Goal: Task Accomplishment & Management: Manage account settings

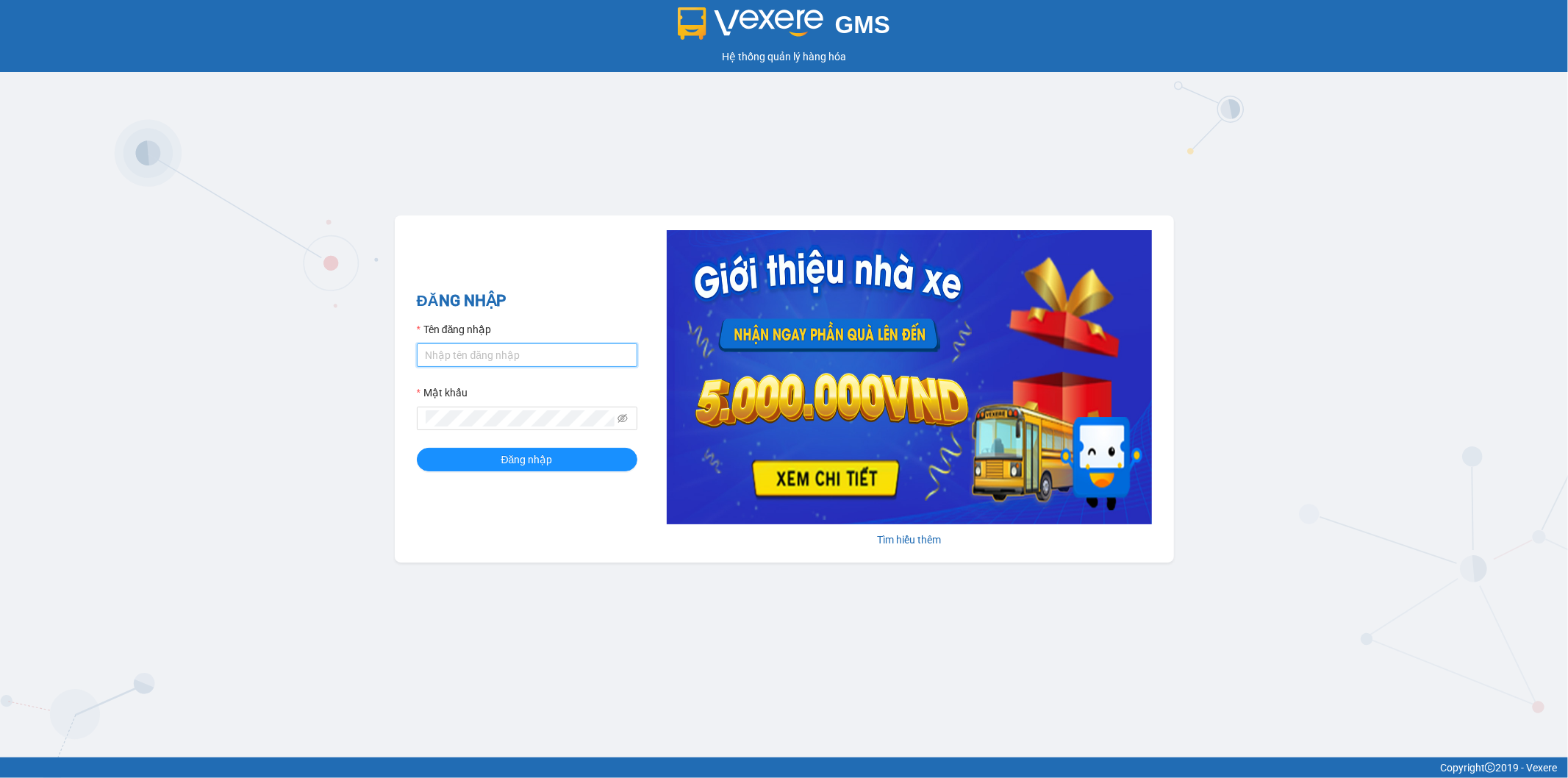
click at [494, 355] on input "Tên đăng nhập" at bounding box center [527, 355] width 221 height 24
type input "quangnhat.tienoanh"
click at [541, 462] on span "Đăng nhập" at bounding box center [527, 459] width 52 height 16
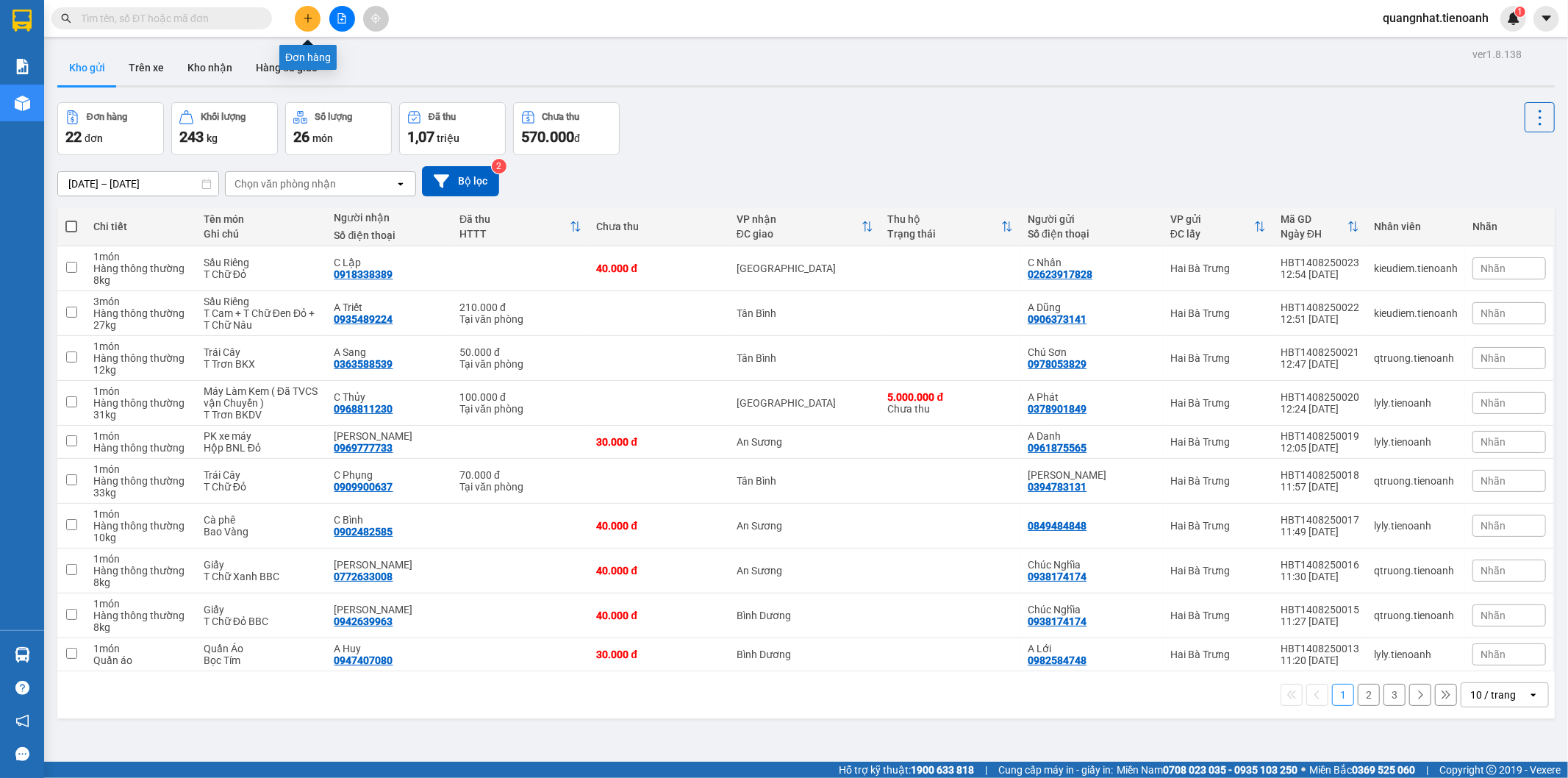
click at [303, 21] on icon "plus" at bounding box center [308, 18] width 10 height 10
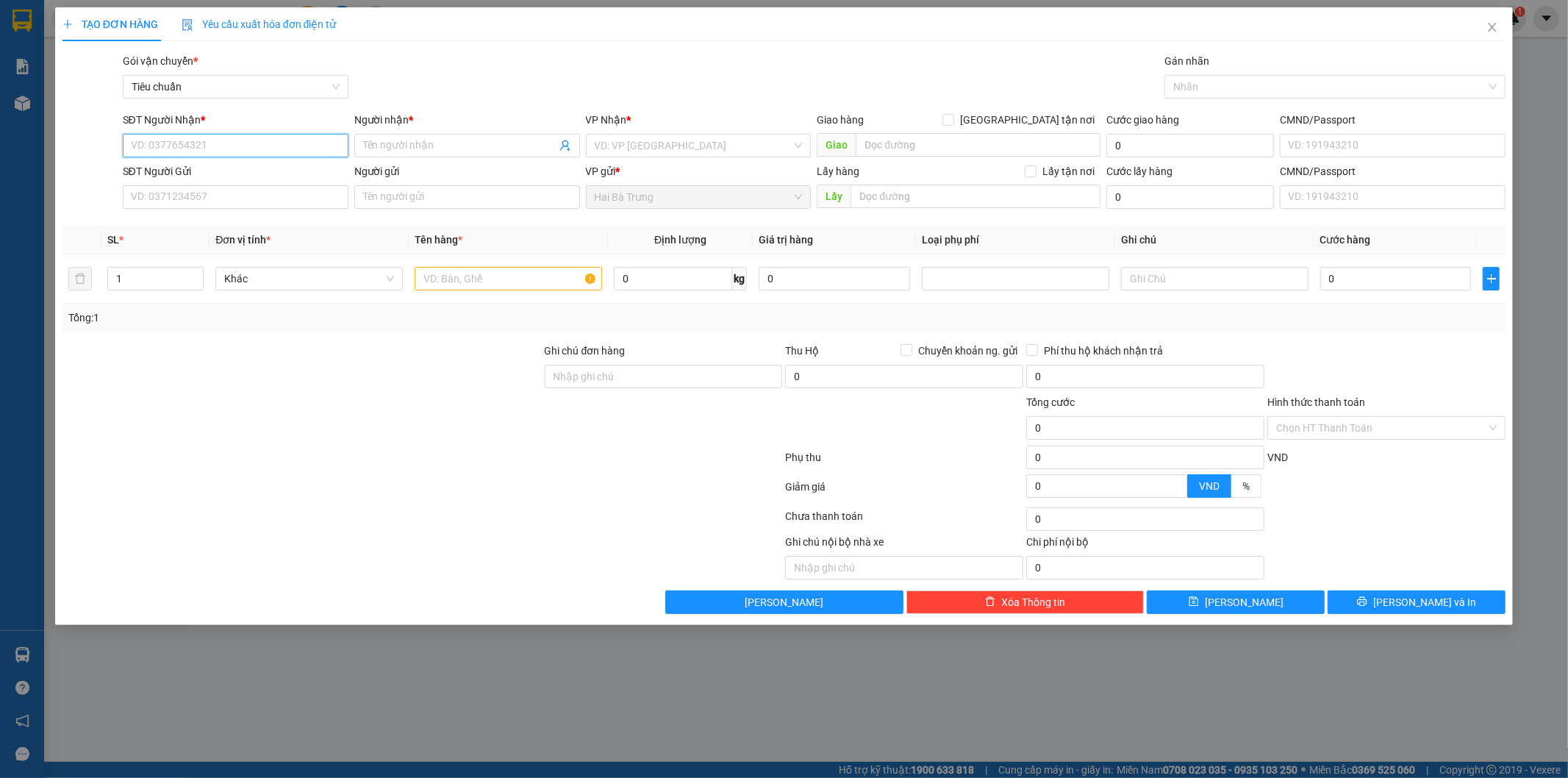
click at [196, 149] on input "SĐT Người Nhận *" at bounding box center [235, 145] width 226 height 24
type input "0988478441"
click at [209, 172] on div "0988478441 - A Mạnh" at bounding box center [235, 175] width 208 height 16
type input "A Mạnh"
checkbox input "true"
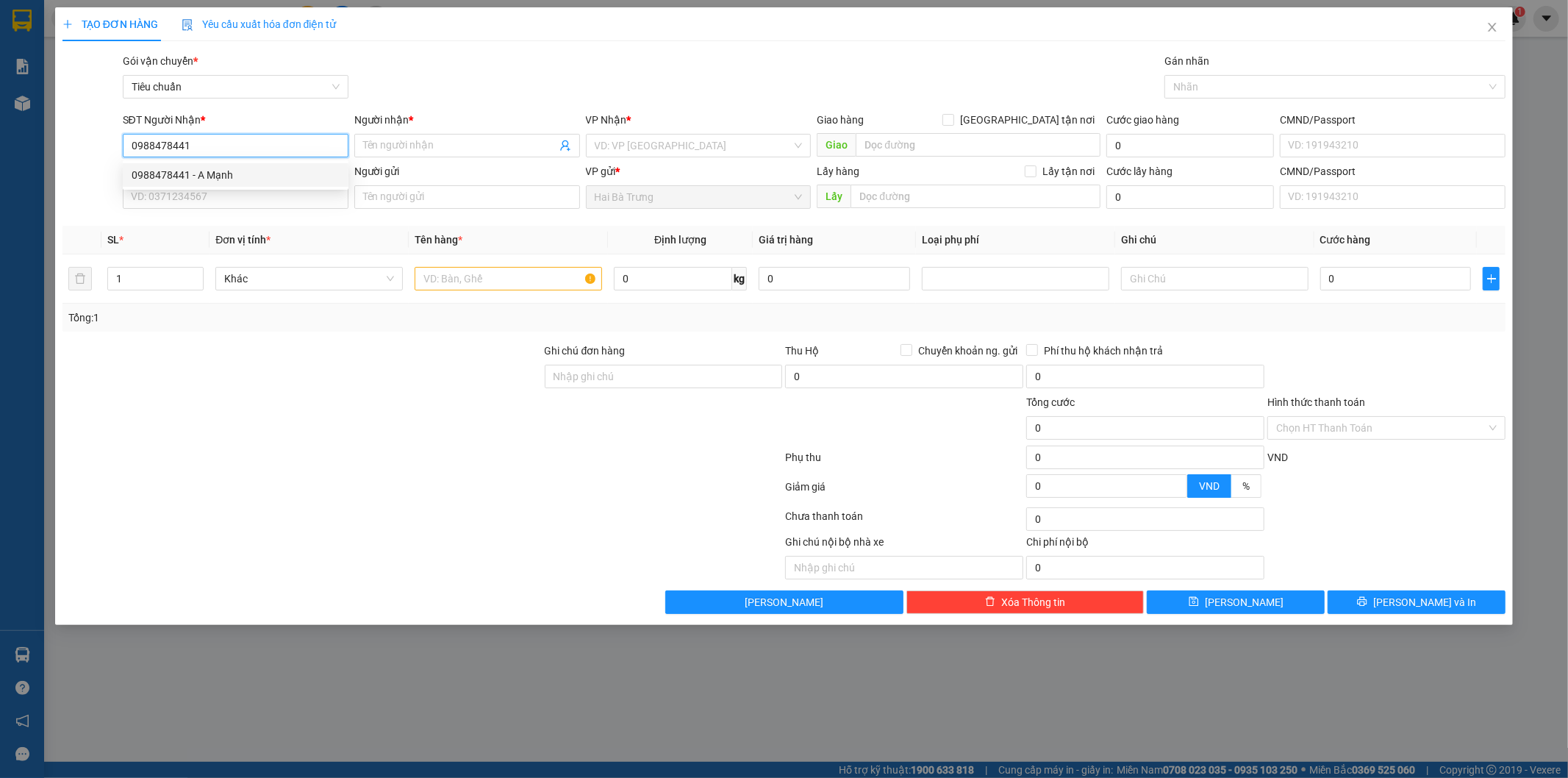
type input "Căn [STREET_ADDRESS]"
type input "100.000"
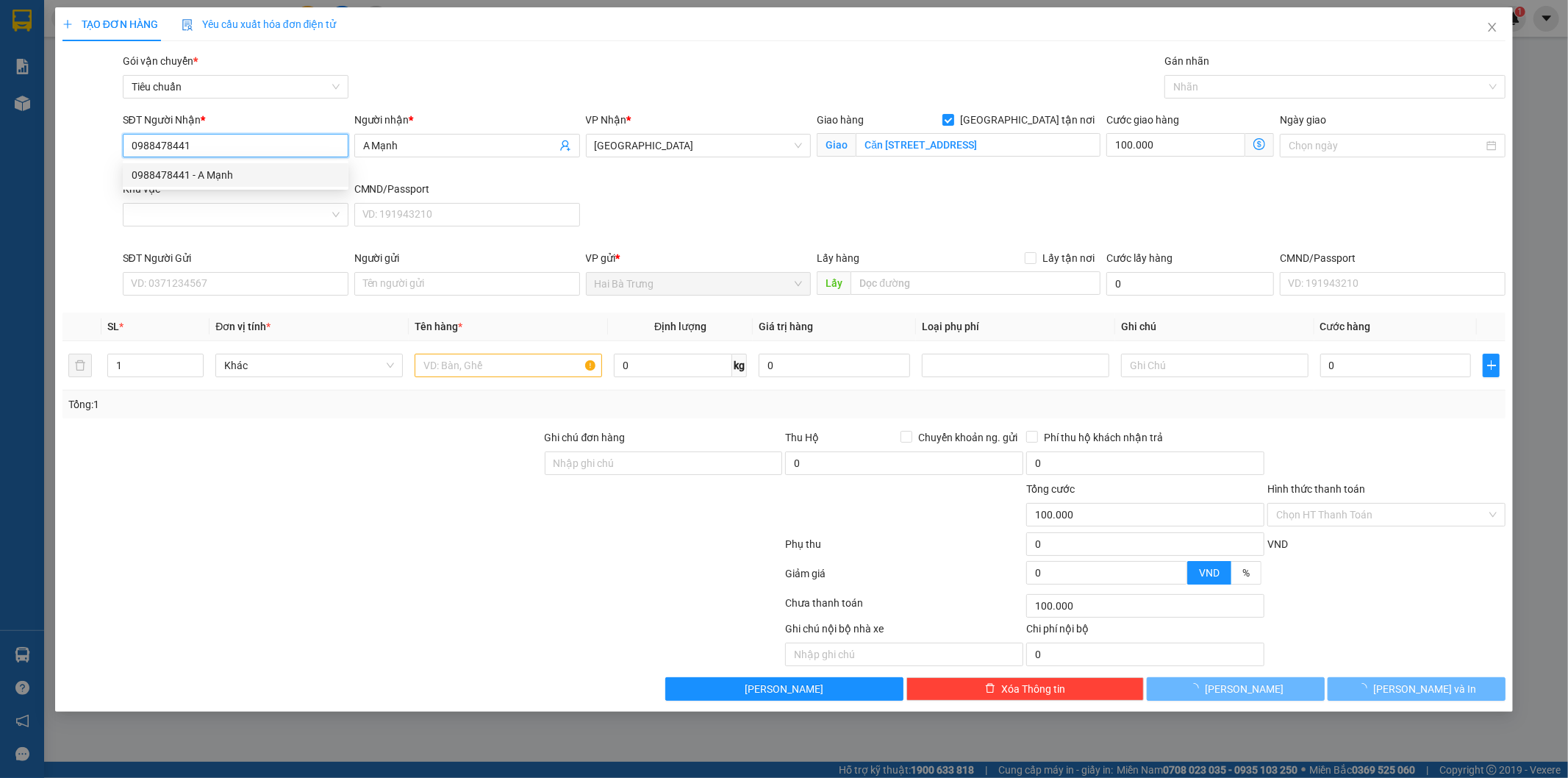
type input "180.000"
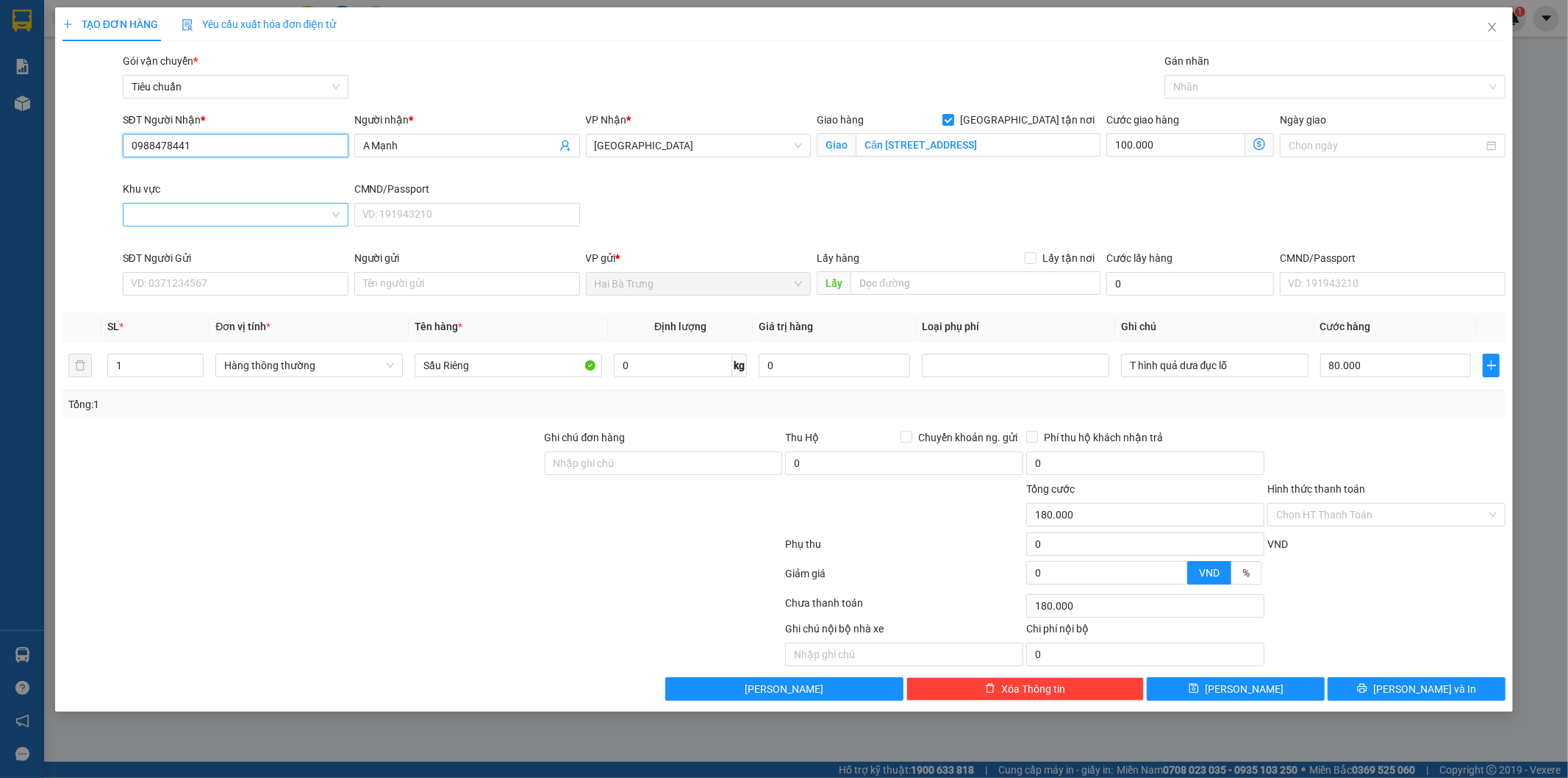
type input "0988478441"
click at [208, 209] on input "Khu vực" at bounding box center [231, 214] width 198 height 22
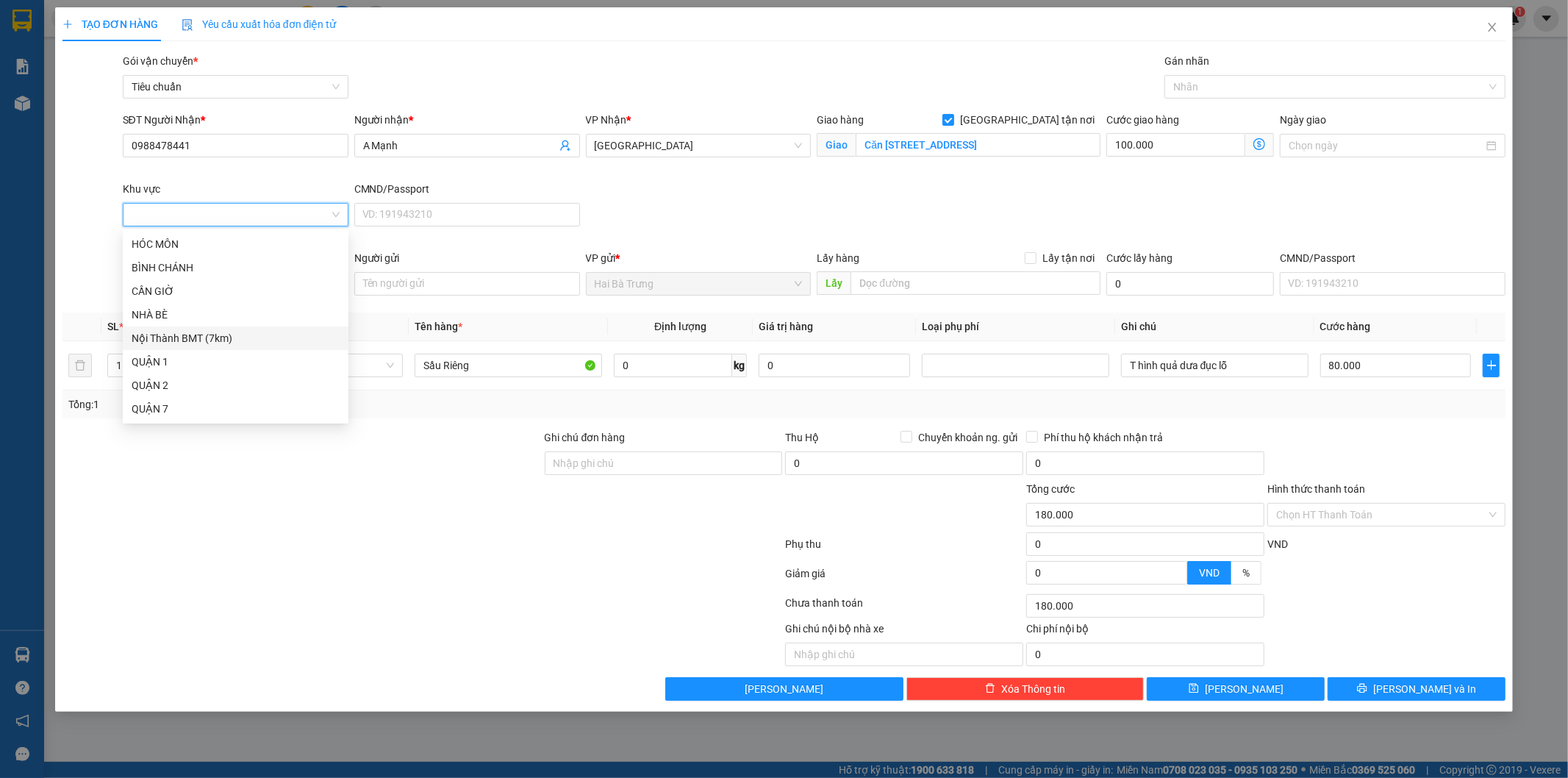
scroll to position [377, 0]
click at [179, 312] on div "THỦ ĐỨC" at bounding box center [235, 315] width 208 height 16
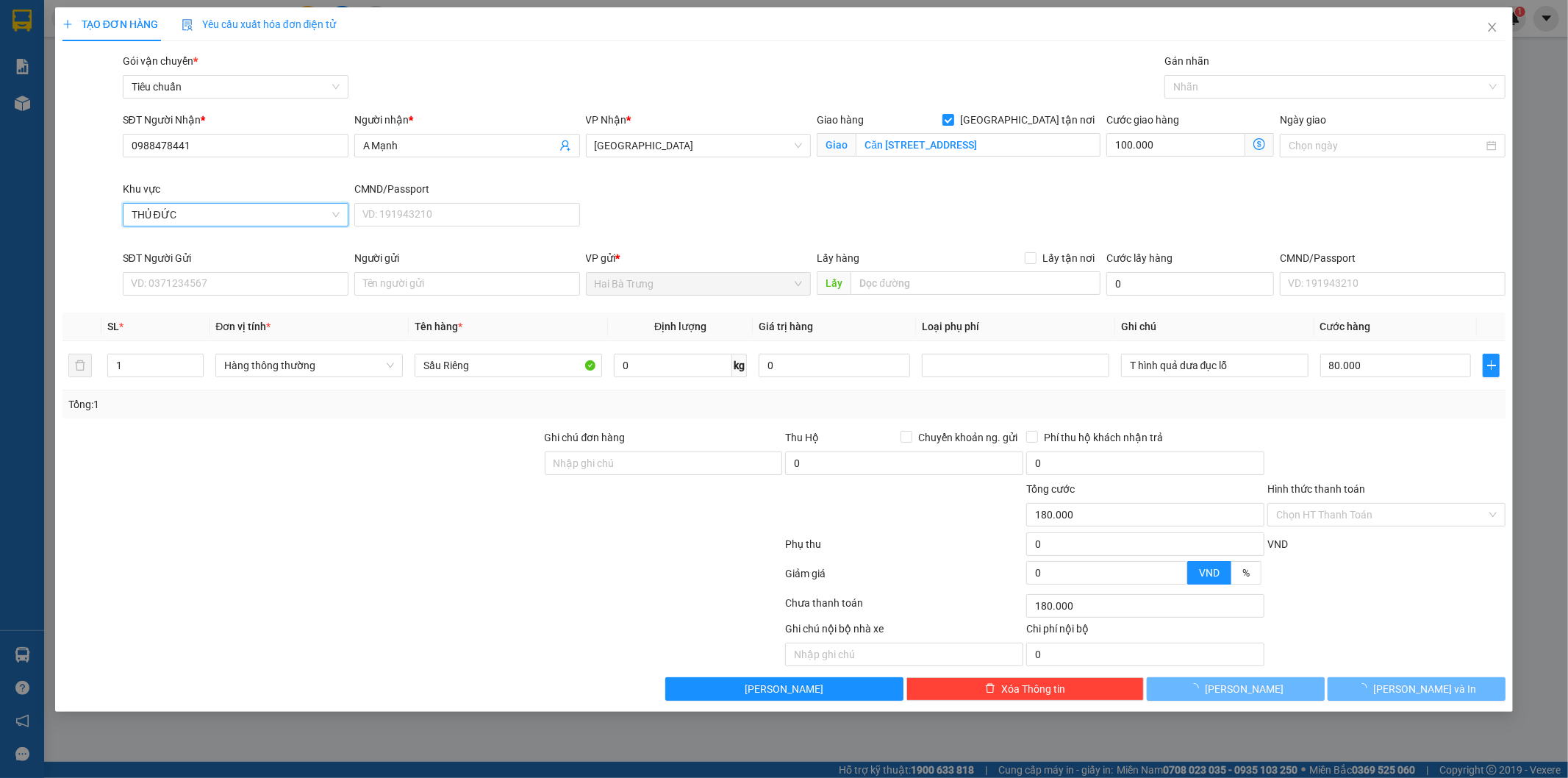
type input "80.000"
type input "0"
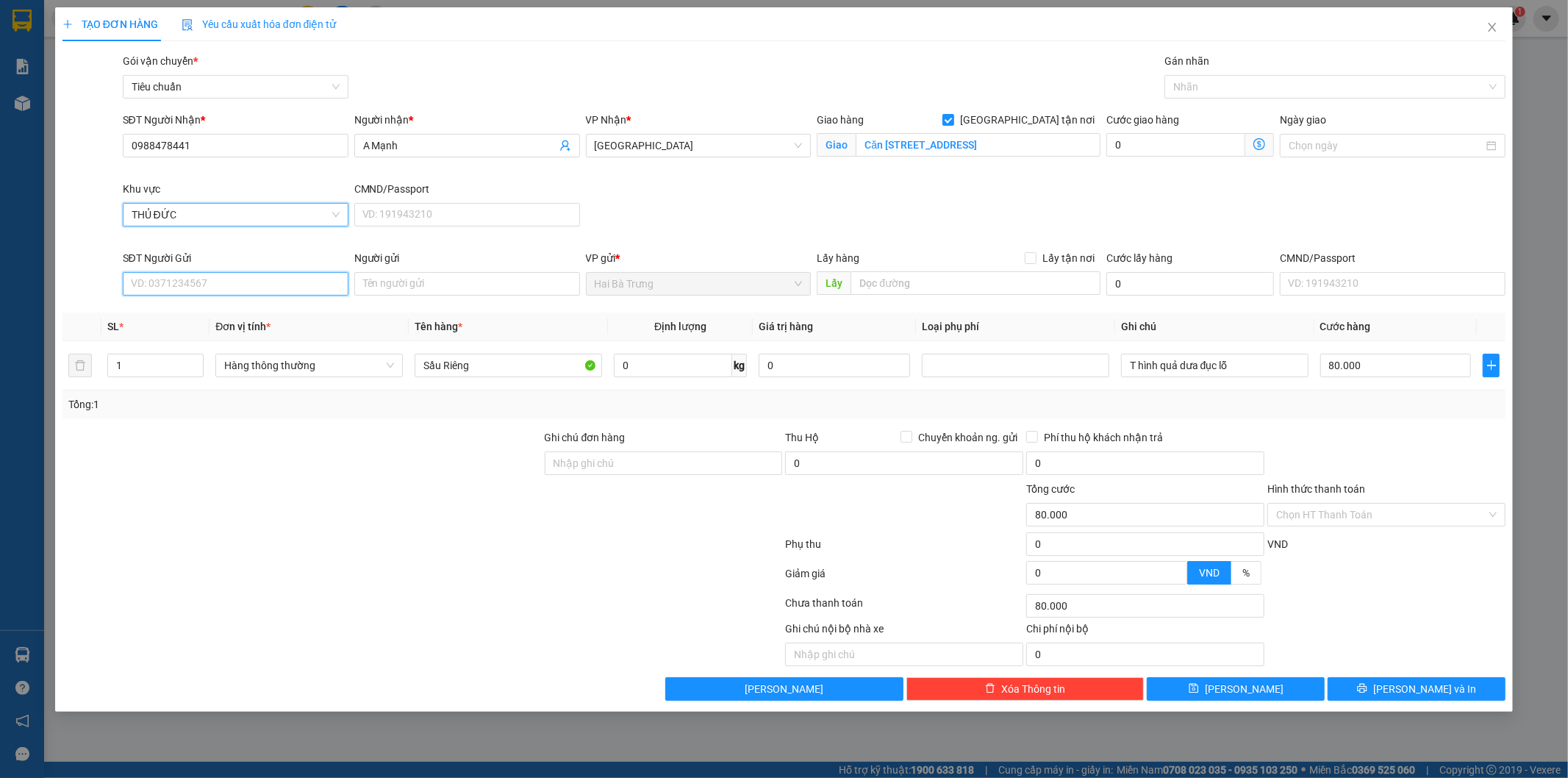
click at [207, 284] on input "SĐT Người Gửi" at bounding box center [235, 284] width 226 height 24
click at [190, 317] on div "0888924748 - A Hải" at bounding box center [235, 313] width 208 height 16
type input "0888924748"
type input "A Hải"
click at [802, 358] on input "0" at bounding box center [834, 365] width 152 height 24
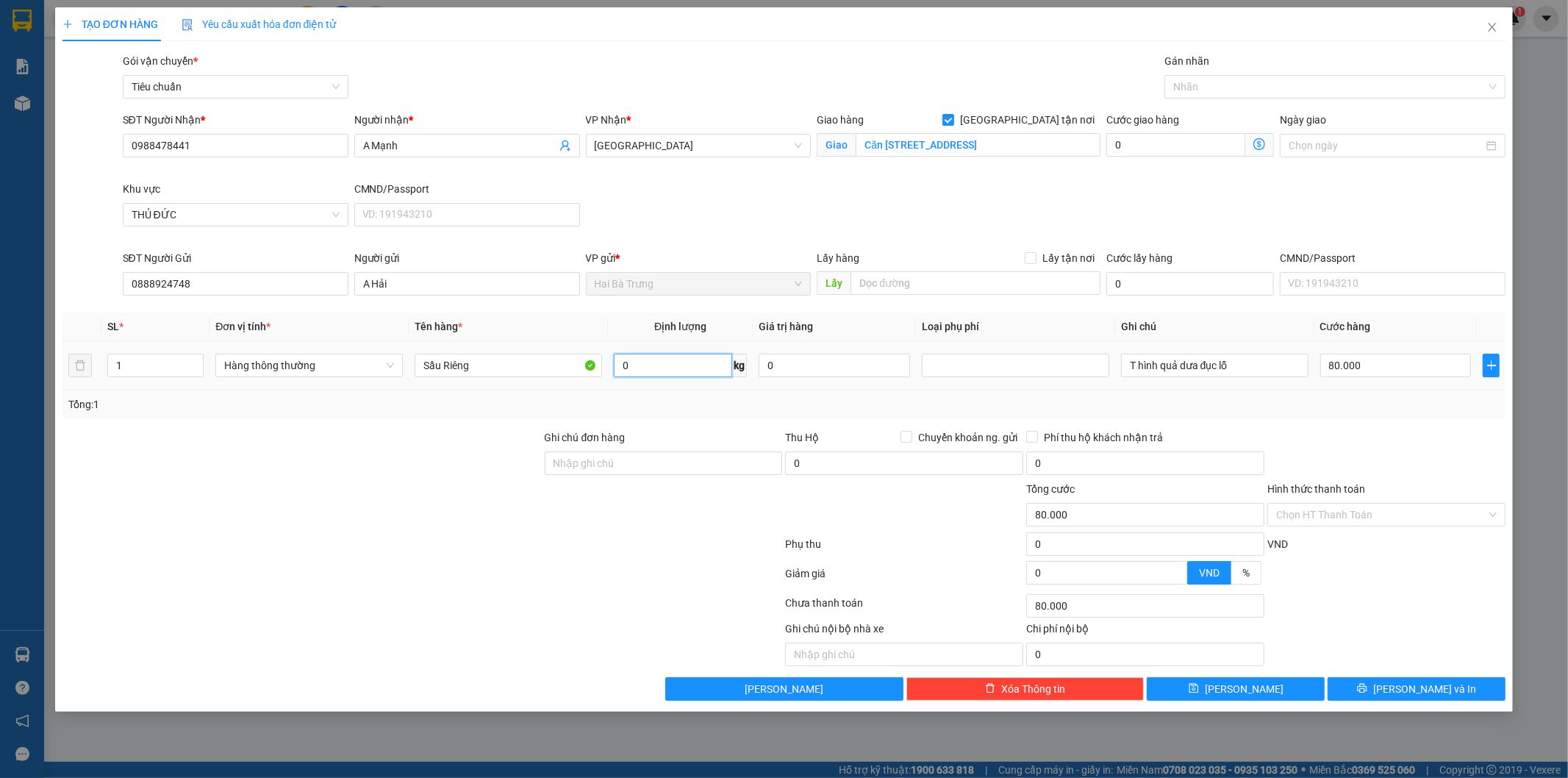
click at [686, 366] on input "0" at bounding box center [673, 365] width 118 height 24
type input "0"
type input "52"
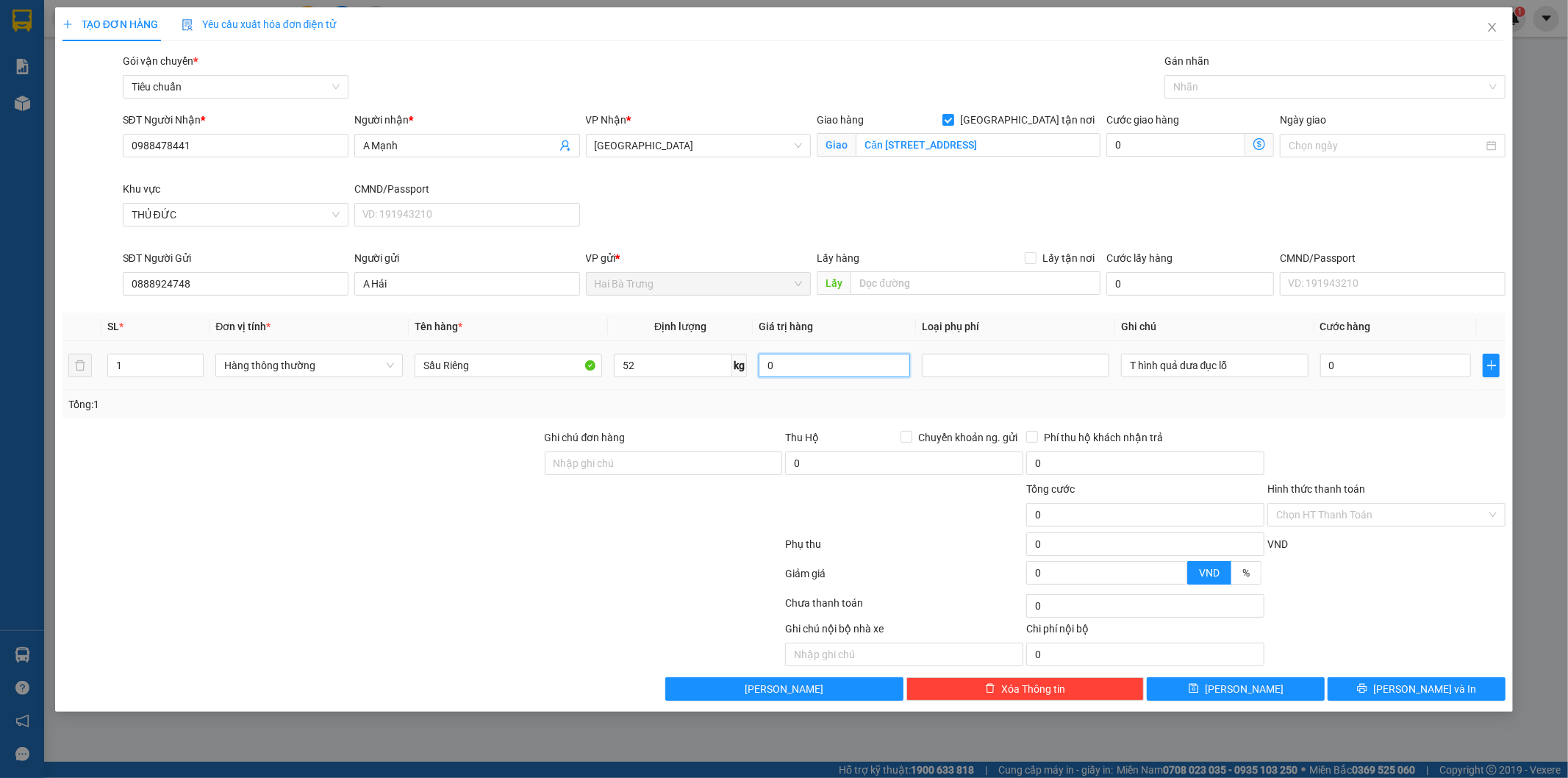
click at [805, 368] on input "0" at bounding box center [834, 365] width 152 height 24
type input "100.000"
type input "195.000"
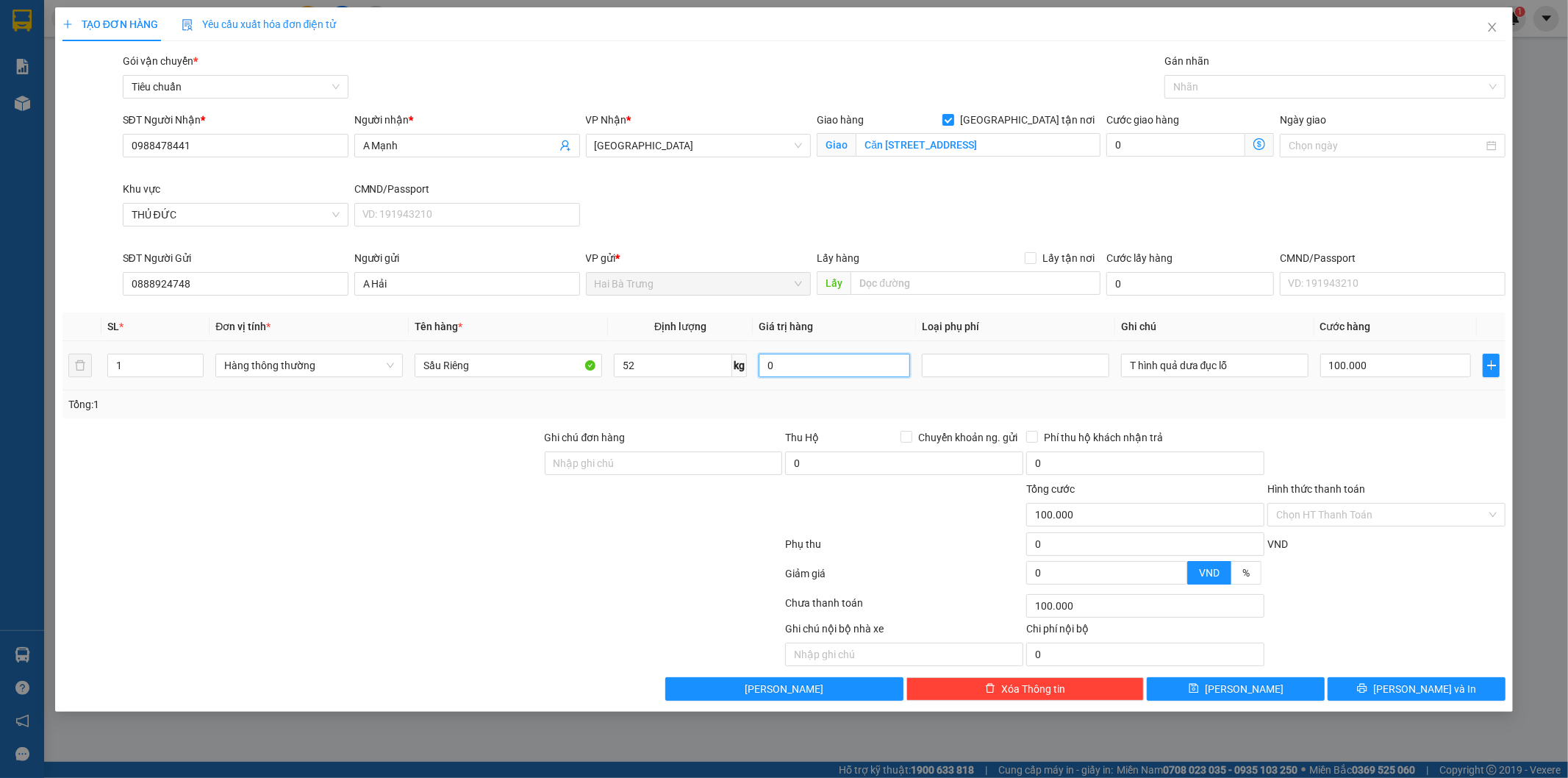
type input "195.000"
type input "95.000"
click at [1311, 414] on div "Tổng: 1" at bounding box center [784, 404] width 1444 height 28
click at [1253, 369] on input "T hình quả dưa đục lỗ" at bounding box center [1215, 365] width 187 height 24
type input "T Trơn Đục Lỗ"
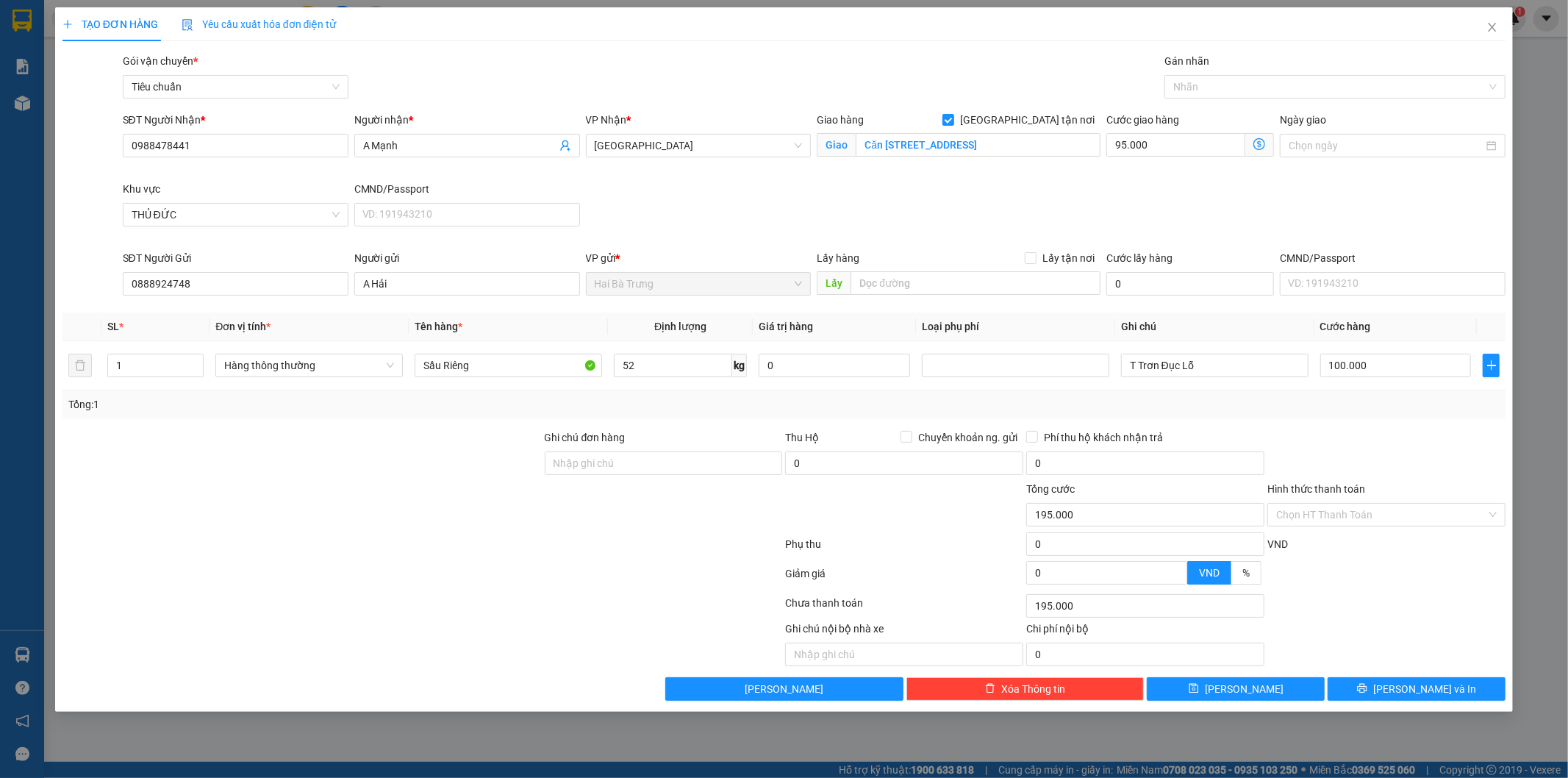
click at [1226, 413] on div "Tổng: 1" at bounding box center [784, 404] width 1444 height 28
click at [1223, 91] on div at bounding box center [1327, 86] width 319 height 17
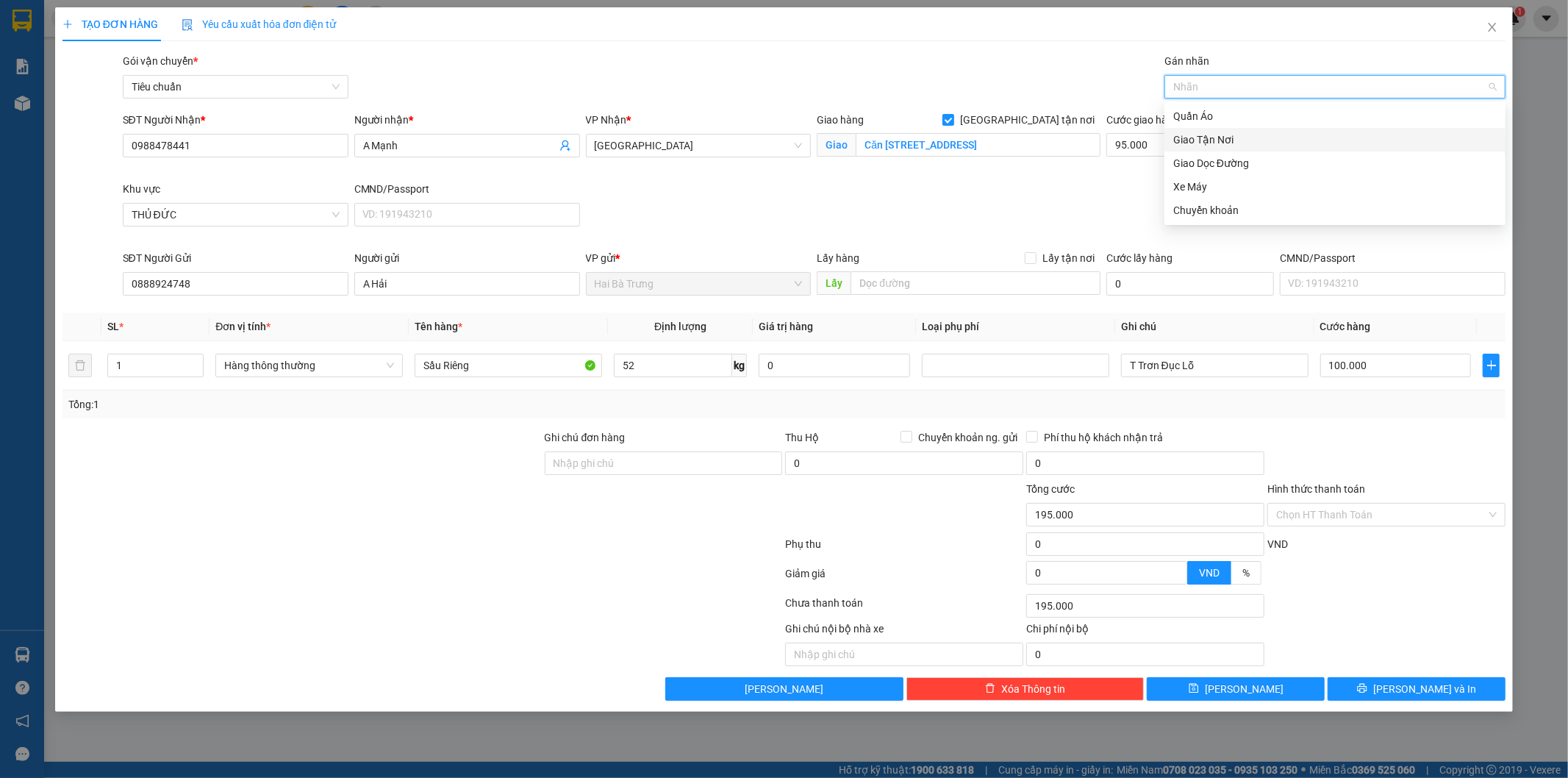
click at [1223, 134] on div "Giao Tận Nơi" at bounding box center [1335, 140] width 323 height 16
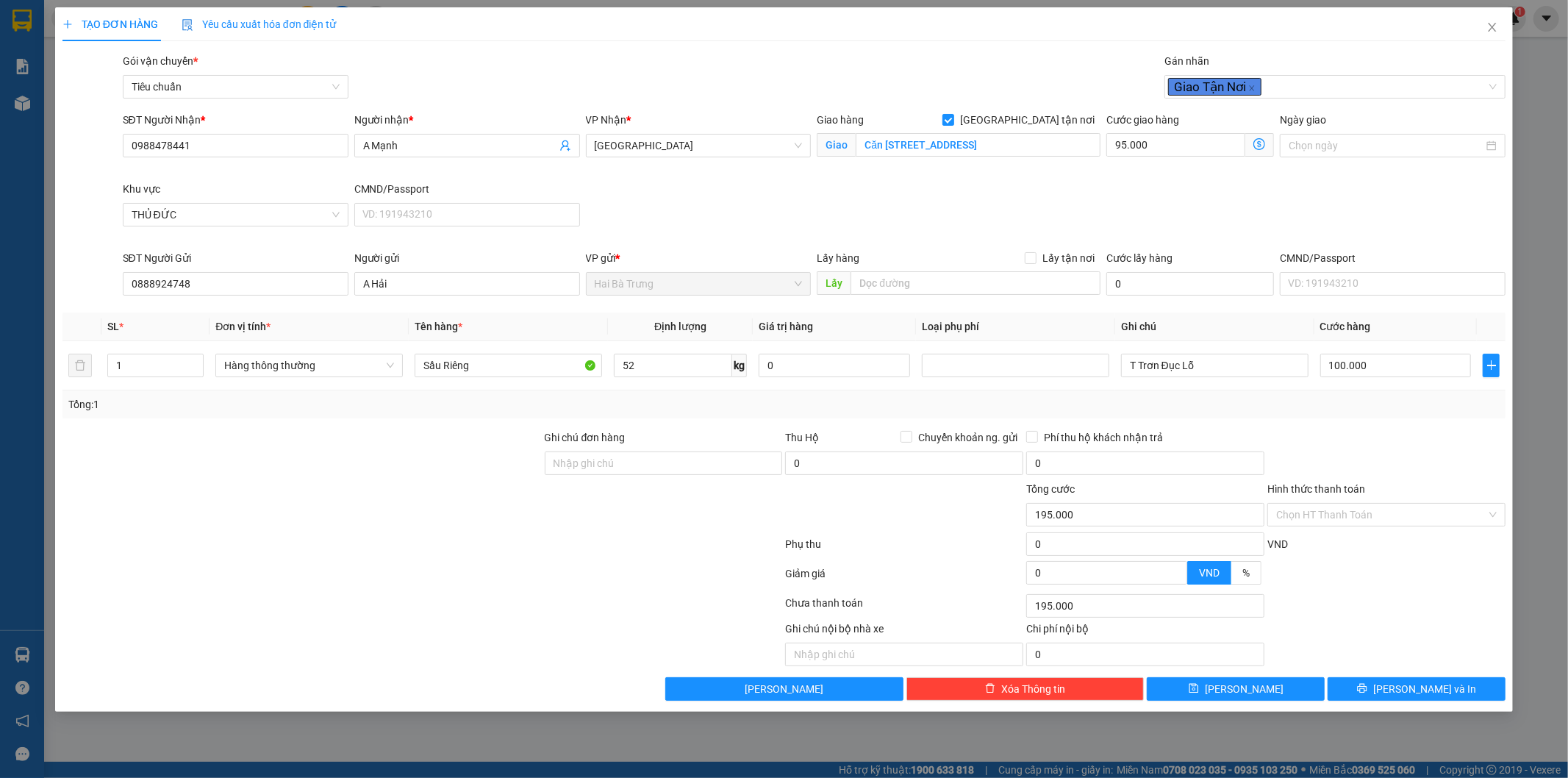
click at [937, 199] on div "SĐT Người Nhận * 0988478441 Người nhận * A Mạnh VP Nhận * Thủ Đức Giao hàng [GE…" at bounding box center [814, 181] width 1389 height 138
click at [1268, 143] on span at bounding box center [1260, 145] width 29 height 24
click at [1262, 141] on icon "dollar-circle" at bounding box center [1259, 143] width 12 height 12
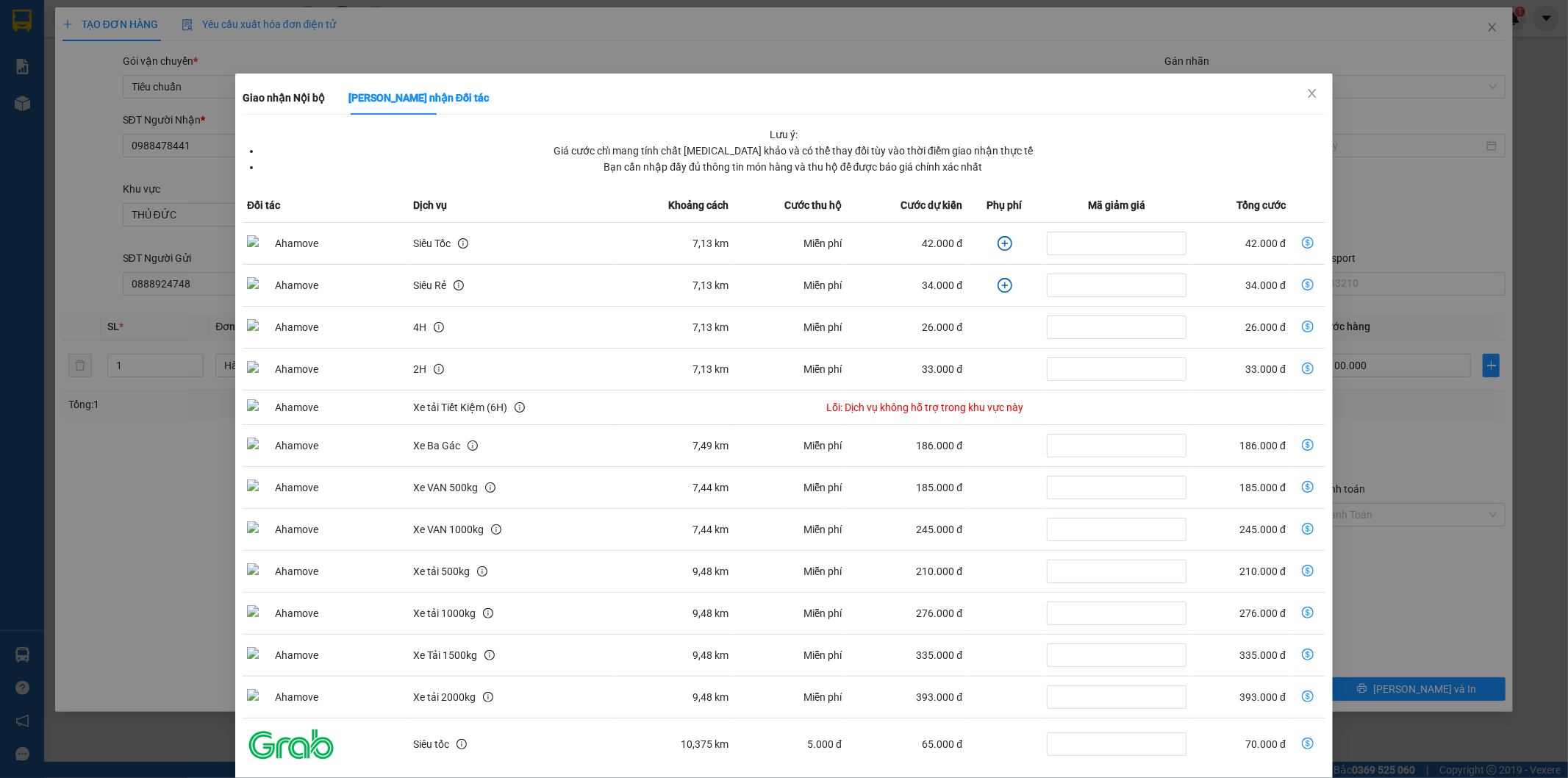
click at [998, 240] on icon "plus-circle" at bounding box center [1005, 243] width 15 height 15
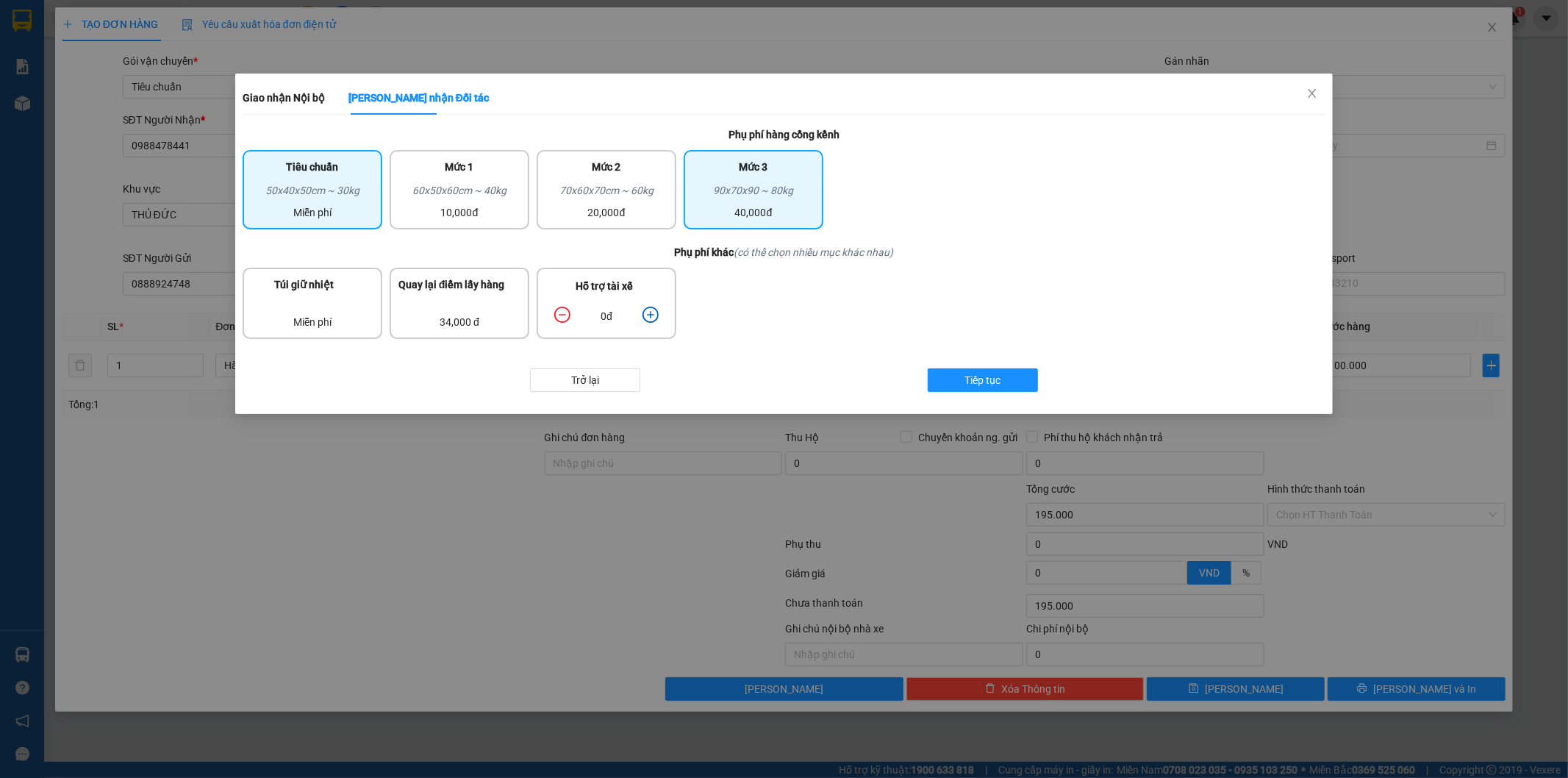
click at [706, 192] on div "90x70x90 ~ 80kg" at bounding box center [754, 193] width 122 height 22
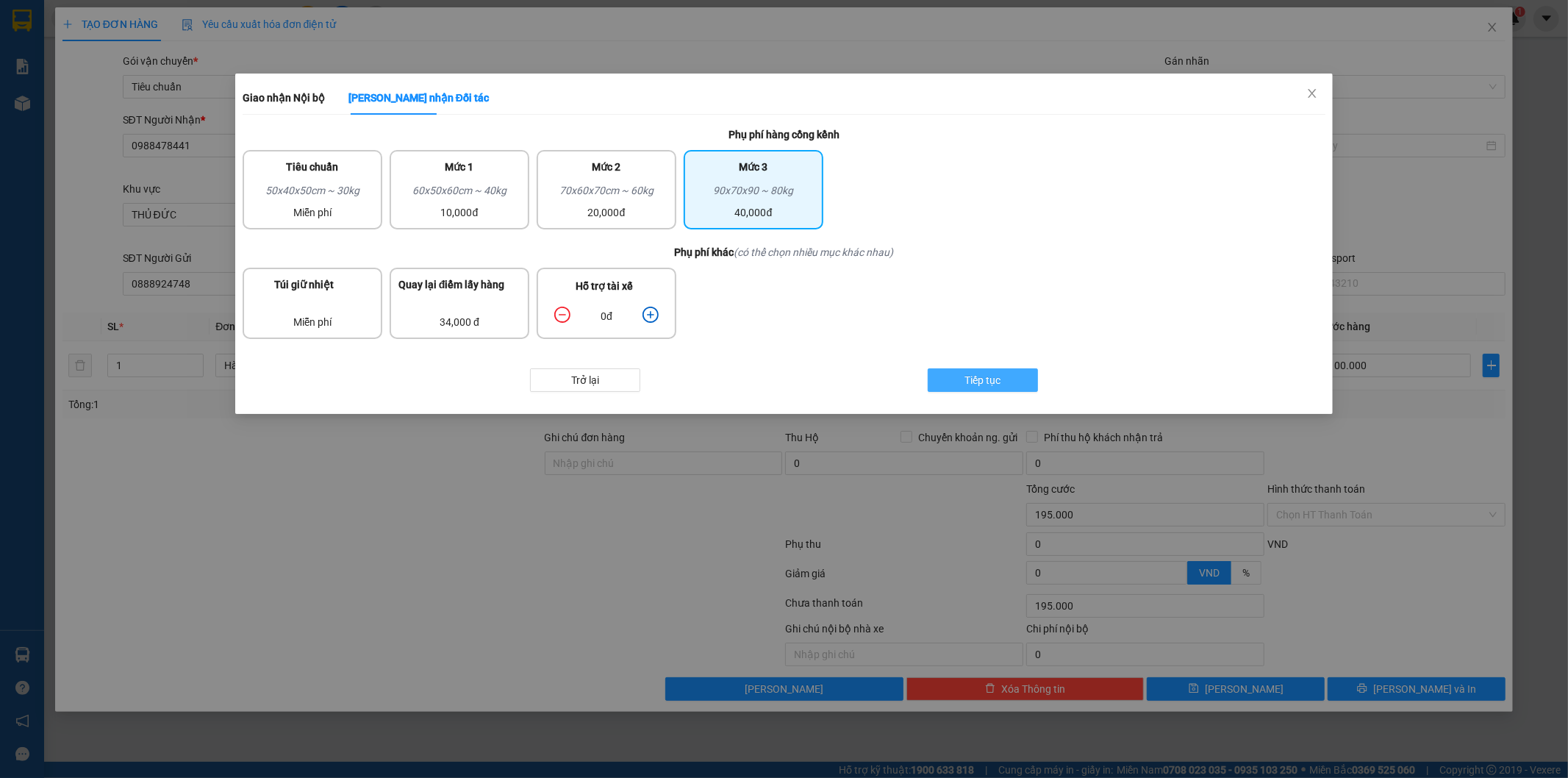
click at [1011, 376] on button "Tiếp tục" at bounding box center [982, 380] width 110 height 24
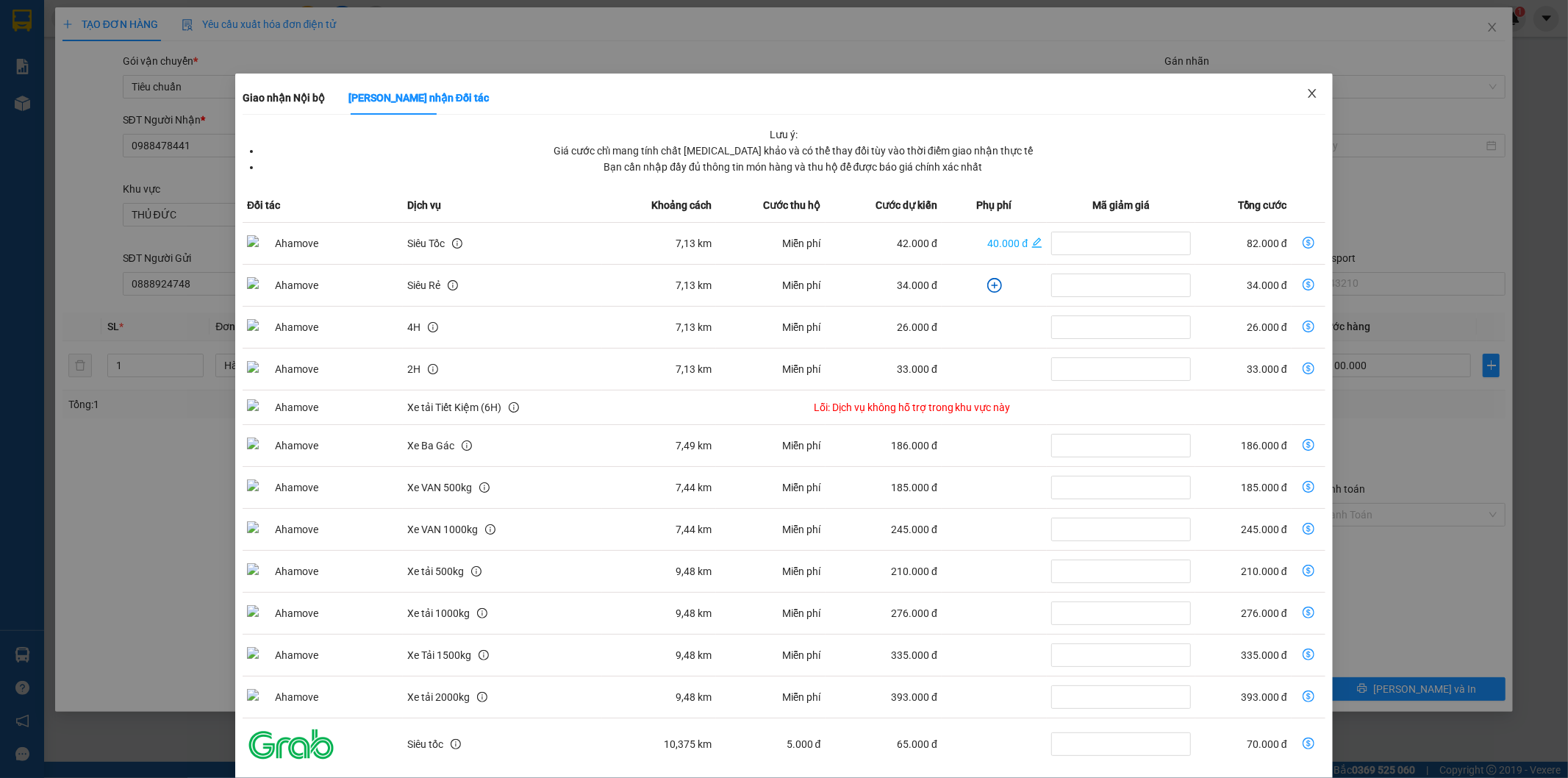
click at [1307, 96] on icon "close" at bounding box center [1312, 93] width 12 height 12
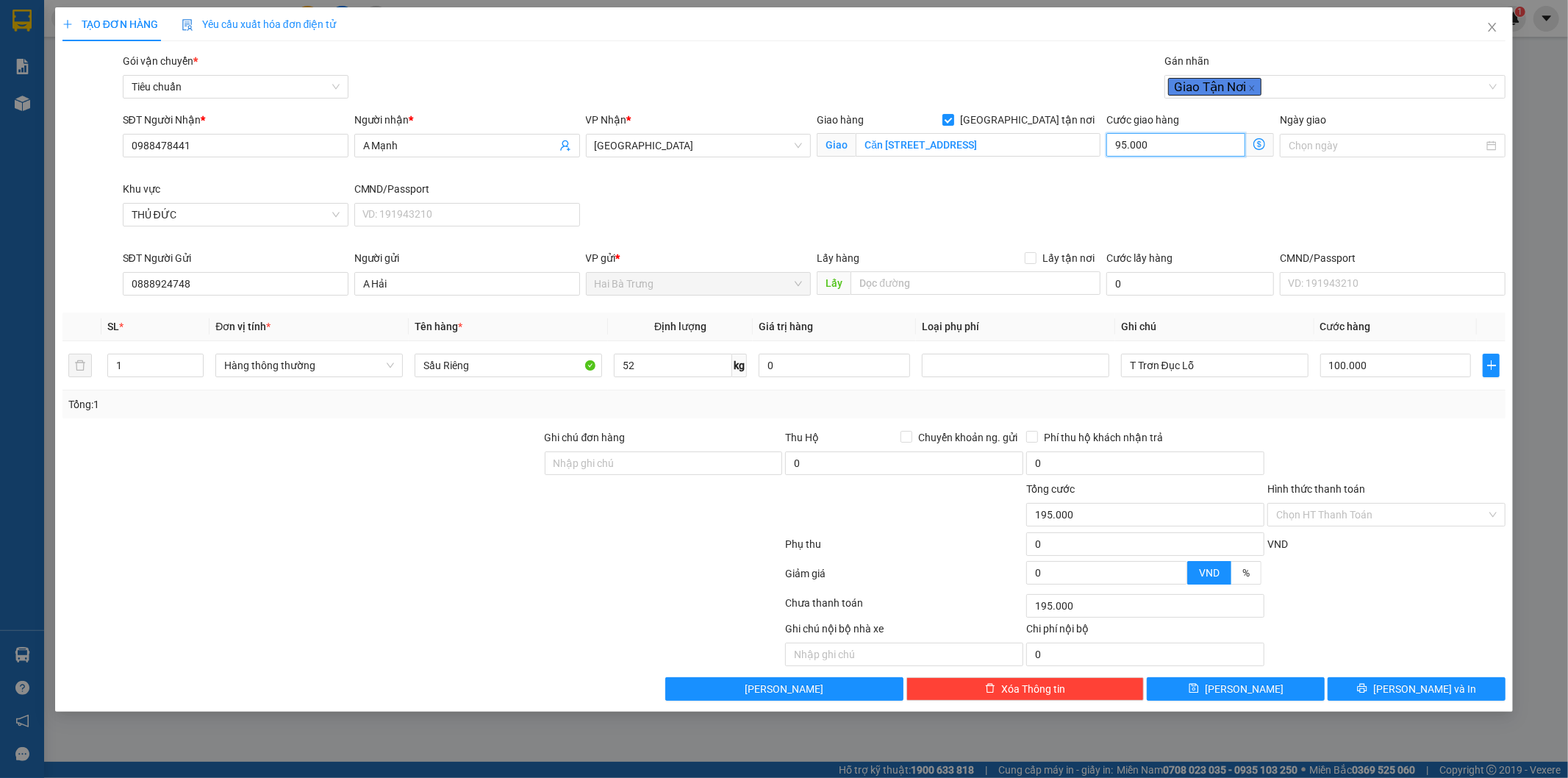
click at [1200, 143] on input "95.000" at bounding box center [1176, 145] width 139 height 24
type input "100.001"
type input "1"
type input "100.010"
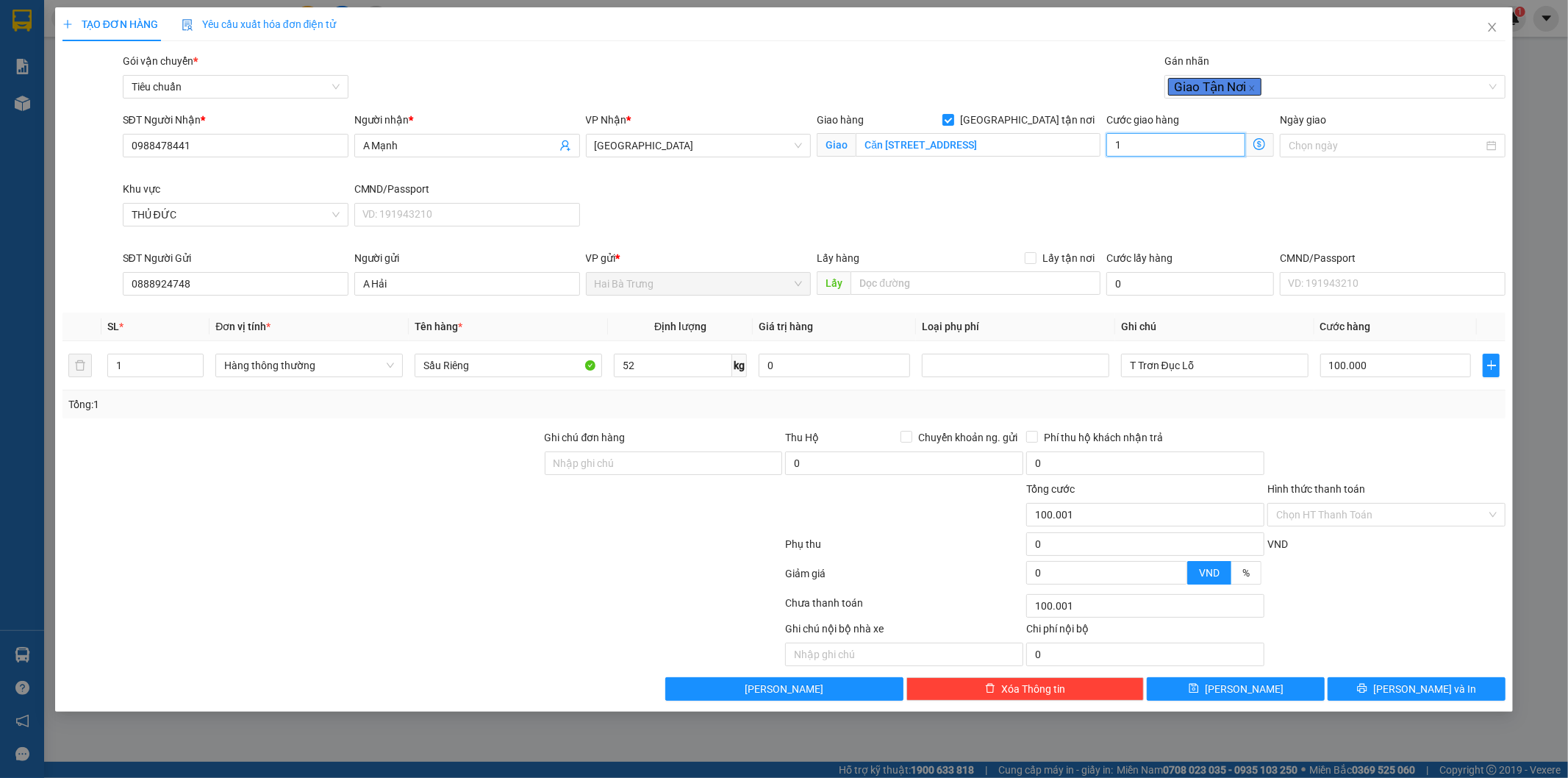
type input "100.010"
type input "10"
type input "100.100"
type input "100"
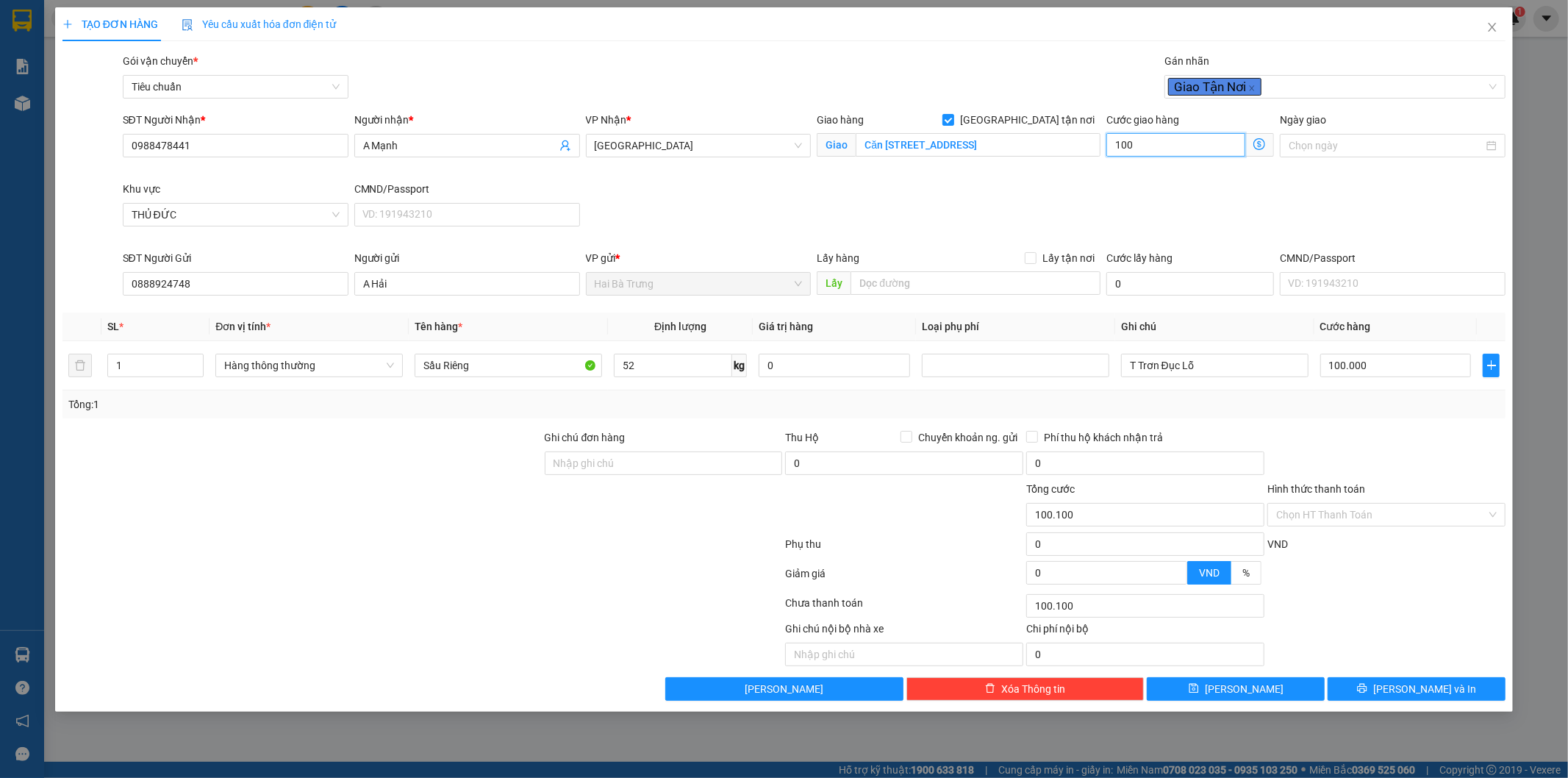
type input "101.000"
type input "1.000"
type input "110.000"
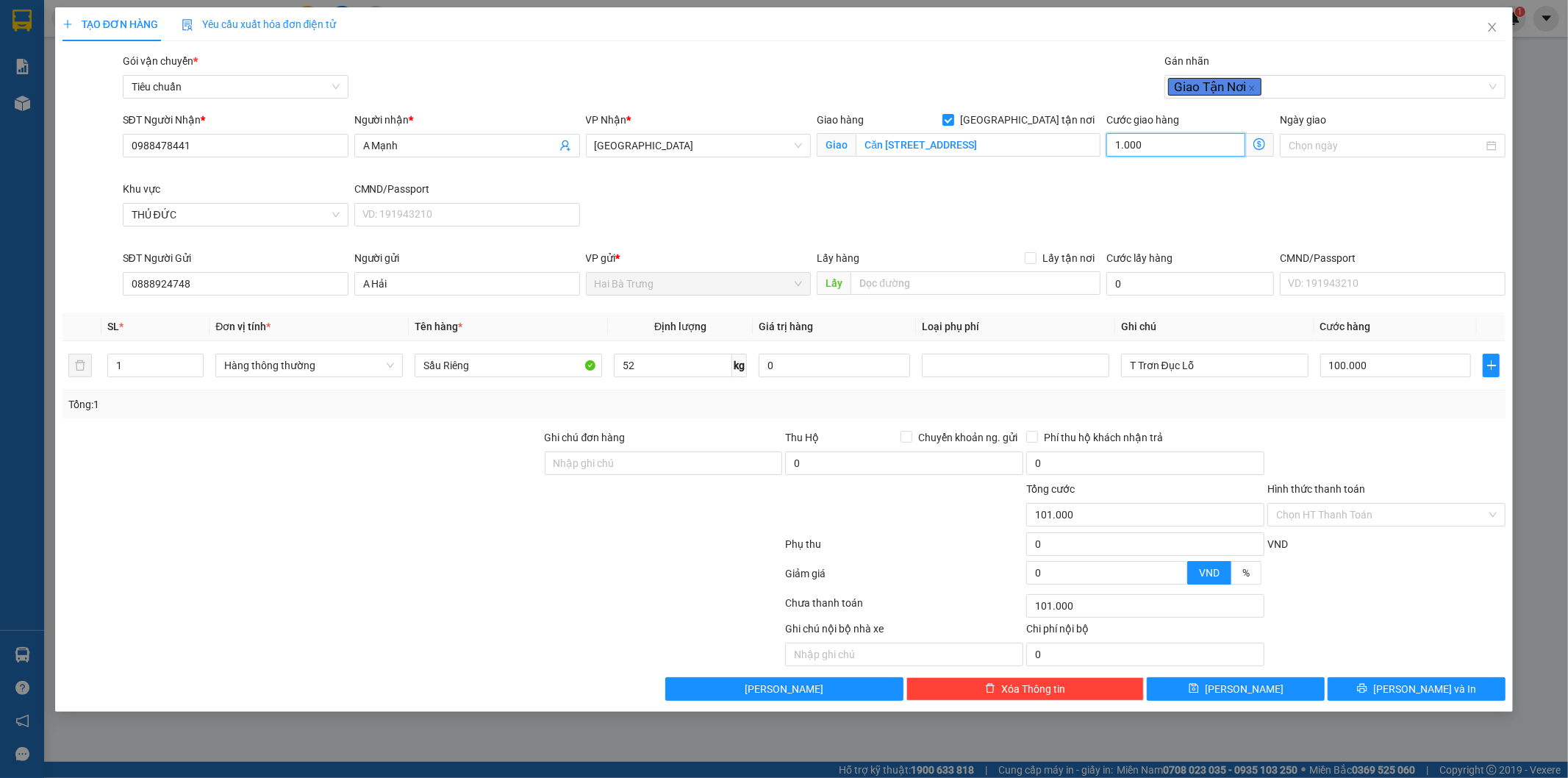
type input "10.000"
type input "200.000"
type input "100.000"
click at [1181, 196] on div "SĐT Người Nhận * 0988478441 Người nhận * A Mạnh VP Nhận * Thủ Đức Giao hàng [GE…" at bounding box center [814, 181] width 1389 height 138
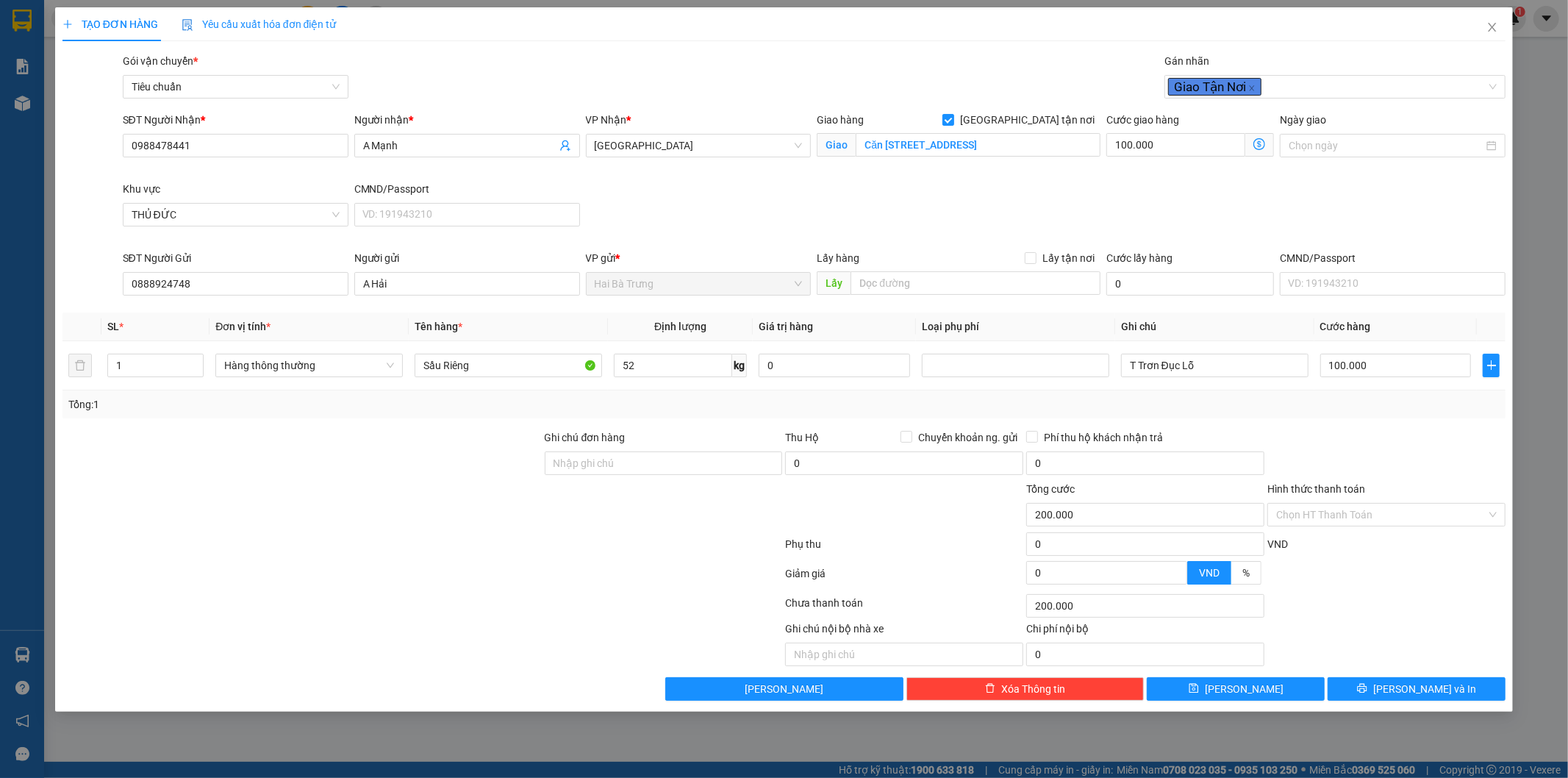
click at [1362, 566] on div at bounding box center [1386, 578] width 242 height 25
click at [1459, 694] on button "[PERSON_NAME] và In" at bounding box center [1416, 689] width 178 height 24
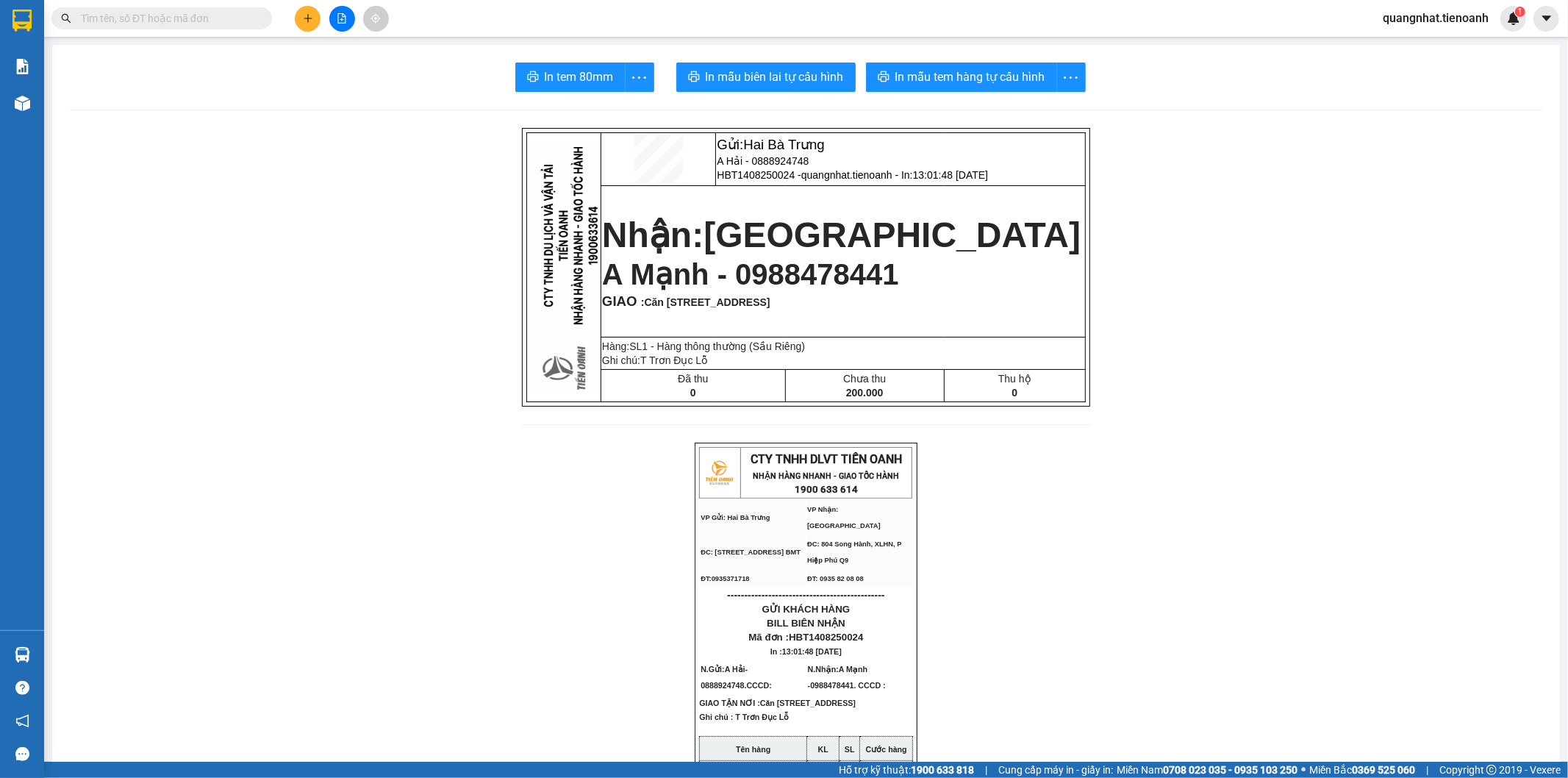
drag, startPoint x: 745, startPoint y: 278, endPoint x: 893, endPoint y: 296, distance: 149.1
click at [893, 296] on td "Nhận: [GEOGRAPHIC_DATA] A Mạnh - 0988478441 GIAO : [STREET_ADDRESS][PERSON_NAME]" at bounding box center [843, 261] width 485 height 153
drag, startPoint x: 924, startPoint y: 271, endPoint x: 914, endPoint y: 273, distance: 10.2
click at [922, 271] on p "A Mạnh - 0988478441" at bounding box center [843, 273] width 482 height 34
click at [993, 263] on p "A Mạnh - 0988478441" at bounding box center [843, 273] width 482 height 34
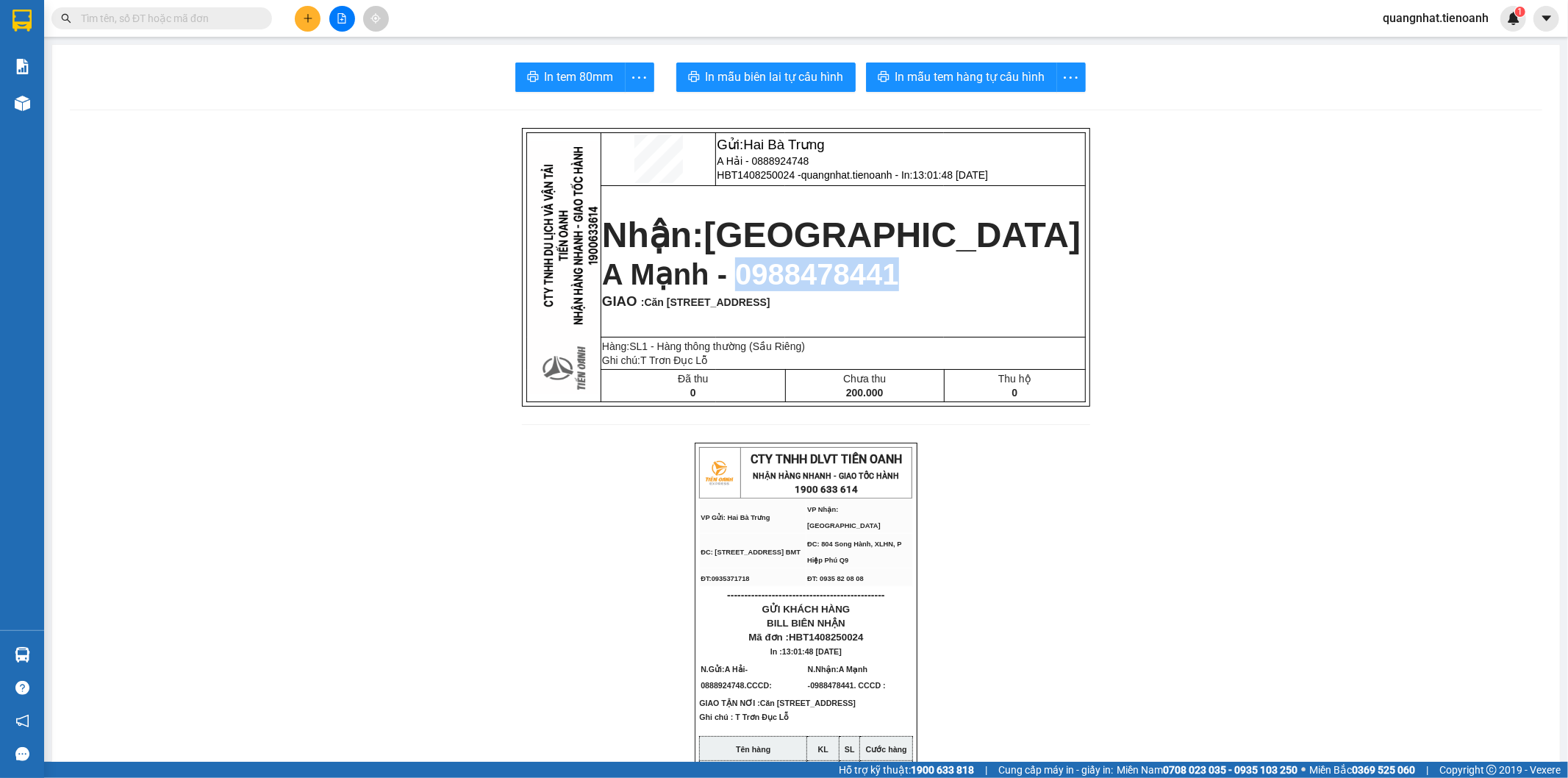
drag, startPoint x: 746, startPoint y: 275, endPoint x: 906, endPoint y: 274, distance: 160.0
click at [906, 274] on p "A Mạnh - 0988478441" at bounding box center [843, 273] width 482 height 34
copy span "0988478441"
click at [177, 25] on input "text" at bounding box center [167, 18] width 173 height 16
paste input "0988478441"
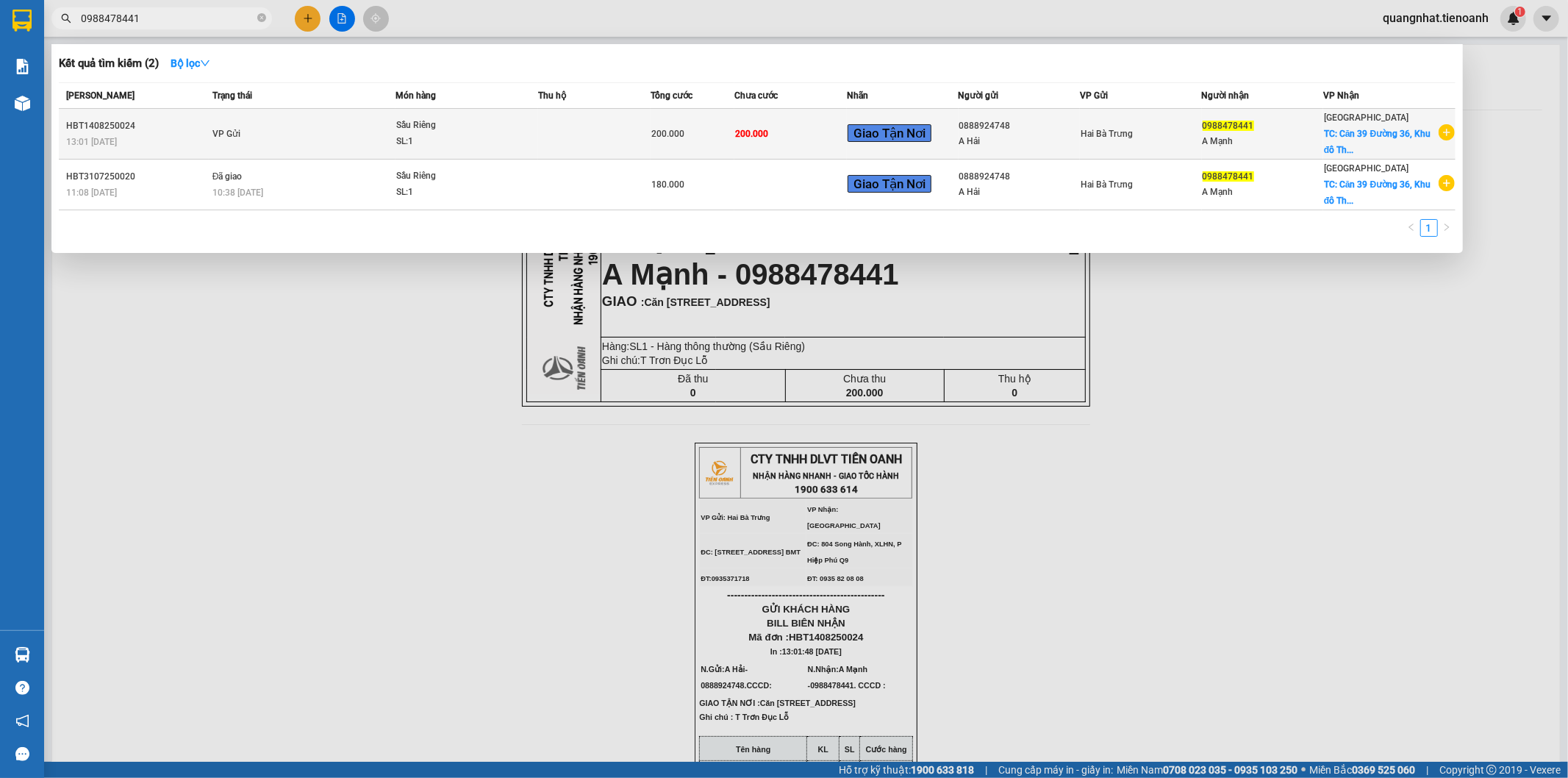
type input "0988478441"
click at [166, 116] on td "HBT1408250024 13:01 [DATE]" at bounding box center [133, 134] width 150 height 51
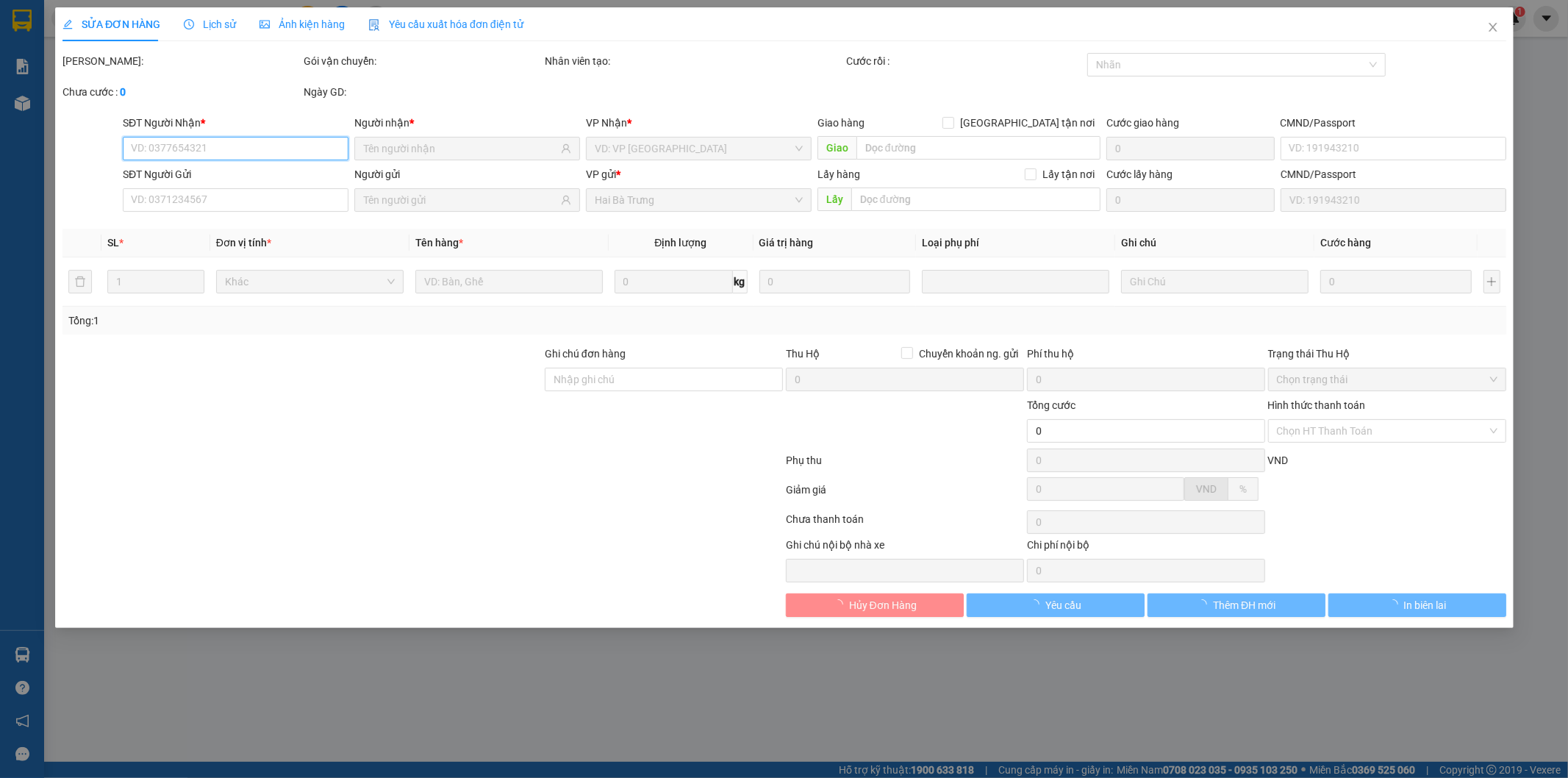
type input "0988478441"
checkbox input "true"
type input "Căn [STREET_ADDRESS]"
type input "0888924748"
type input "200.000"
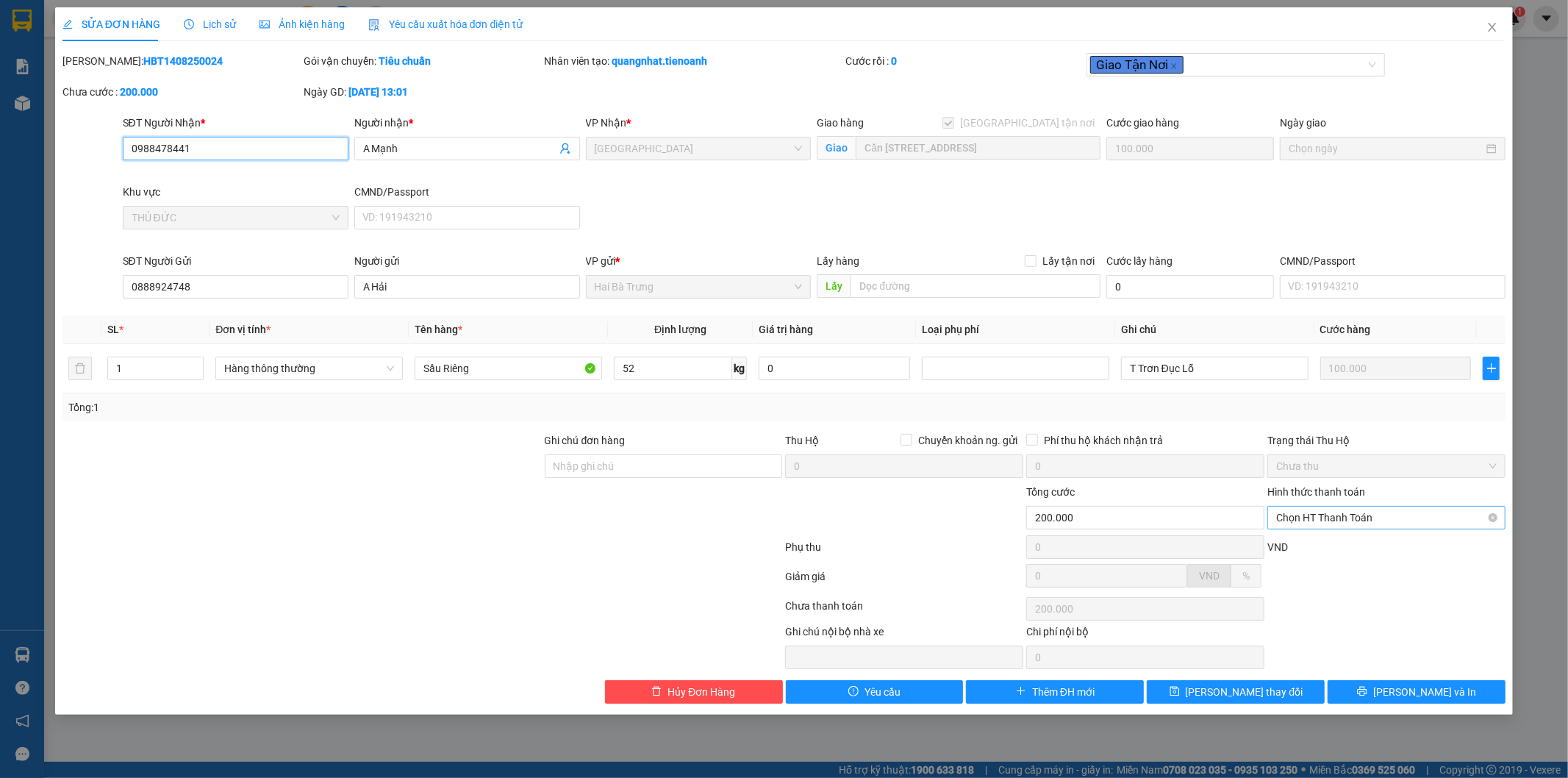
click at [1328, 516] on span "Chọn HT Thanh Toán" at bounding box center [1386, 517] width 221 height 22
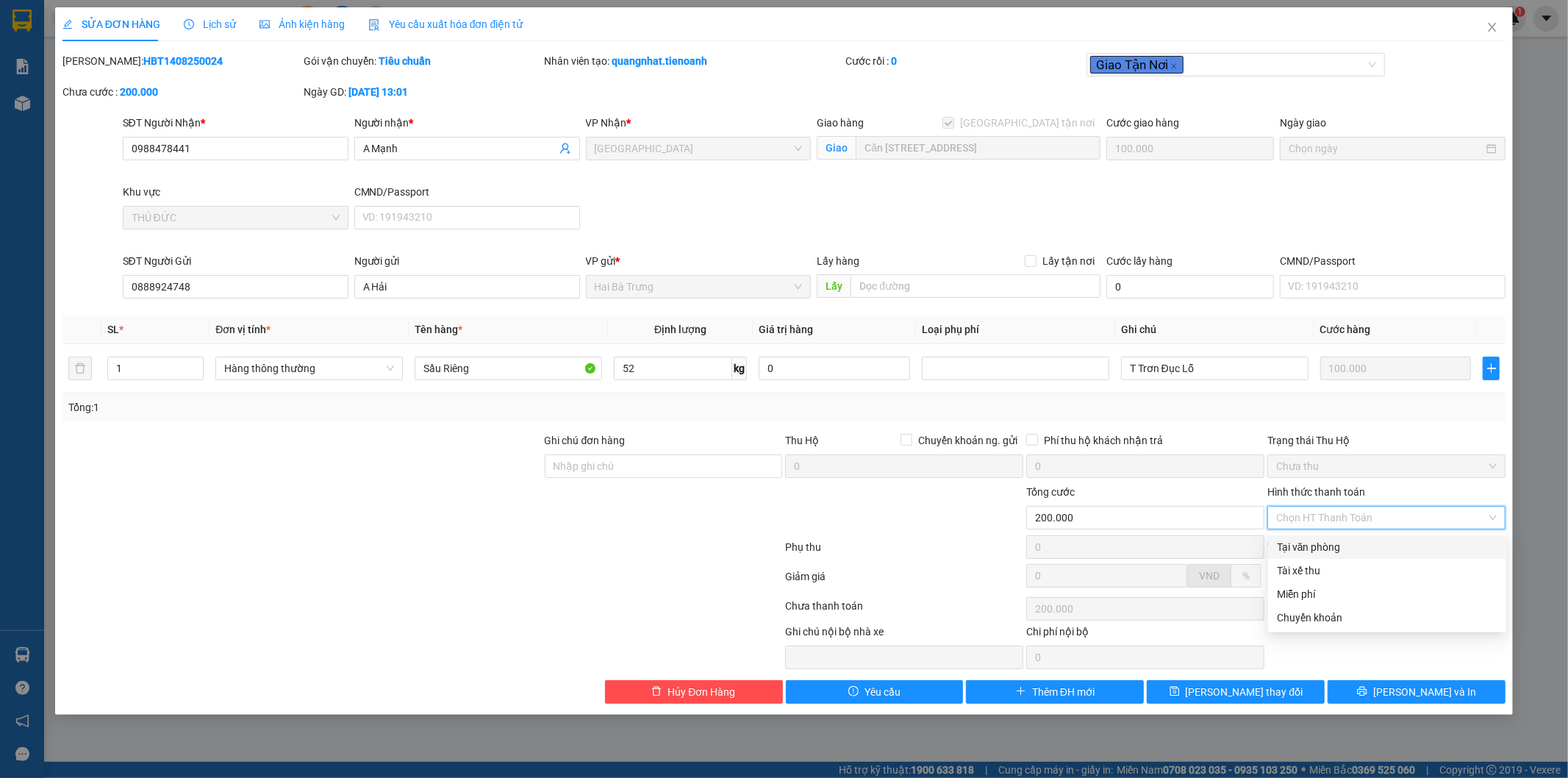
click at [1318, 550] on div "Tại văn phòng" at bounding box center [1387, 547] width 221 height 16
type input "0"
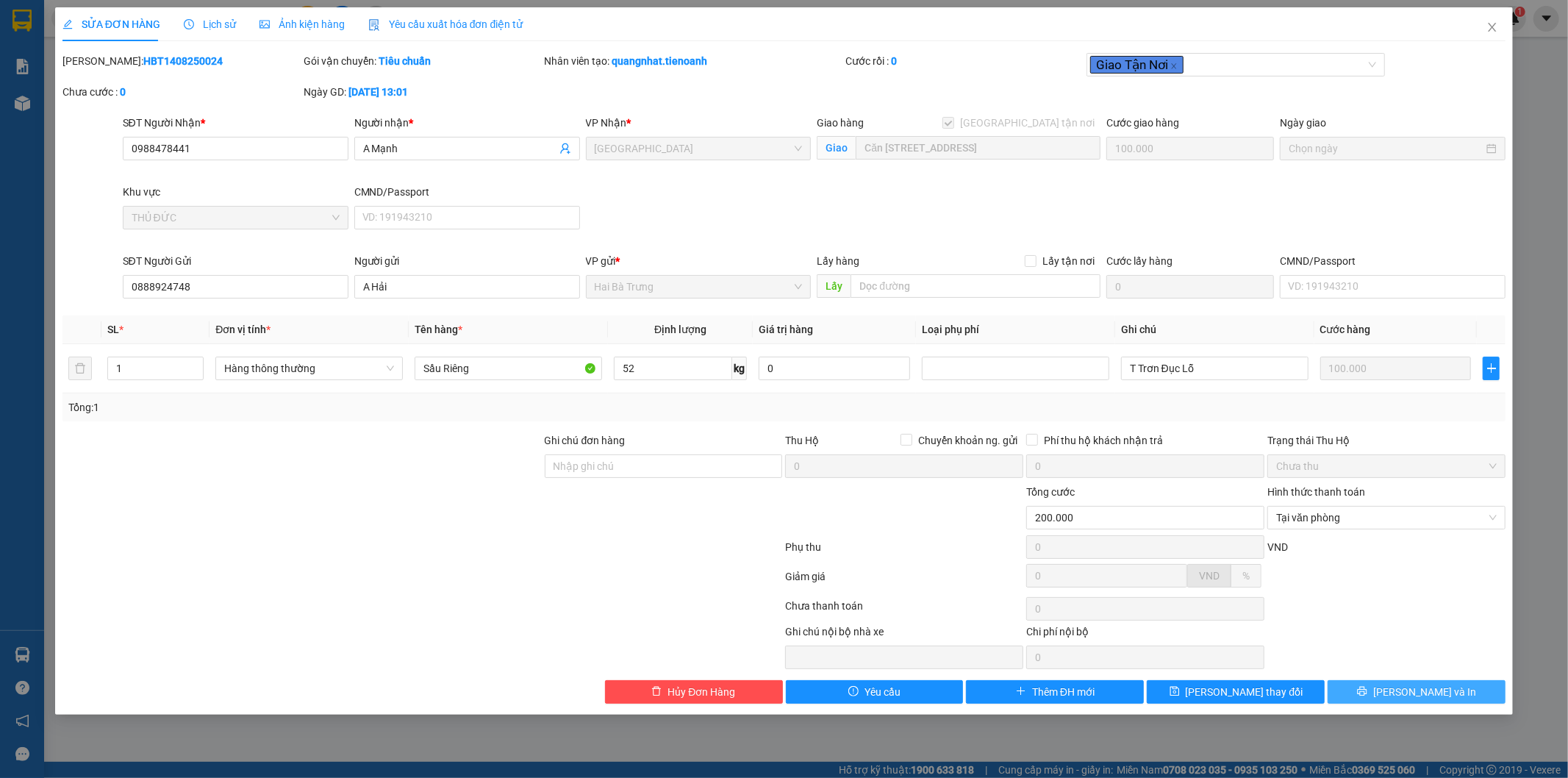
click at [1440, 701] on button "[PERSON_NAME] và In" at bounding box center [1416, 692] width 178 height 24
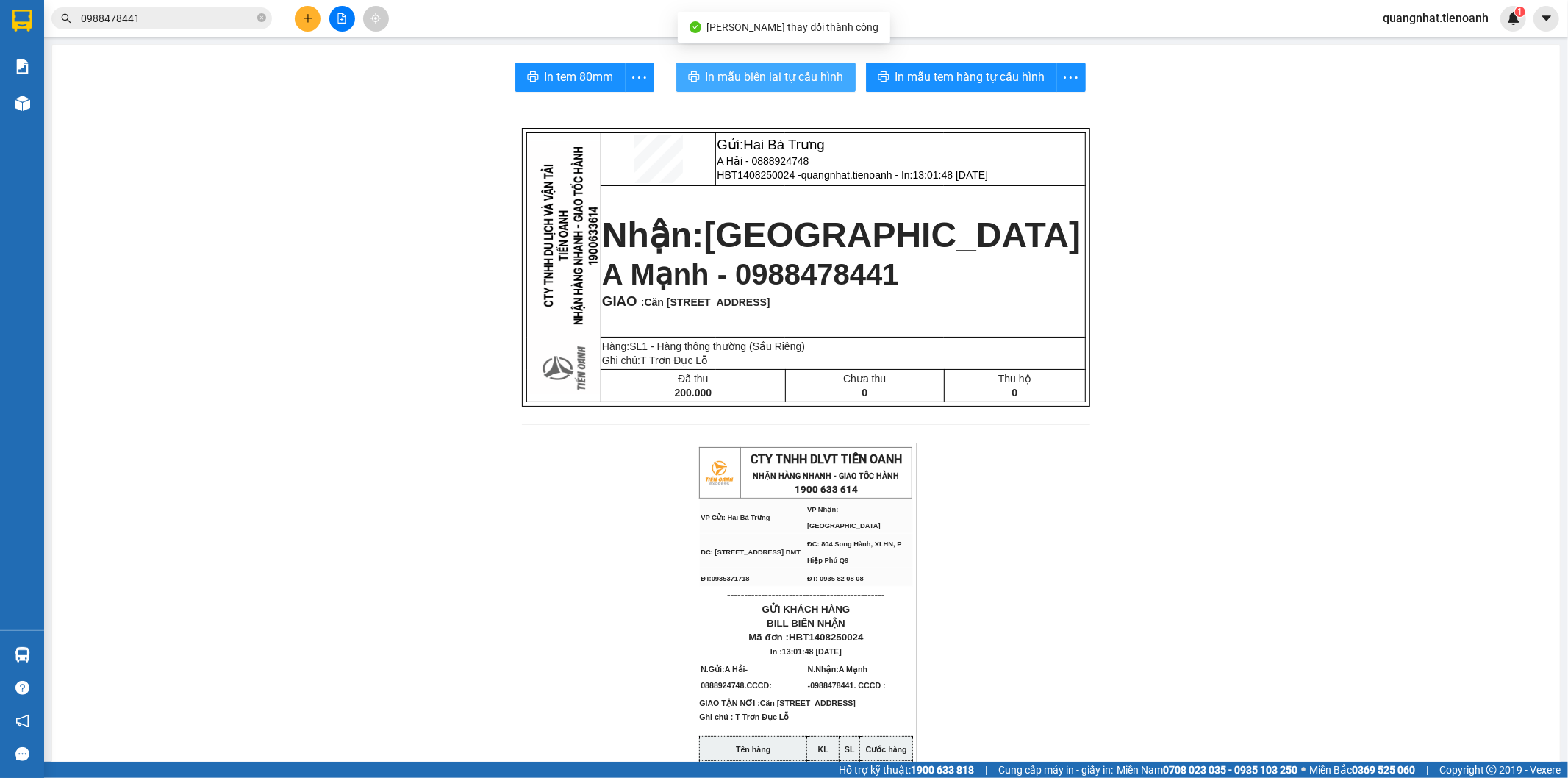
click at [724, 78] on span "In mẫu biên lai tự cấu hình" at bounding box center [774, 76] width 138 height 18
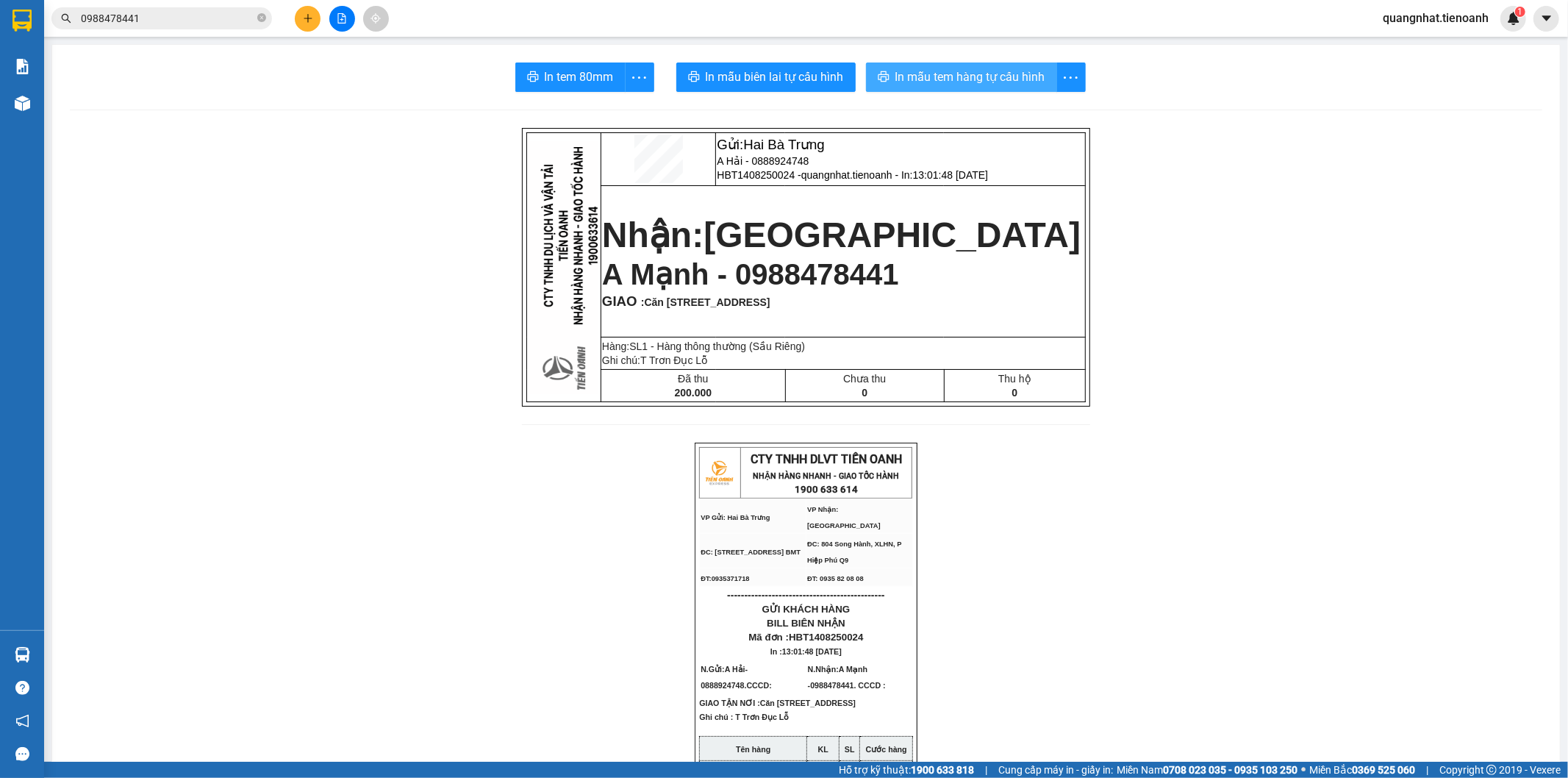
click at [1003, 70] on span "In mẫu tem hàng tự cấu hình" at bounding box center [970, 76] width 150 height 18
drag, startPoint x: 159, startPoint y: 21, endPoint x: 0, endPoint y: 22, distance: 159.0
click at [0, 22] on section "Kết quả tìm kiếm ( 2 ) Bộ lọc Mã ĐH Trạng thái Món hàng Thu hộ Tổng cước Chưa c…" at bounding box center [784, 389] width 1568 height 778
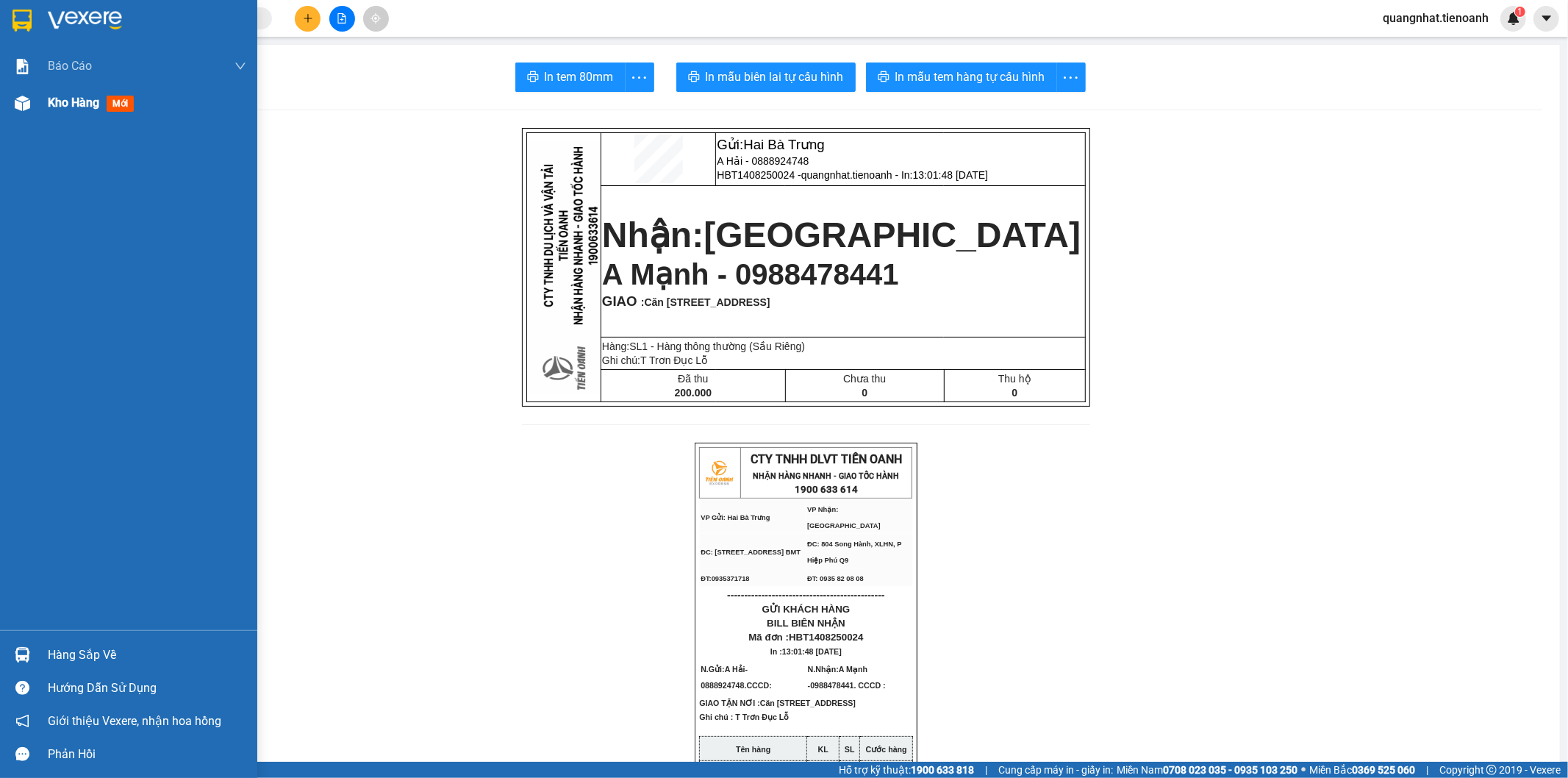
click at [114, 112] on span "mới" at bounding box center [120, 103] width 27 height 16
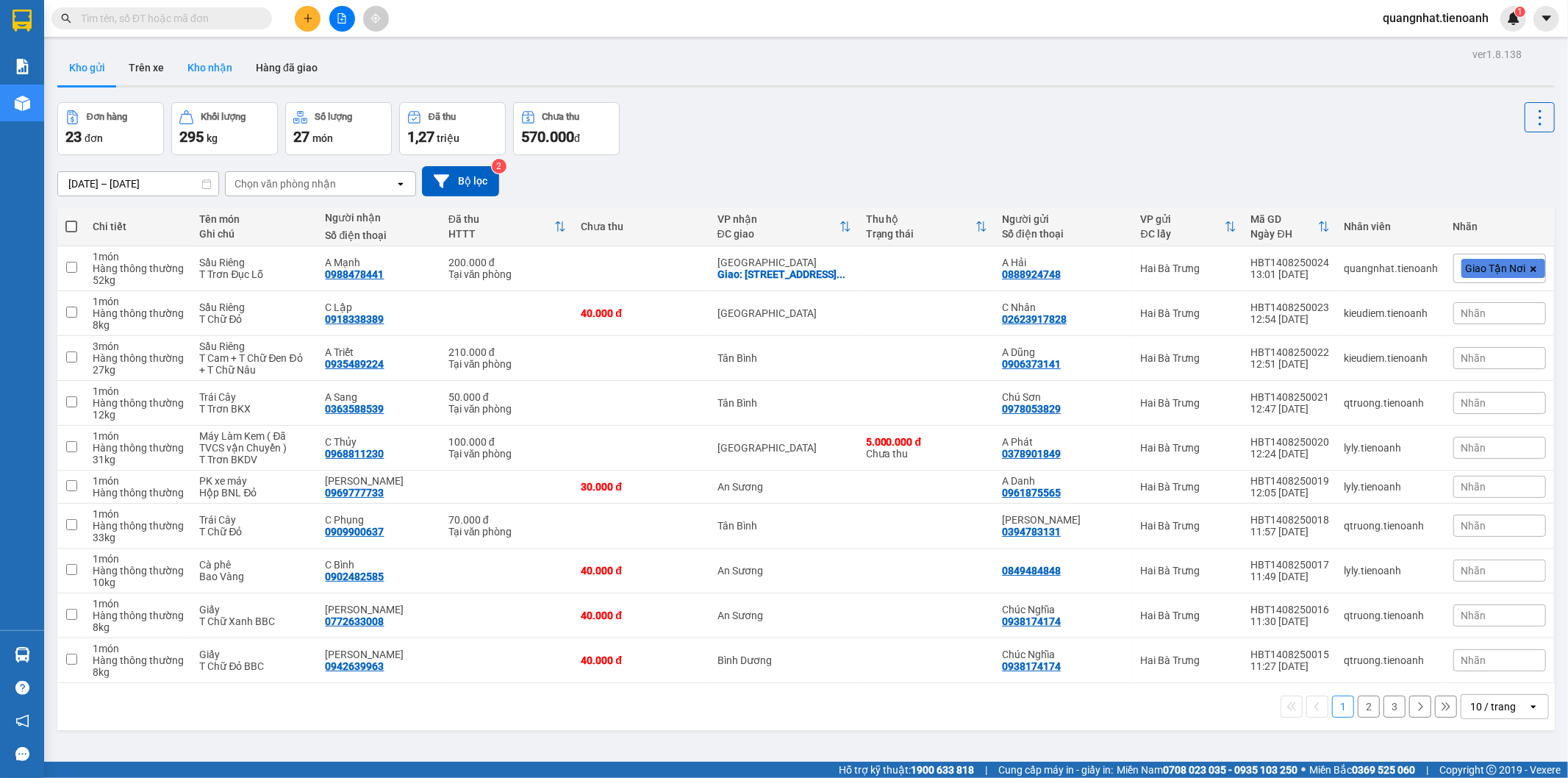
click at [197, 64] on button "Kho nhận" at bounding box center [210, 67] width 68 height 35
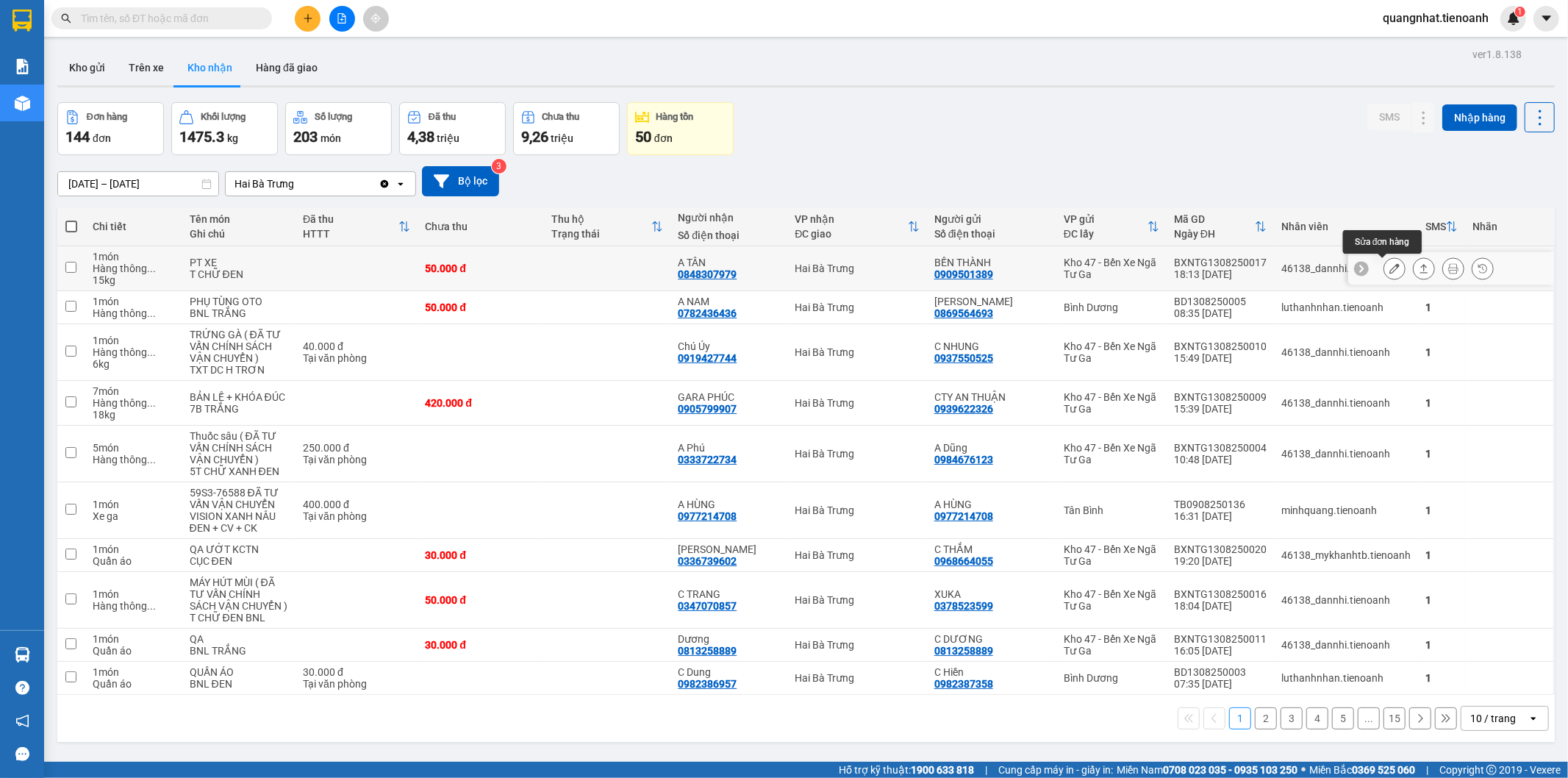
click at [1389, 269] on icon at bounding box center [1394, 268] width 10 height 10
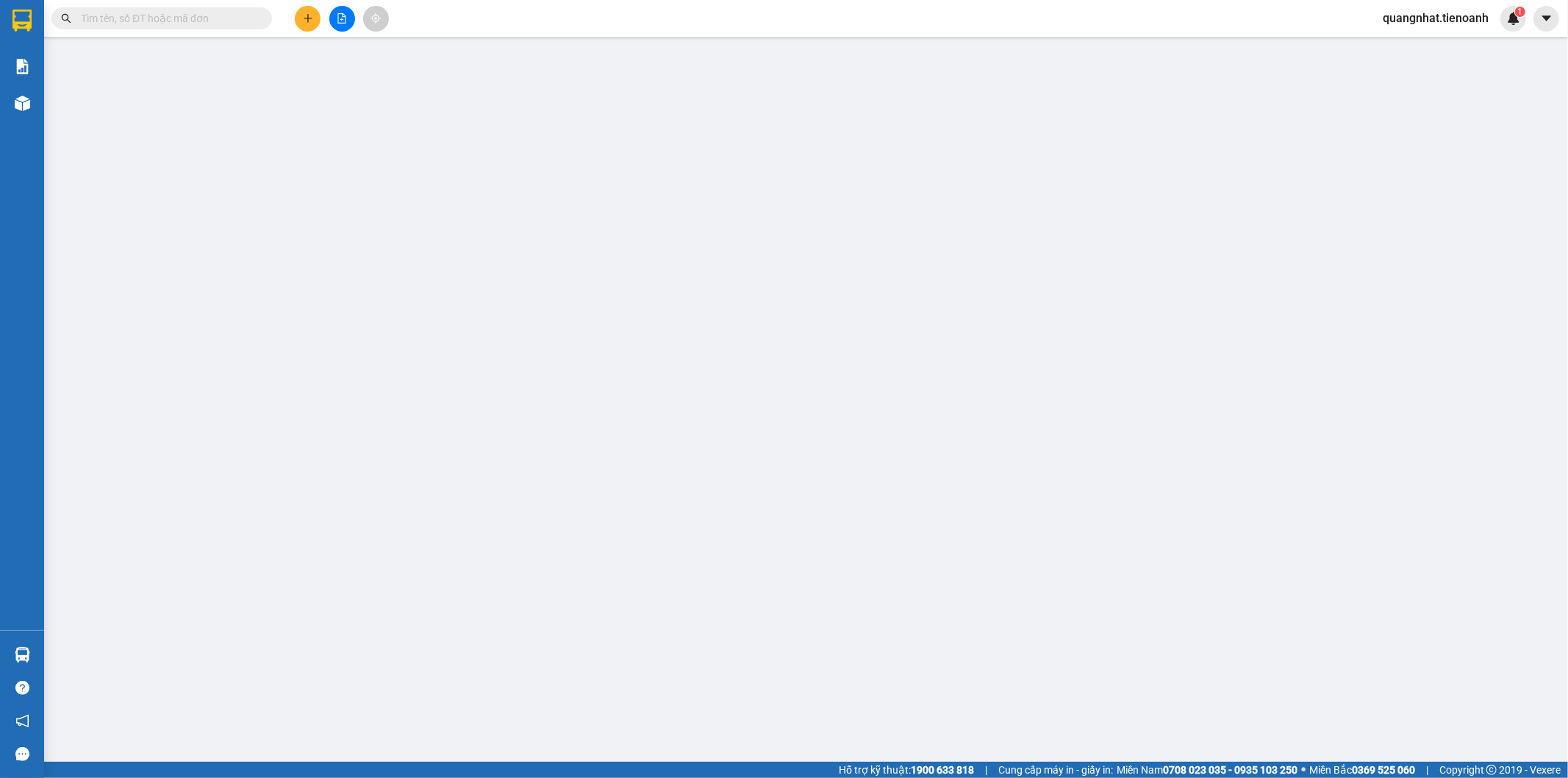
type input "0848307979"
type input "A TÂN"
type input "0909501389"
type input "BẾN THÀNH"
type input "50.000"
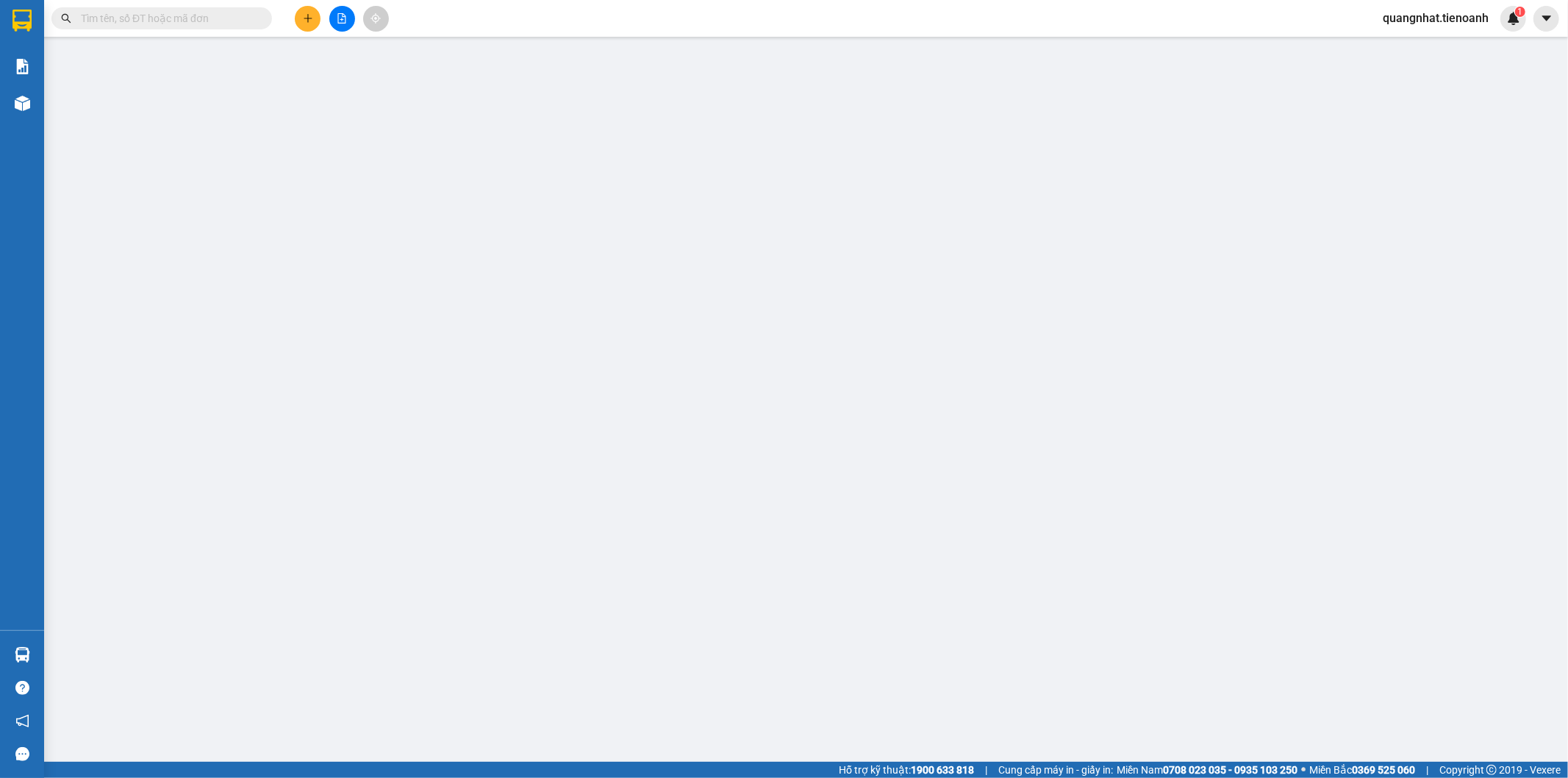
type input "50.000"
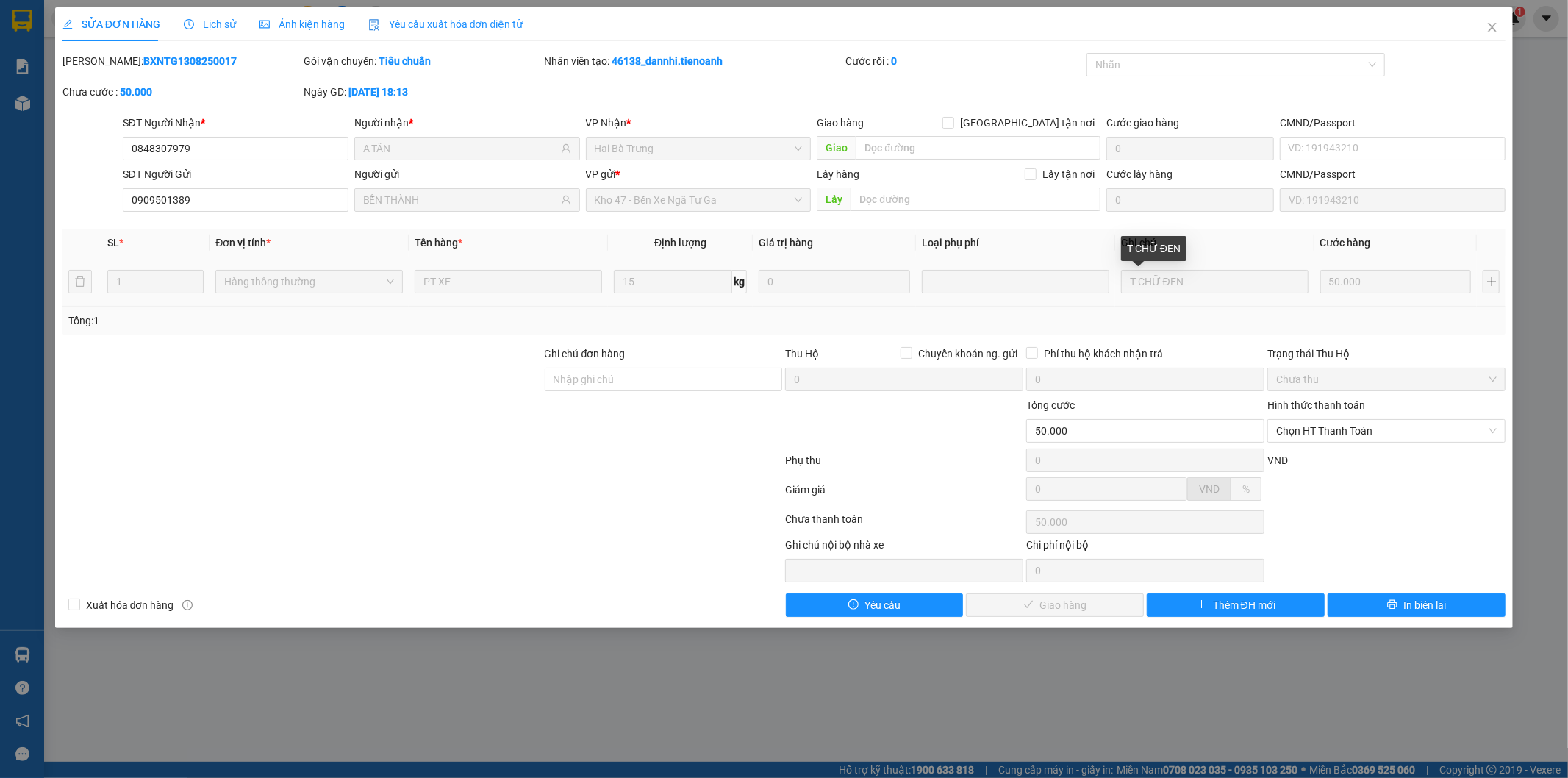
click at [1076, 281] on tr "1 Hàng thông thường PT XE 15 kg 0 T CHỮ ĐEN 50.000" at bounding box center [784, 281] width 1444 height 49
click at [212, 32] on div "Lịch sử" at bounding box center [209, 25] width 52 height 16
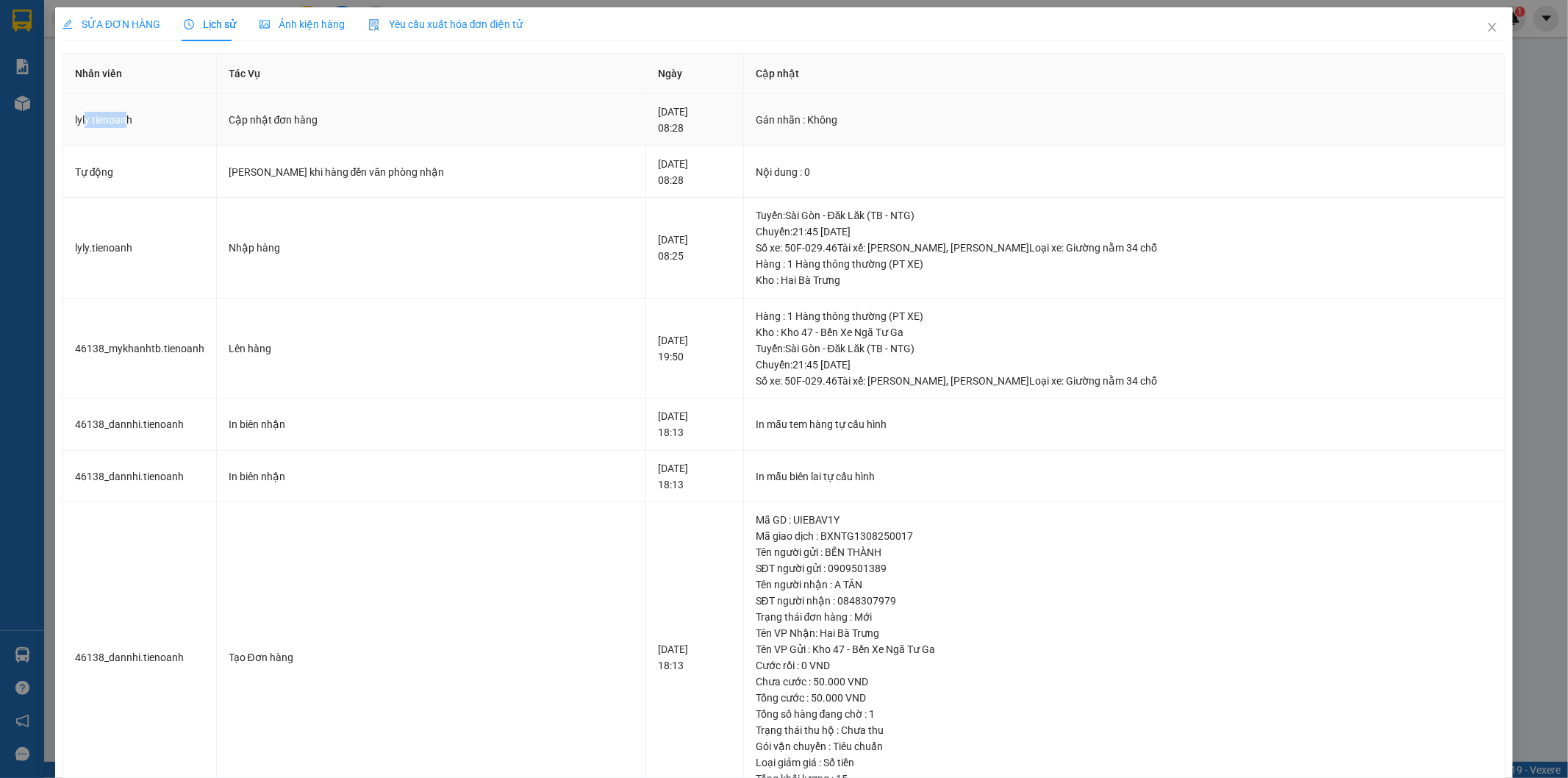
drag, startPoint x: 84, startPoint y: 123, endPoint x: 127, endPoint y: 120, distance: 43.1
click at [127, 120] on td "lyly.tienoanh" at bounding box center [140, 120] width 153 height 52
drag, startPoint x: 83, startPoint y: 121, endPoint x: 141, endPoint y: 120, distance: 58.0
click at [141, 120] on td "lyly.tienoanh" at bounding box center [140, 120] width 153 height 52
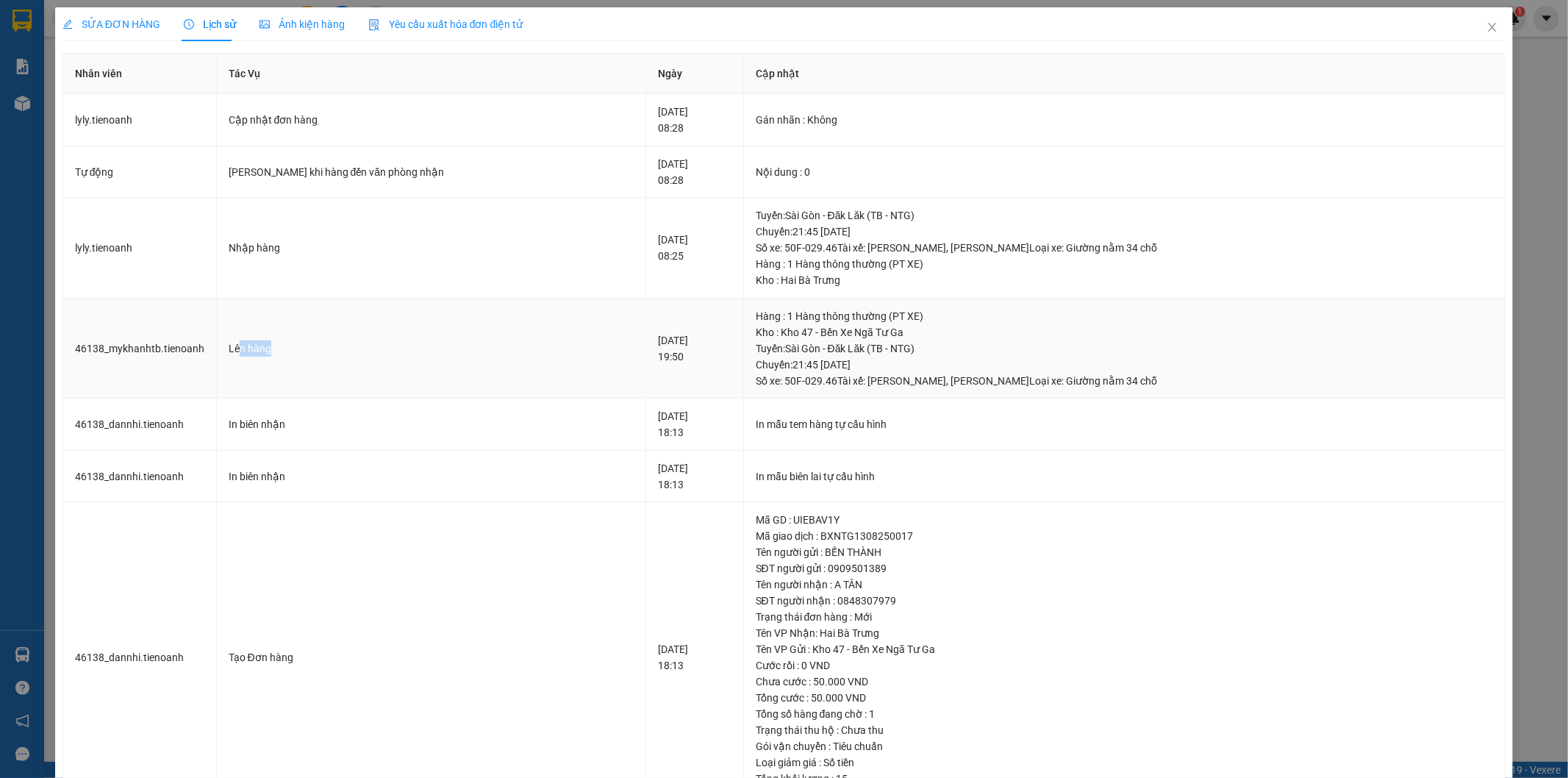
drag, startPoint x: 232, startPoint y: 377, endPoint x: 334, endPoint y: 369, distance: 102.3
click at [334, 369] on td "Lên hàng" at bounding box center [432, 349] width 430 height 101
drag, startPoint x: 946, startPoint y: 362, endPoint x: 980, endPoint y: 361, distance: 34.0
click at [980, 361] on div "Tuyến : [GEOGRAPHIC_DATA] - Đăk Lăk (TB - NTG) [GEOGRAPHIC_DATA]: 21:45 [DATE] …" at bounding box center [1124, 364] width 738 height 48
click at [211, 30] on span "Lịch sử" at bounding box center [209, 24] width 52 height 12
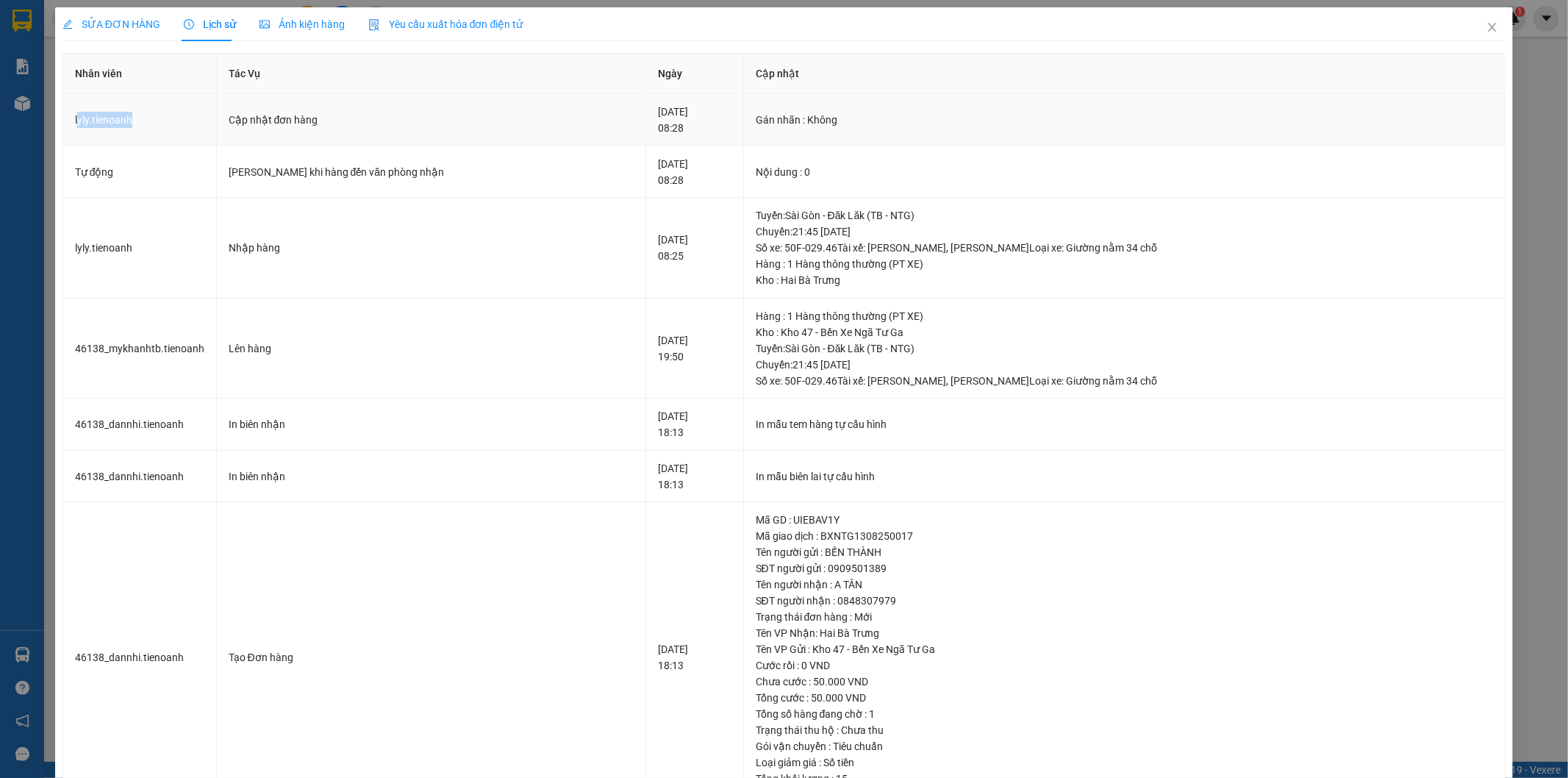
drag, startPoint x: 78, startPoint y: 119, endPoint x: 193, endPoint y: 120, distance: 115.0
click at [193, 120] on td "lyly.tienoanh" at bounding box center [140, 120] width 153 height 52
click at [318, 122] on div "Cập nhật đơn hàng" at bounding box center [431, 120] width 406 height 16
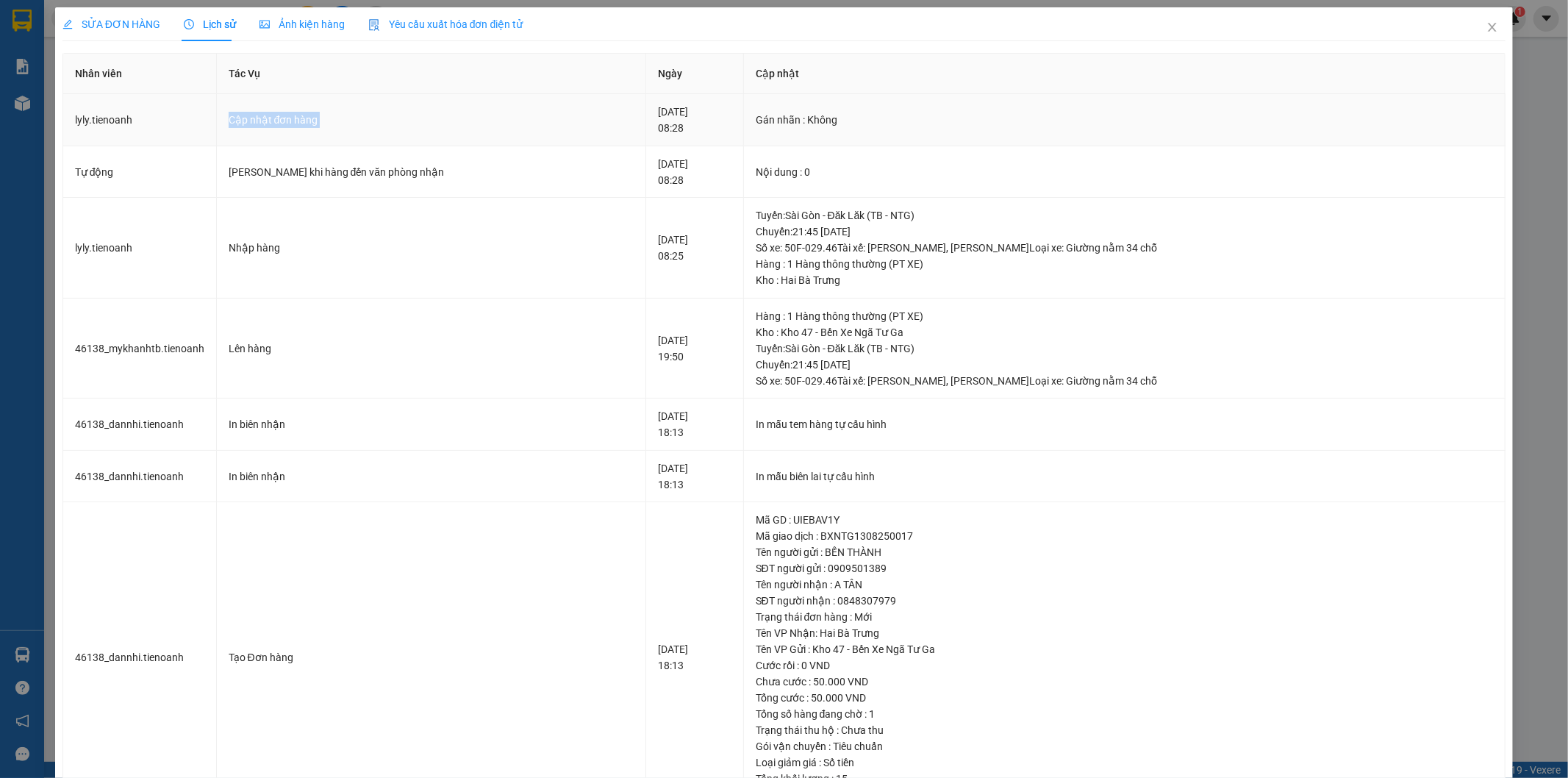
click at [319, 122] on div "Cập nhật đơn hàng" at bounding box center [431, 120] width 406 height 16
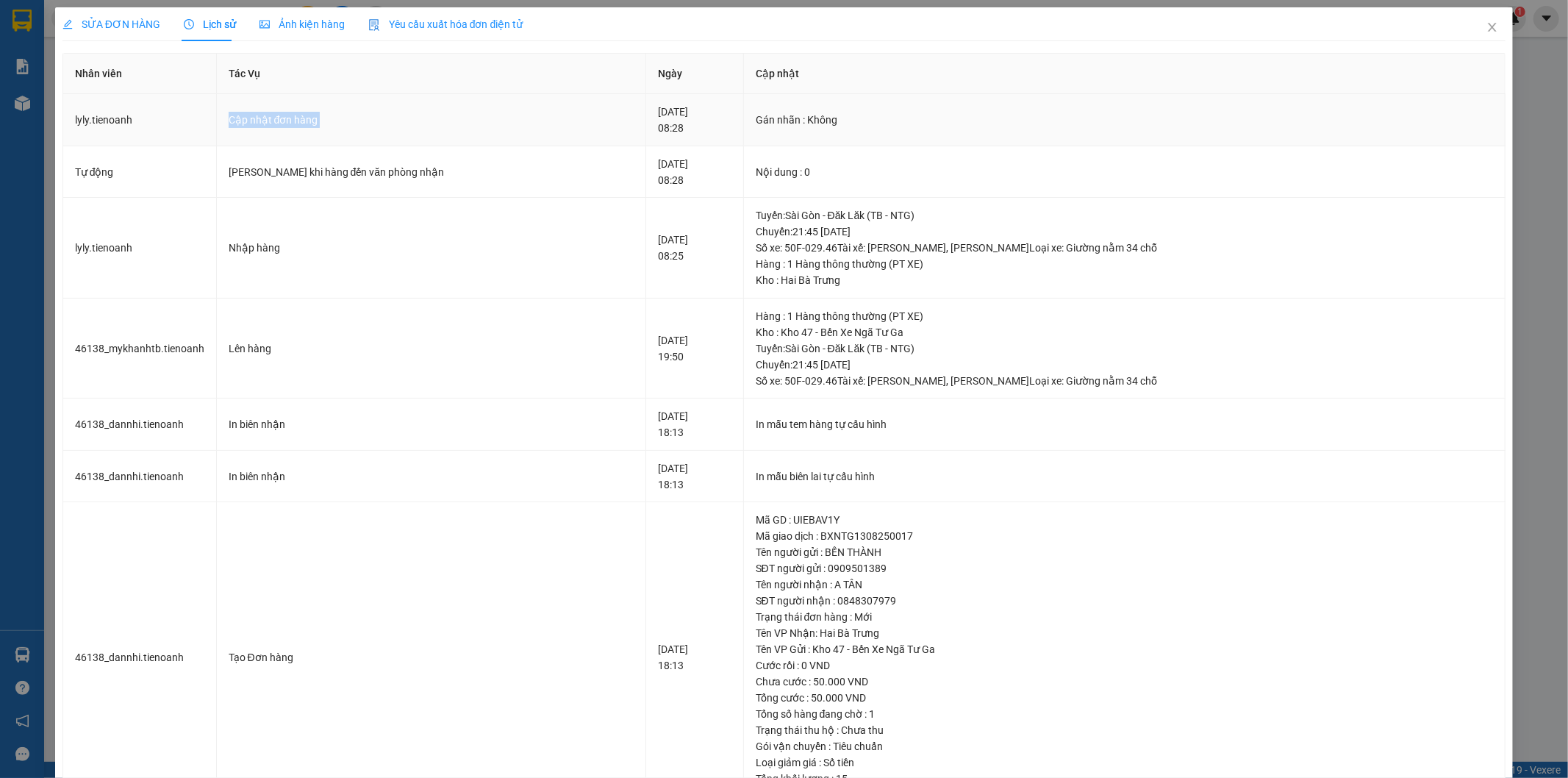
click at [319, 122] on div "Cập nhật đơn hàng" at bounding box center [431, 120] width 406 height 16
click at [1486, 26] on icon "close" at bounding box center [1492, 26] width 12 height 12
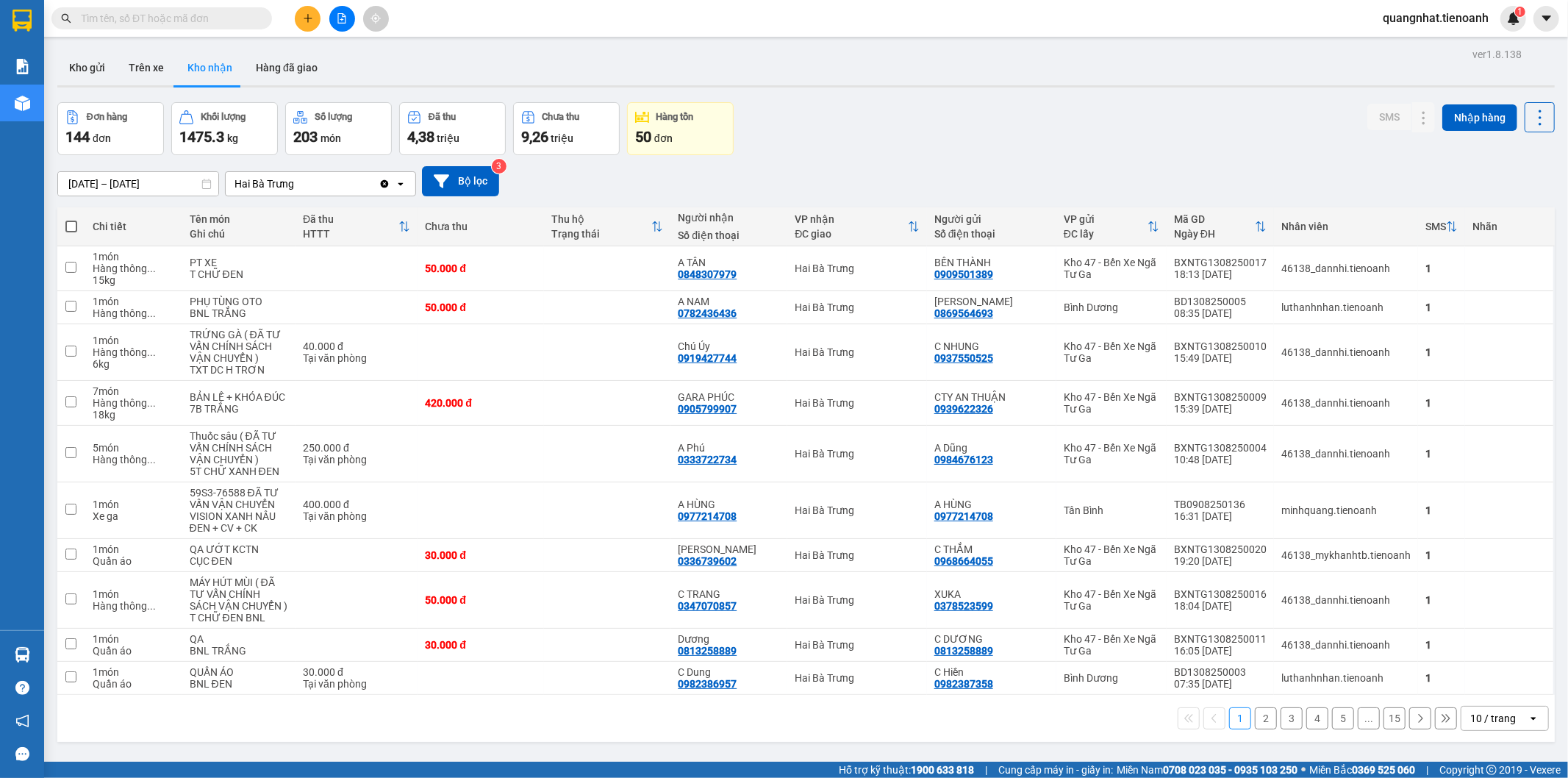
click at [1031, 155] on div "[DATE] – [DATE] Press the down arrow key to interact with the calendar and sele…" at bounding box center [805, 181] width 1497 height 52
click at [307, 25] on button at bounding box center [308, 18] width 25 height 25
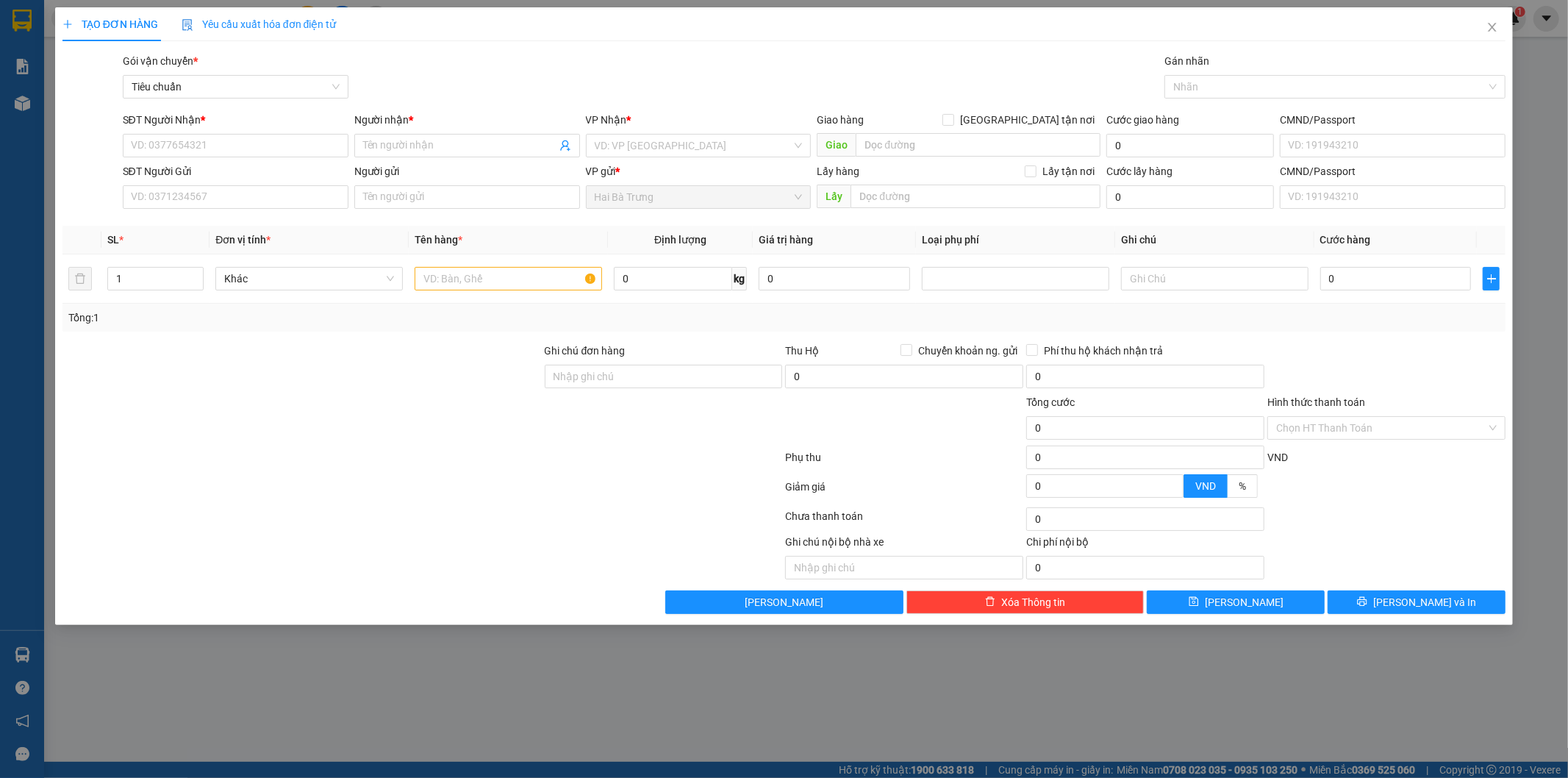
click at [822, 694] on div "TẠO ĐƠN HÀNG Yêu cầu xuất hóa đơn điện tử Transit Pickup Surcharge Ids Transit …" at bounding box center [784, 389] width 1568 height 778
click at [1495, 30] on icon "close" at bounding box center [1492, 26] width 12 height 12
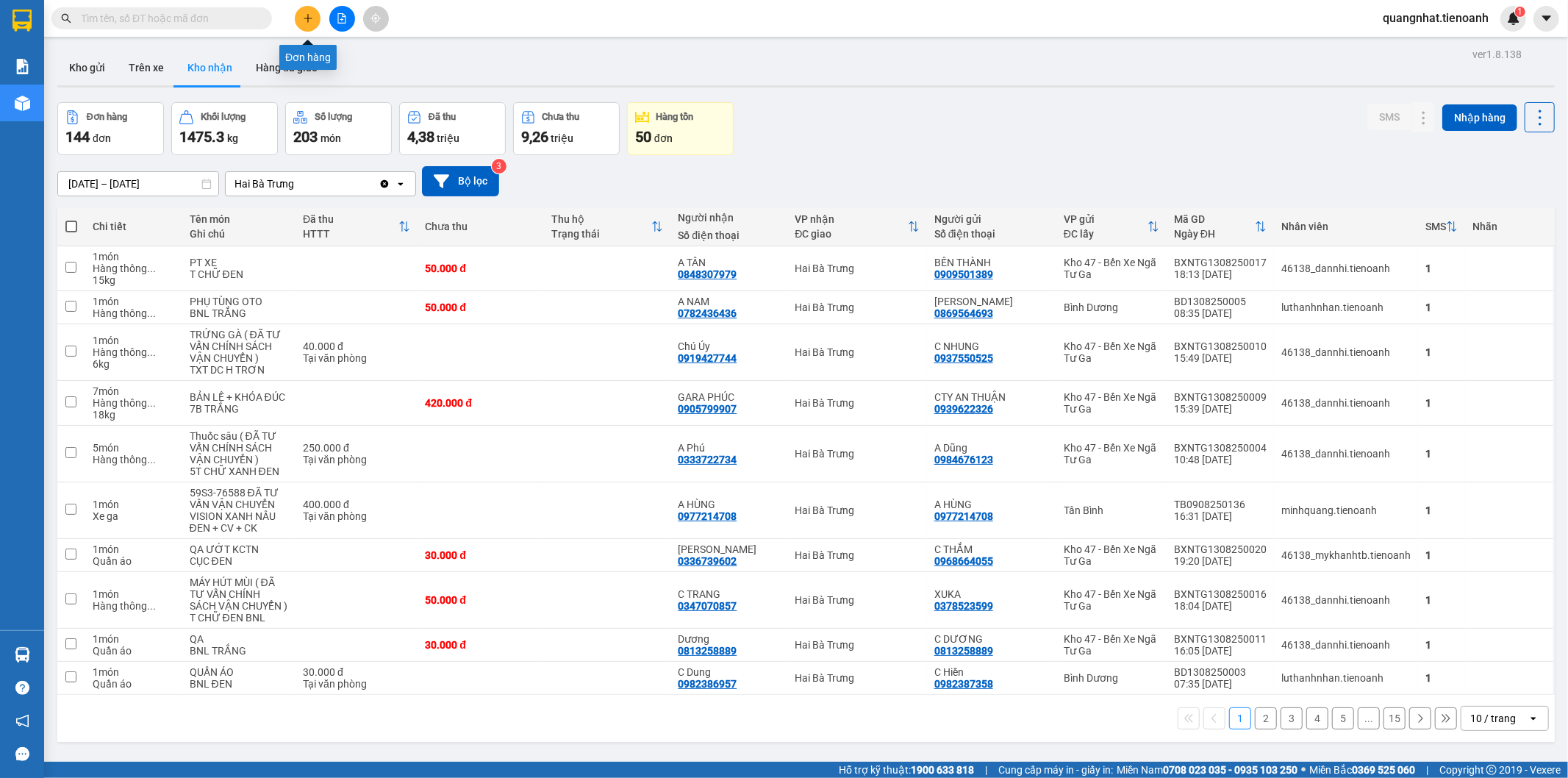
click at [310, 12] on button at bounding box center [308, 18] width 25 height 25
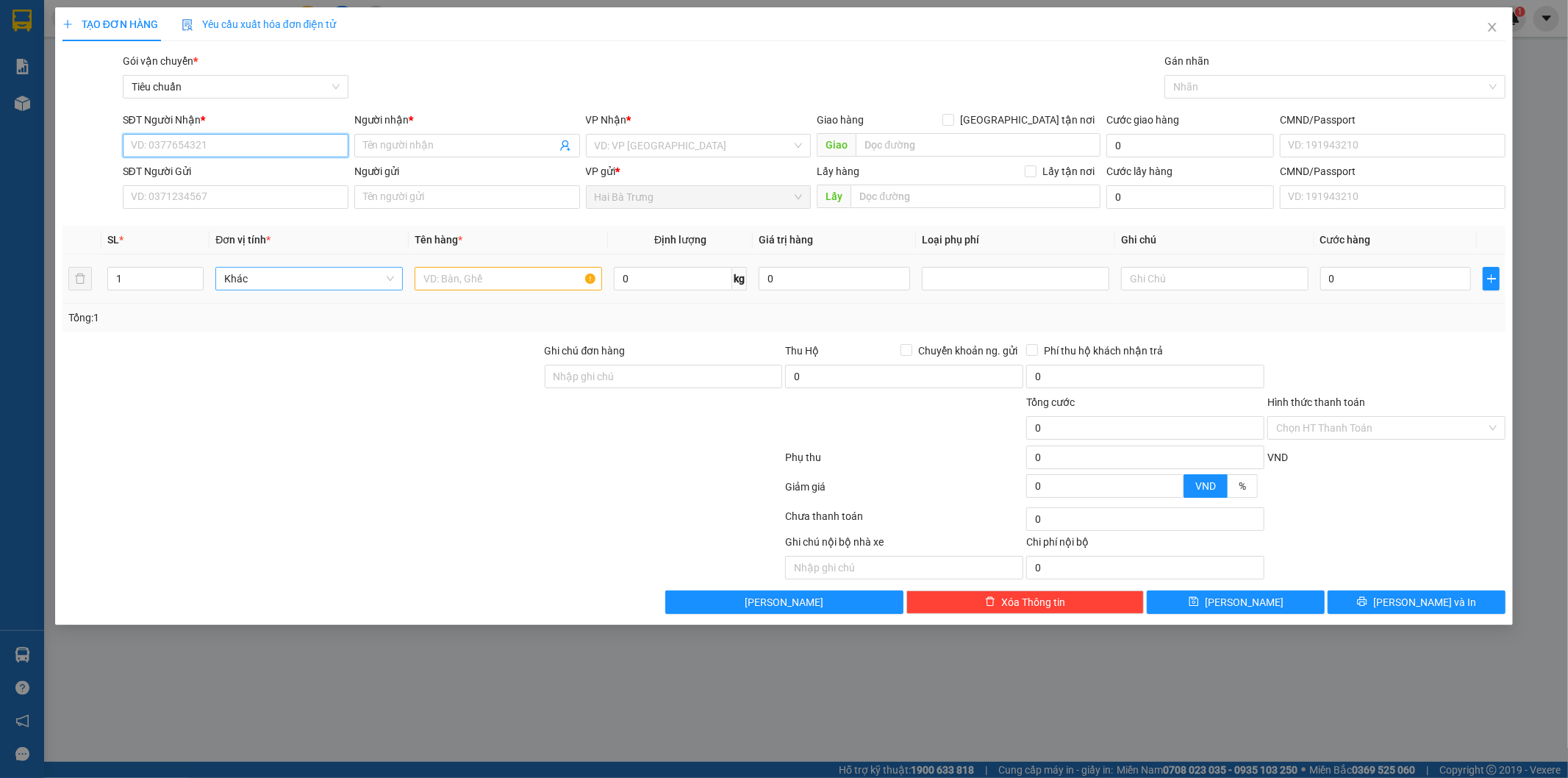
click at [275, 281] on span "Khác" at bounding box center [309, 279] width 170 height 22
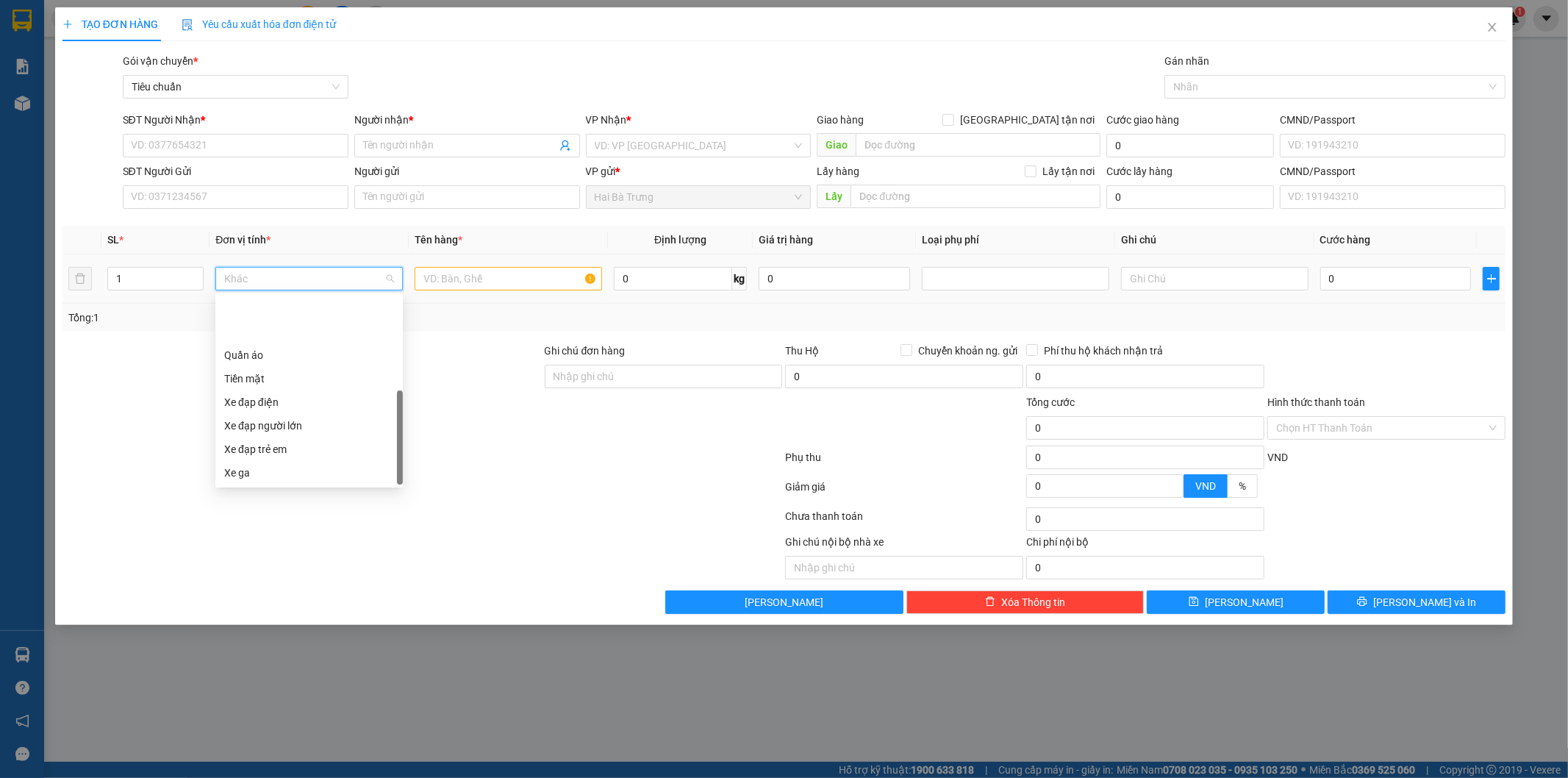
scroll to position [70, 0]
click at [273, 281] on span "Khác" at bounding box center [309, 279] width 170 height 22
click at [270, 476] on div "Khác" at bounding box center [309, 474] width 170 height 16
click at [392, 281] on span "Khác" at bounding box center [309, 279] width 170 height 22
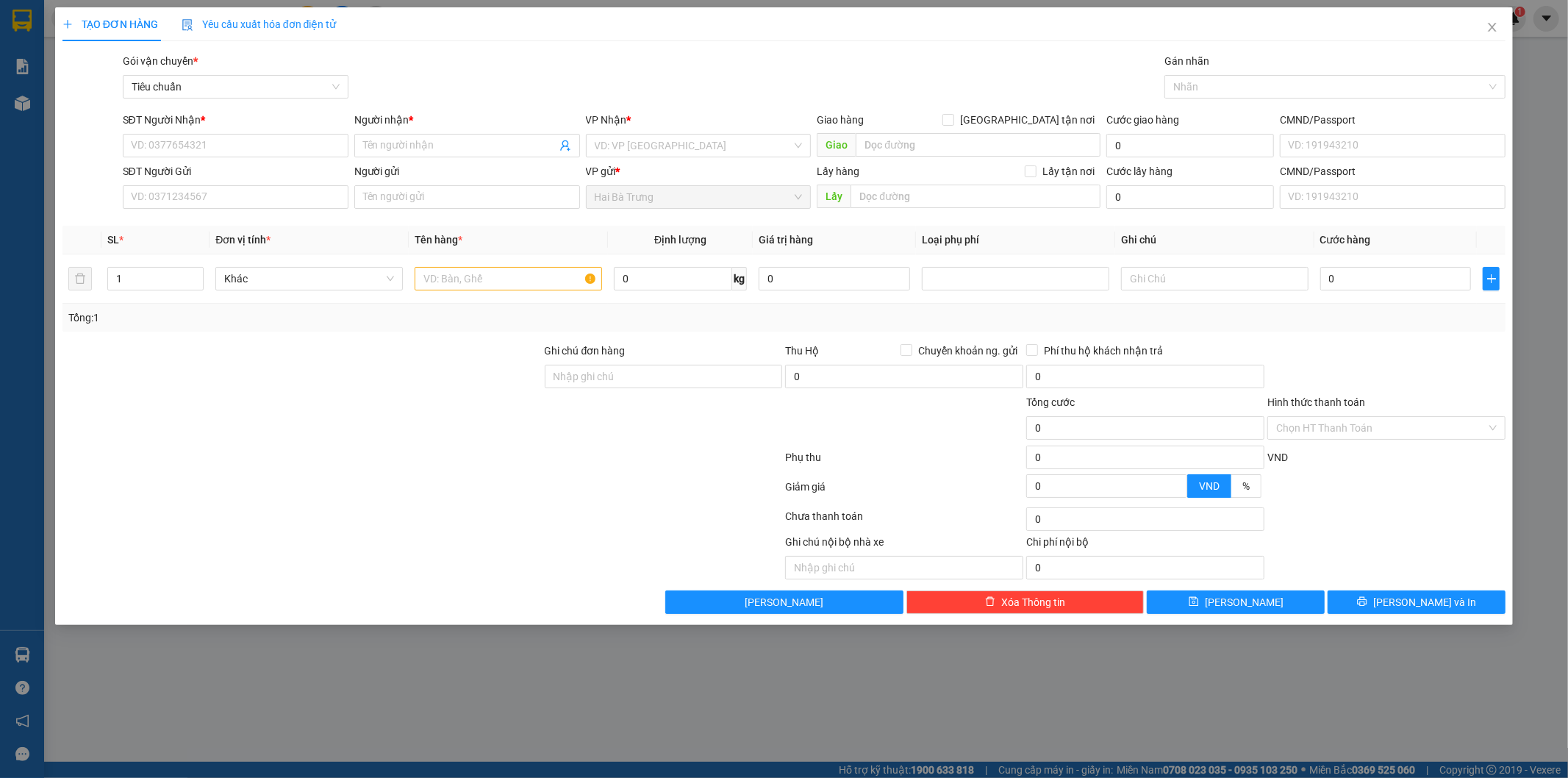
click at [497, 463] on div at bounding box center [422, 460] width 724 height 29
click at [481, 274] on input "text" at bounding box center [508, 279] width 187 height 24
click at [190, 136] on input "SĐT Người Nhận *" at bounding box center [235, 145] width 226 height 24
type input "0903936702"
click at [219, 172] on div "0903936702 - A THIỆN" at bounding box center [235, 175] width 208 height 16
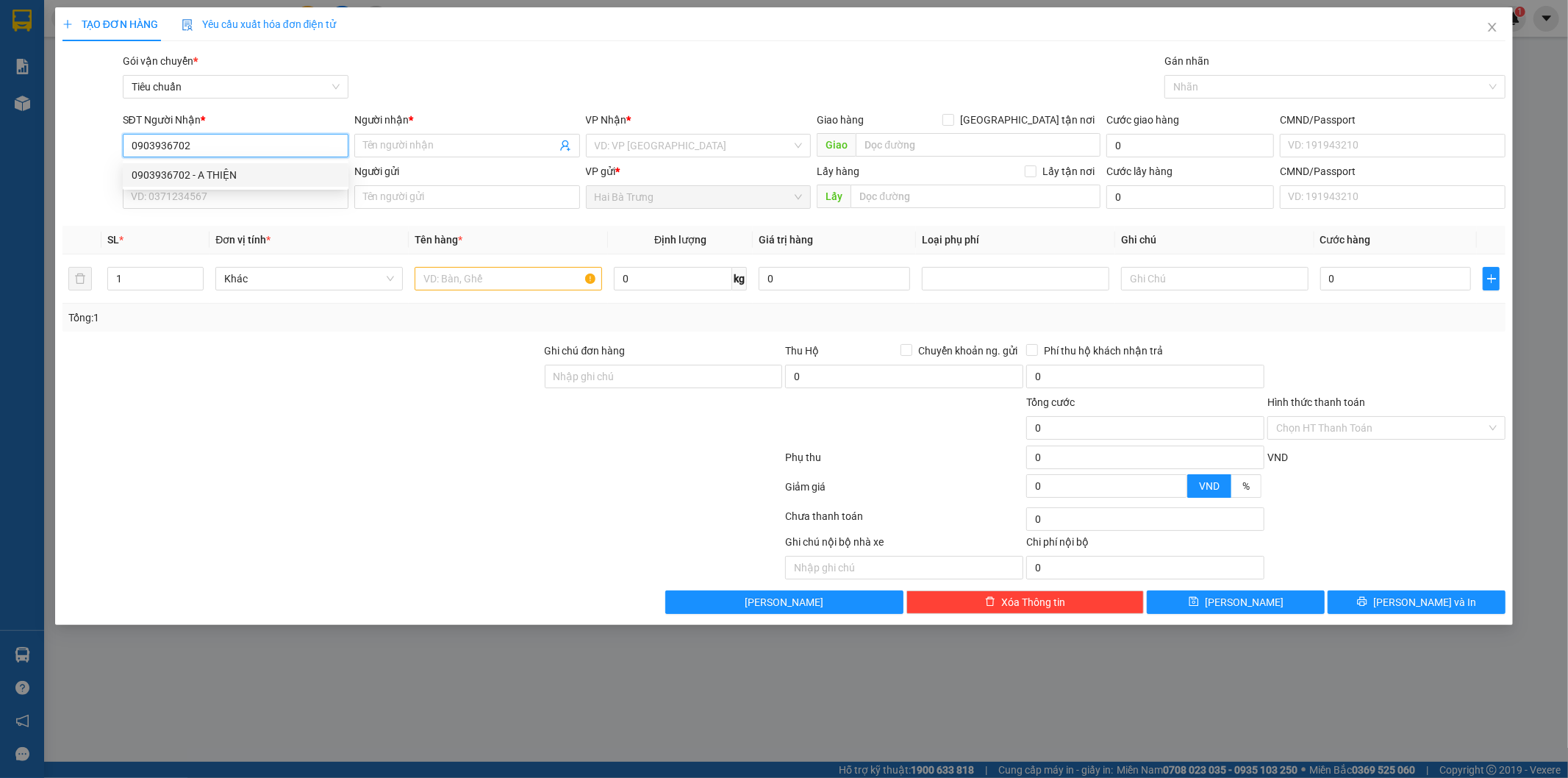
type input "A THIỆN"
checkbox input "true"
type input "198 [PERSON_NAME], Phường 14, [GEOGRAPHIC_DATA], [GEOGRAPHIC_DATA]"
type input "30.000"
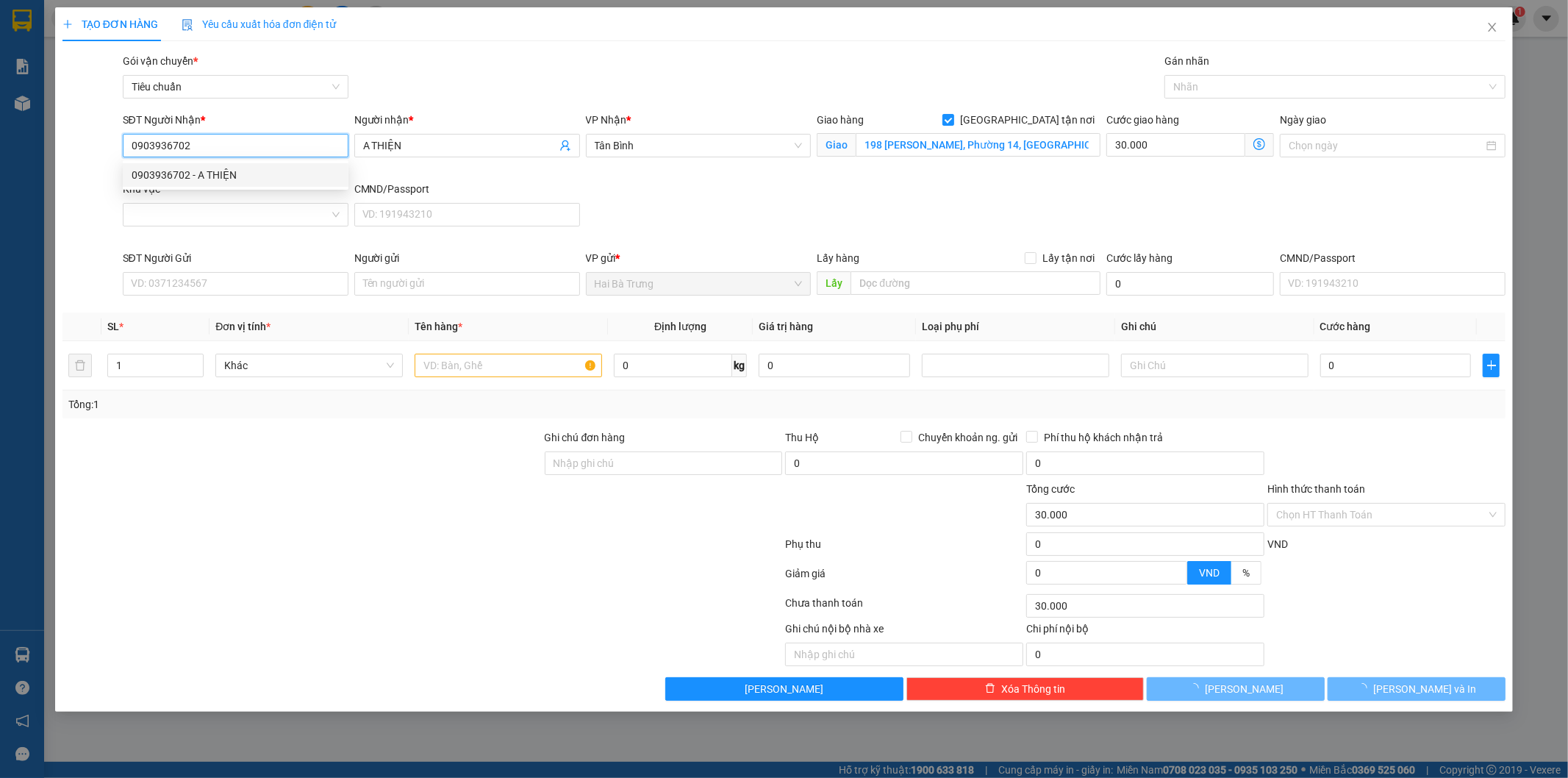
type input "60.000"
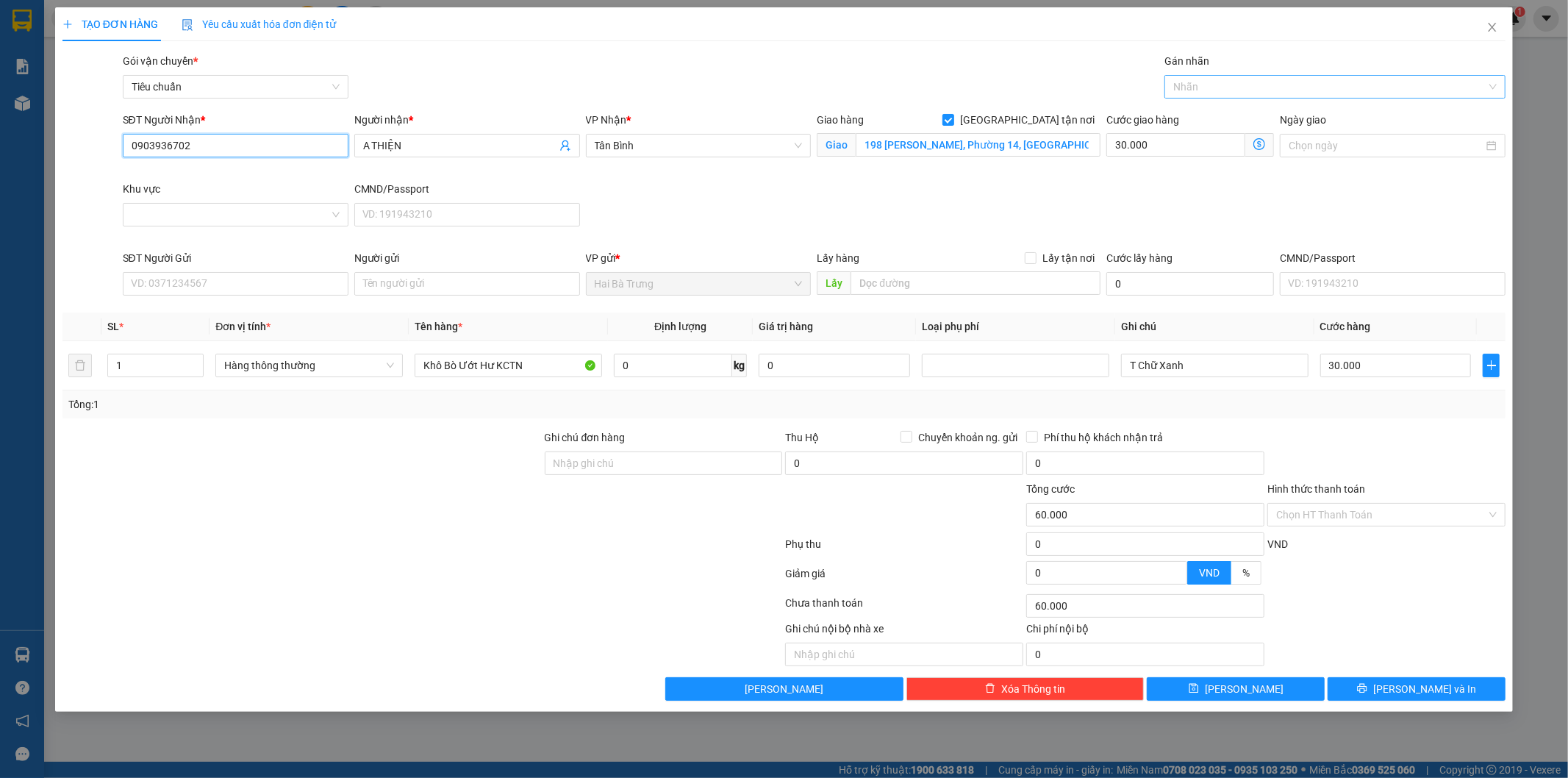
click at [1195, 78] on div at bounding box center [1327, 86] width 319 height 17
type input "0903936702"
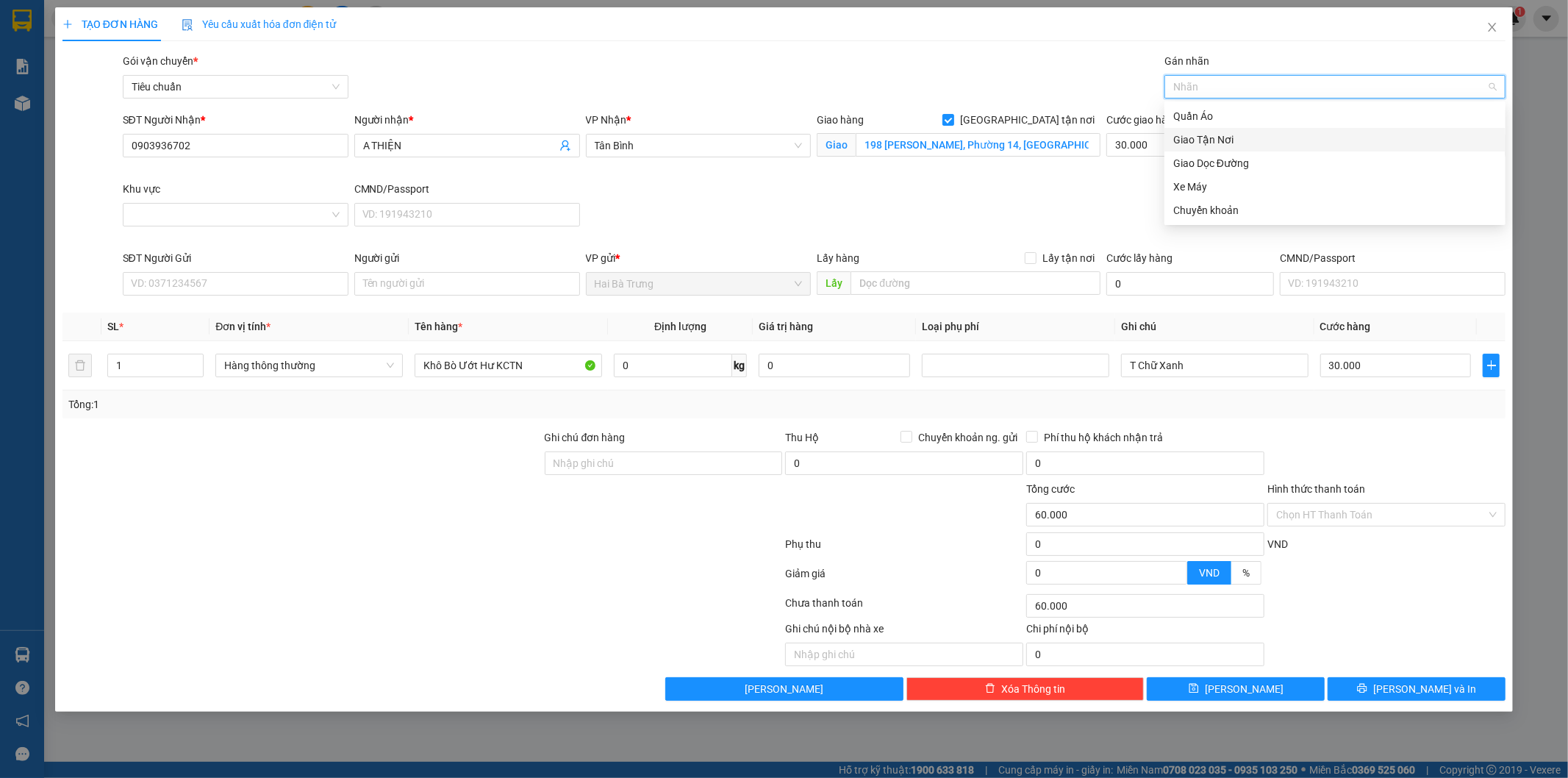
click at [1221, 141] on div "Giao Tận Nơi" at bounding box center [1335, 140] width 323 height 16
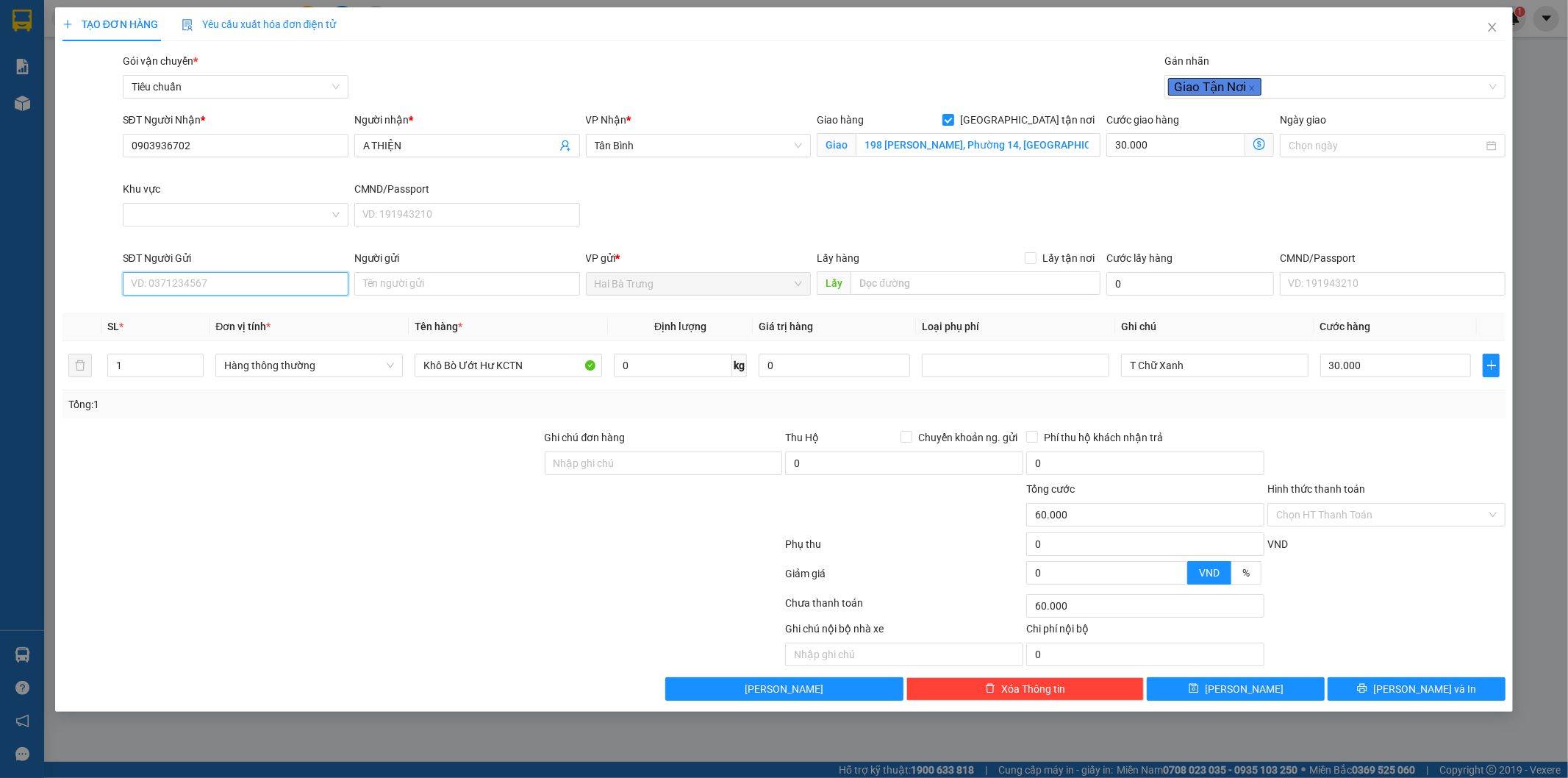
click at [207, 283] on input "SĐT Người Gửi" at bounding box center [235, 284] width 226 height 24
click at [208, 311] on div "0947755513 - [PERSON_NAME]" at bounding box center [235, 313] width 208 height 16
type input "0947755513"
type input "C Lan"
click at [182, 213] on input "Khu vực" at bounding box center [231, 214] width 198 height 22
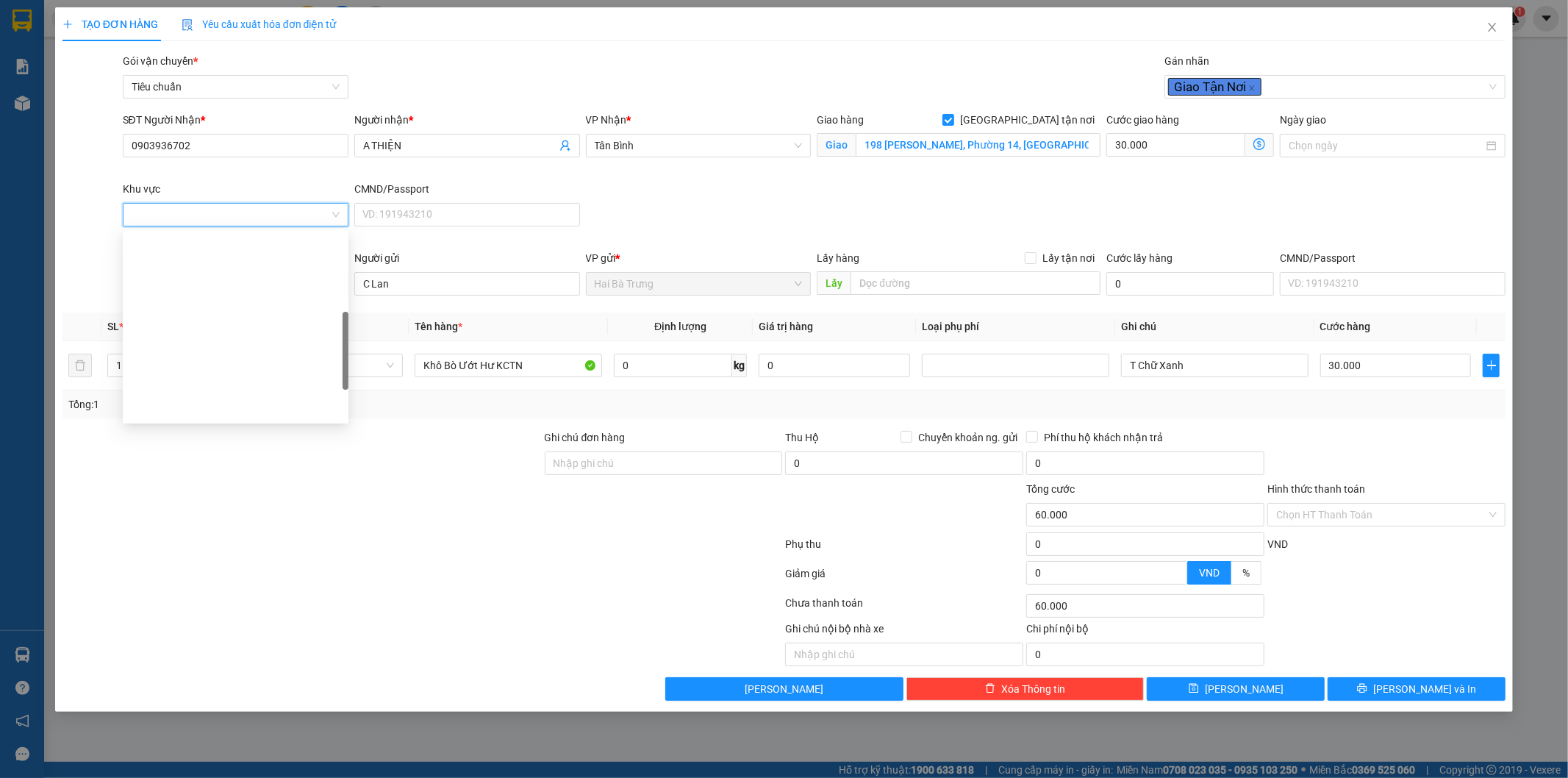
scroll to position [272, 0]
click at [173, 281] on div "TÂN BÌNH" at bounding box center [235, 278] width 208 height 16
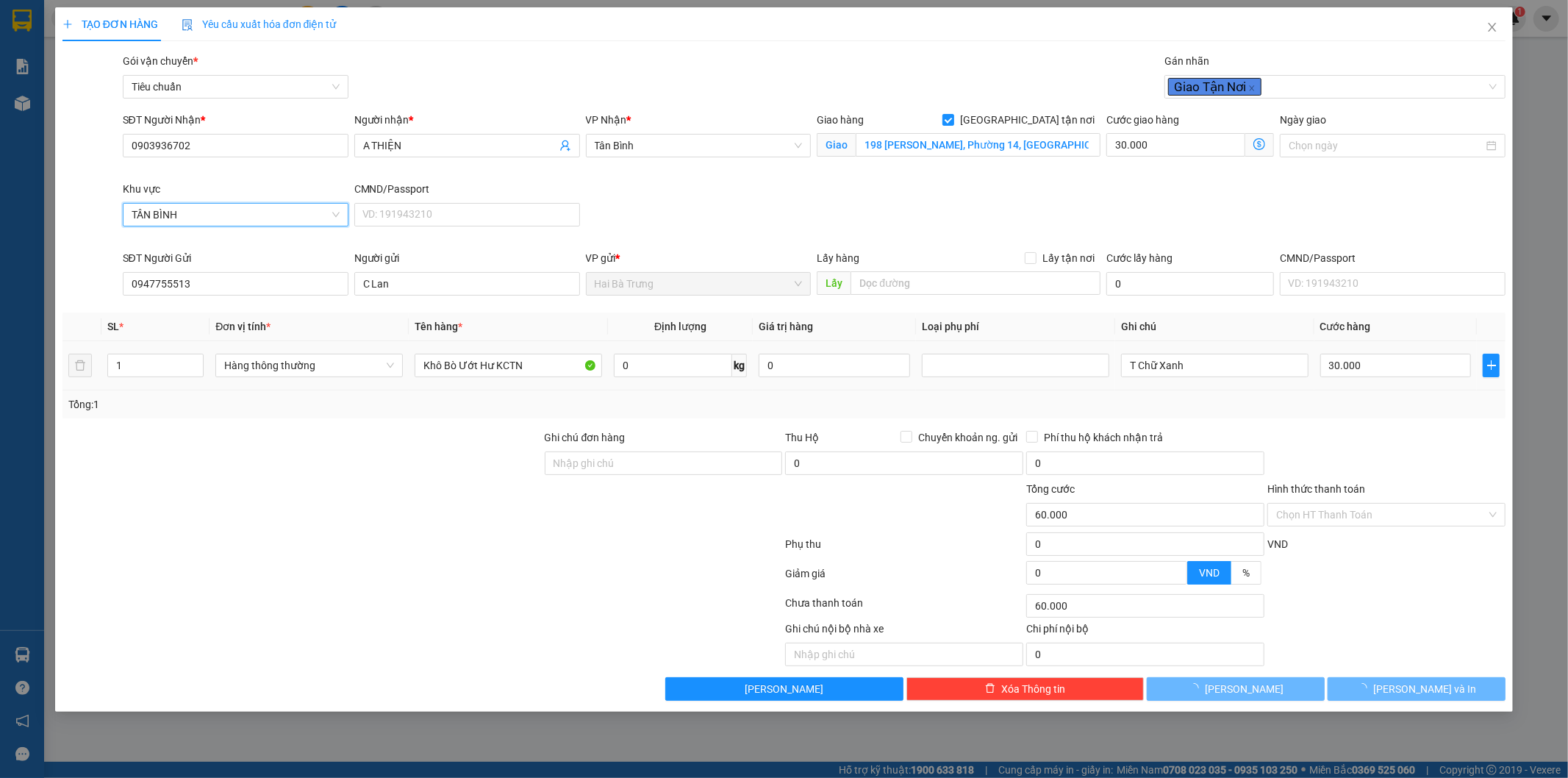
type input "30.000"
type input "0"
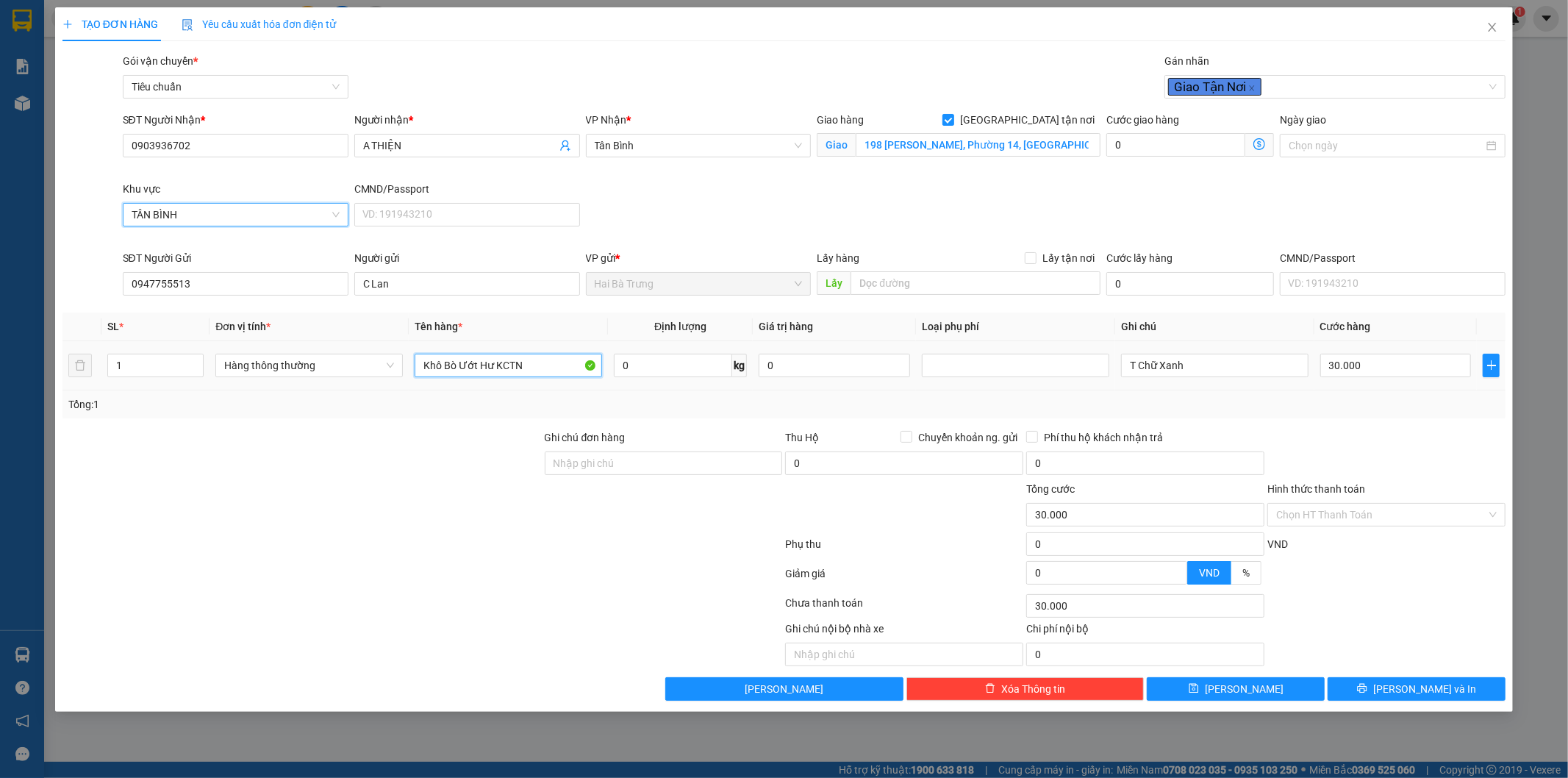
click at [529, 368] on input "Khô Bò Ướt Hư KCTN" at bounding box center [508, 365] width 187 height 24
drag, startPoint x: 530, startPoint y: 366, endPoint x: 199, endPoint y: 415, distance: 334.6
click at [226, 418] on div "SL * Đơn vị tính * Tên hàng * Định lượng Giá trị hàng Loại phụ phí Ghi chú Cước…" at bounding box center [784, 365] width 1444 height 106
type input "Sầu Riêng"
click at [665, 361] on input "0" at bounding box center [673, 365] width 118 height 24
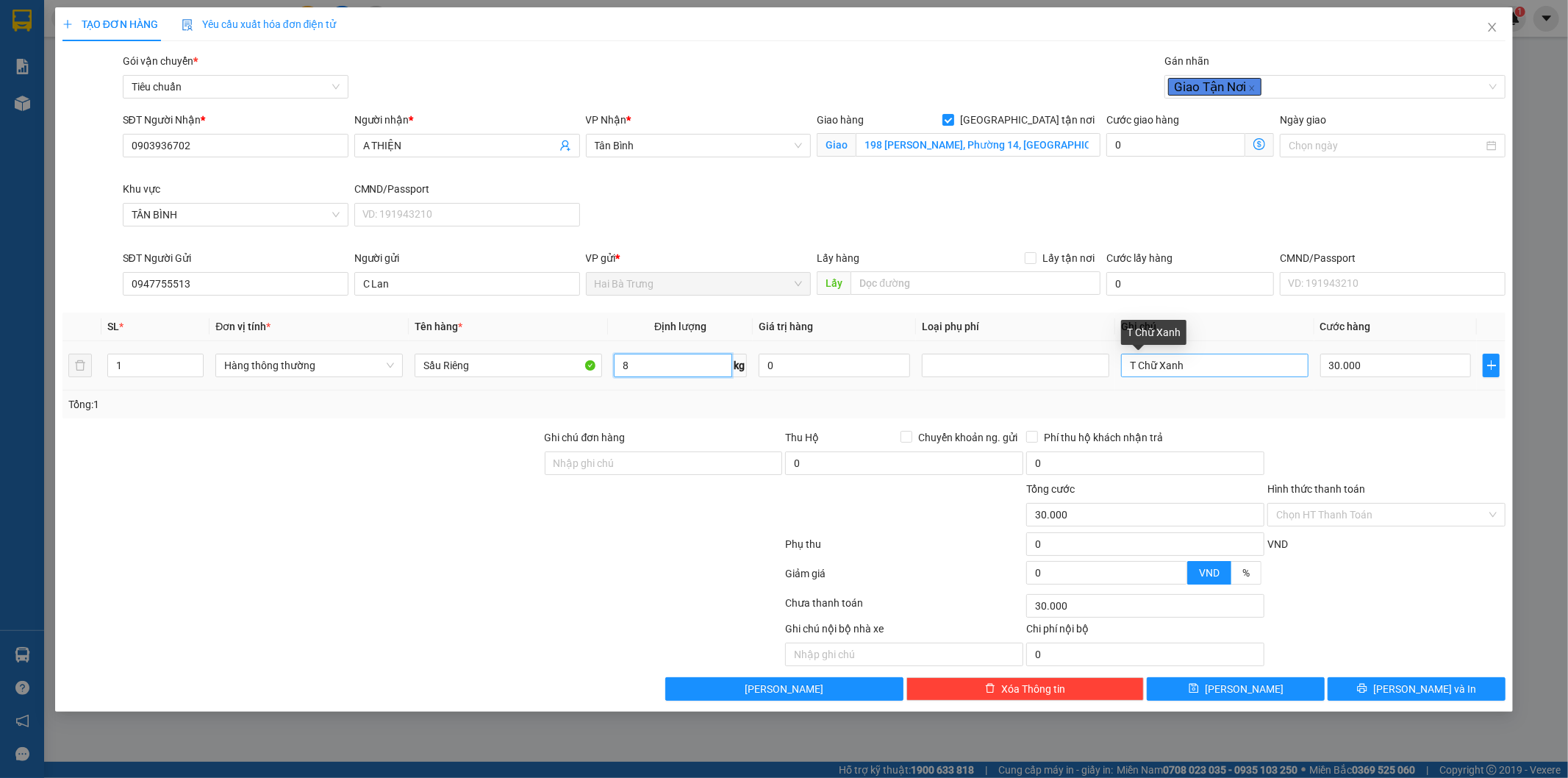
type input "8"
click at [1208, 364] on input "T Chữ Xanh" at bounding box center [1215, 365] width 187 height 24
type input "40.000"
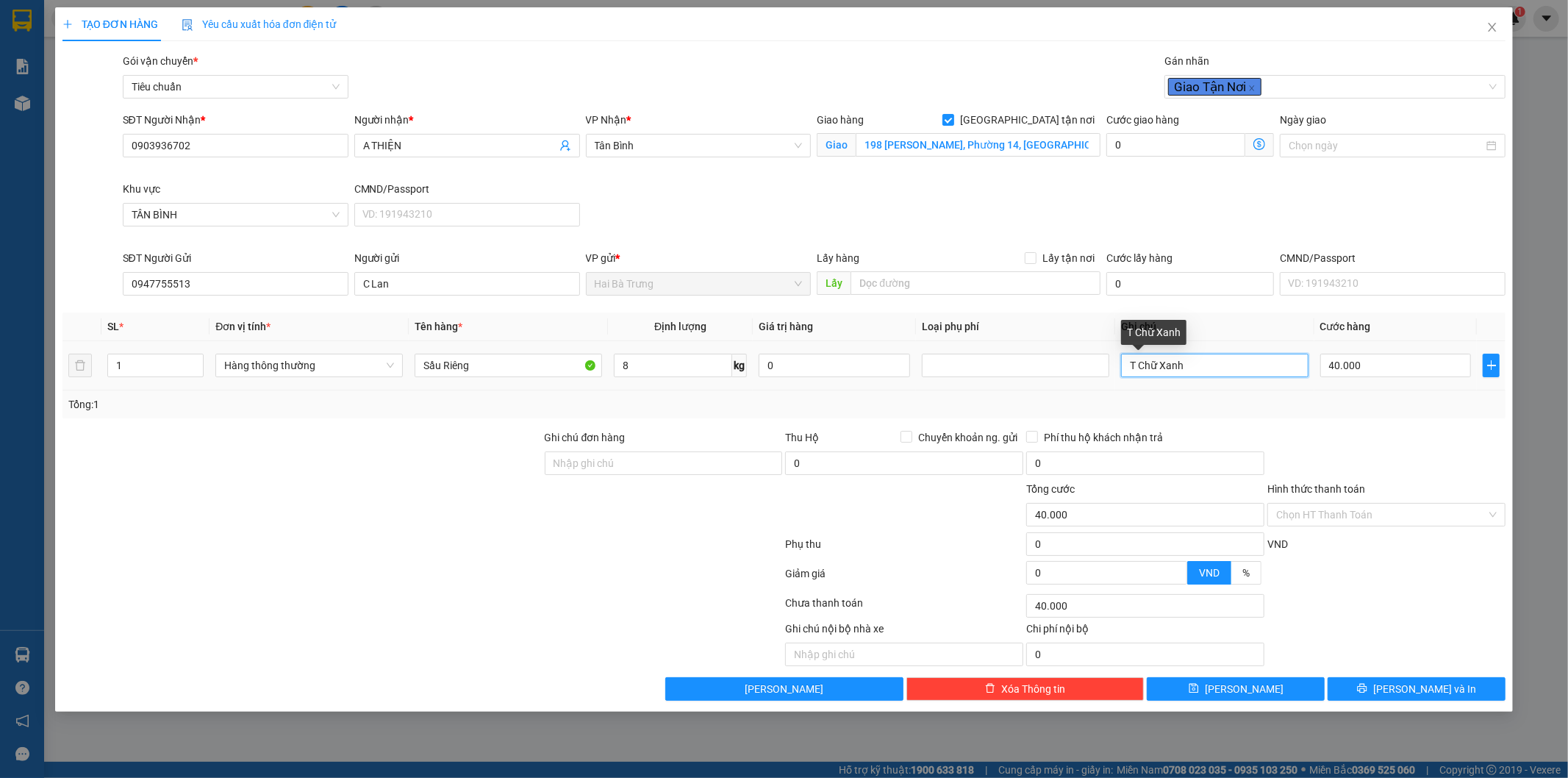
type input "80.000"
type input "40.000"
click at [1262, 144] on icon "dollar-circle" at bounding box center [1259, 143] width 12 height 12
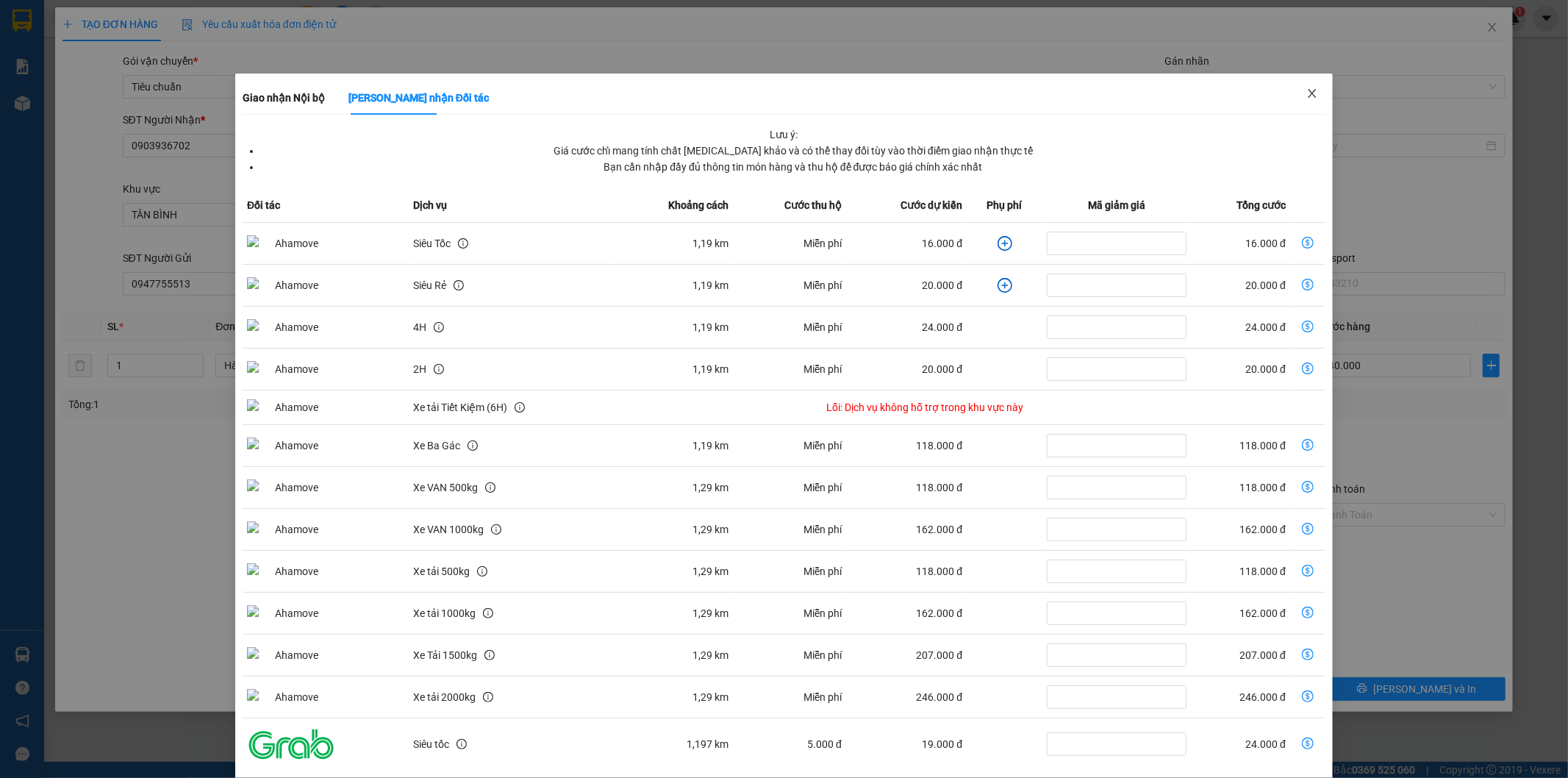
click at [1308, 94] on icon "close" at bounding box center [1312, 94] width 8 height 9
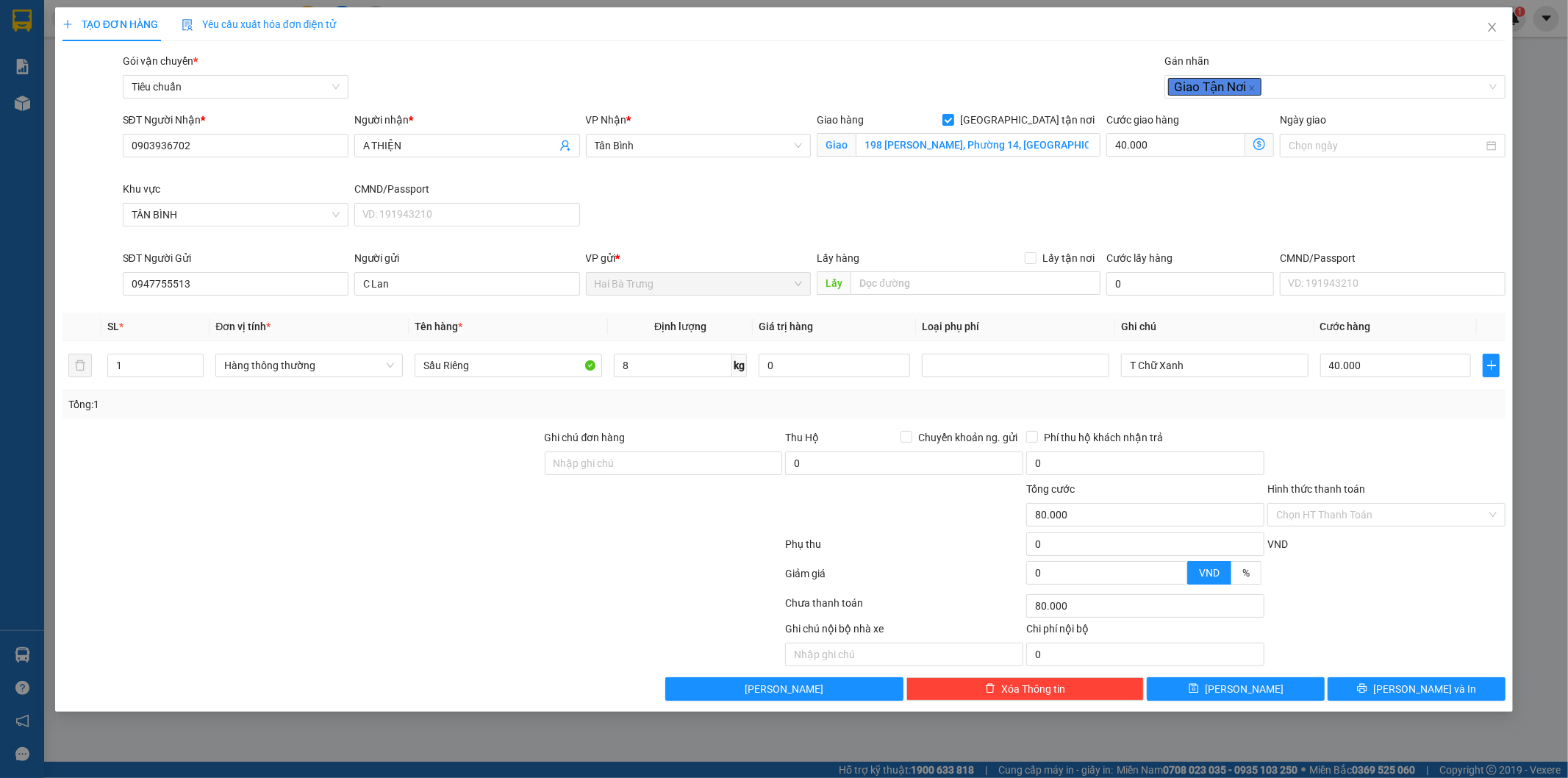
click at [1391, 195] on div "SĐT Người Nhận * 0903936702 Người nhận * A THIỆN VP Nhận * Tân Bình Giao hàng G…" at bounding box center [814, 181] width 1389 height 138
click at [1397, 562] on div "Giảm giá 0 VND %" at bounding box center [784, 576] width 1447 height 29
click at [1297, 511] on input "Hình thức thanh toán" at bounding box center [1382, 515] width 211 height 22
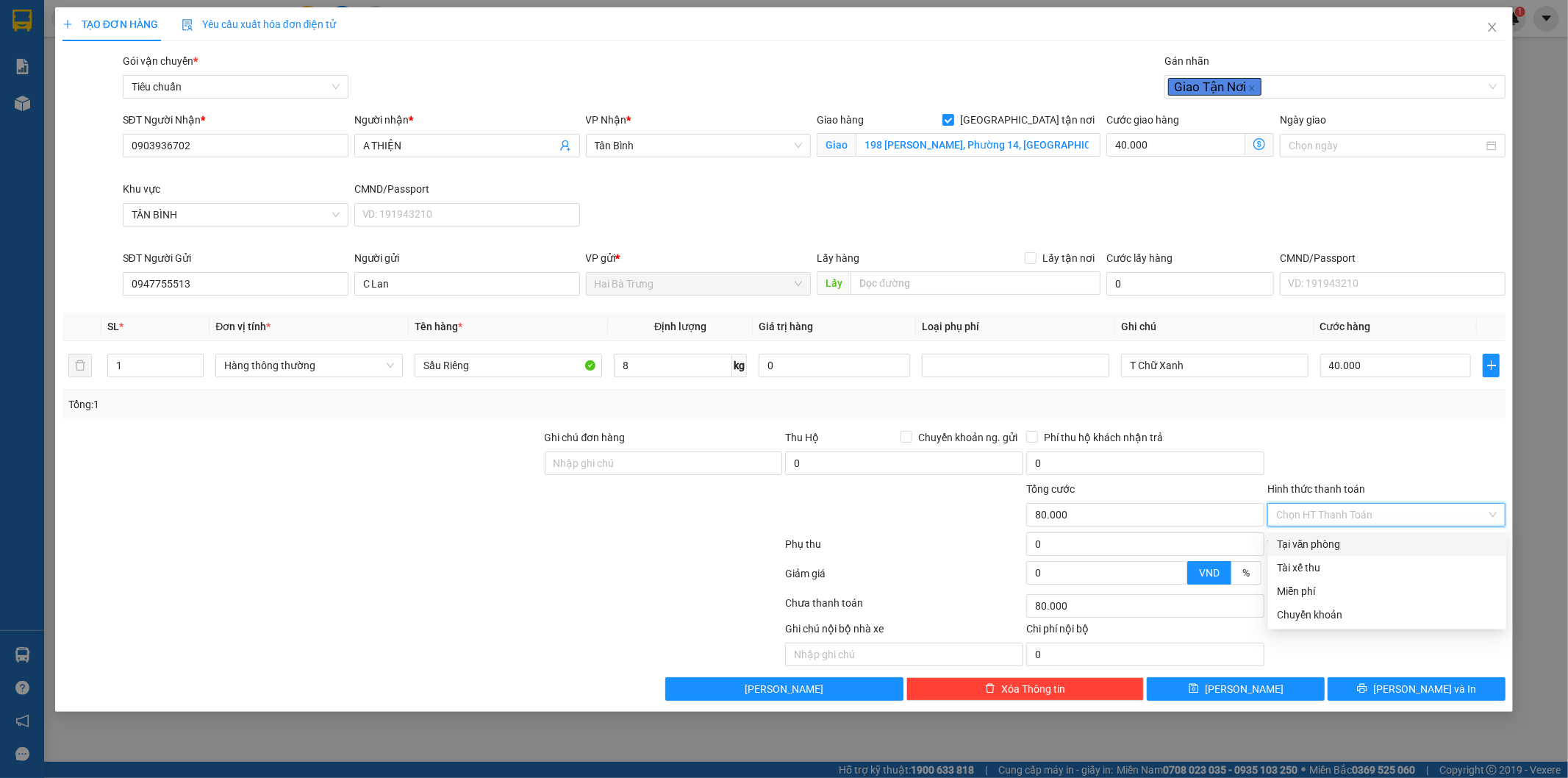
click at [1317, 547] on div "Tại văn phòng" at bounding box center [1387, 544] width 221 height 16
type input "0"
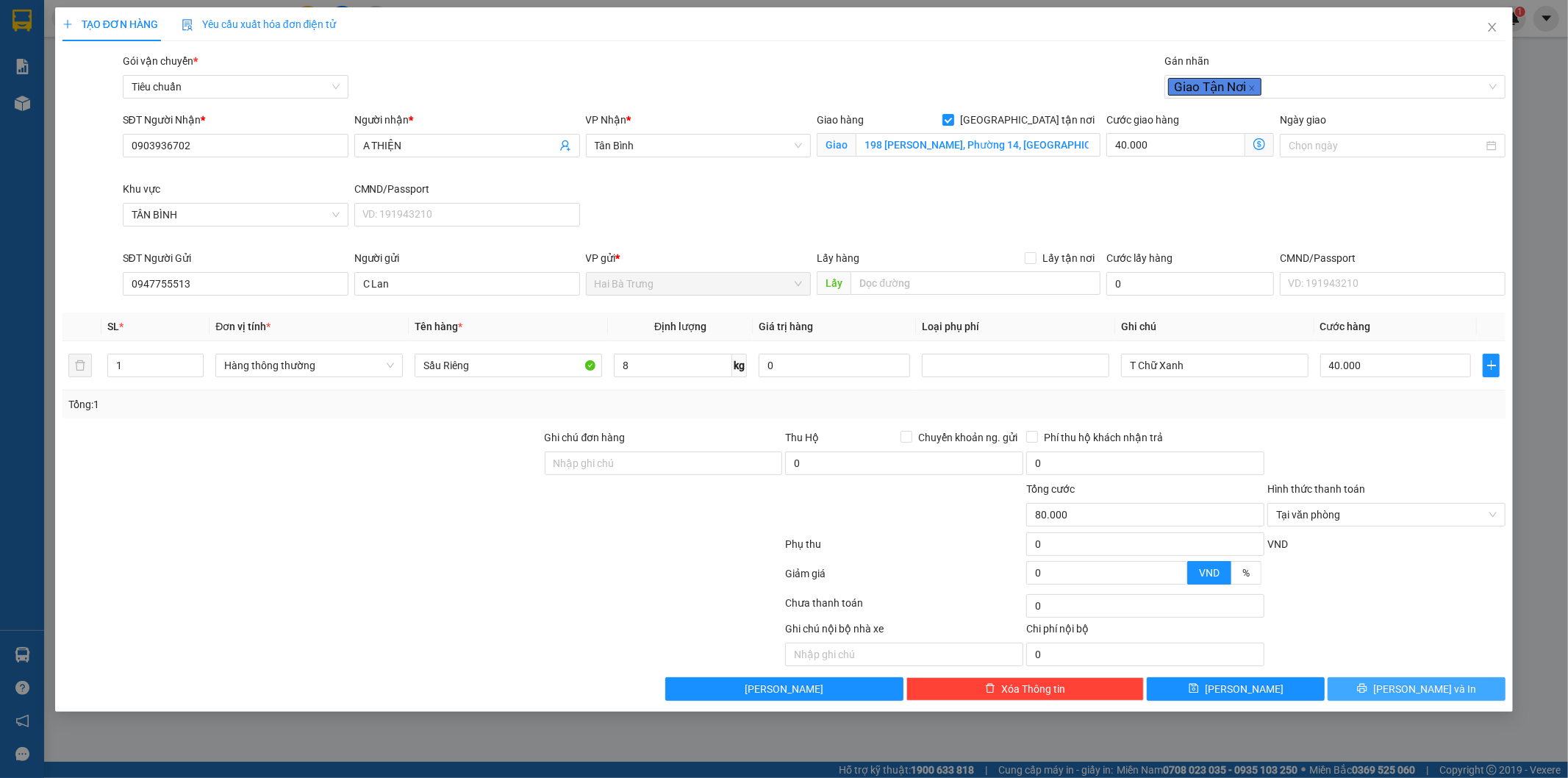
click at [1428, 686] on span "[PERSON_NAME] và In" at bounding box center [1425, 689] width 103 height 16
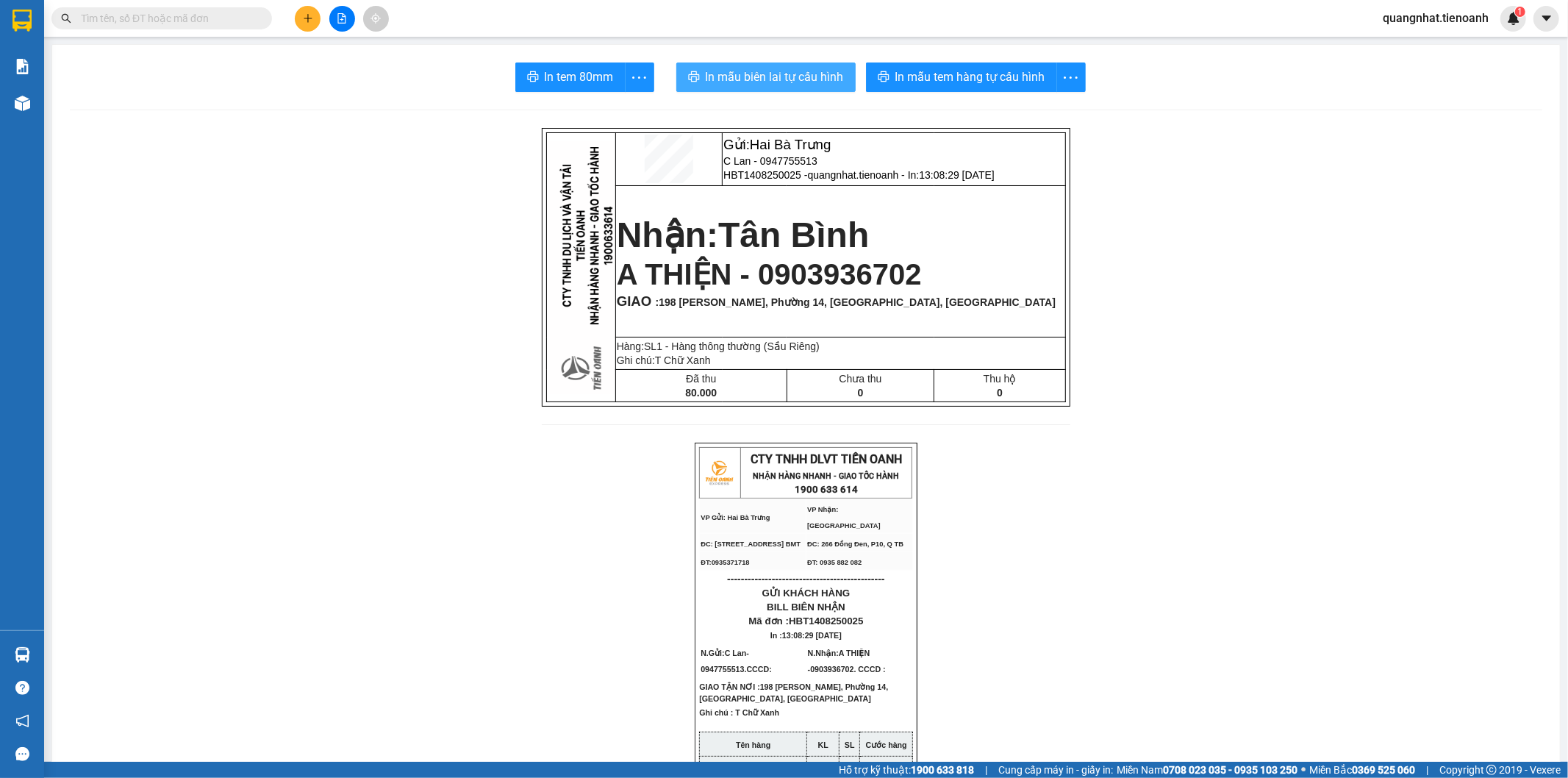
click at [806, 74] on span "In mẫu biên lai tự cấu hình" at bounding box center [774, 76] width 138 height 18
click at [956, 85] on span "In mẫu tem hàng tự cấu hình" at bounding box center [970, 76] width 150 height 18
click at [222, 21] on input "text" at bounding box center [167, 18] width 173 height 16
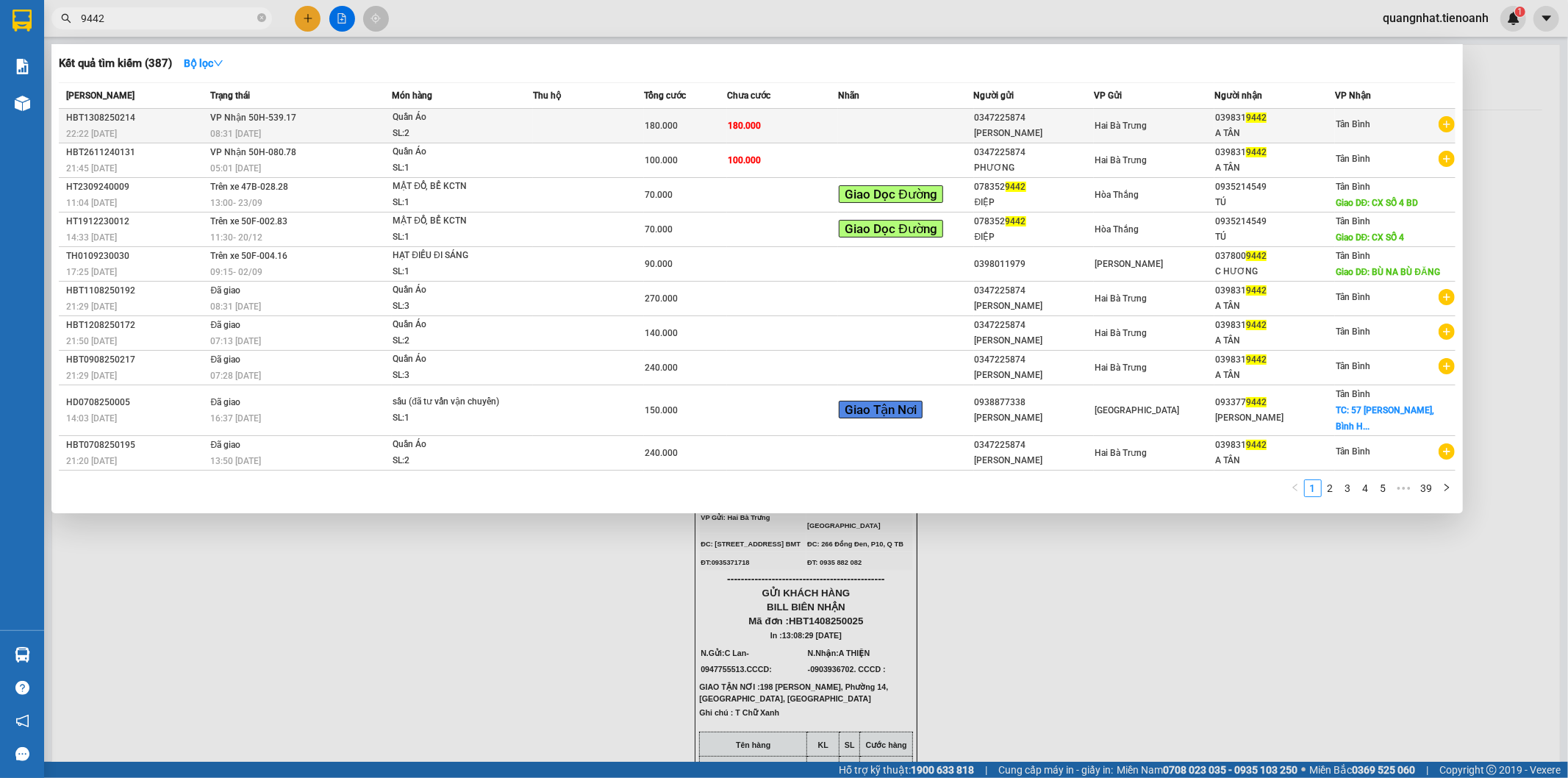
type input "9442"
click at [629, 110] on td at bounding box center [588, 126] width 111 height 34
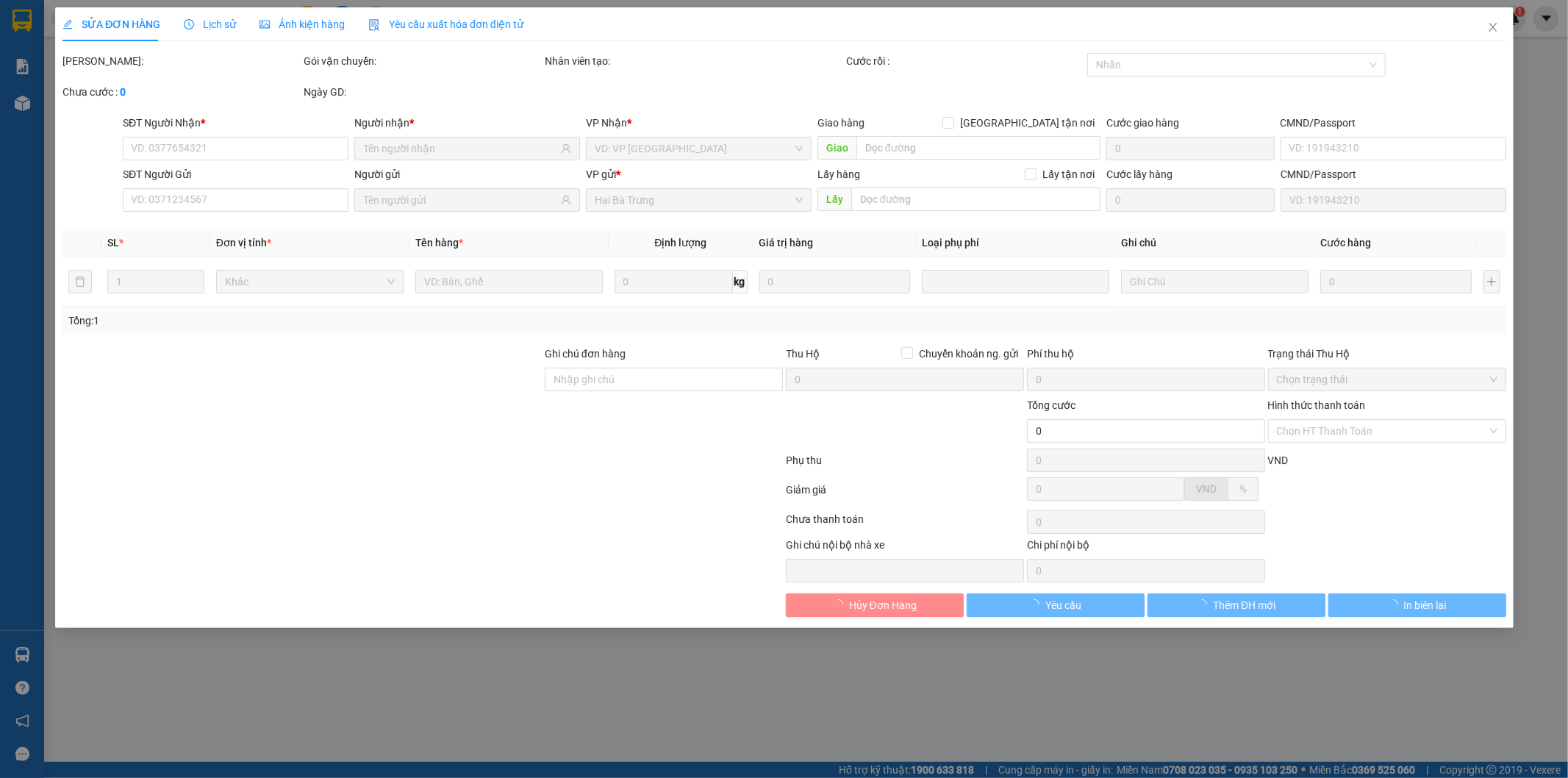
type input "0398319442"
type input "0347225874"
type input "180.000"
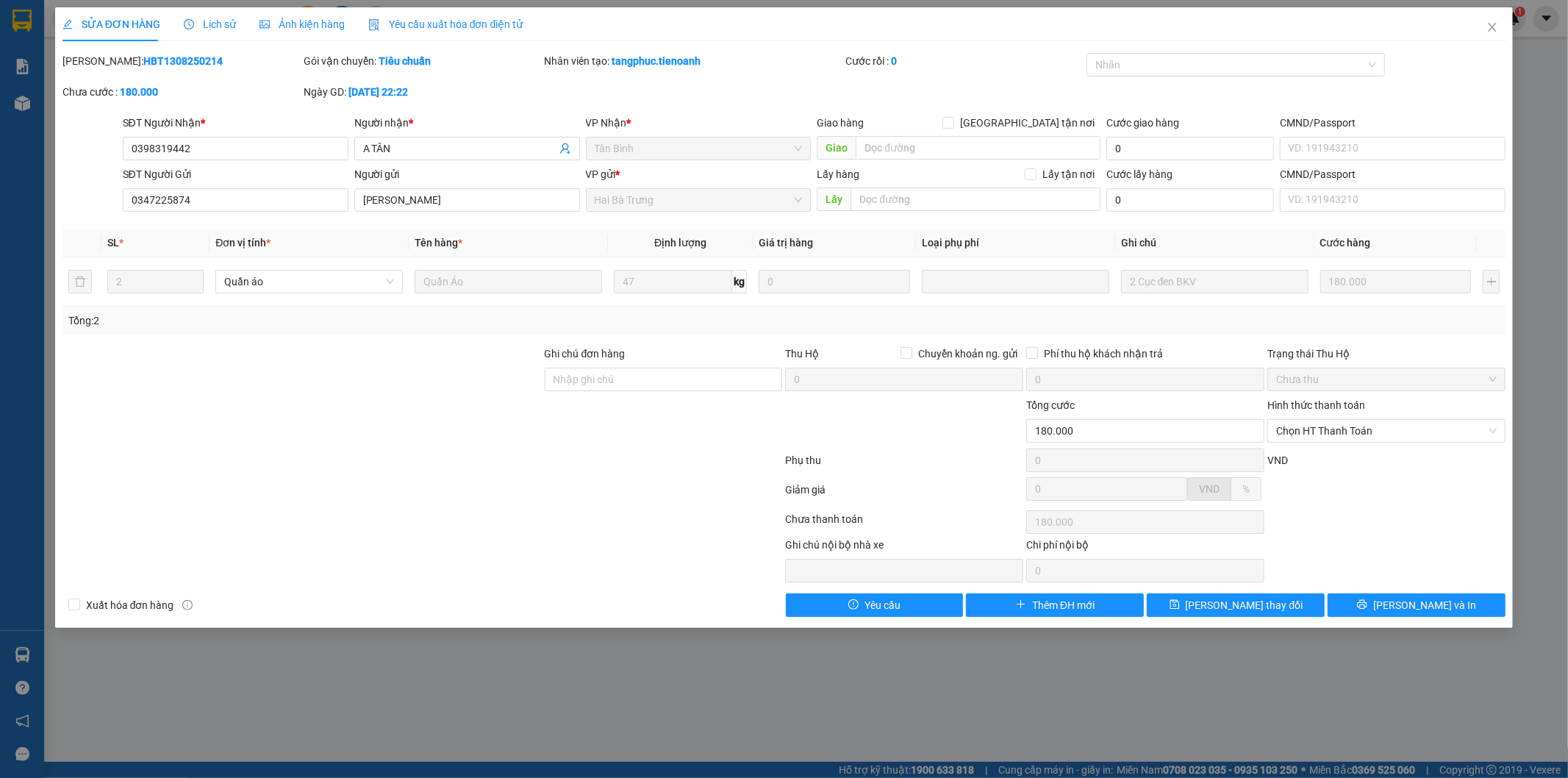
click at [219, 23] on span "Lịch sử" at bounding box center [209, 24] width 52 height 12
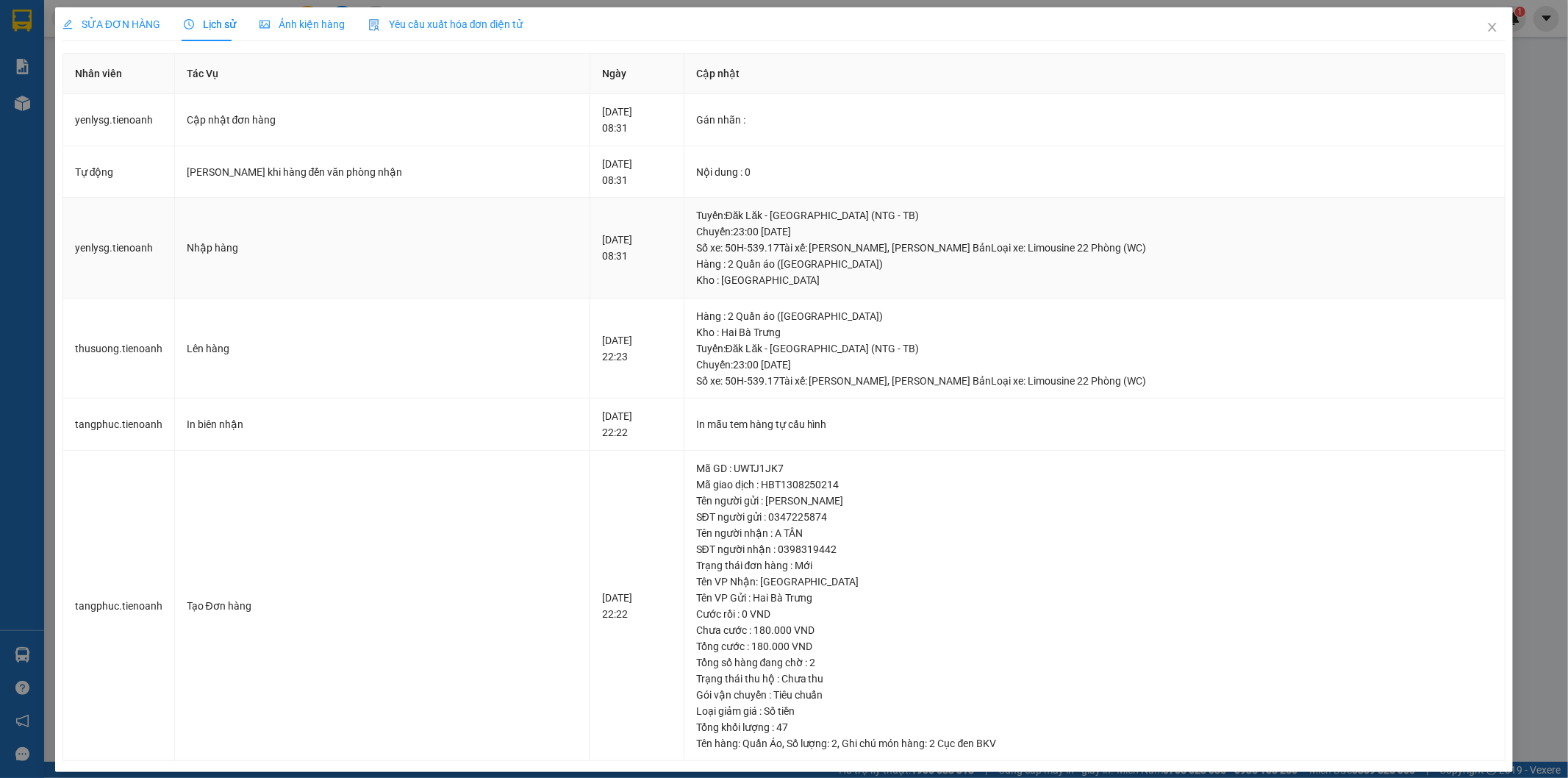
click at [810, 253] on div "Tuyến : Đăk Lăk - [GEOGRAPHIC_DATA] (NTG - TB) [GEOGRAPHIC_DATA]: 23:00 [DATE] …" at bounding box center [1095, 231] width 798 height 48
click at [792, 246] on div "Tuyến : Đăk Lăk - [GEOGRAPHIC_DATA] (NTG - TB) [GEOGRAPHIC_DATA]: 23:00 [DATE] …" at bounding box center [1095, 231] width 798 height 48
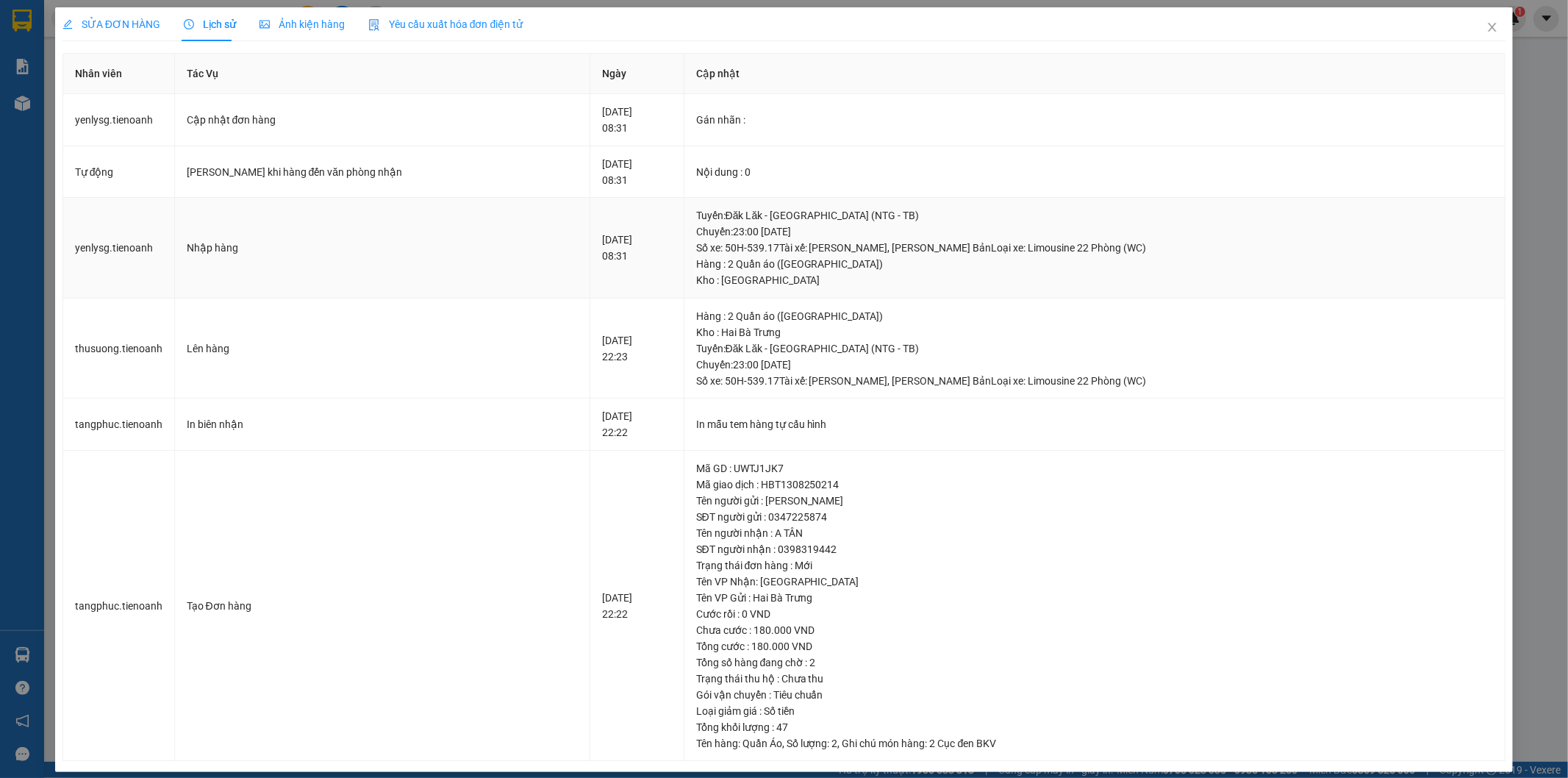
click at [761, 250] on div "Tuyến : Đăk Lăk - [GEOGRAPHIC_DATA] (NTG - TB) [GEOGRAPHIC_DATA]: 23:00 [DATE] …" at bounding box center [1095, 231] width 798 height 48
click at [790, 319] on div "Hàng : 2 Quần áo ([GEOGRAPHIC_DATA])" at bounding box center [1095, 316] width 798 height 16
click at [104, 24] on span "SỬA ĐƠN HÀNG" at bounding box center [112, 24] width 98 height 12
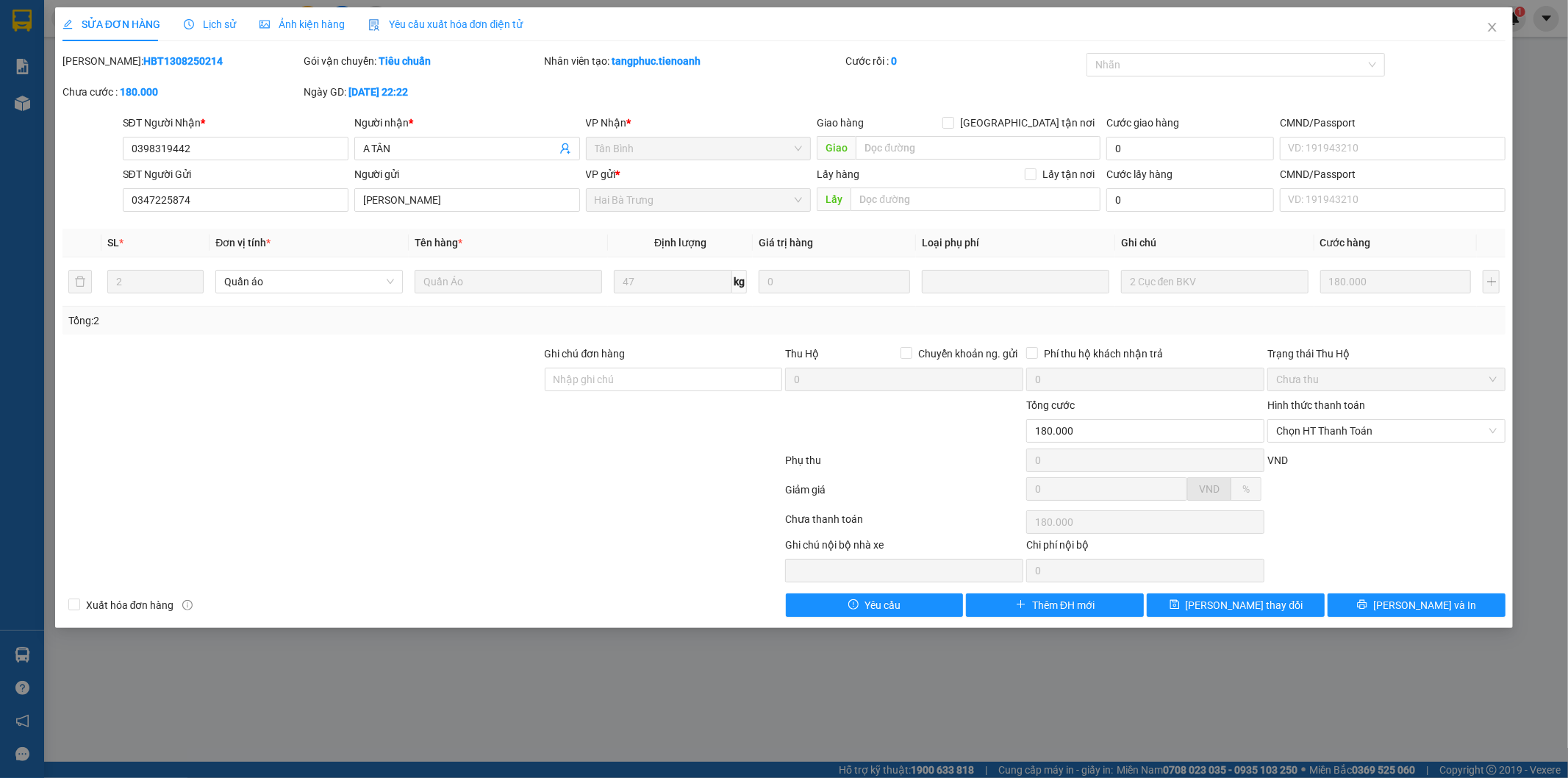
click at [404, 439] on div at bounding box center [301, 422] width 482 height 52
click at [1494, 25] on icon "close" at bounding box center [1493, 27] width 8 height 9
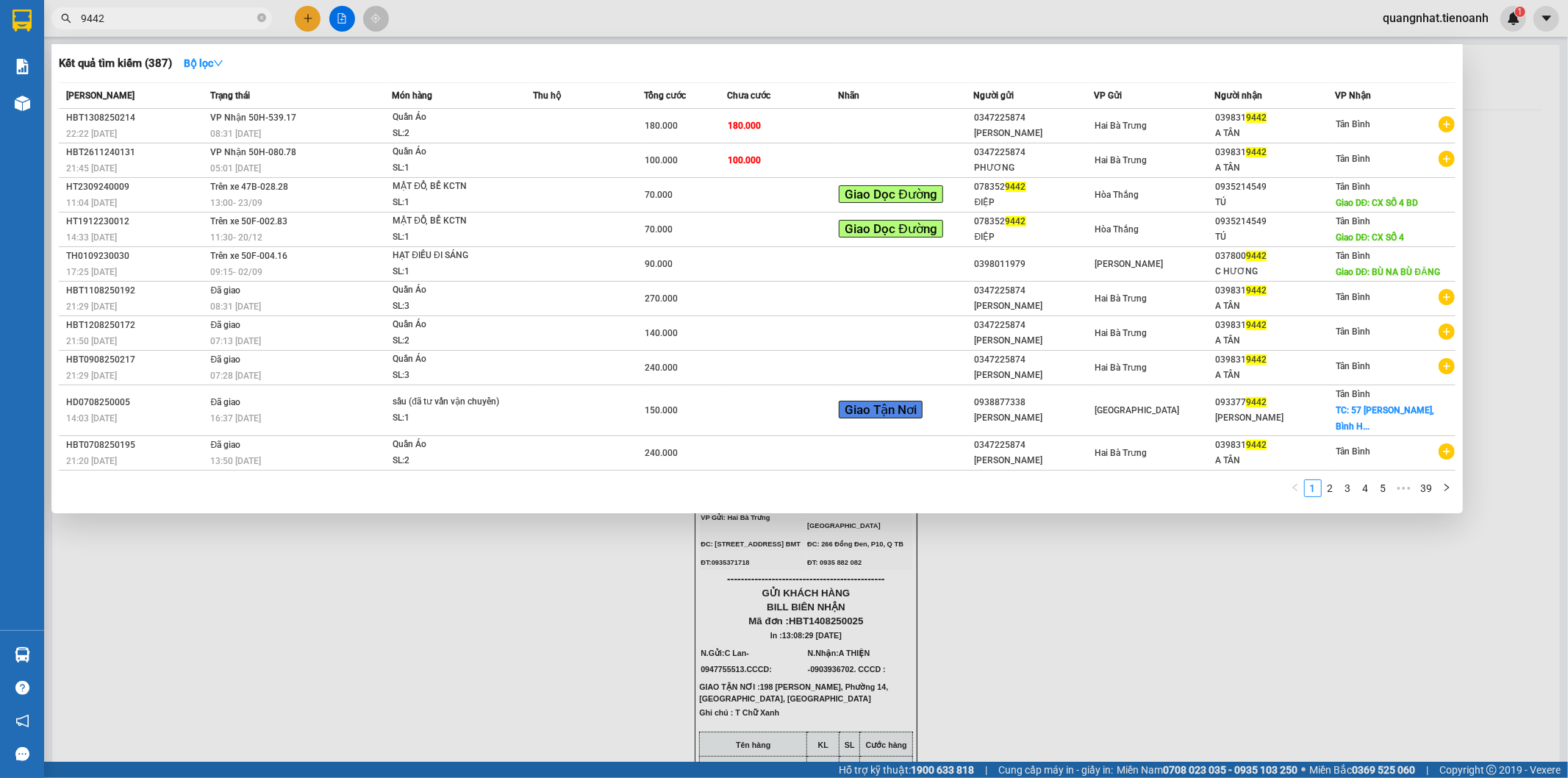
drag, startPoint x: 114, startPoint y: 22, endPoint x: 0, endPoint y: 19, distance: 114.0
click at [0, 19] on section "Kết quả tìm kiếm ( 387 ) Bộ lọc Mã ĐH Trạng thái Món hàng Thu hộ Tổng cước Chưa…" at bounding box center [784, 389] width 1568 height 778
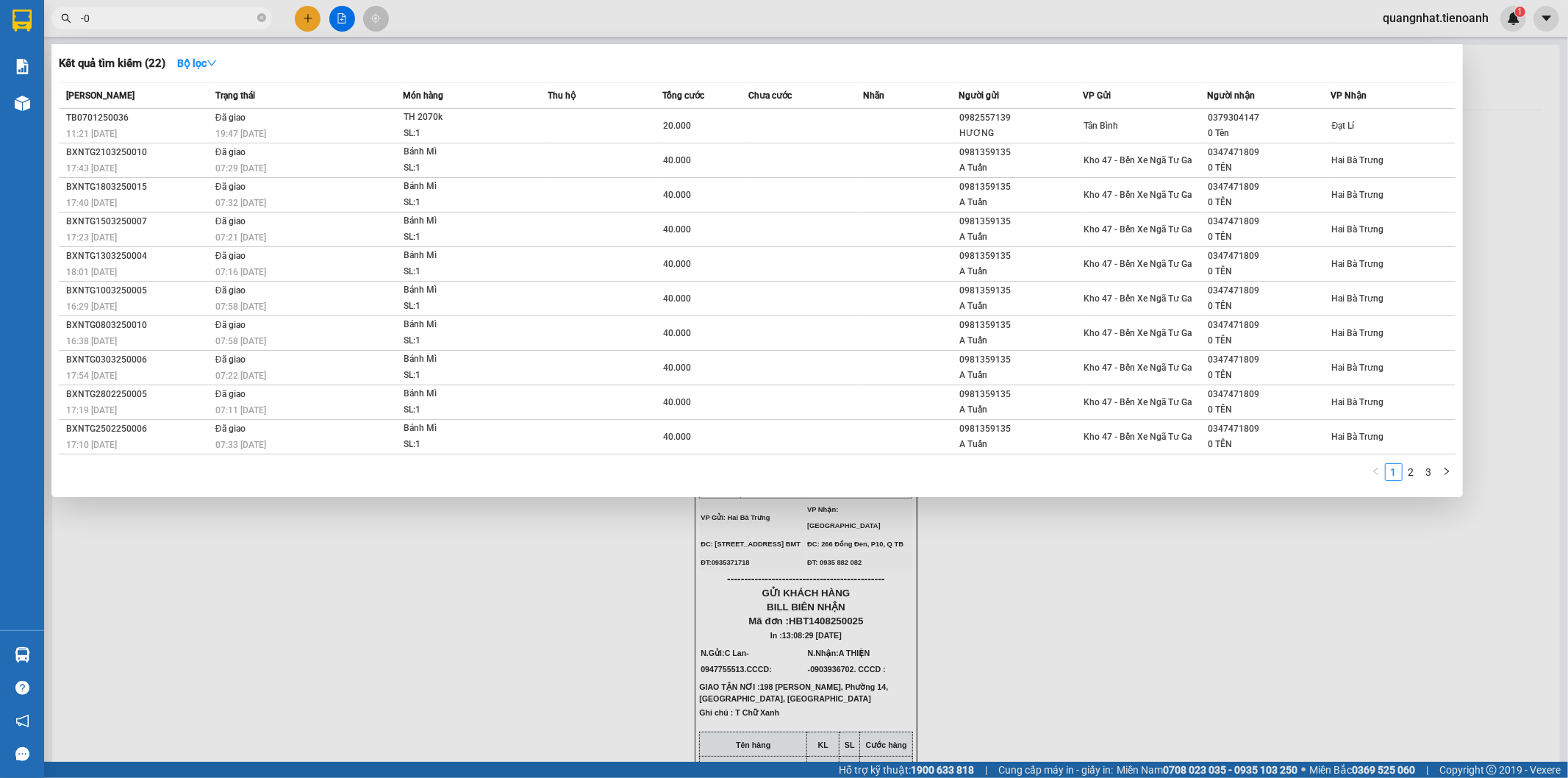
type input "-"
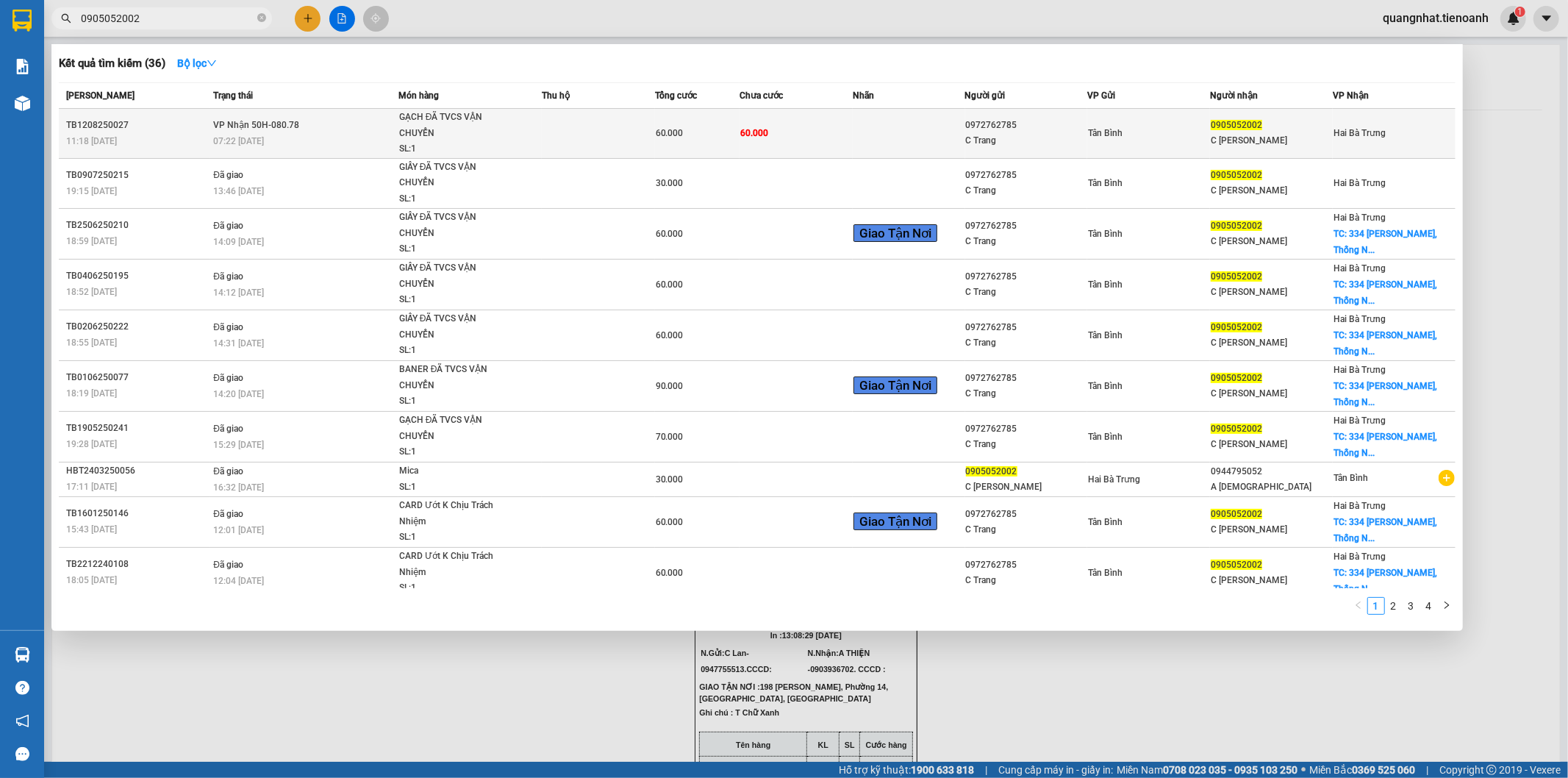
type input "0905052002"
click at [1100, 143] on td "Tân Bình" at bounding box center [1149, 133] width 123 height 50
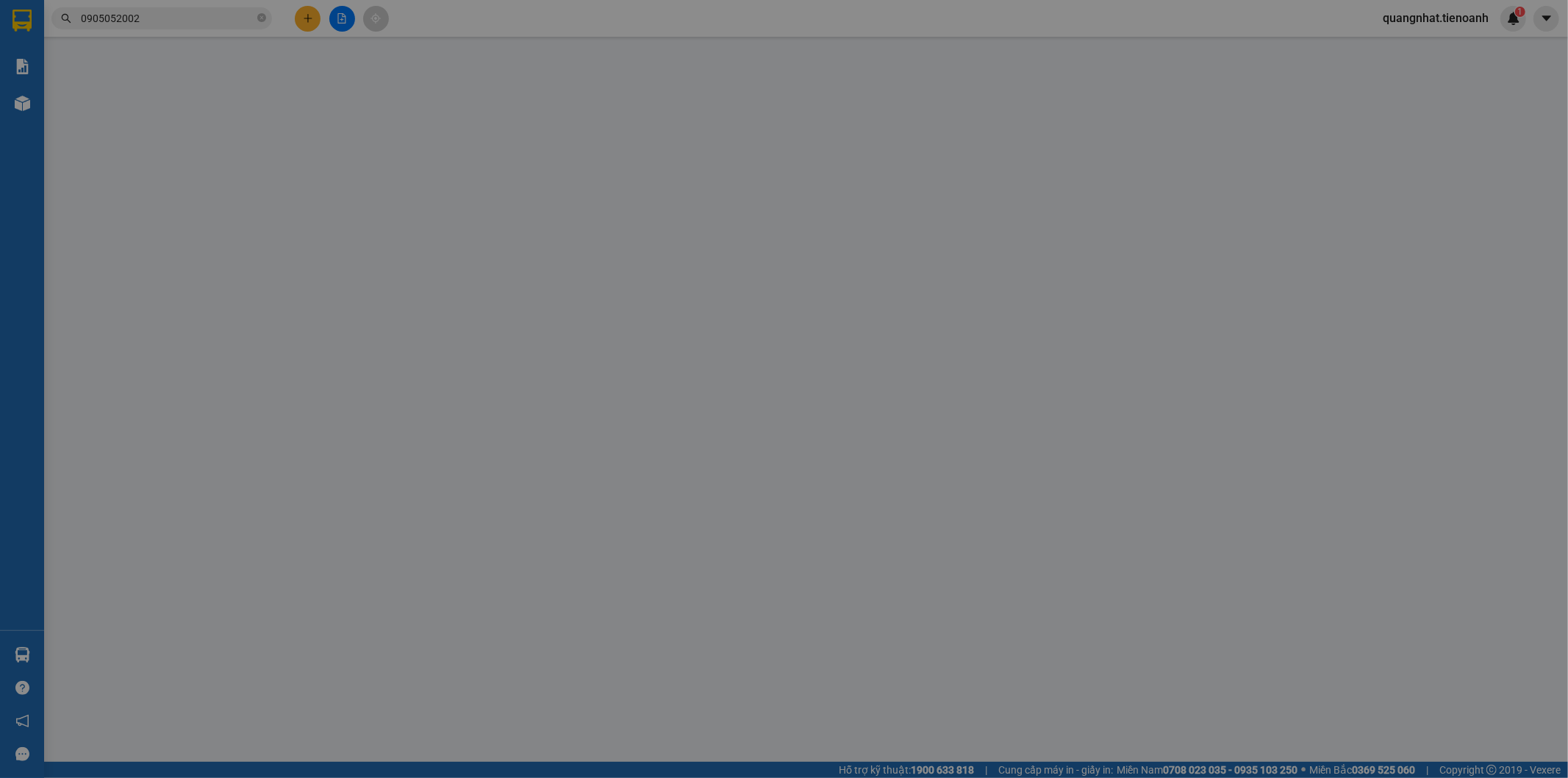
type input "0905052002"
type input "C [PERSON_NAME]"
type input "0972762785"
type input "C Trang"
type input "60.000"
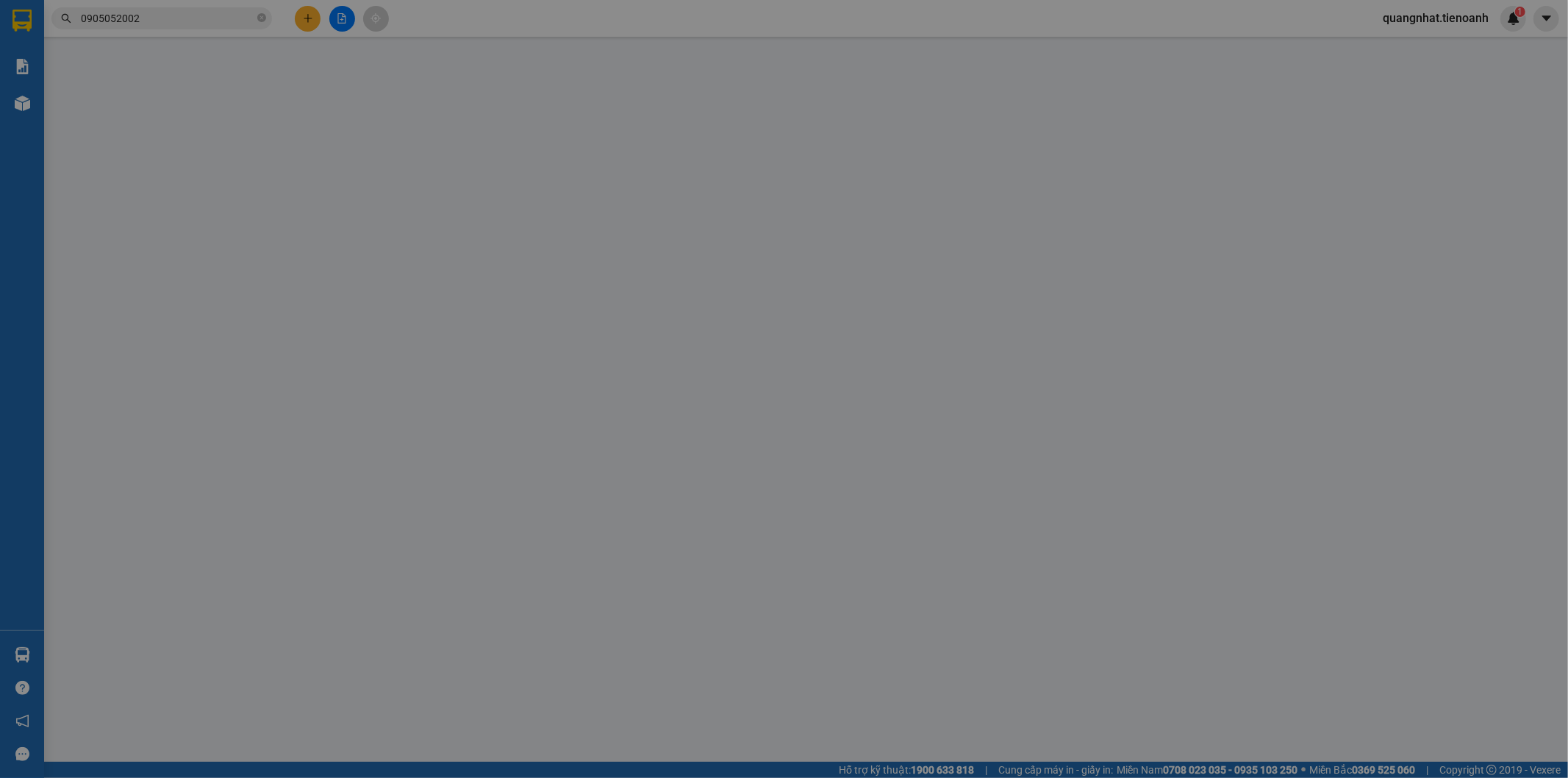
type input "60.000"
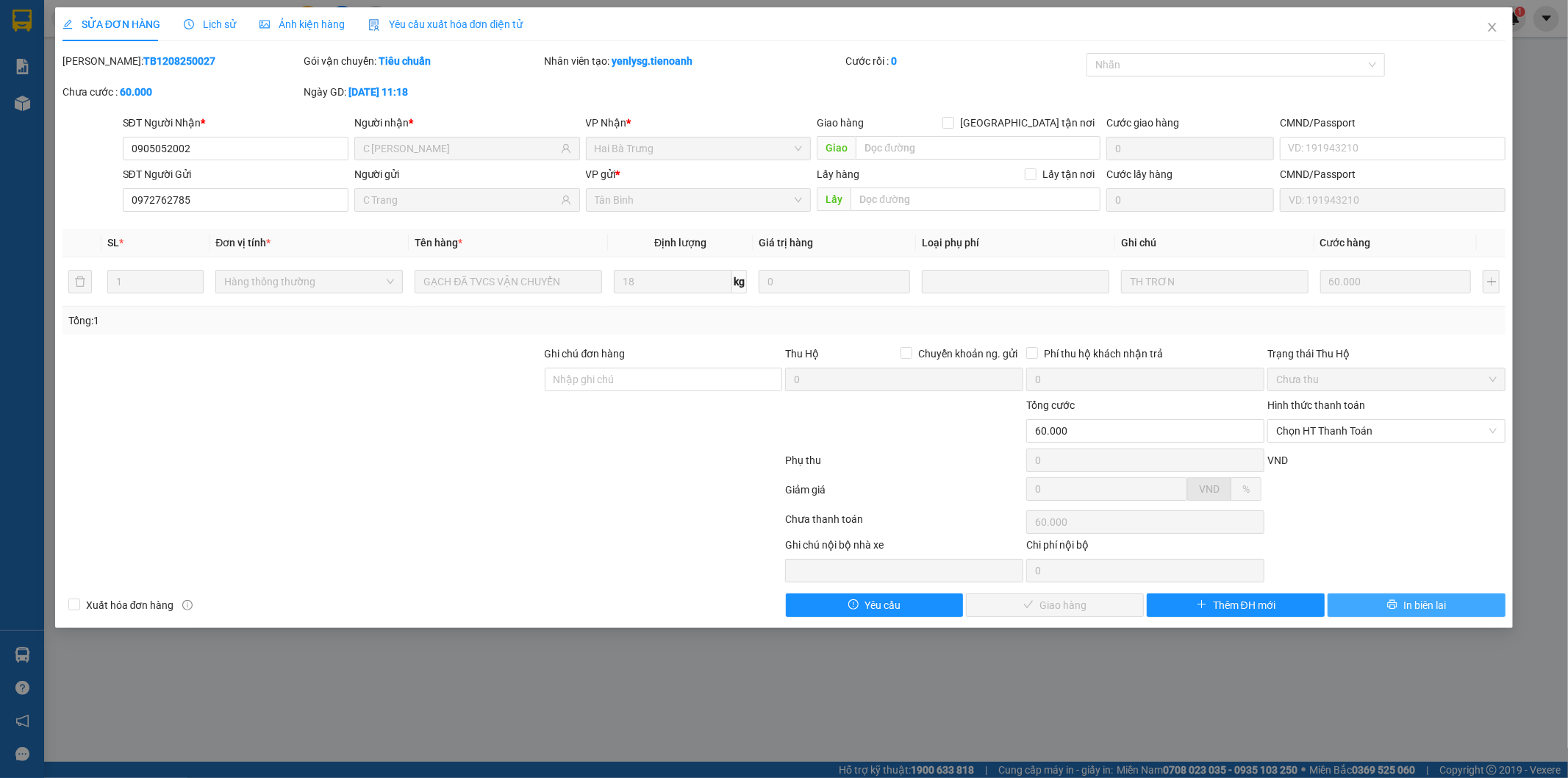
click at [1405, 600] on span "In biên lai" at bounding box center [1425, 606] width 43 height 16
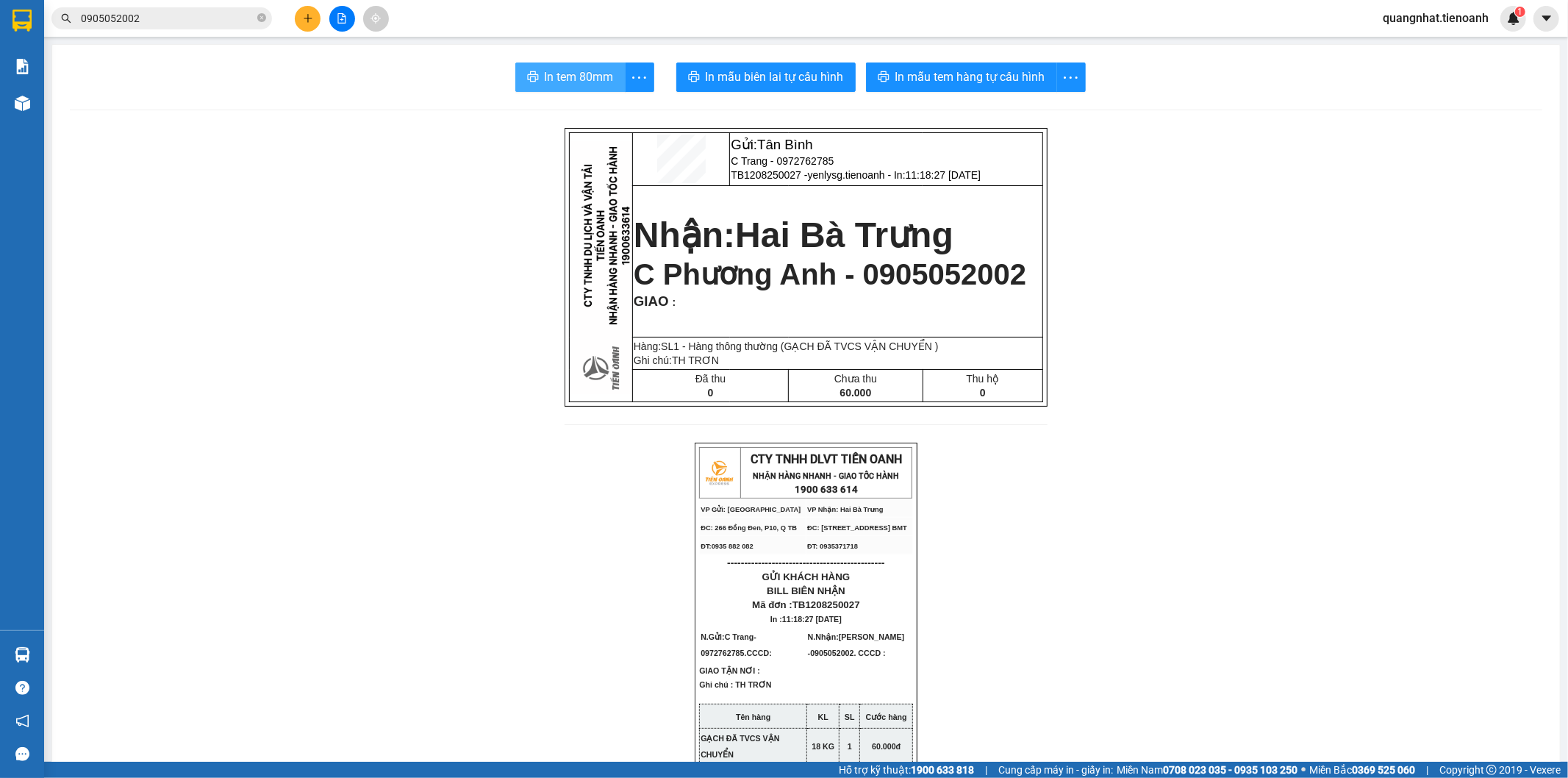
click at [547, 70] on span "In tem 80mm" at bounding box center [579, 76] width 69 height 18
click at [162, 23] on input "0905052002" at bounding box center [167, 18] width 173 height 16
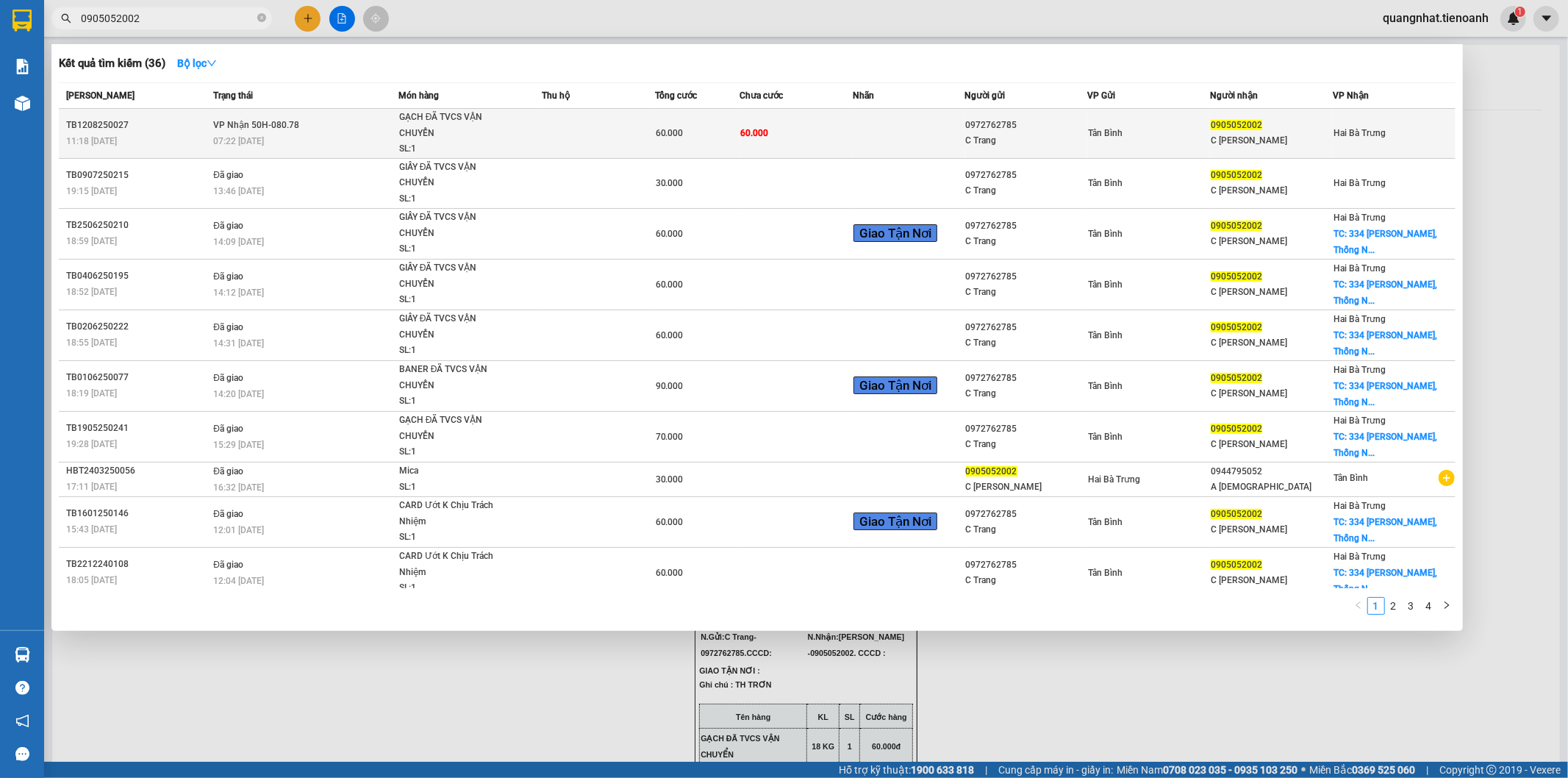
click at [291, 135] on div "07:22 [DATE]" at bounding box center [305, 142] width 184 height 16
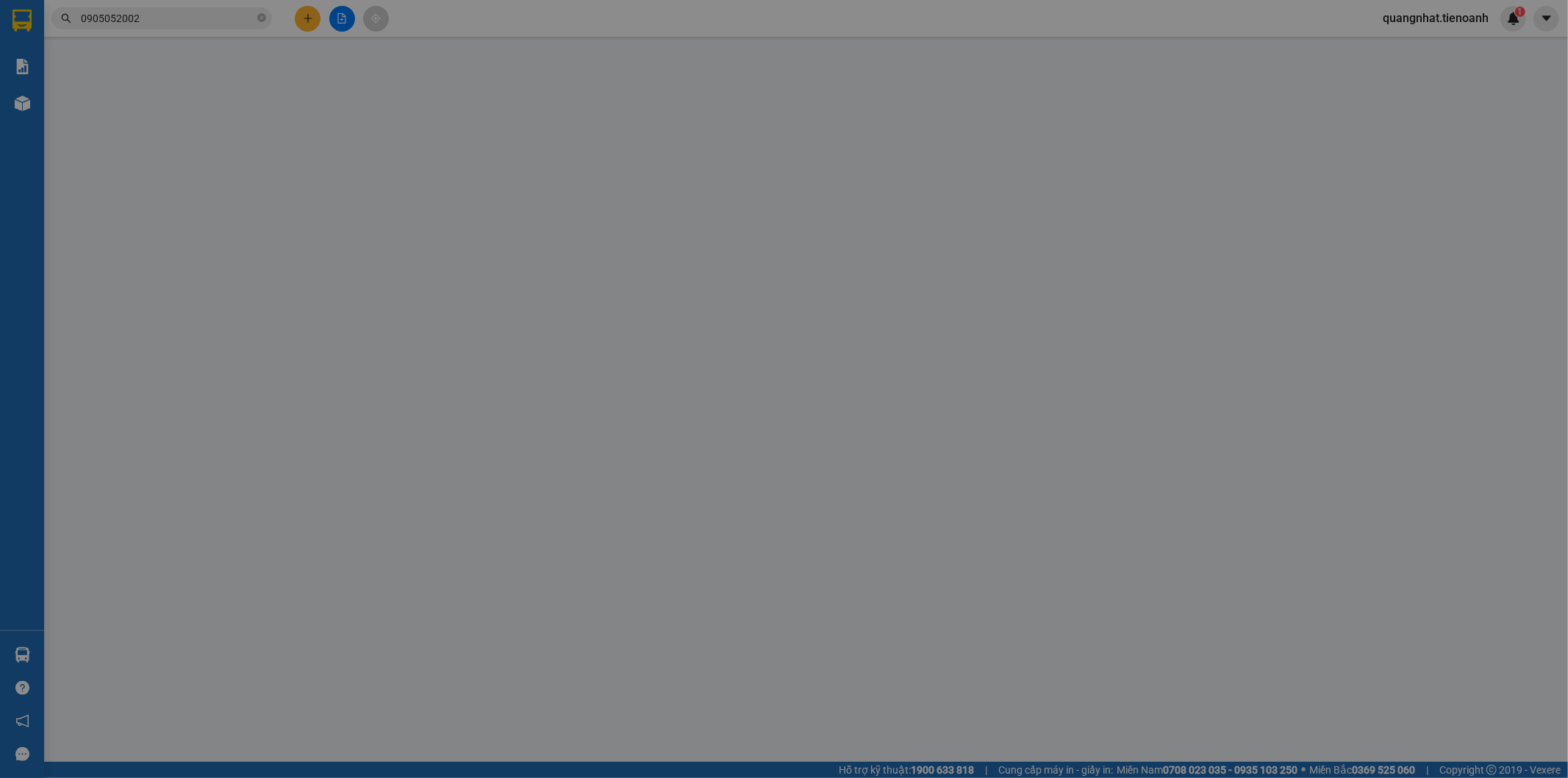
type input "0905052002"
type input "C [PERSON_NAME]"
type input "0972762785"
type input "C Trang"
type input "60.000"
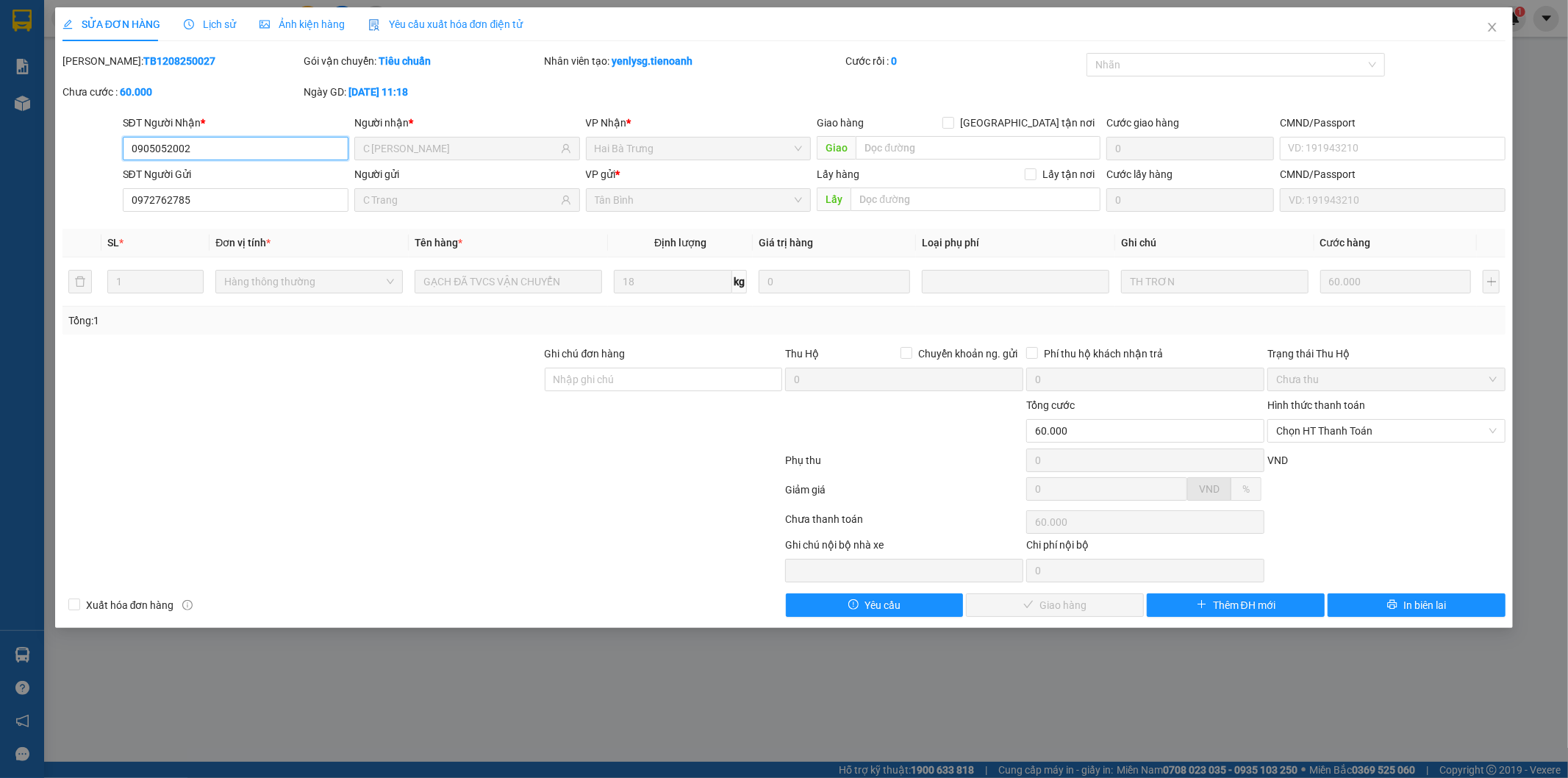
click at [1332, 385] on span "Chưa thu" at bounding box center [1386, 379] width 221 height 22
click at [1334, 434] on span "Chọn HT Thanh Toán" at bounding box center [1386, 430] width 221 height 22
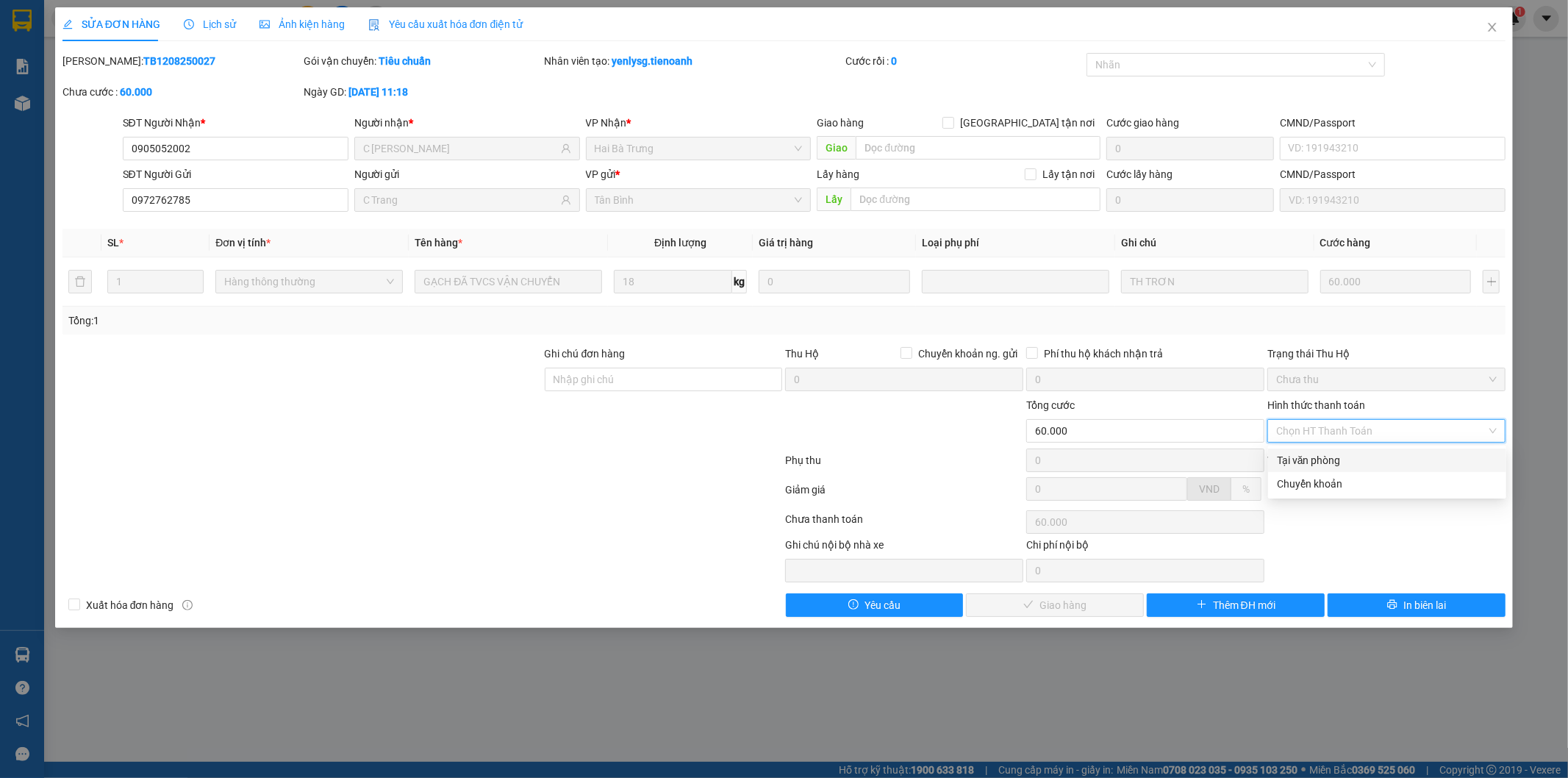
click at [1319, 460] on div "Tại văn phòng" at bounding box center [1387, 460] width 221 height 16
type input "0"
click at [1059, 610] on span "Giao hàng" at bounding box center [1063, 606] width 47 height 16
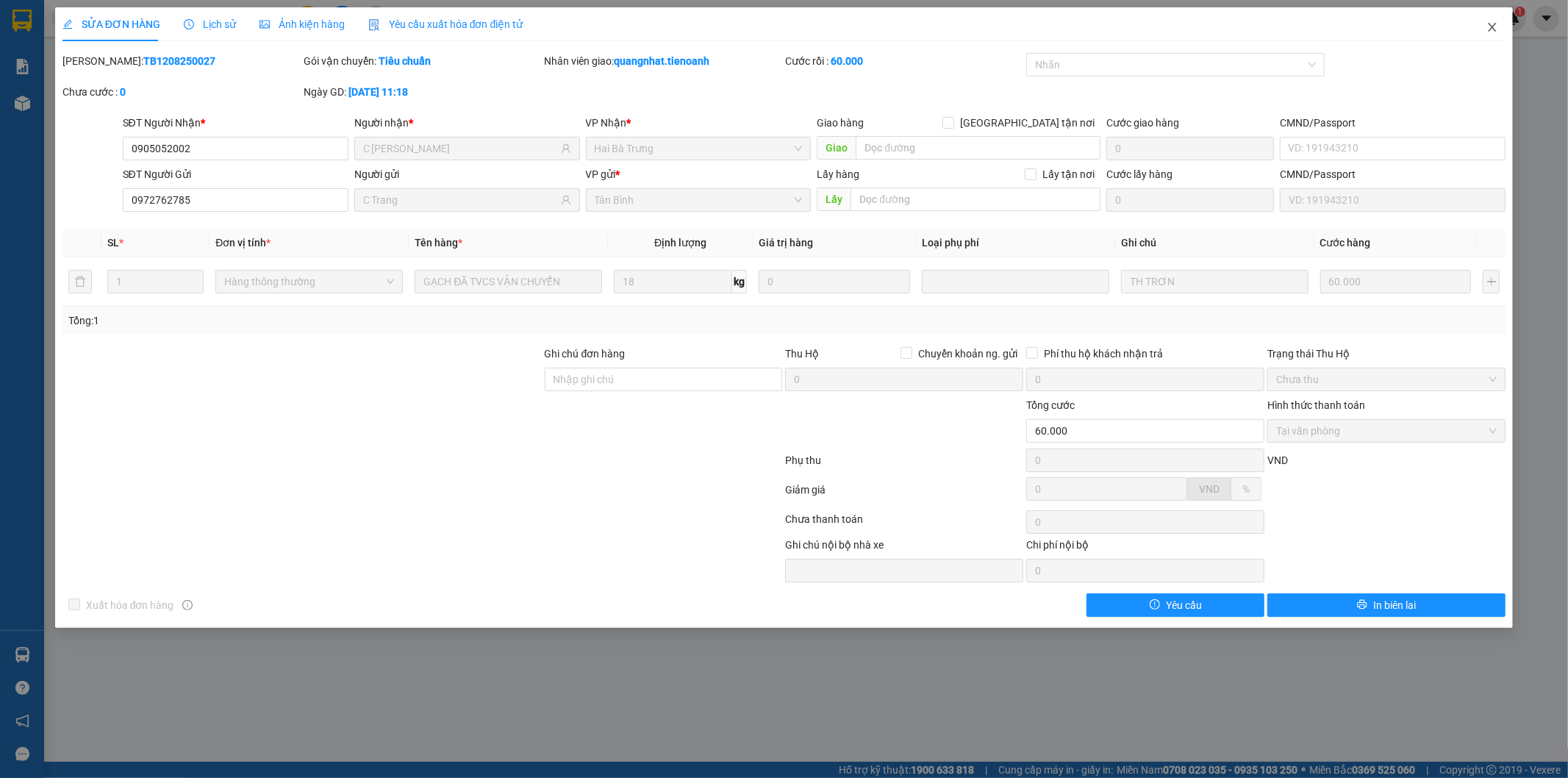
click at [1489, 31] on icon "close" at bounding box center [1492, 26] width 12 height 12
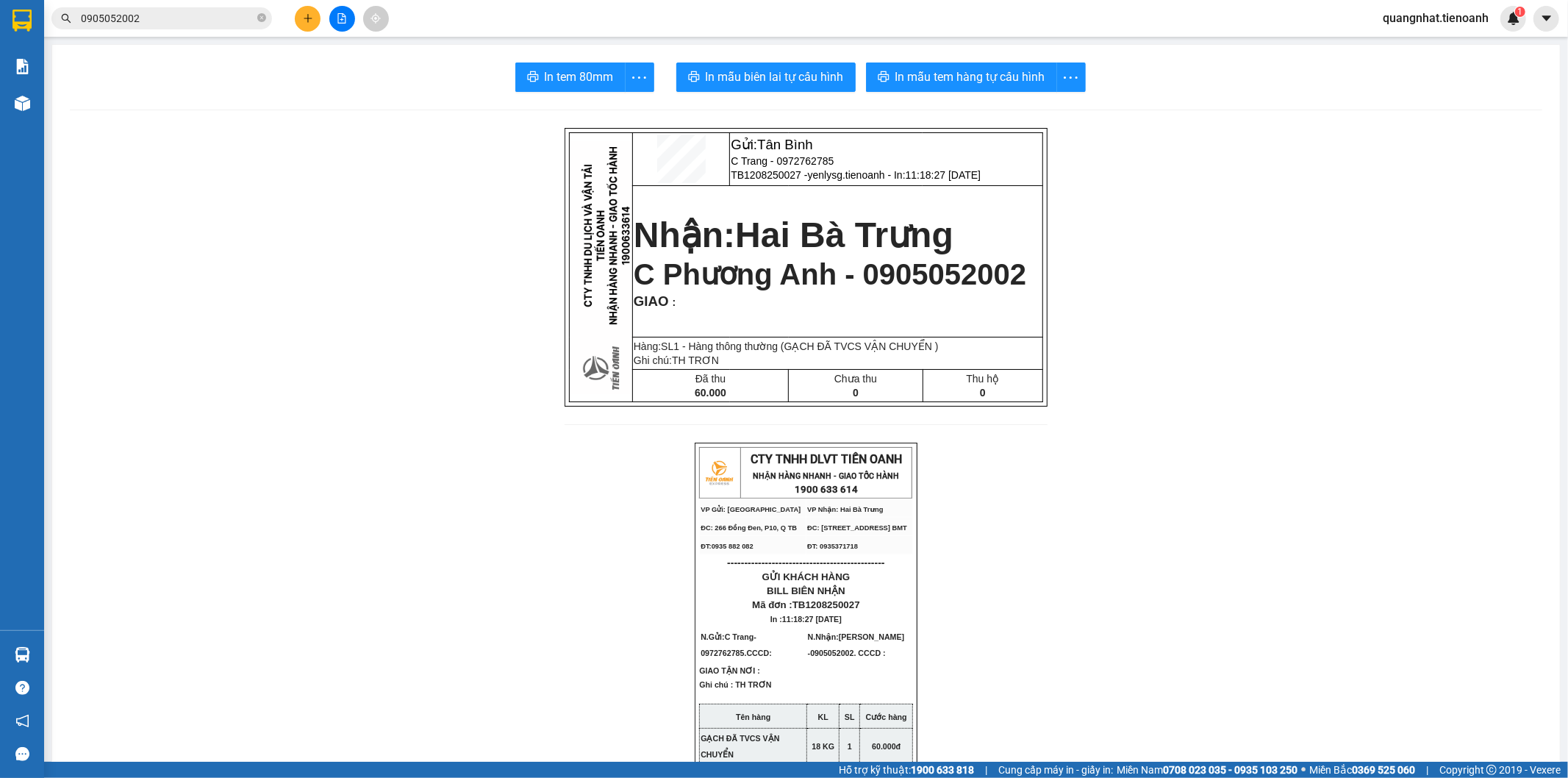
drag, startPoint x: 214, startPoint y: 23, endPoint x: 0, endPoint y: 32, distance: 214.2
click at [0, 32] on section "Kết quả tìm kiếm ( 36 ) Bộ lọc Mã ĐH Trạng thái Món hàng Thu hộ Tổng cước Chưa …" at bounding box center [784, 389] width 1568 height 778
click at [311, 18] on icon "plus" at bounding box center [308, 18] width 10 height 10
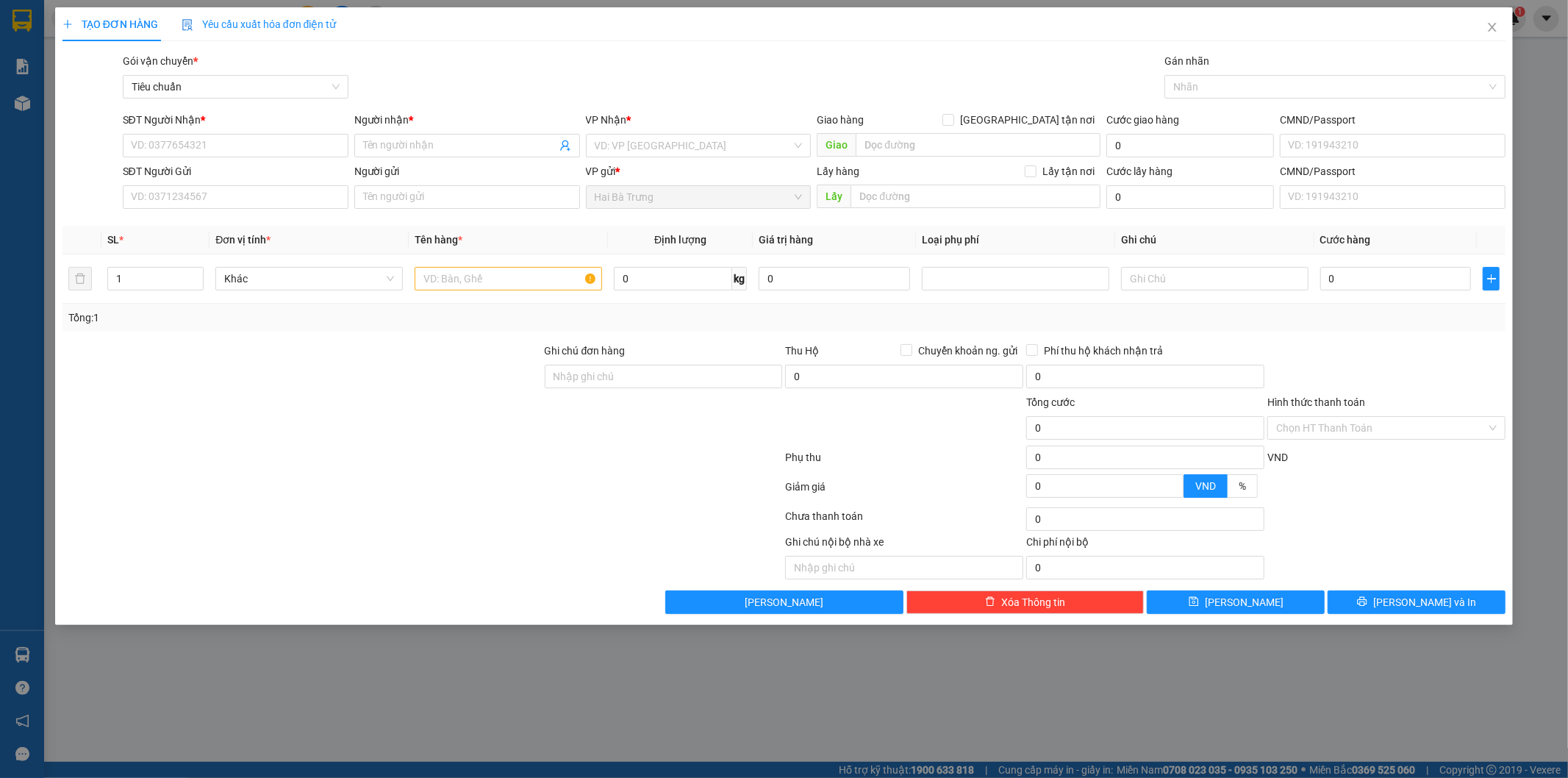
click at [459, 702] on div "TẠO ĐƠN HÀNG Yêu cầu xuất hóa đơn điện tử Transit Pickup Surcharge Ids Transit …" at bounding box center [784, 389] width 1568 height 778
click at [1496, 28] on icon "close" at bounding box center [1492, 26] width 12 height 12
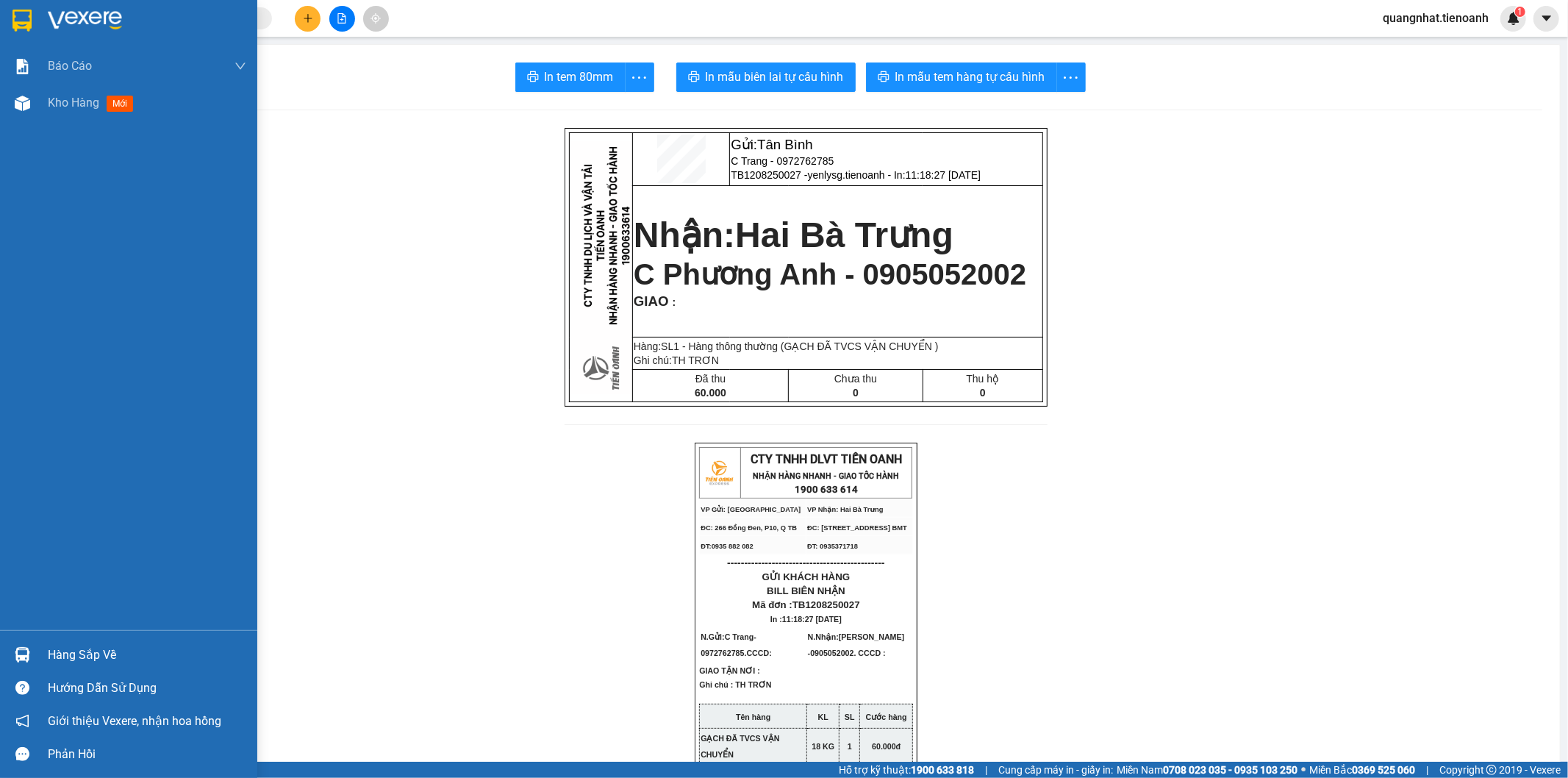
click at [30, 19] on img at bounding box center [22, 21] width 19 height 22
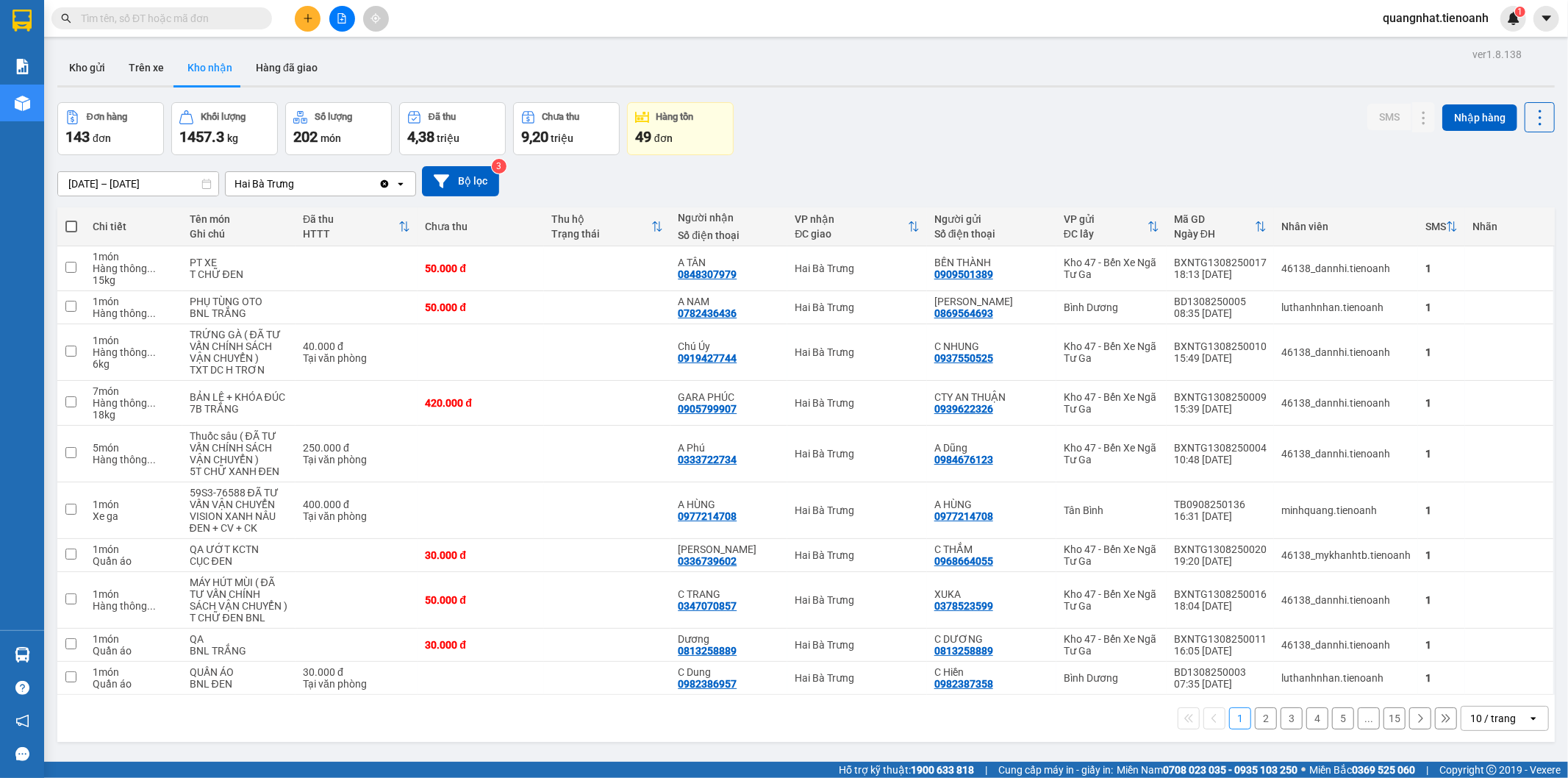
click at [545, 64] on div "Kho gửi Trên xe Kho nhận Hàng đã giao" at bounding box center [805, 69] width 1497 height 39
click at [313, 21] on button at bounding box center [308, 18] width 25 height 25
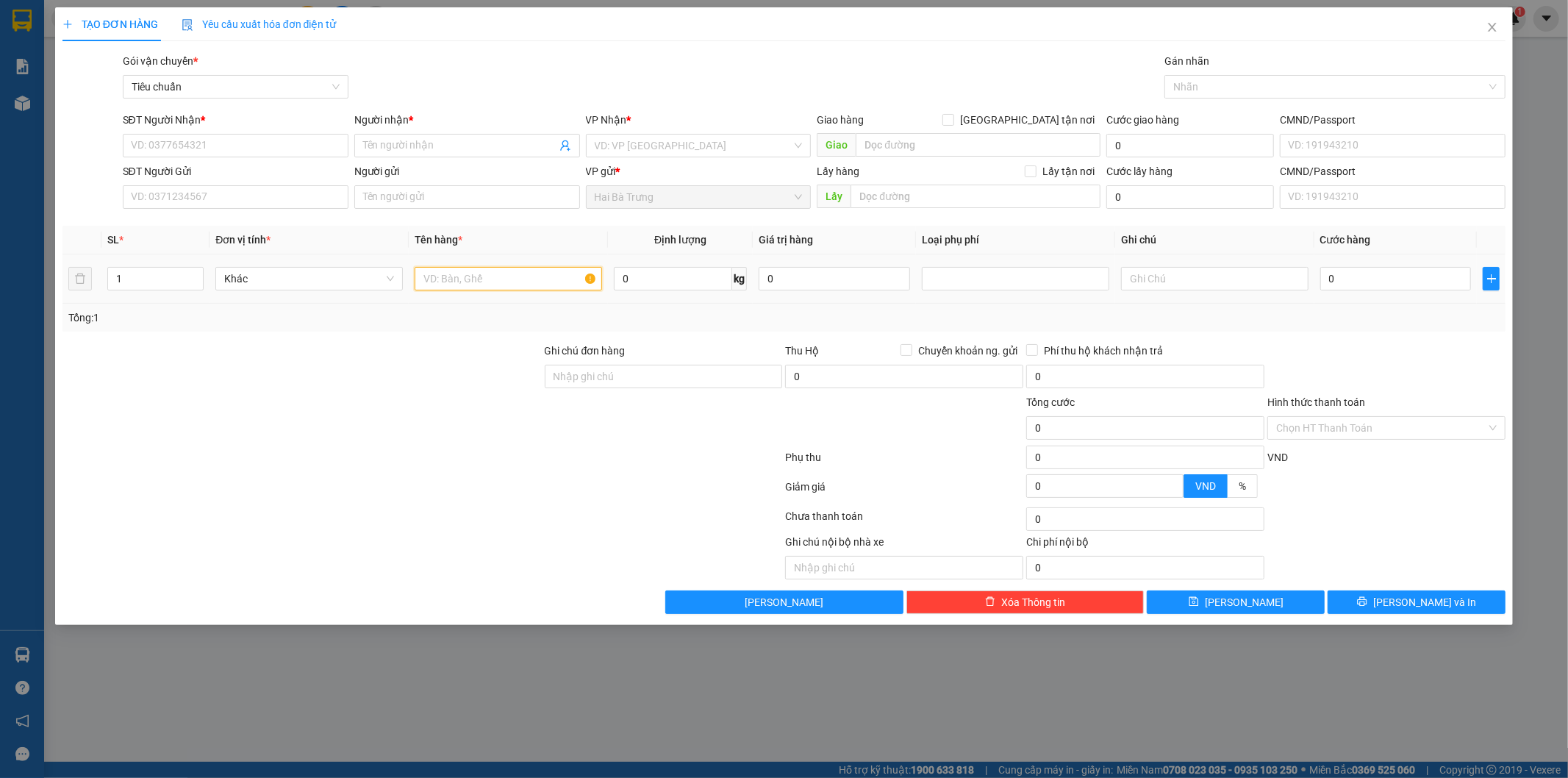
click at [509, 281] on input "text" at bounding box center [508, 279] width 187 height 24
click at [262, 270] on span "Khác" at bounding box center [309, 279] width 170 height 22
click at [283, 276] on span "Khác" at bounding box center [309, 279] width 170 height 22
click at [489, 276] on input "text" at bounding box center [508, 279] width 187 height 24
click at [212, 151] on input "SĐT Người Nhận *" at bounding box center [235, 145] width 226 height 24
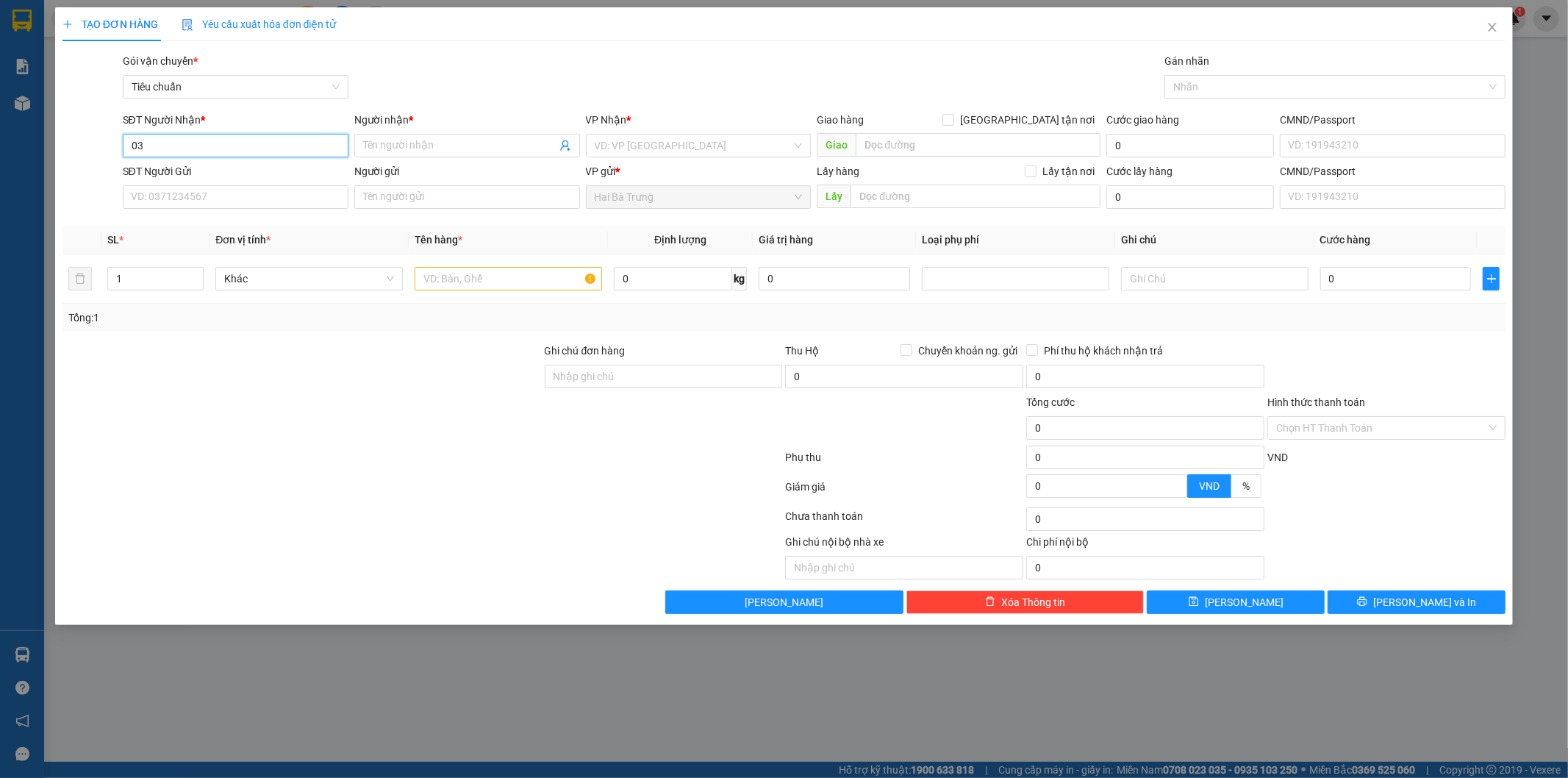
type input "0"
type input "0394791902"
click at [230, 172] on div "0394791902 - [PERSON_NAME]" at bounding box center [235, 175] width 208 height 16
type input "[PERSON_NAME]"
type input "30.000"
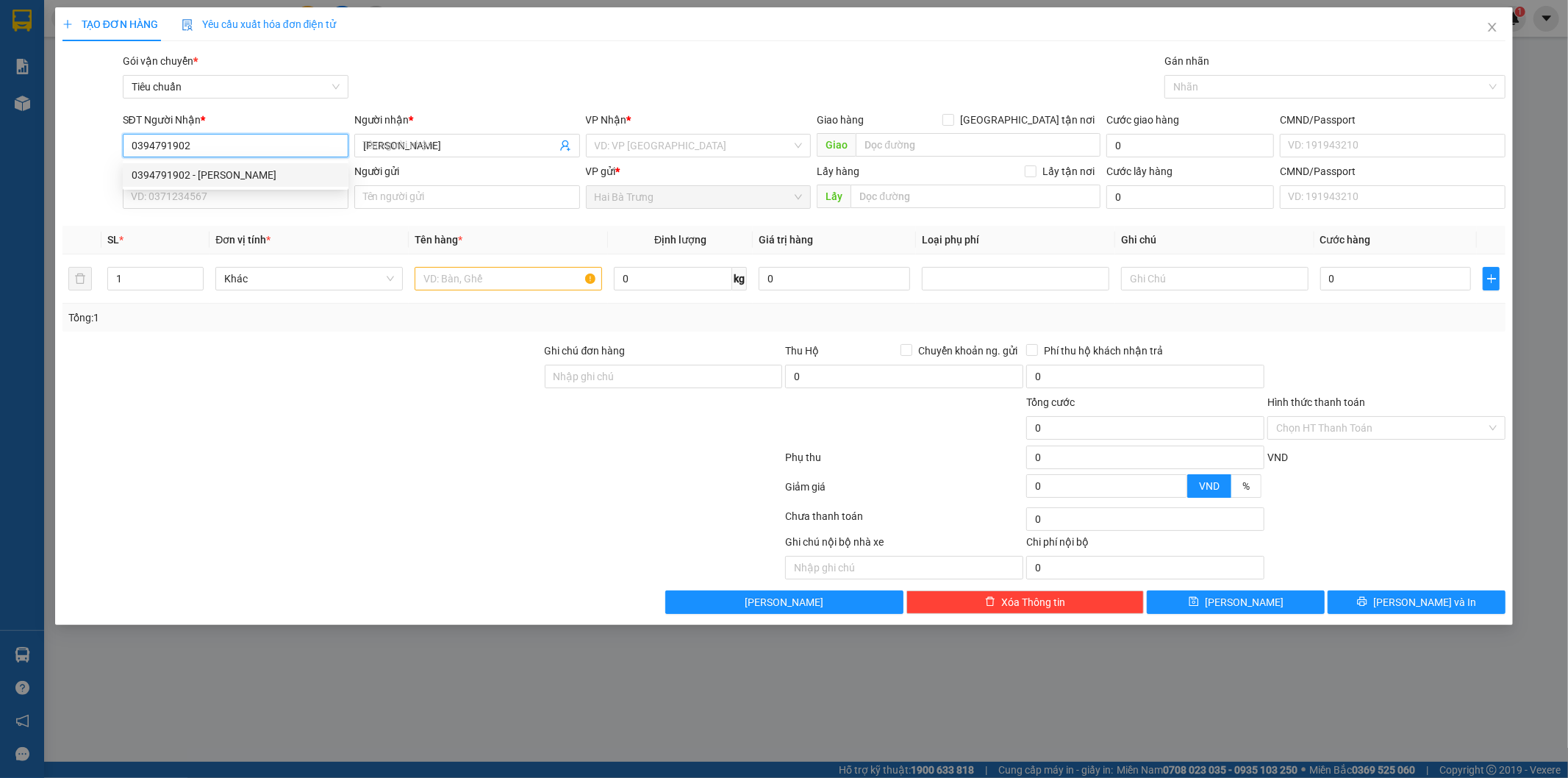
type input "30.000"
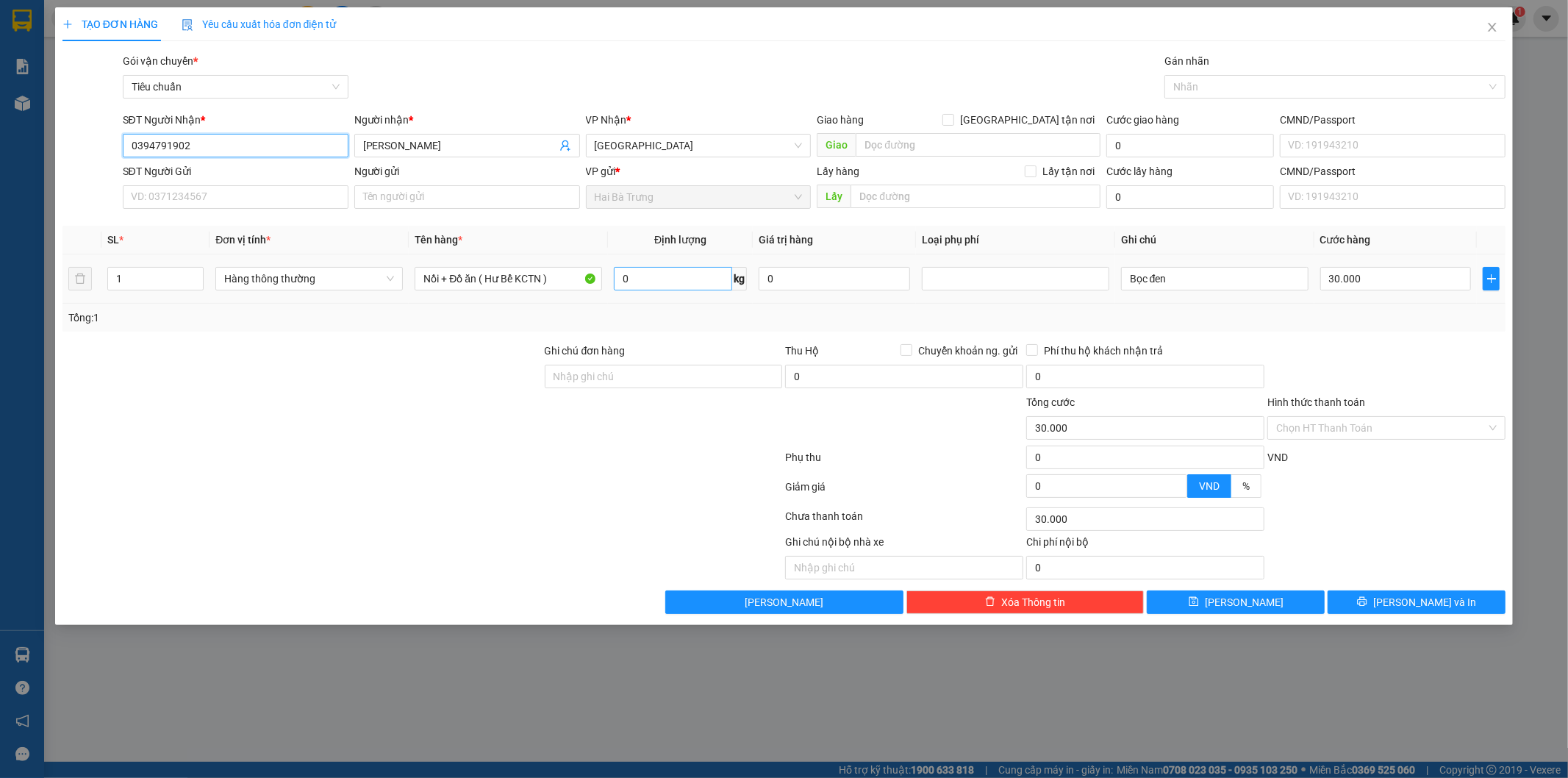
type input "0394791902"
click at [666, 276] on input "0" at bounding box center [673, 279] width 118 height 24
click at [1208, 91] on div at bounding box center [1327, 86] width 319 height 17
type input "2"
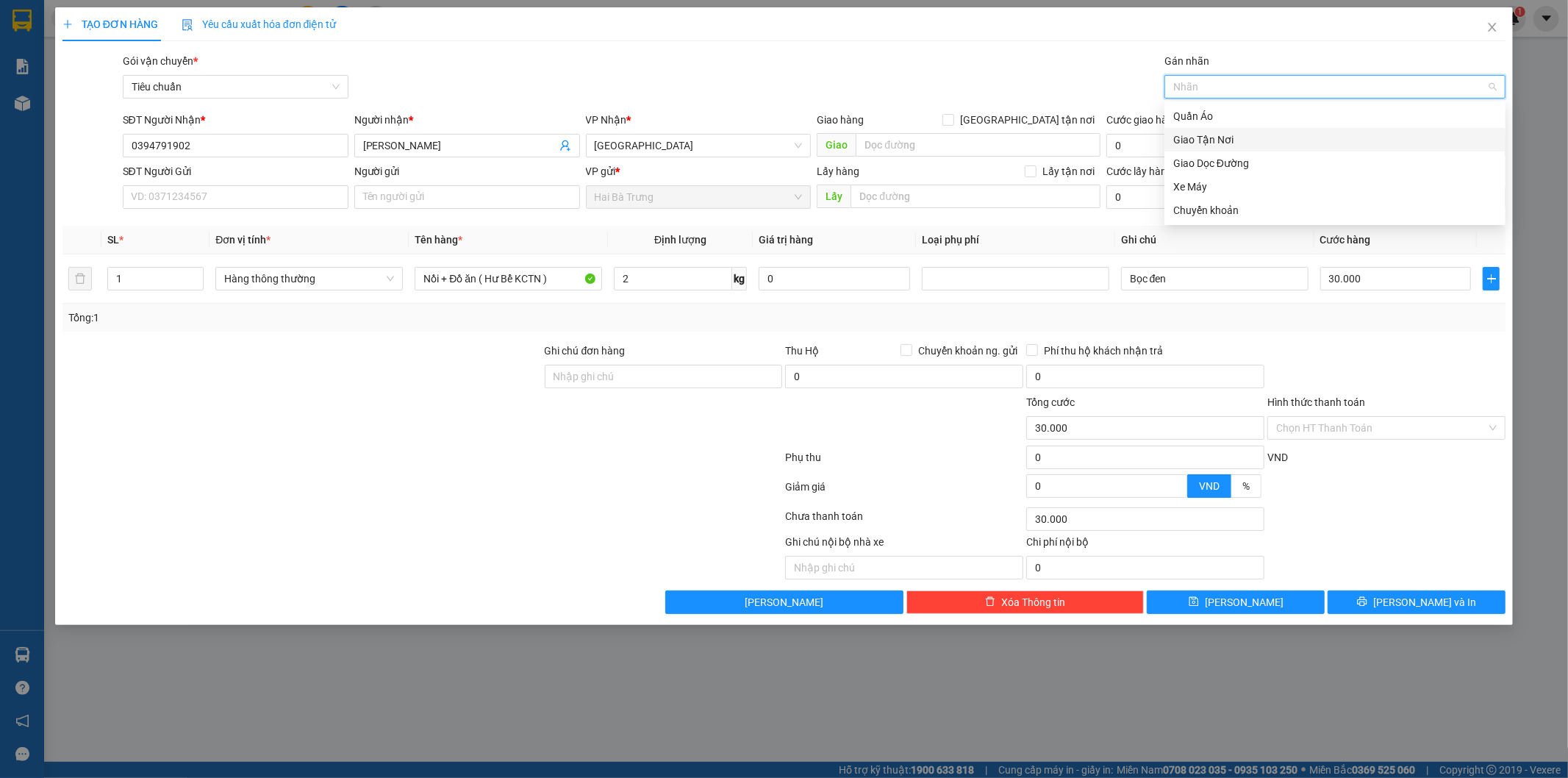
click at [1231, 133] on div "Giao Tận Nơi" at bounding box center [1335, 140] width 323 height 16
click at [998, 84] on div "Gói vận chuyển * Tiêu chuẩn Gán nhãn Giao Tận Nơi" at bounding box center [814, 78] width 1389 height 52
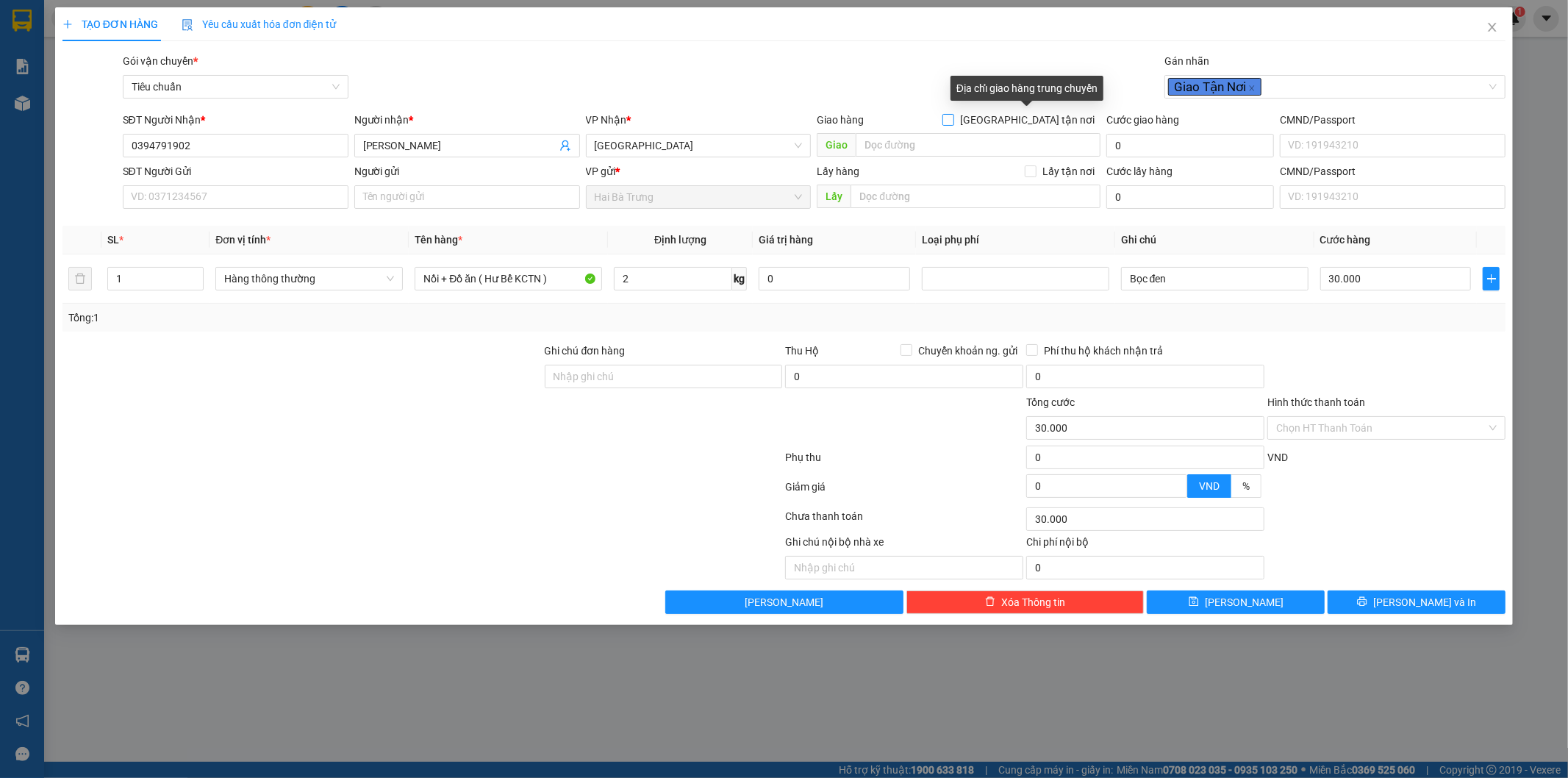
click at [952, 116] on input "[GEOGRAPHIC_DATA] tận nơi" at bounding box center [947, 119] width 10 height 10
checkbox input "true"
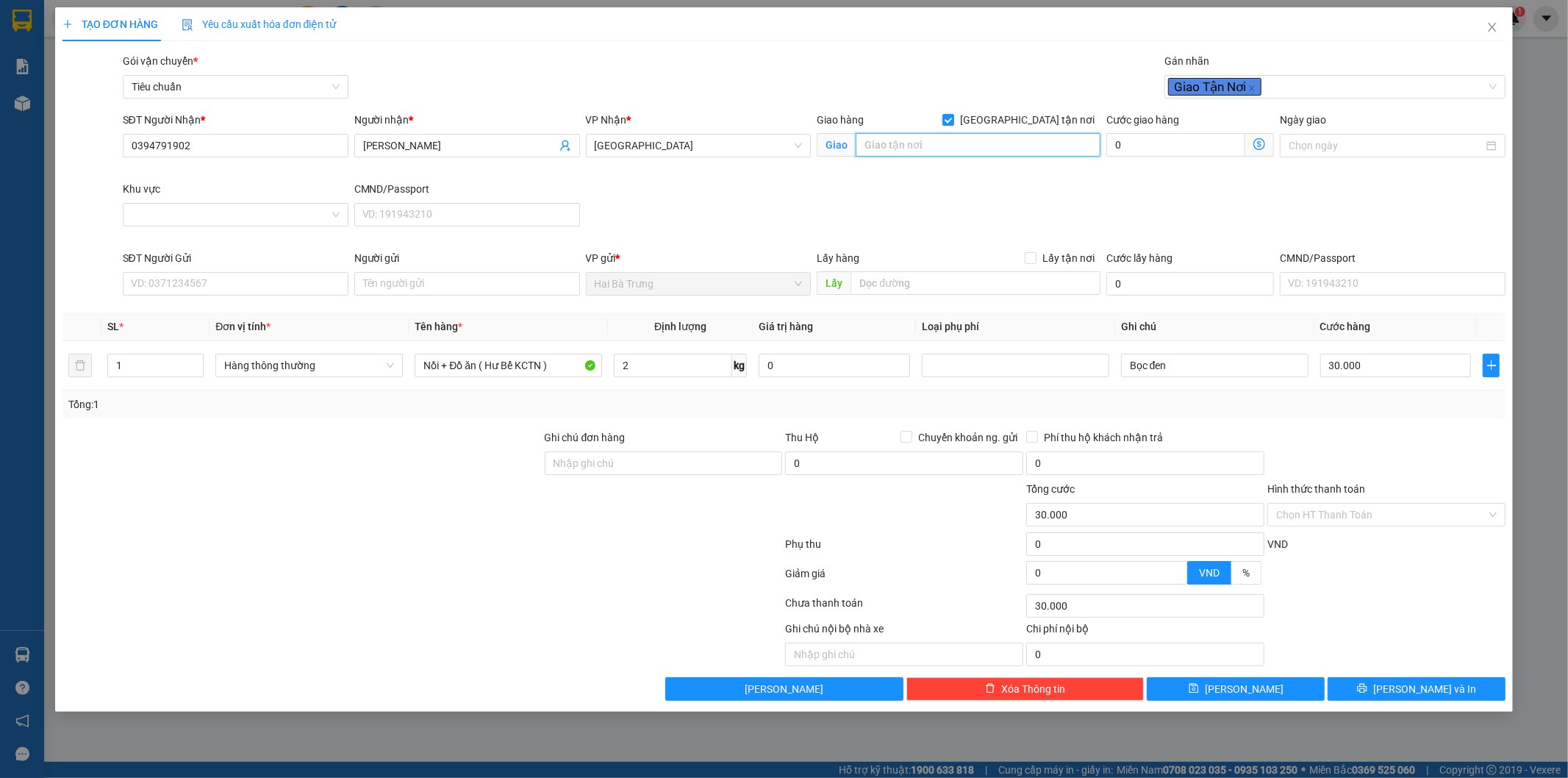
click at [953, 141] on input "search" at bounding box center [979, 145] width 245 height 24
type input "t"
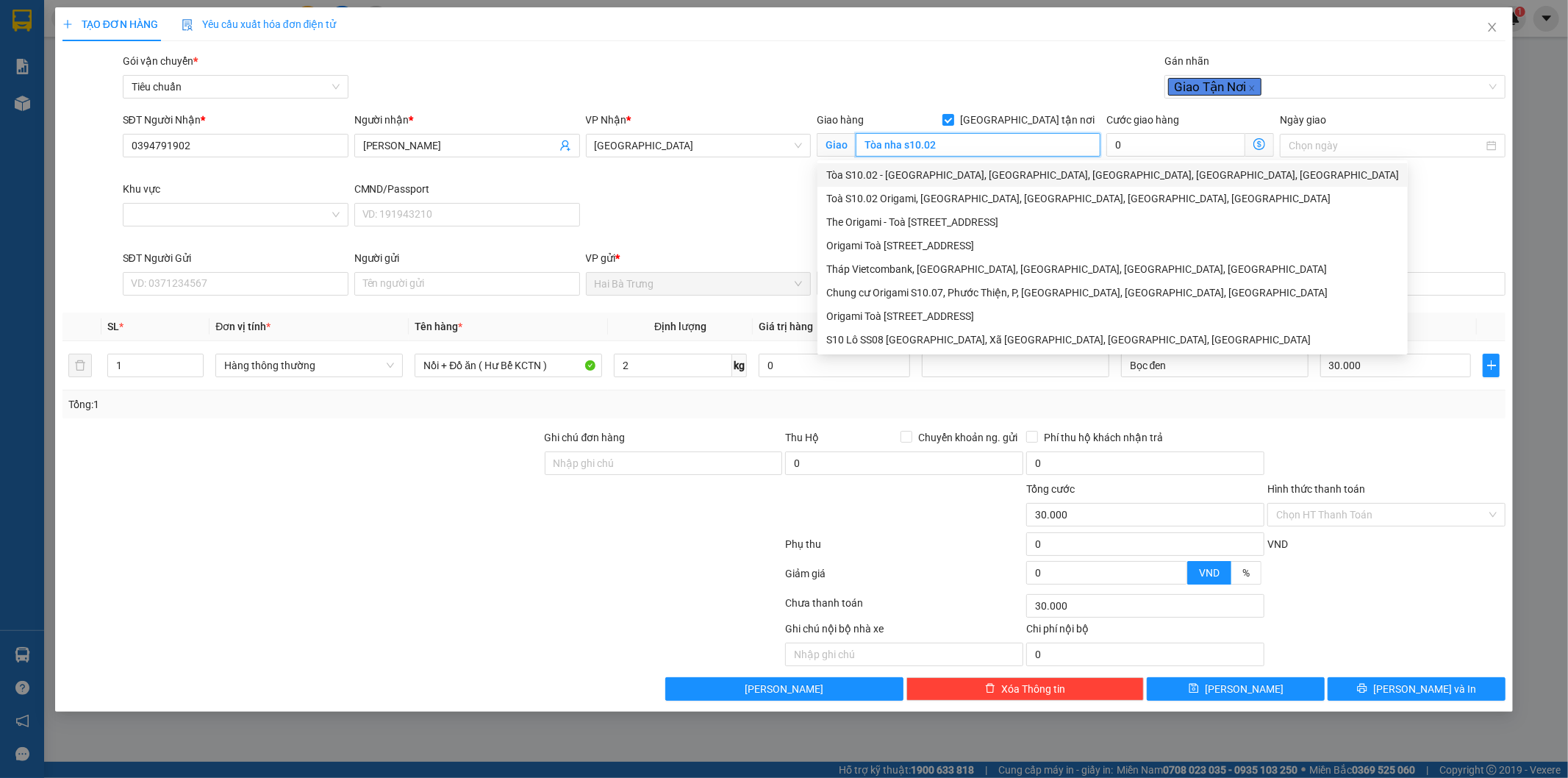
click at [1015, 172] on div "Tòa S10.02 - [GEOGRAPHIC_DATA], [GEOGRAPHIC_DATA], [GEOGRAPHIC_DATA], [GEOGRAPH…" at bounding box center [1112, 175] width 573 height 16
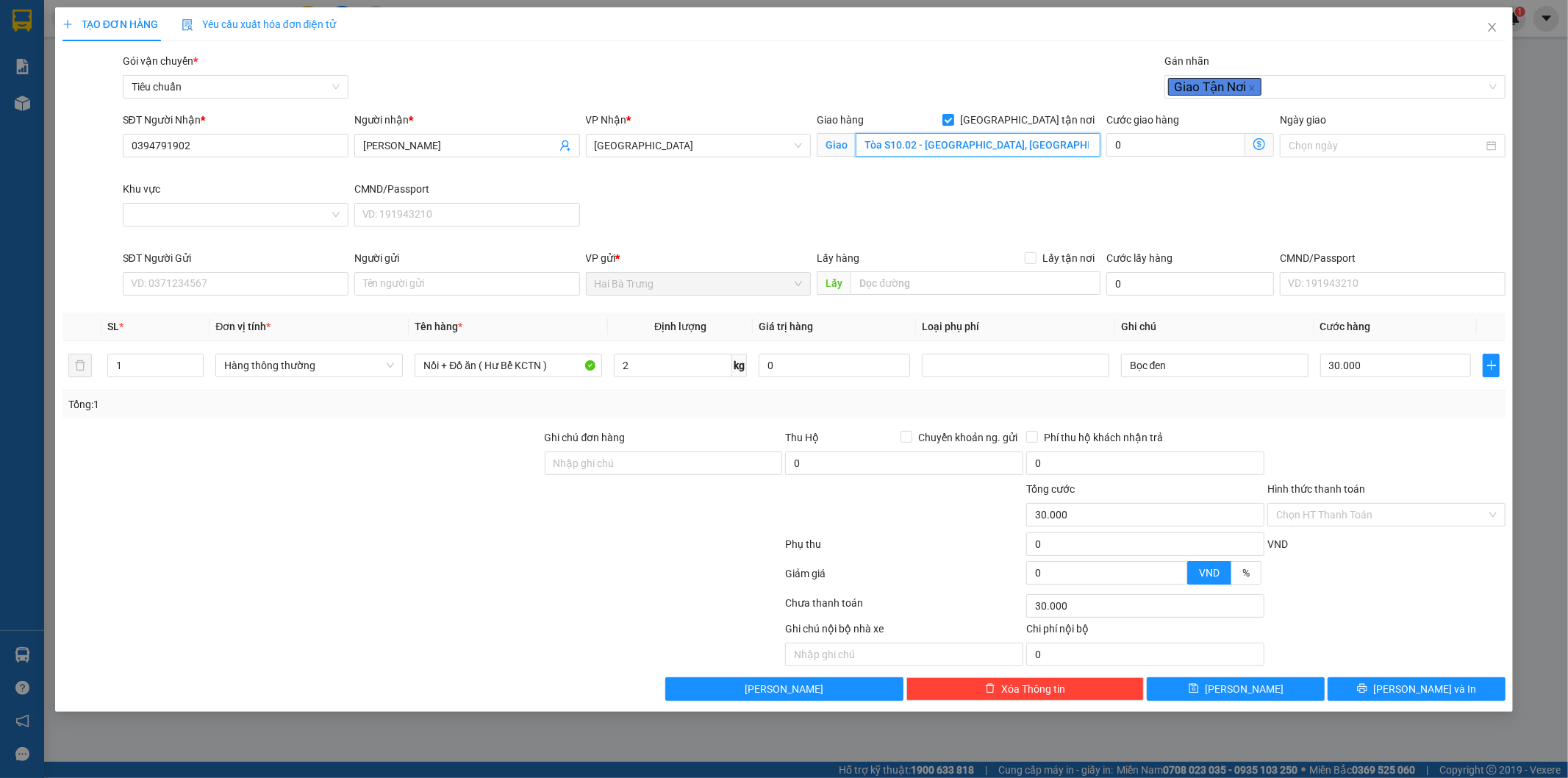
click at [1088, 145] on input "Tòa S10.02 - [GEOGRAPHIC_DATA], [GEOGRAPHIC_DATA], [GEOGRAPHIC_DATA], [GEOGRAPH…" at bounding box center [979, 145] width 245 height 24
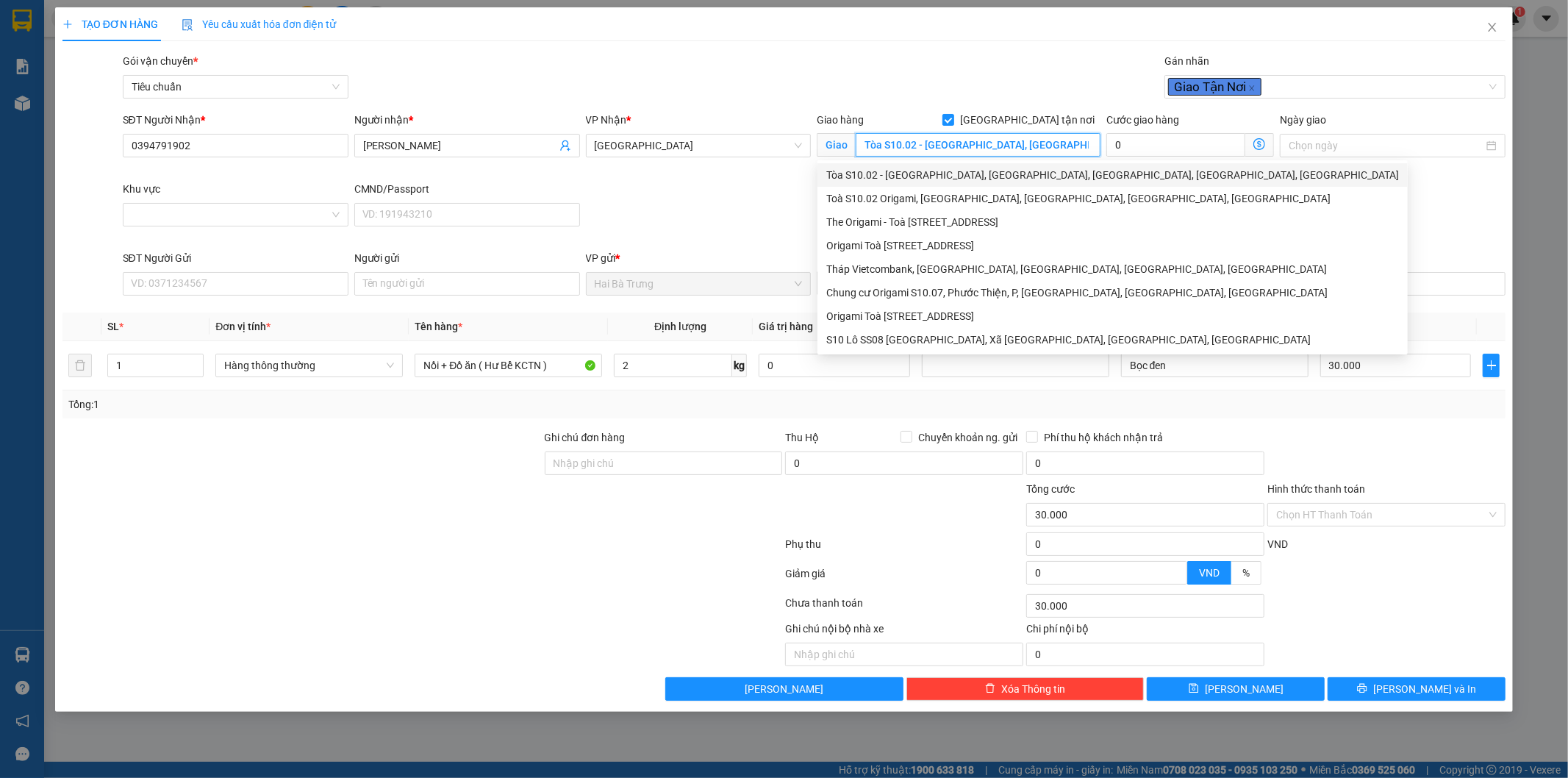
click at [971, 177] on div "Tòa S10.02 - [GEOGRAPHIC_DATA], [GEOGRAPHIC_DATA], [GEOGRAPHIC_DATA], [GEOGRAPH…" at bounding box center [1112, 175] width 573 height 16
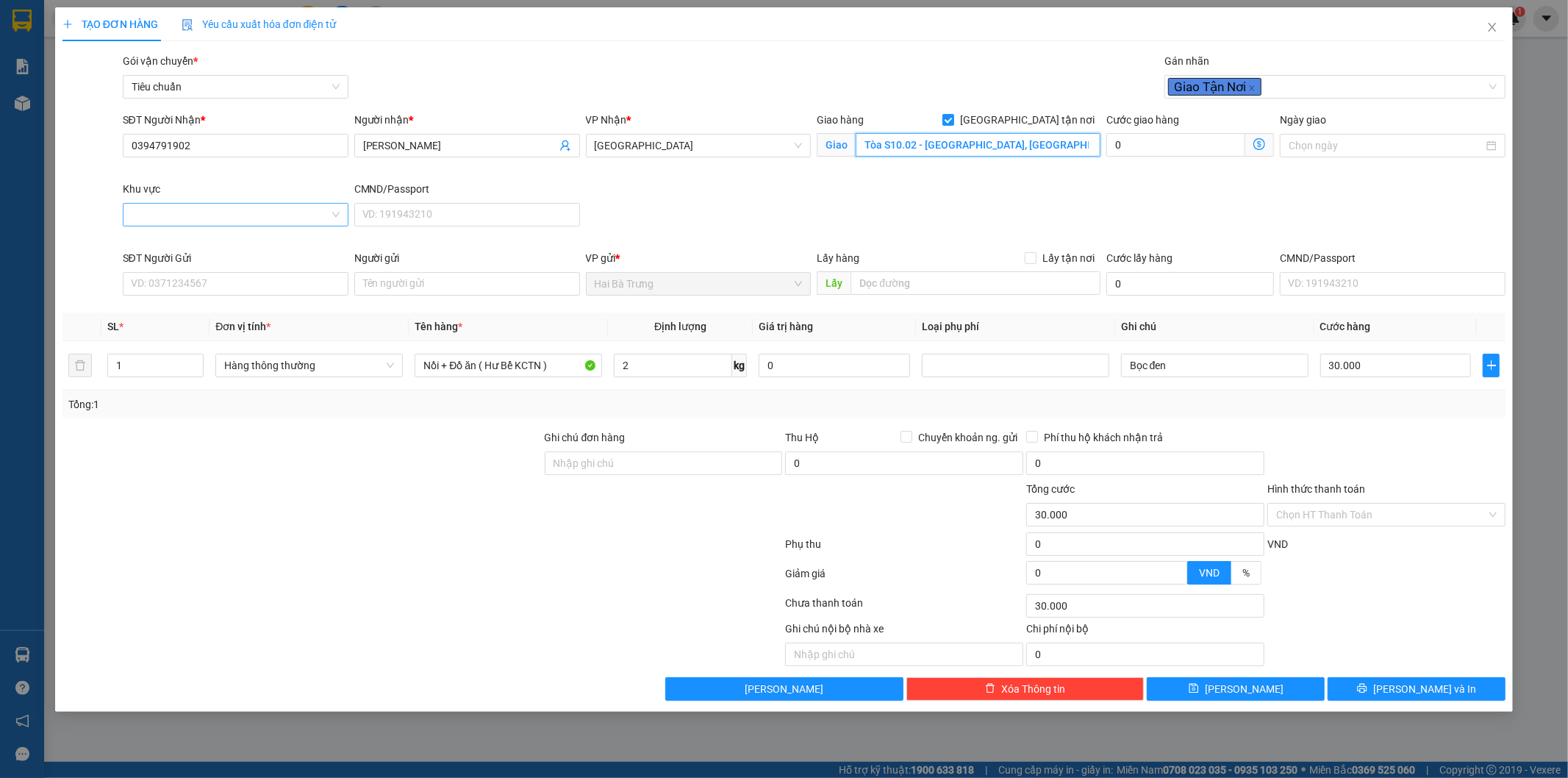
type input "Tòa S10.02 - [GEOGRAPHIC_DATA], [GEOGRAPHIC_DATA], [GEOGRAPHIC_DATA], [GEOGRAPH…"
click at [145, 211] on input "Khu vực" at bounding box center [231, 214] width 198 height 22
click at [159, 683] on div "THỦ ĐỨC" at bounding box center [235, 691] width 208 height 16
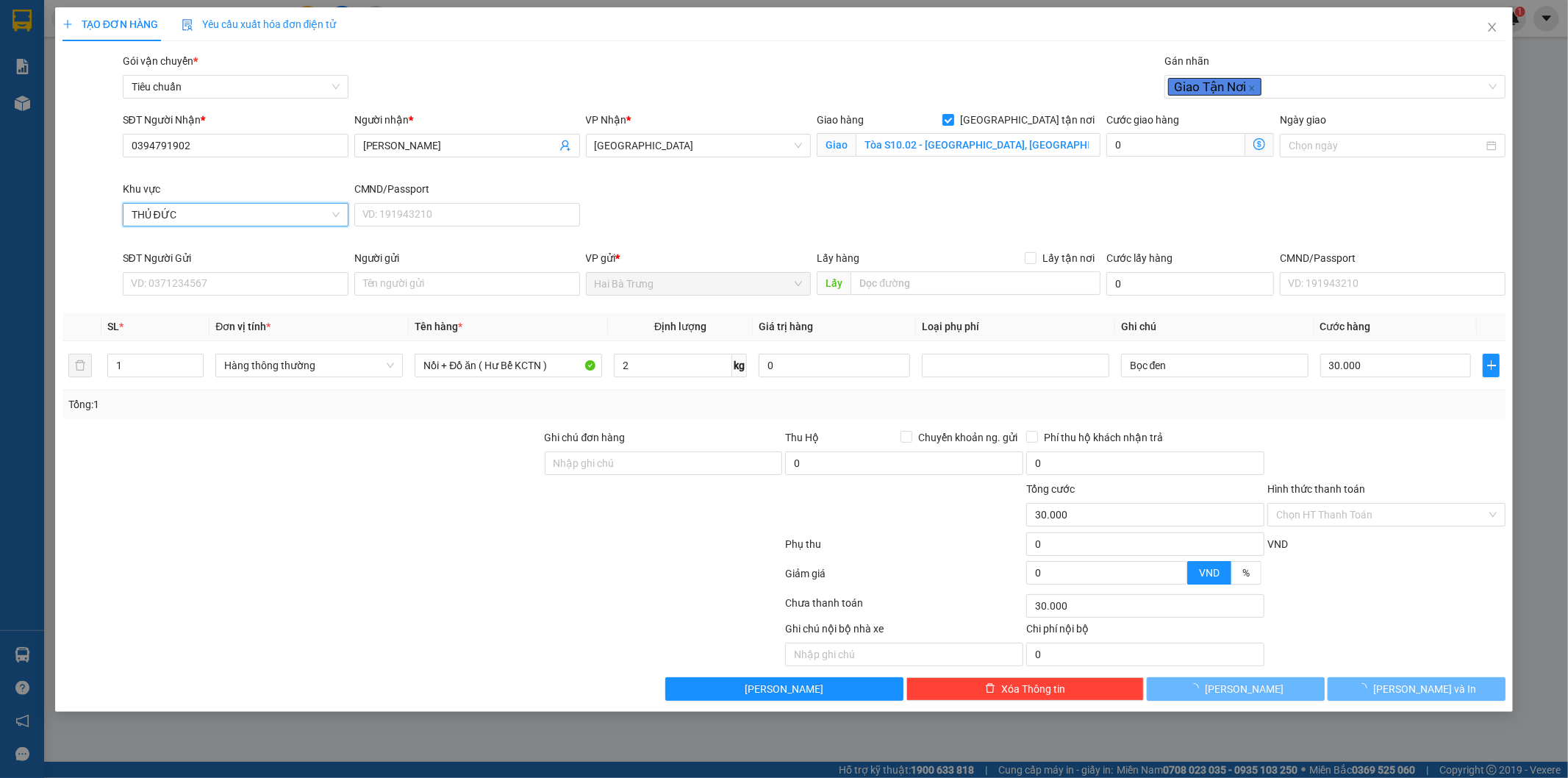
type input "80.000"
type input "50.000"
click at [1257, 148] on icon "dollar-circle" at bounding box center [1259, 143] width 12 height 12
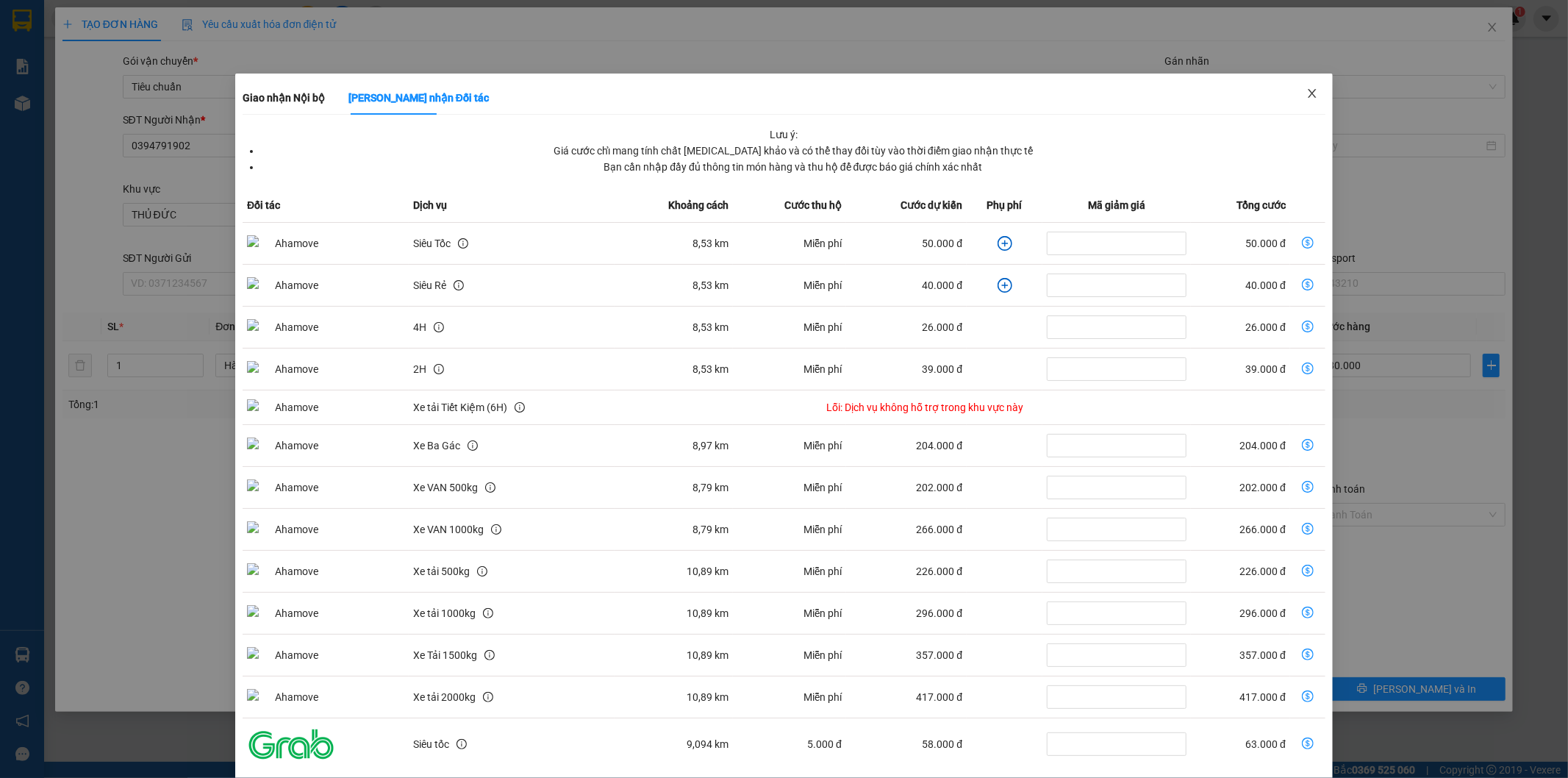
click at [1307, 97] on icon "close" at bounding box center [1312, 93] width 12 height 12
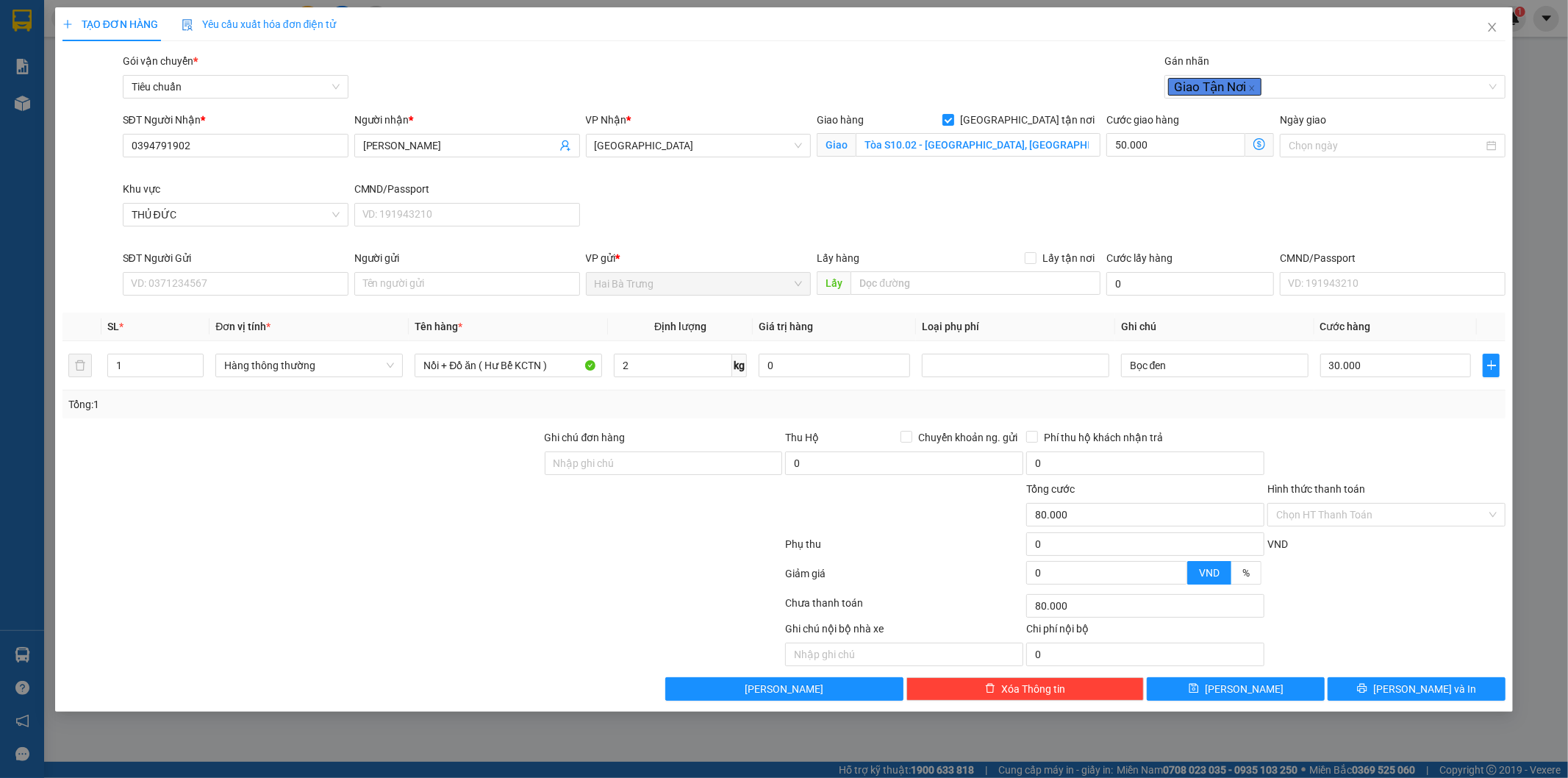
click at [1307, 202] on div "SĐT Người Nhận * 0394791902 Người nhận * C Ngọc VP Nhận * Thủ Đức Giao hàng [GE…" at bounding box center [814, 181] width 1389 height 138
click at [218, 280] on input "SĐT Người Gửi" at bounding box center [235, 284] width 226 height 24
type input "0932405359"
click at [417, 290] on input "Người gửi" at bounding box center [467, 284] width 226 height 24
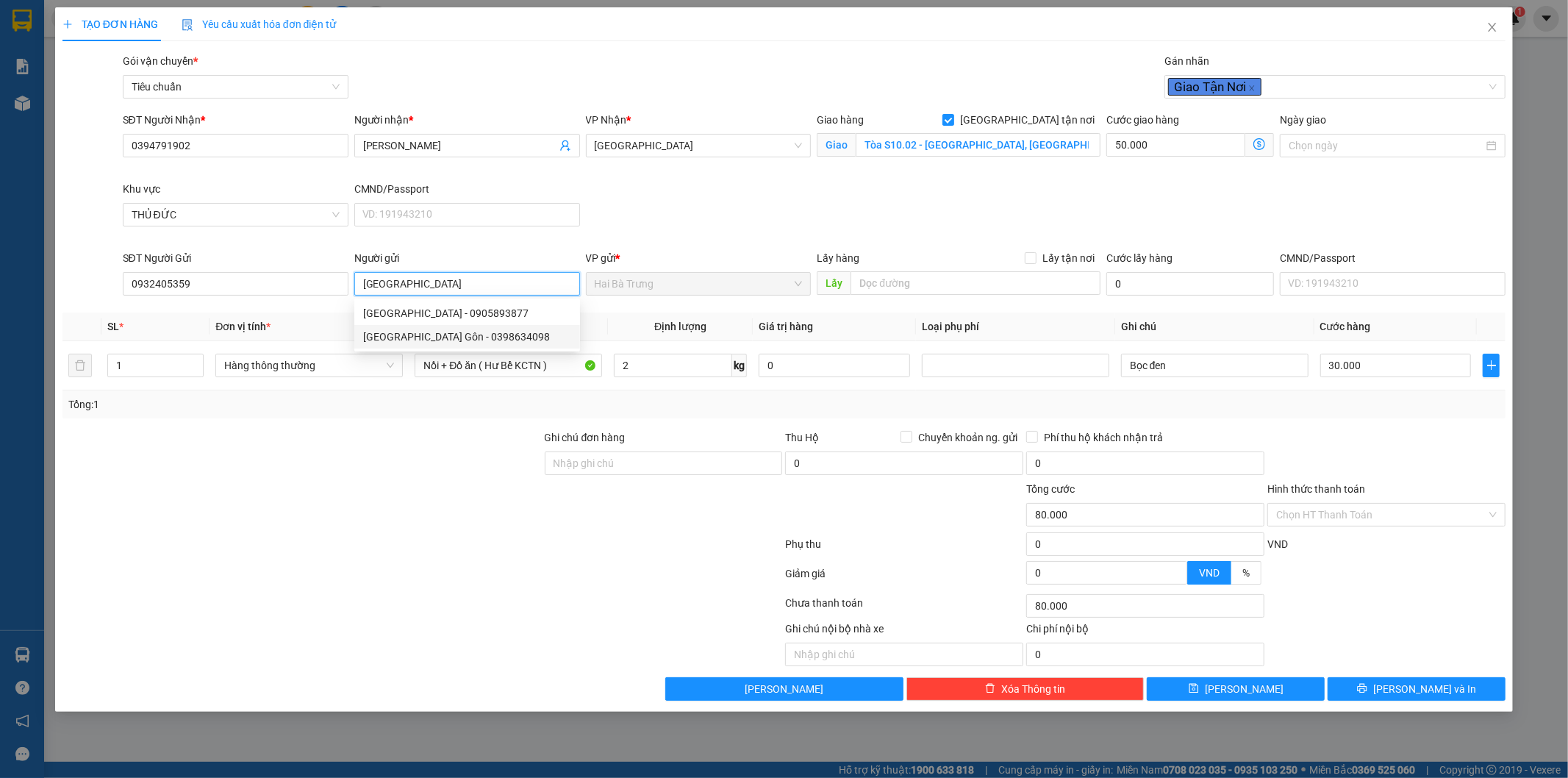
type input "[GEOGRAPHIC_DATA]"
click at [439, 518] on div at bounding box center [301, 507] width 482 height 52
click at [305, 366] on span "Hàng thông thường" at bounding box center [309, 365] width 170 height 22
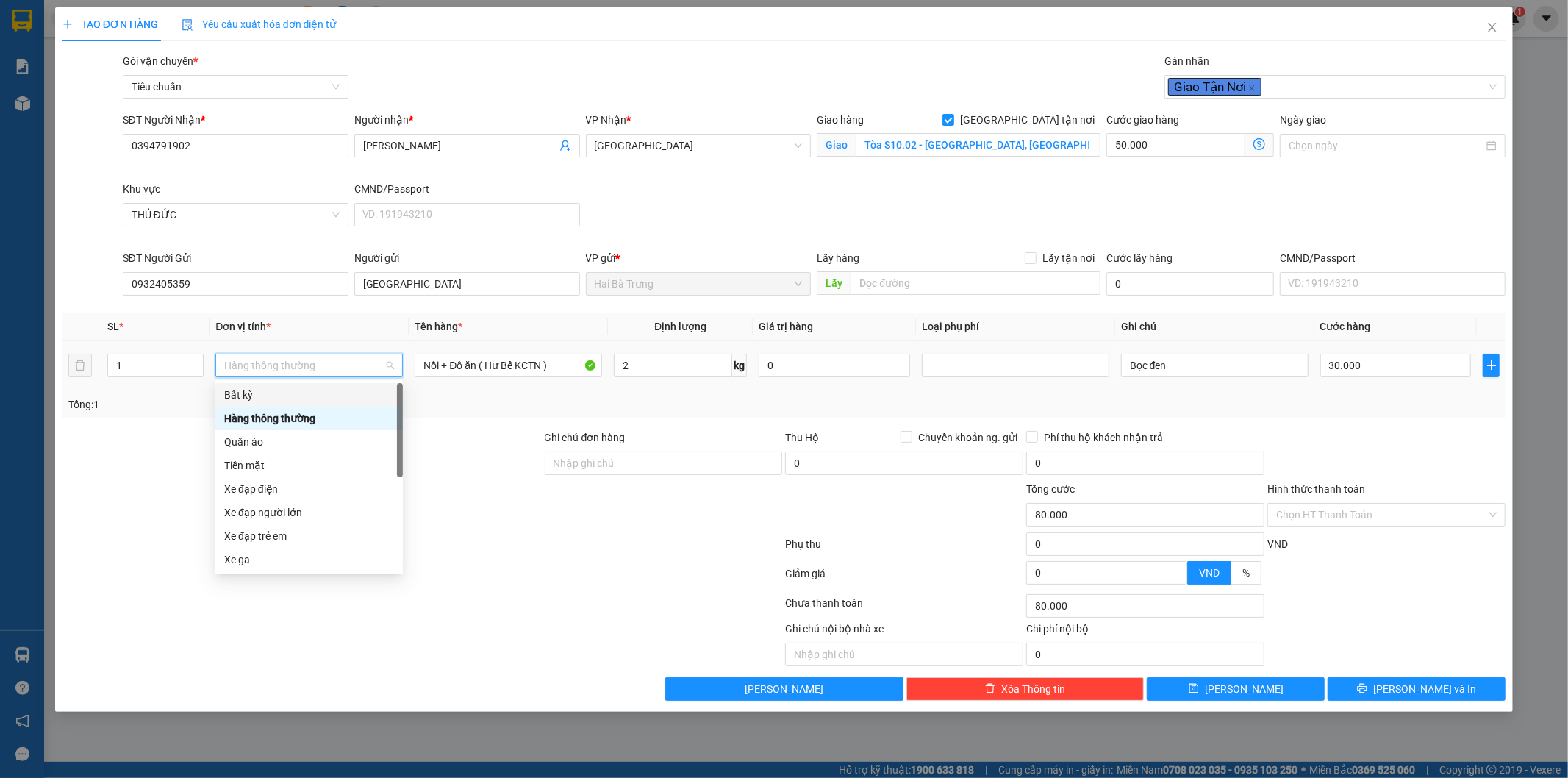
type input "q"
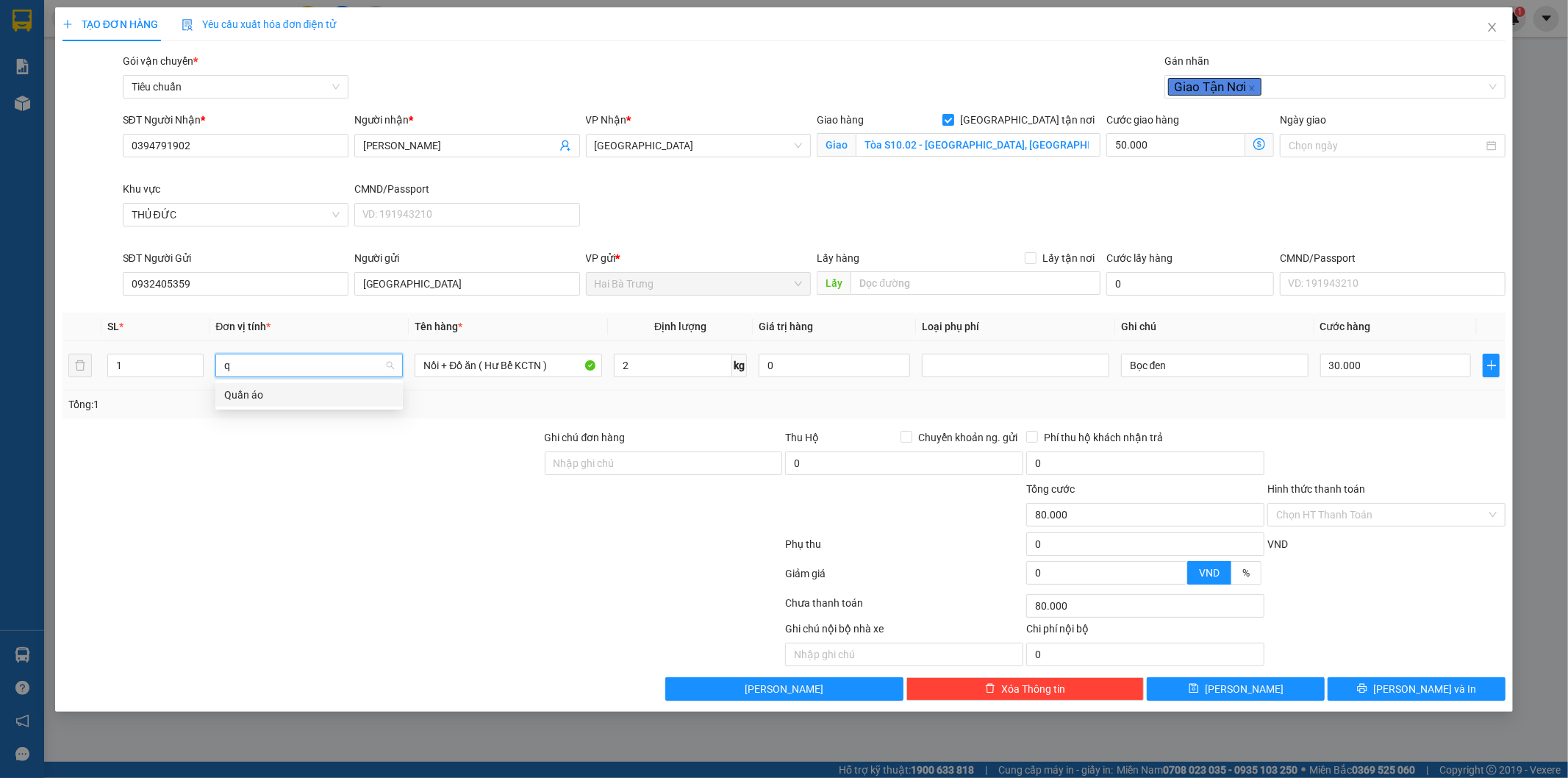
click at [253, 399] on div "Quần áo" at bounding box center [309, 395] width 170 height 16
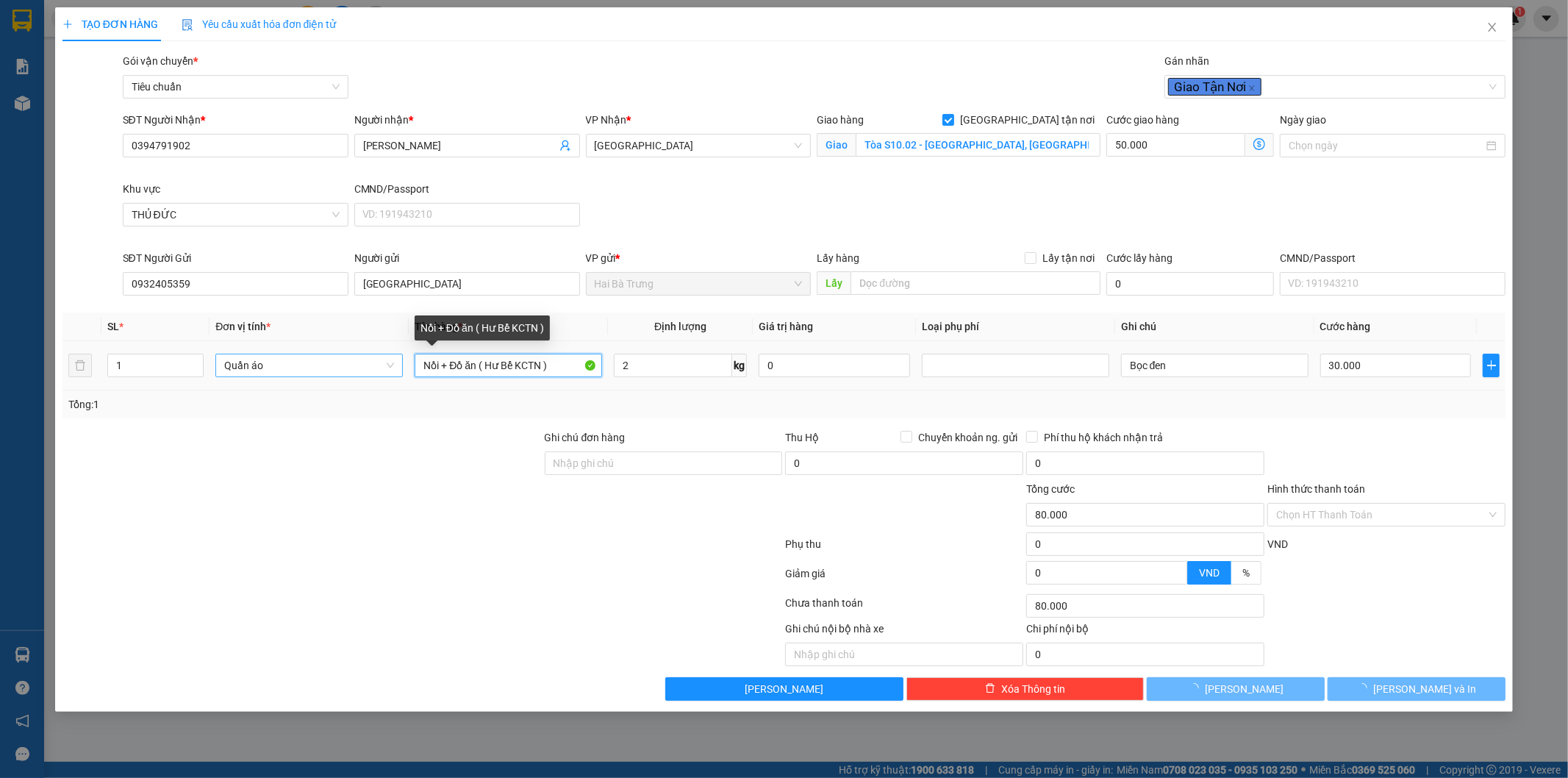
drag, startPoint x: 554, startPoint y: 366, endPoint x: 360, endPoint y: 438, distance: 206.9
click at [215, 400] on div "SL * Đơn vị tính * Tên hàng * Định lượng Giá trị hàng Loại phụ phí Ghi chú Cước…" at bounding box center [784, 365] width 1444 height 106
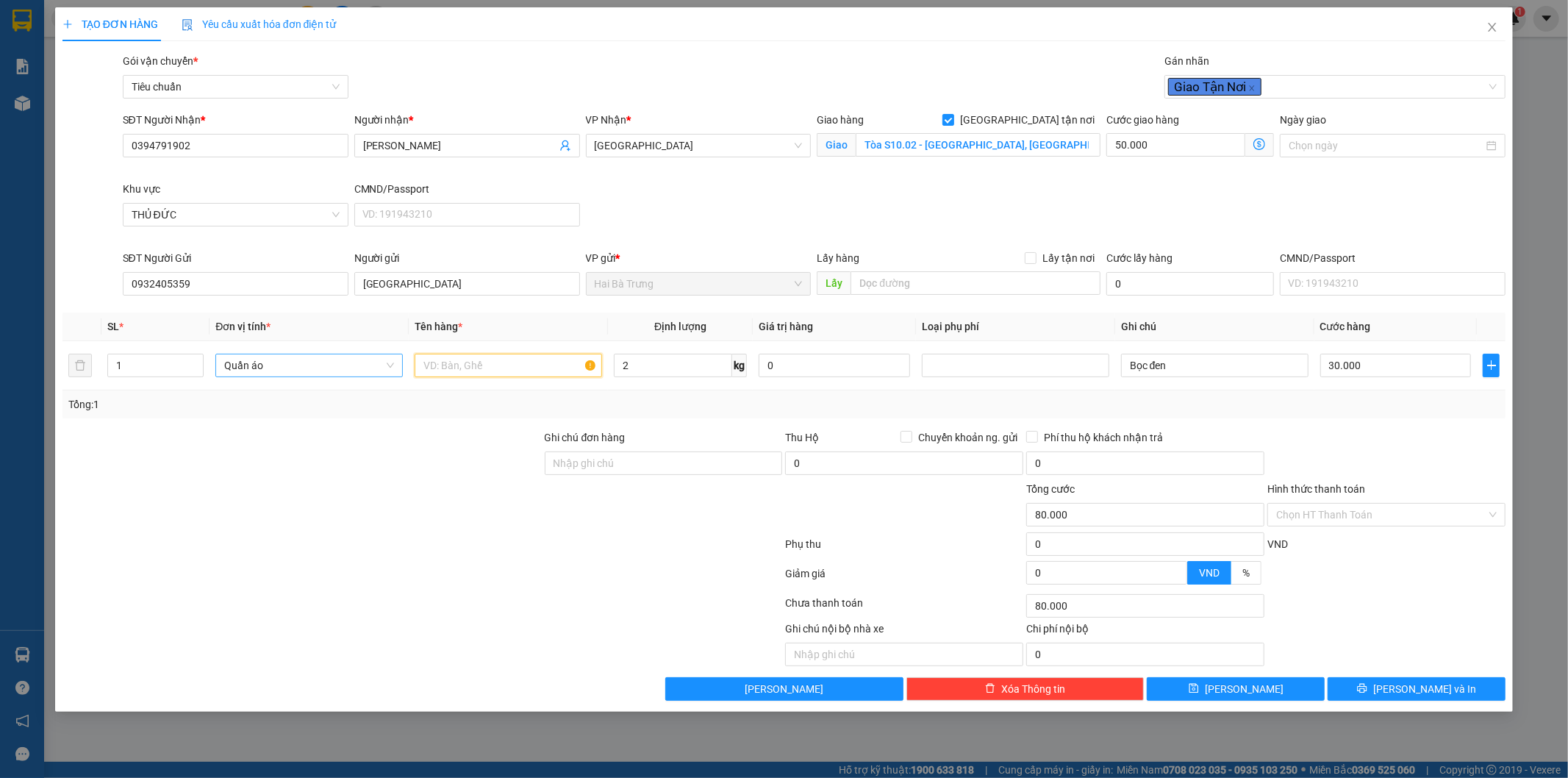
type input "B"
click at [979, 364] on div at bounding box center [1015, 365] width 180 height 17
type input "Quần Áo"
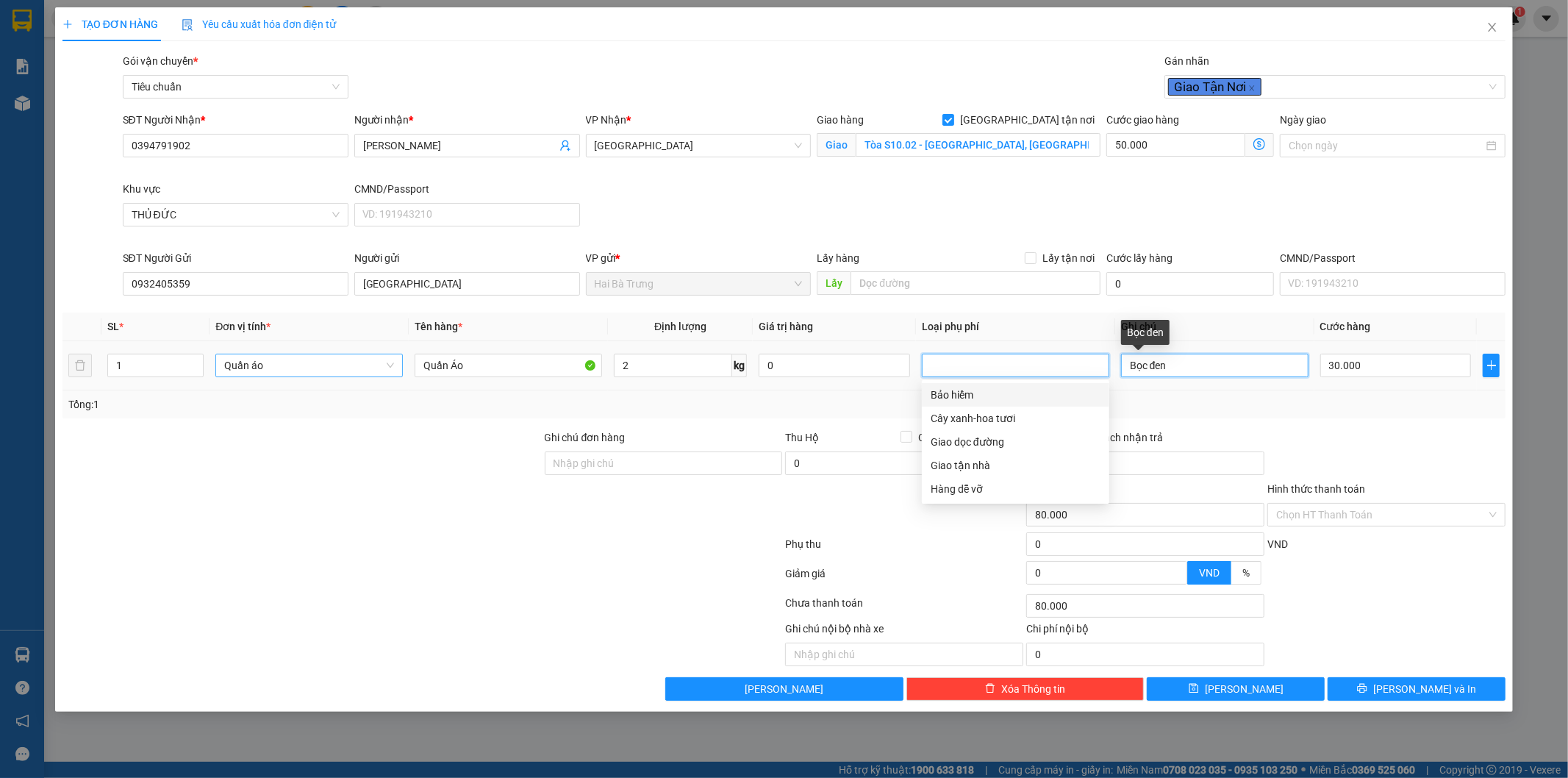
click at [1195, 362] on input "Bọc đen" at bounding box center [1215, 365] width 187 height 24
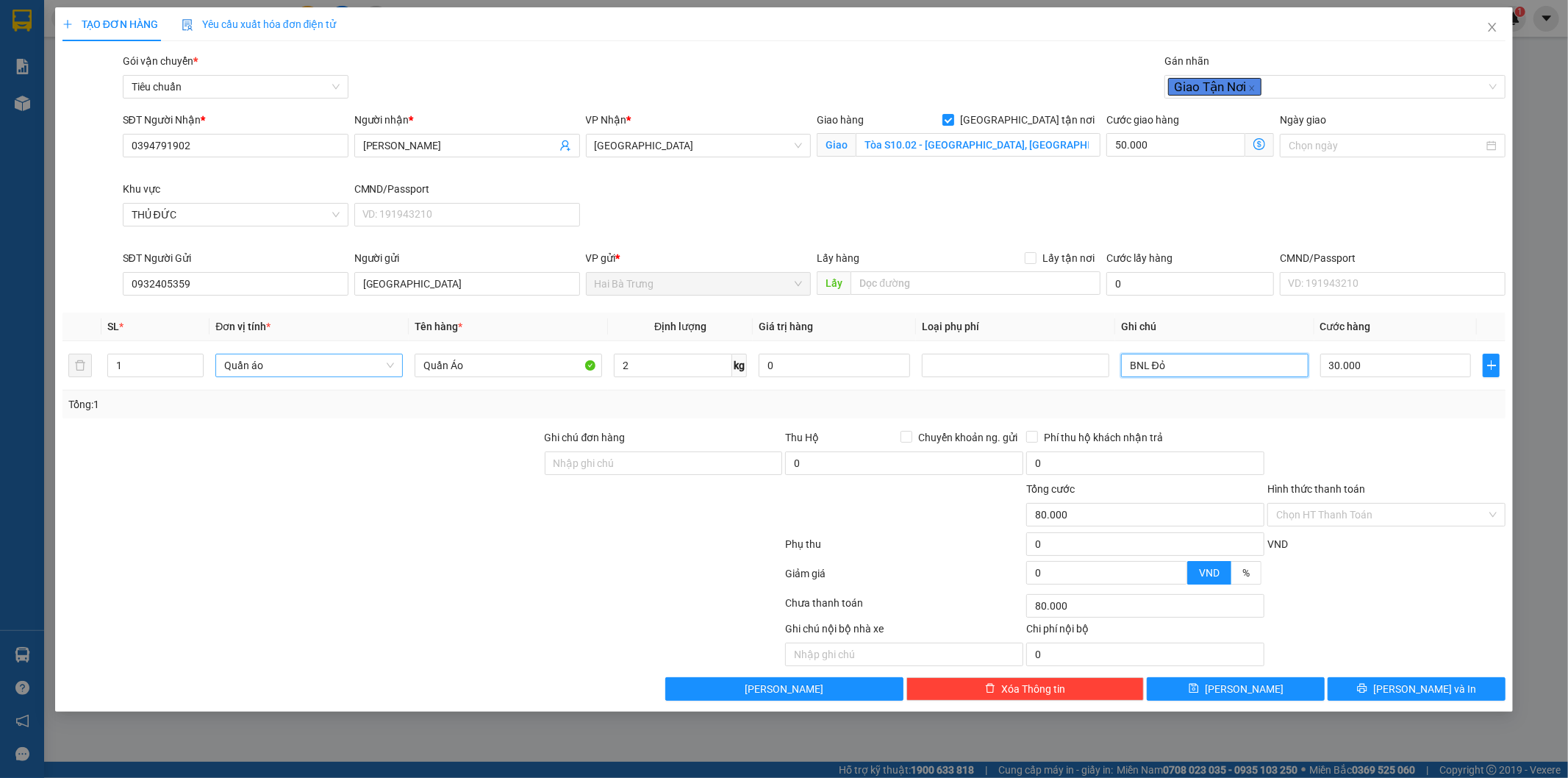
type input "BNL Đỏ"
click at [1397, 584] on div at bounding box center [1386, 578] width 242 height 25
click at [1347, 508] on input "Hình thức thanh toán" at bounding box center [1382, 515] width 211 height 22
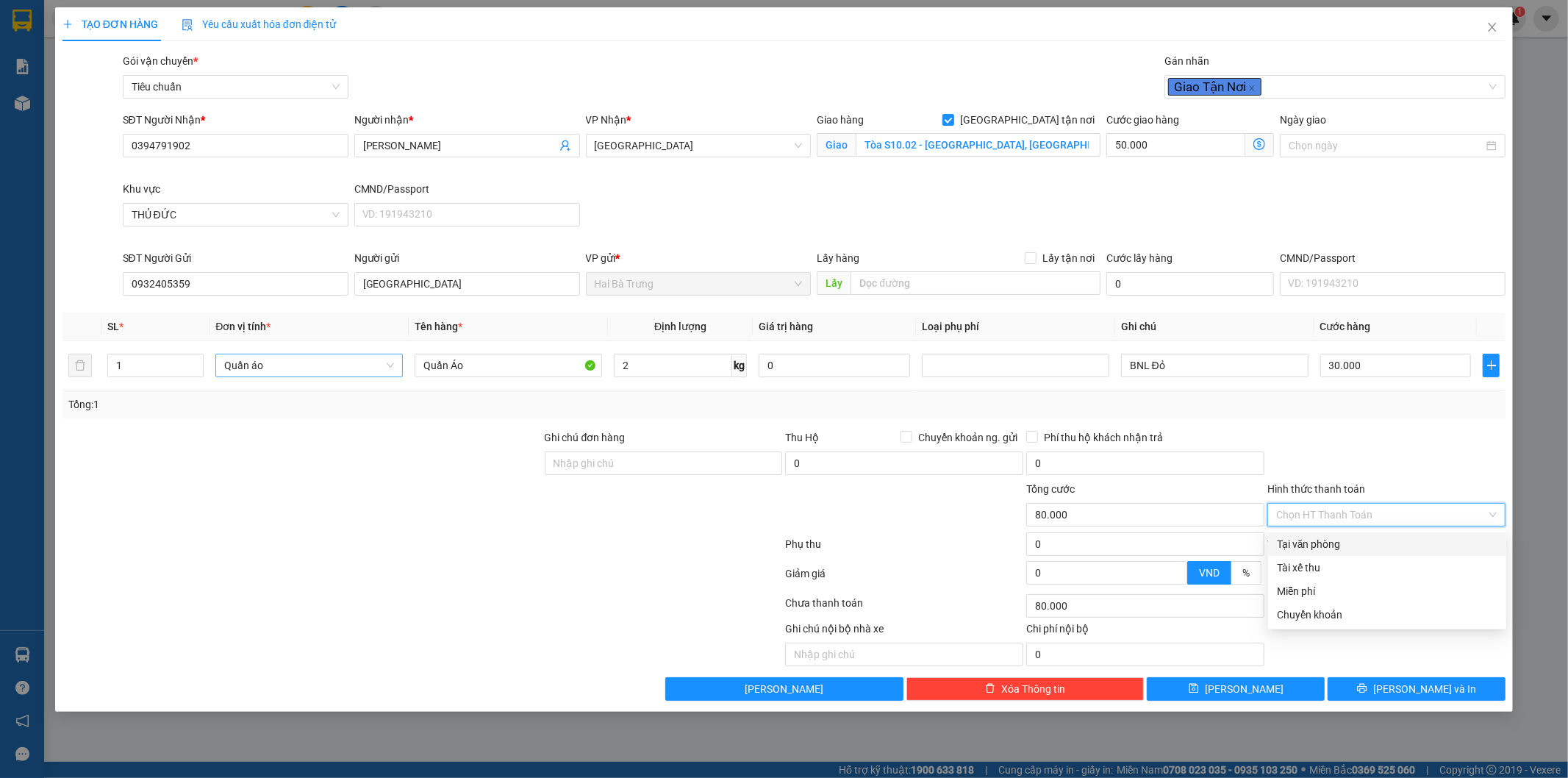
click at [1336, 540] on div "Tại văn phòng" at bounding box center [1387, 544] width 221 height 16
type input "0"
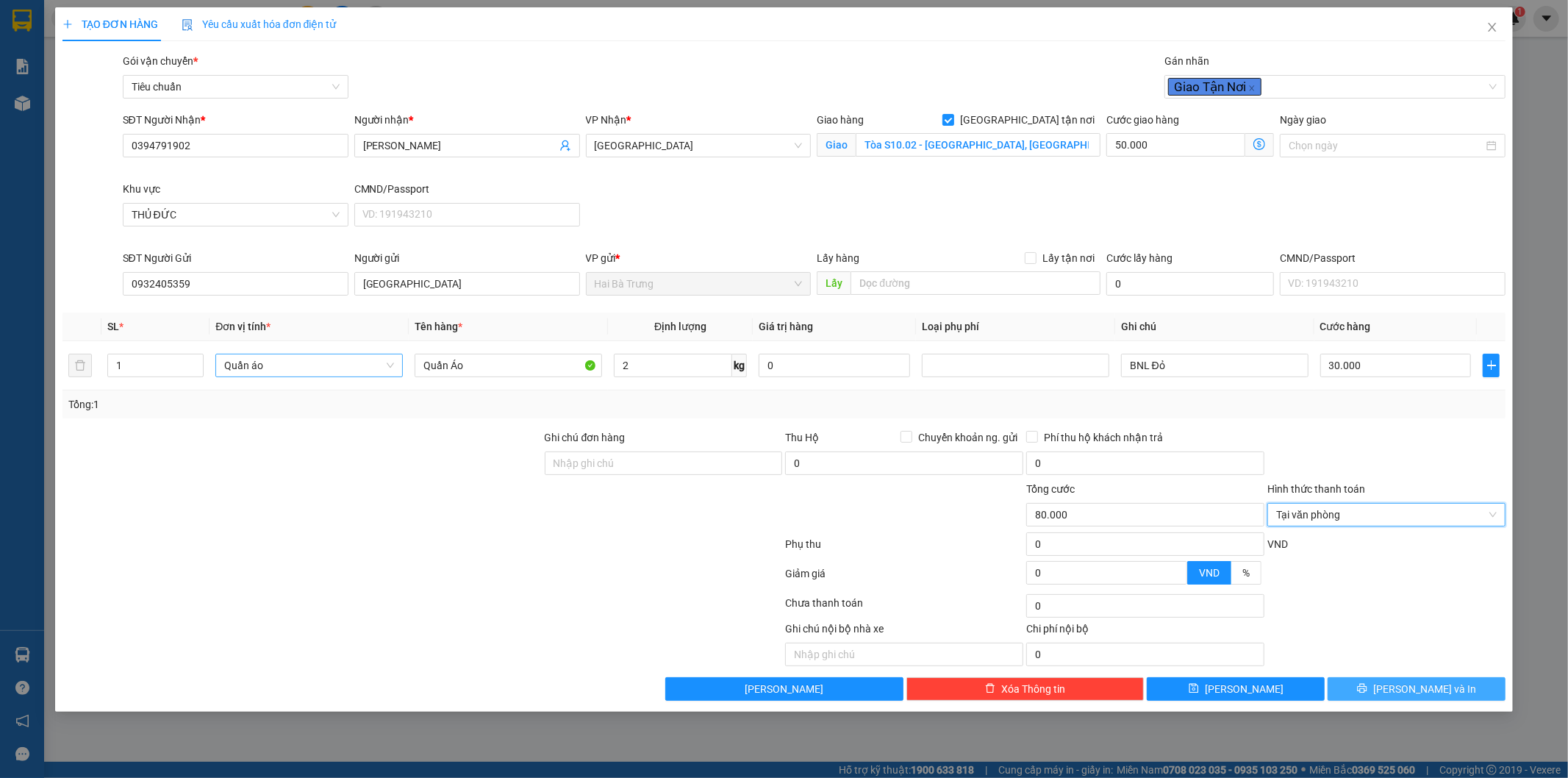
click at [1448, 685] on button "[PERSON_NAME] và In" at bounding box center [1416, 689] width 178 height 24
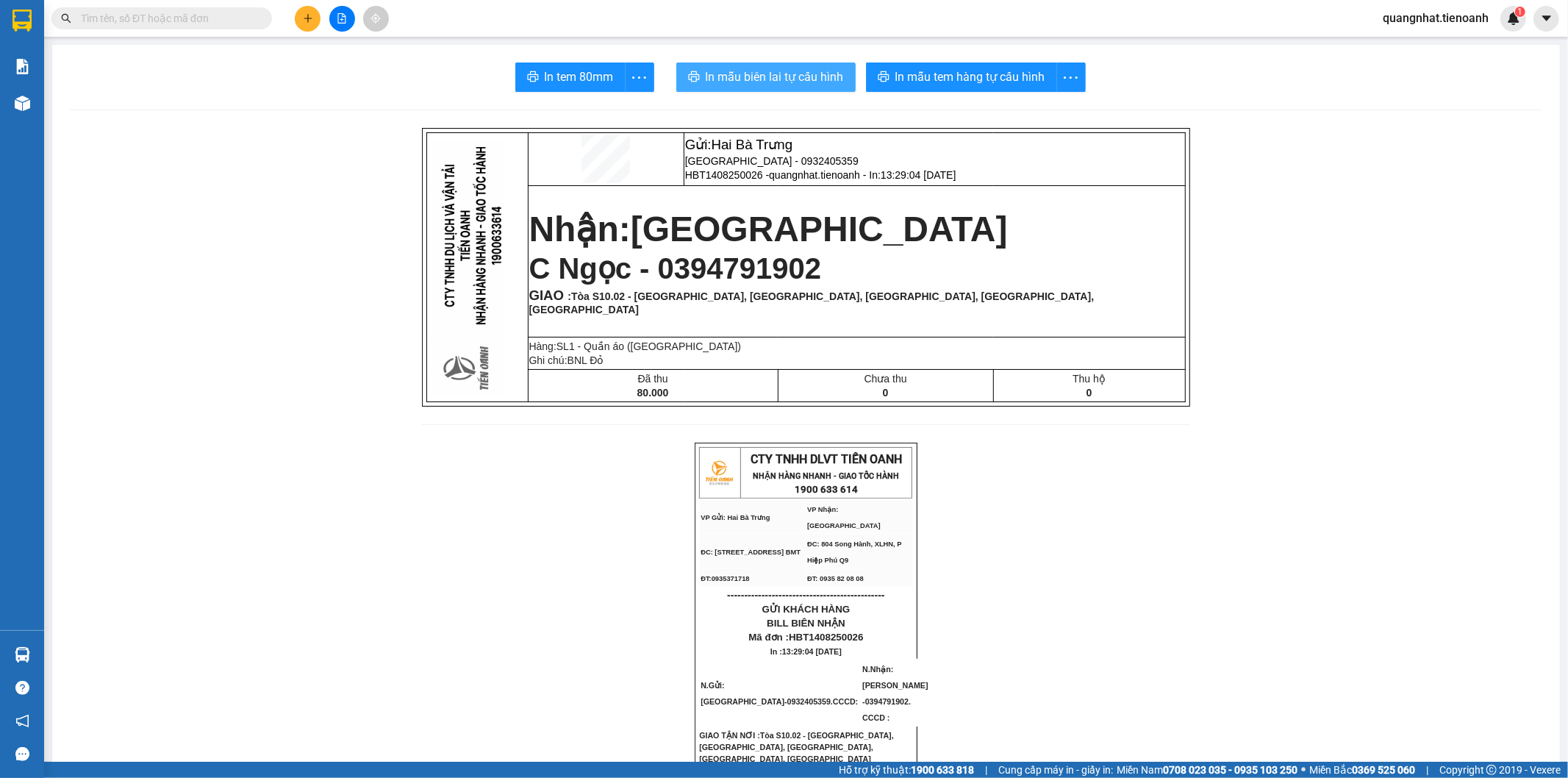
click at [755, 79] on span "In mẫu biên lai tự cấu hình" at bounding box center [774, 76] width 138 height 18
click at [1013, 75] on span "In mẫu tem hàng tự cấu hình" at bounding box center [970, 76] width 150 height 18
click at [301, 18] on button at bounding box center [308, 18] width 25 height 25
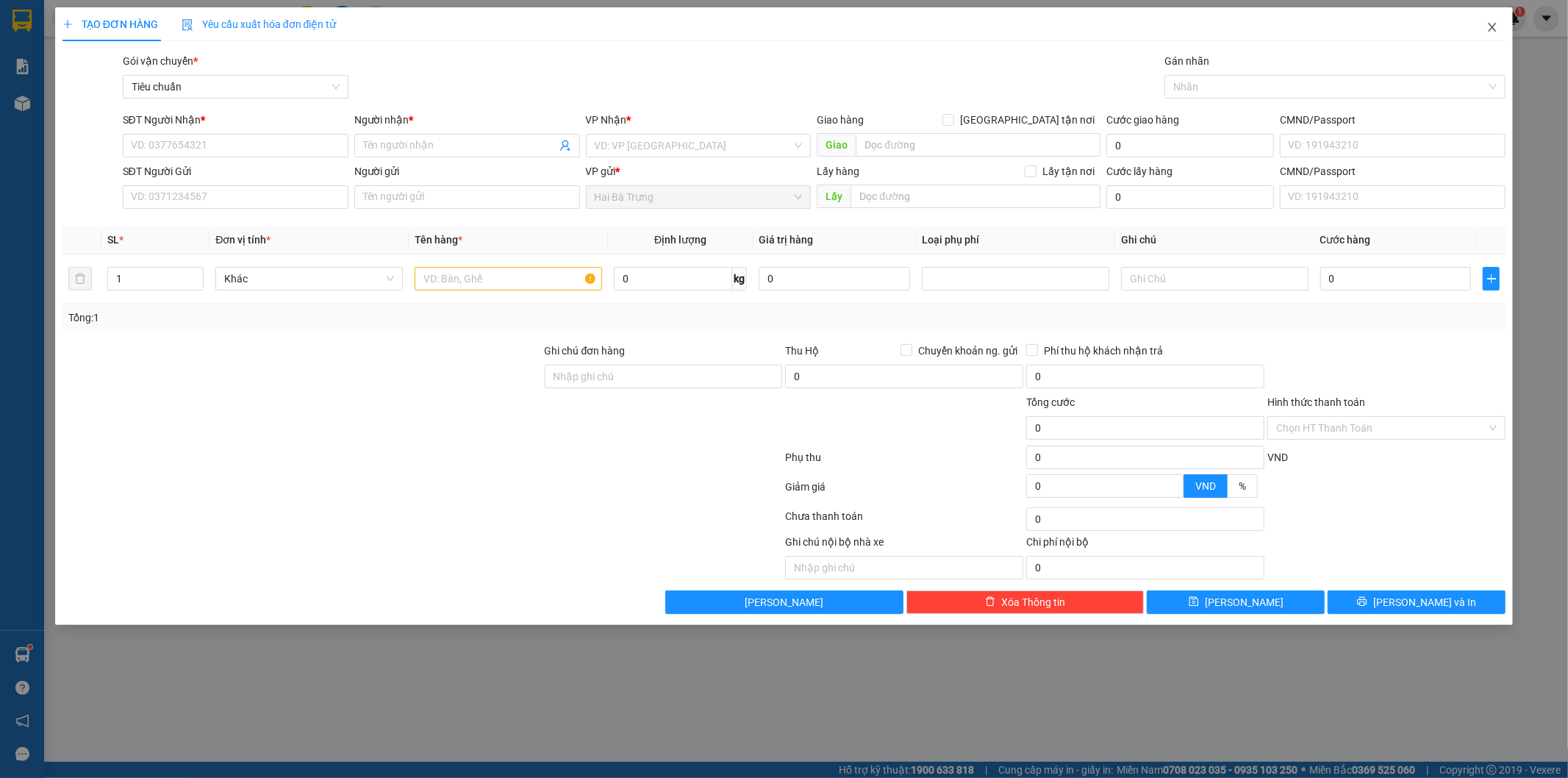
click at [1491, 25] on icon "close" at bounding box center [1492, 26] width 12 height 12
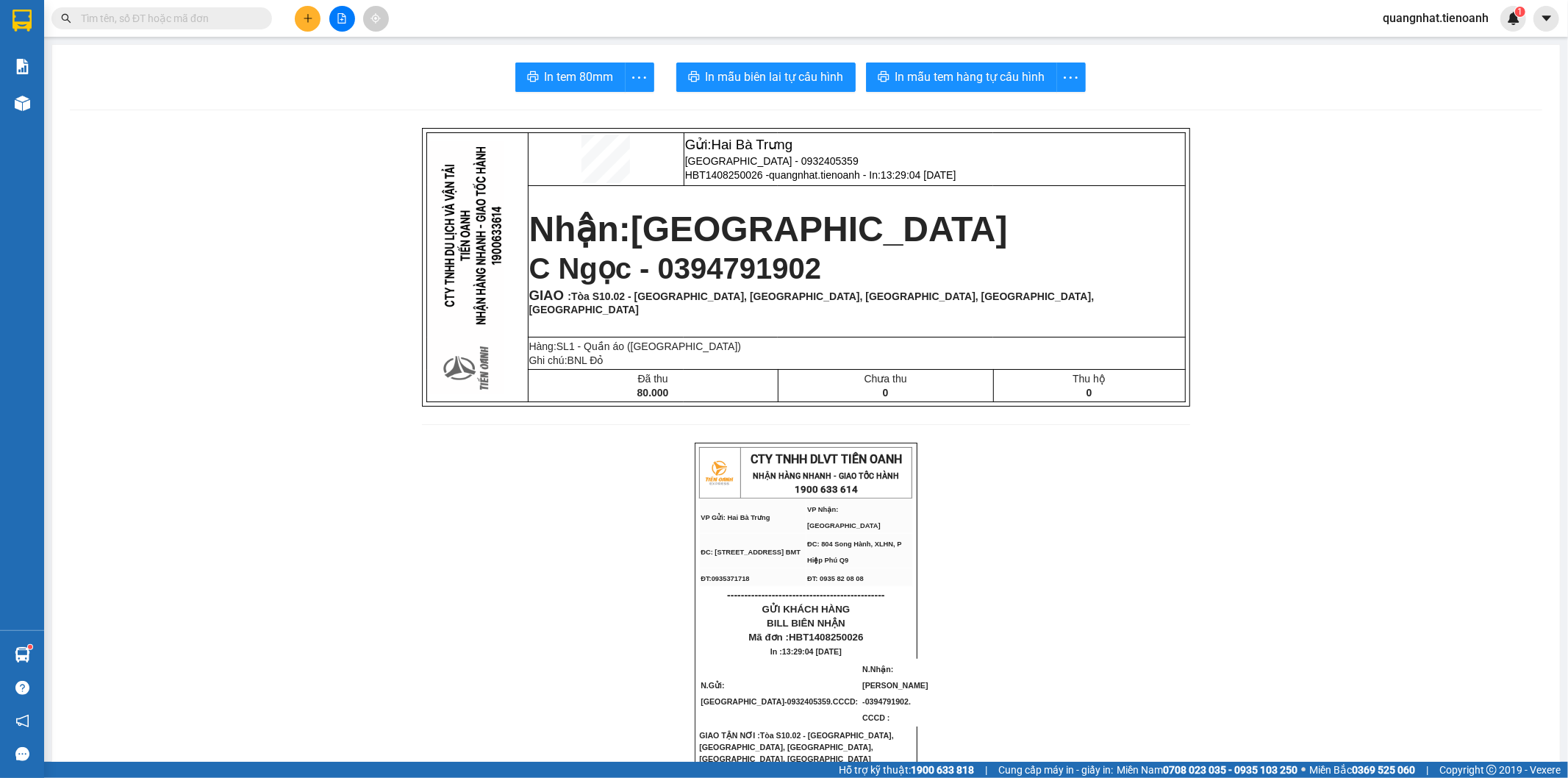
click at [186, 15] on input "text" at bounding box center [167, 18] width 173 height 16
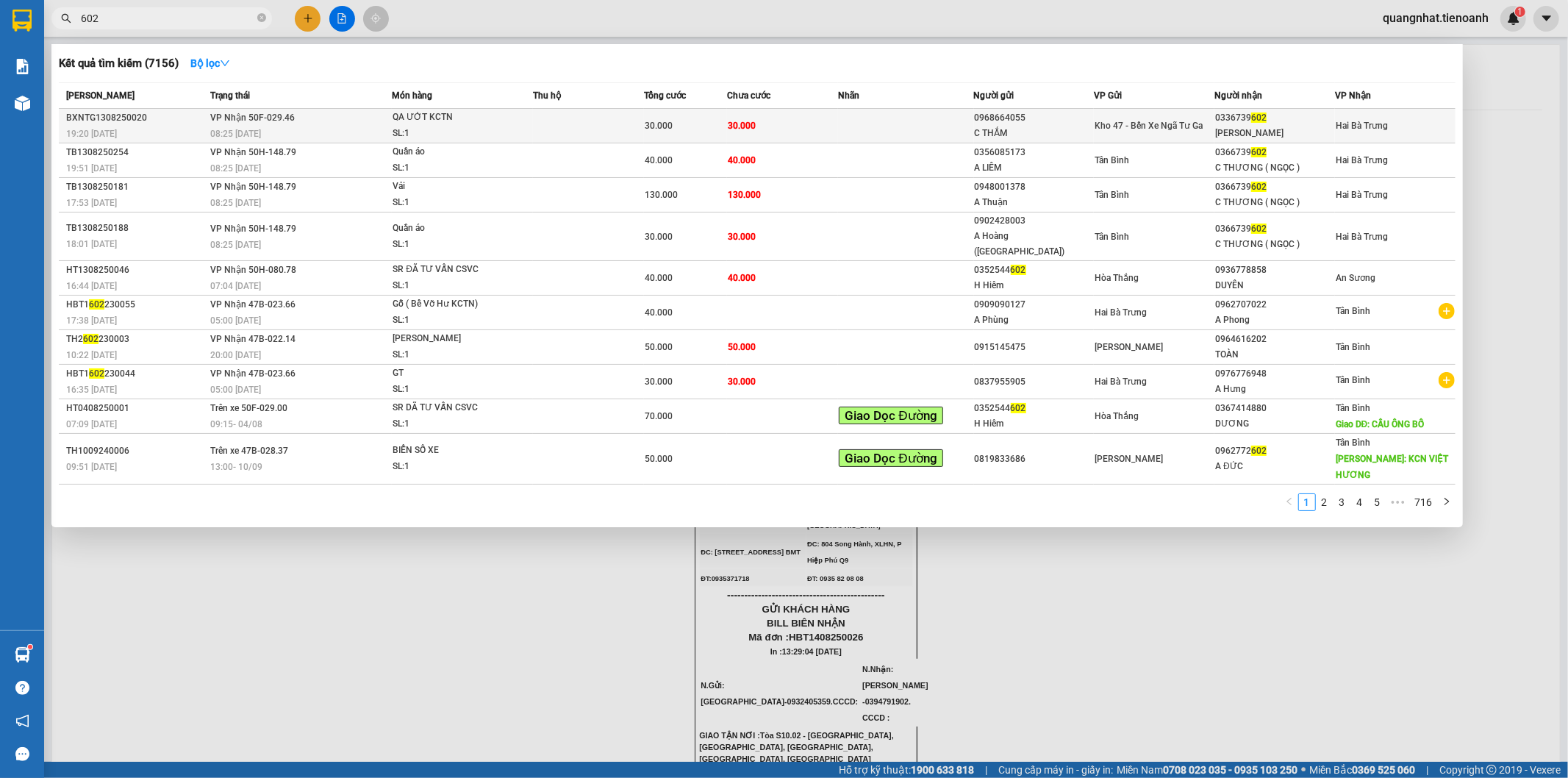
type input "602"
click at [1266, 133] on div "[PERSON_NAME]" at bounding box center [1275, 133] width 119 height 15
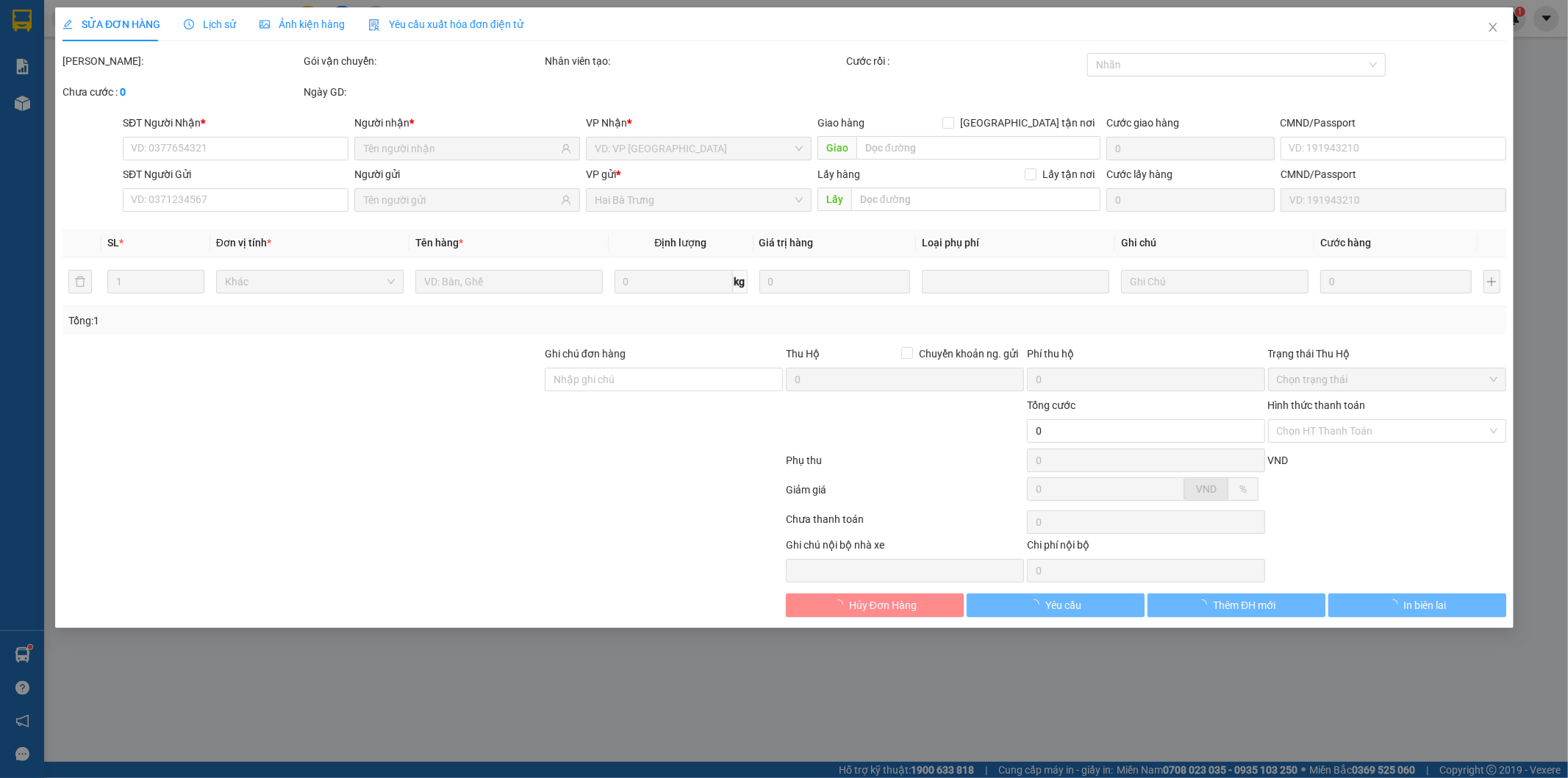
type input "0336739602"
type input "[PERSON_NAME]"
type input "0968664055"
type input "C THẮM"
type input "30.000"
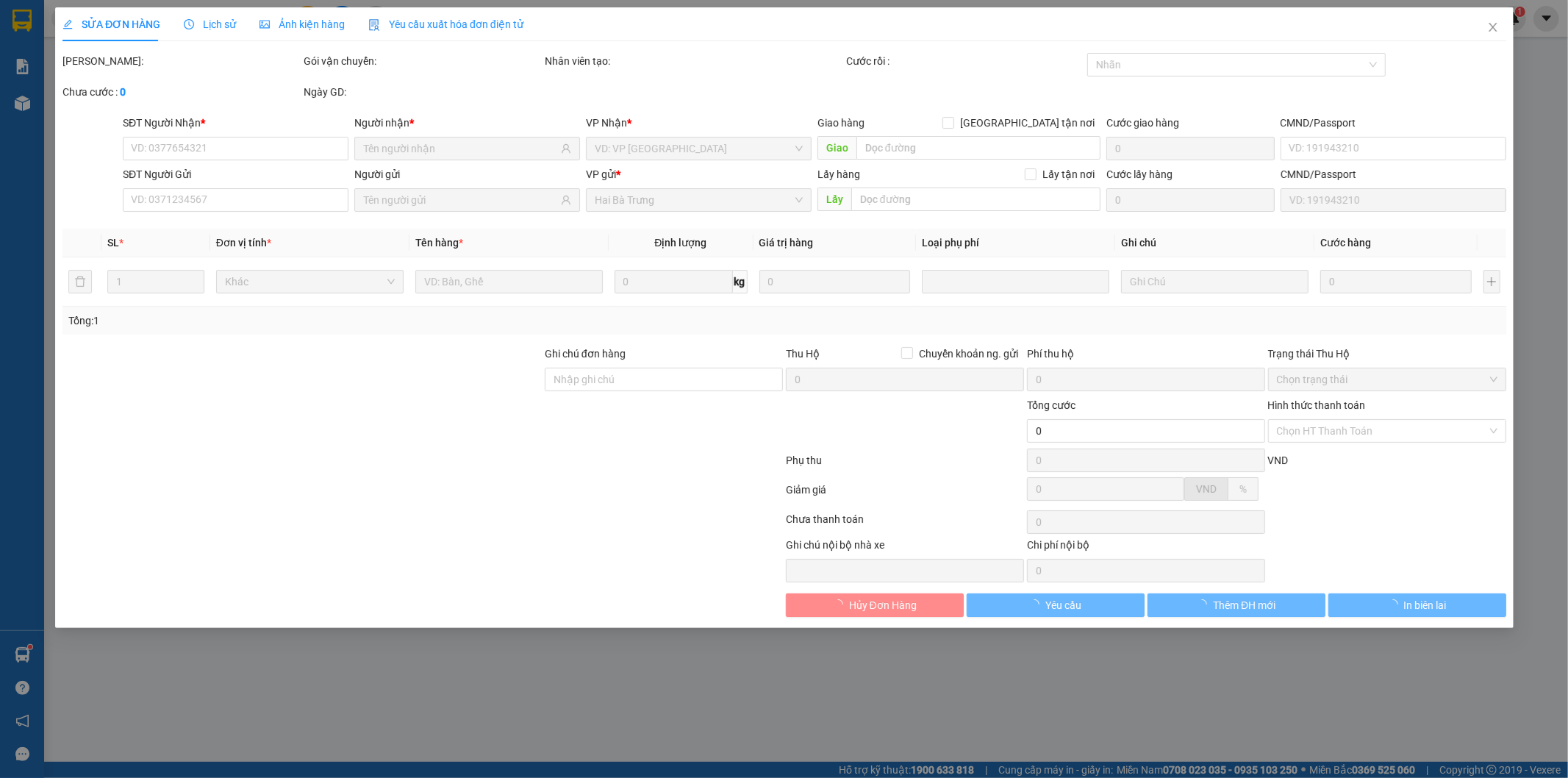
type input "30.000"
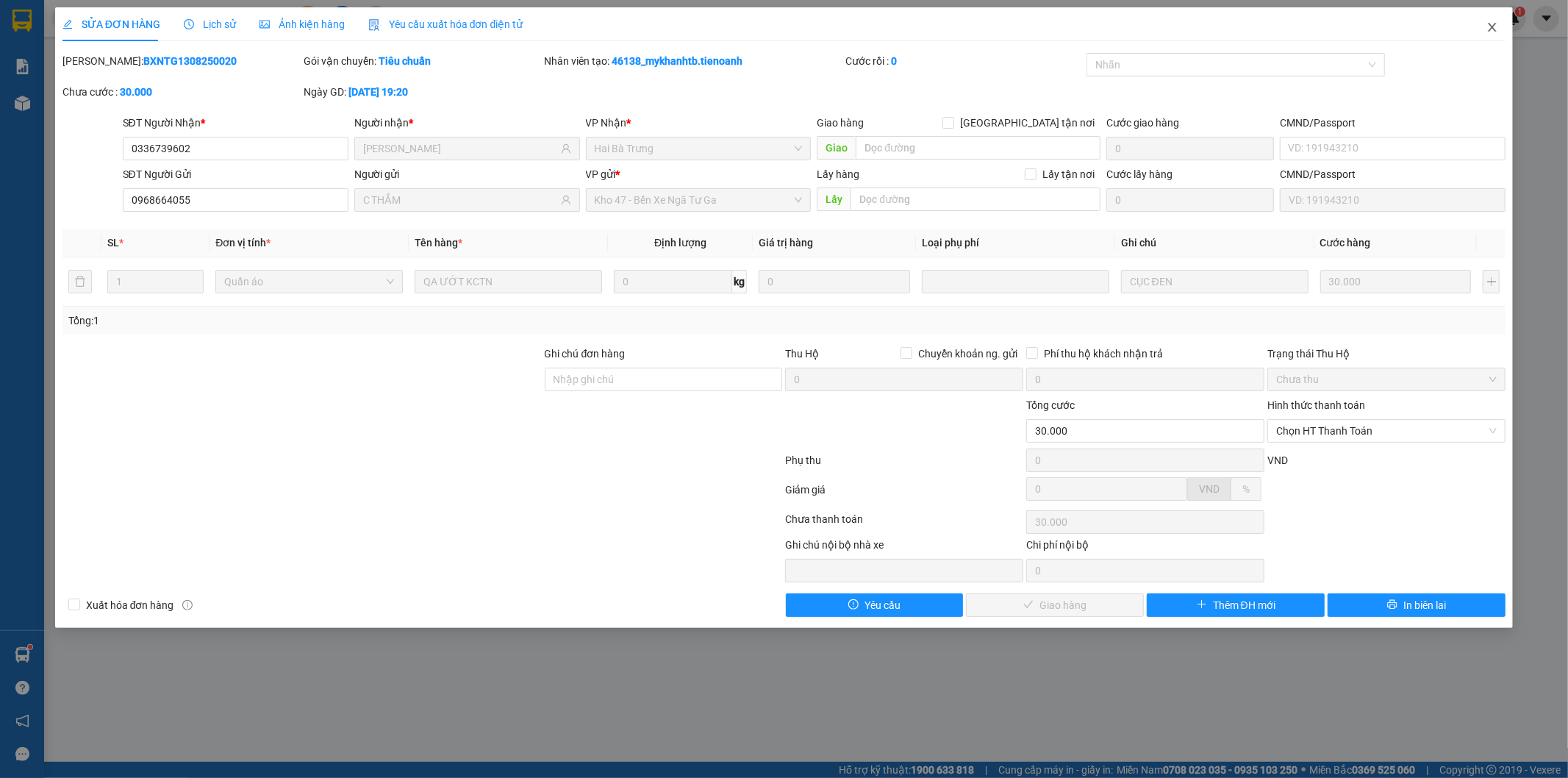
click at [1486, 29] on span "Close" at bounding box center [1492, 27] width 41 height 41
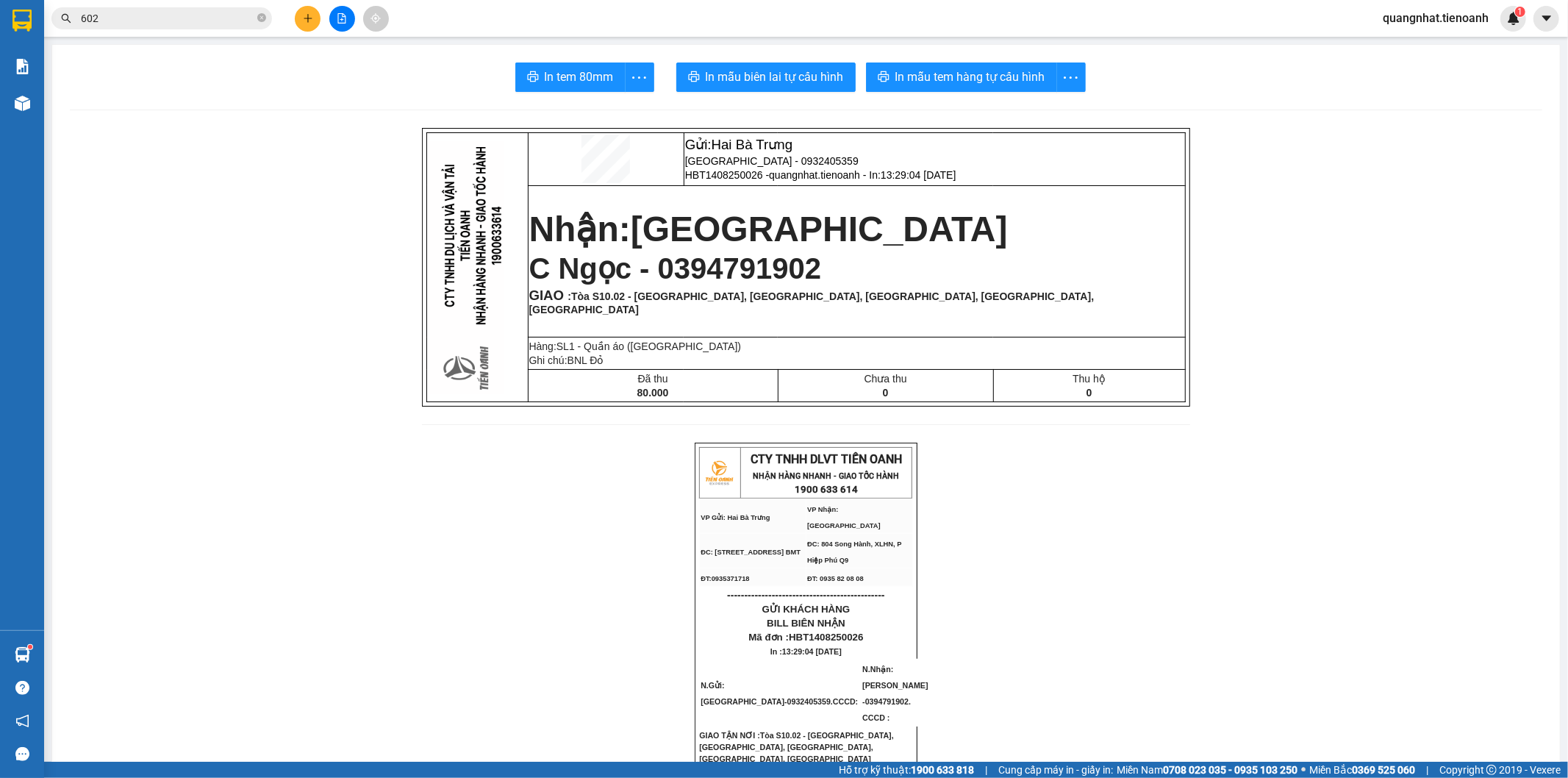
click at [133, 17] on input "602" at bounding box center [167, 18] width 173 height 16
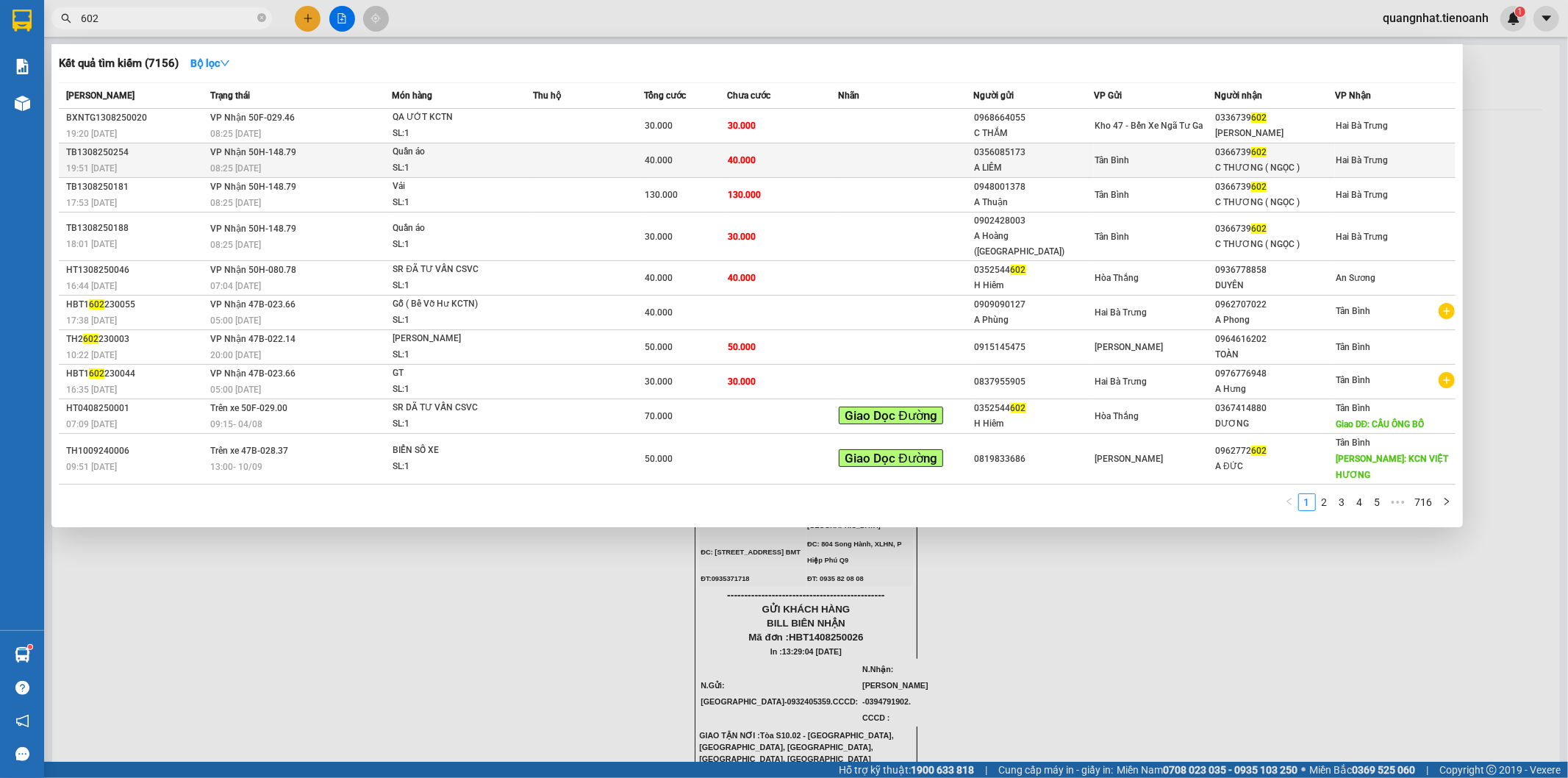
click at [1247, 163] on div "C THƯƠNG ( NGỌC )" at bounding box center [1275, 168] width 119 height 15
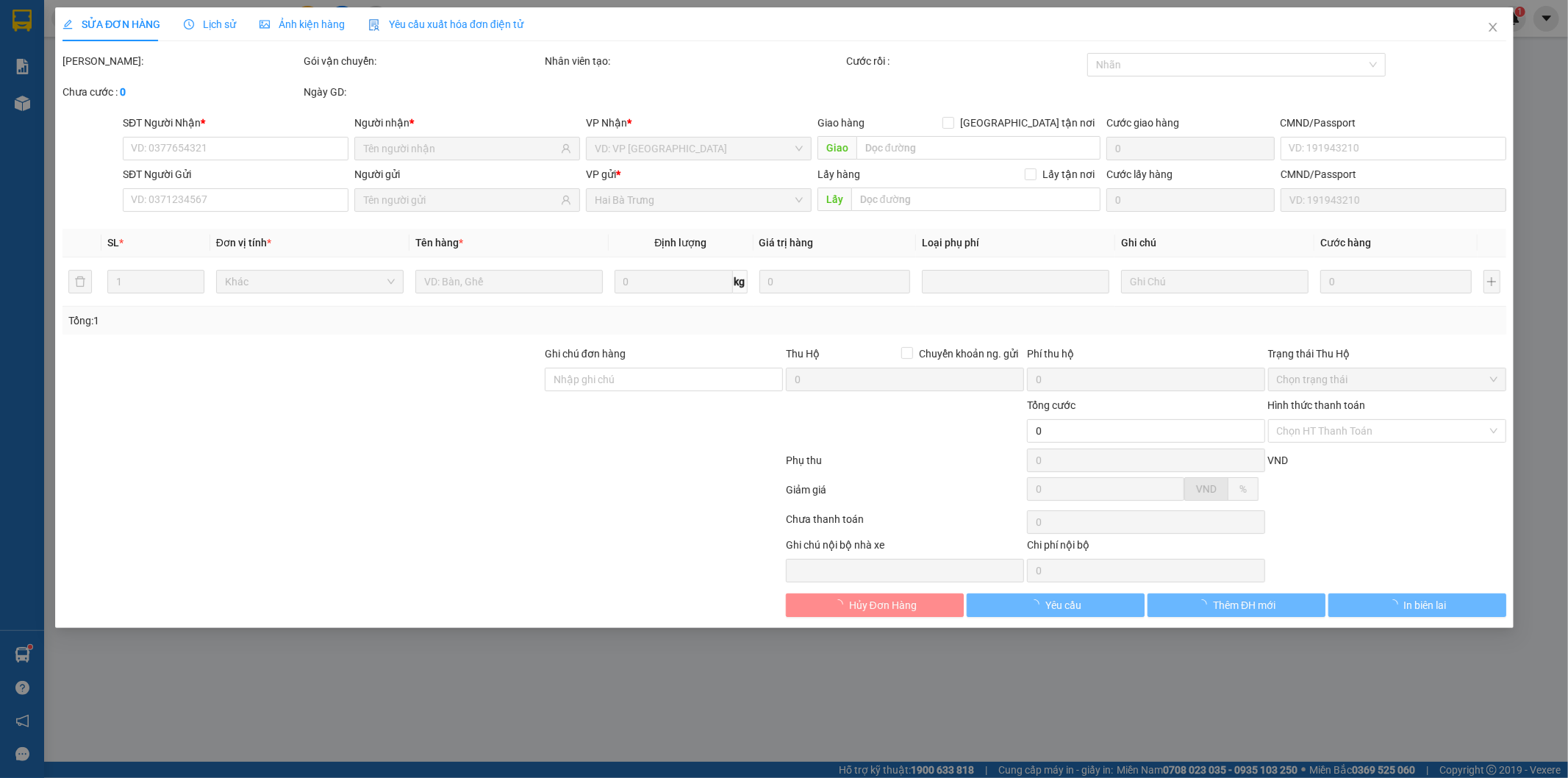
type input "0366739602"
type input "C THƯƠNG ( NGỌC )"
type input "0356085173"
type input "A LIÊM"
type input "079080029896"
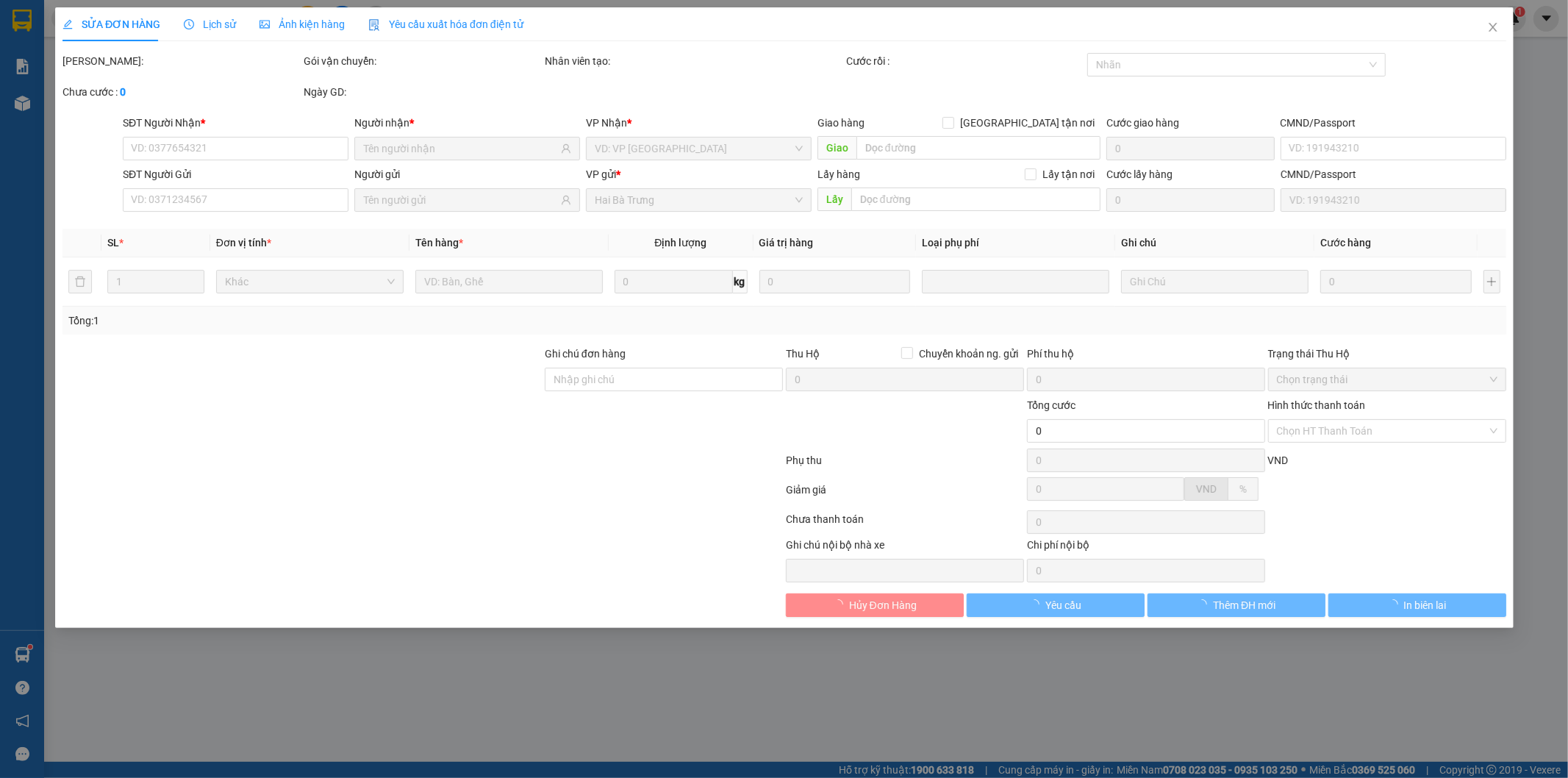
type input "40.000"
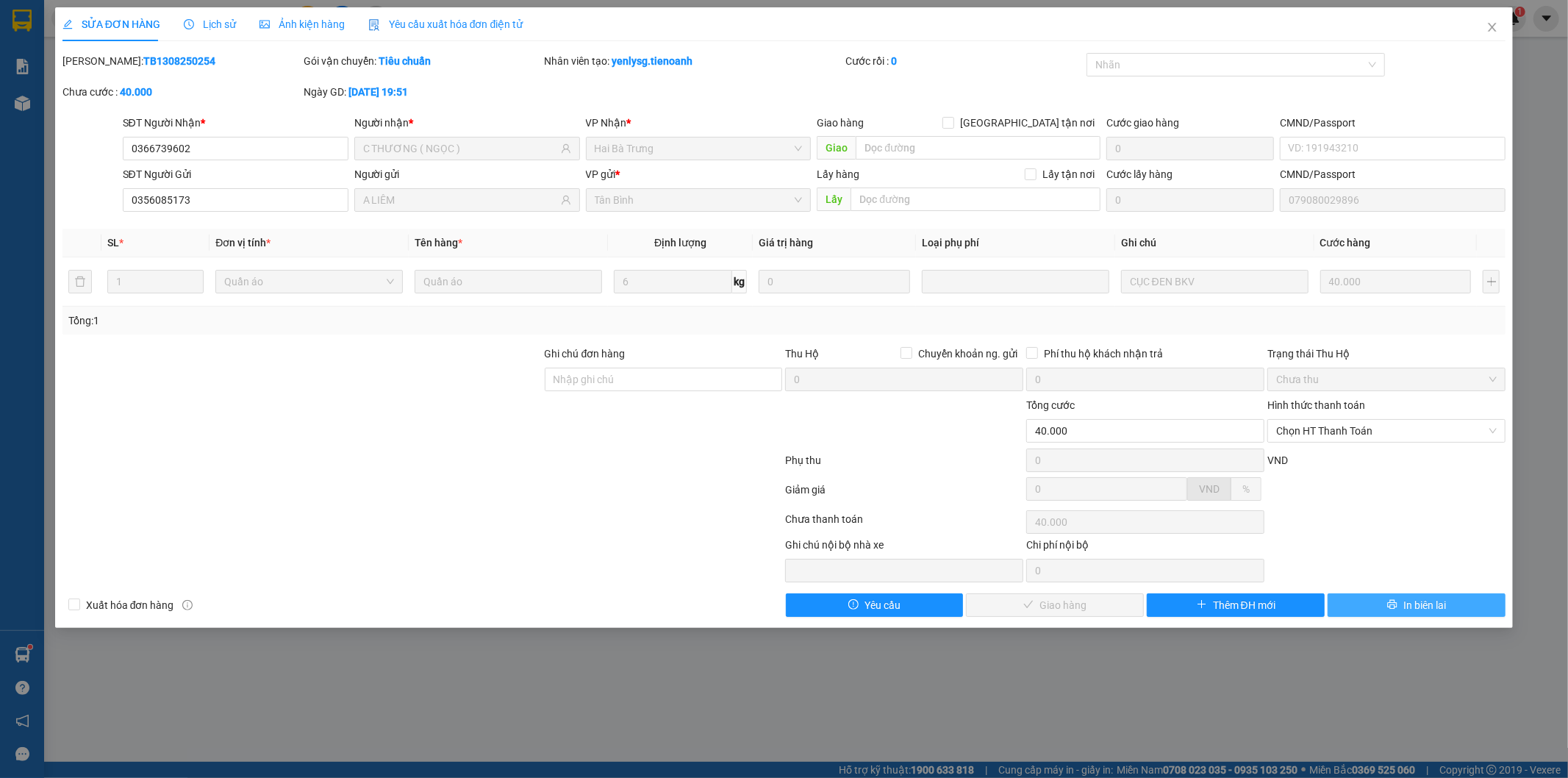
click at [1466, 603] on button "In biên lai" at bounding box center [1416, 605] width 178 height 24
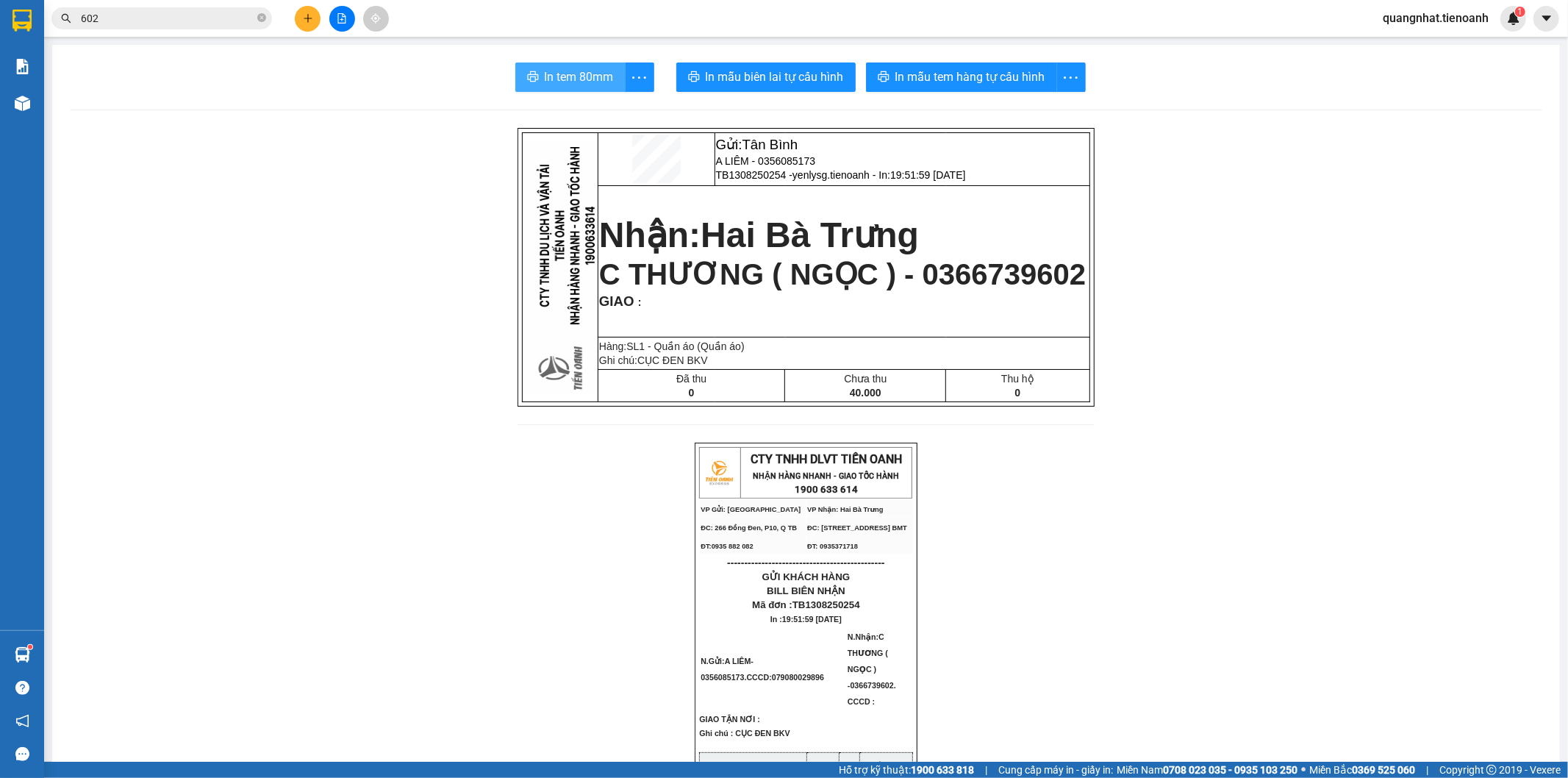
click at [582, 82] on span "In tem 80mm" at bounding box center [579, 76] width 69 height 18
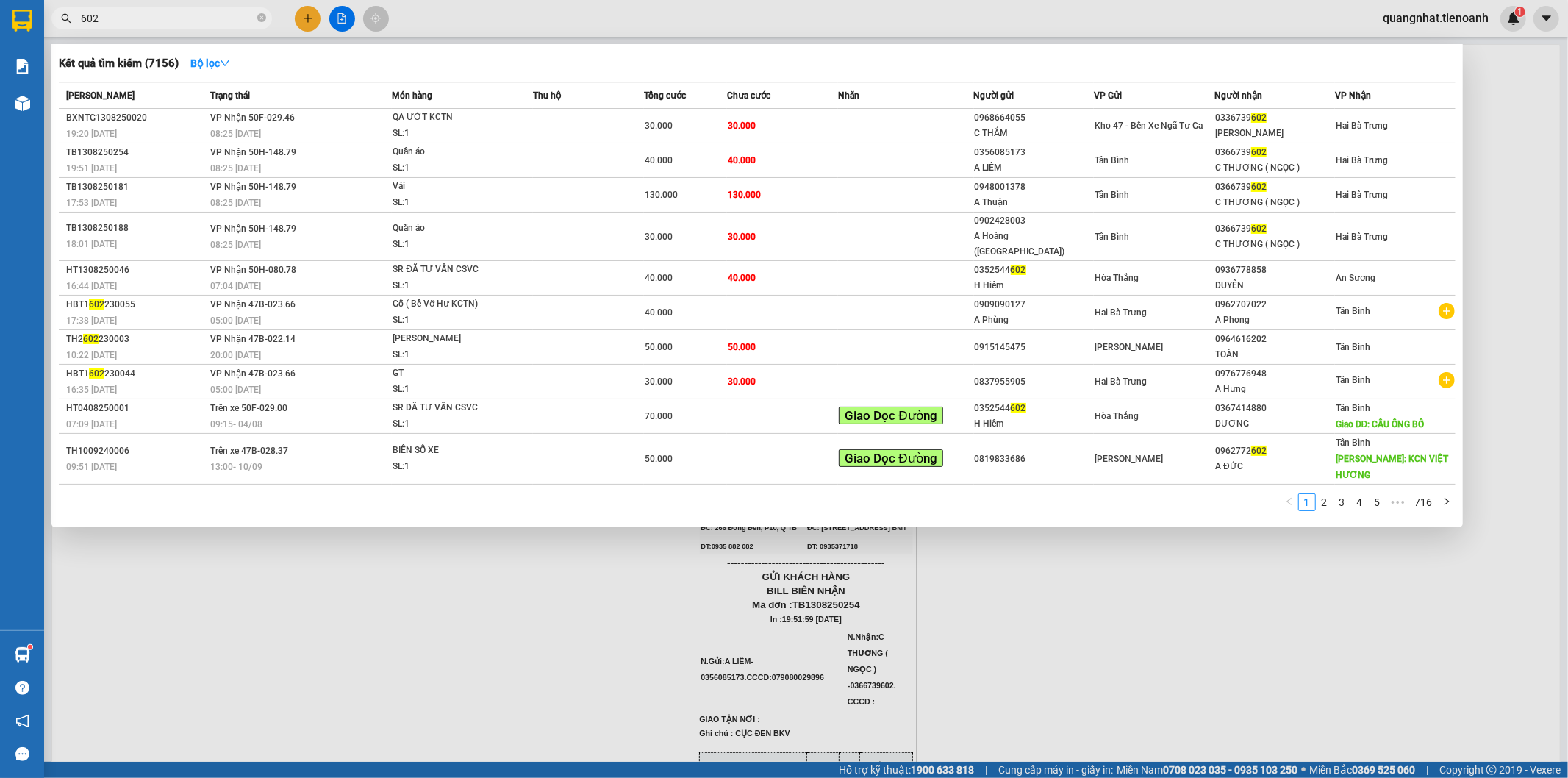
click at [120, 15] on input "602" at bounding box center [167, 18] width 173 height 16
click at [1091, 121] on div "0968664055" at bounding box center [1034, 117] width 119 height 15
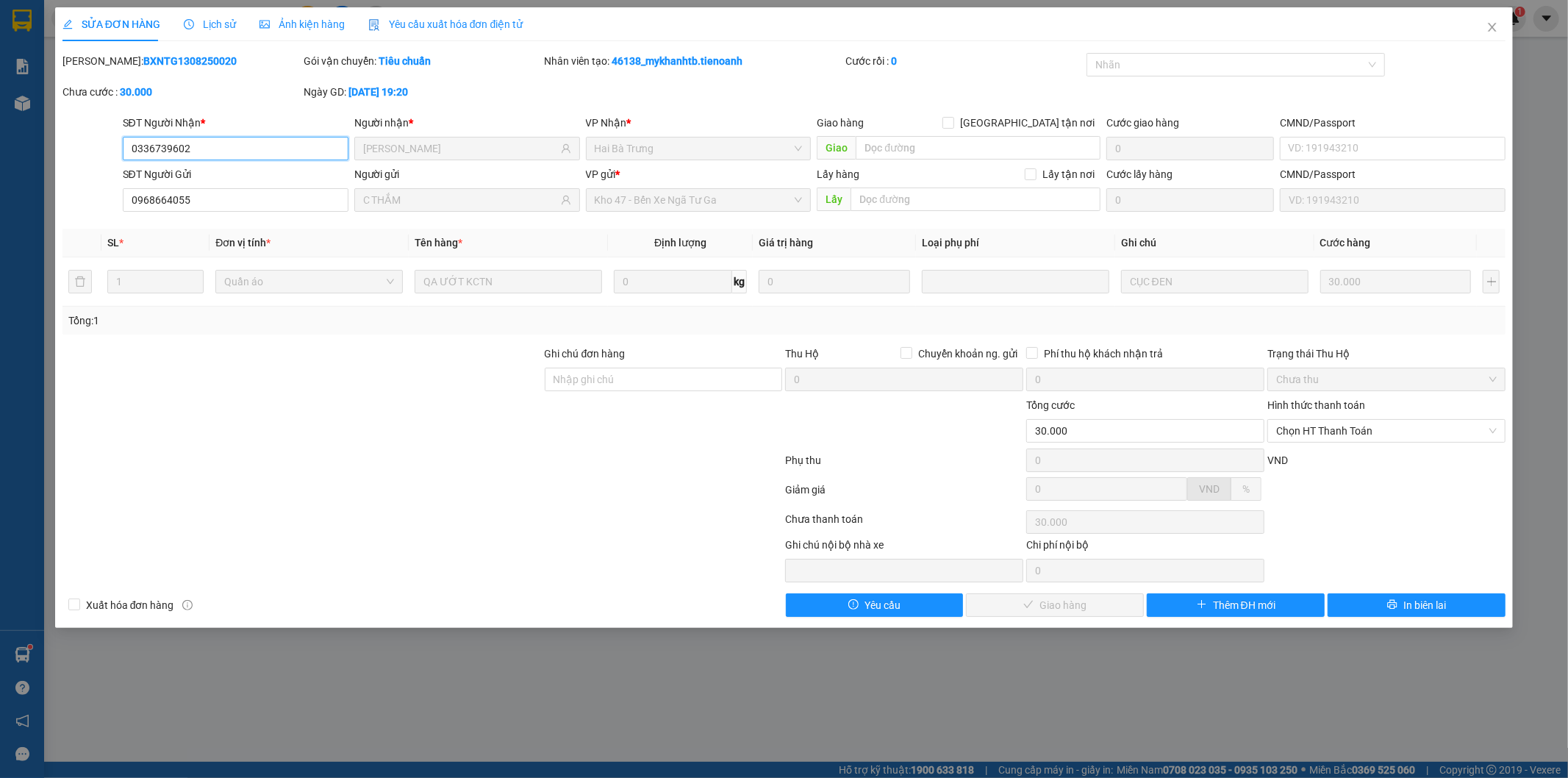
click at [218, 152] on input "0336739602" at bounding box center [235, 149] width 226 height 24
drag, startPoint x: 1376, startPoint y: 529, endPoint x: 1385, endPoint y: 544, distance: 17.5
click at [1376, 532] on div "Chọn HT Thanh Toán" at bounding box center [1386, 522] width 242 height 29
click at [1416, 605] on span "In biên lai" at bounding box center [1425, 606] width 43 height 16
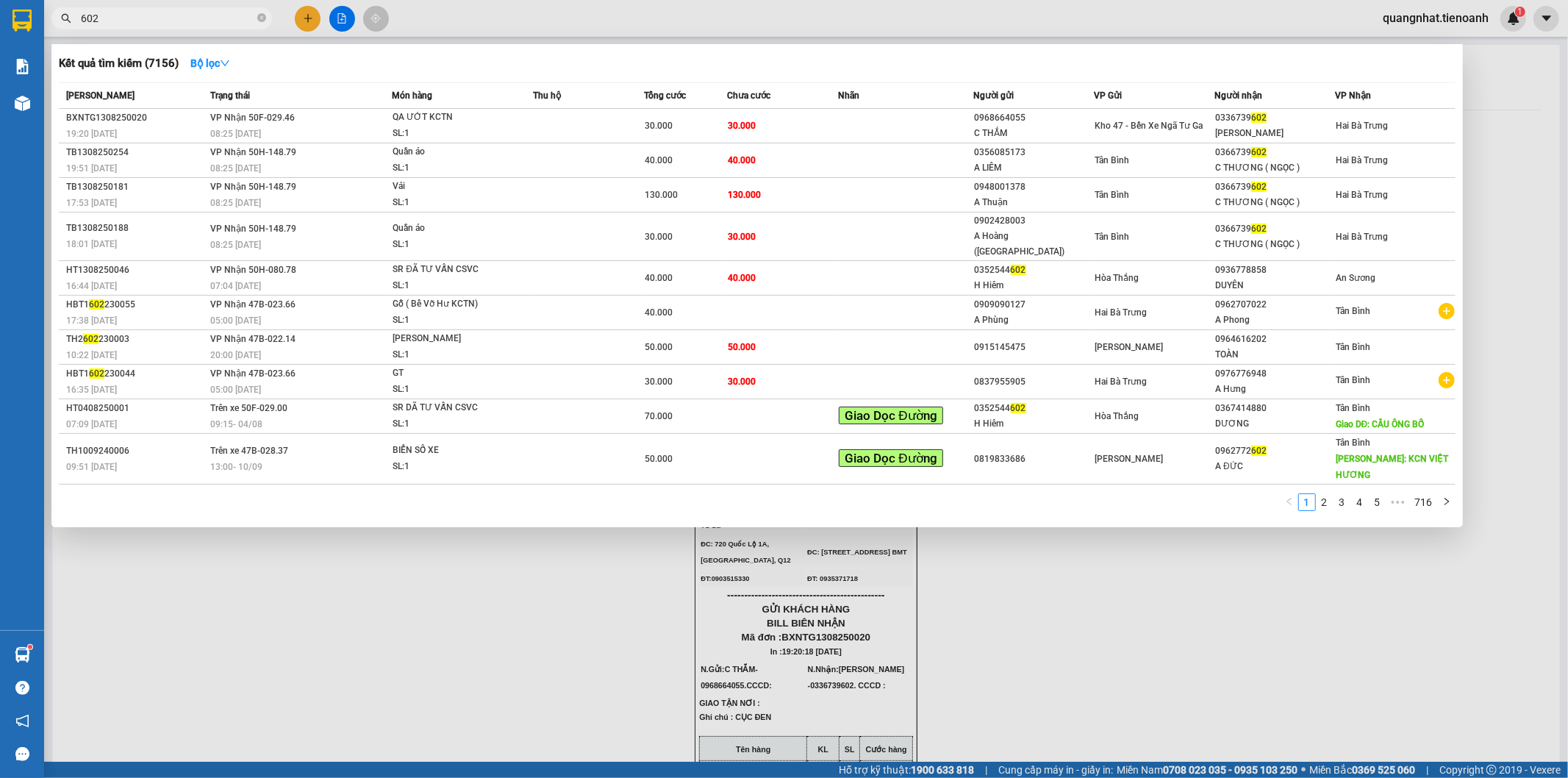
click at [104, 12] on input "602" at bounding box center [167, 18] width 173 height 16
click at [1230, 129] on div "[PERSON_NAME]" at bounding box center [1275, 133] width 119 height 15
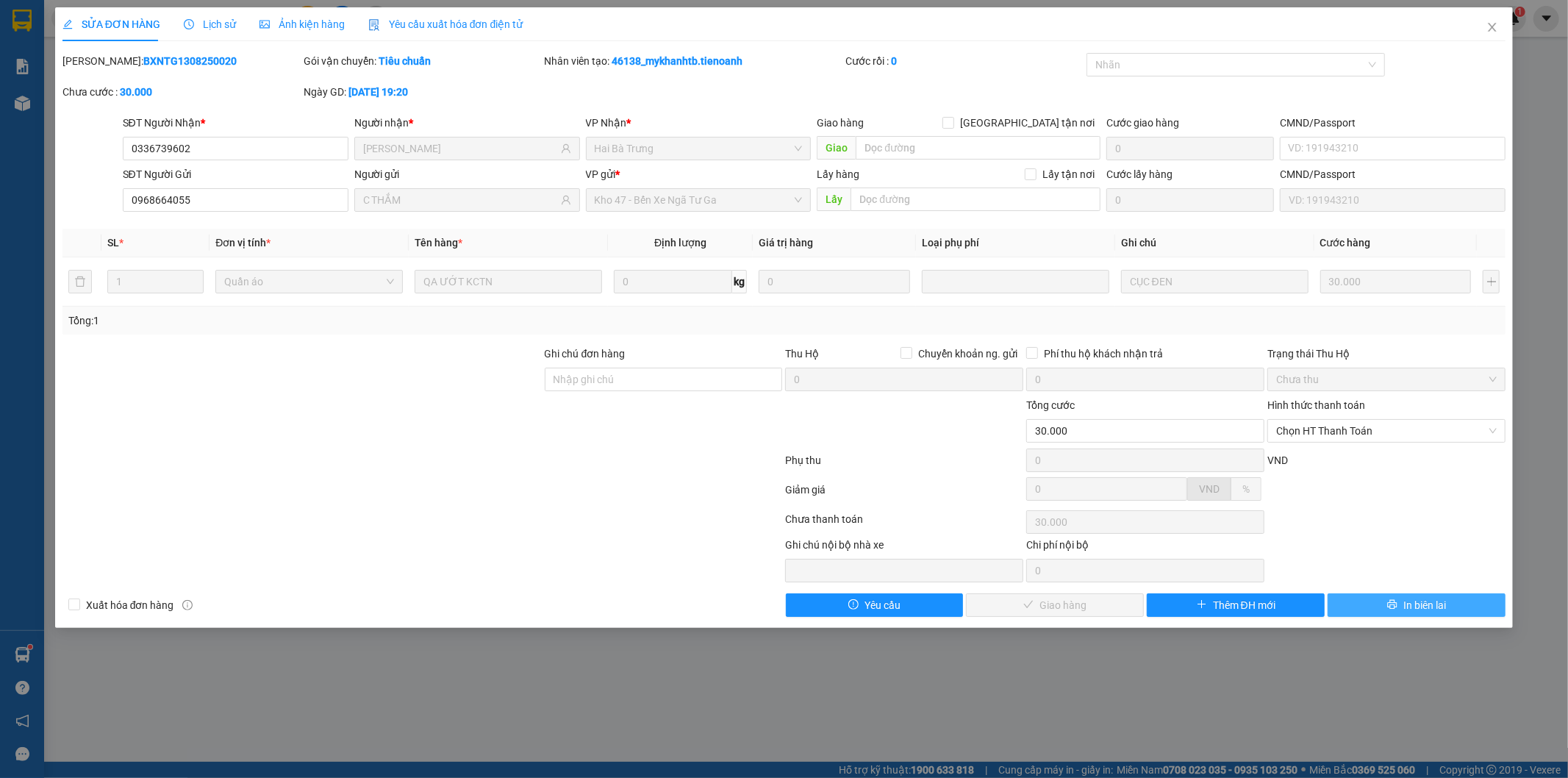
click at [1400, 596] on button "In biên lai" at bounding box center [1416, 605] width 178 height 24
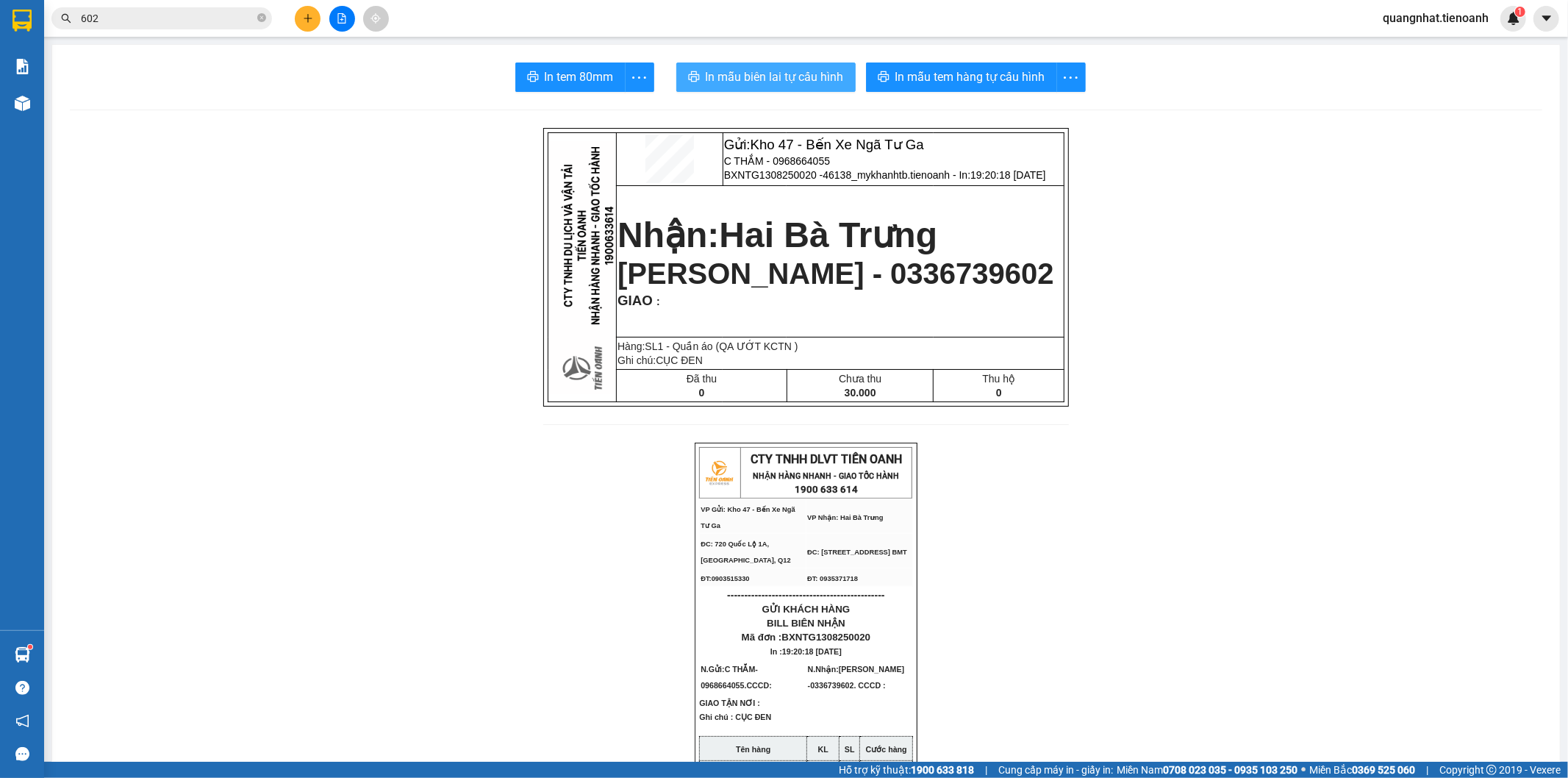
click at [764, 71] on span "In mẫu biên lai tự cấu hình" at bounding box center [774, 76] width 138 height 18
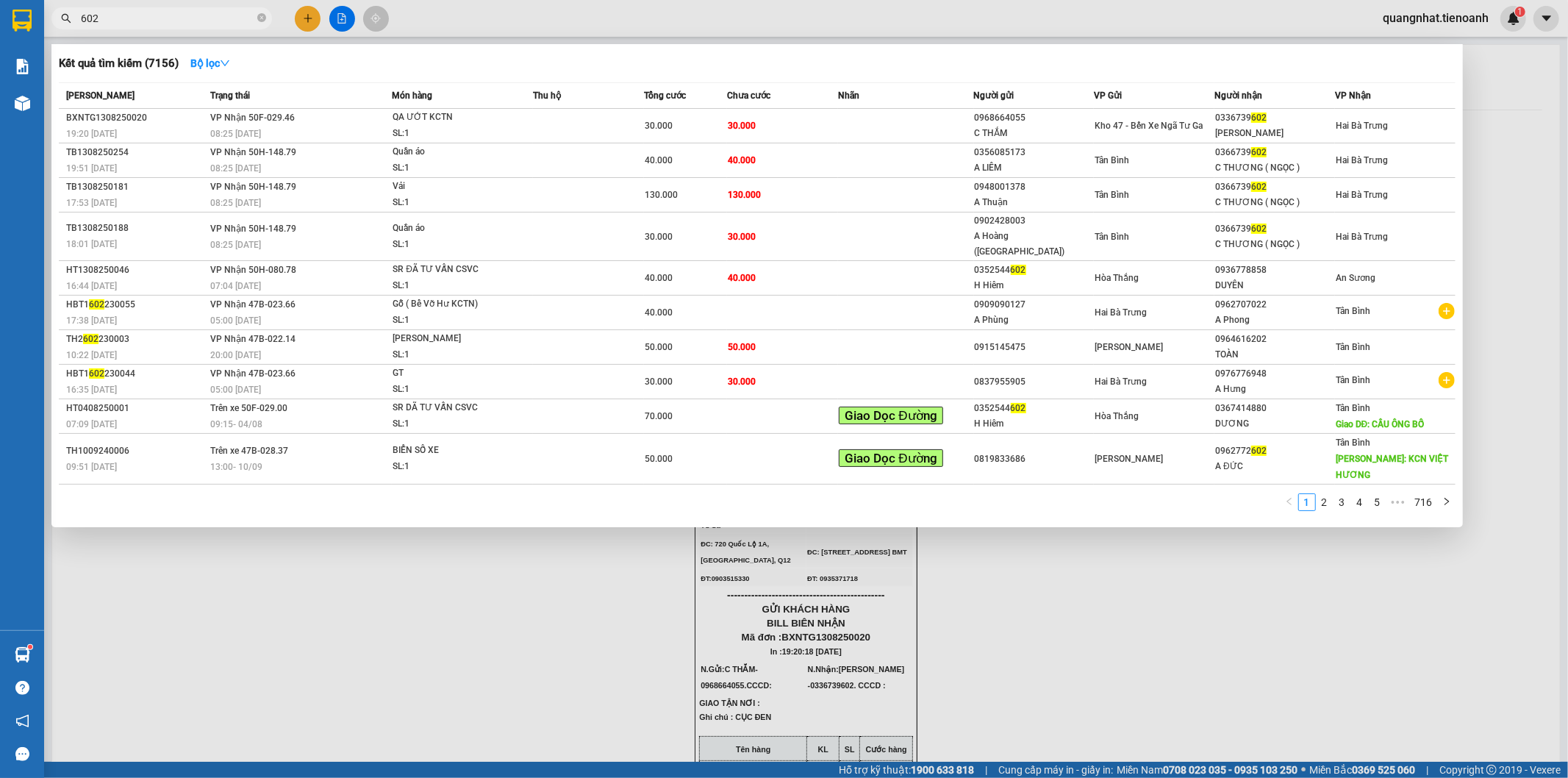
click at [192, 19] on input "602" at bounding box center [167, 18] width 173 height 16
click at [1159, 171] on td "Tân Bình" at bounding box center [1154, 161] width 121 height 34
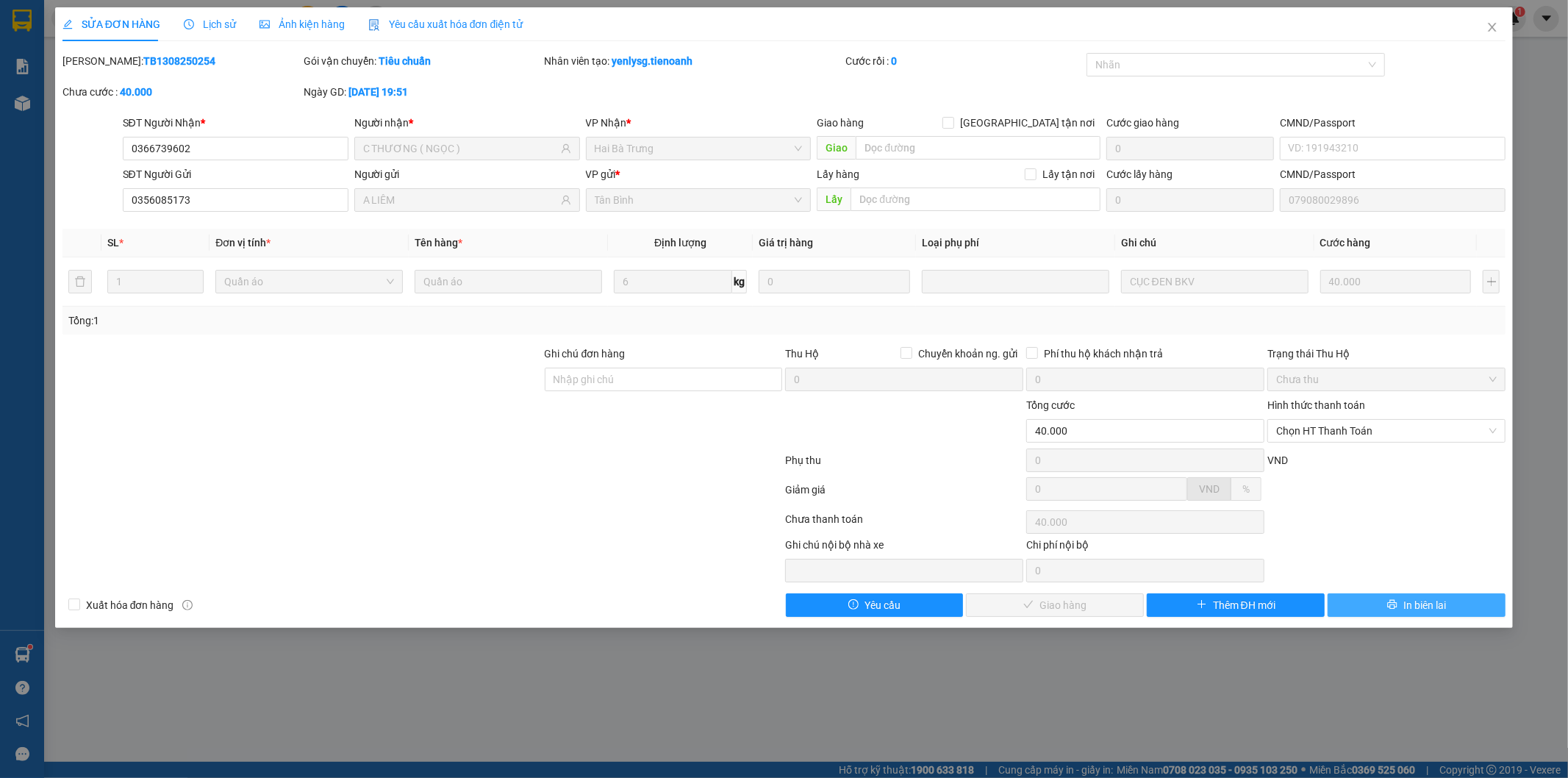
click at [1419, 593] on button "In biên lai" at bounding box center [1416, 605] width 178 height 24
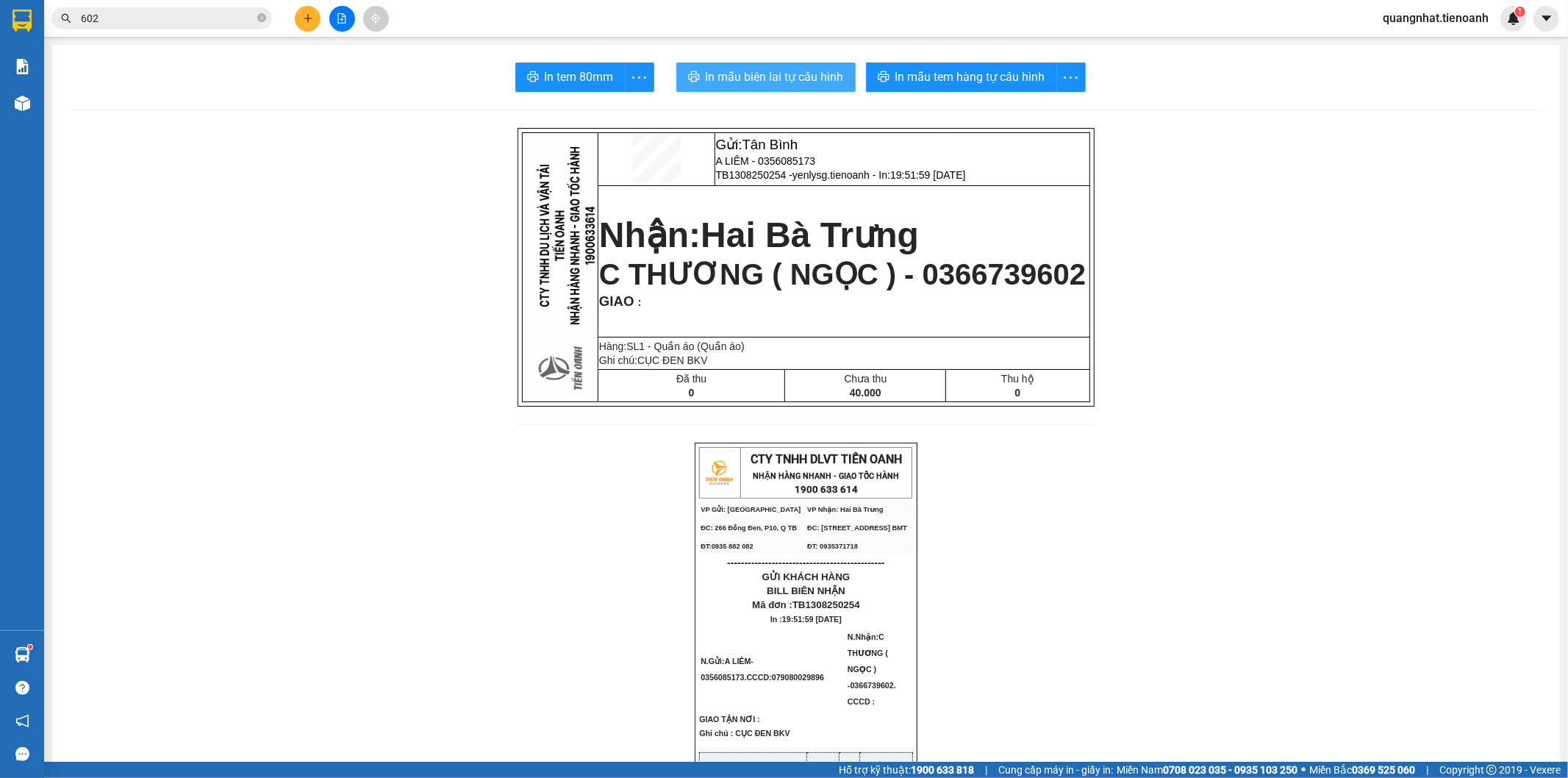
click at [717, 82] on span "In mẫu biên lai tự cấu hình" at bounding box center [774, 76] width 138 height 18
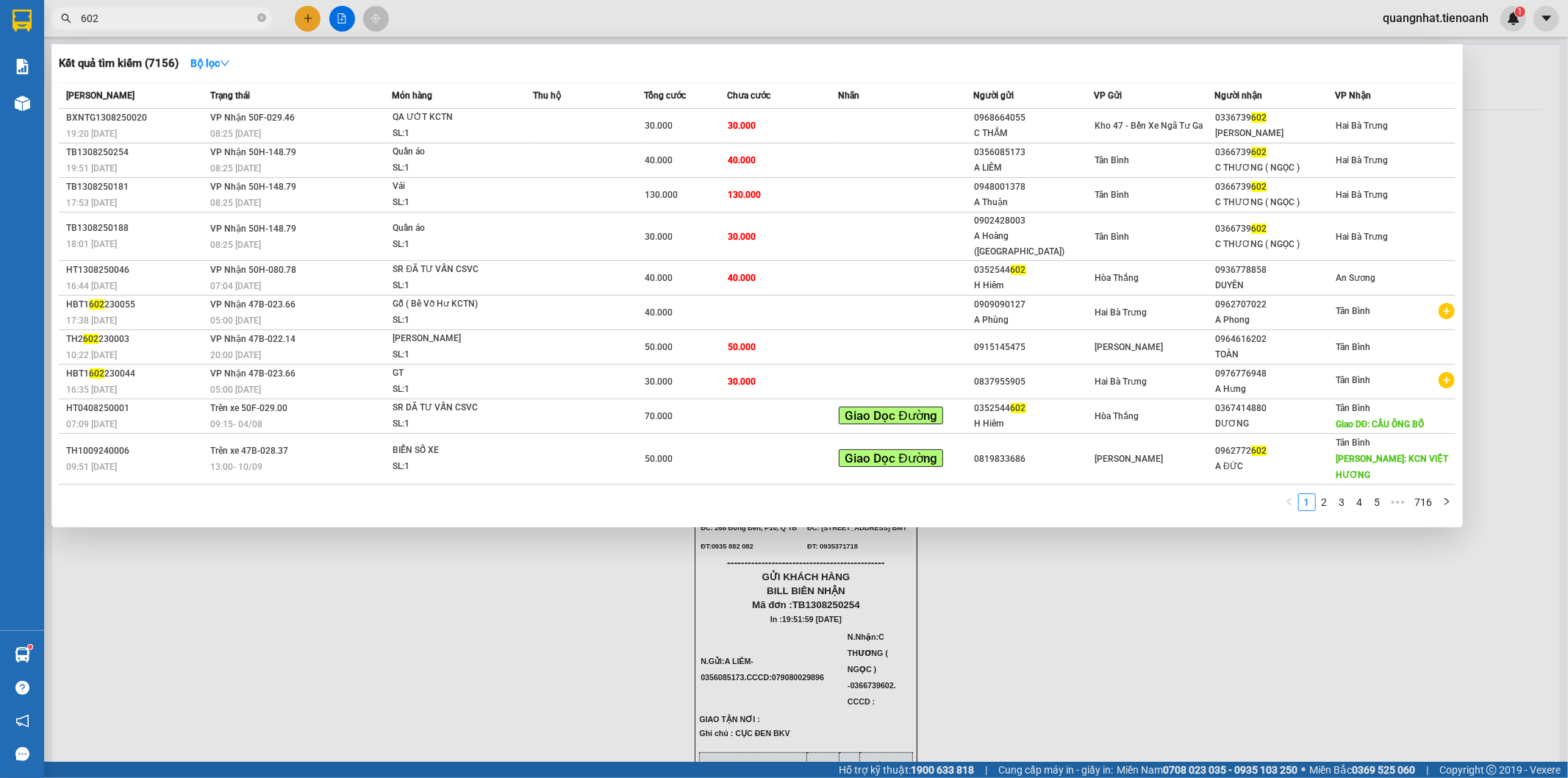
click at [240, 16] on input "602" at bounding box center [167, 18] width 173 height 16
click at [1252, 202] on div "C THƯƠNG ( NGỌC )" at bounding box center [1275, 202] width 119 height 15
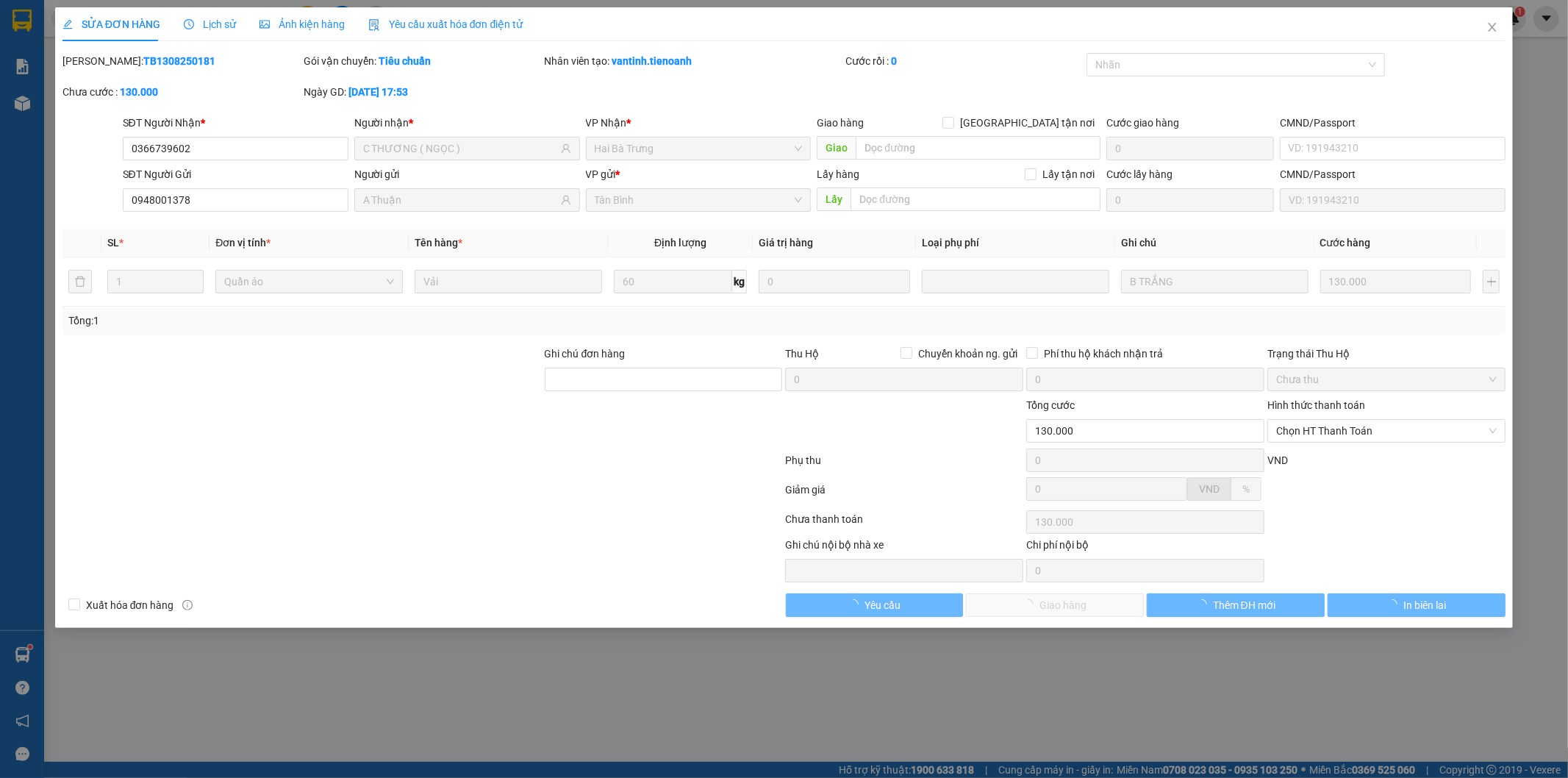
click at [1413, 620] on div "SỬA ĐƠN HÀNG Lịch sử Ảnh kiện hàng Yêu cầu xuất hóa đơn điện tử Total Paid Fee …" at bounding box center [784, 317] width 1459 height 620
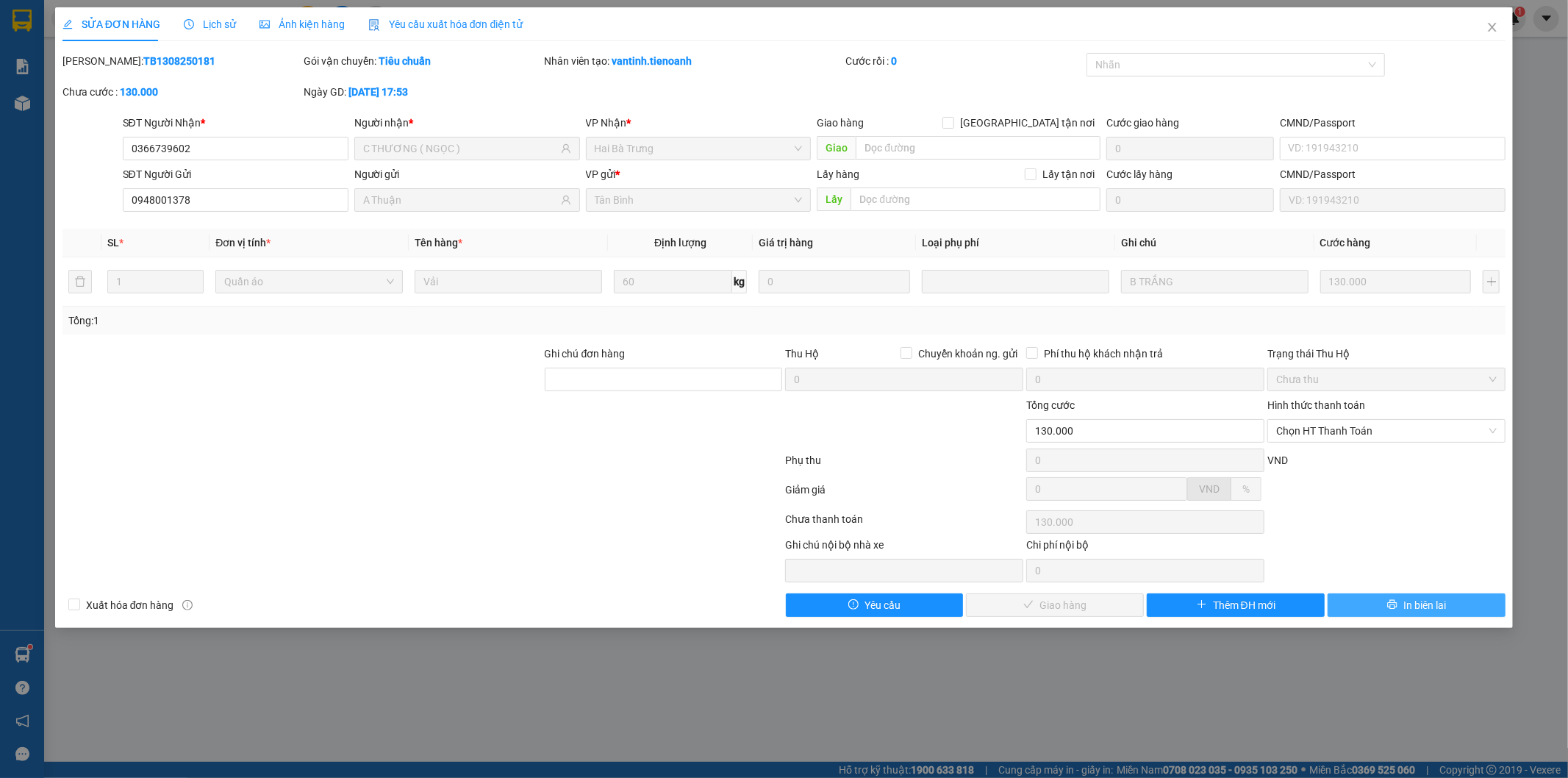
click at [1414, 605] on span "In biên lai" at bounding box center [1425, 606] width 43 height 16
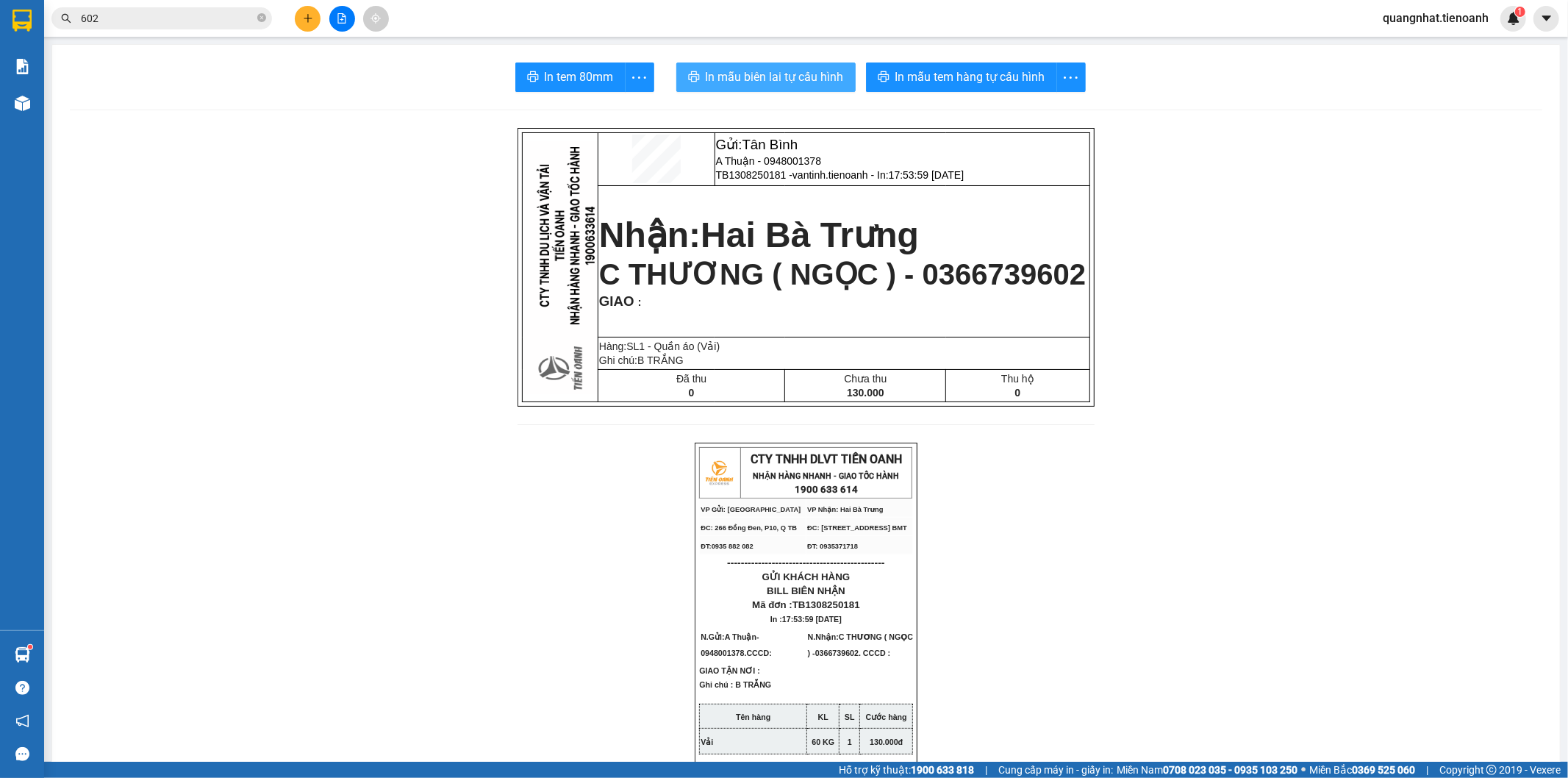
click at [789, 75] on span "In mẫu biên lai tự cấu hình" at bounding box center [774, 76] width 138 height 18
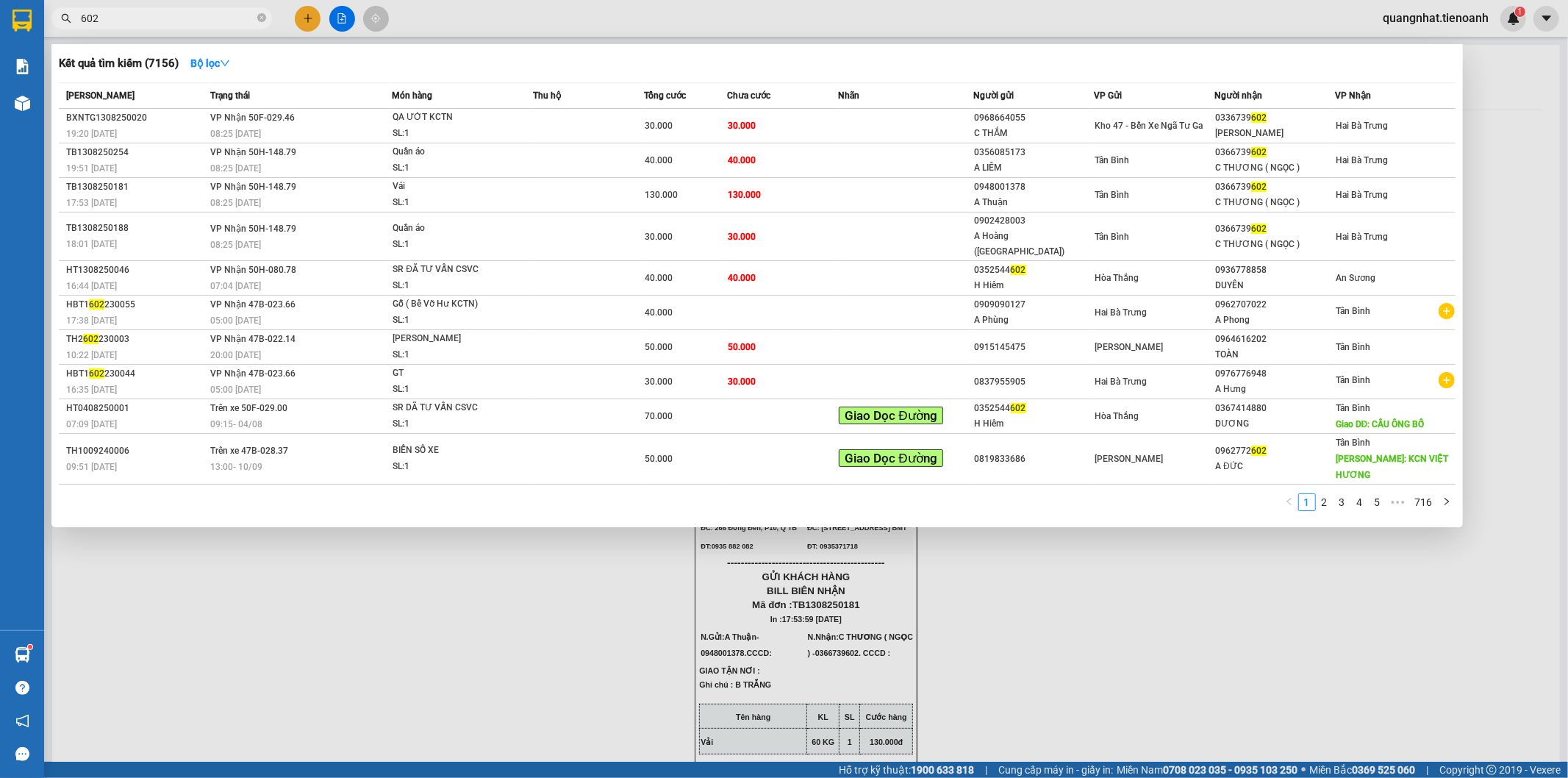
click at [141, 25] on input "602" at bounding box center [167, 18] width 173 height 16
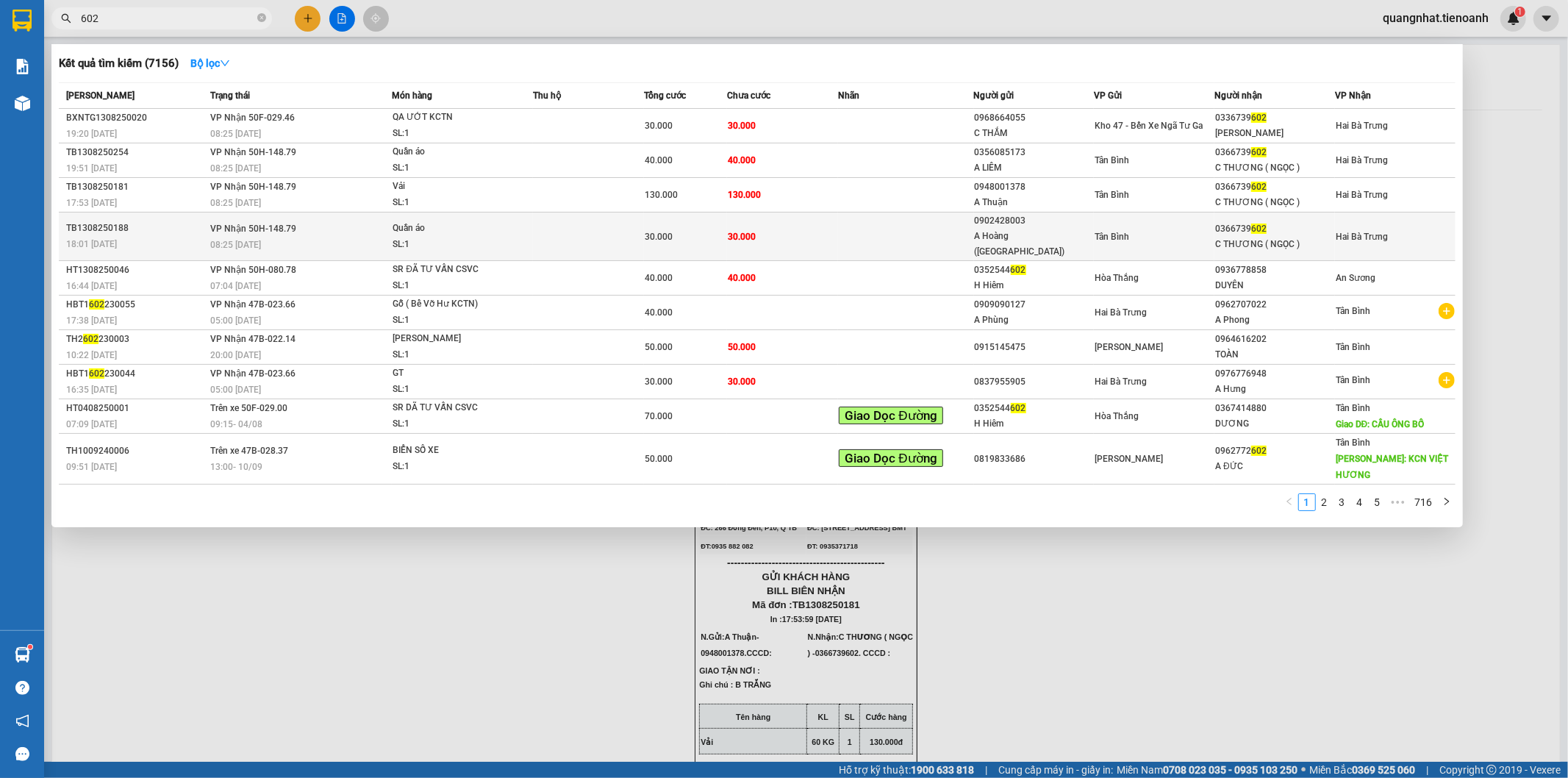
click at [1219, 237] on div "C THƯƠNG ( NGỌC )" at bounding box center [1275, 244] width 119 height 15
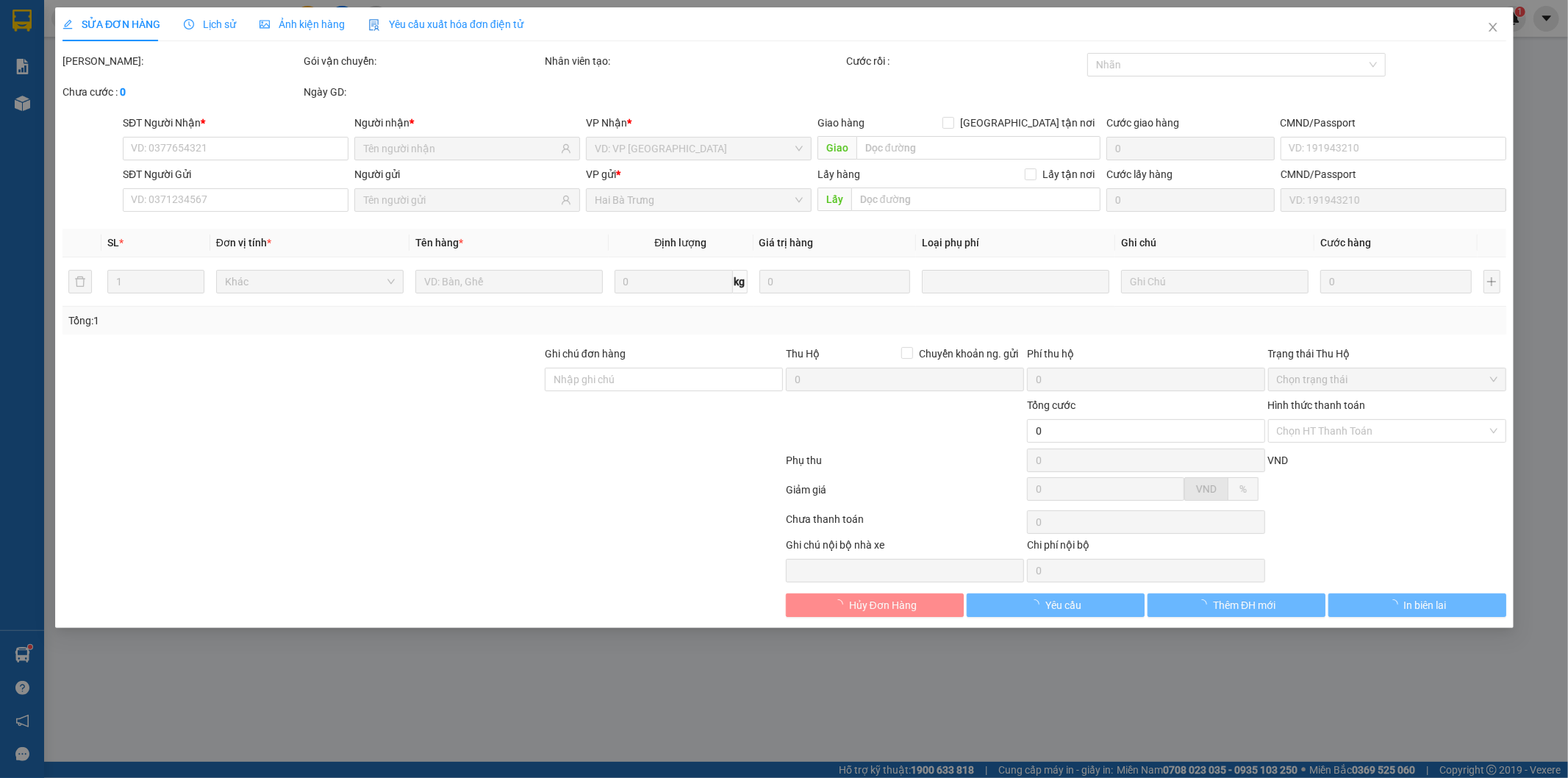
type input "0366739602"
type input "C THƯƠNG ( NGỌC )"
type input "0902428003"
type input "A Hoàng ([GEOGRAPHIC_DATA])"
type input "30.000"
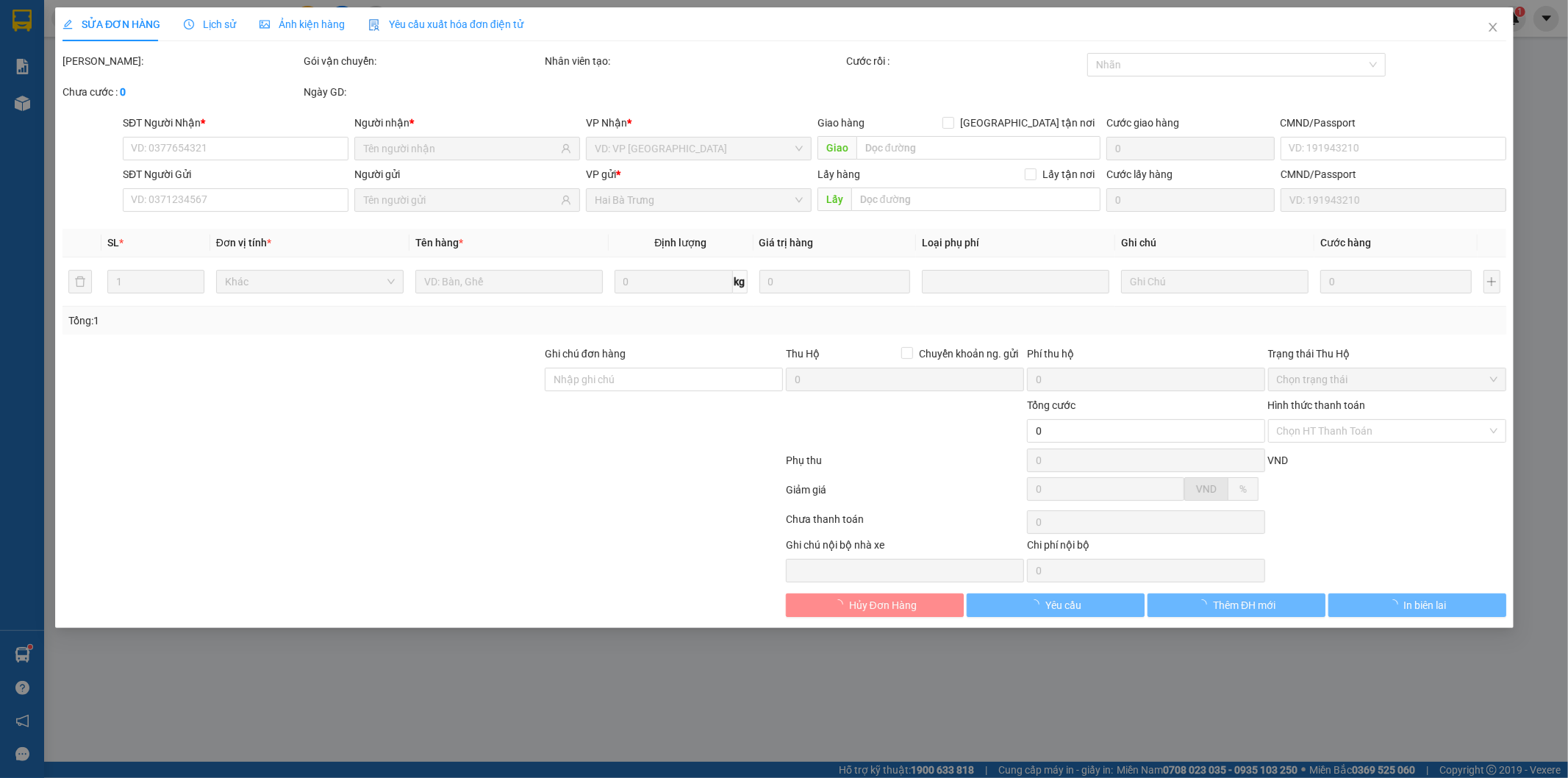
type input "30.000"
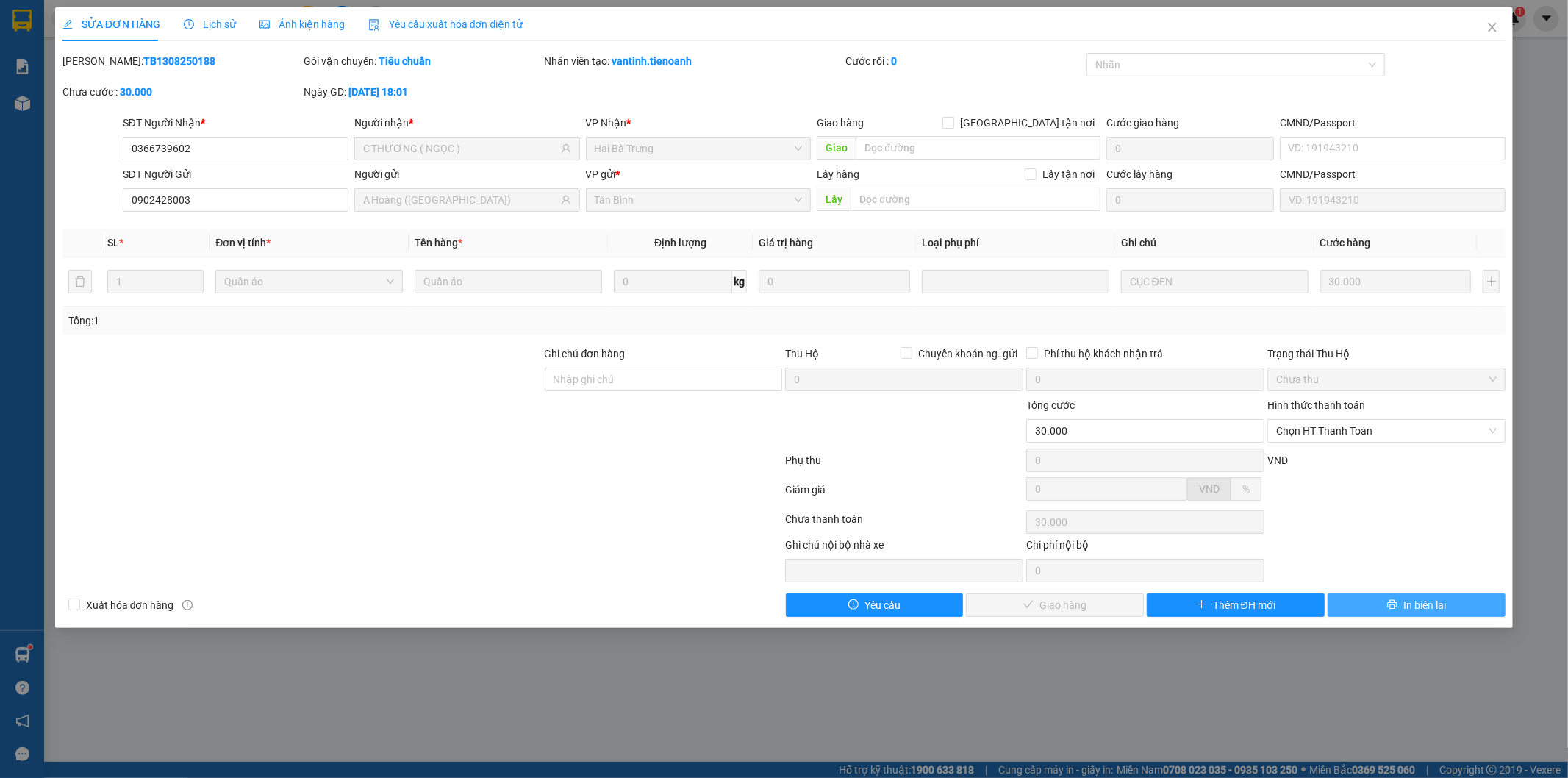
click at [1409, 601] on span "In biên lai" at bounding box center [1425, 606] width 43 height 16
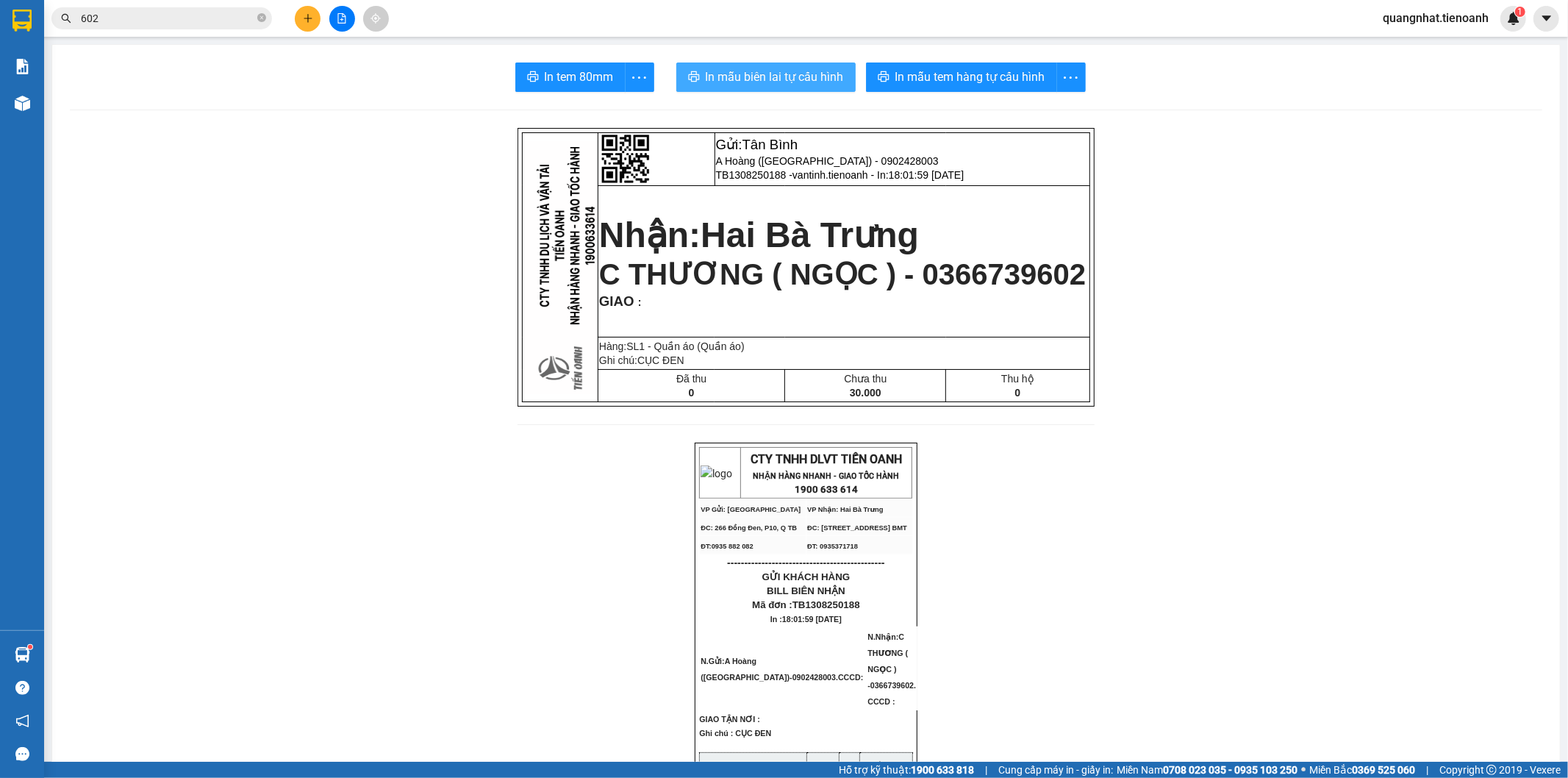
click at [739, 79] on span "In mẫu biên lai tự cấu hình" at bounding box center [774, 76] width 138 height 18
click at [202, 21] on input "602" at bounding box center [167, 18] width 173 height 16
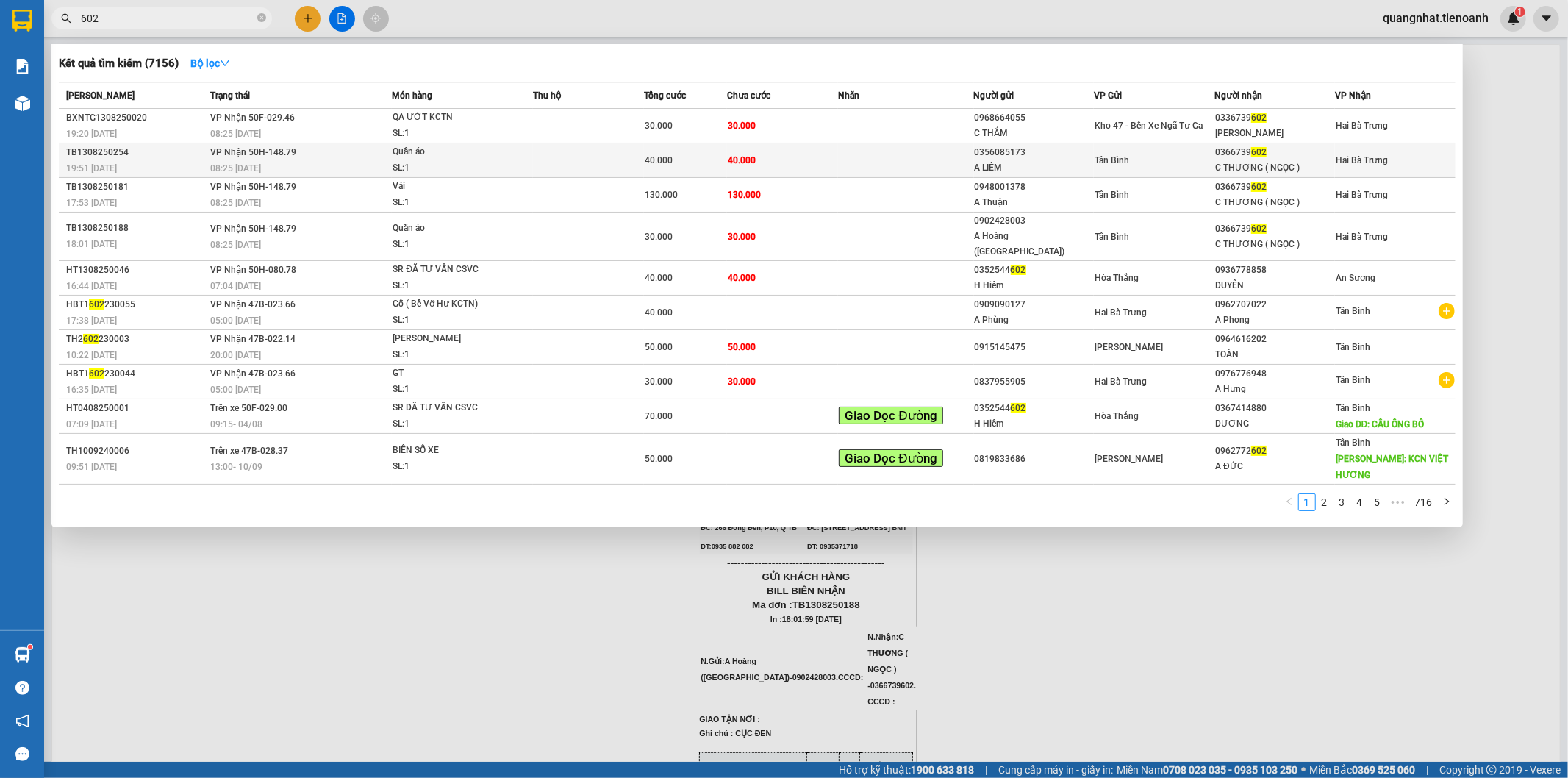
click at [1143, 162] on div "Tân Bình" at bounding box center [1154, 161] width 119 height 16
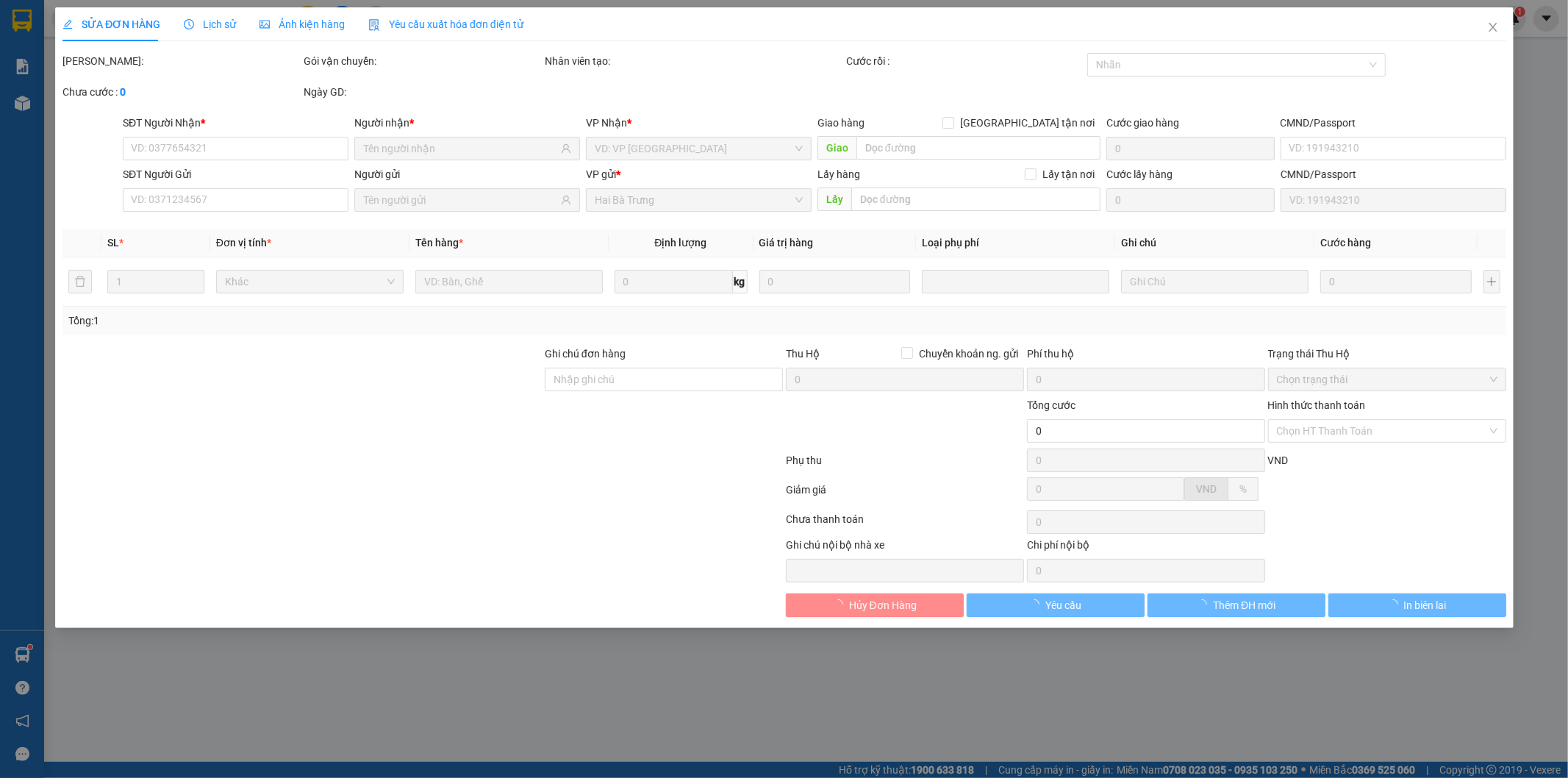
type input "0366739602"
type input "C THƯƠNG ( NGỌC )"
type input "0356085173"
type input "A LIÊM"
type input "079080029896"
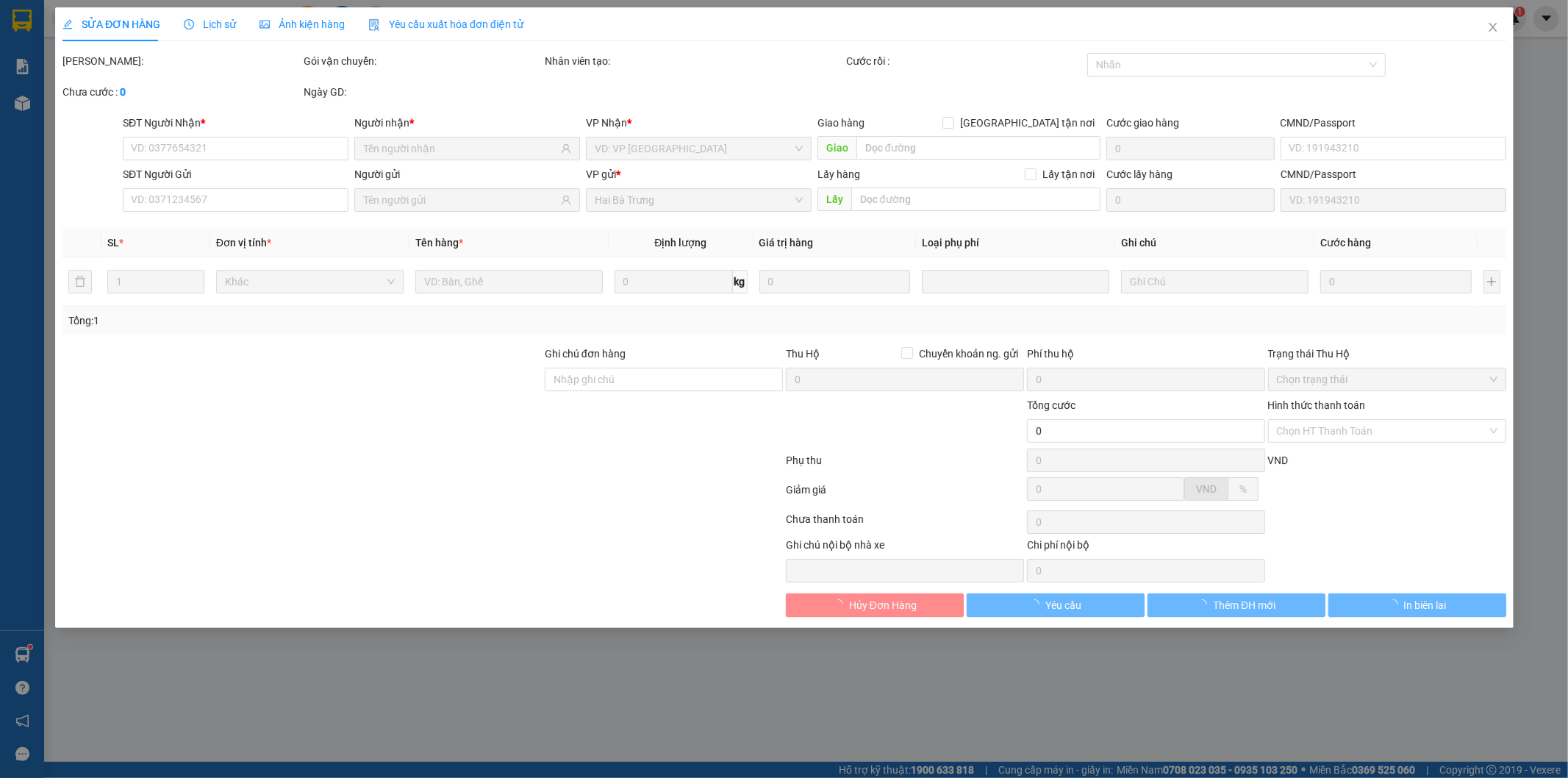
type input "40.000"
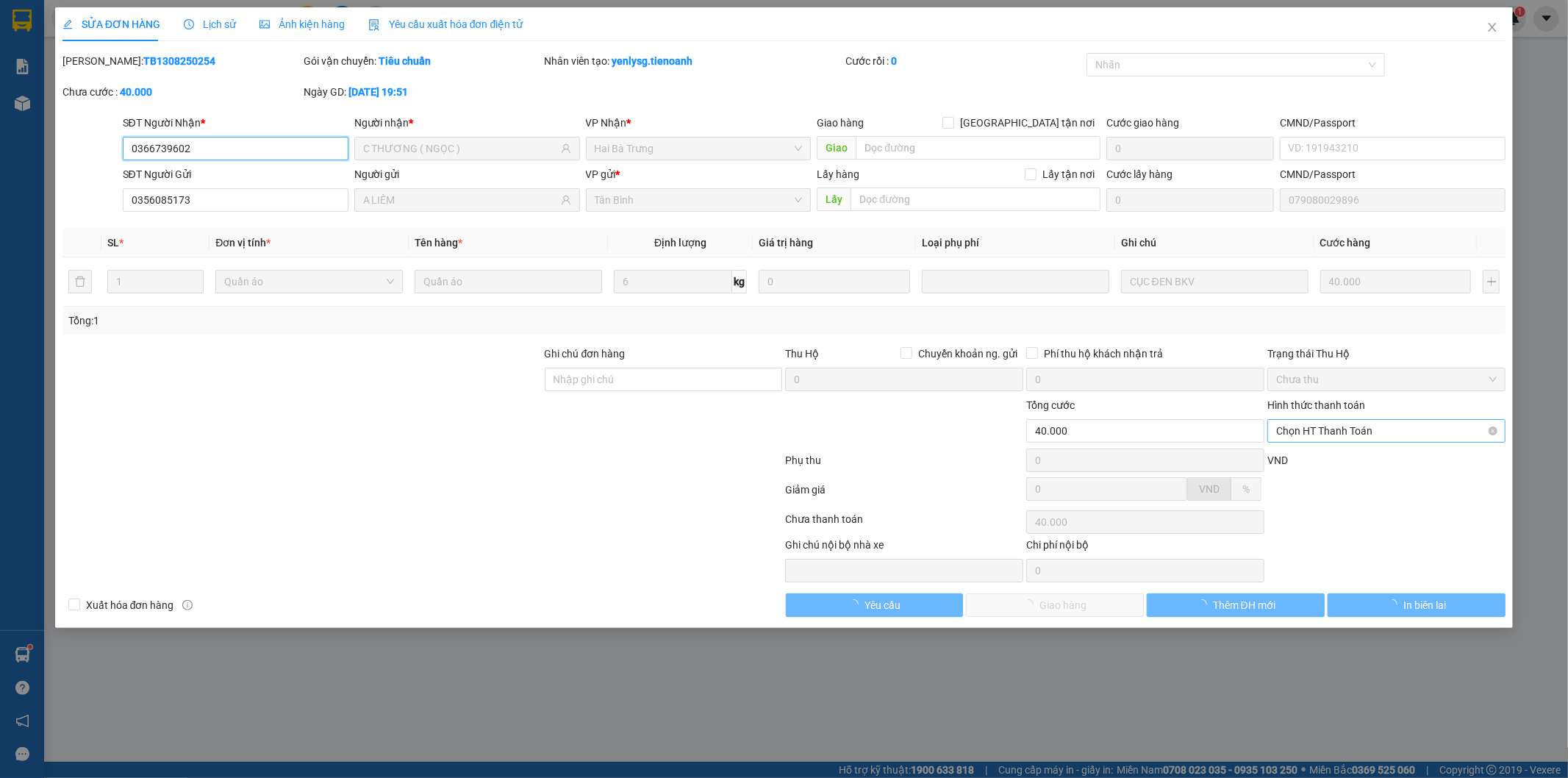
click at [1331, 432] on span "Chọn HT Thanh Toán" at bounding box center [1386, 430] width 221 height 22
click at [1321, 461] on div "Tại văn phòng" at bounding box center [1387, 460] width 221 height 16
type input "0"
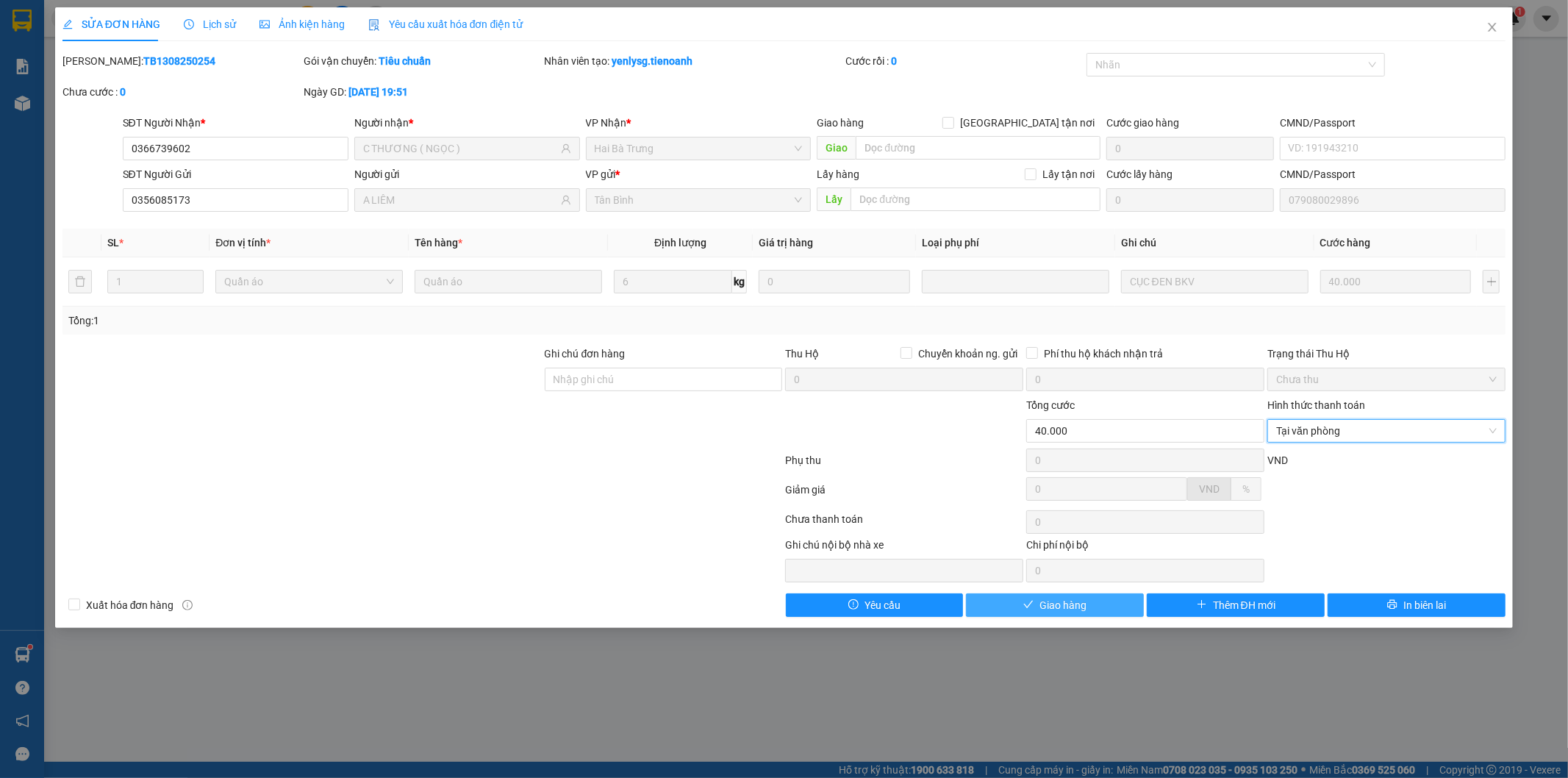
click at [1059, 601] on span "Giao hàng" at bounding box center [1063, 606] width 47 height 16
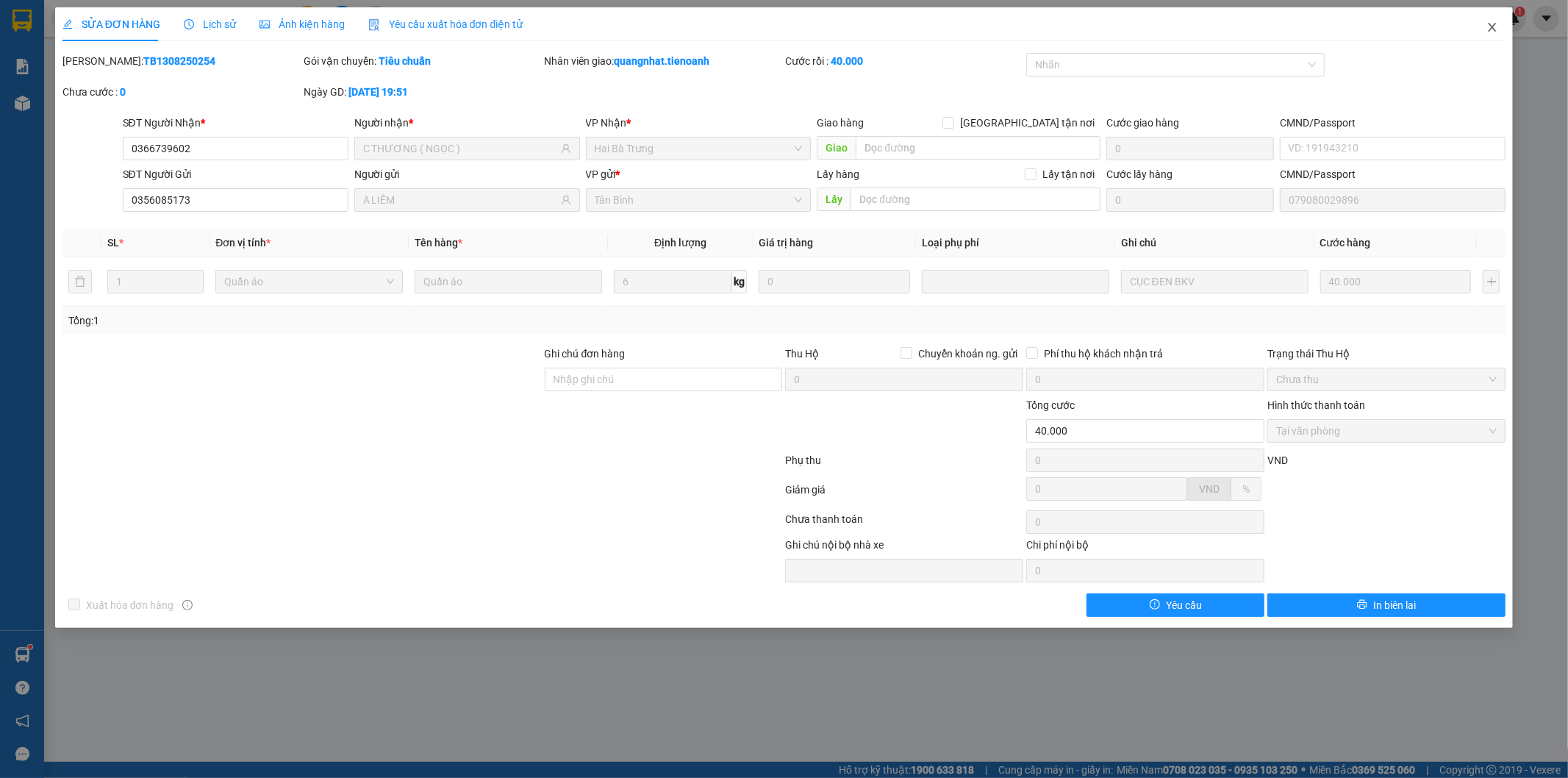
click at [1488, 28] on icon "close" at bounding box center [1492, 26] width 12 height 12
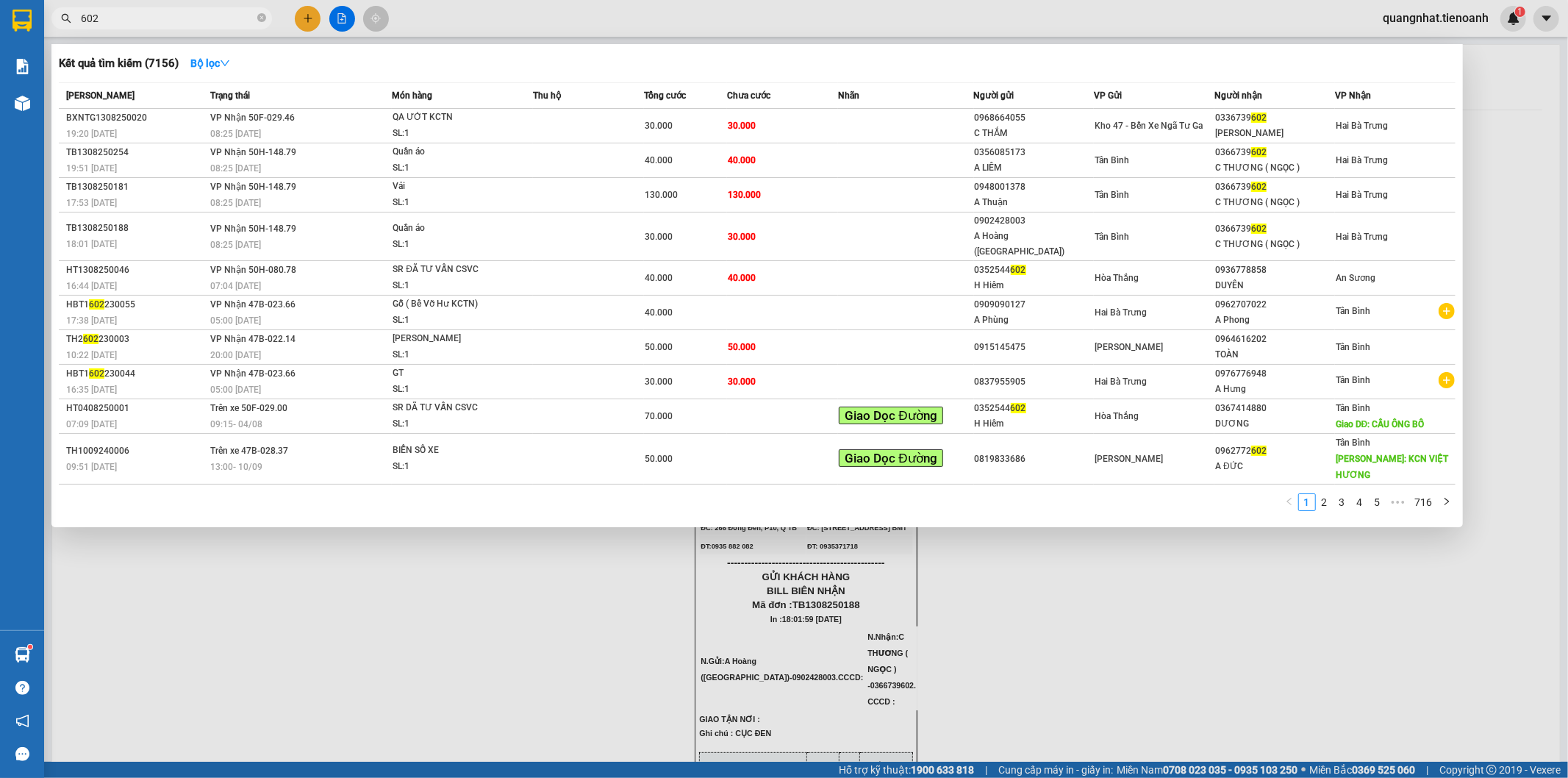
click at [140, 17] on input "602" at bounding box center [167, 18] width 173 height 16
click at [1138, 192] on div "Tân Bình" at bounding box center [1154, 195] width 119 height 16
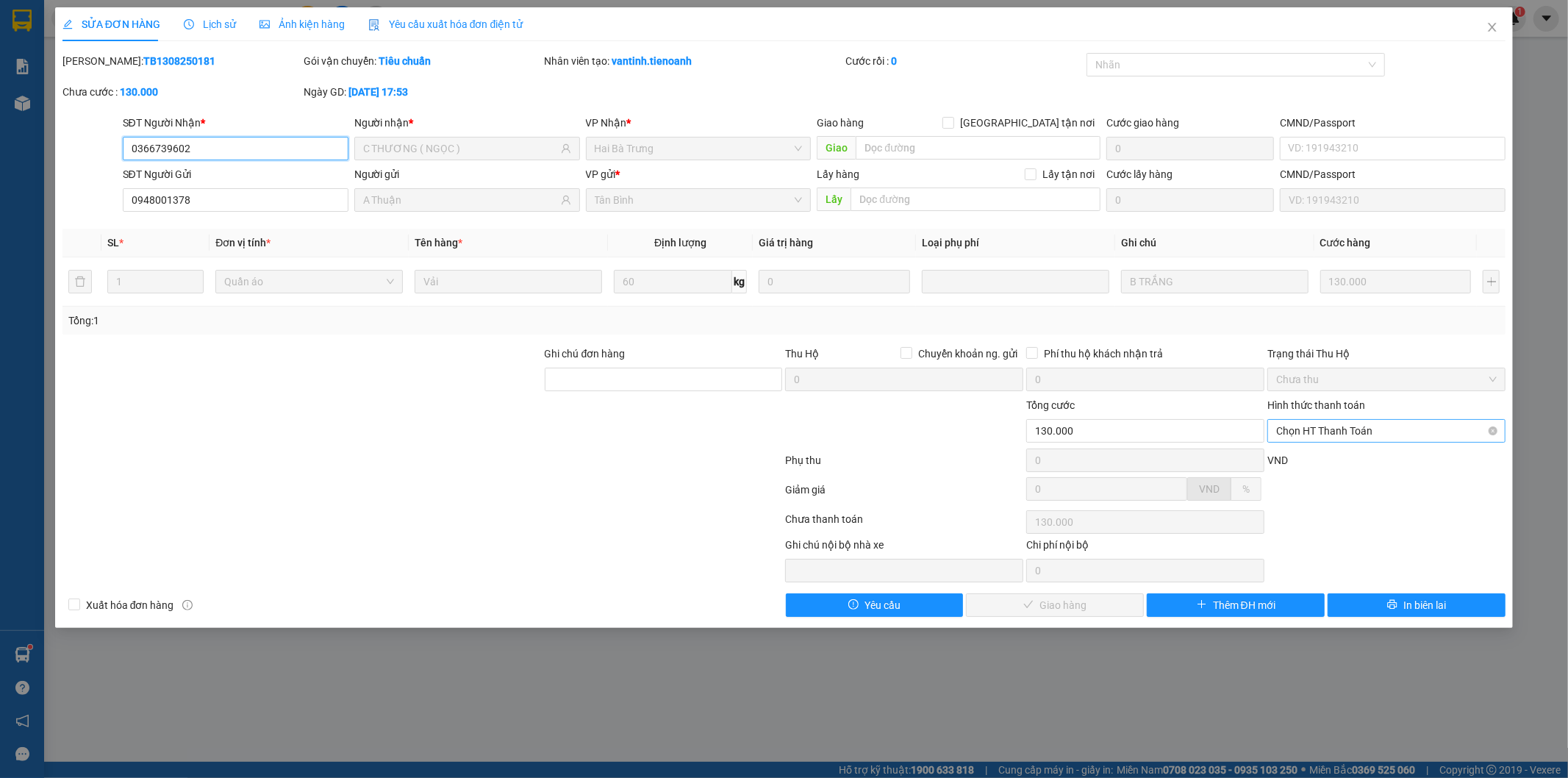
click at [1335, 435] on span "Chọn HT Thanh Toán" at bounding box center [1386, 430] width 221 height 22
click at [1327, 461] on div "Tại văn phòng" at bounding box center [1387, 460] width 221 height 16
click at [1068, 611] on span "Giao hàng" at bounding box center [1063, 606] width 47 height 16
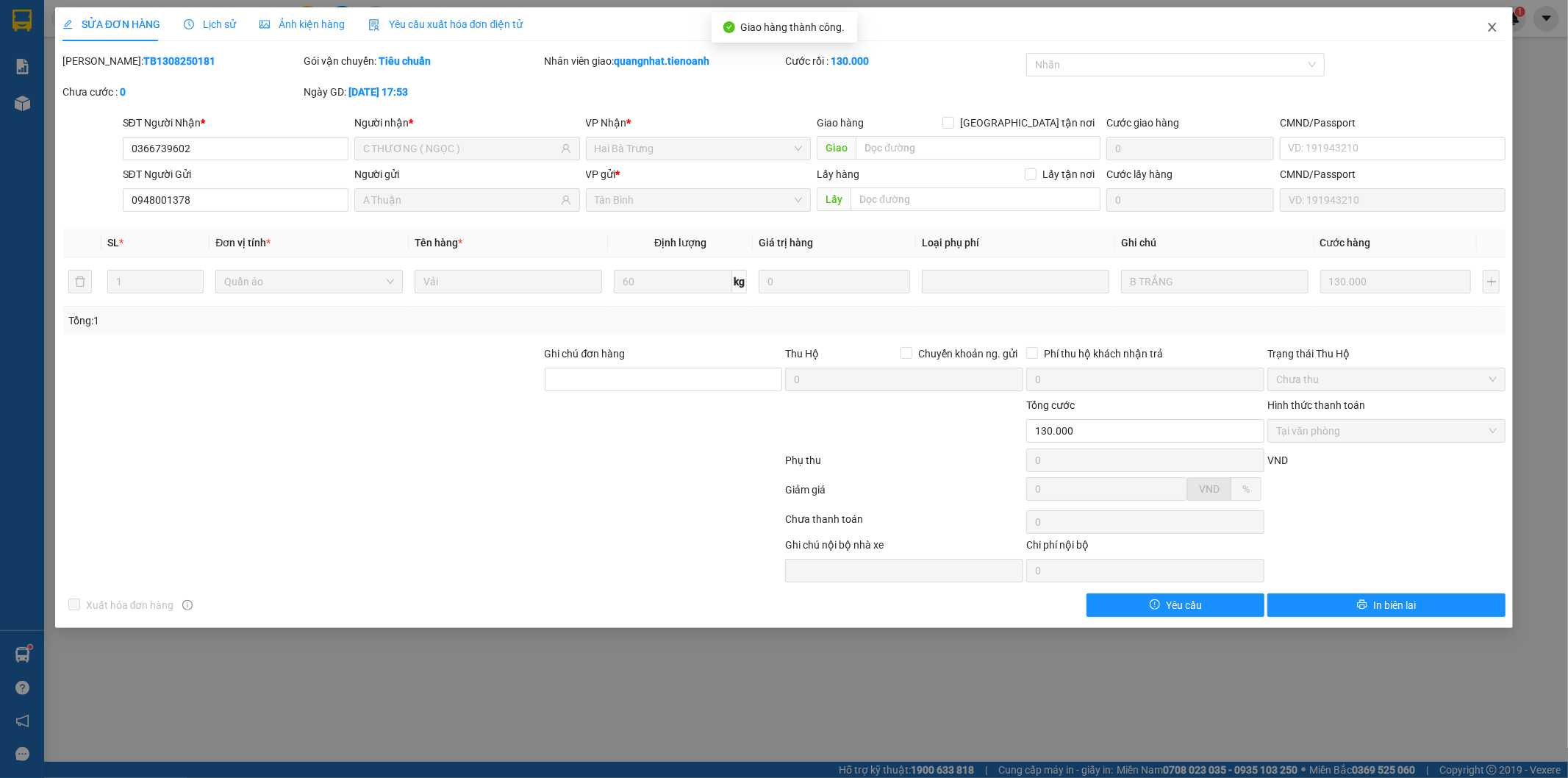
click at [1490, 25] on icon "close" at bounding box center [1492, 26] width 12 height 12
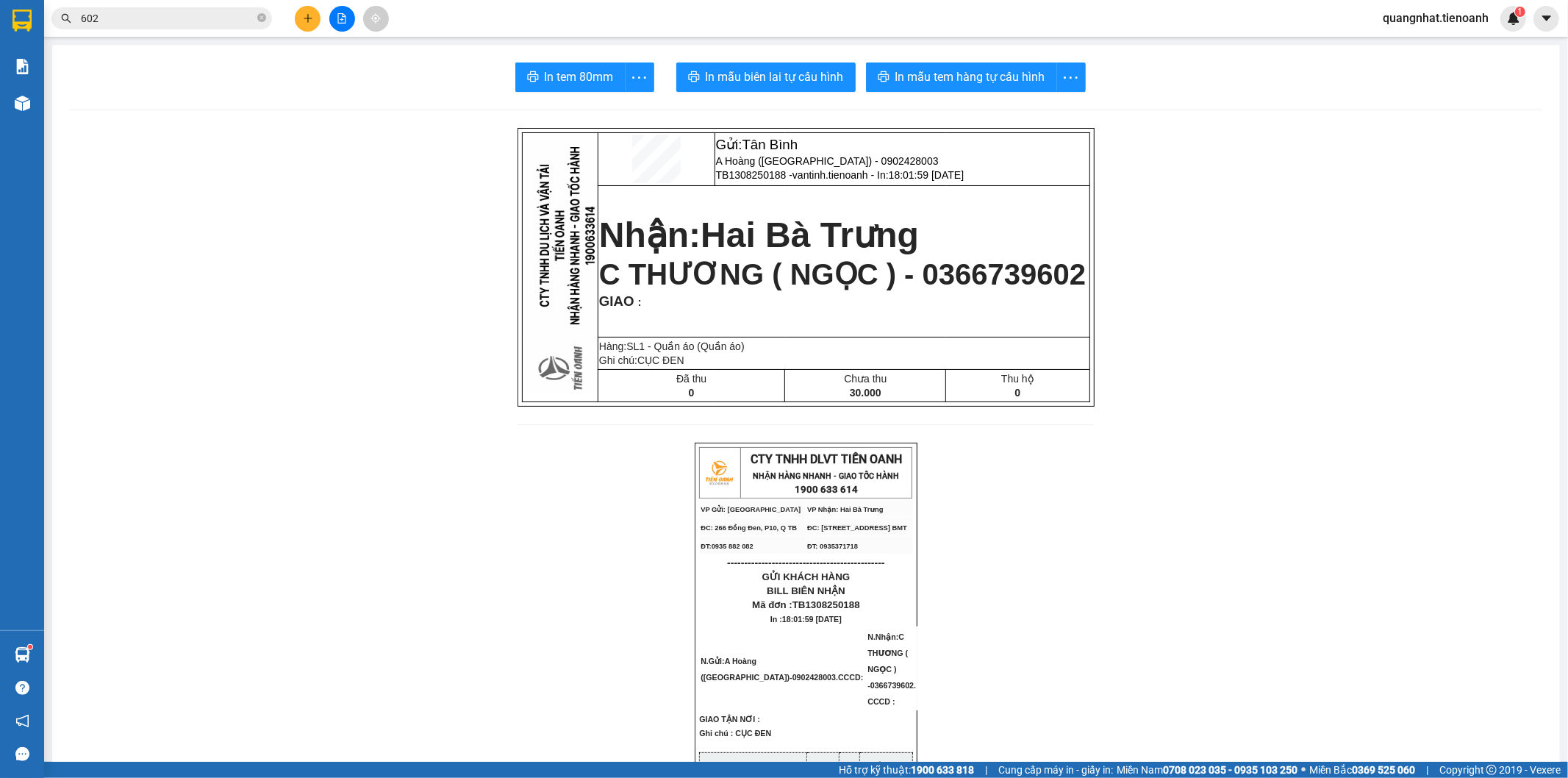
click at [155, 20] on input "602" at bounding box center [167, 18] width 173 height 16
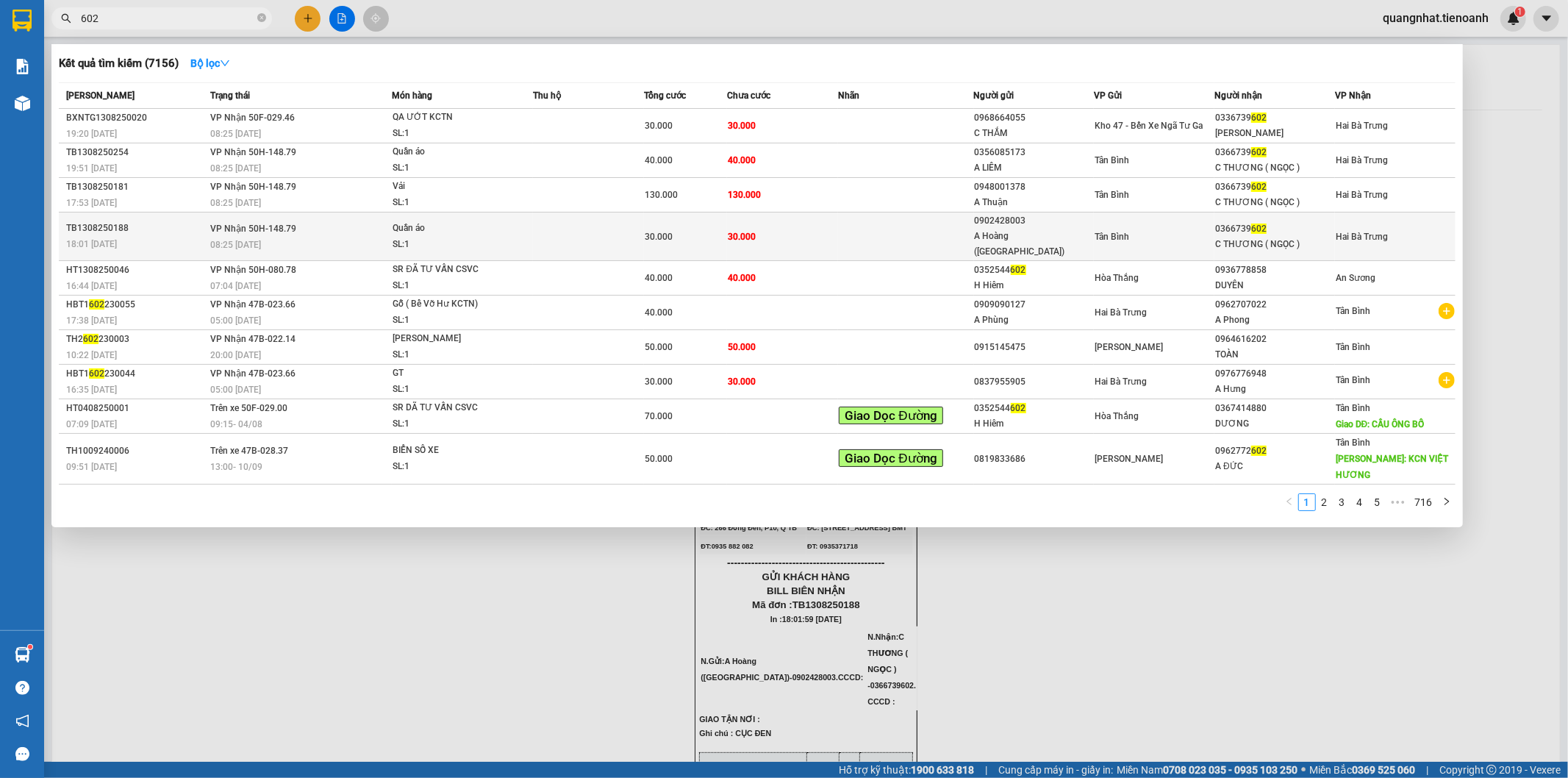
click at [1162, 234] on div "Tân Bình" at bounding box center [1154, 237] width 119 height 16
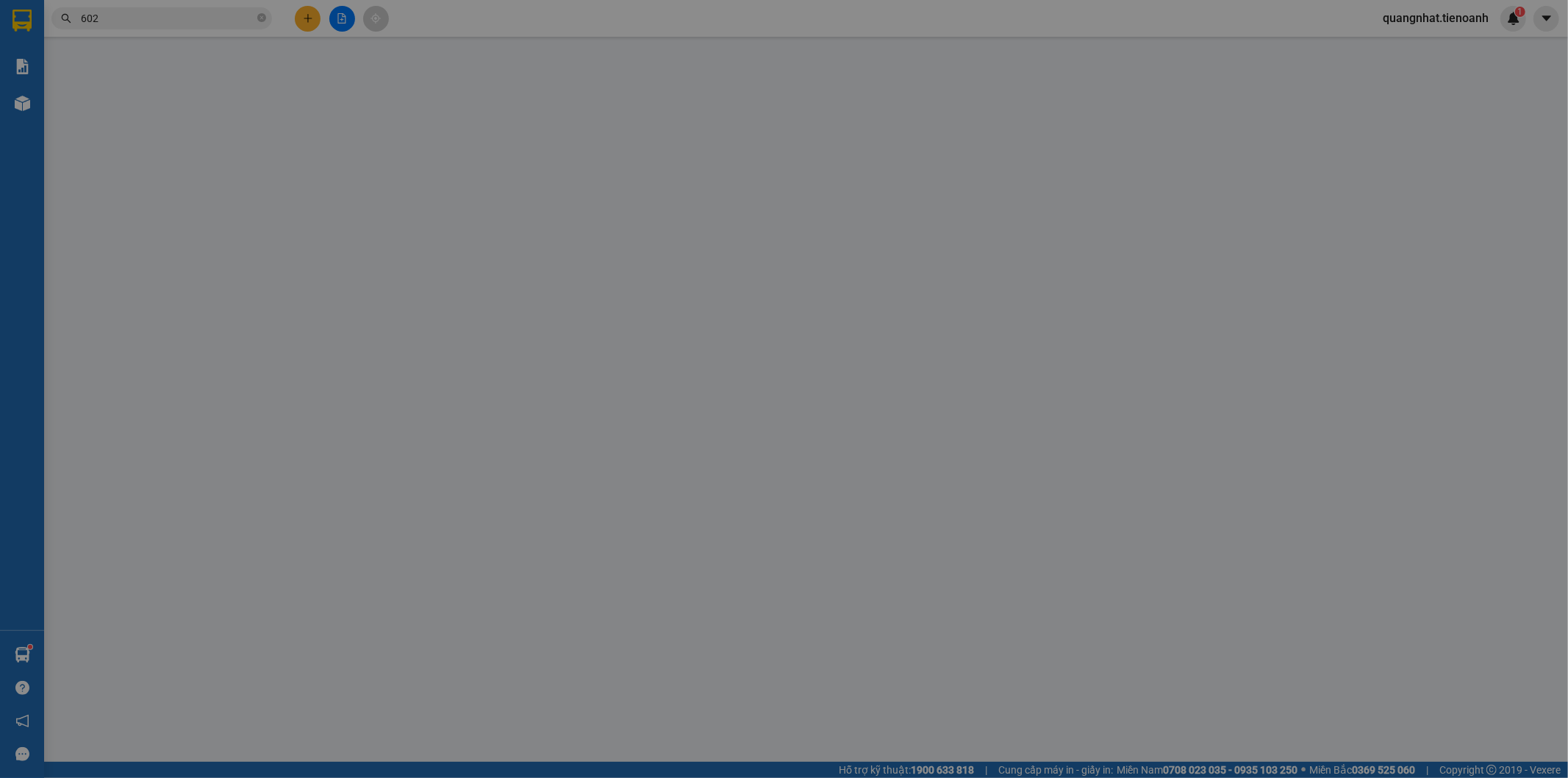
type input "0366739602"
type input "C THƯƠNG ( NGỌC )"
type input "0902428003"
type input "A Hoàng ([GEOGRAPHIC_DATA])"
type input "30.000"
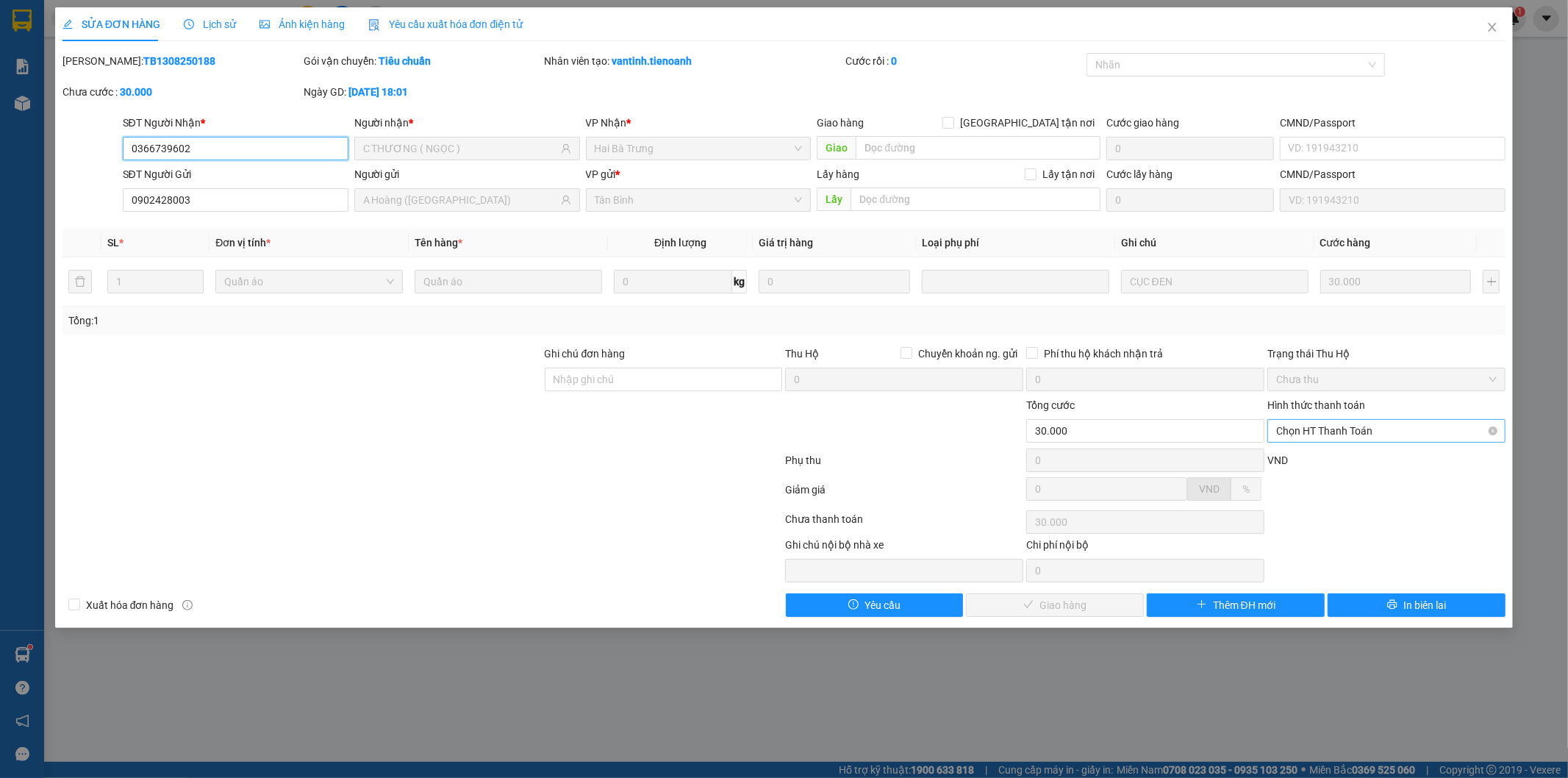
click at [1346, 435] on span "Chọn HT Thanh Toán" at bounding box center [1386, 430] width 221 height 22
click at [1320, 462] on div "Tại văn phòng" at bounding box center [1387, 460] width 221 height 16
type input "0"
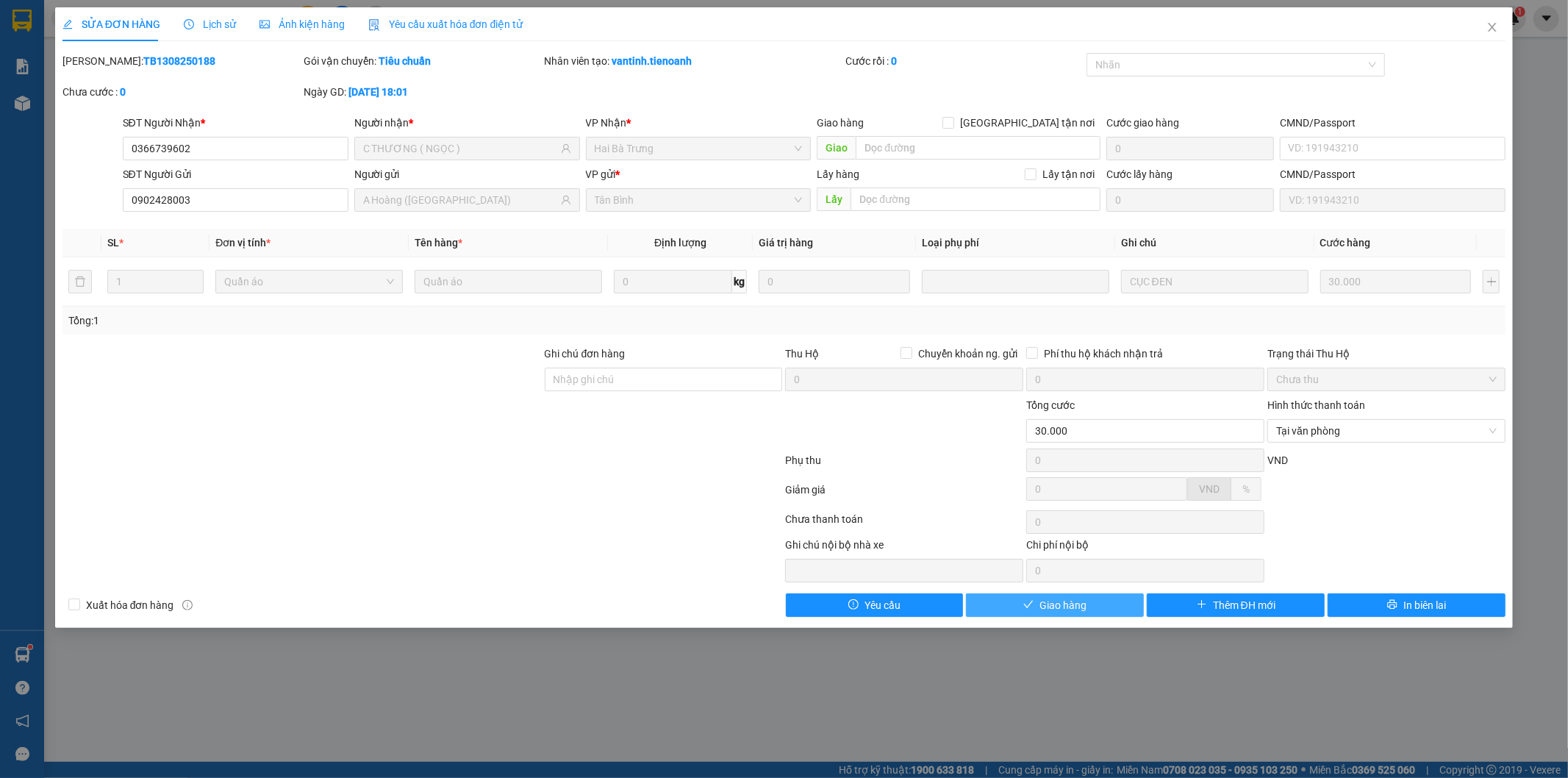
click at [1060, 613] on span "Giao hàng" at bounding box center [1063, 606] width 47 height 16
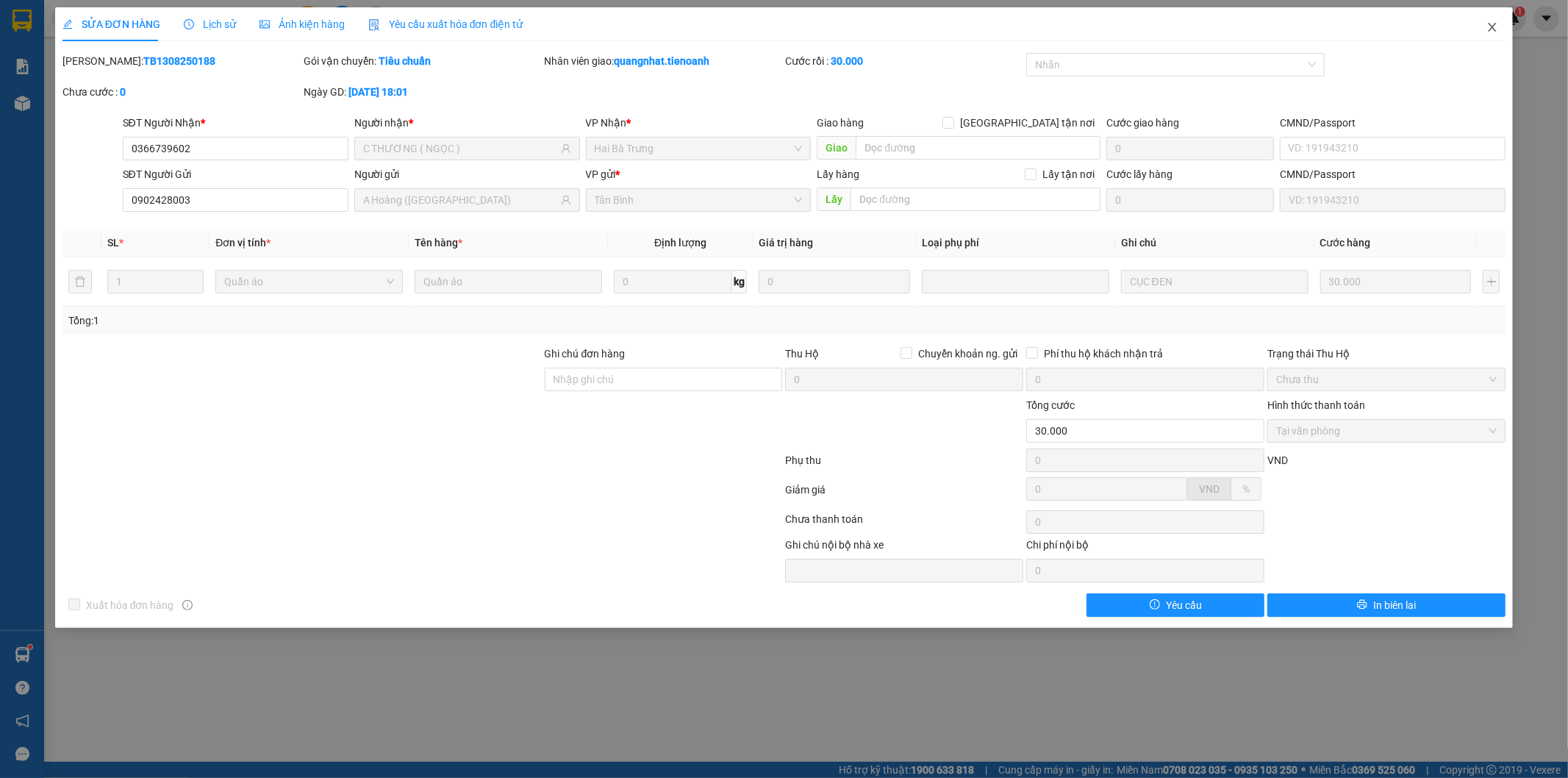
click at [1493, 28] on icon "close" at bounding box center [1493, 27] width 8 height 9
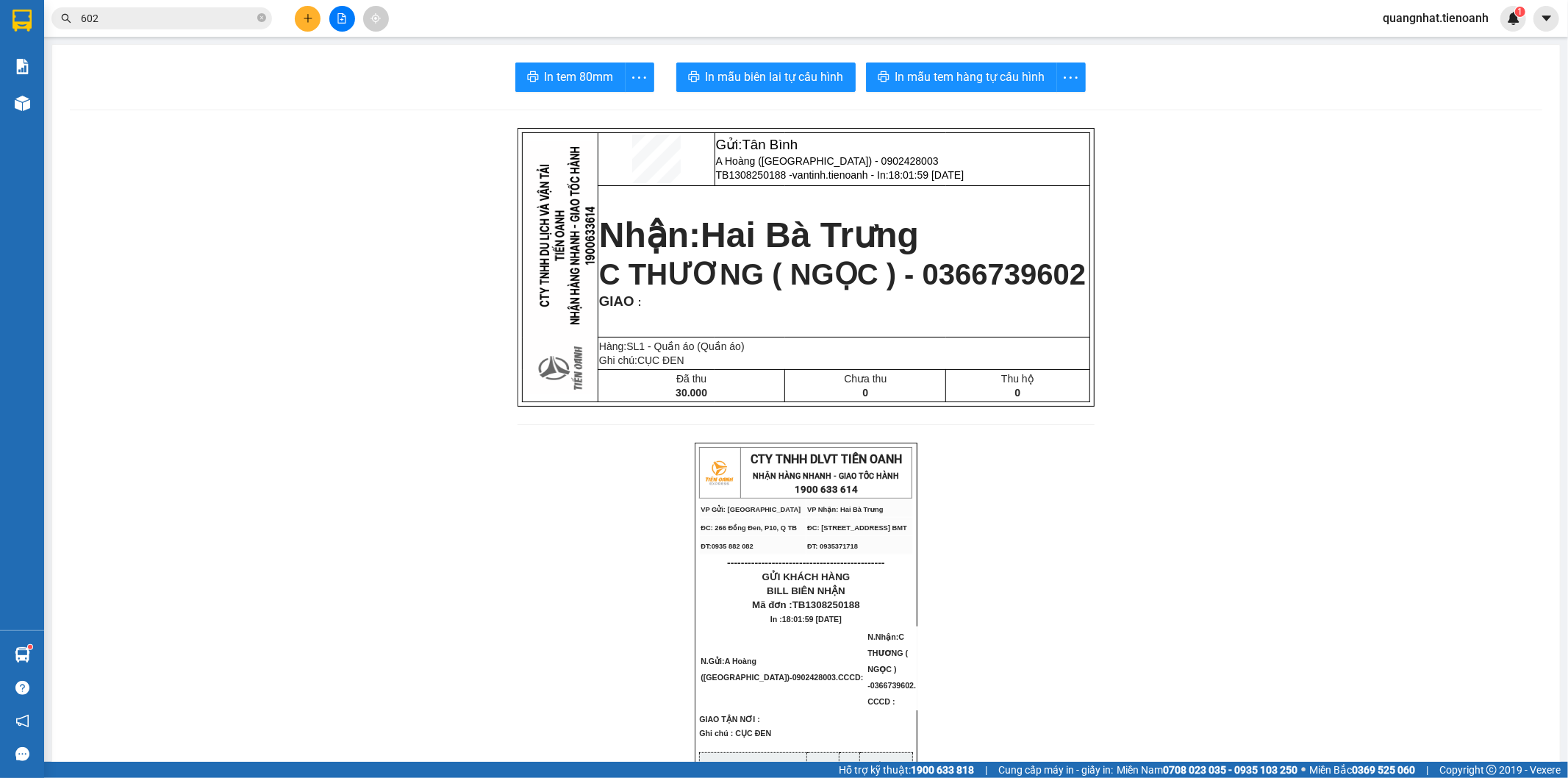
click at [914, 275] on span "C THƯƠNG ( NGỌC ) - 0366739602" at bounding box center [843, 274] width 487 height 33
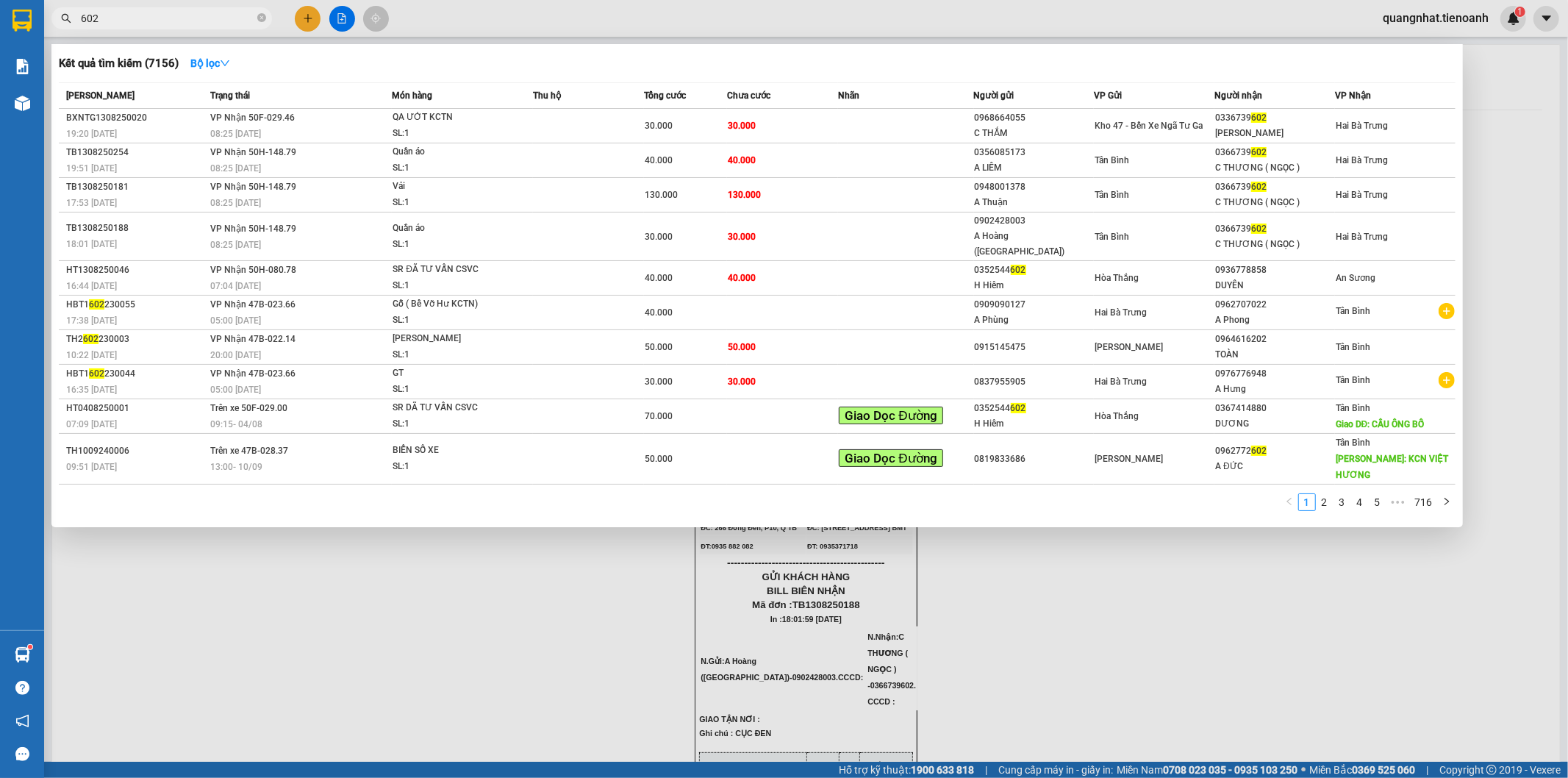
click at [121, 25] on input "602" at bounding box center [167, 18] width 173 height 16
drag, startPoint x: 106, startPoint y: 23, endPoint x: 0, endPoint y: 40, distance: 107.4
click at [0, 39] on section "Kết quả tìm kiếm ( 7156 ) Bộ lọc Mã ĐH Trạng thái Món hàng Thu hộ Tổng cước Chư…" at bounding box center [784, 389] width 1568 height 778
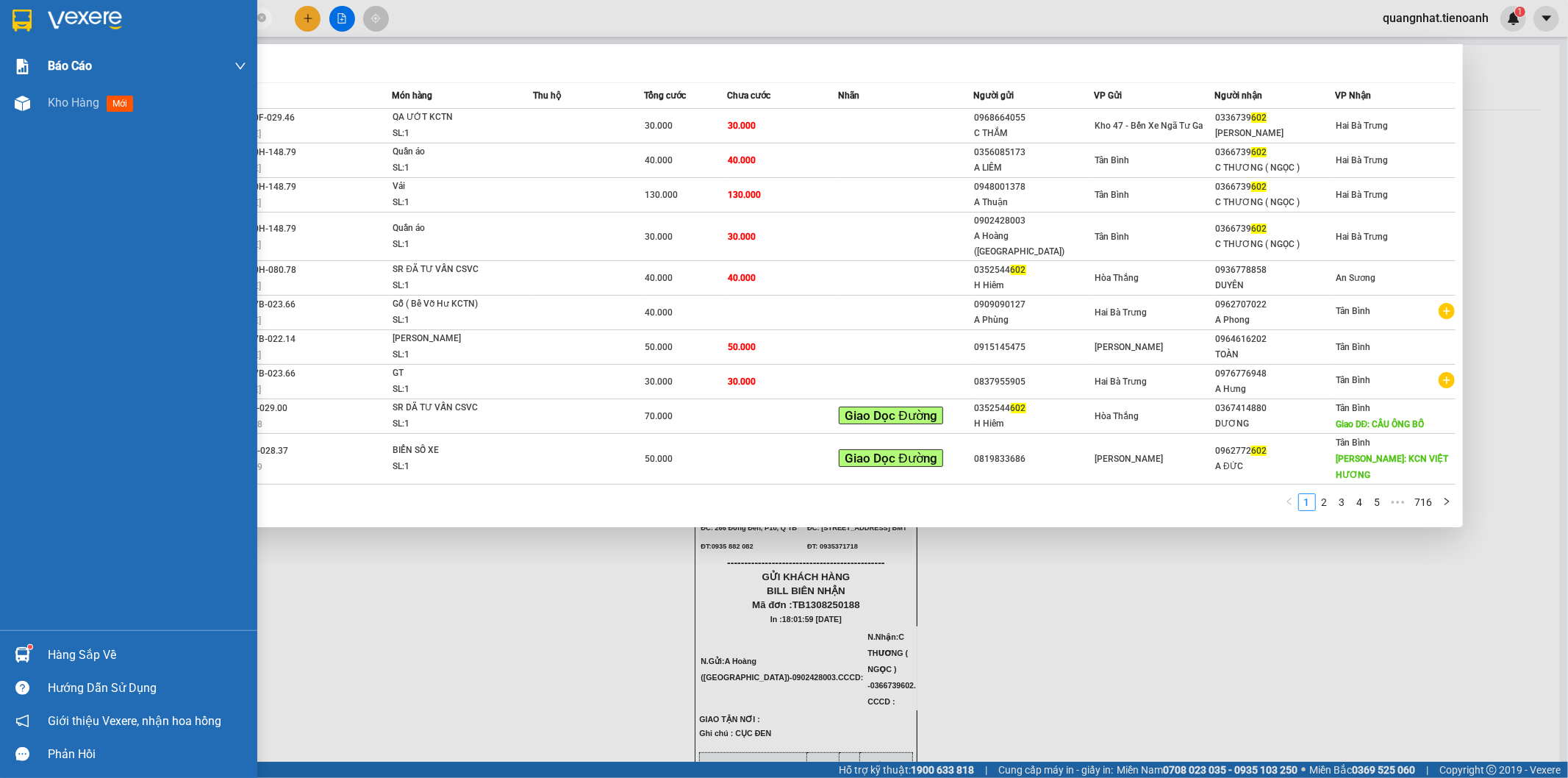
paste input "0366739"
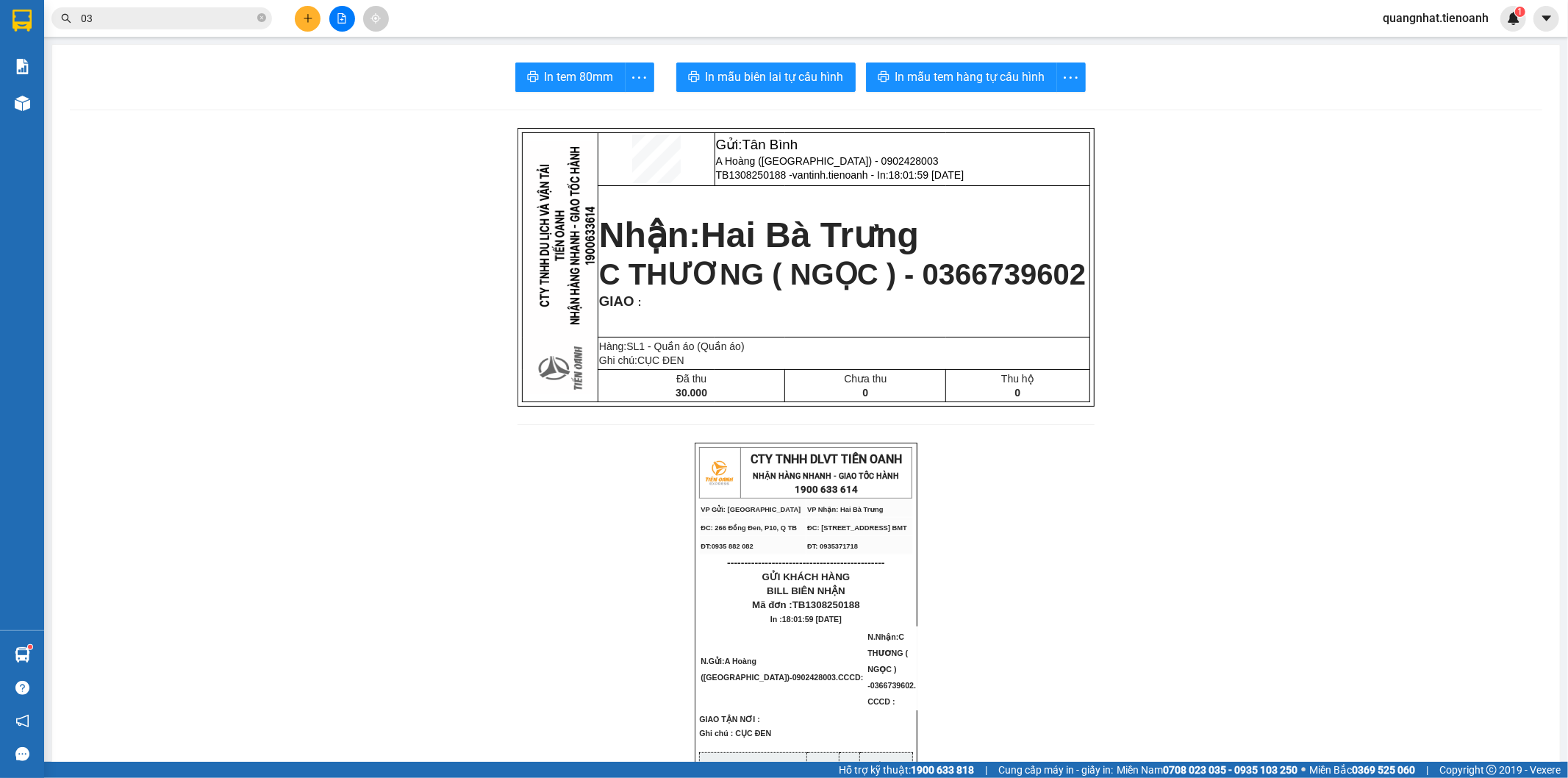
type input "0"
click at [306, 20] on icon "plus" at bounding box center [308, 18] width 10 height 10
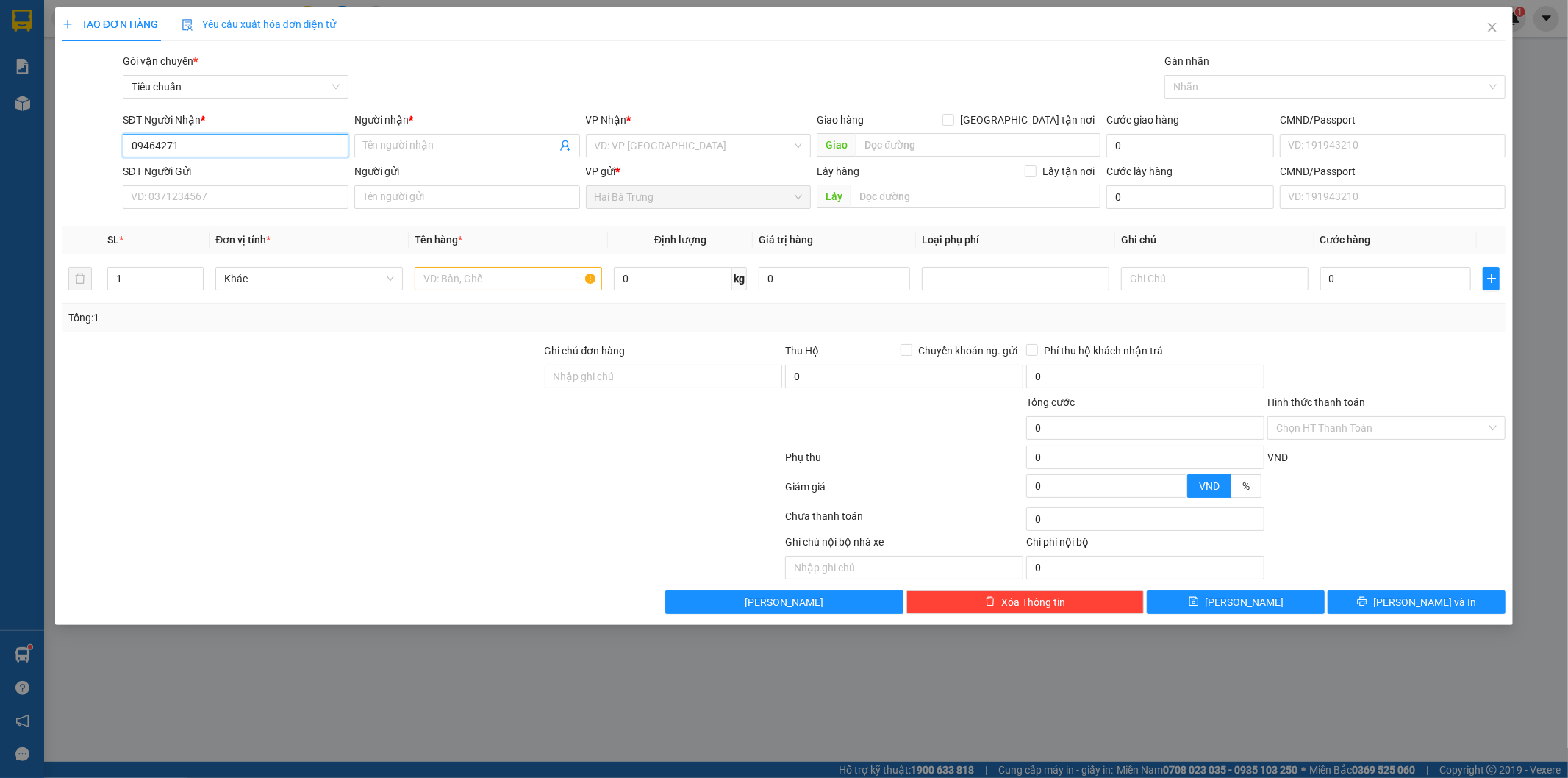
click at [206, 144] on input "09464271" at bounding box center [235, 145] width 226 height 24
click at [186, 195] on input "SĐT Người Gửi" at bounding box center [235, 197] width 226 height 24
click at [439, 150] on input "Người nhận *" at bounding box center [459, 145] width 193 height 16
click at [183, 145] on input "09464271" at bounding box center [235, 145] width 226 height 24
click at [184, 148] on input "0946" at bounding box center [235, 145] width 226 height 24
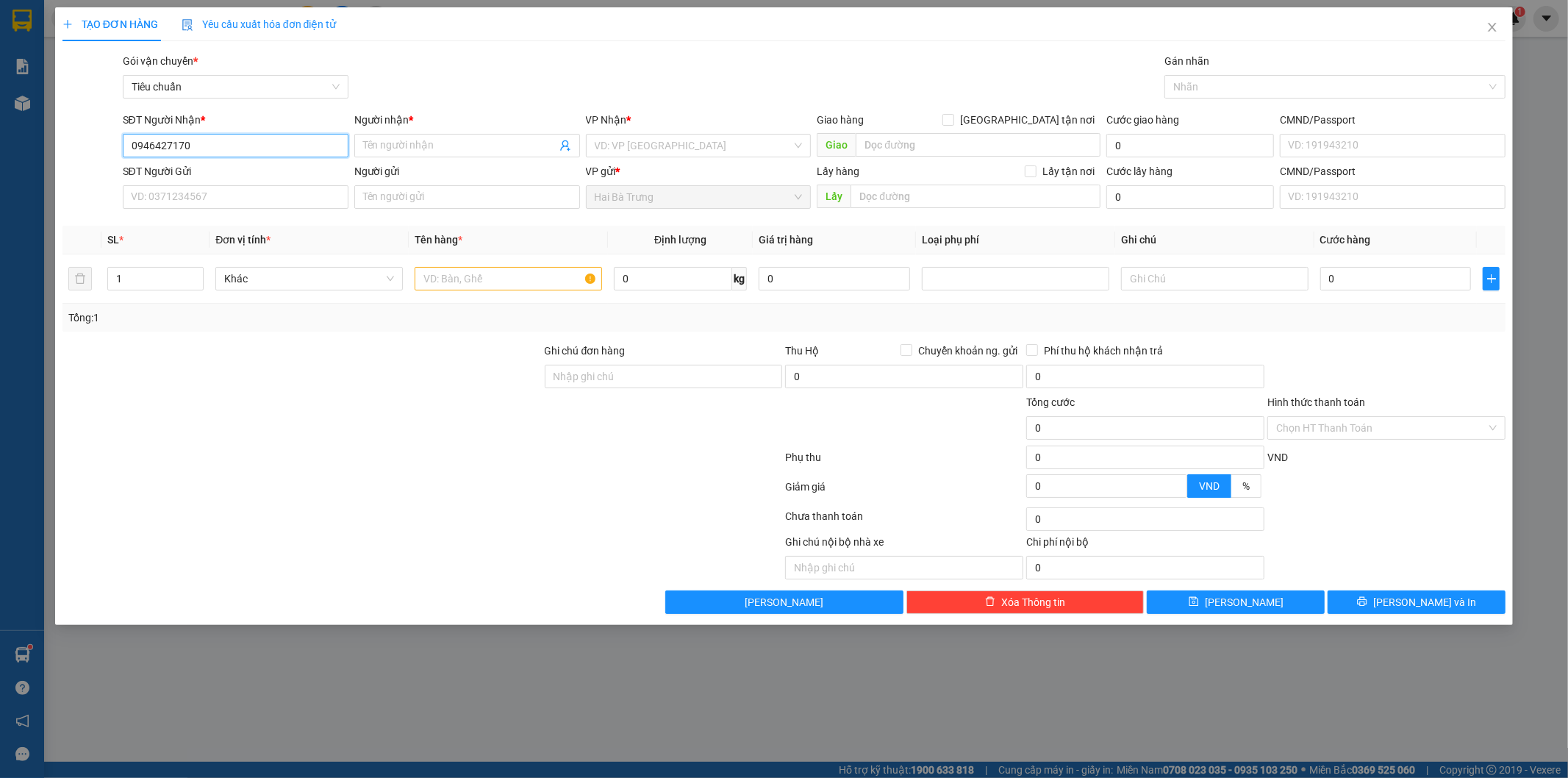
type input "0946427170"
click at [430, 128] on div "Người nhận *" at bounding box center [467, 123] width 226 height 22
click at [434, 148] on input "Người nhận *" at bounding box center [459, 145] width 193 height 16
type input "A Cưỡng"
click at [694, 148] on input "search" at bounding box center [694, 145] width 198 height 22
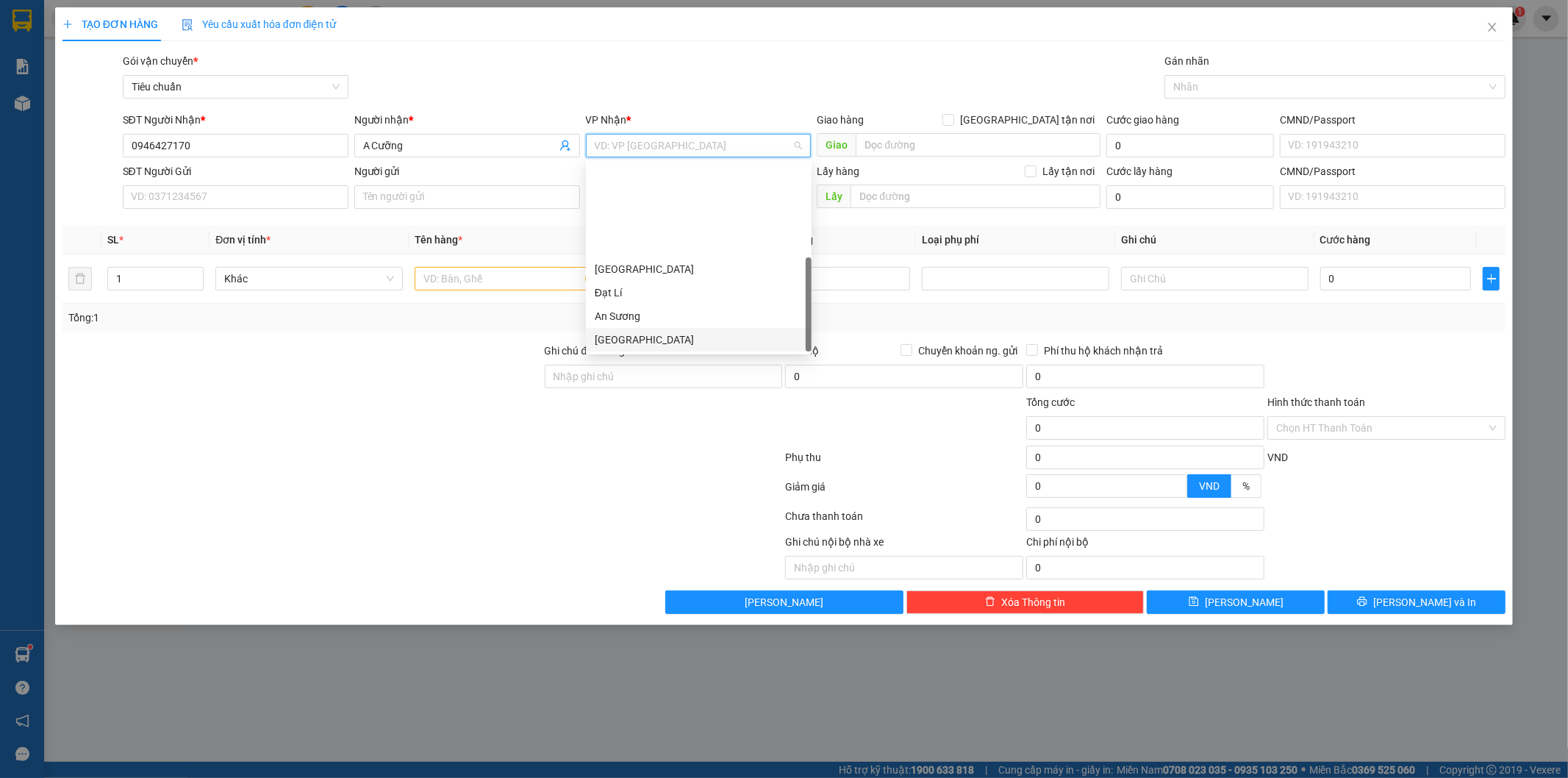
type input "b"
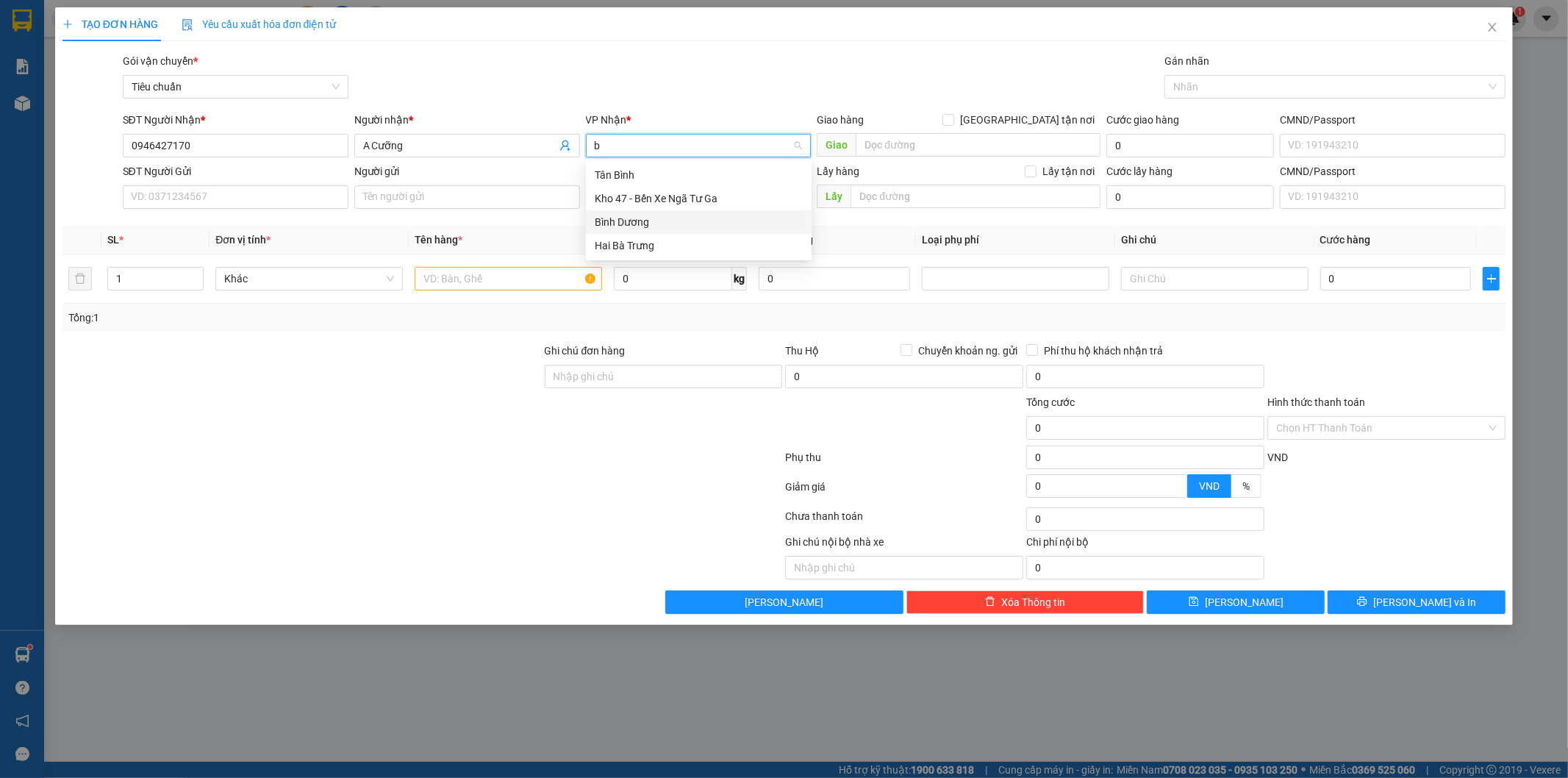
click at [629, 218] on div "Bình Dương" at bounding box center [698, 222] width 208 height 16
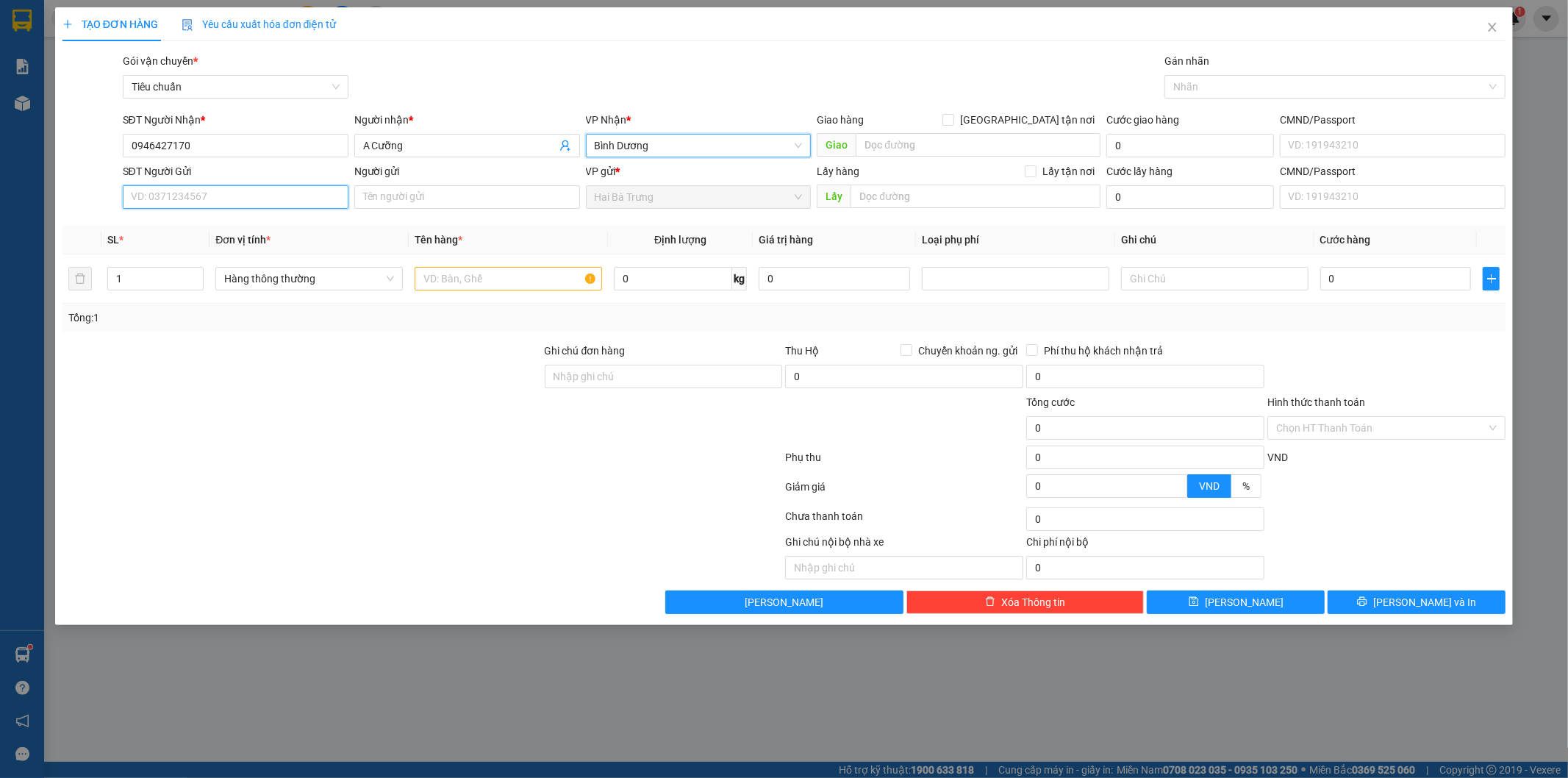
click at [189, 192] on input "SĐT Người Gửi" at bounding box center [235, 197] width 226 height 24
type input "0935798301"
click at [194, 231] on div "0935798301 - C Mơ" at bounding box center [235, 226] width 208 height 16
type input "C Mơ"
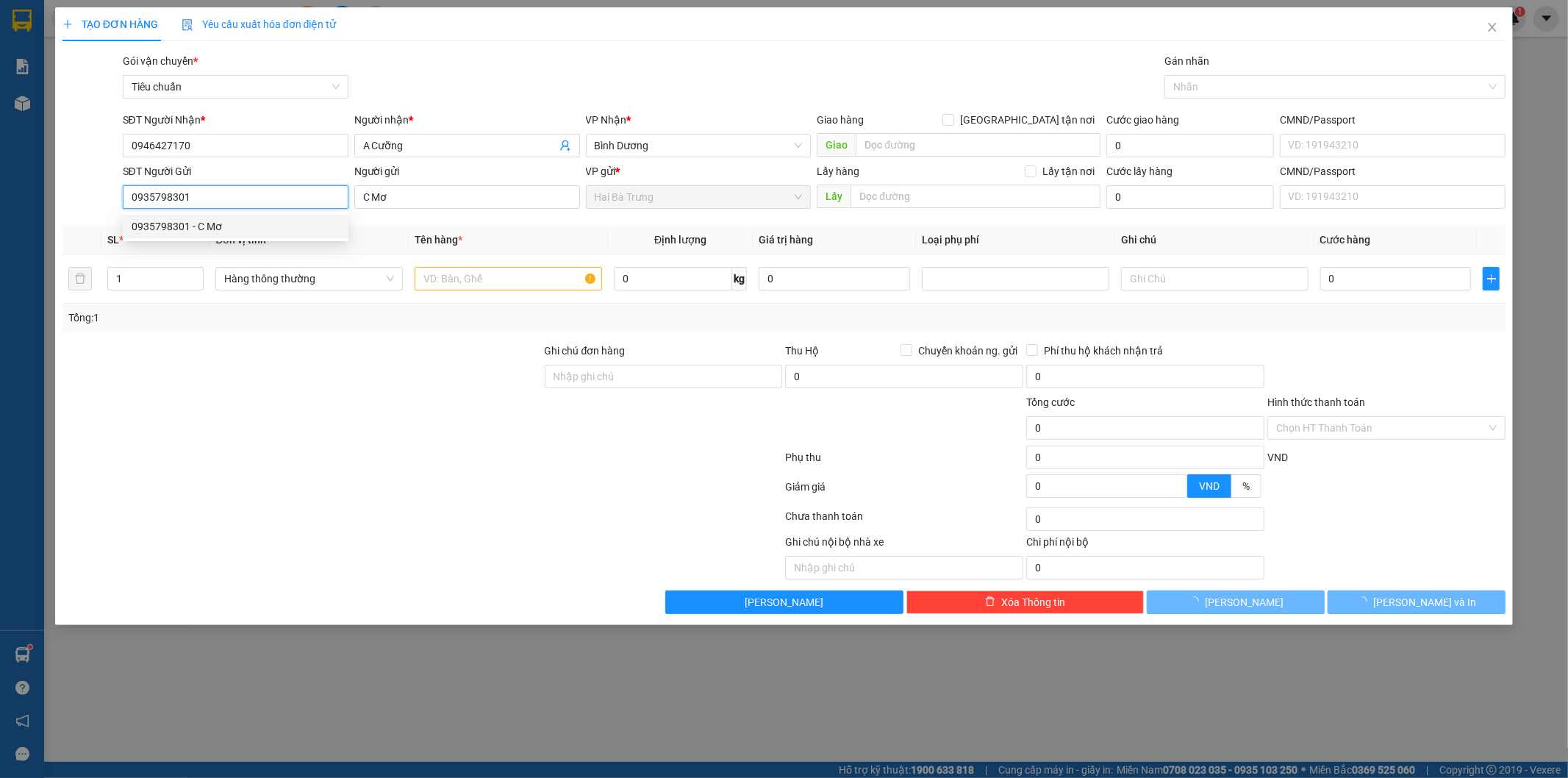
type input "30.000"
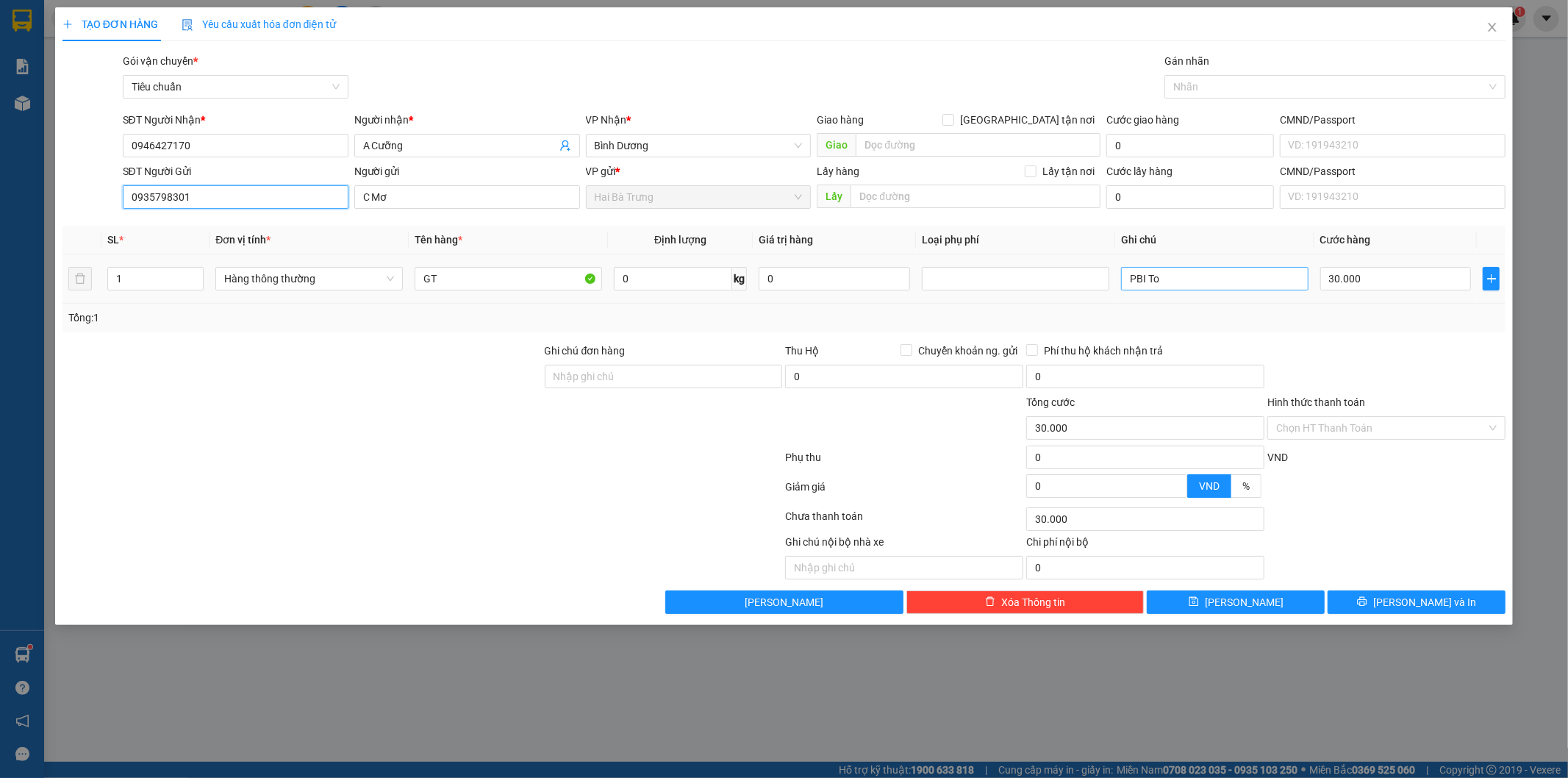
type input "0935798301"
click at [1169, 285] on input "PBI To" at bounding box center [1215, 279] width 187 height 24
type input "PB Trắng"
click at [243, 460] on div at bounding box center [422, 460] width 724 height 29
click at [1335, 425] on input "Hình thức thanh toán" at bounding box center [1382, 428] width 211 height 22
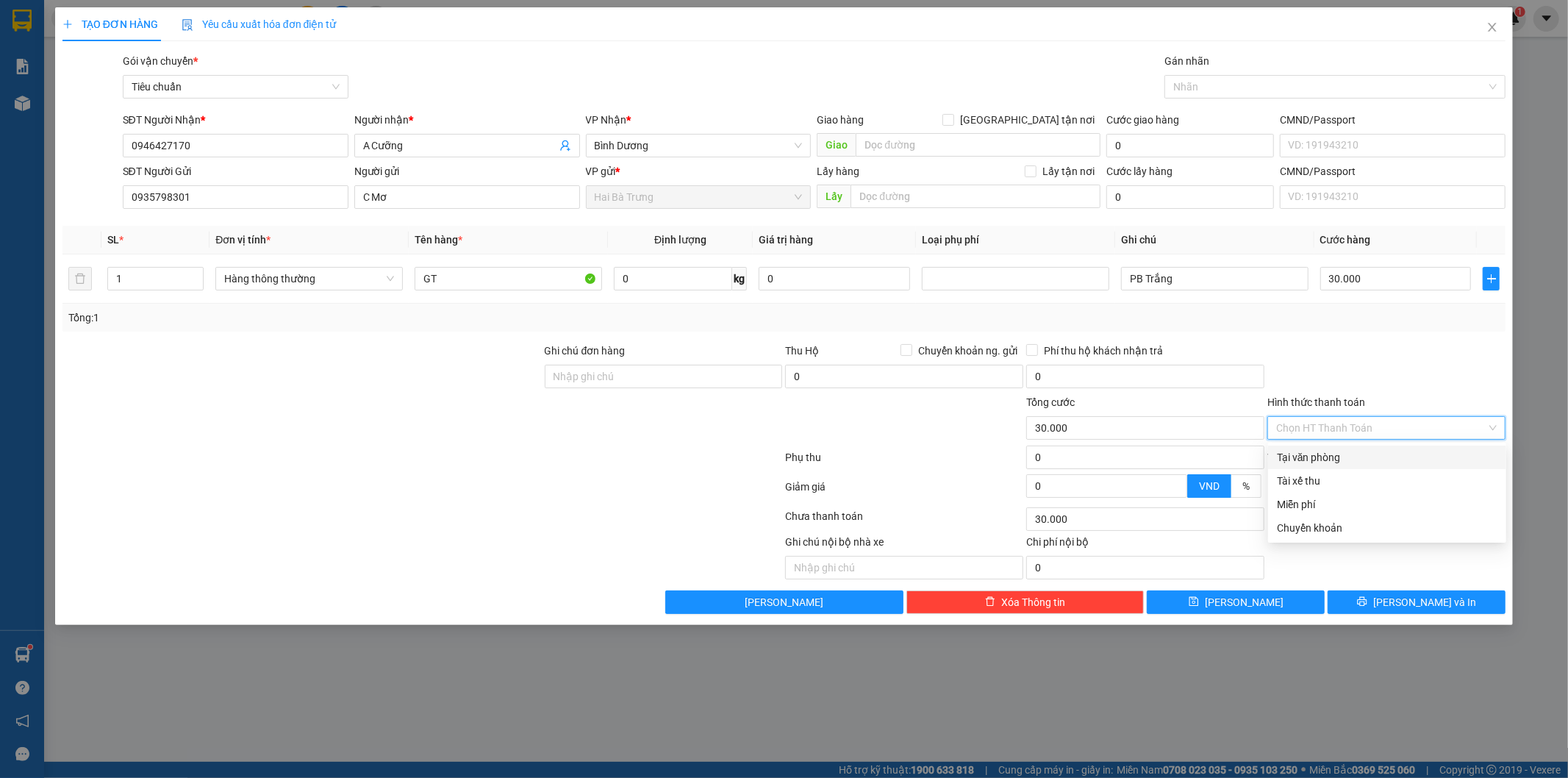
click at [1333, 458] on div "Tại văn phòng" at bounding box center [1387, 458] width 221 height 16
click at [1427, 610] on span "[PERSON_NAME] và In" at bounding box center [1425, 602] width 103 height 16
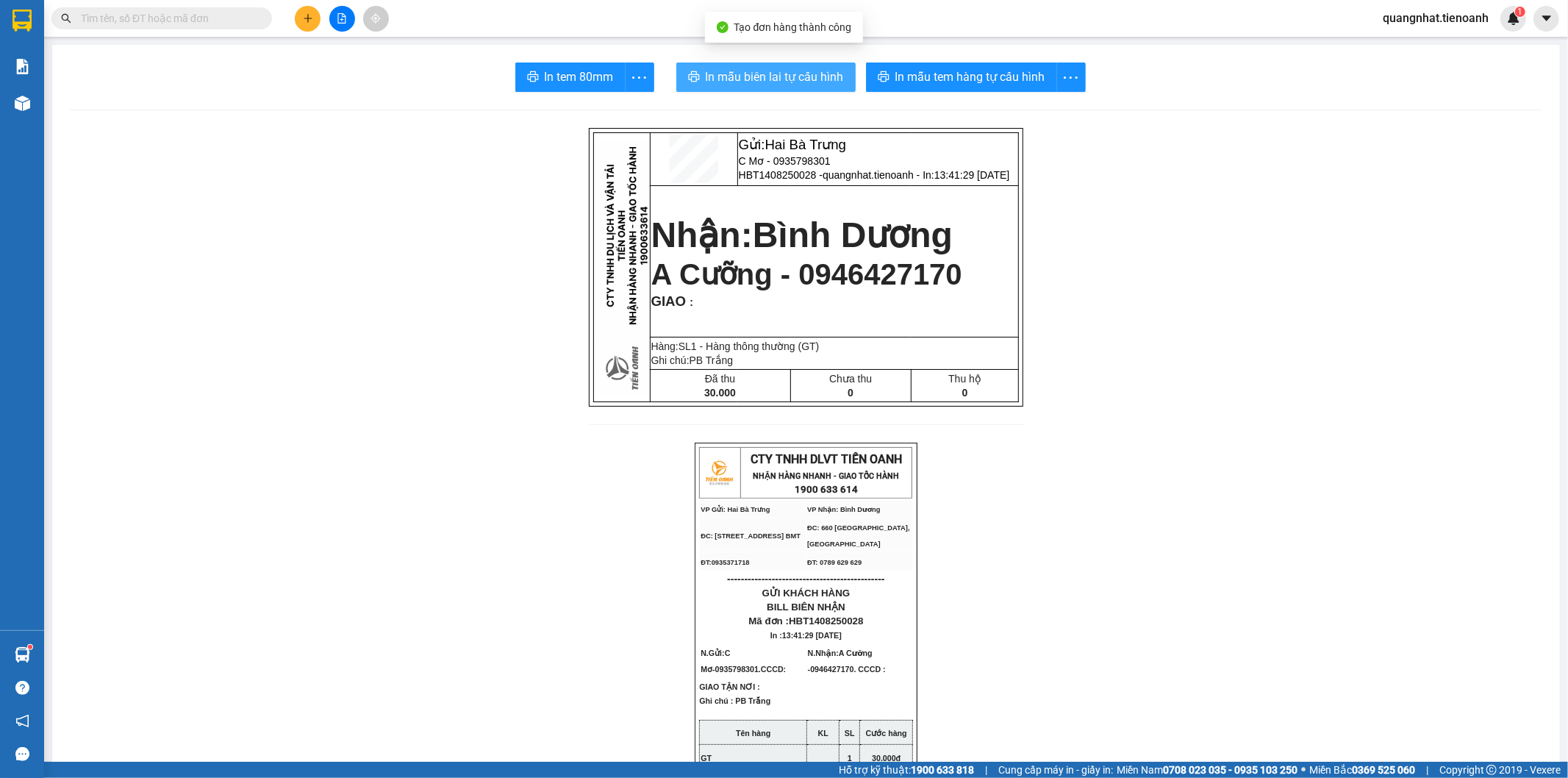
click at [731, 77] on span "In mẫu biên lai tự cấu hình" at bounding box center [774, 76] width 138 height 18
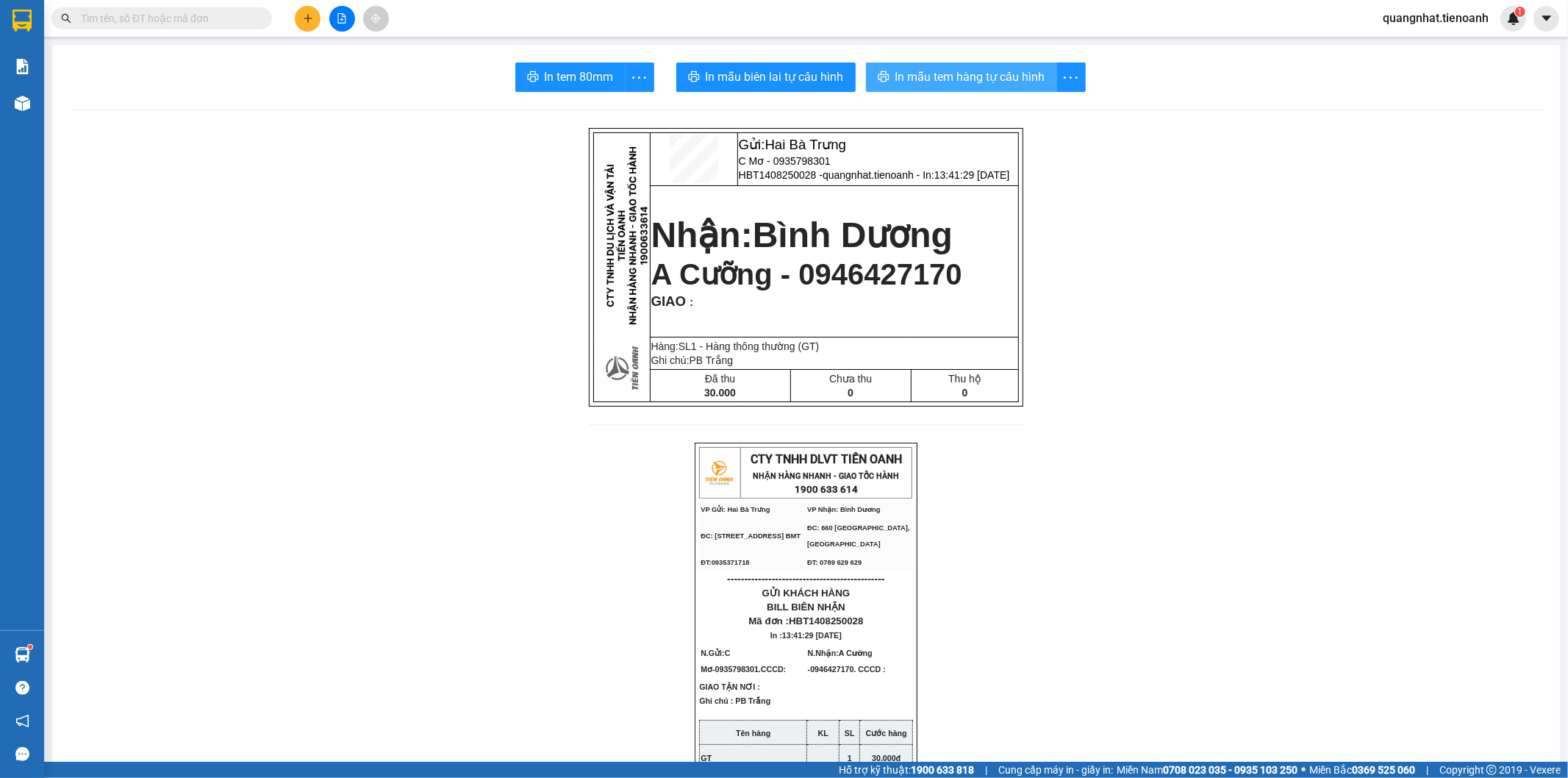
click at [965, 78] on span "In mẫu tem hàng tự cấu hình" at bounding box center [970, 76] width 150 height 18
click at [1555, 25] on button at bounding box center [1546, 18] width 25 height 25
click at [1466, 20] on span "quangnhat.tienoanh" at bounding box center [1435, 18] width 130 height 18
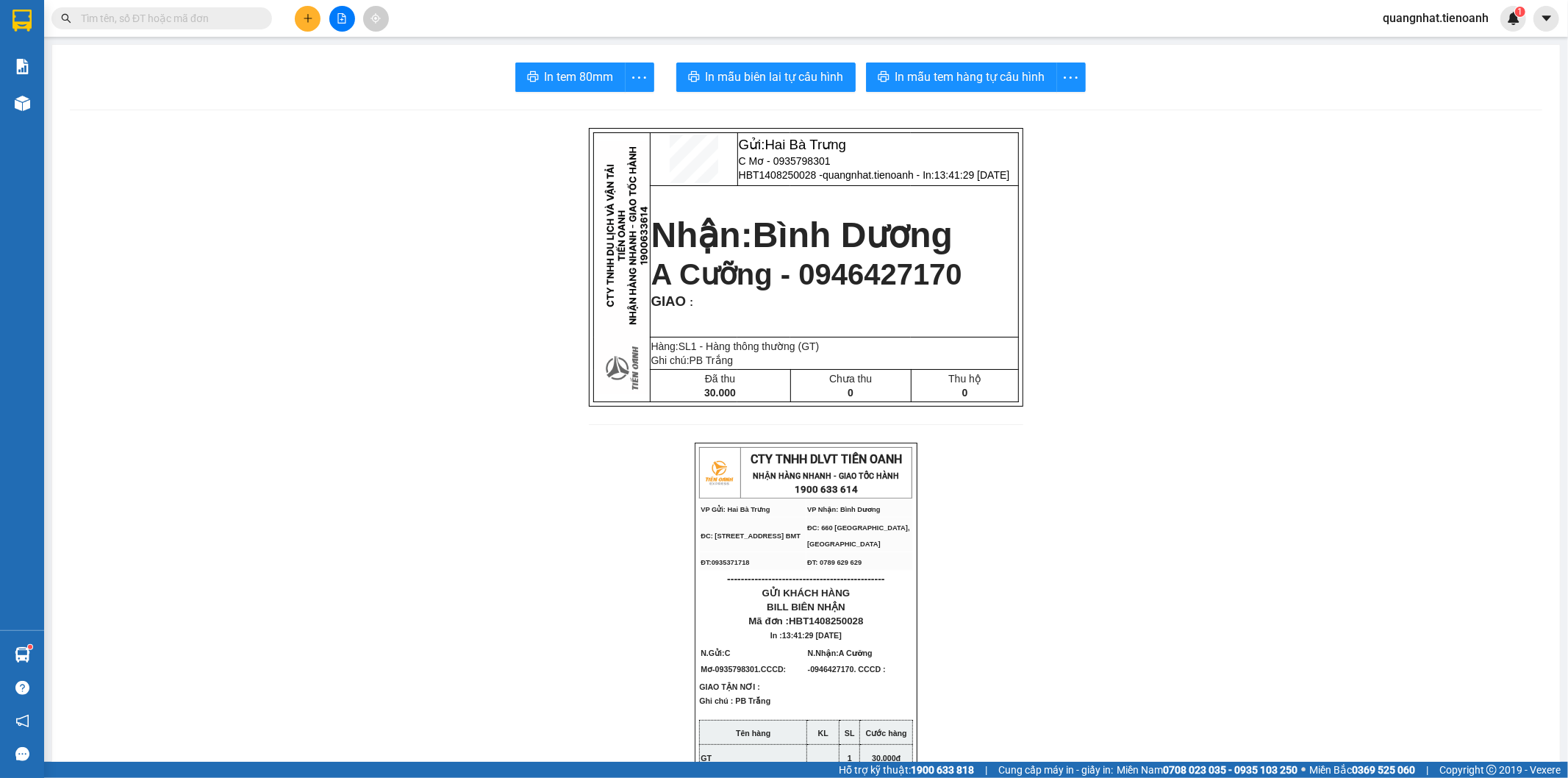
click at [201, 21] on input "text" at bounding box center [167, 18] width 173 height 16
click at [313, 20] on button at bounding box center [308, 18] width 25 height 25
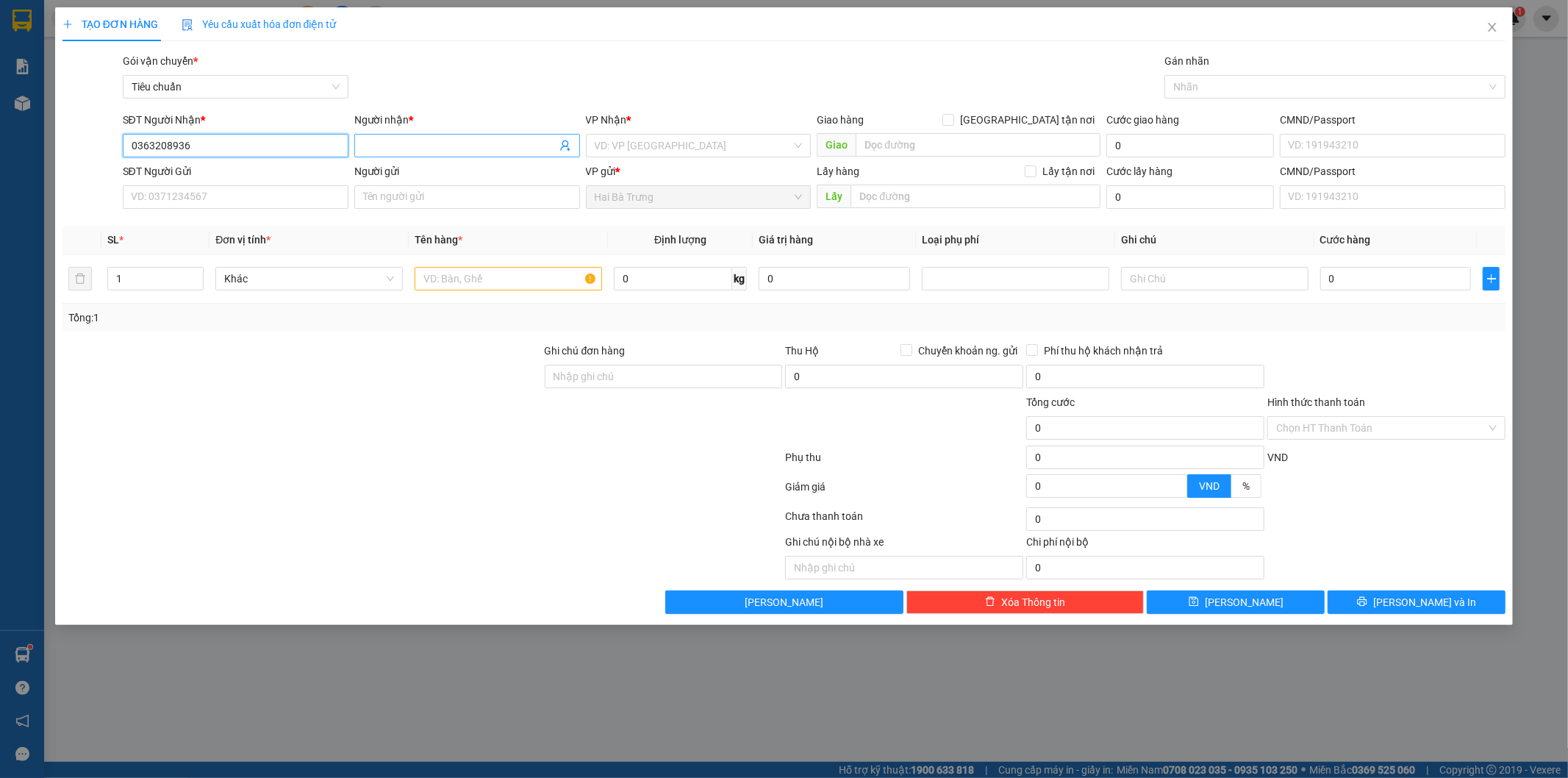
type input "0363208936"
click at [449, 145] on input "Người nhận *" at bounding box center [459, 145] width 193 height 16
type input "T"
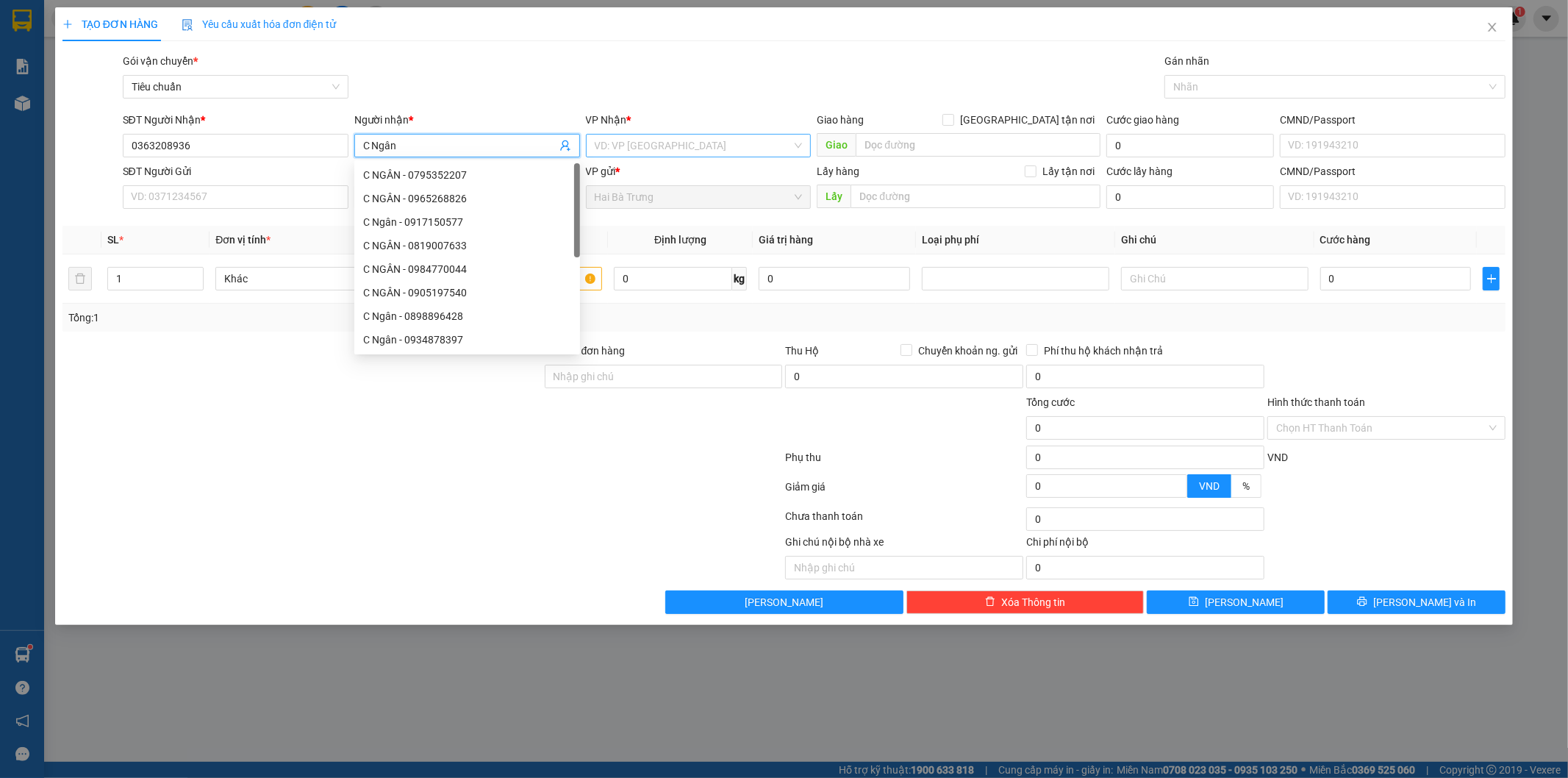
type input "C Ngân"
click at [694, 150] on input "search" at bounding box center [694, 145] width 198 height 22
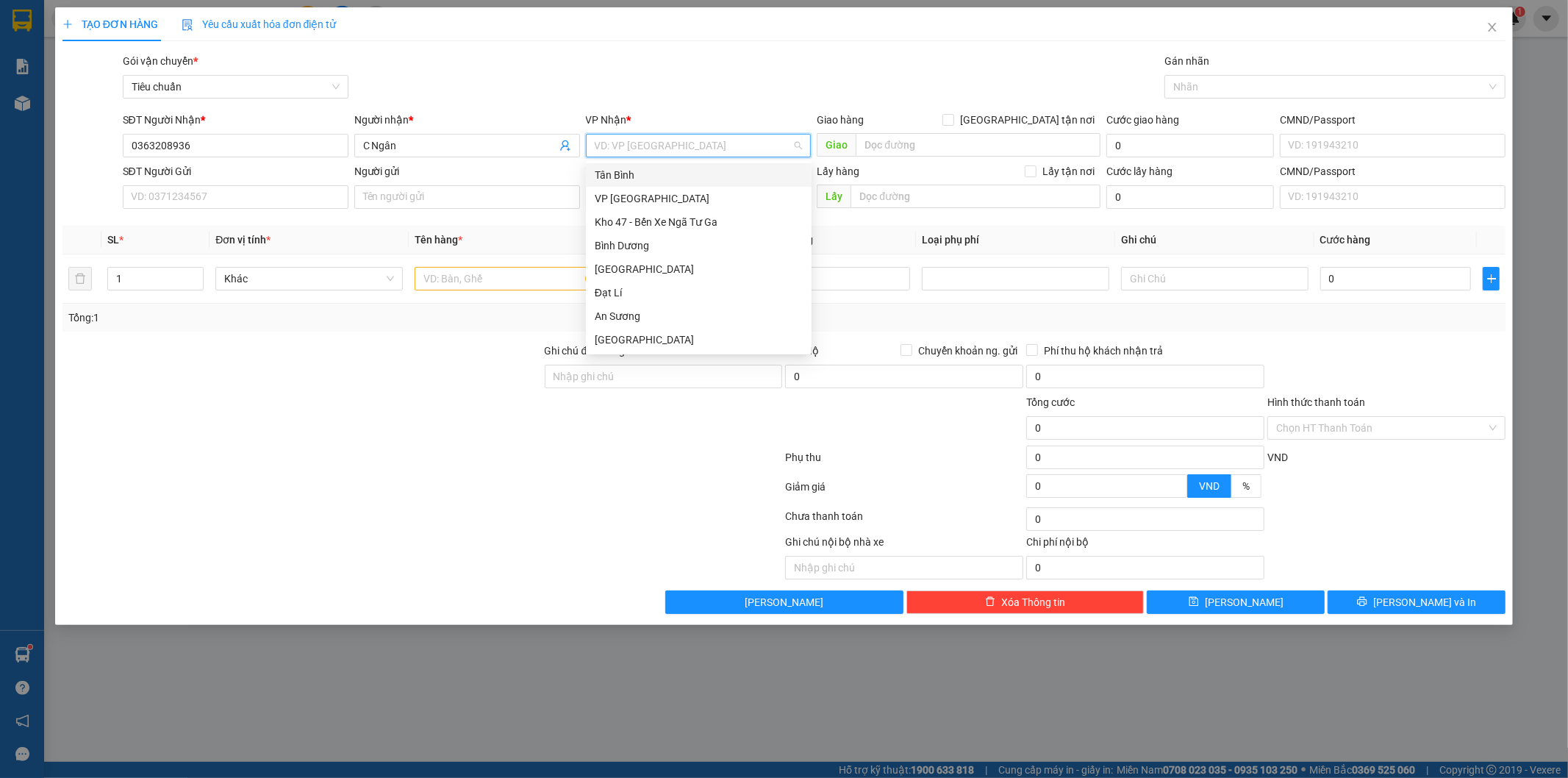
click at [634, 171] on div "Tân Bình" at bounding box center [698, 175] width 208 height 16
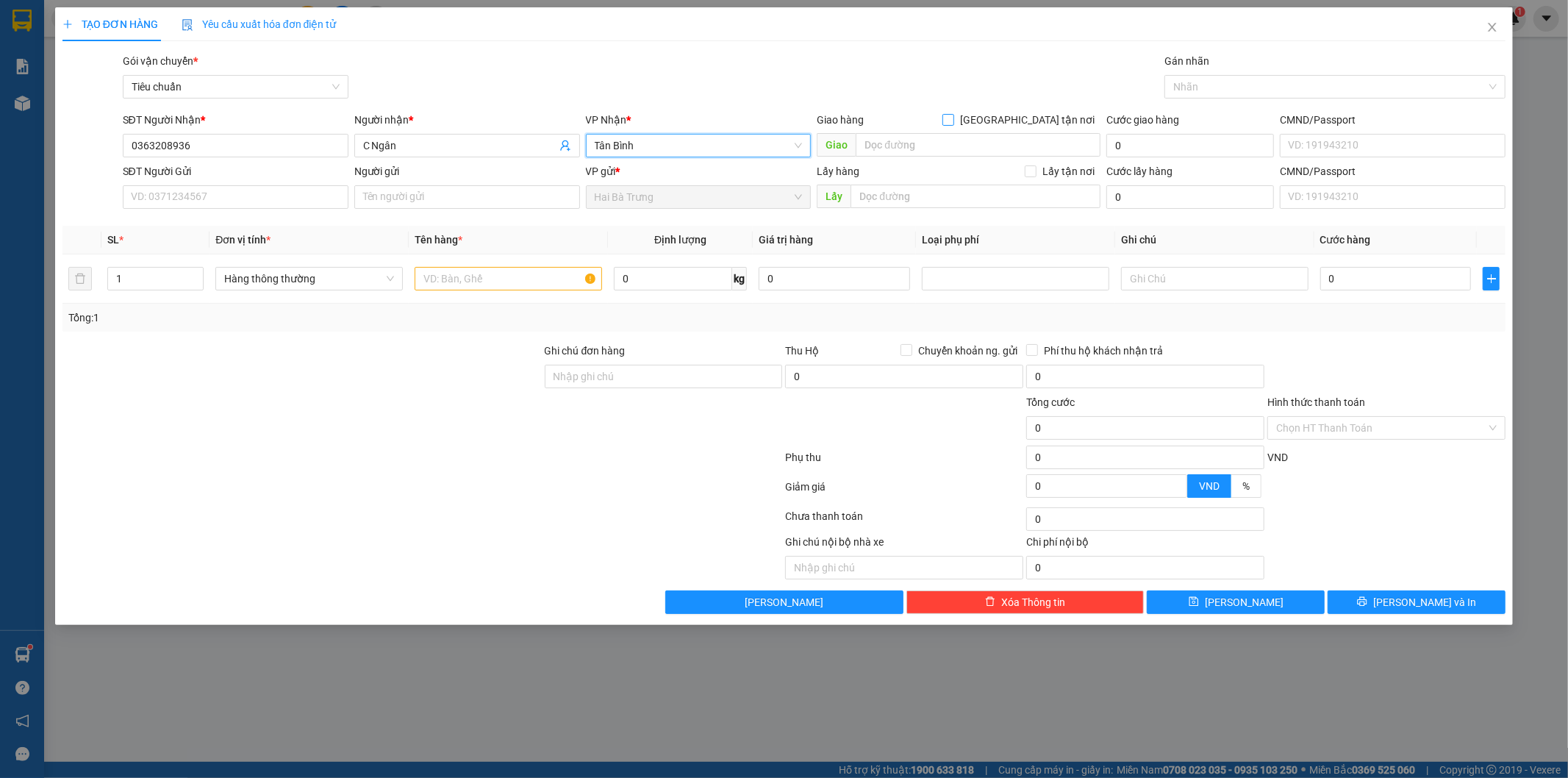
click at [1034, 119] on span "[GEOGRAPHIC_DATA] tận nơi" at bounding box center [1027, 120] width 146 height 16
click at [952, 119] on input "[GEOGRAPHIC_DATA] tận nơi" at bounding box center [947, 119] width 10 height 10
checkbox input "true"
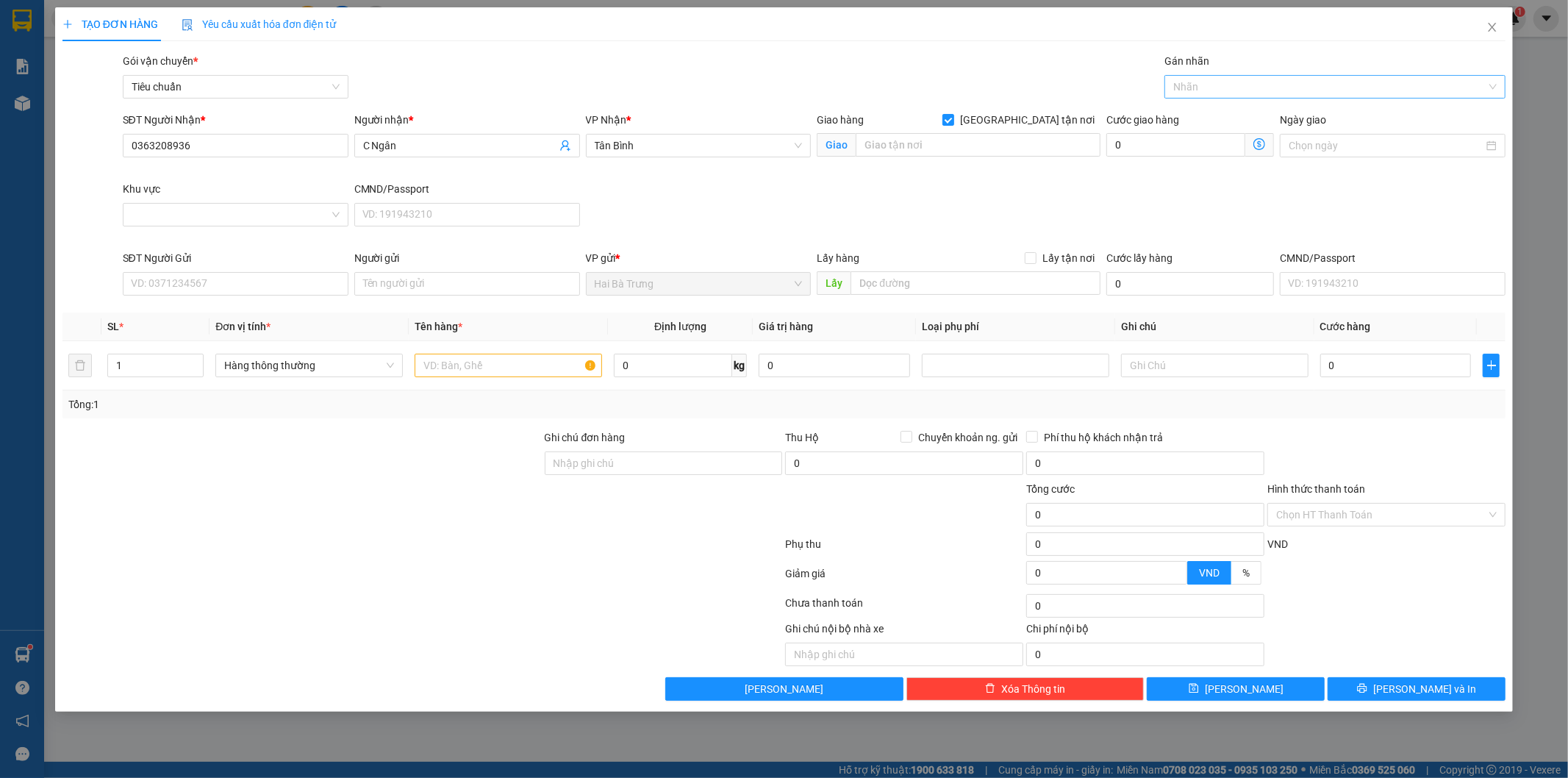
click at [1195, 83] on div at bounding box center [1327, 86] width 319 height 17
click at [1210, 142] on div "Giao Tận Nơi" at bounding box center [1335, 140] width 323 height 16
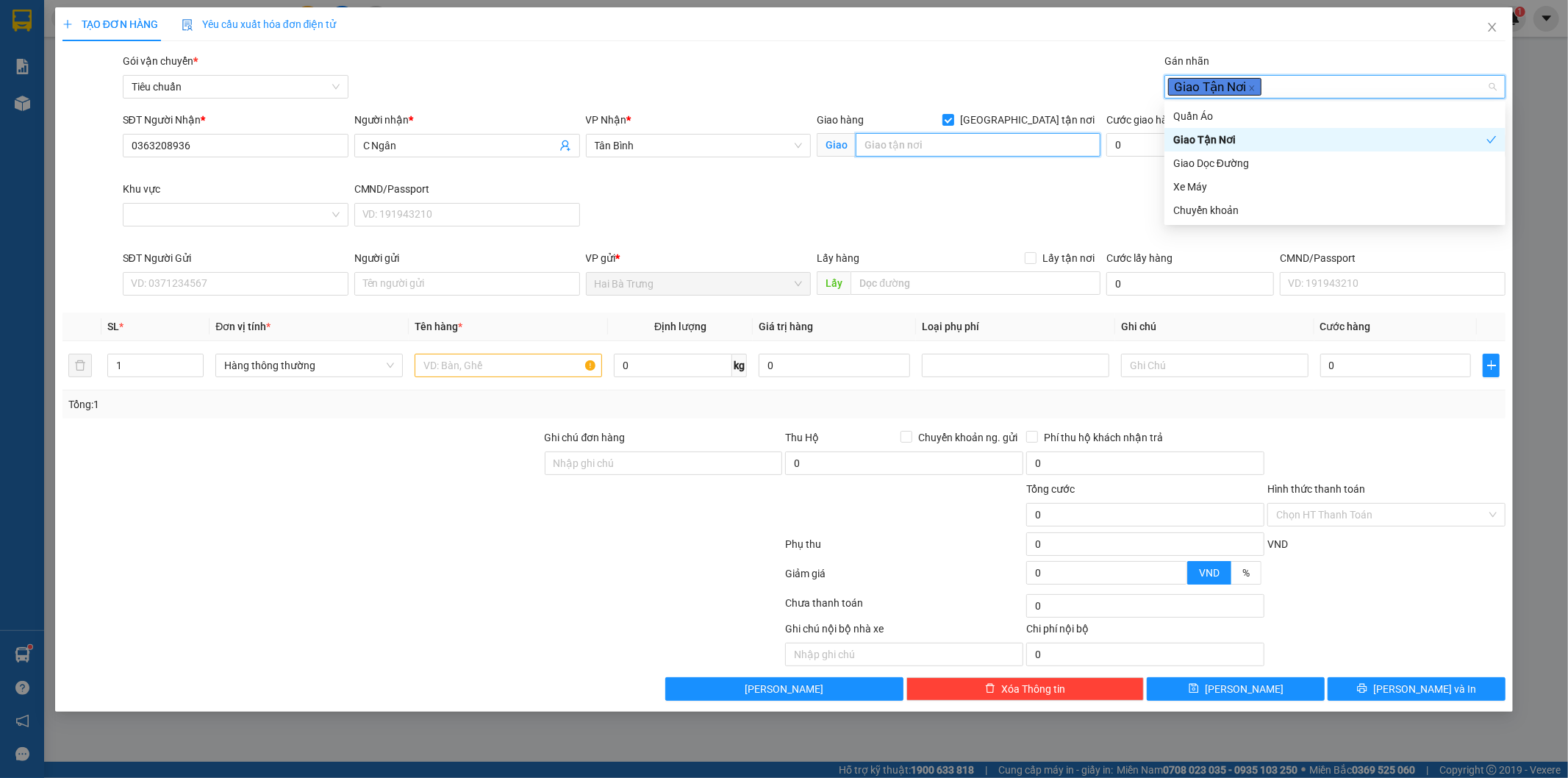
click at [949, 150] on input "search" at bounding box center [979, 145] width 245 height 24
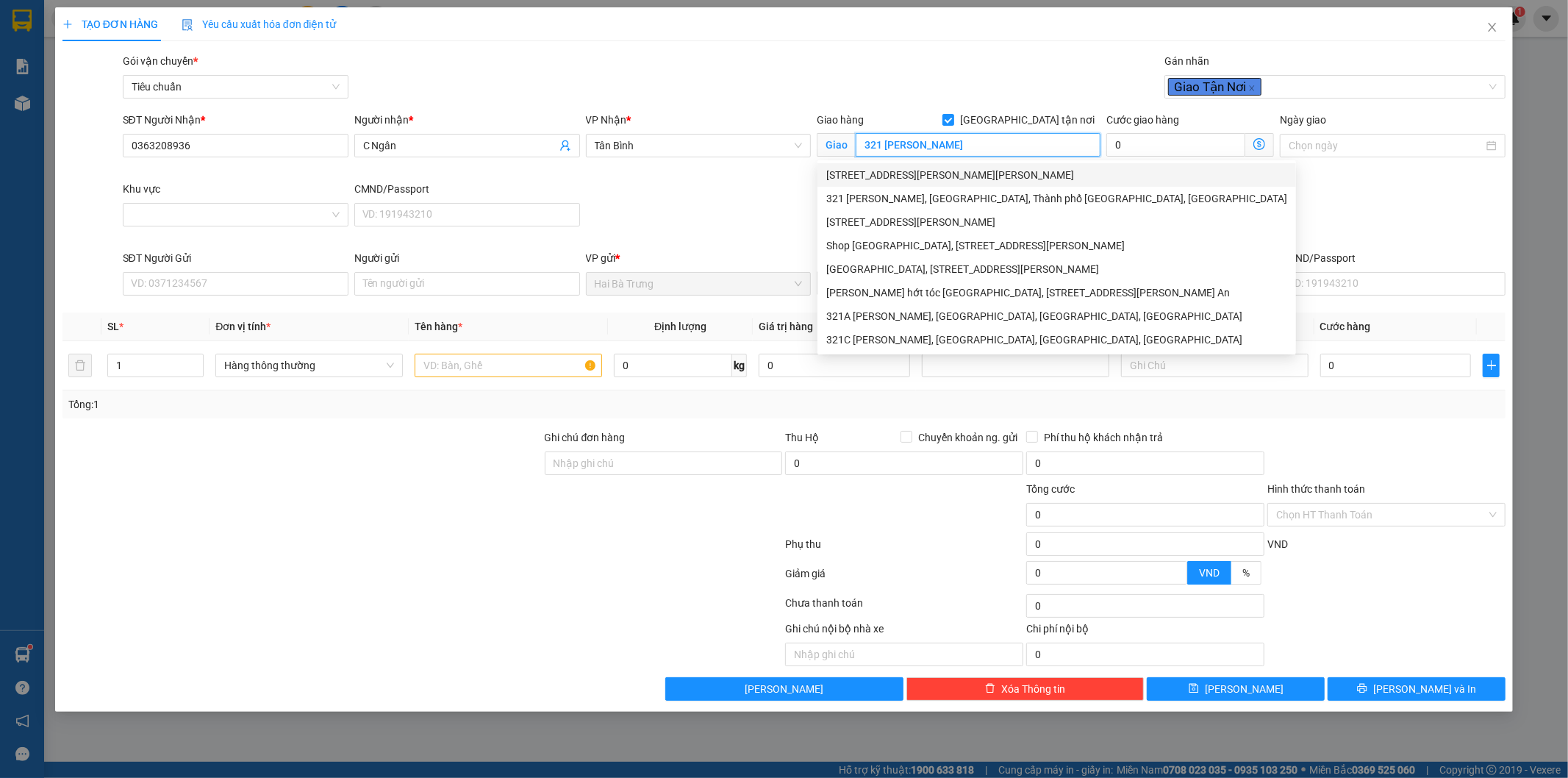
click at [935, 174] on div "[STREET_ADDRESS][PERSON_NAME][PERSON_NAME]" at bounding box center [1057, 175] width 461 height 16
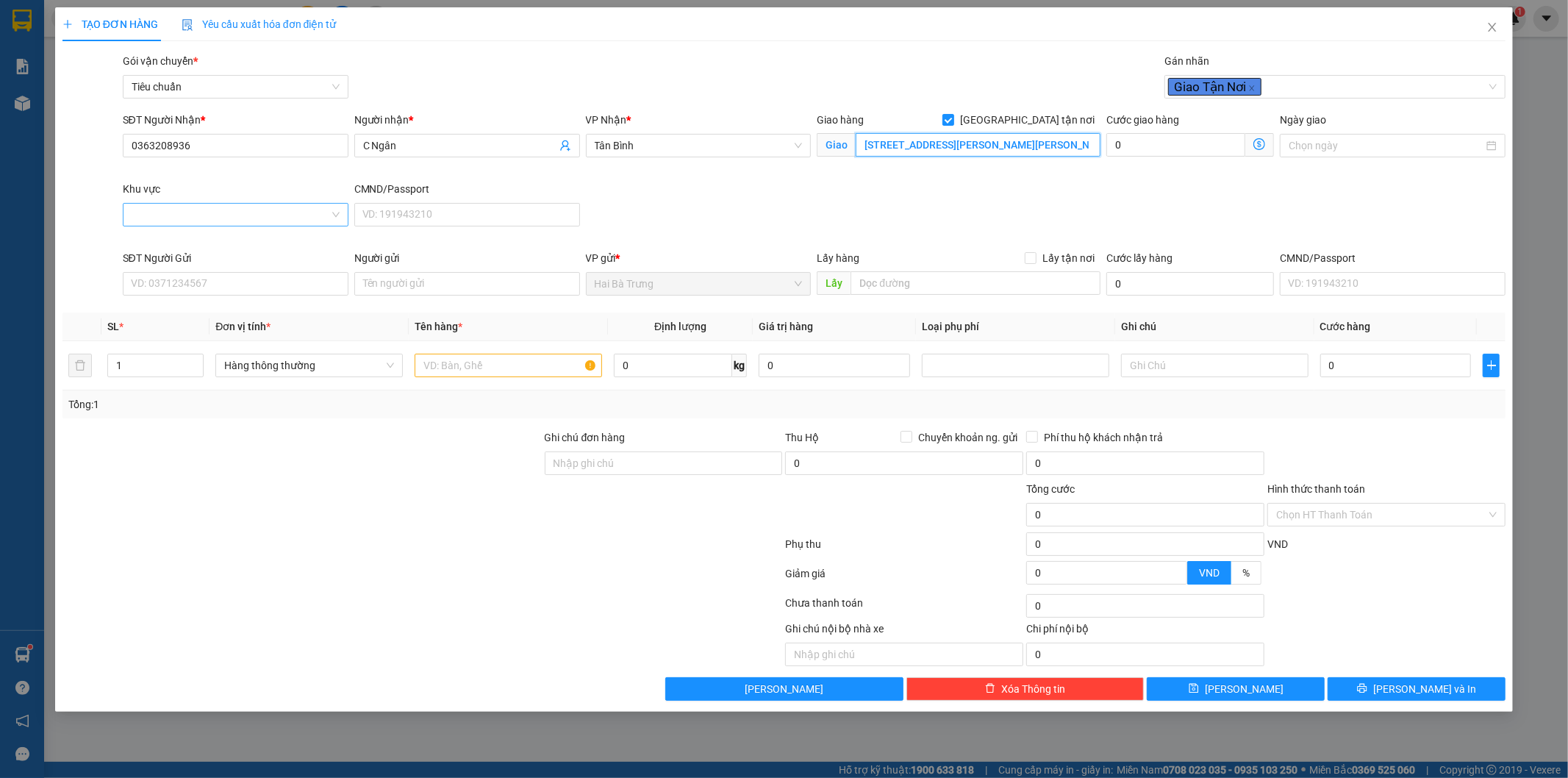
type input "[STREET_ADDRESS][PERSON_NAME][PERSON_NAME]"
click at [165, 211] on input "Khu vực" at bounding box center [231, 214] width 198 height 22
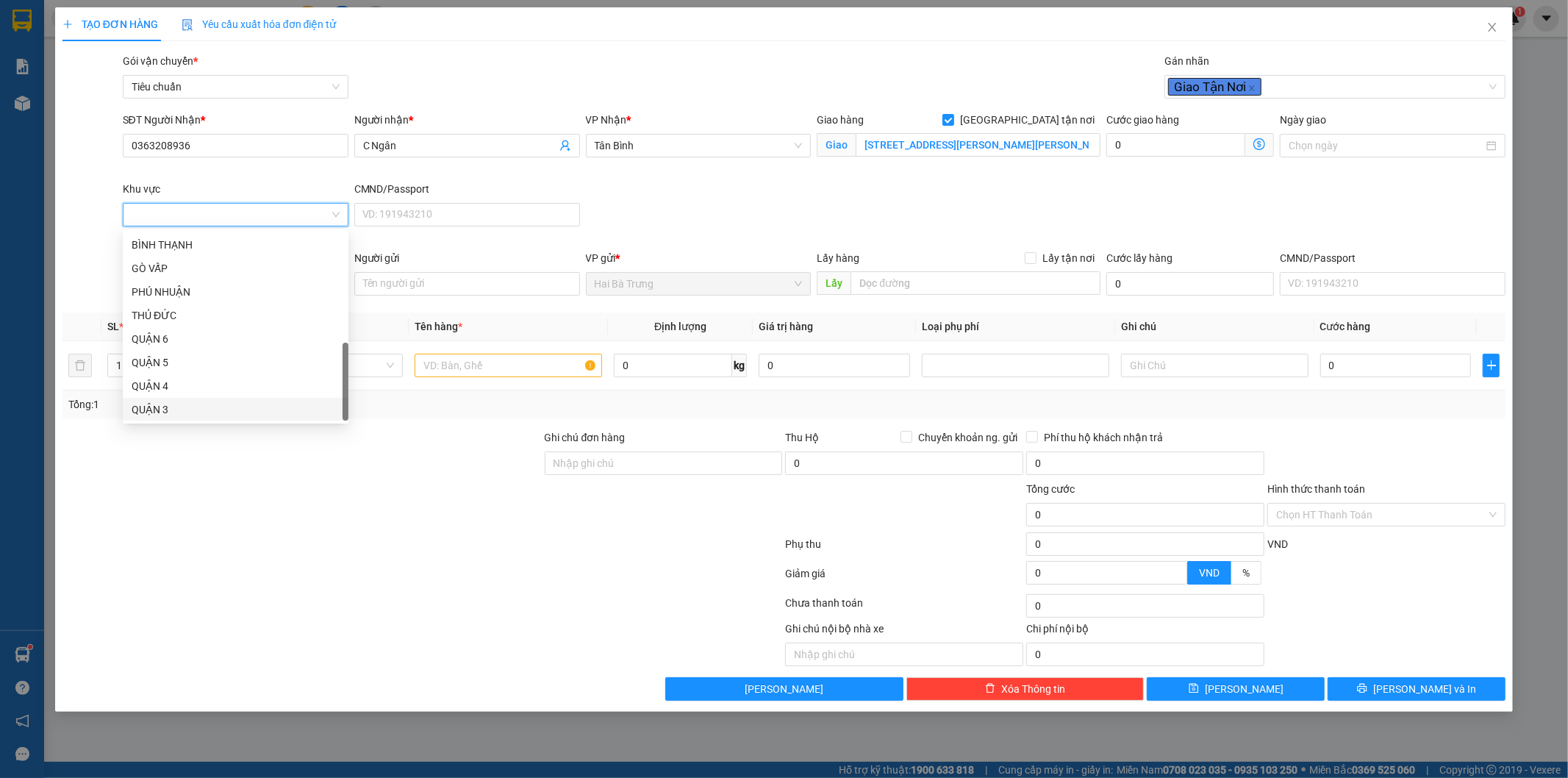
click at [172, 401] on div "QUẬN 3" at bounding box center [235, 409] width 208 height 16
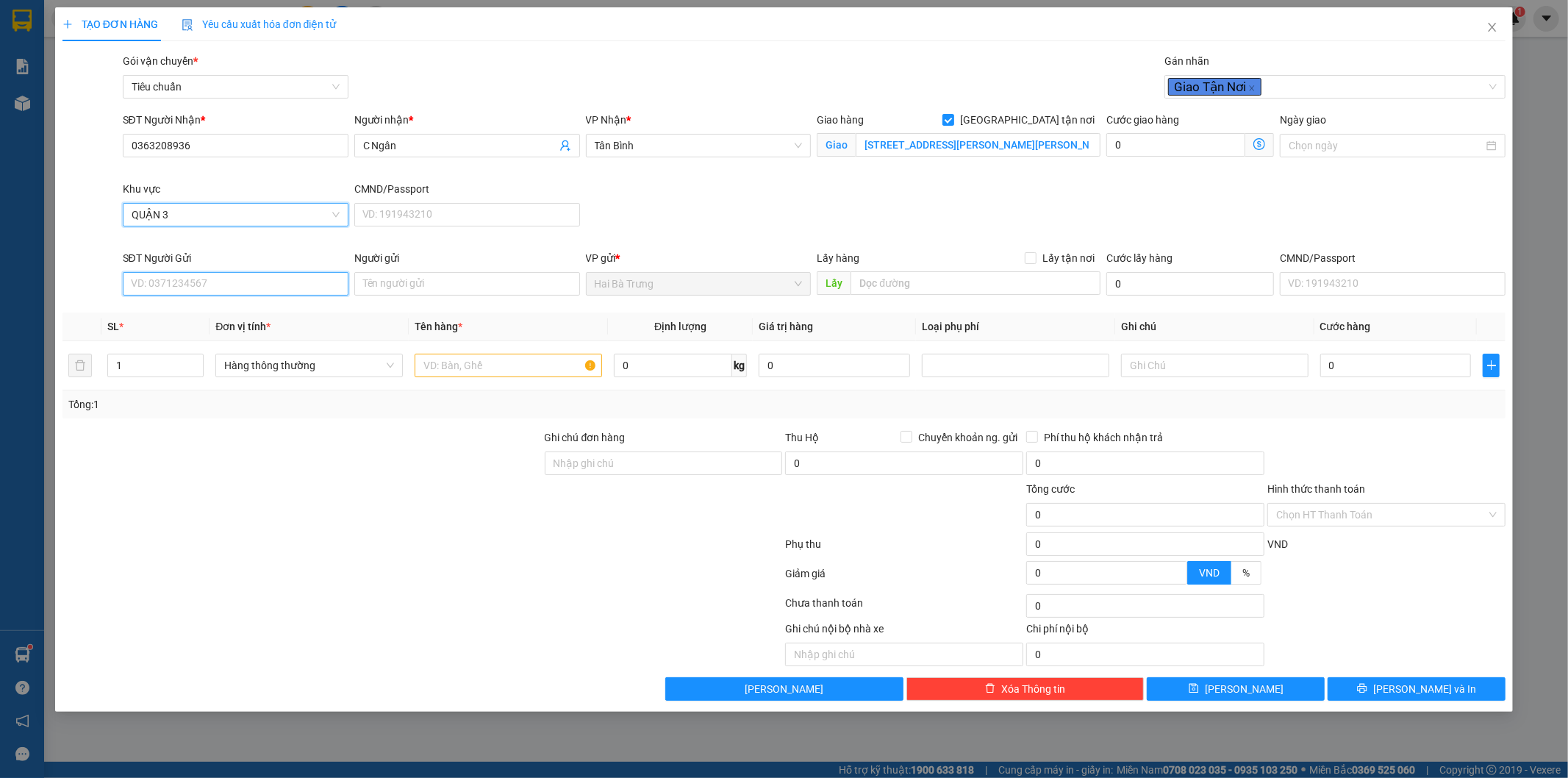
click at [196, 285] on input "SĐT Người Gửi" at bounding box center [235, 284] width 226 height 24
type input "0358955987"
click at [408, 281] on input "Người gửi" at bounding box center [467, 284] width 226 height 24
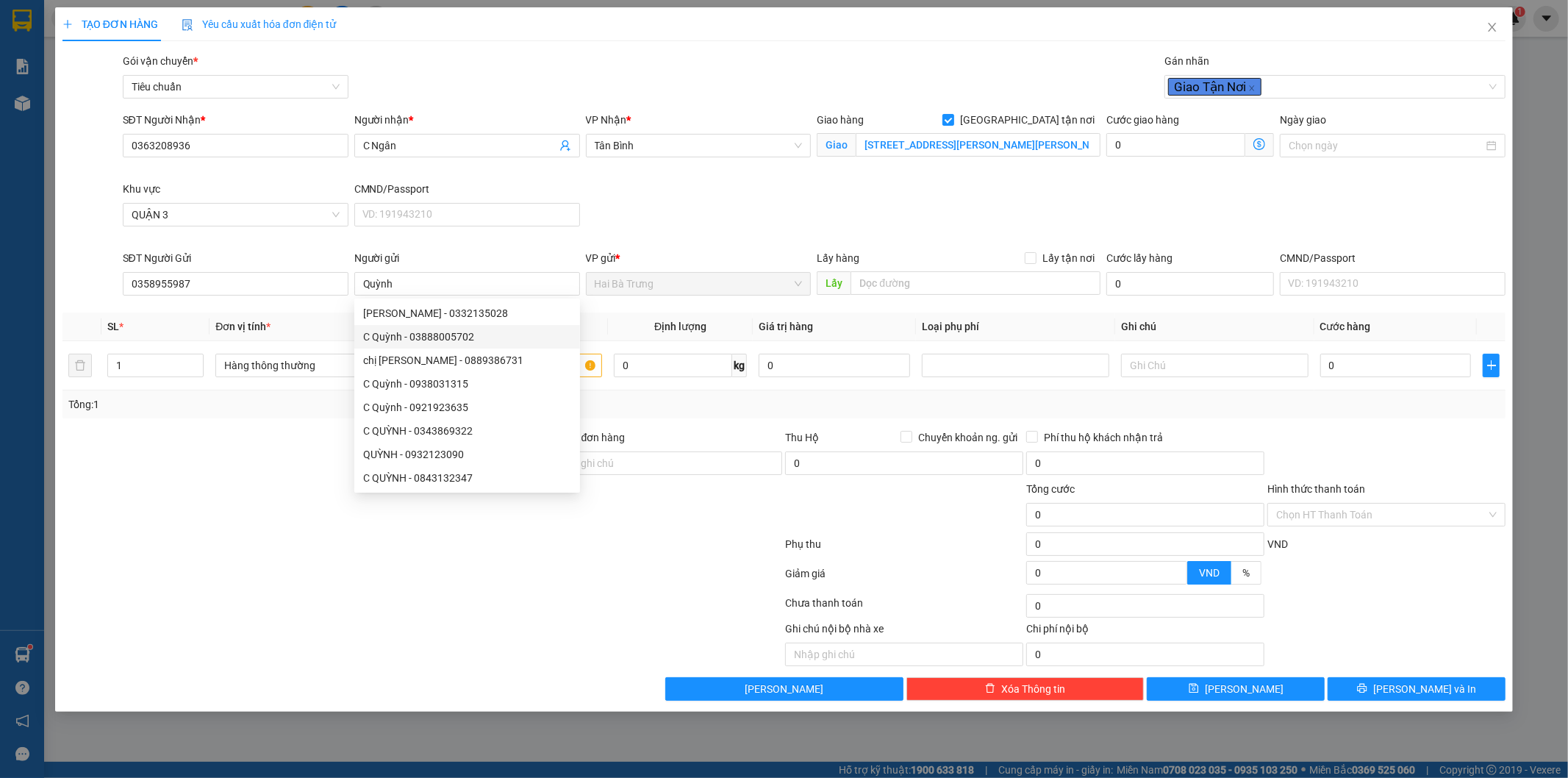
click at [281, 562] on div at bounding box center [422, 576] width 724 height 29
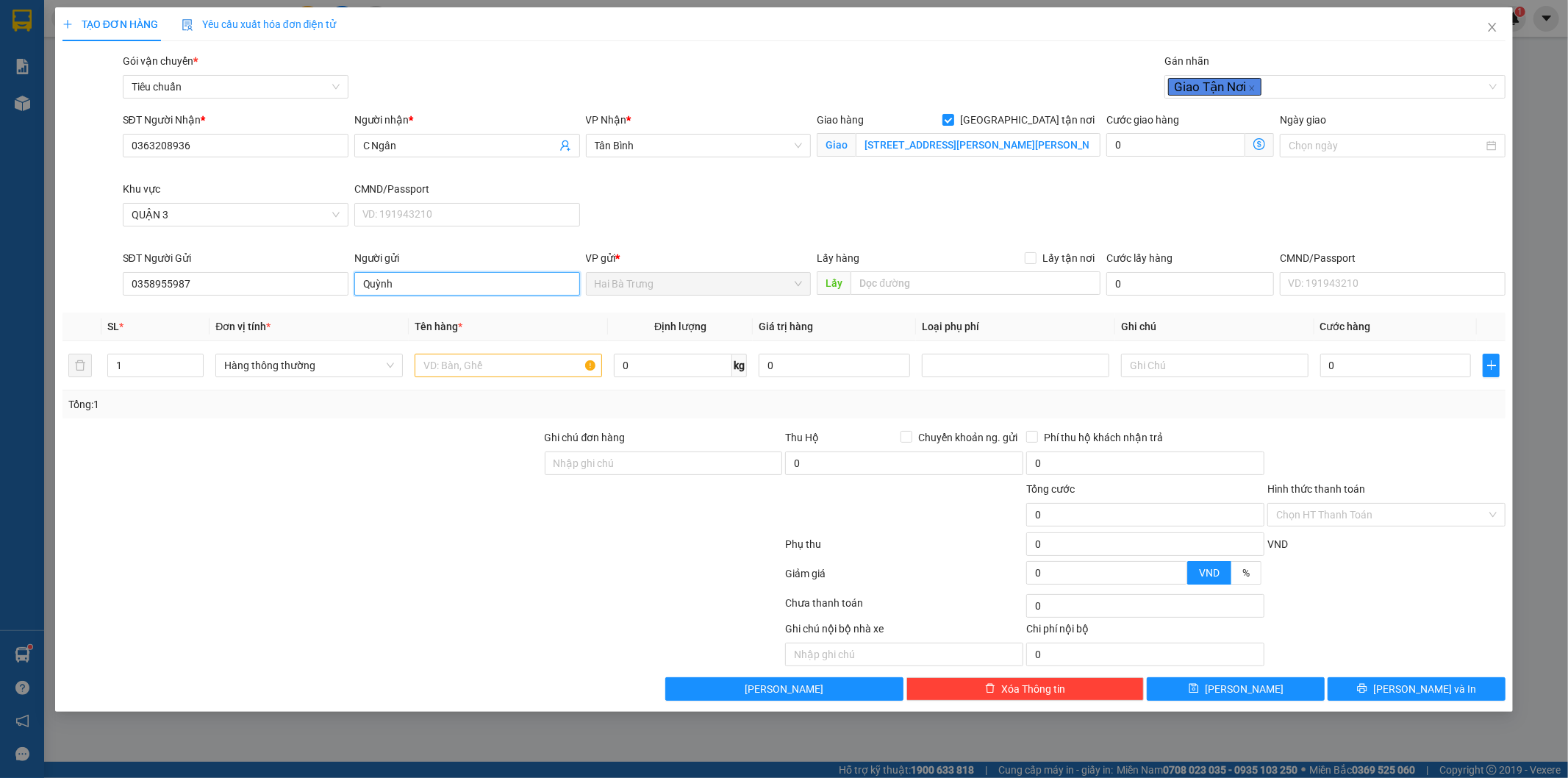
click at [359, 284] on input "Quỳnh" at bounding box center [467, 284] width 226 height 24
type input "CQuỳnh"
drag, startPoint x: 410, startPoint y: 289, endPoint x: 344, endPoint y: 296, distance: 66.4
click at [344, 296] on div "SĐT Người Gửi 0358955987 Người gửi CQuỳnh CQuỳnh VP gửi * Hai Bà Trưng Lấy hàng…" at bounding box center [814, 275] width 1389 height 52
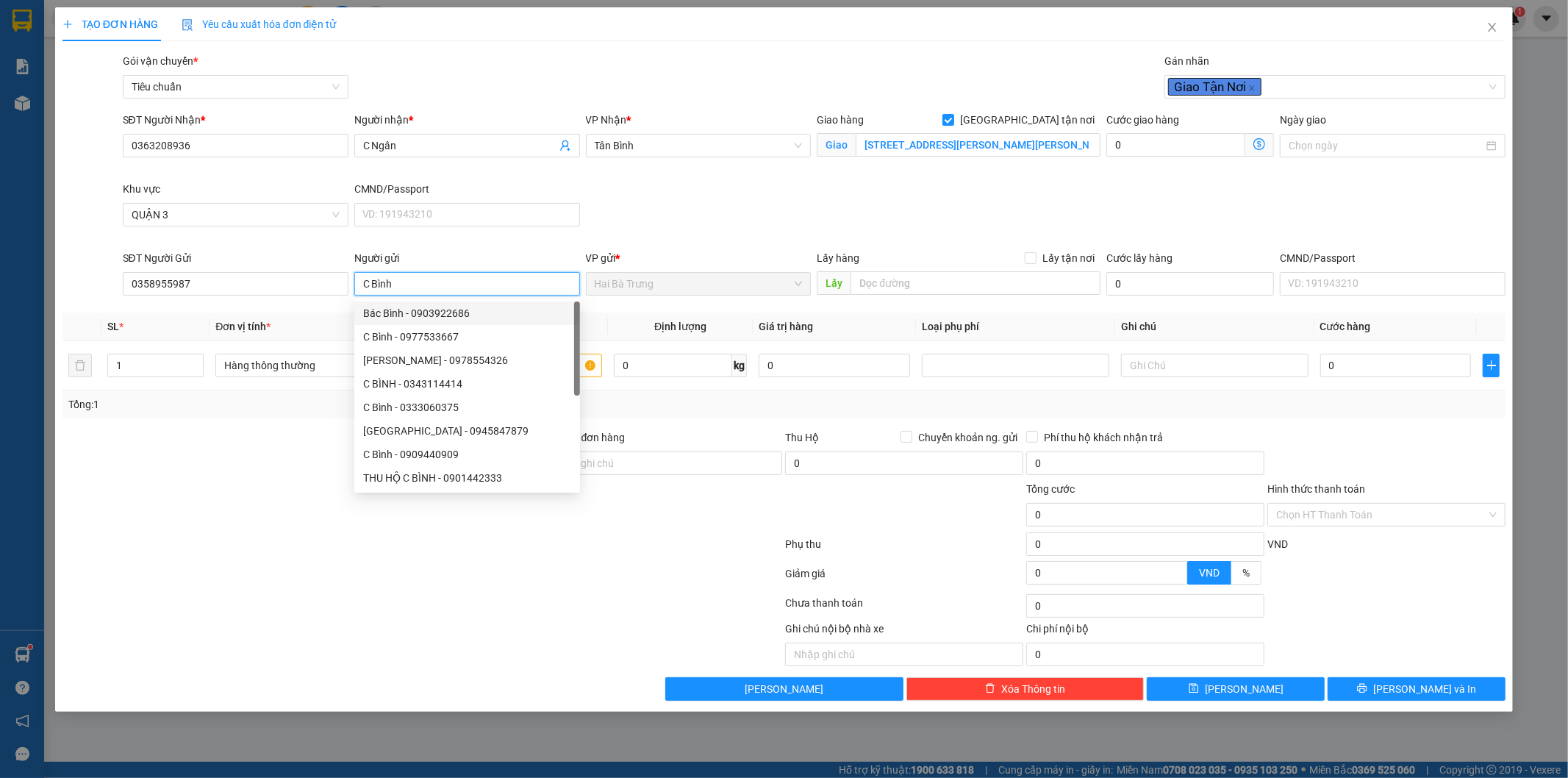
type input "C Bình"
click at [255, 586] on div at bounding box center [422, 576] width 724 height 29
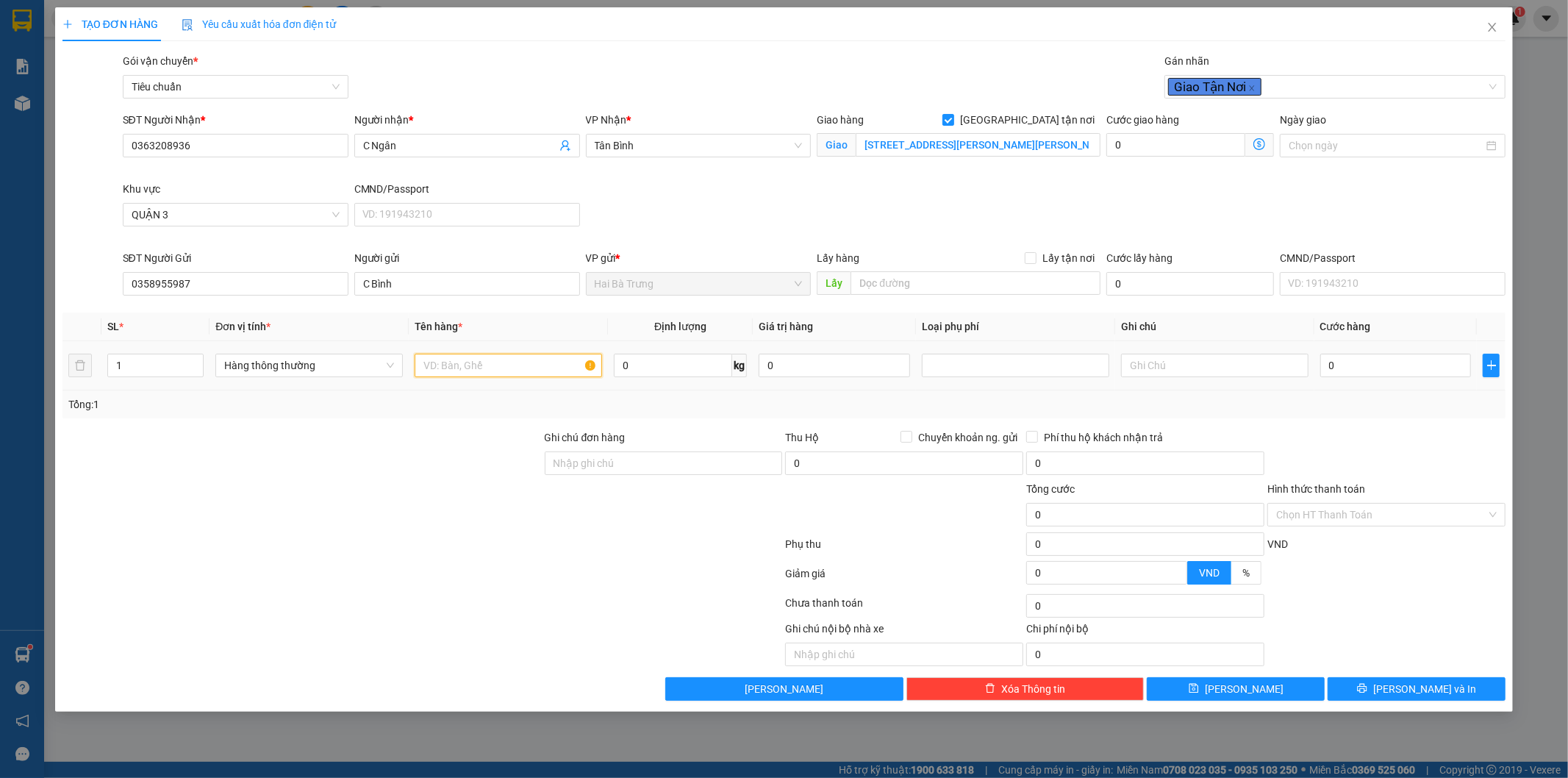
click at [487, 365] on input "text" at bounding box center [508, 365] width 187 height 24
type input "Q"
type input "Nón"
click at [1156, 363] on input "text" at bounding box center [1215, 365] width 187 height 24
type input "Bọc Vàng"
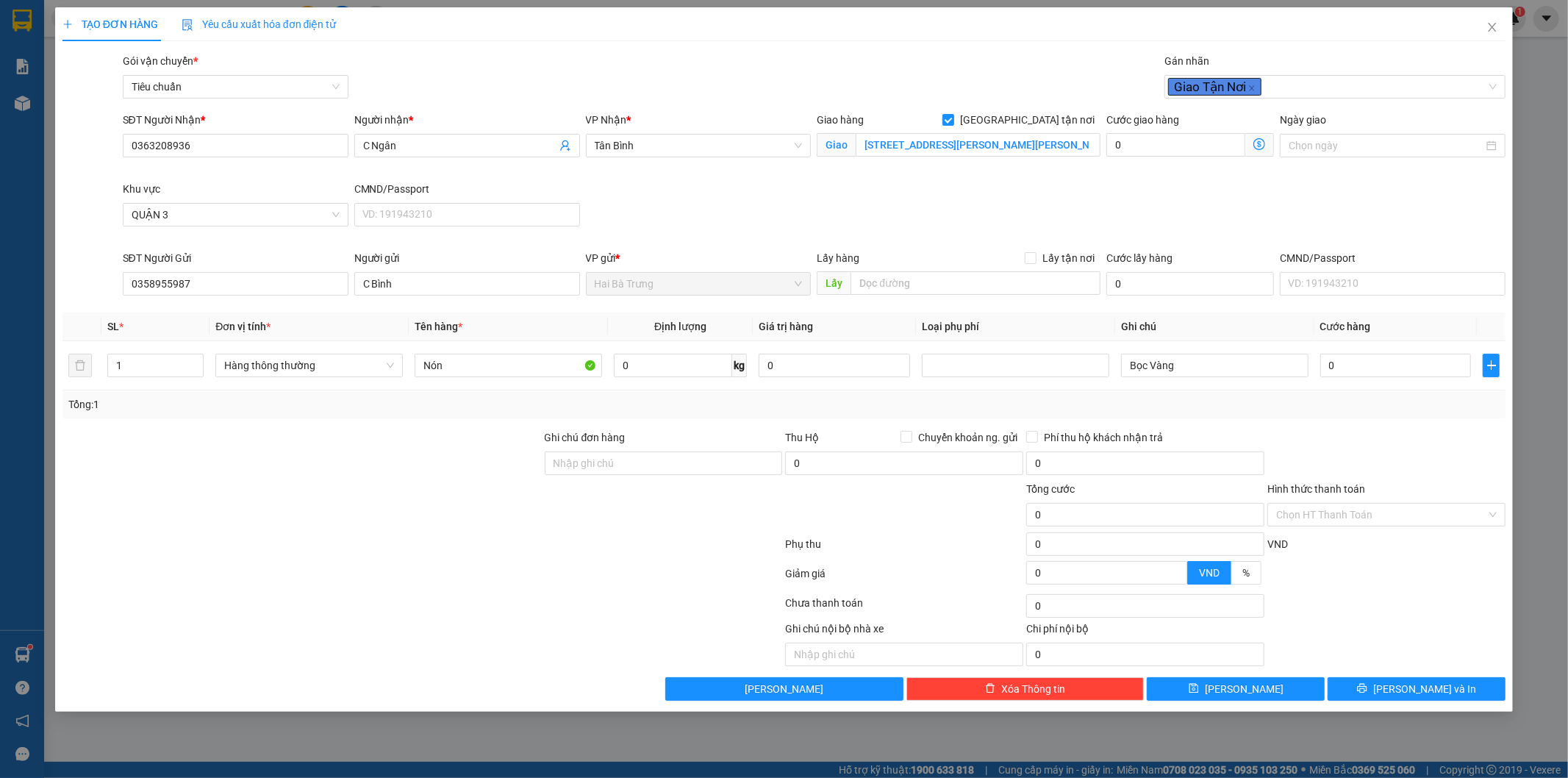
click at [1347, 428] on div "Transit Pickup Surcharge Ids Transit Deliver Surcharge Ids Transit Deliver Surc…" at bounding box center [784, 376] width 1444 height 647
click at [1354, 365] on input "0" at bounding box center [1395, 365] width 152 height 24
click at [804, 366] on input "0" at bounding box center [834, 365] width 152 height 24
type input "0"
click at [1353, 364] on input "0" at bounding box center [1395, 365] width 152 height 24
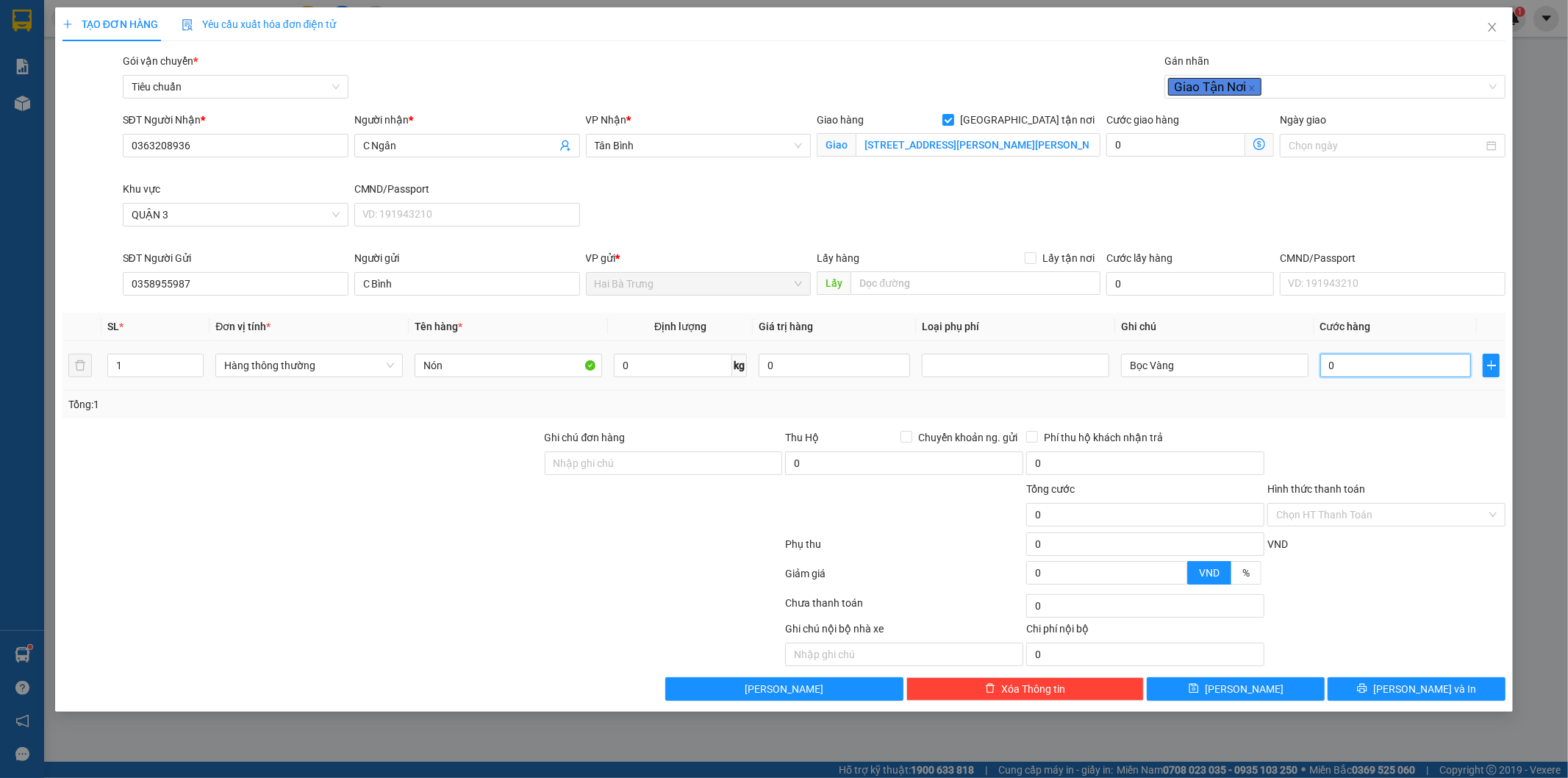
type input "3"
type input "0"
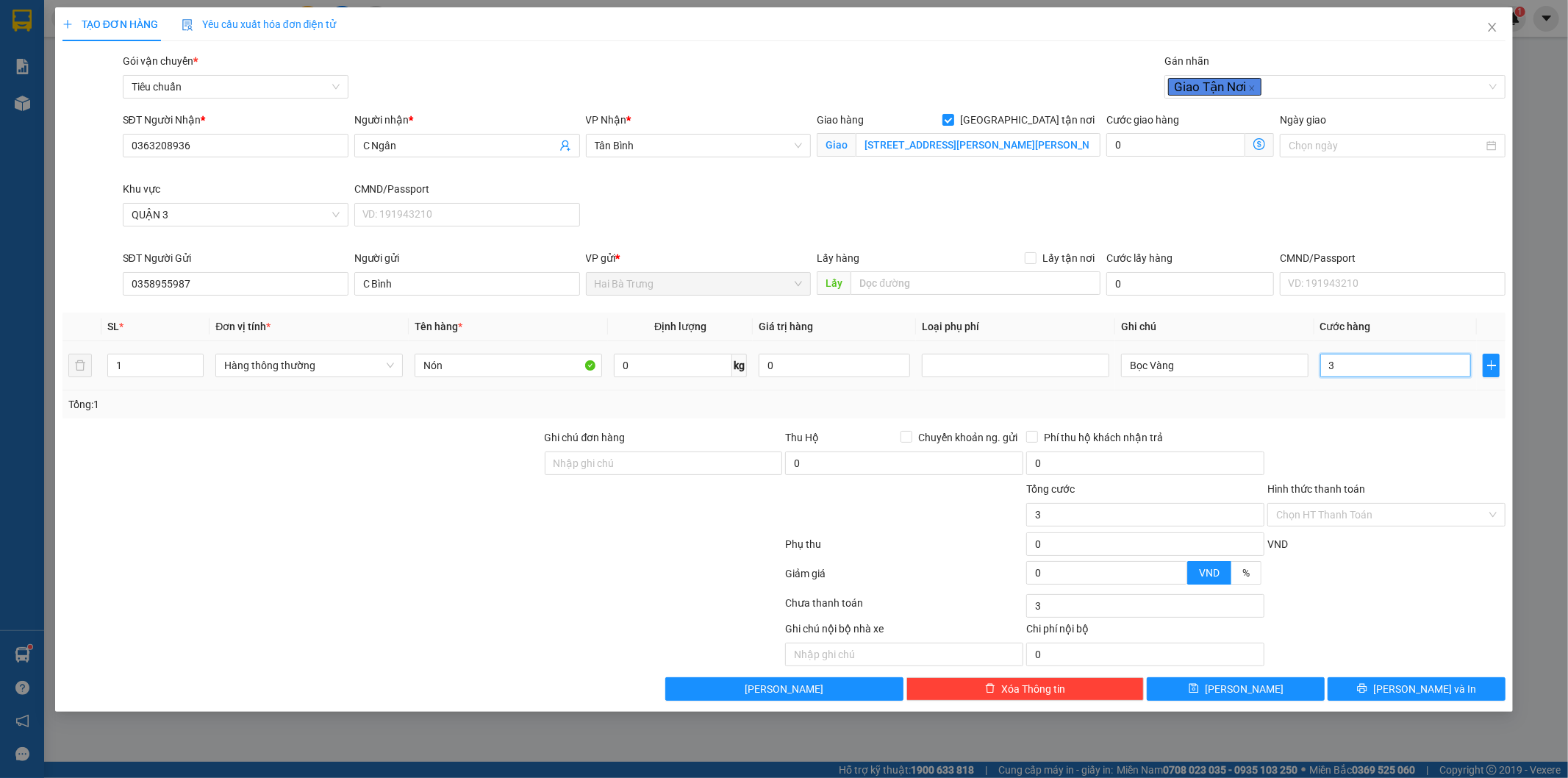
type input "0"
type input "03"
type input "3"
type input "030"
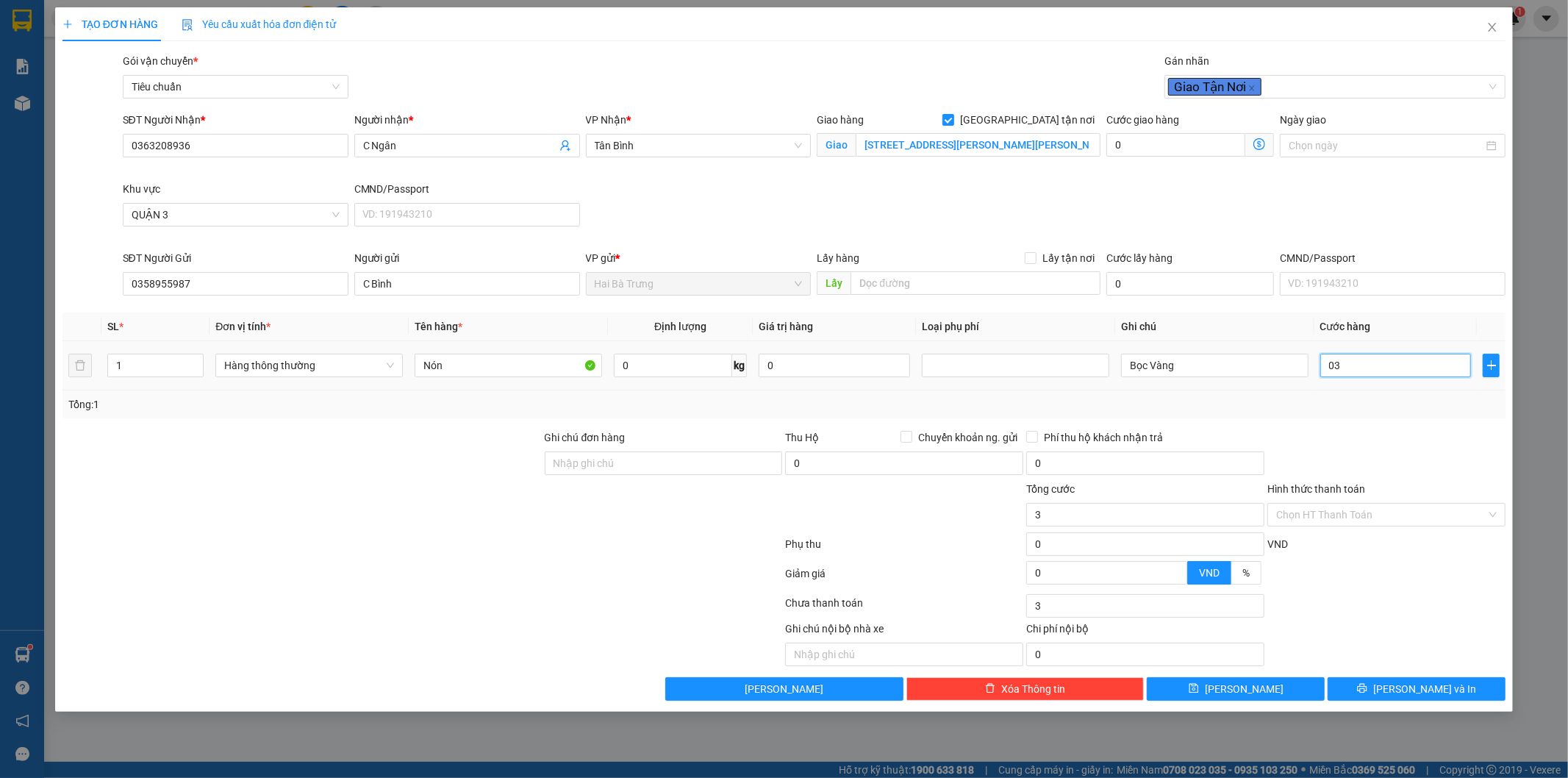
type input "30"
type input "0.300"
type input "300"
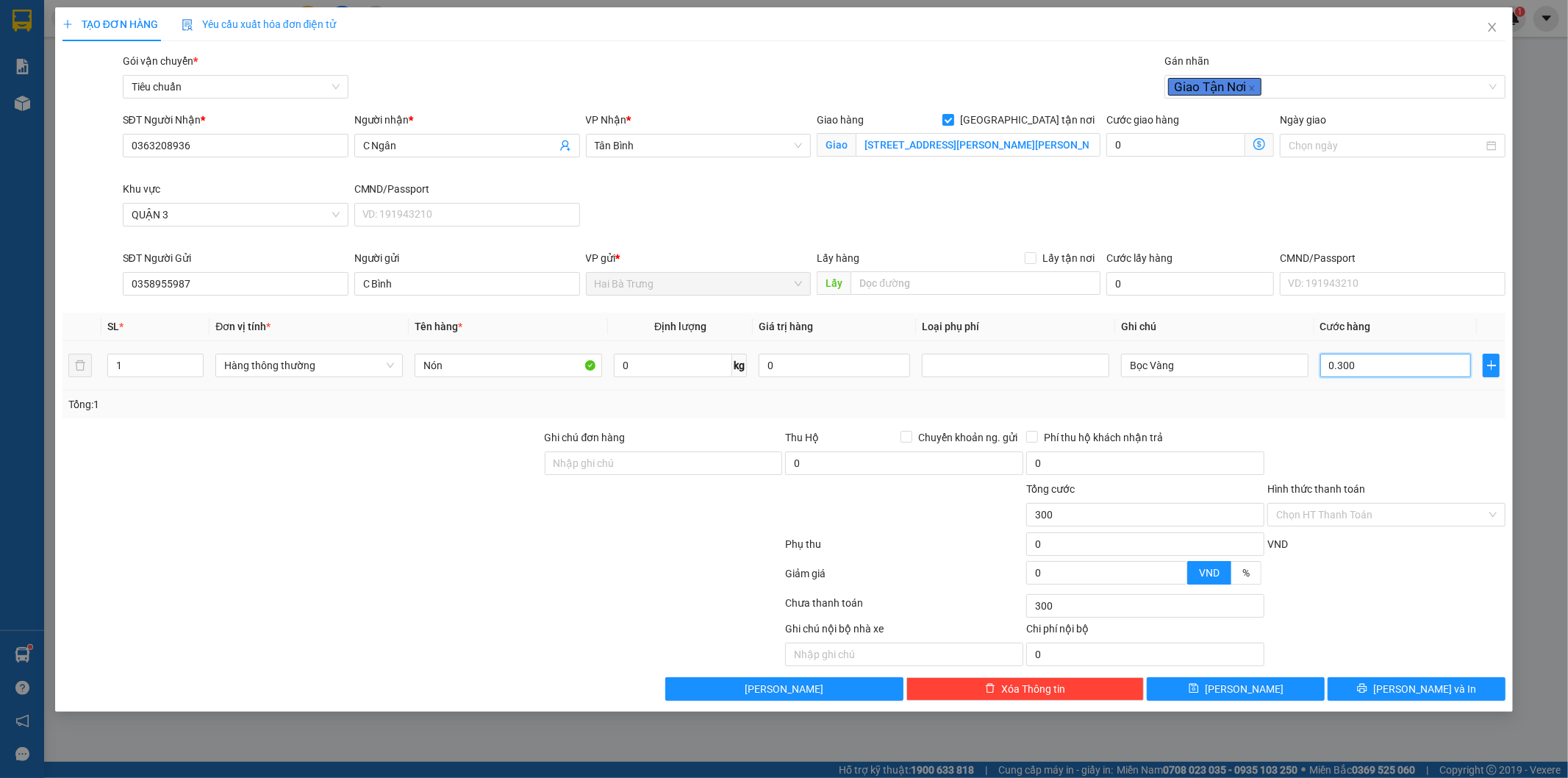
type input "03.000"
type input "3.000"
type input "030.000"
type input "30.000"
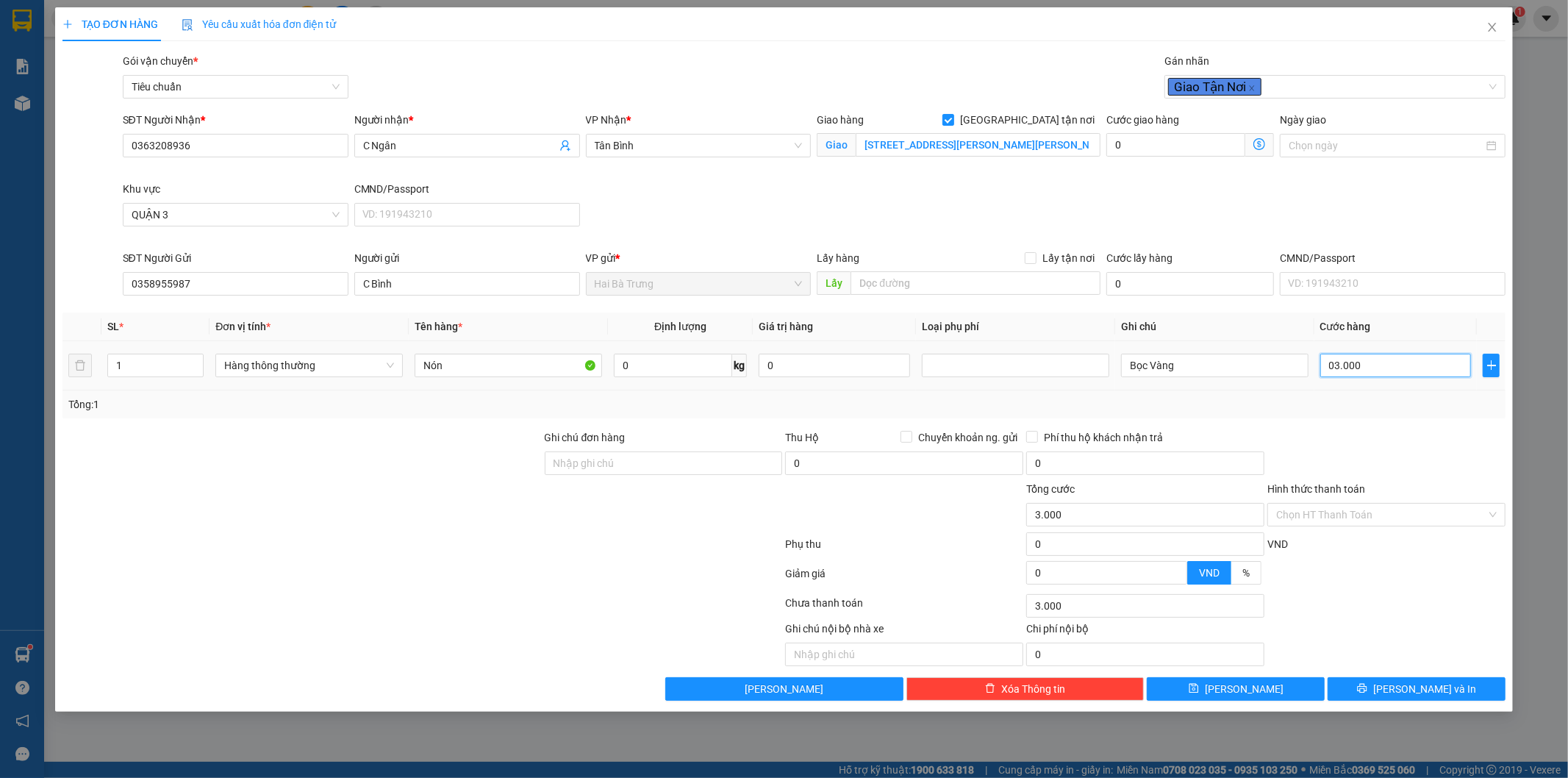
type input "30.000"
click at [1260, 148] on icon "dollar-circle" at bounding box center [1259, 143] width 12 height 12
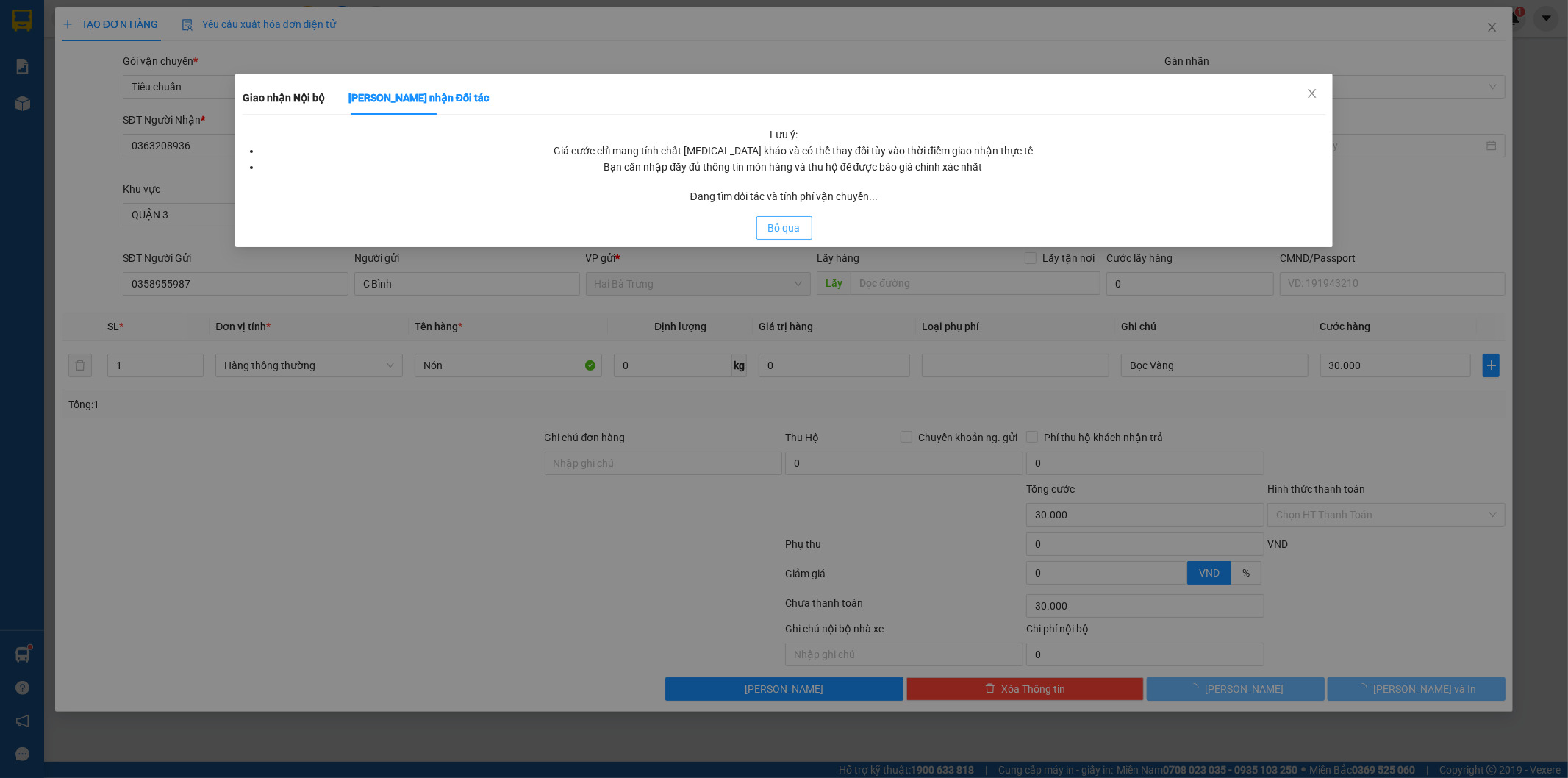
click at [787, 226] on div "Lưu ý: Giá cước chỉ mang tính chất [MEDICAL_DATA] khảo và có thể thay đổi tùy v…" at bounding box center [784, 182] width 1083 height 113
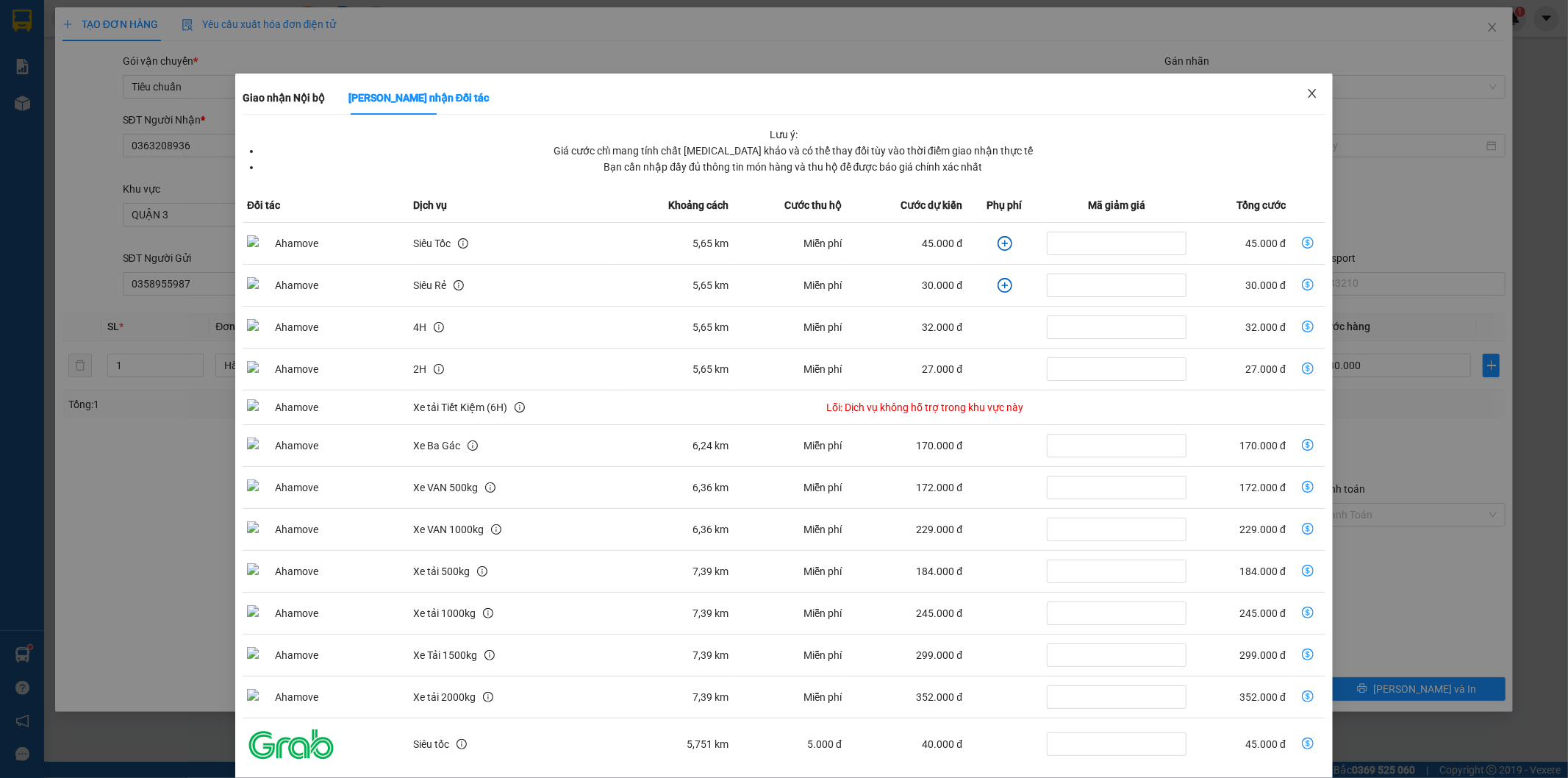
click at [1307, 93] on icon "close" at bounding box center [1312, 93] width 12 height 12
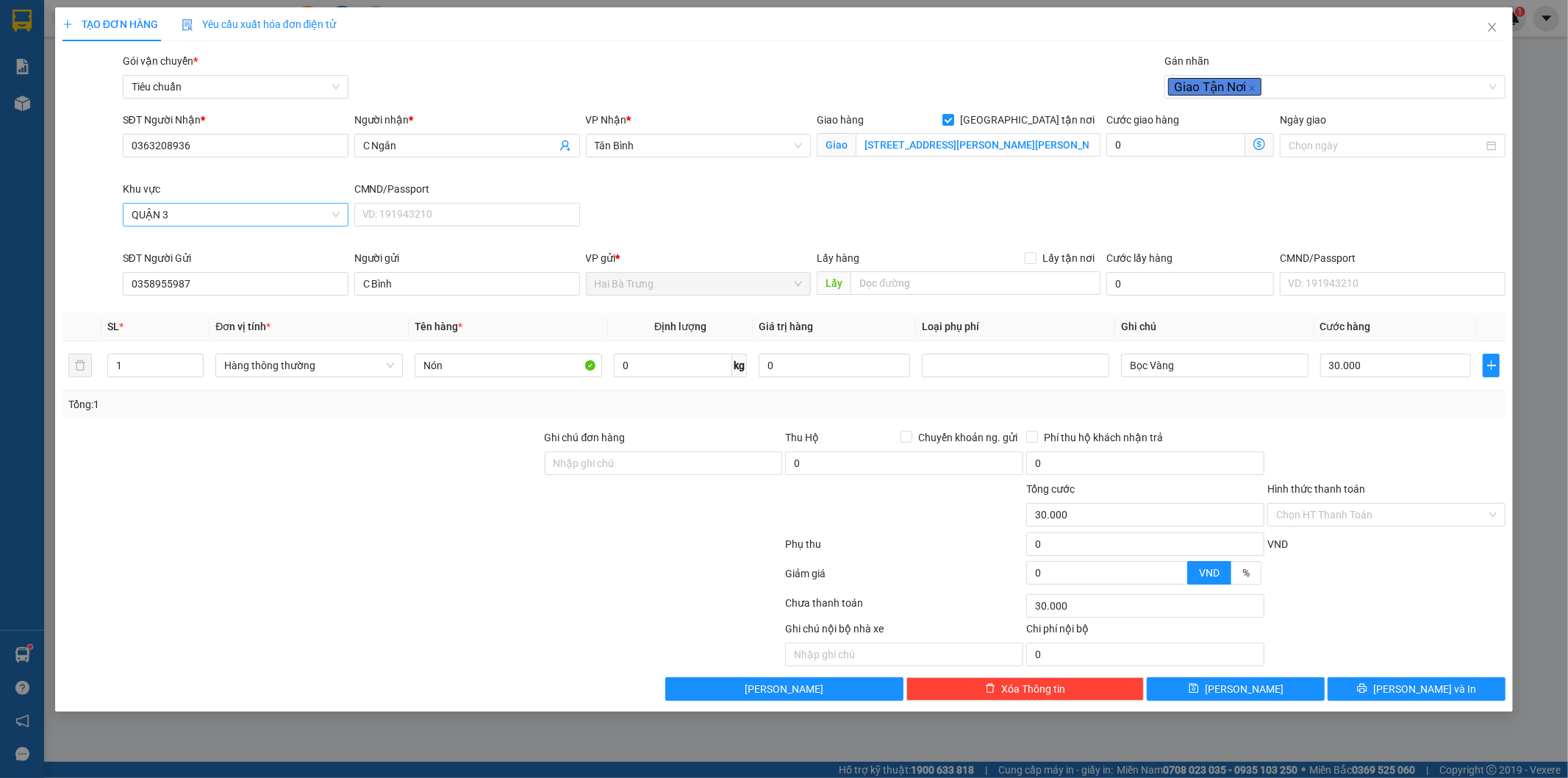
click at [235, 221] on span "QUẬN 3" at bounding box center [235, 214] width 208 height 22
click at [1232, 151] on input "0" at bounding box center [1176, 145] width 139 height 24
click at [1258, 145] on icon "dollar-circle" at bounding box center [1259, 143] width 12 height 12
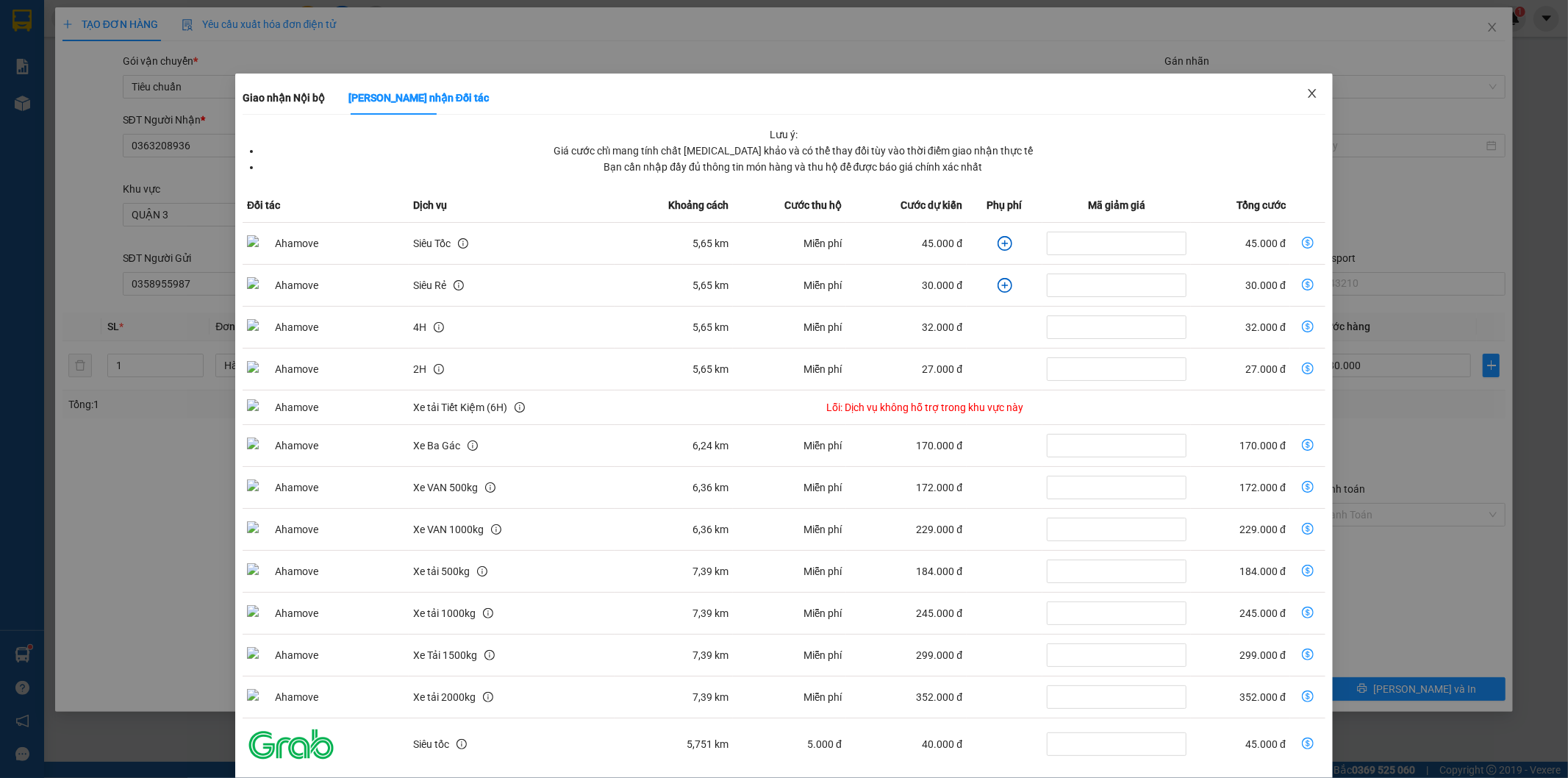
click at [1299, 87] on span "Close" at bounding box center [1312, 94] width 41 height 41
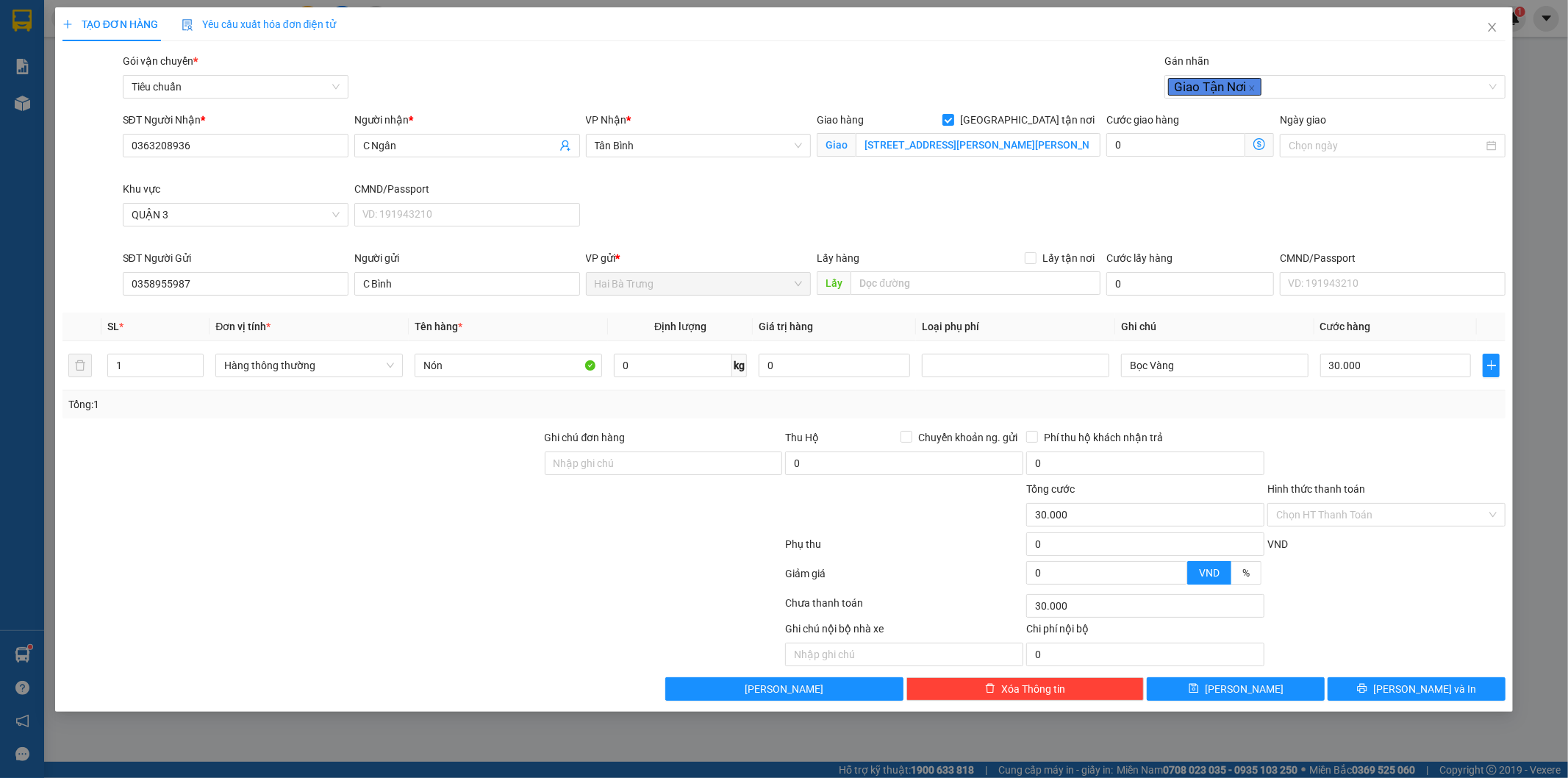
click at [1175, 160] on div "Cước giao hàng 0 Giao nhận Nội bộ Giao nhận Đối tác Lưu ý: Giá cước chỉ mang tí…" at bounding box center [1190, 137] width 168 height 52
click at [1164, 149] on input "0" at bounding box center [1176, 145] width 139 height 24
click at [1336, 431] on div at bounding box center [1386, 455] width 242 height 52
click at [1252, 87] on icon "close" at bounding box center [1252, 88] width 7 height 7
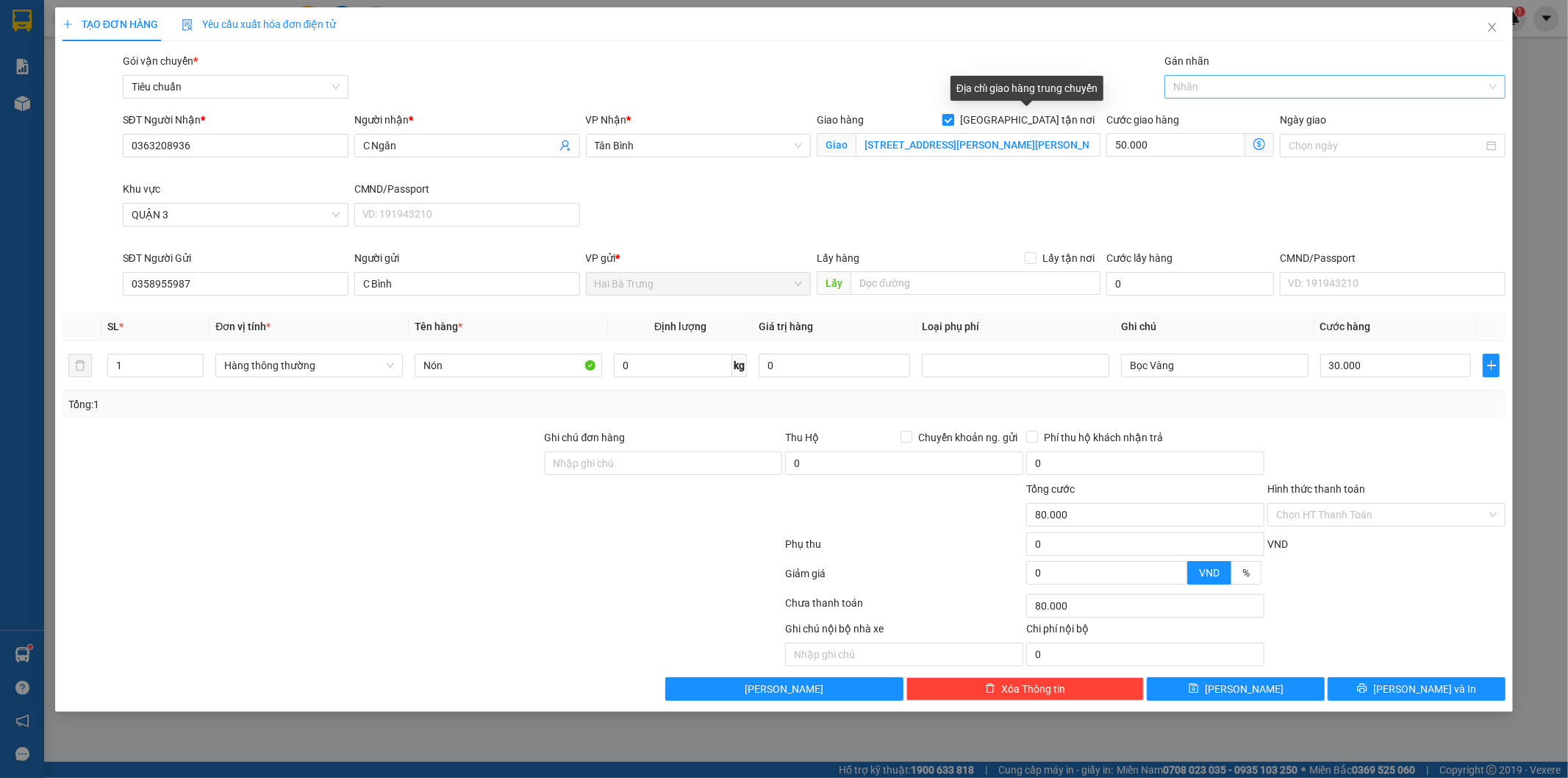
click at [952, 118] on input "[GEOGRAPHIC_DATA] tận nơi" at bounding box center [947, 119] width 10 height 10
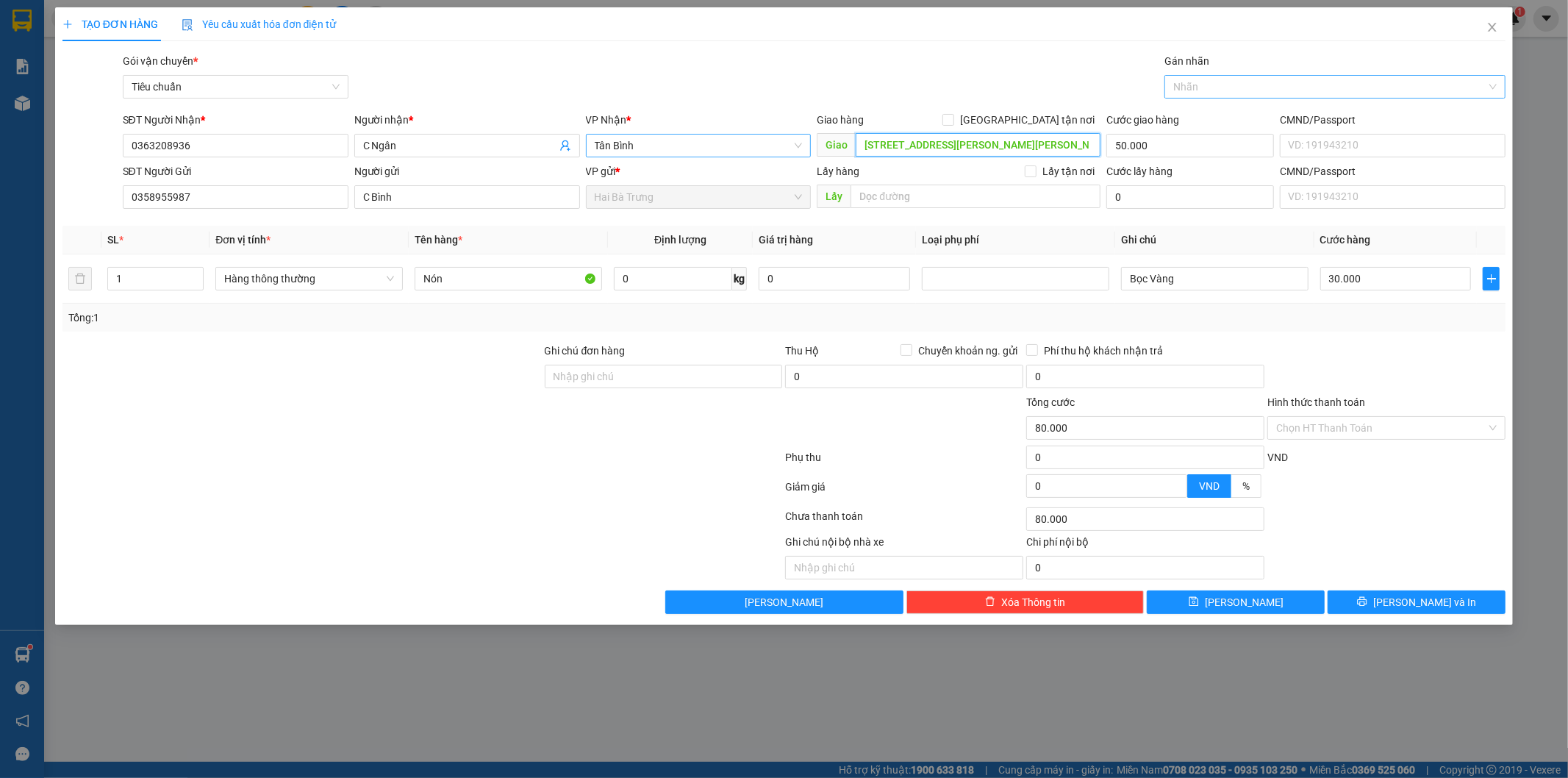
scroll to position [0, 0]
drag, startPoint x: 1091, startPoint y: 145, endPoint x: 613, endPoint y: 144, distance: 478.0
click at [614, 147] on div "SĐT Người Nhận * 0363208936 Người nhận * C Ngân VP Nhận * Tân Bình Giao hàng Gi…" at bounding box center [814, 137] width 1389 height 52
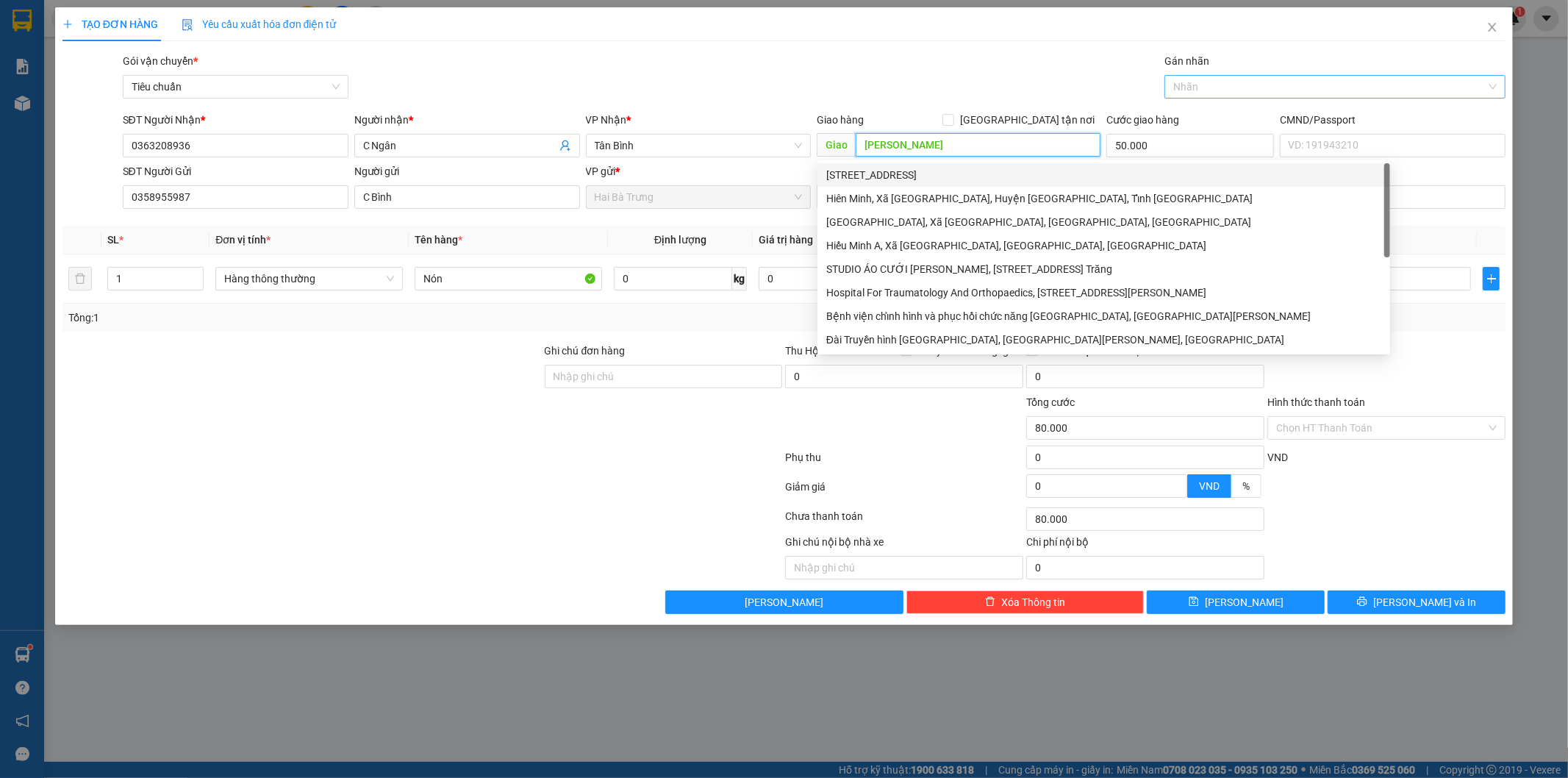
click at [960, 145] on input "[PERSON_NAME]" at bounding box center [979, 145] width 245 height 24
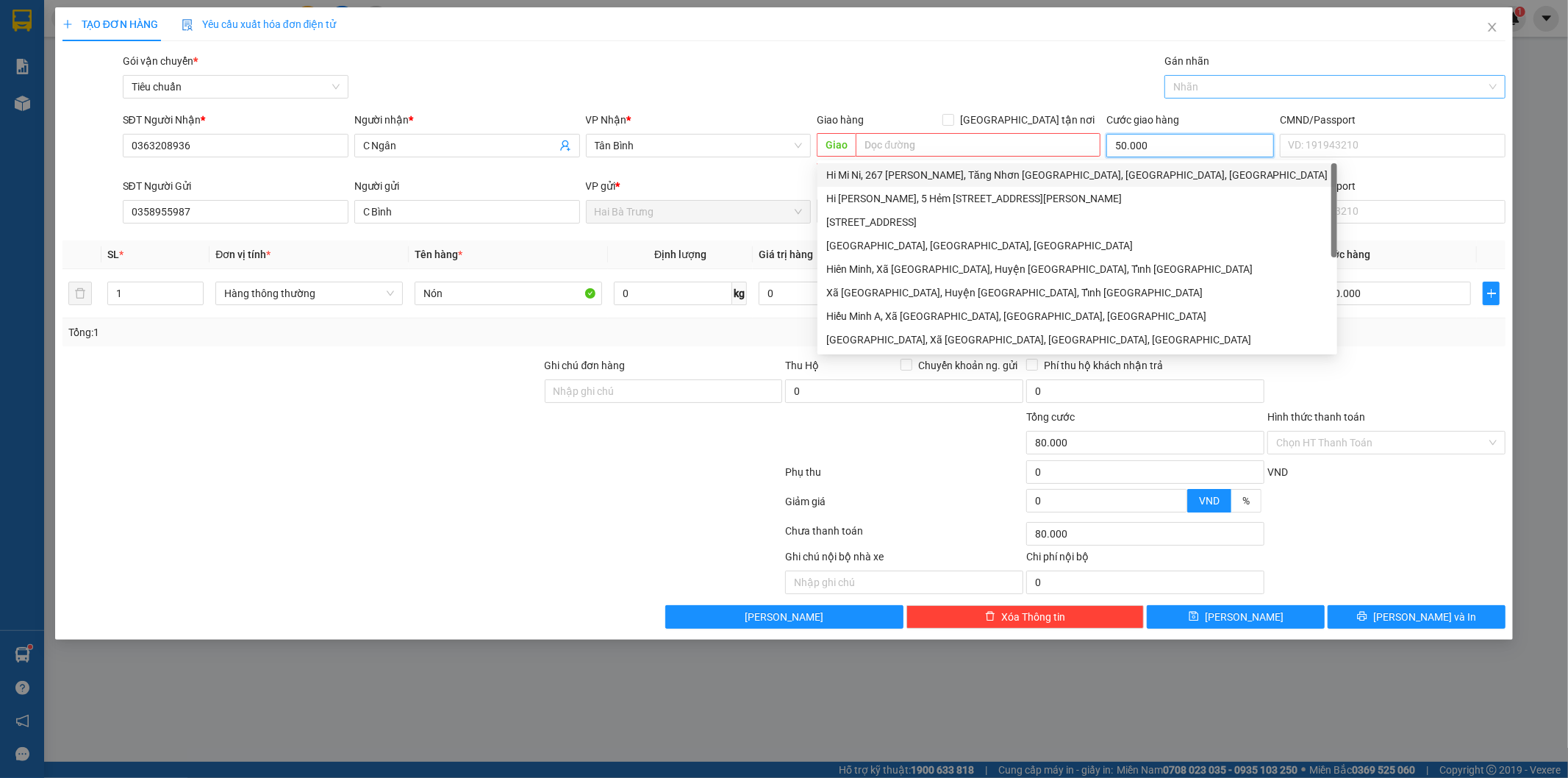
click at [1151, 144] on input "50.000" at bounding box center [1190, 145] width 168 height 24
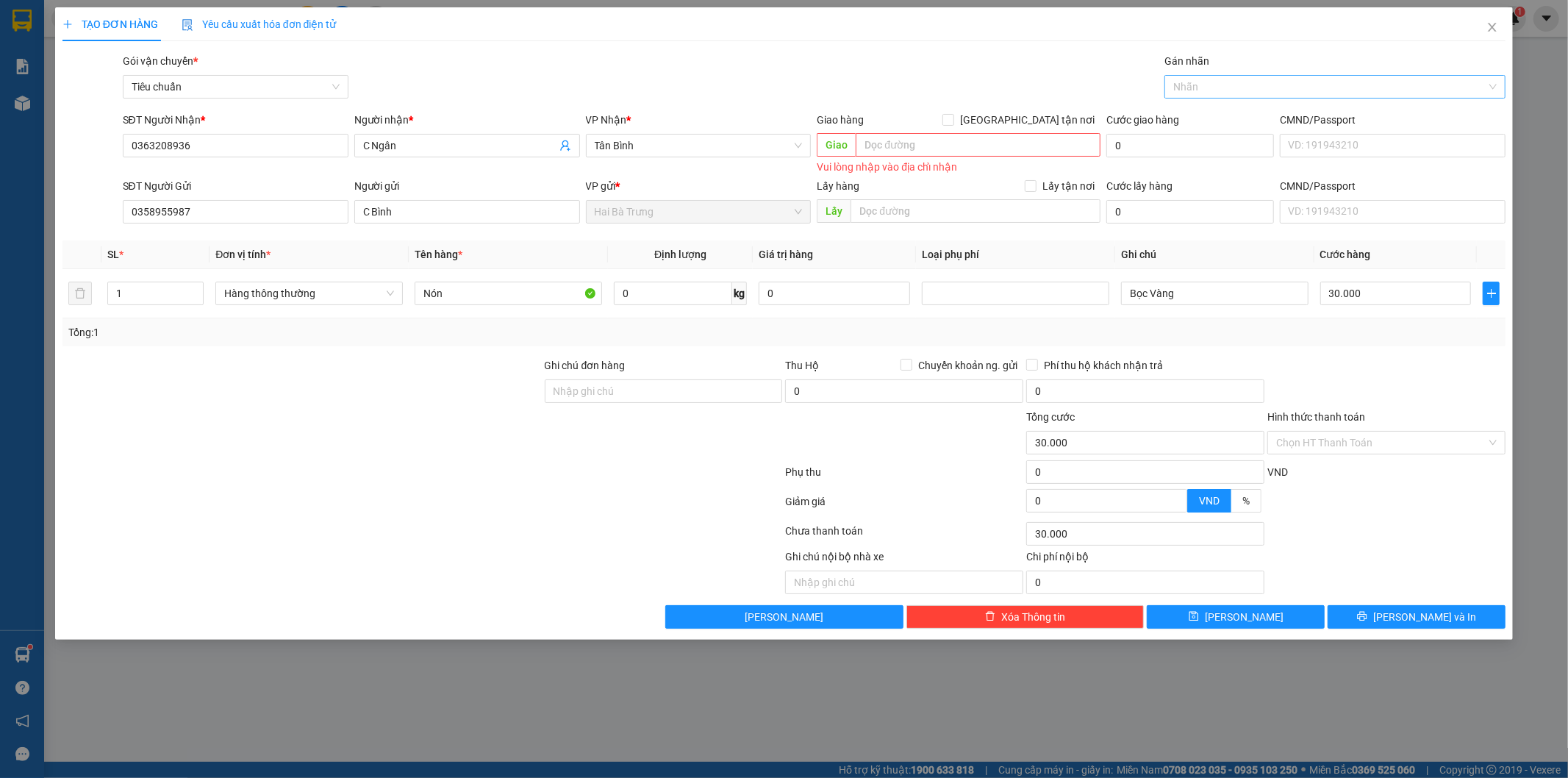
click at [490, 517] on div at bounding box center [422, 504] width 724 height 29
click at [1388, 441] on input "Hình thức thanh toán" at bounding box center [1382, 442] width 211 height 22
click at [1339, 470] on div "Tại văn phòng" at bounding box center [1387, 472] width 221 height 16
click at [1422, 615] on span "[PERSON_NAME] và In" at bounding box center [1425, 616] width 103 height 16
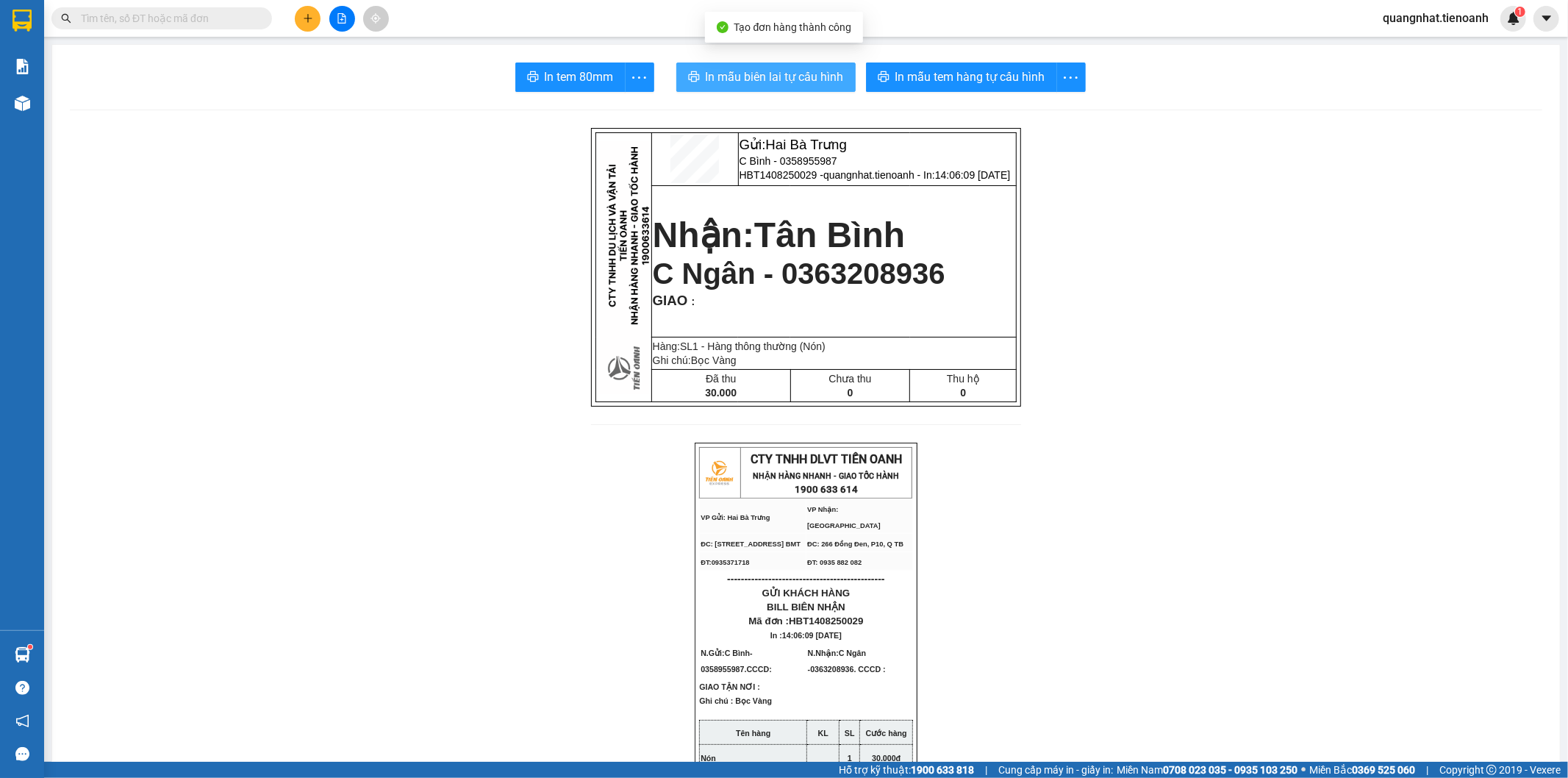
click at [726, 67] on span "In mẫu biên lai tự cấu hình" at bounding box center [774, 76] width 138 height 18
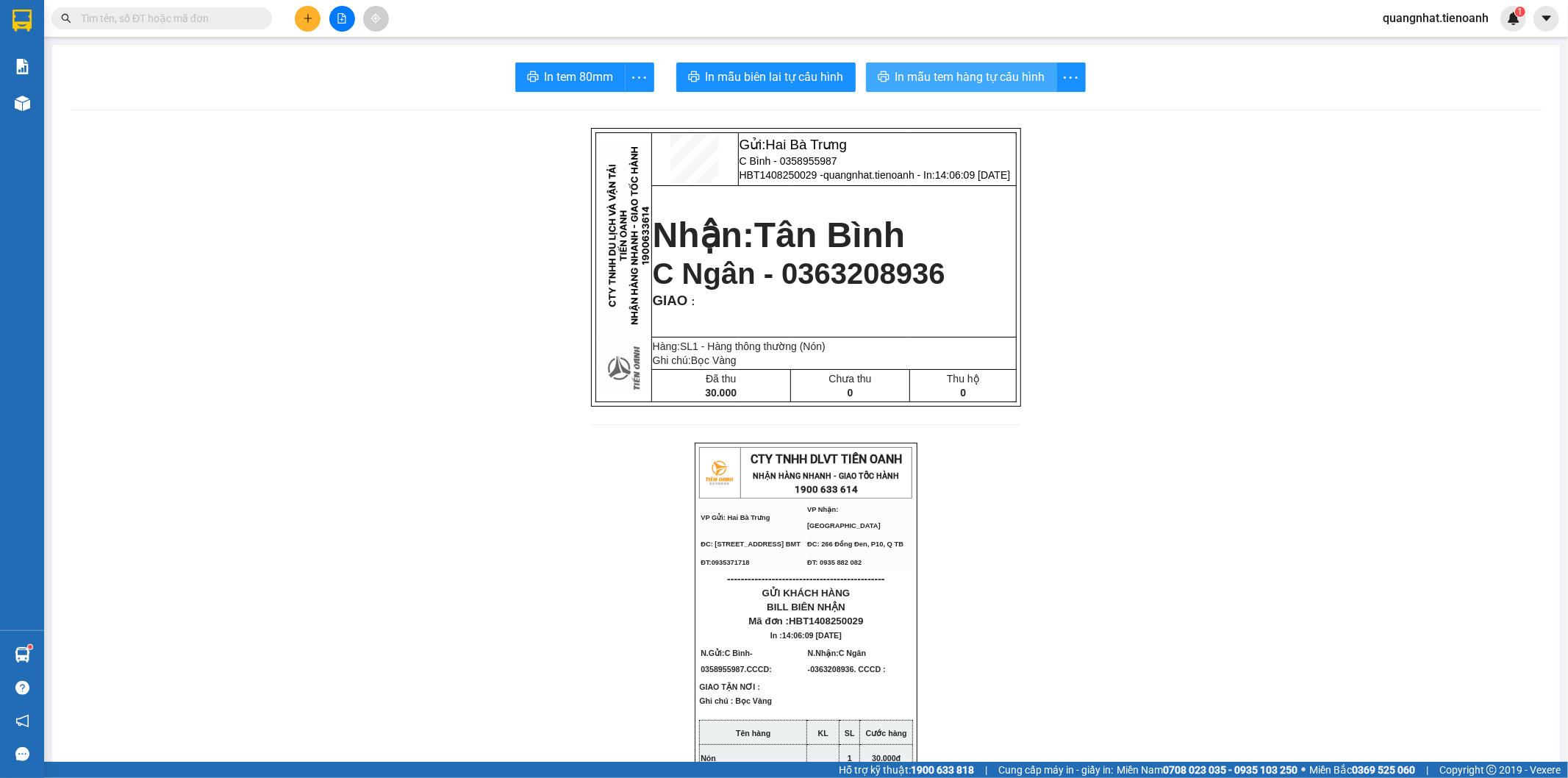
click at [928, 74] on span "In mẫu tem hàng tự cấu hình" at bounding box center [970, 76] width 150 height 18
click at [223, 17] on input "text" at bounding box center [167, 18] width 173 height 16
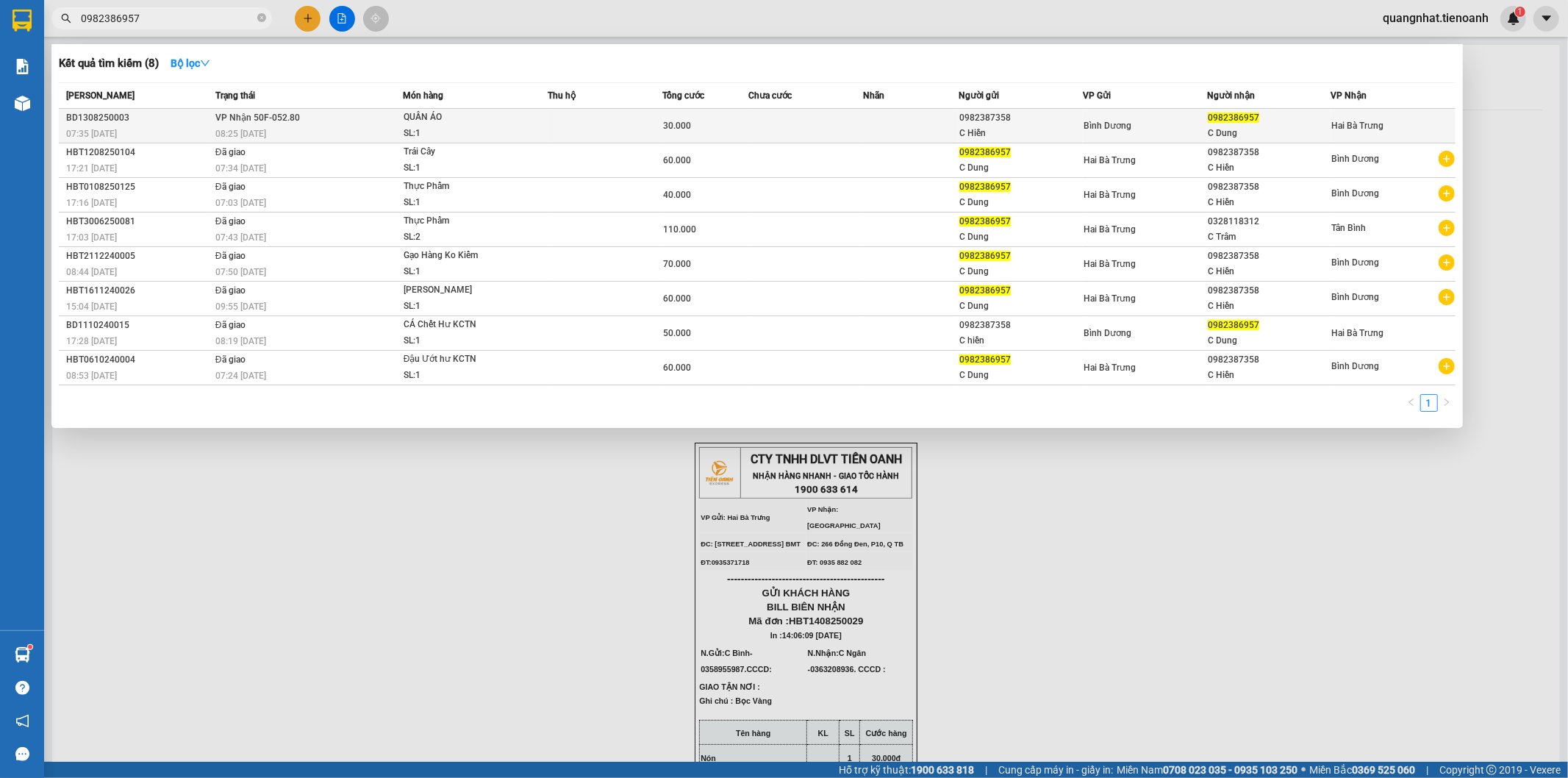
click at [1223, 133] on div "C Dung" at bounding box center [1268, 133] width 123 height 15
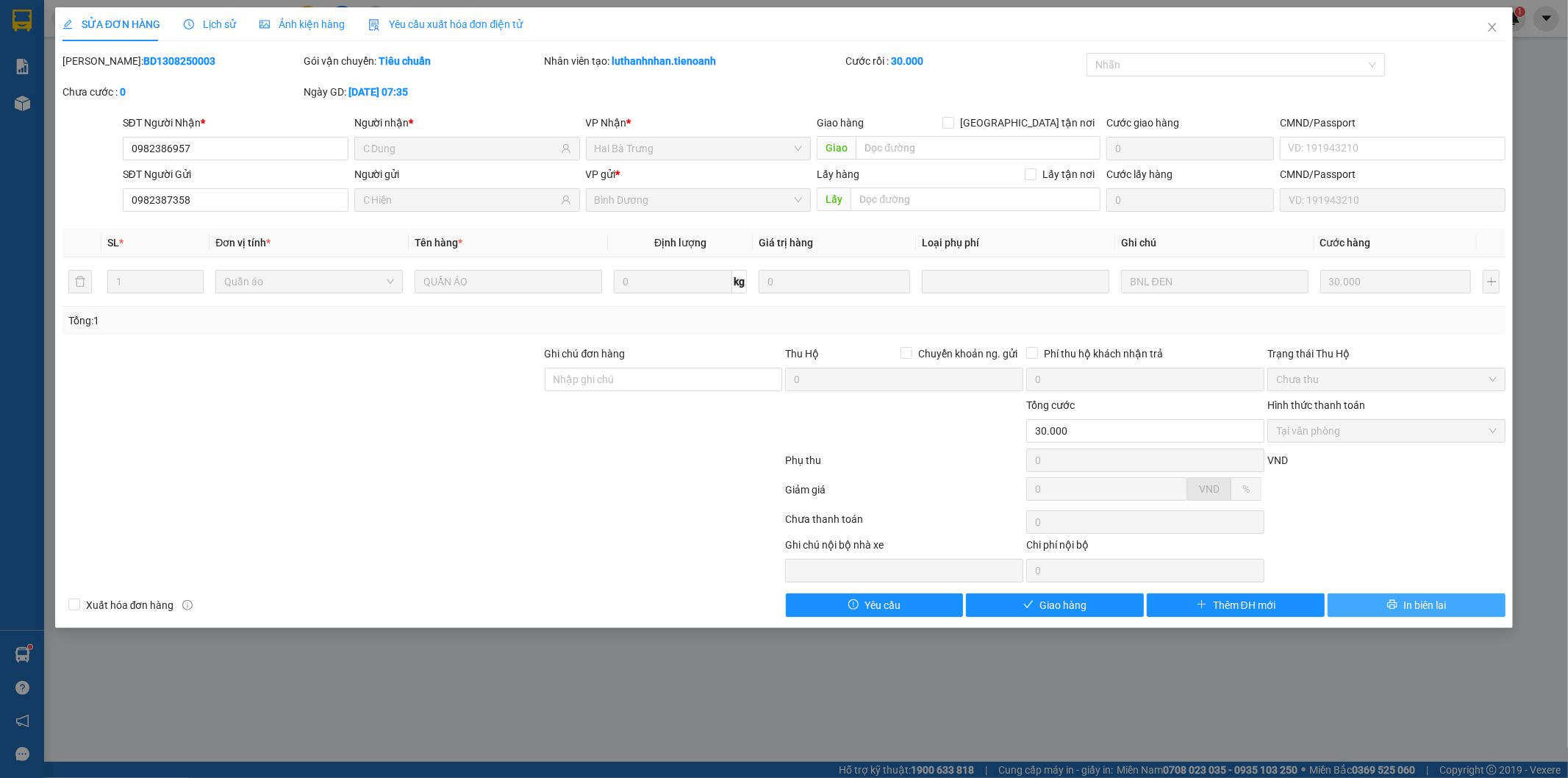
click at [1455, 599] on button "In biên lai" at bounding box center [1416, 605] width 178 height 24
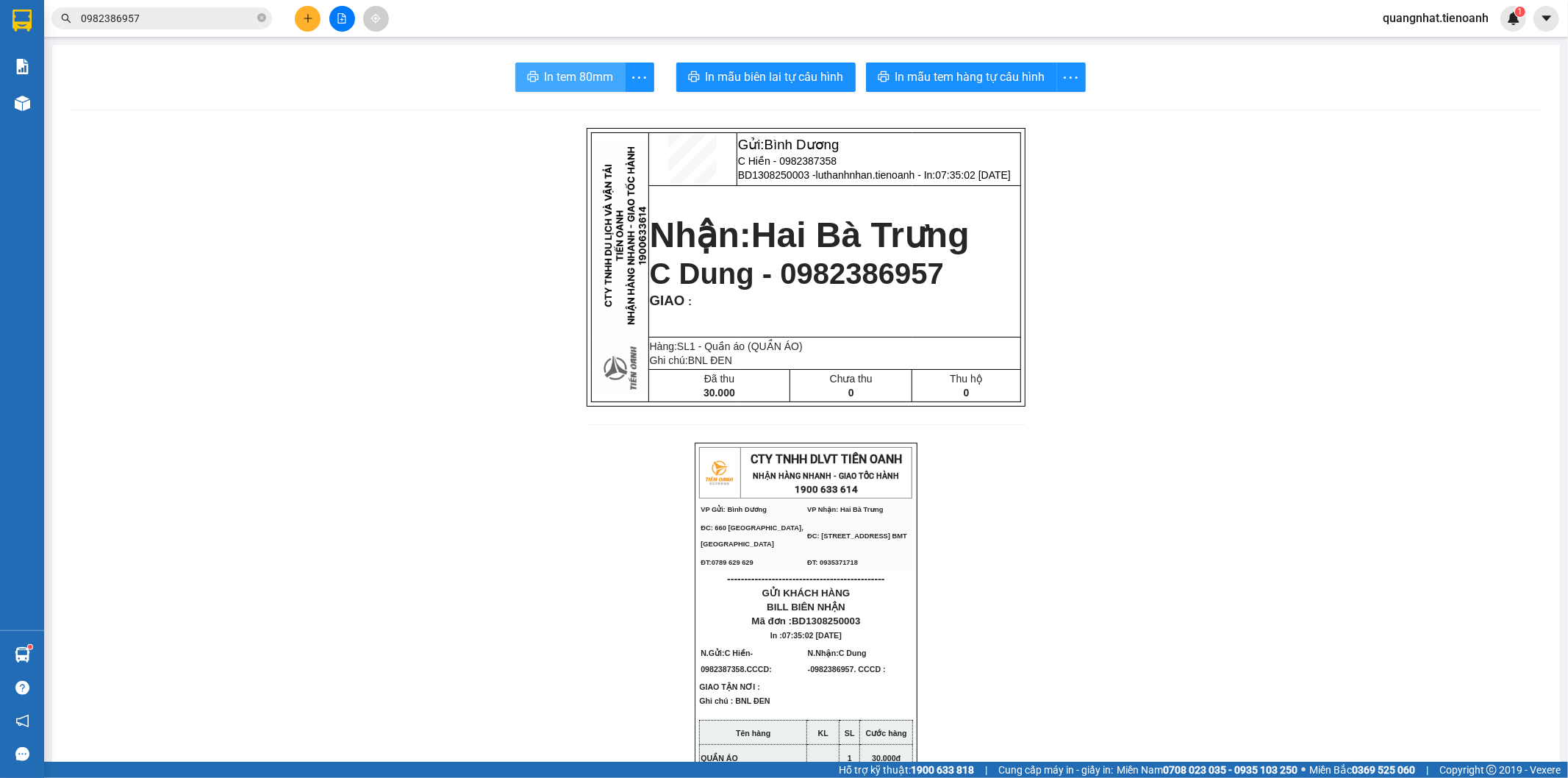
click at [558, 78] on span "In tem 80mm" at bounding box center [579, 76] width 69 height 18
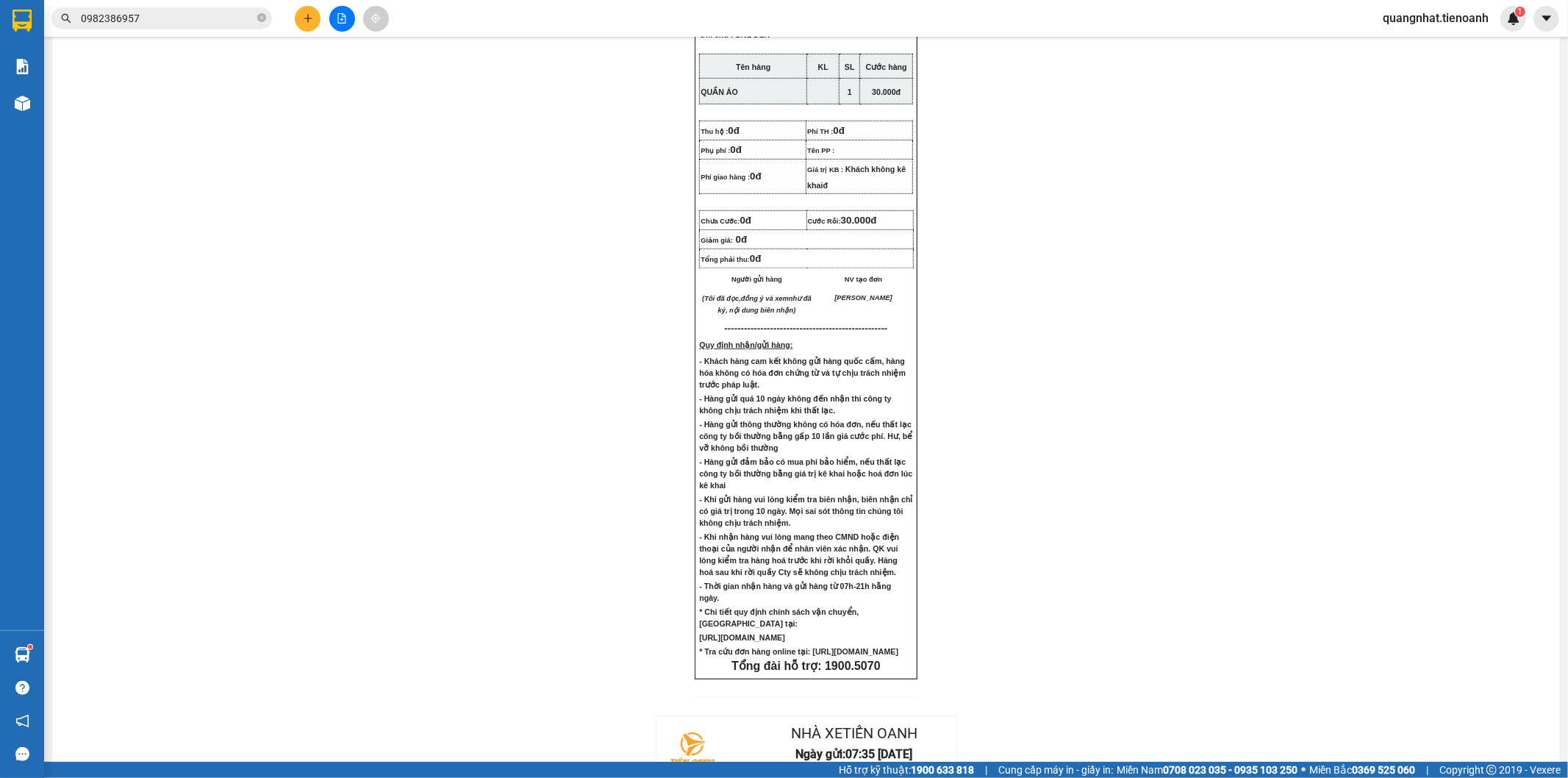
scroll to position [393, 0]
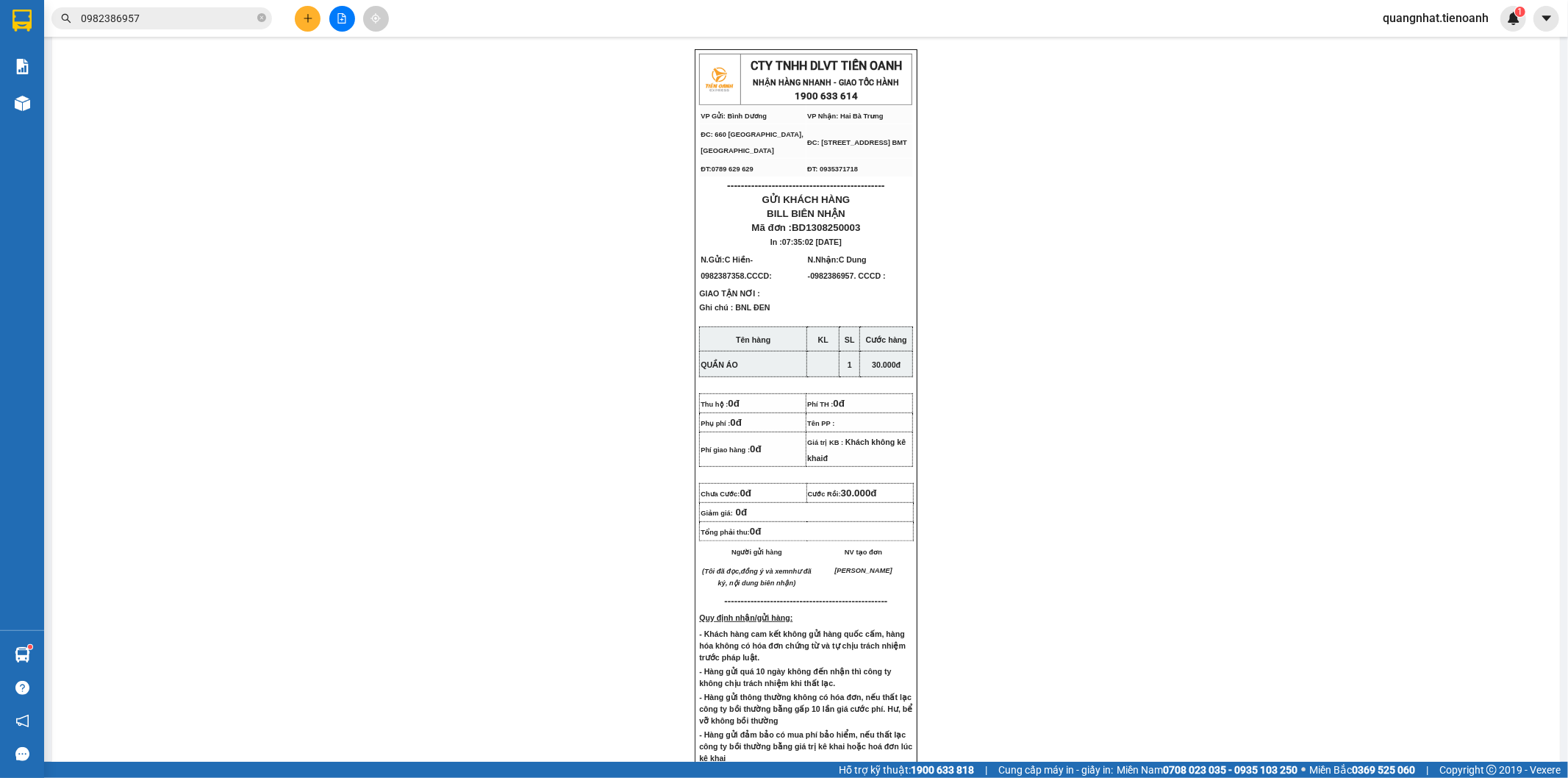
click at [173, 25] on input "0982386957" at bounding box center [167, 18] width 173 height 16
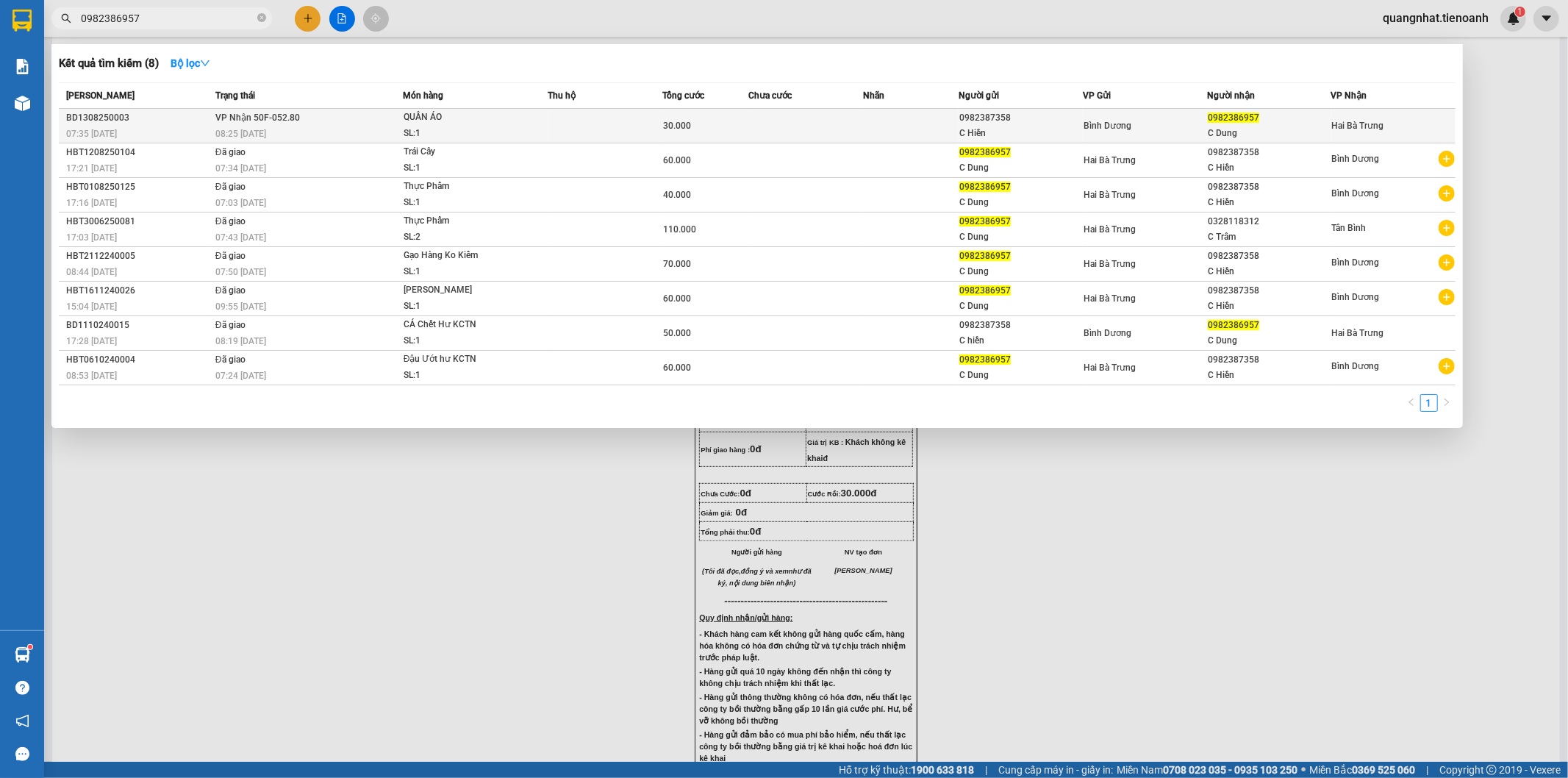
click at [1001, 125] on div "0982387358" at bounding box center [1021, 117] width 123 height 15
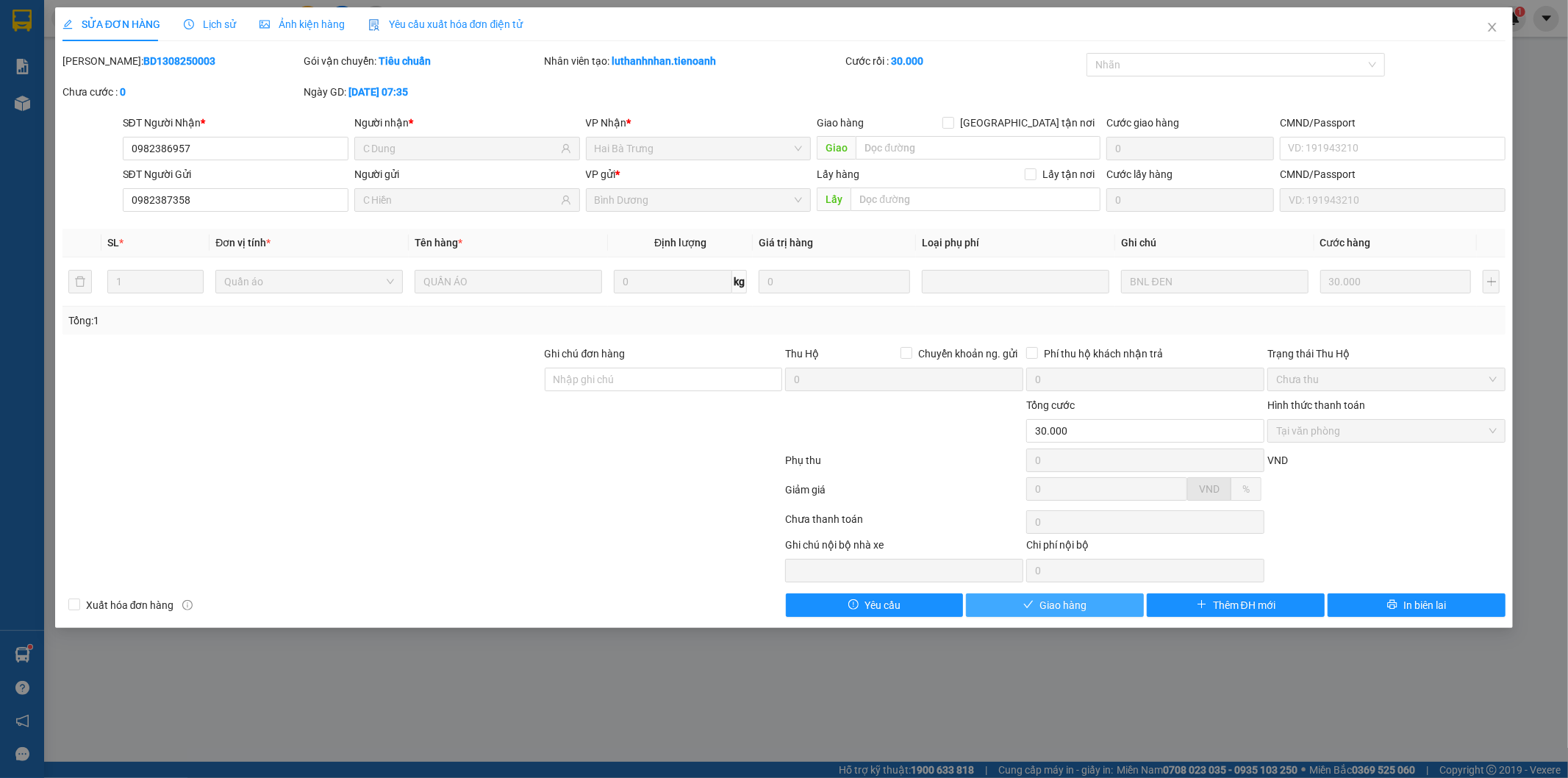
click at [1040, 606] on span "Giao hàng" at bounding box center [1063, 606] width 47 height 16
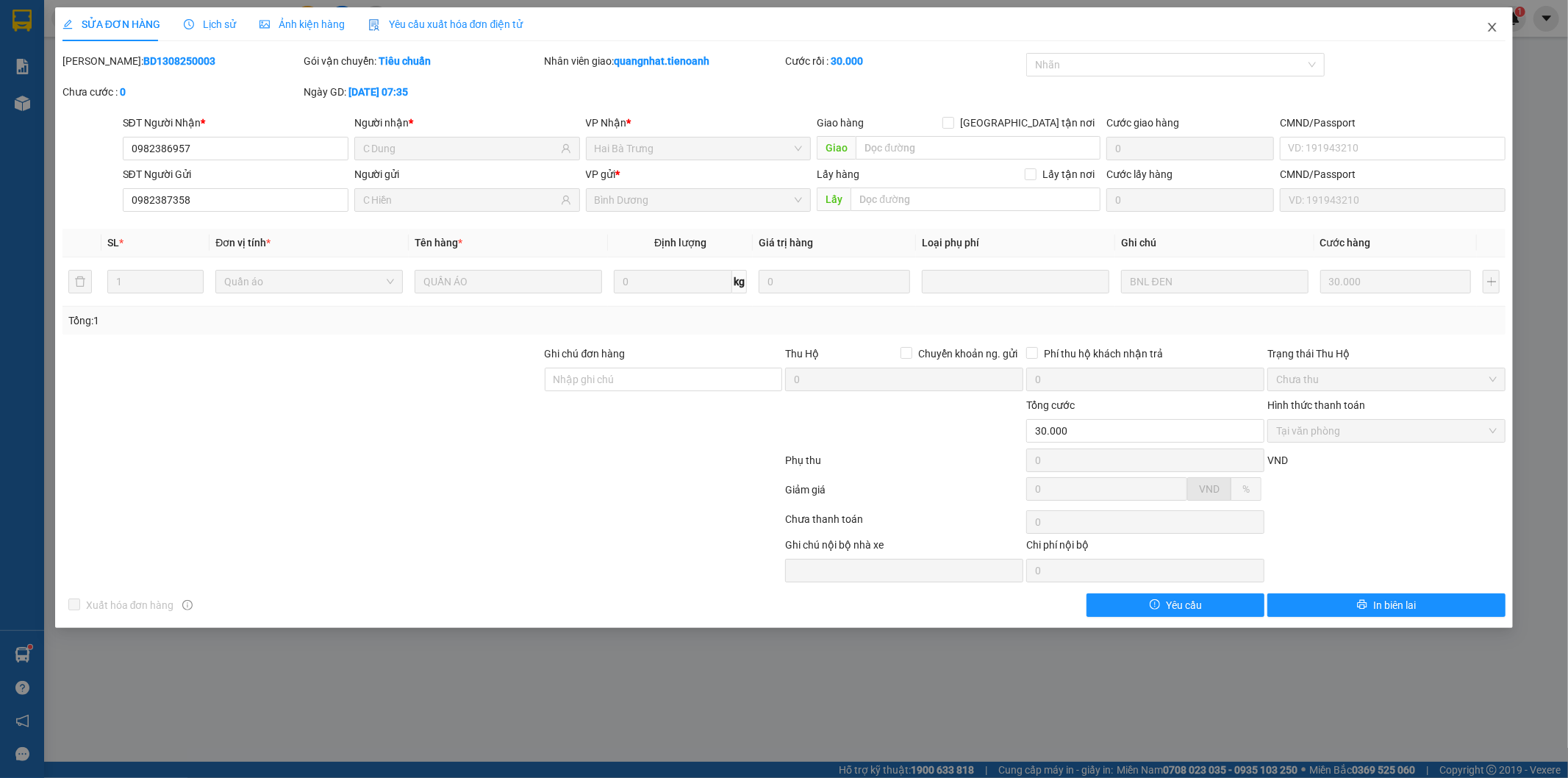
click at [1490, 29] on icon "close" at bounding box center [1492, 26] width 12 height 12
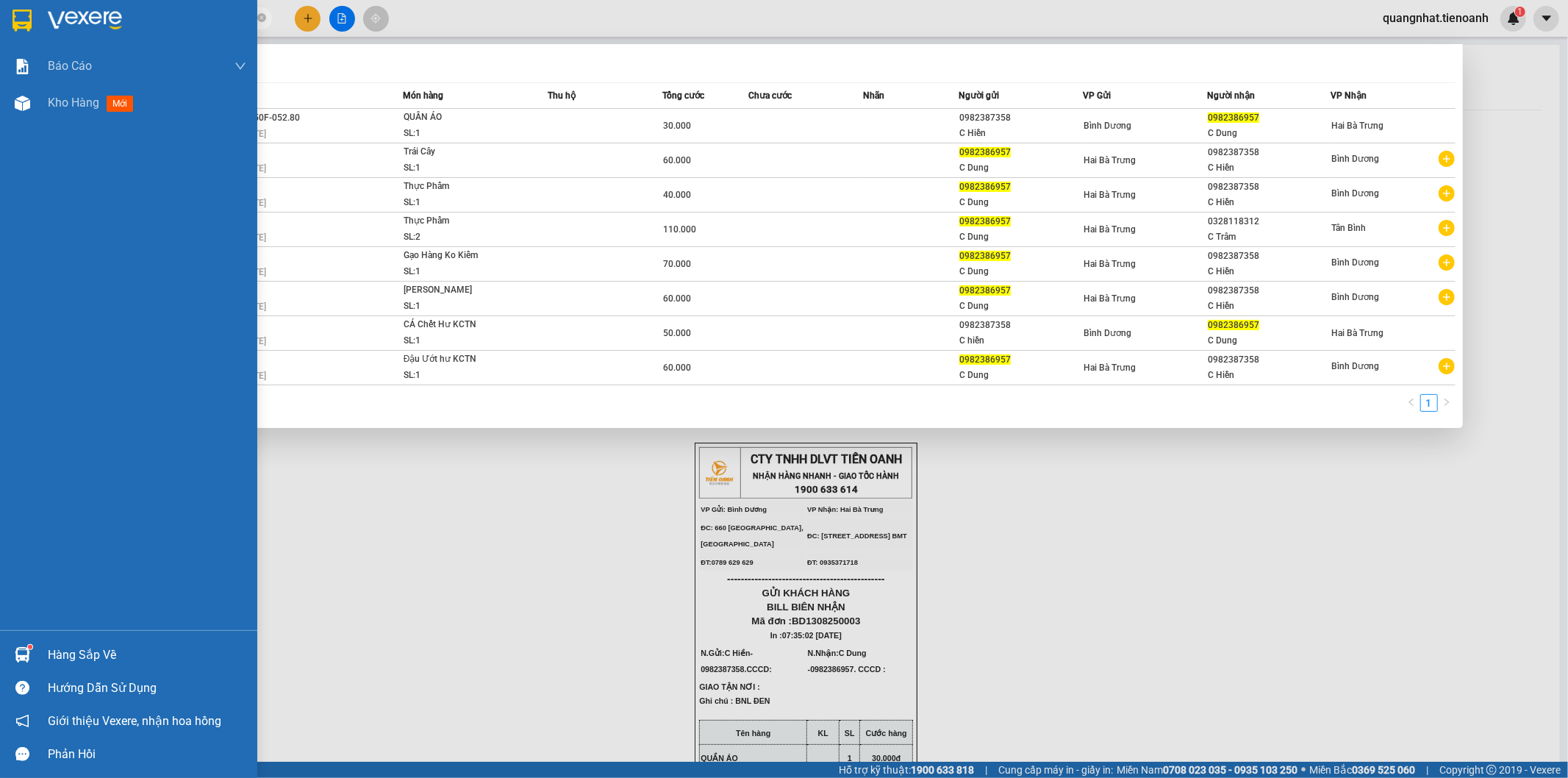
drag, startPoint x: 173, startPoint y: 17, endPoint x: 0, endPoint y: 45, distance: 175.3
click at [0, 40] on section "Kết quả tìm kiếm ( 8 ) Bộ lọc Mã ĐH Trạng thái Món hàng Thu hộ Tổng cước Chưa c…" at bounding box center [784, 389] width 1568 height 778
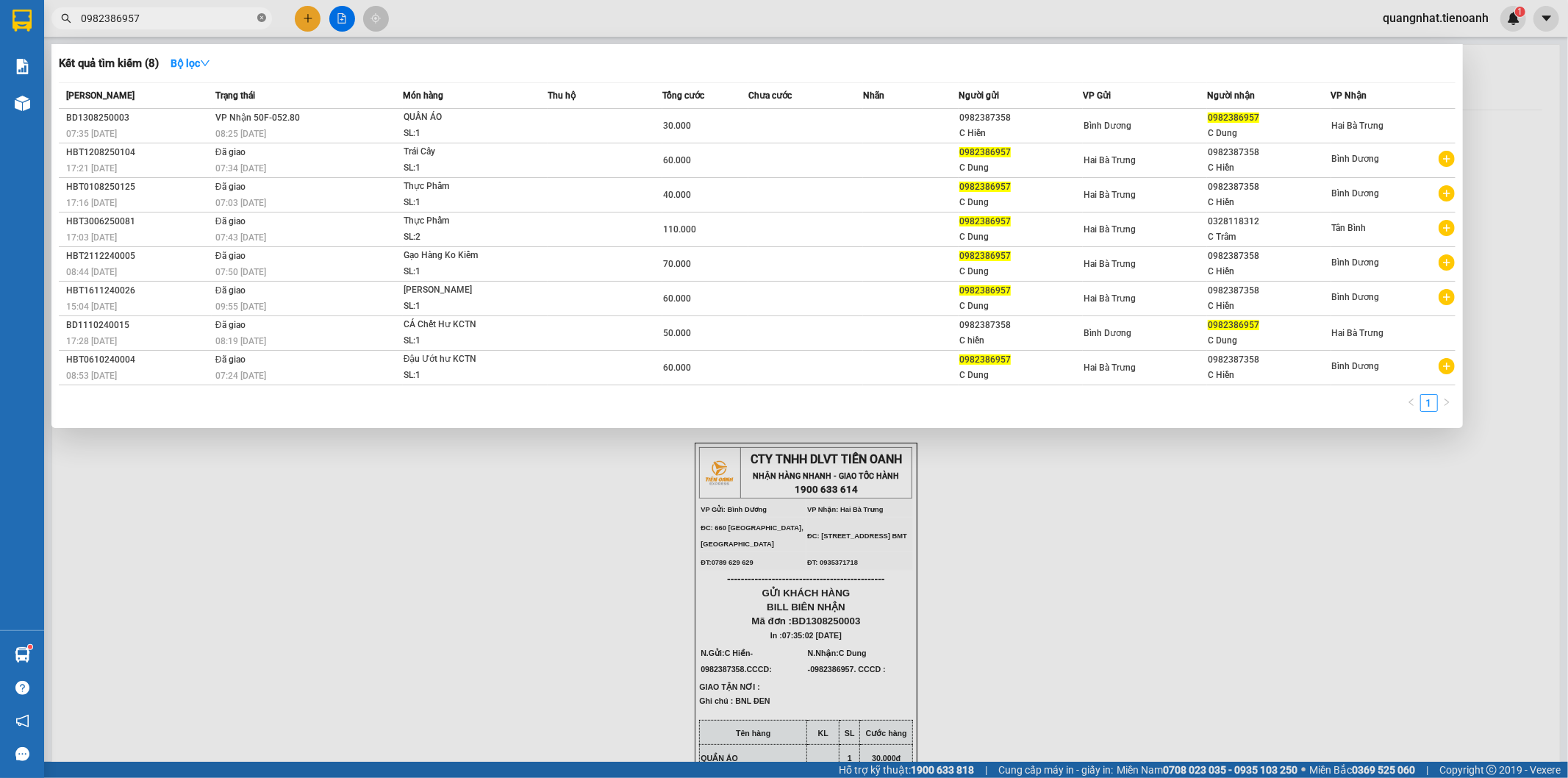
click at [265, 20] on icon "close-circle" at bounding box center [261, 18] width 9 height 9
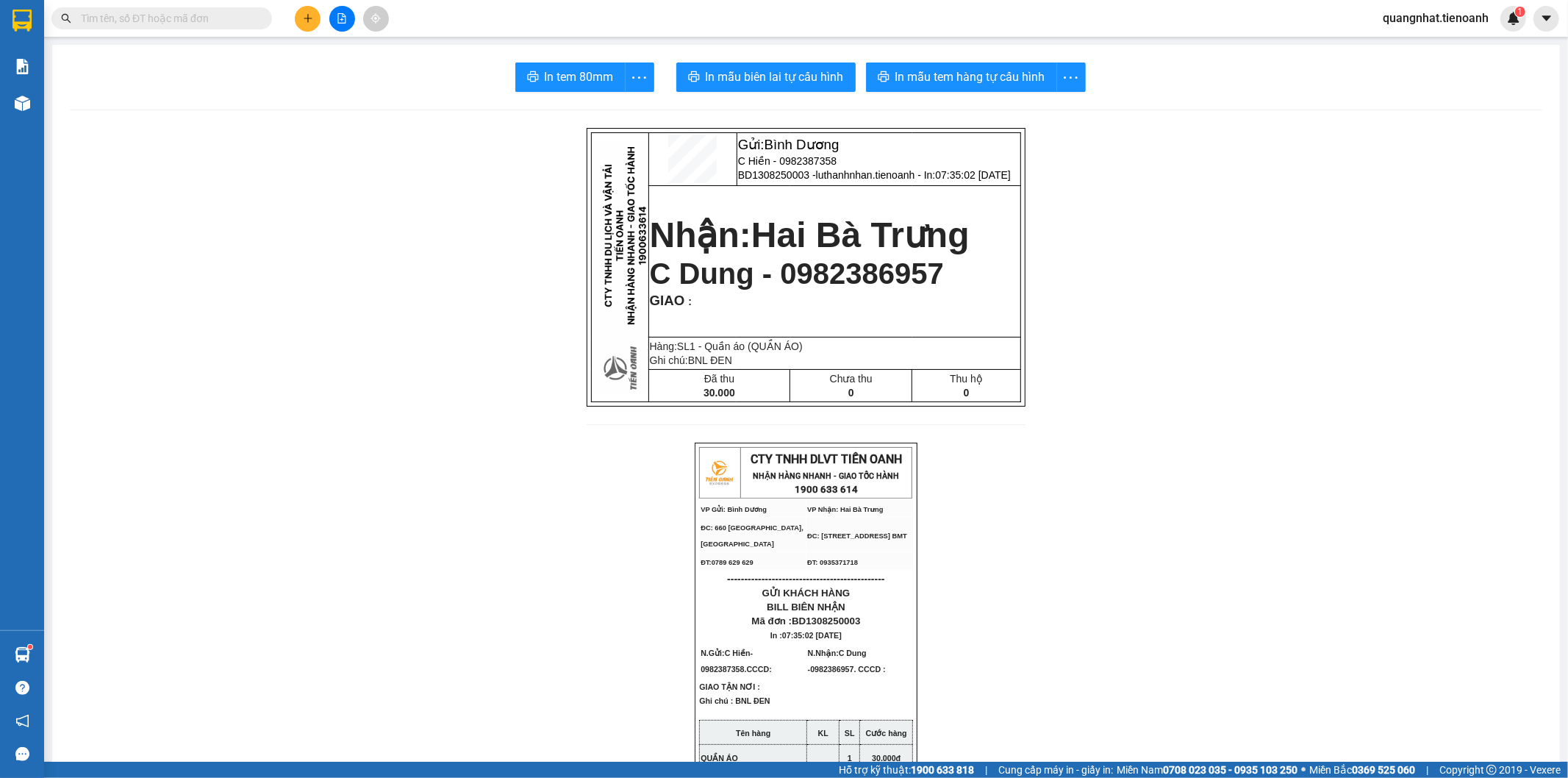
click at [236, 17] on input "text" at bounding box center [167, 18] width 173 height 16
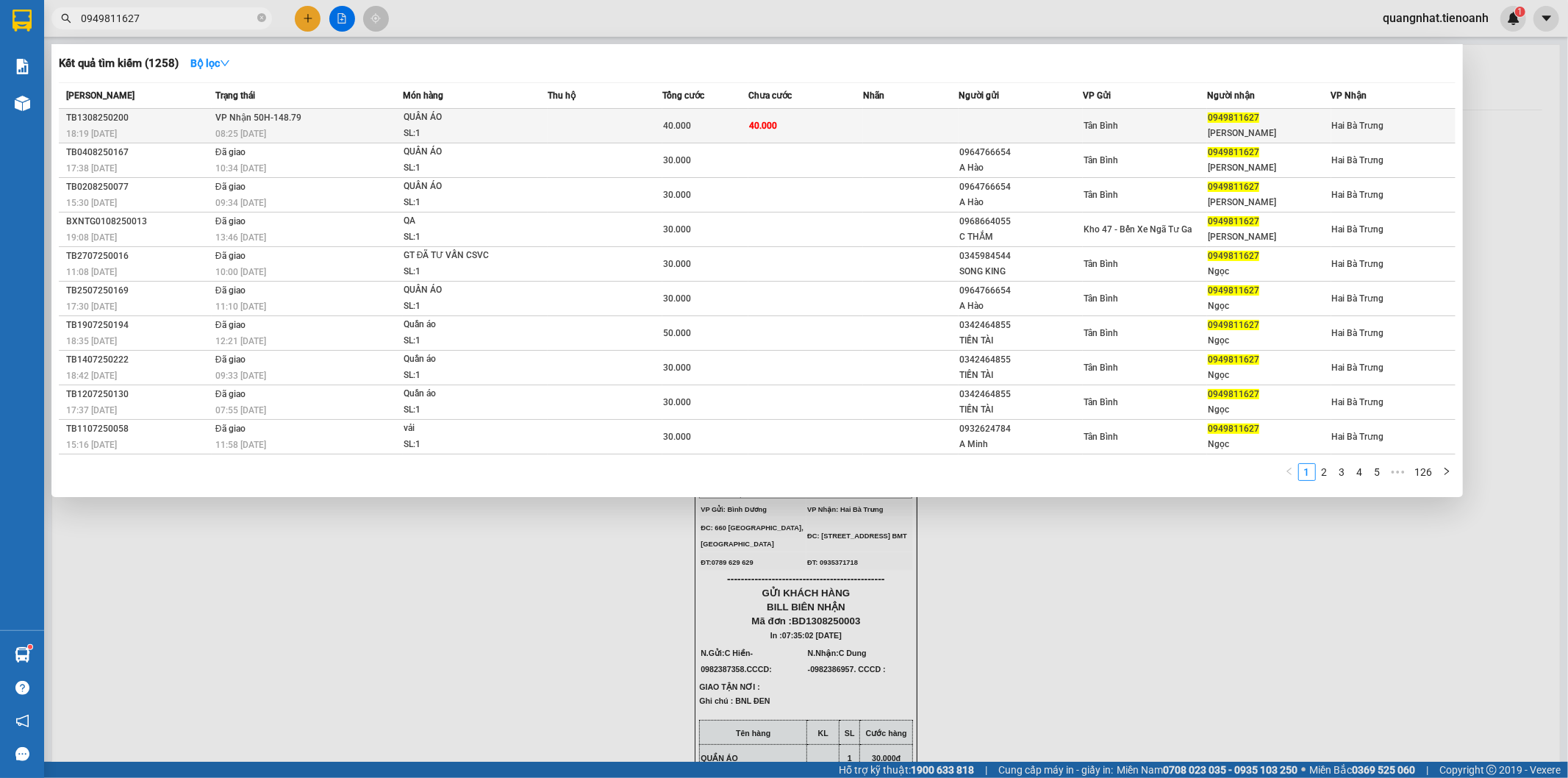
click at [1250, 118] on span "0949811627" at bounding box center [1233, 117] width 52 height 10
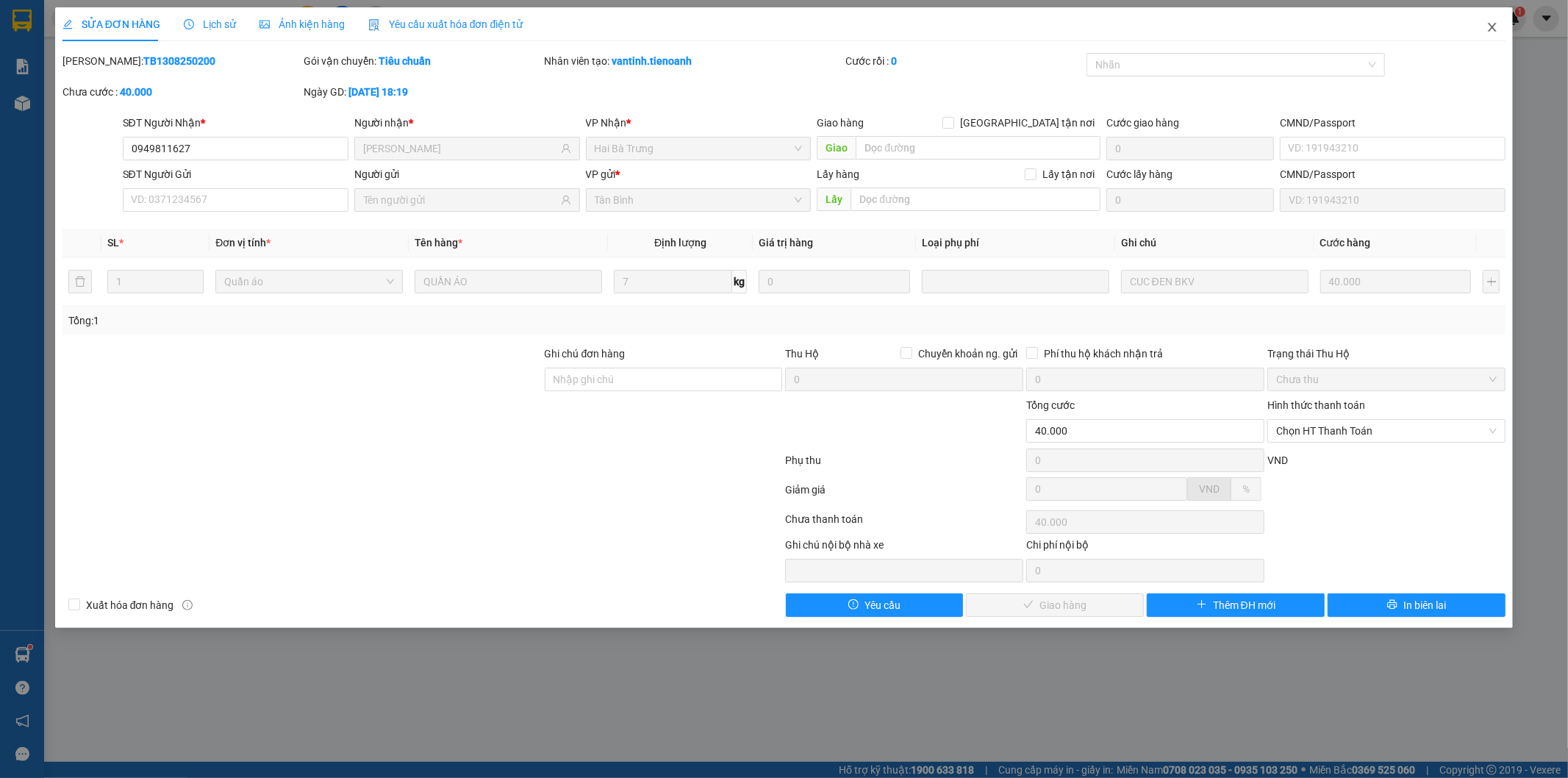
click at [1490, 29] on icon "close" at bounding box center [1492, 26] width 12 height 12
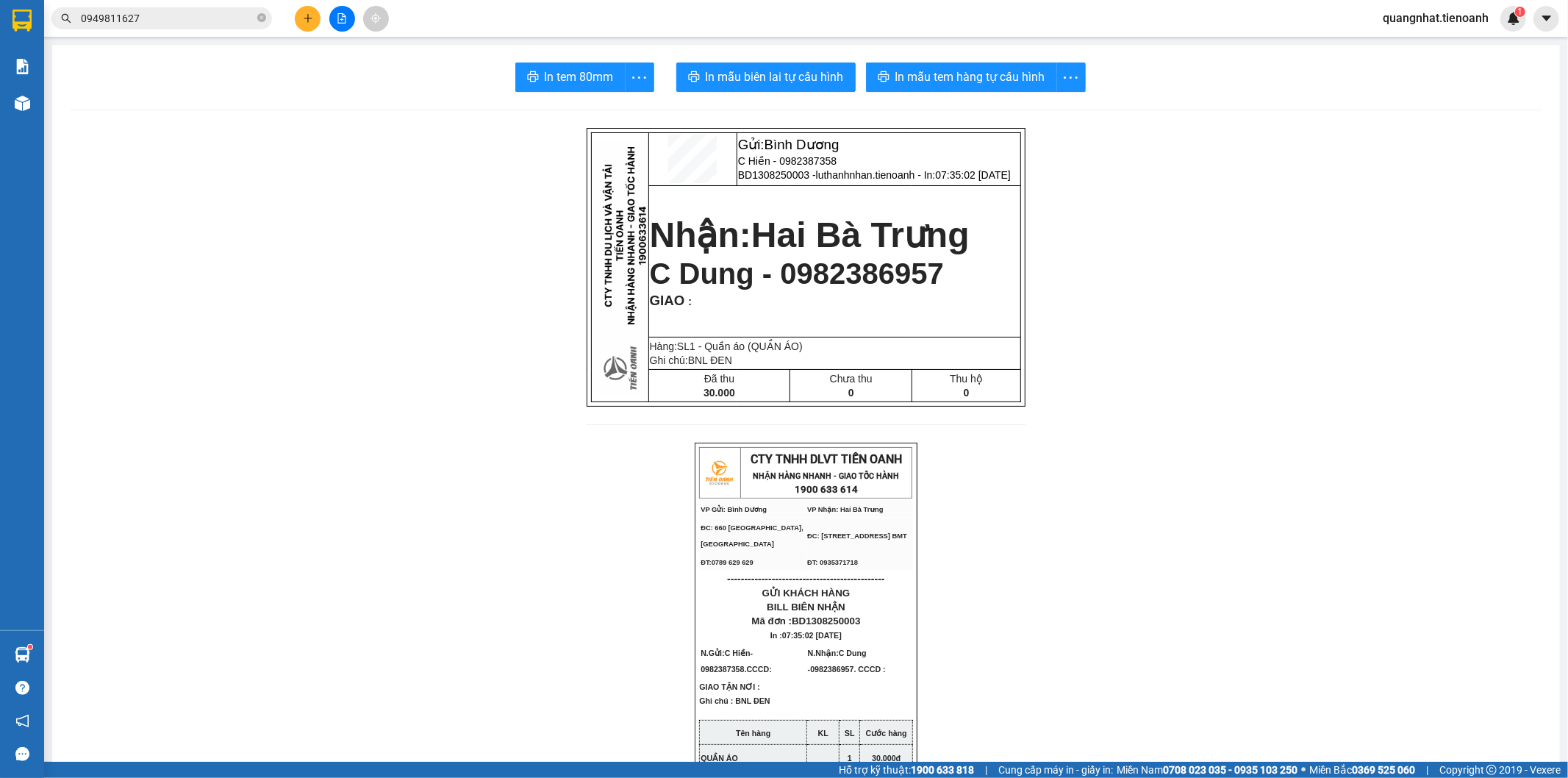
click at [161, 15] on input "0949811627" at bounding box center [167, 18] width 173 height 16
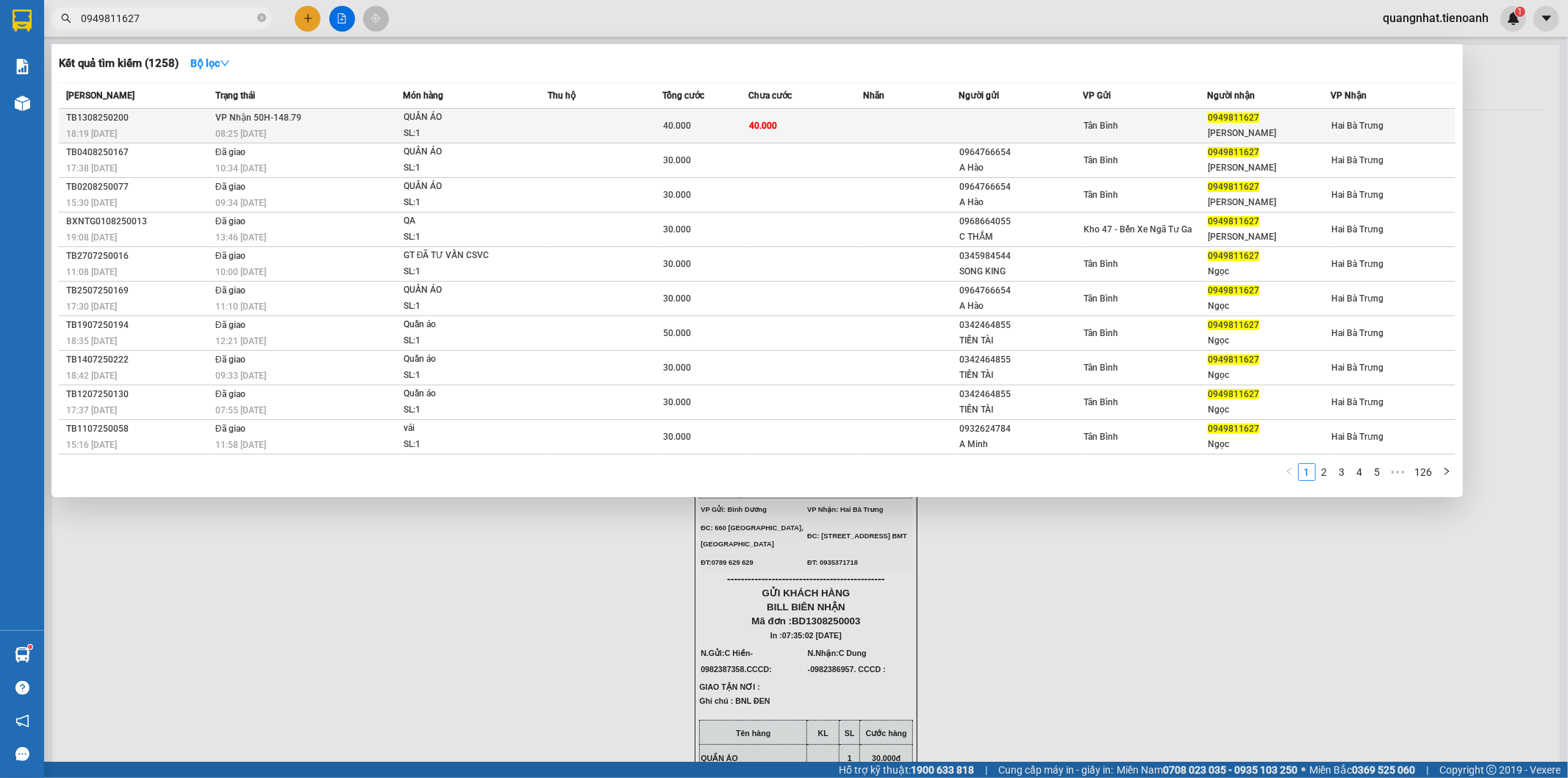
click at [1255, 131] on div "[PERSON_NAME]" at bounding box center [1268, 133] width 123 height 15
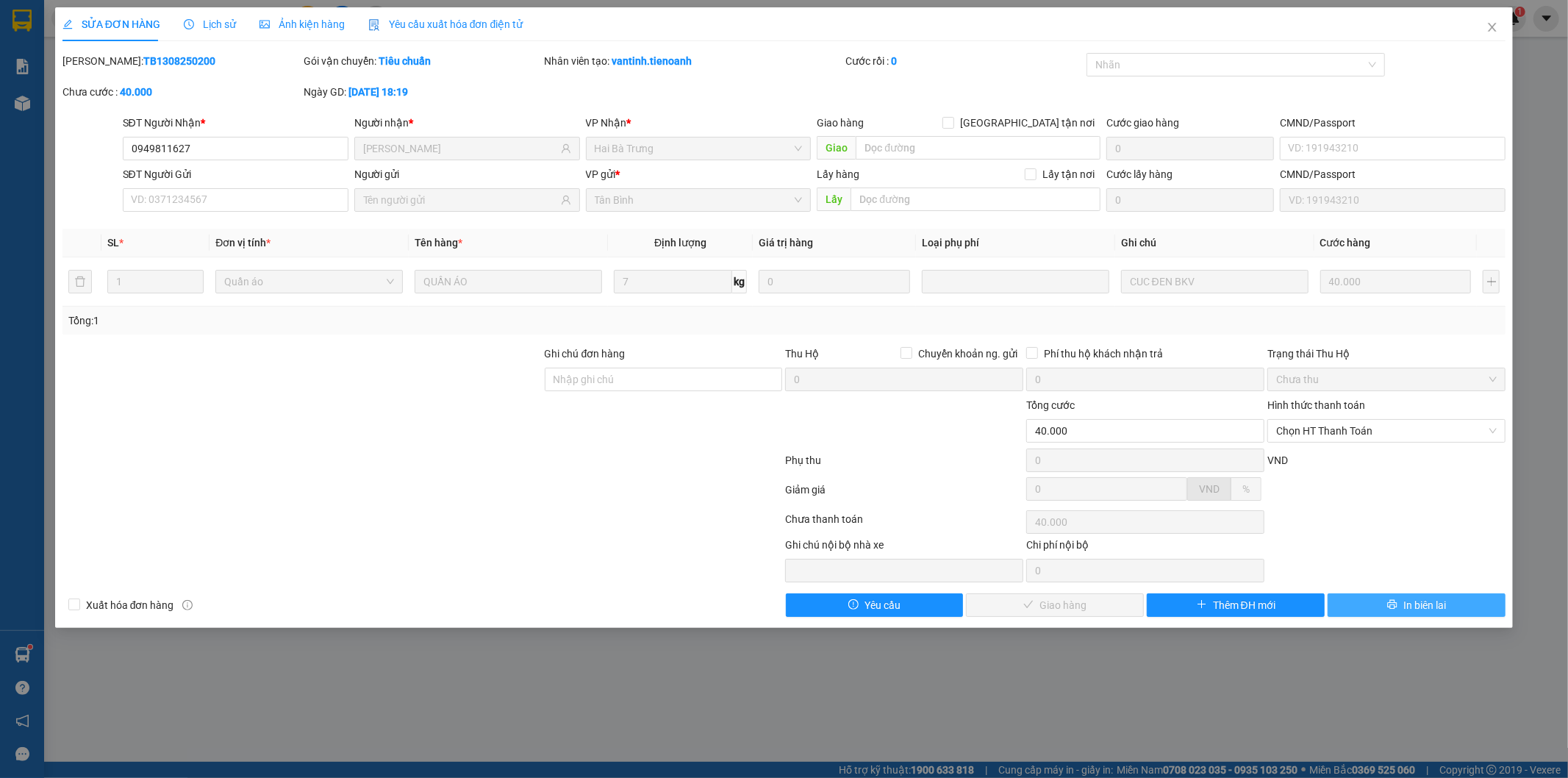
click at [1420, 601] on span "In biên lai" at bounding box center [1425, 606] width 43 height 16
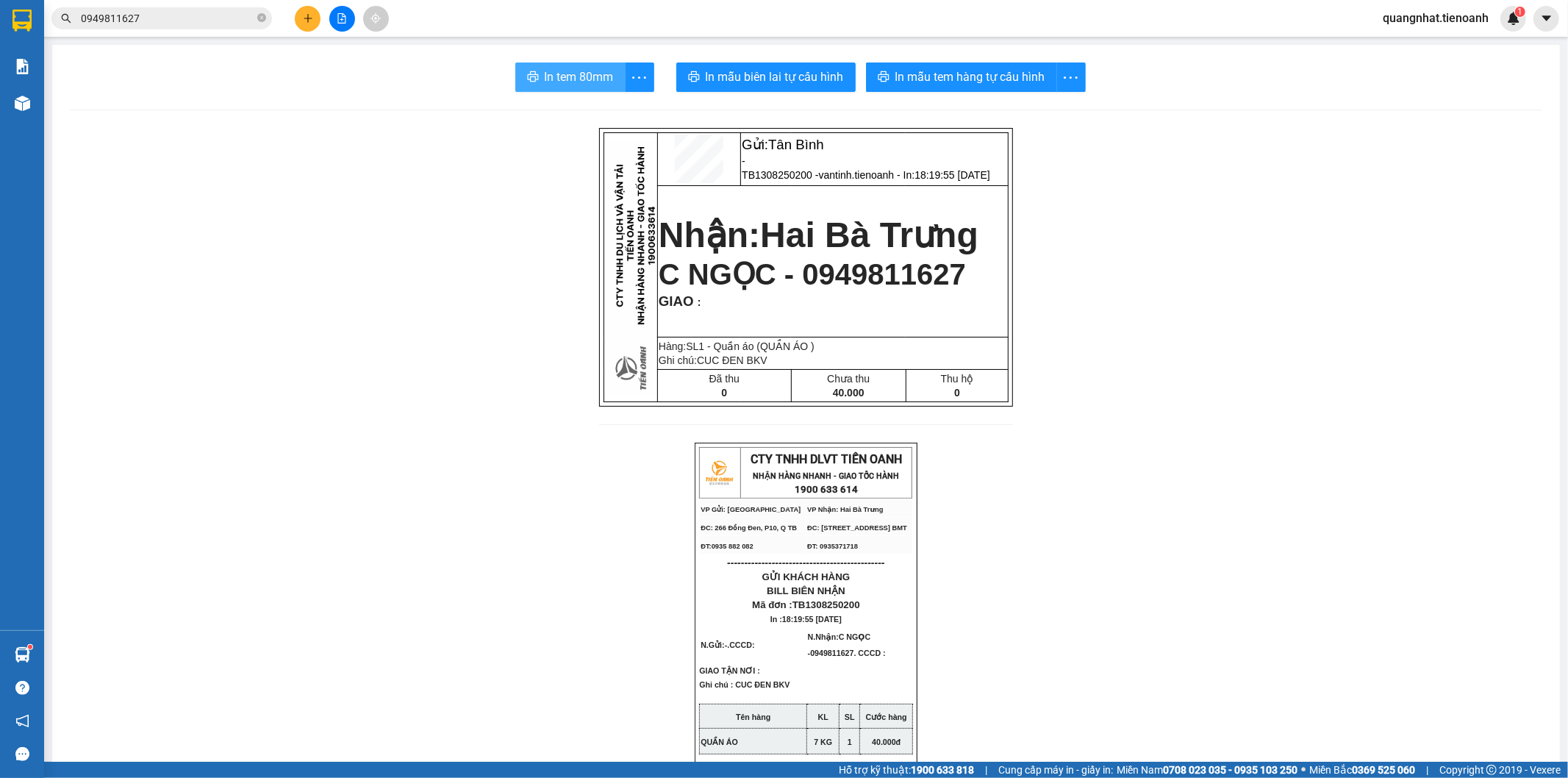
click at [569, 72] on span "In tem 80mm" at bounding box center [579, 76] width 69 height 18
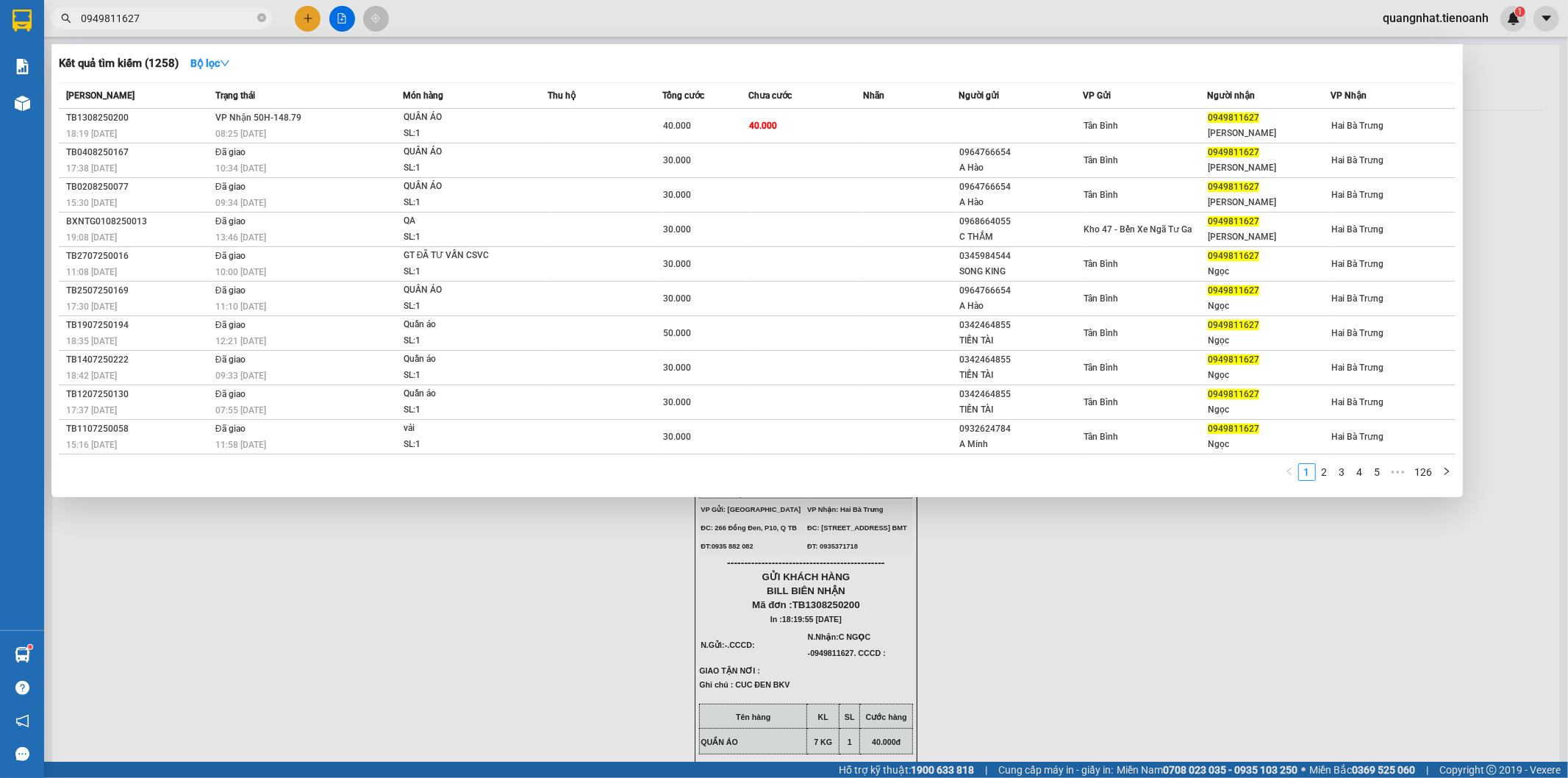
click at [180, 21] on input "0949811627" at bounding box center [167, 18] width 173 height 16
click at [1091, 593] on div at bounding box center [784, 389] width 1568 height 778
click at [149, 22] on input "0949811627" at bounding box center [167, 18] width 173 height 16
click at [951, 116] on td at bounding box center [911, 126] width 95 height 34
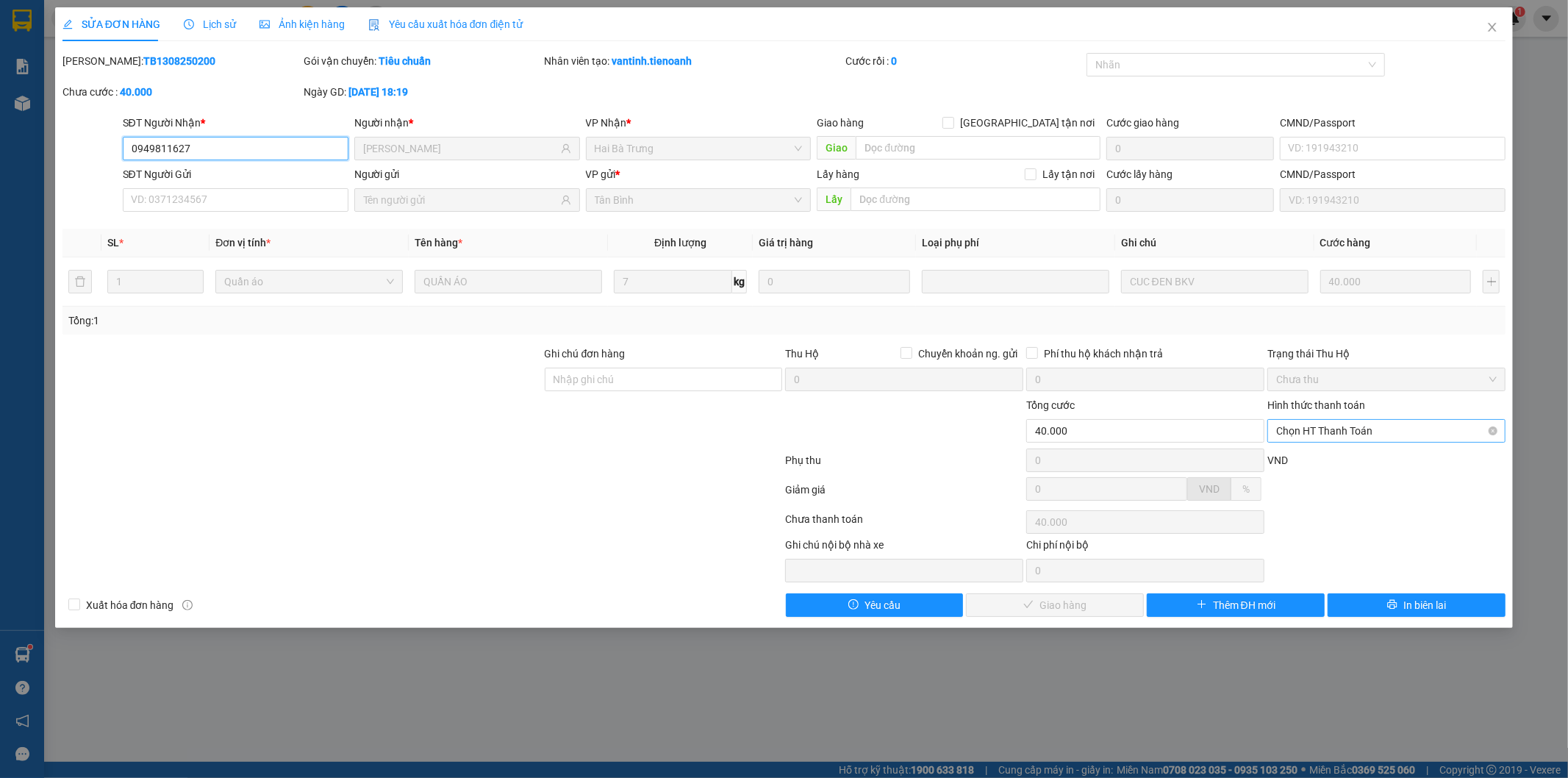
click at [1365, 436] on span "Chọn HT Thanh Toán" at bounding box center [1386, 430] width 221 height 22
click at [1366, 460] on div "Tại văn phòng" at bounding box center [1387, 460] width 221 height 16
click at [1051, 594] on button "Giao hàng" at bounding box center [1055, 605] width 178 height 24
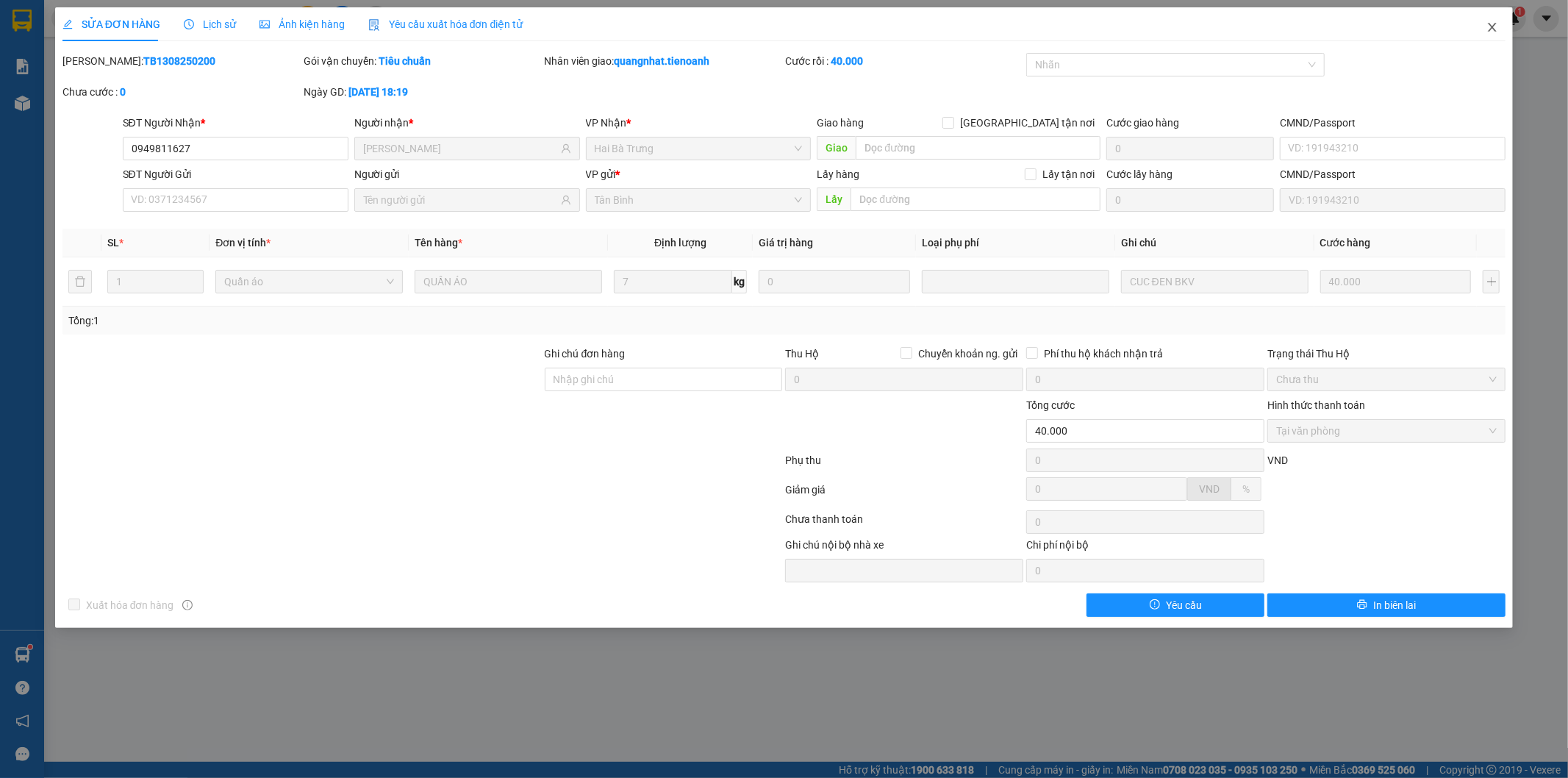
click at [1495, 25] on icon "close" at bounding box center [1493, 27] width 8 height 9
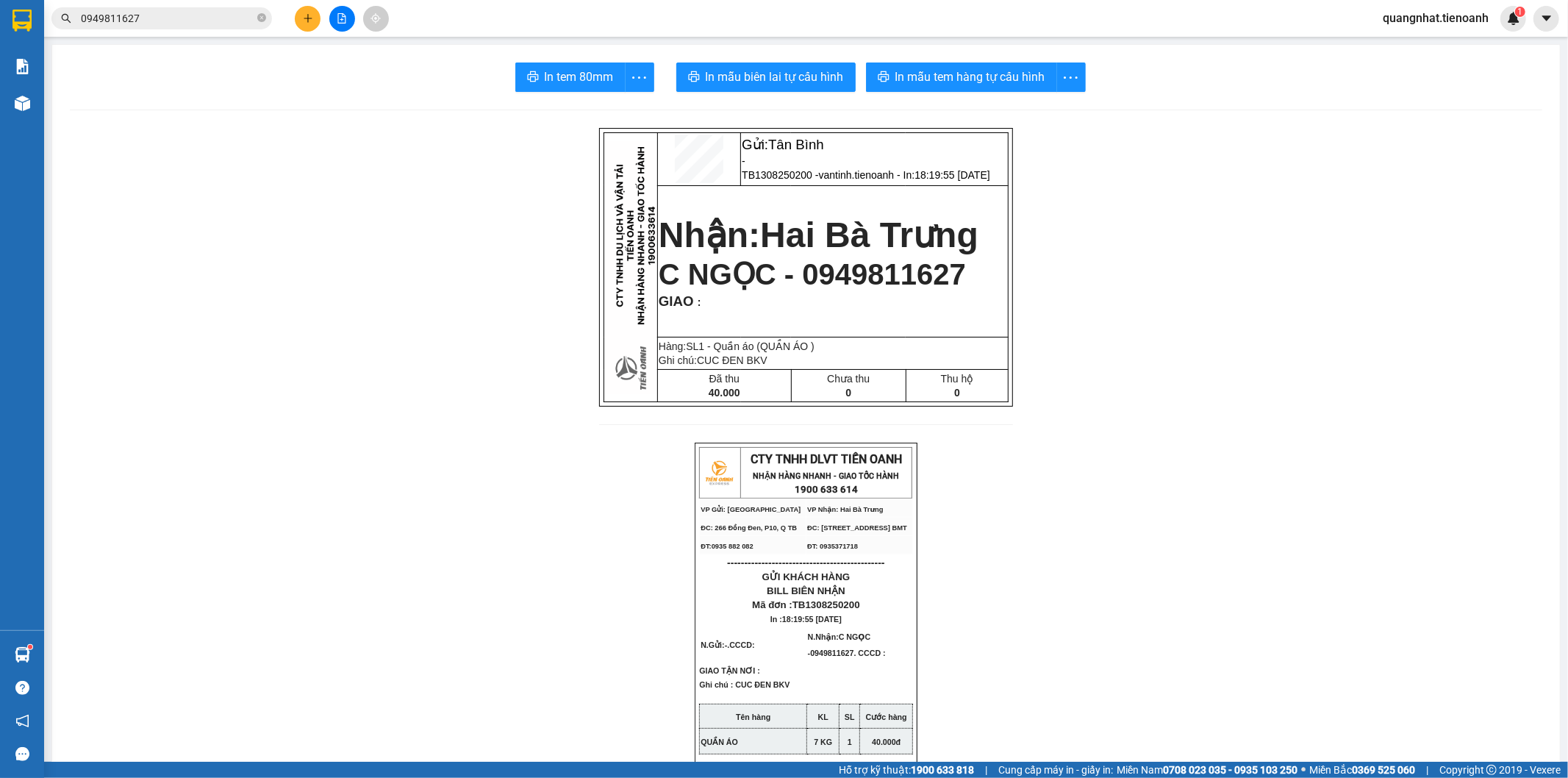
click at [143, 17] on input "0949811627" at bounding box center [167, 18] width 173 height 16
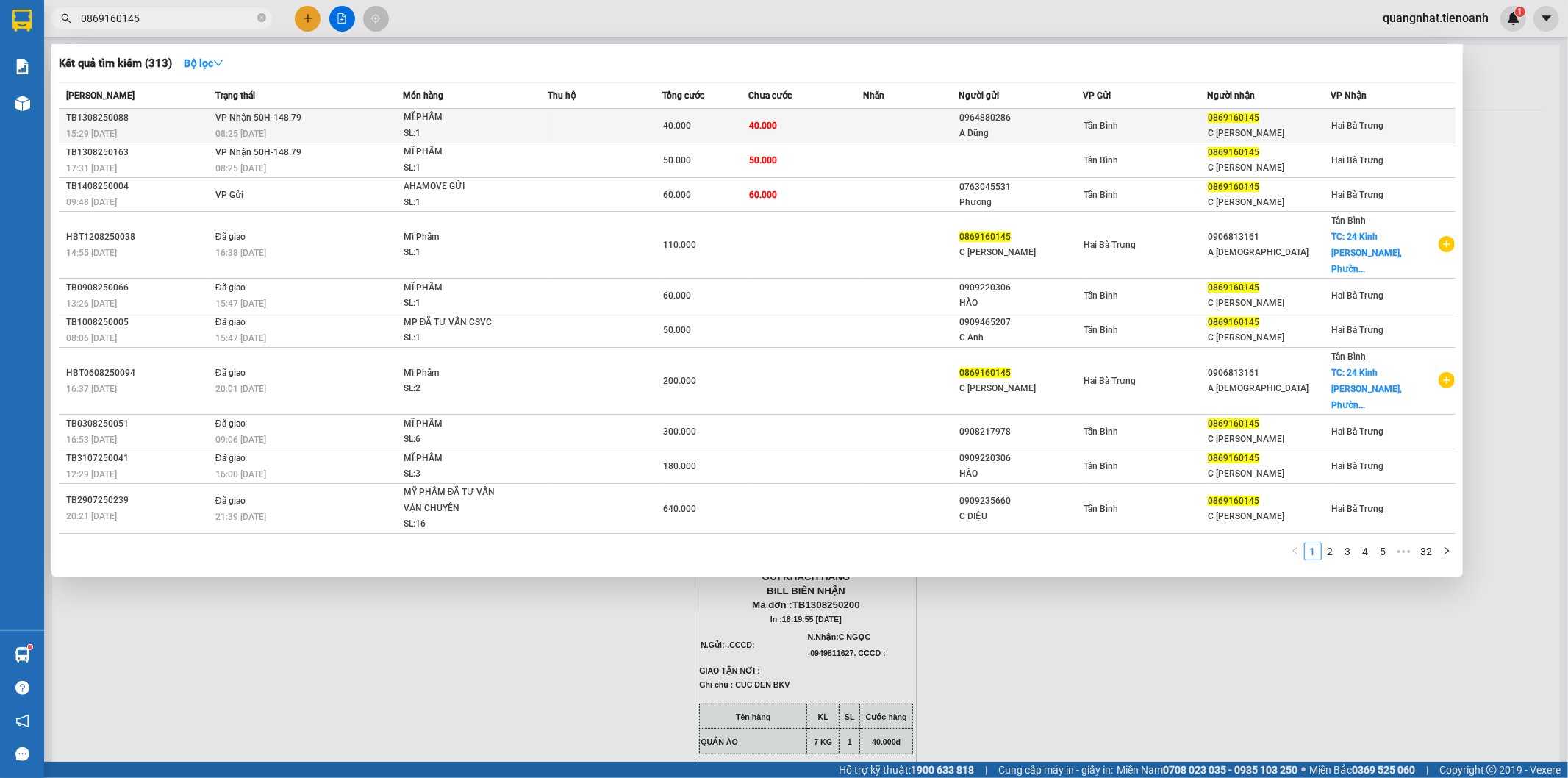
click at [1258, 130] on div "C [PERSON_NAME]" at bounding box center [1268, 133] width 123 height 15
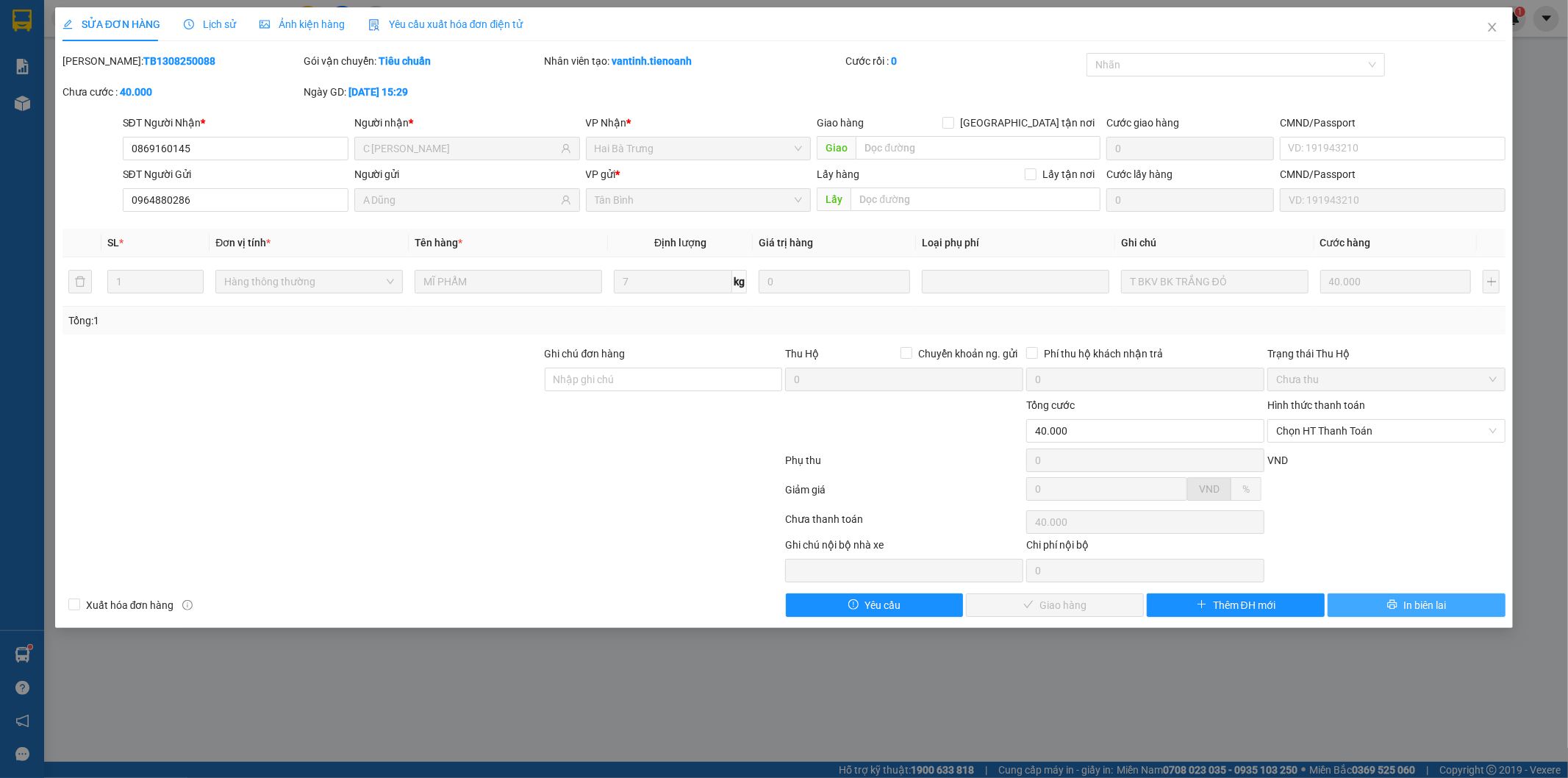
click at [1461, 607] on button "In biên lai" at bounding box center [1416, 605] width 178 height 24
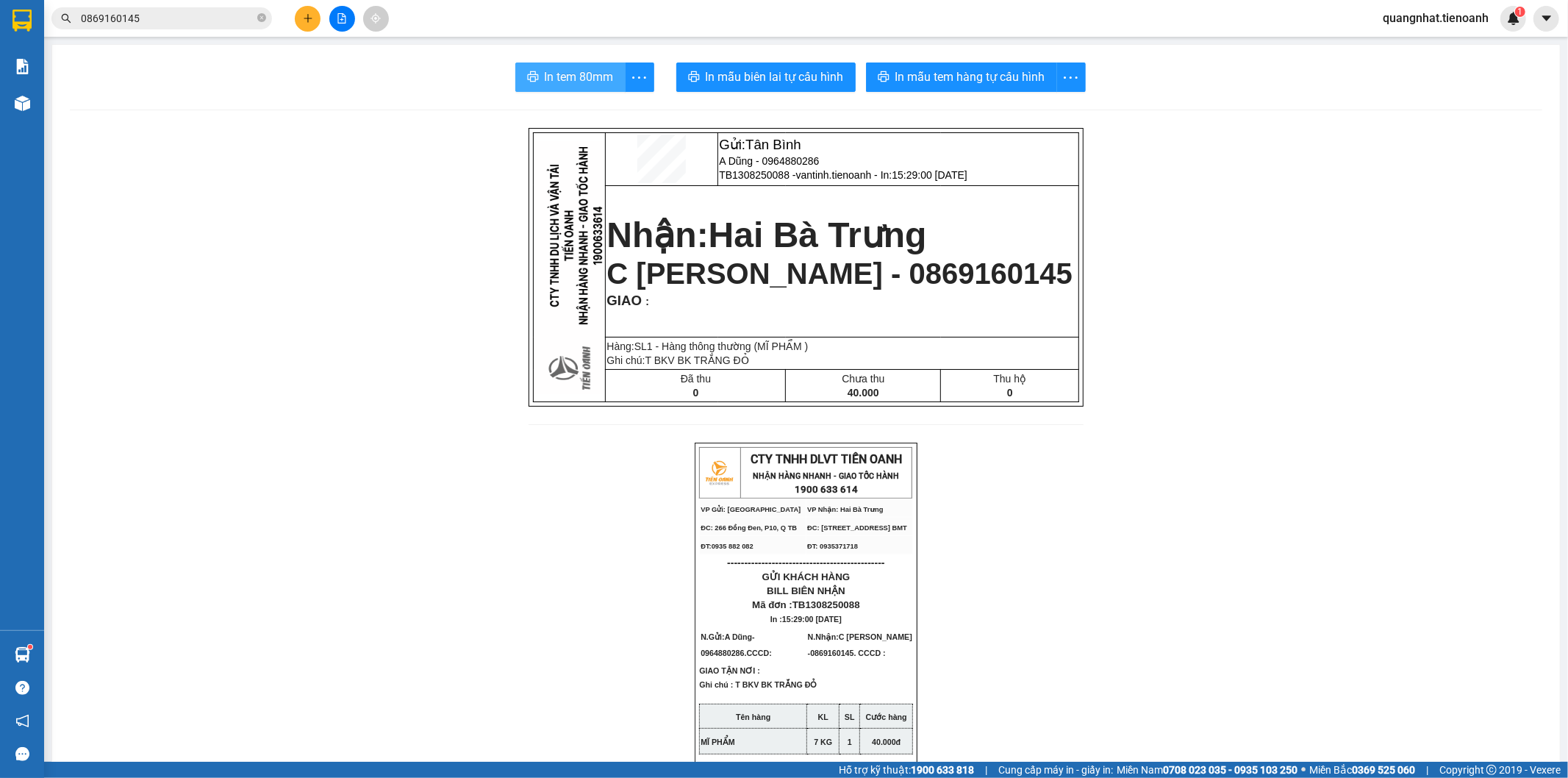
click at [567, 75] on span "In tem 80mm" at bounding box center [579, 76] width 69 height 18
click at [165, 18] on input "0869160145" at bounding box center [167, 18] width 173 height 16
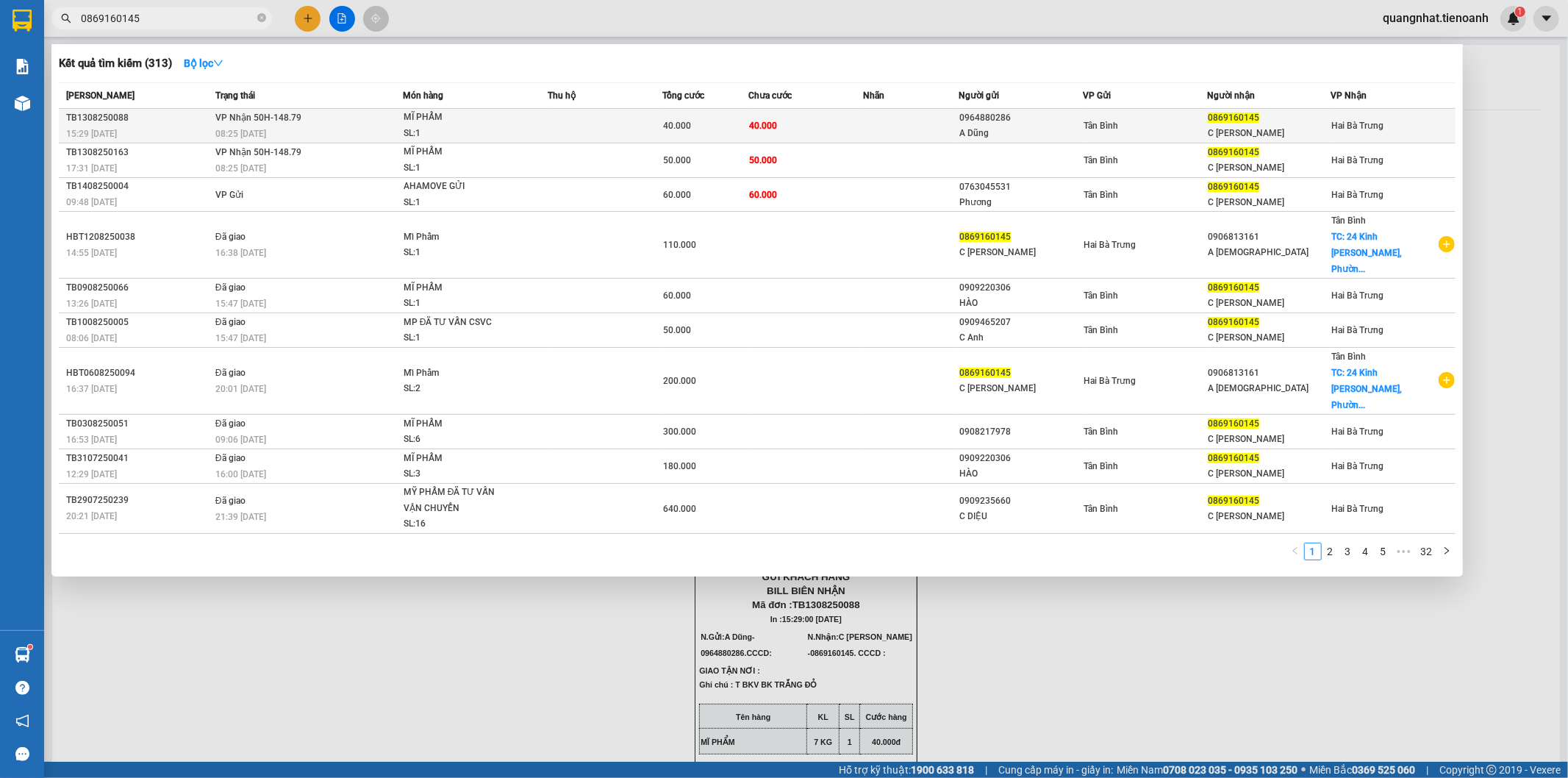
click at [1218, 128] on div "C [PERSON_NAME]" at bounding box center [1268, 133] width 123 height 15
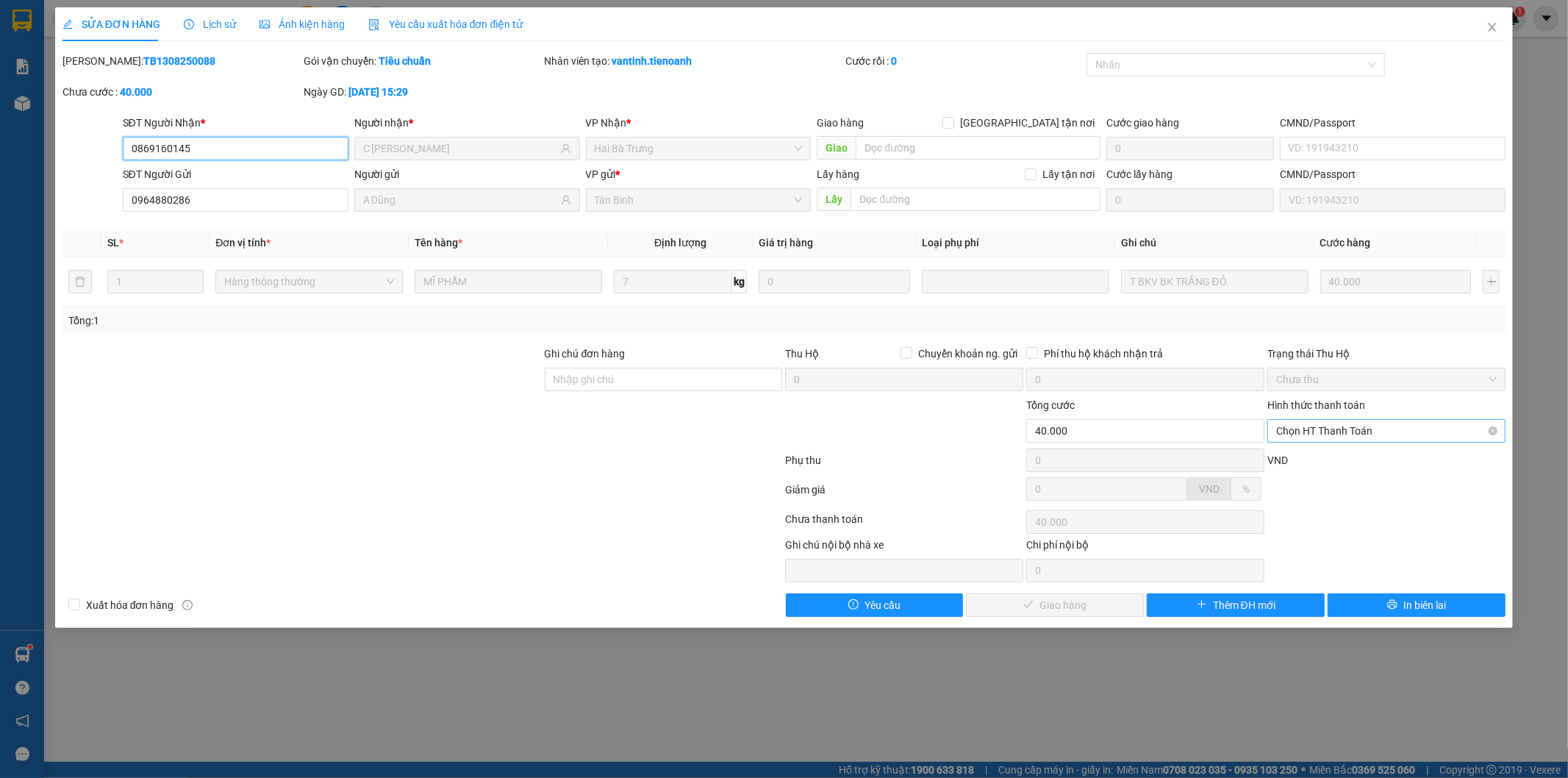
click at [1344, 435] on span "Chọn HT Thanh Toán" at bounding box center [1386, 430] width 221 height 22
click at [1340, 461] on div "Tại văn phòng" at bounding box center [1387, 460] width 221 height 16
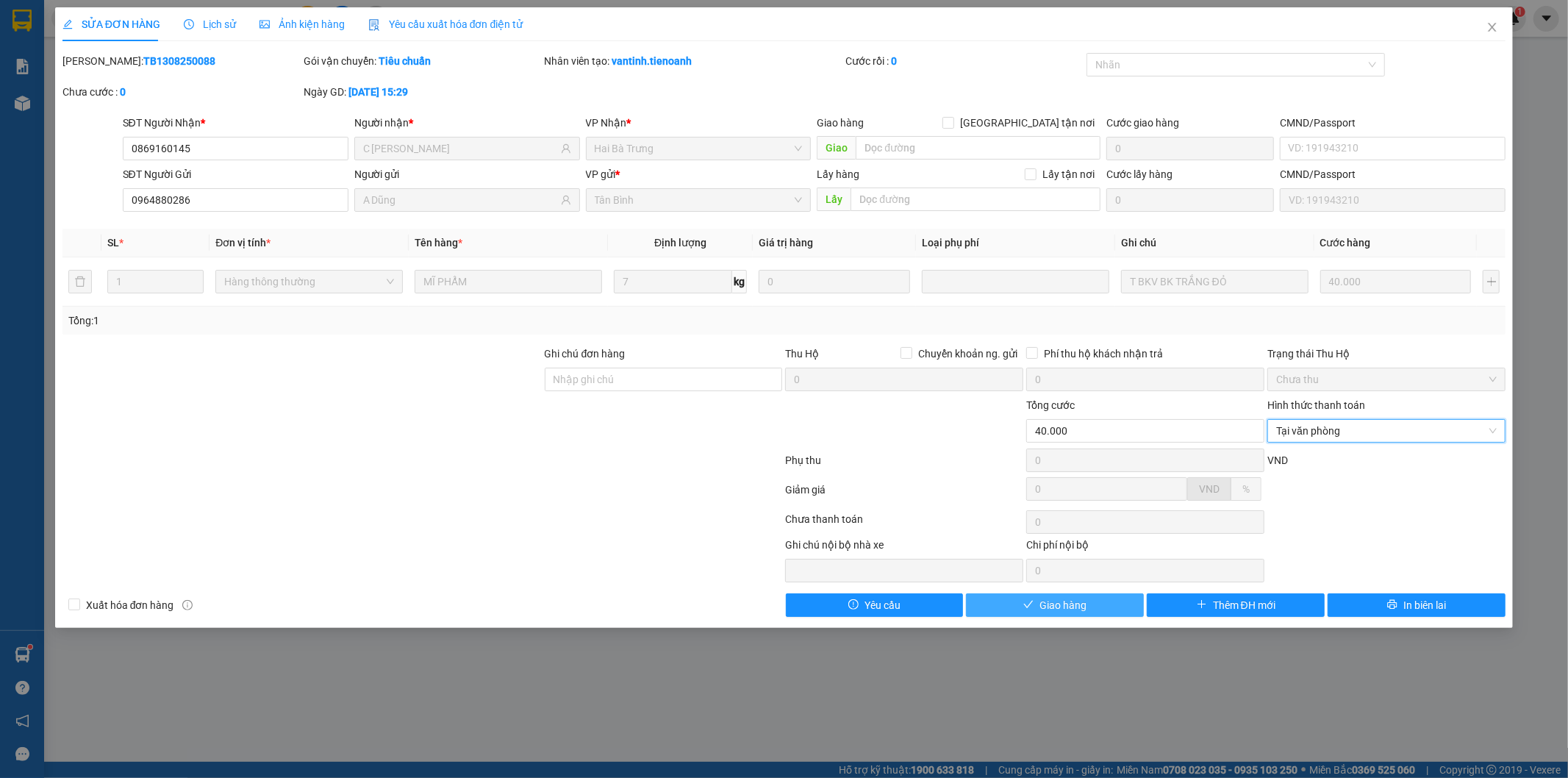
click at [1074, 611] on span "Giao hàng" at bounding box center [1063, 606] width 47 height 16
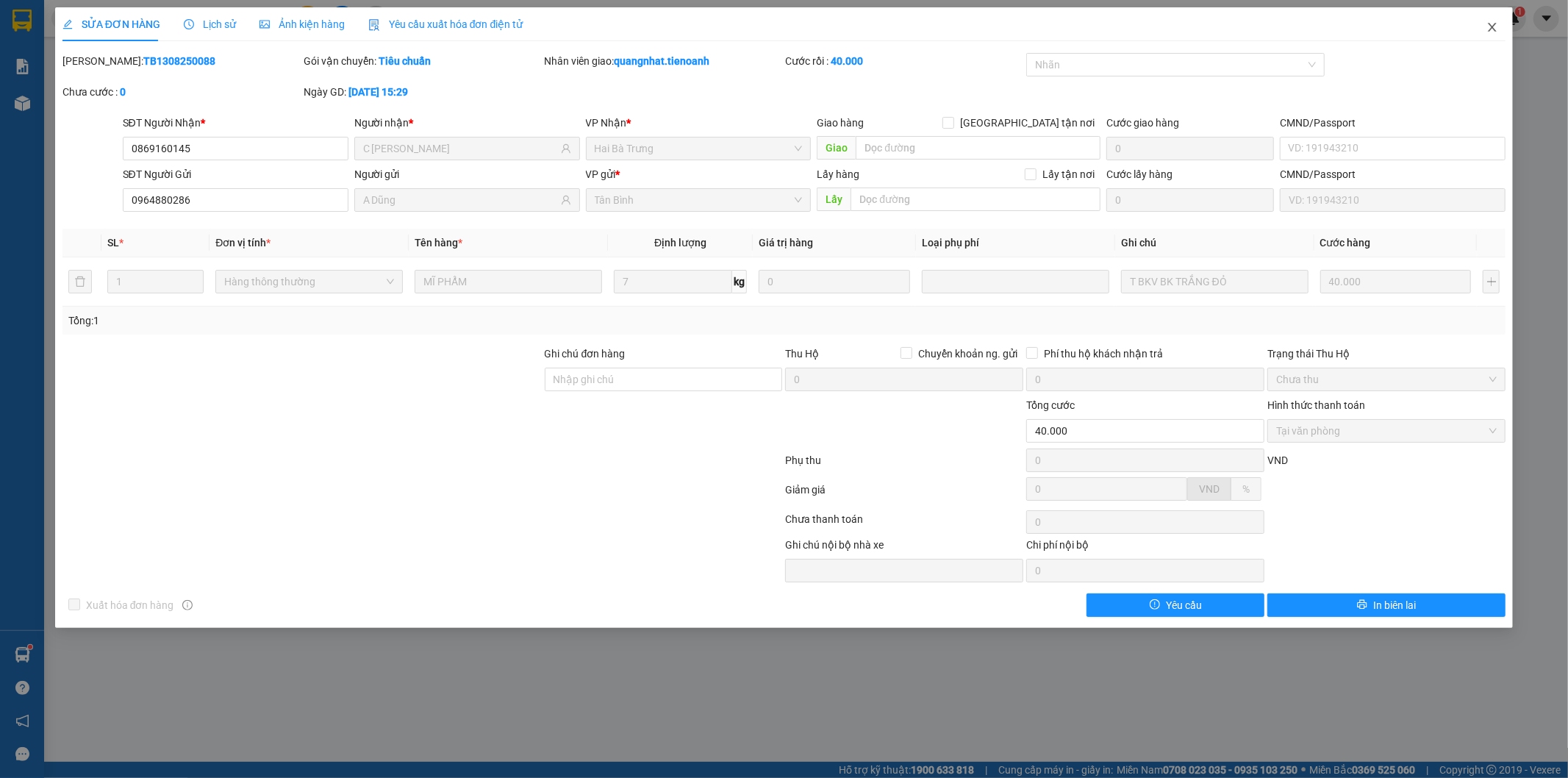
click at [1498, 32] on span "Close" at bounding box center [1492, 27] width 41 height 41
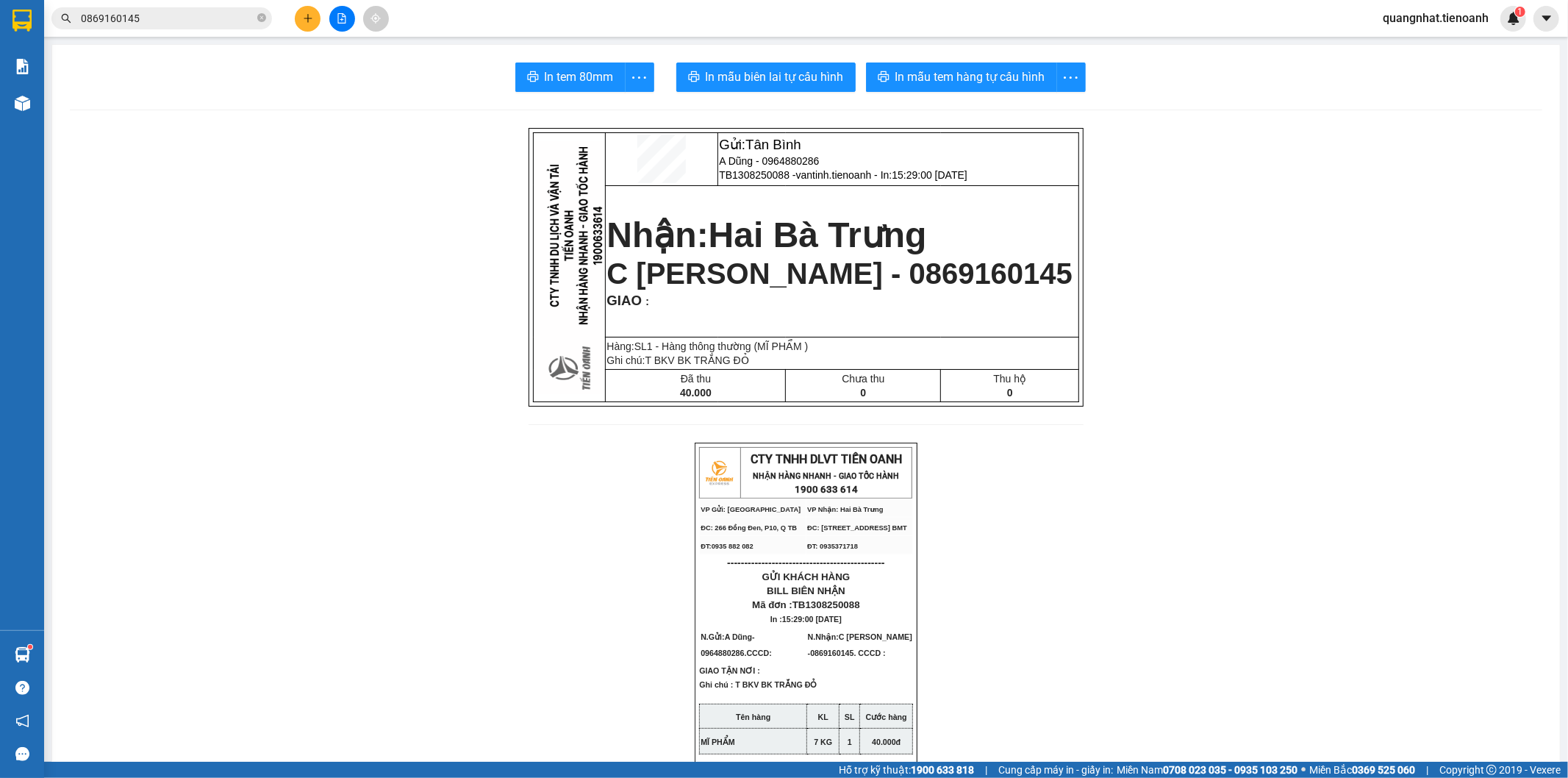
click at [167, 21] on input "0869160145" at bounding box center [167, 18] width 173 height 16
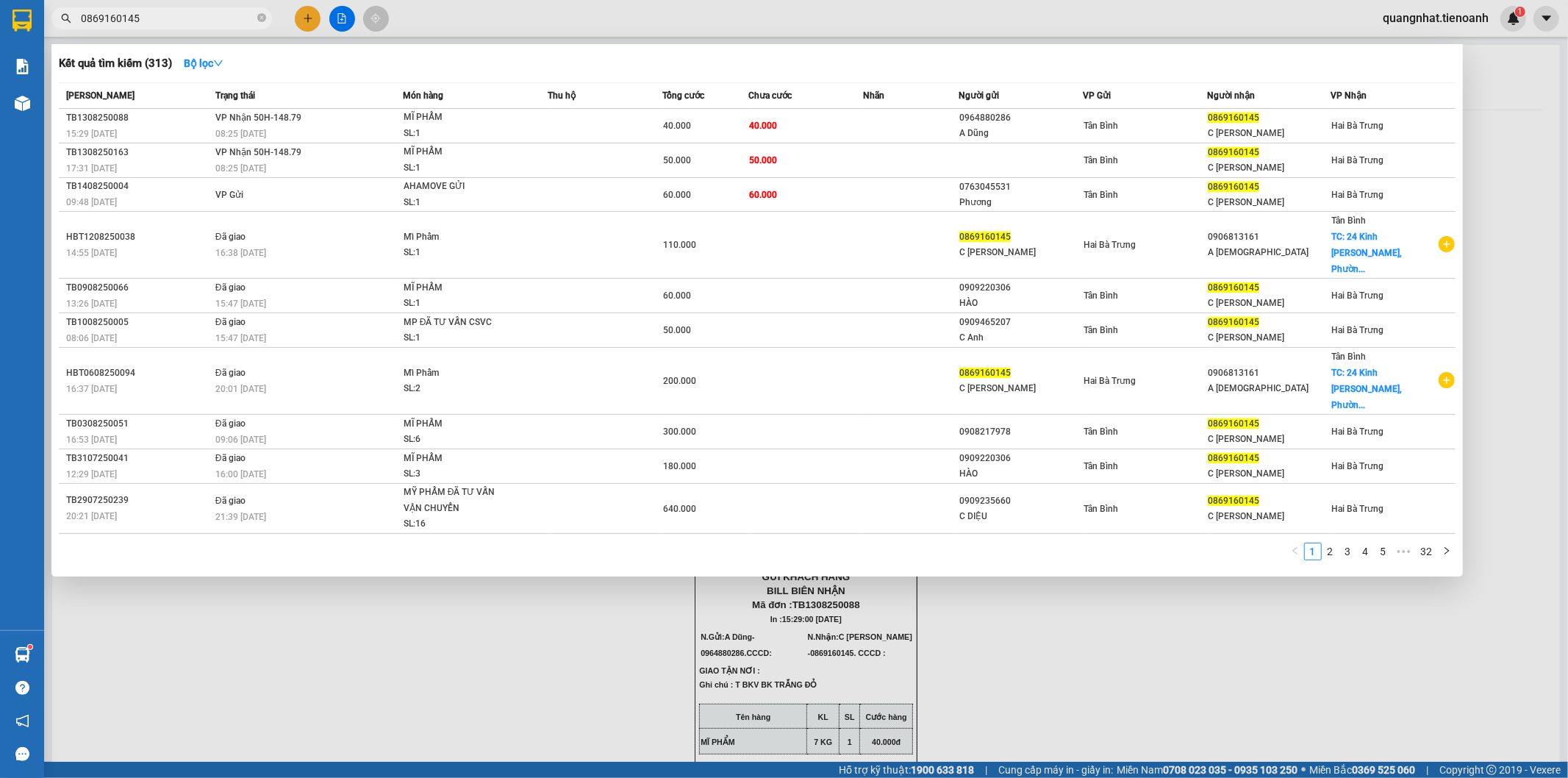
click at [347, 645] on div at bounding box center [784, 389] width 1568 height 778
click at [258, 18] on icon "close-circle" at bounding box center [261, 18] width 9 height 9
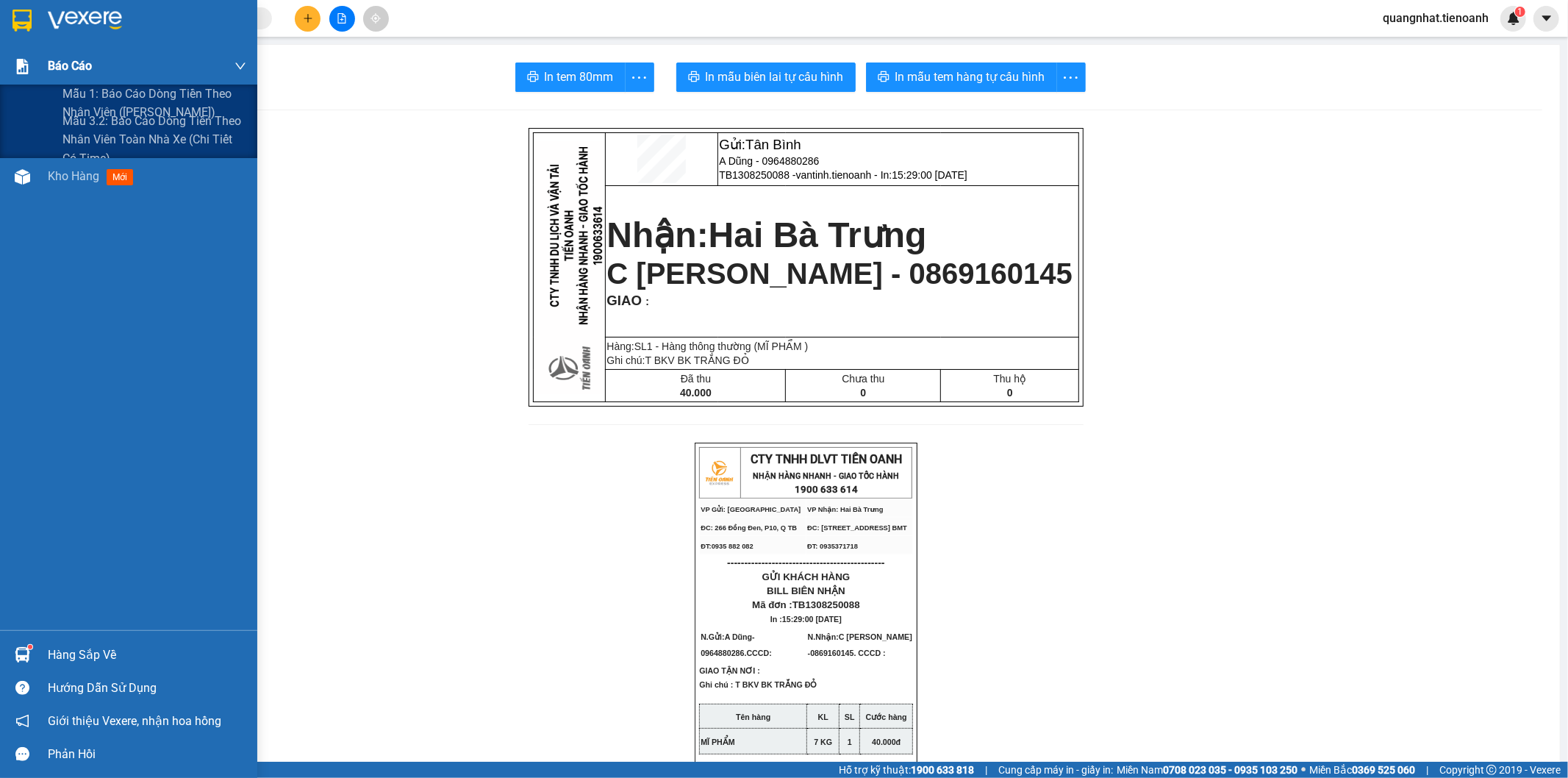
click at [17, 59] on img at bounding box center [22, 66] width 15 height 15
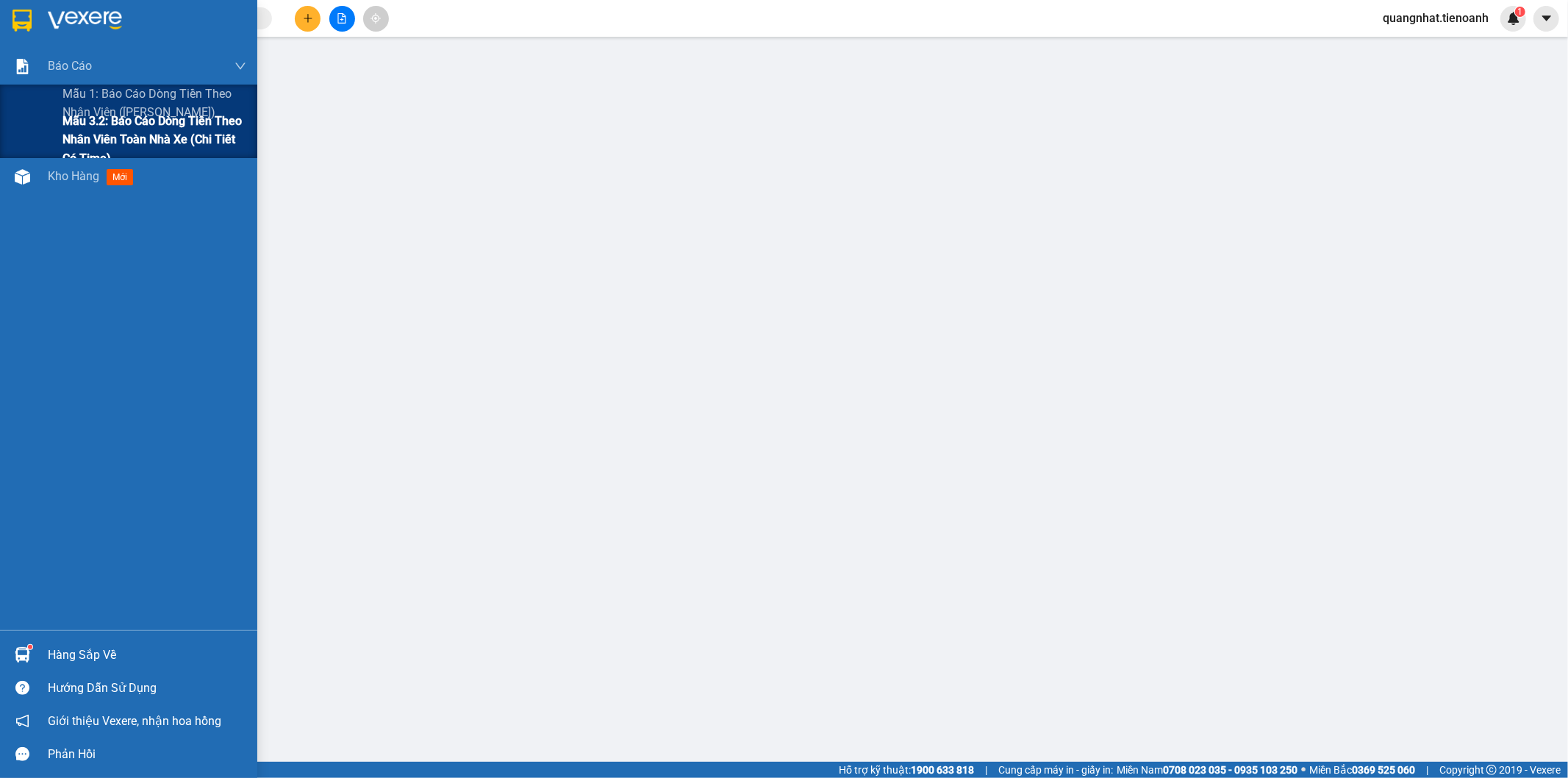
click at [150, 114] on span "Mẫu 3.2: Báo cáo dòng tiền theo nhân viên toàn nhà xe (Chi Tiết Có Time)" at bounding box center [154, 139] width 183 height 55
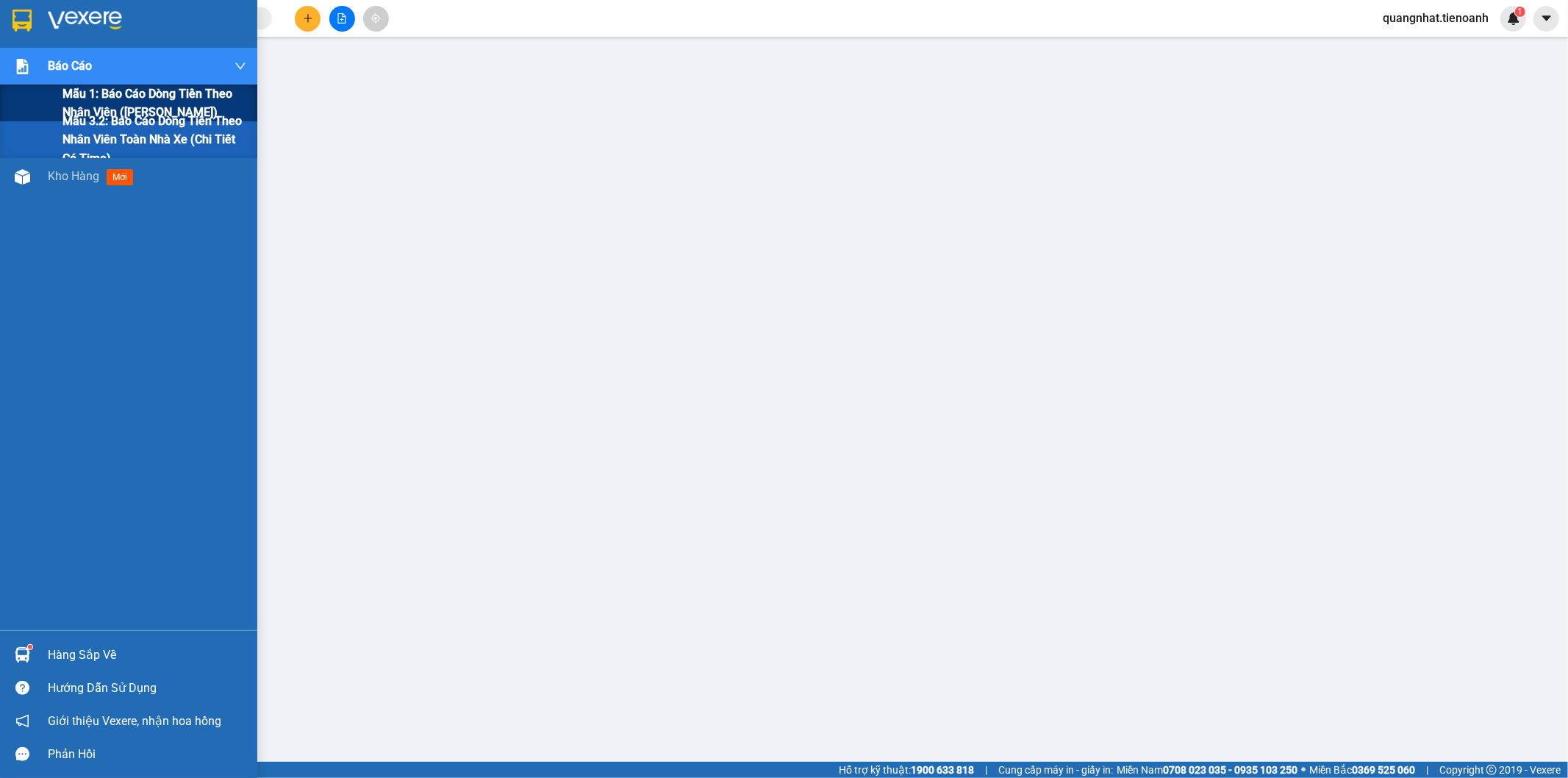
click at [156, 98] on span "Mẫu 1: Báo cáo dòng tiền theo nhân viên ([PERSON_NAME])" at bounding box center [154, 103] width 183 height 36
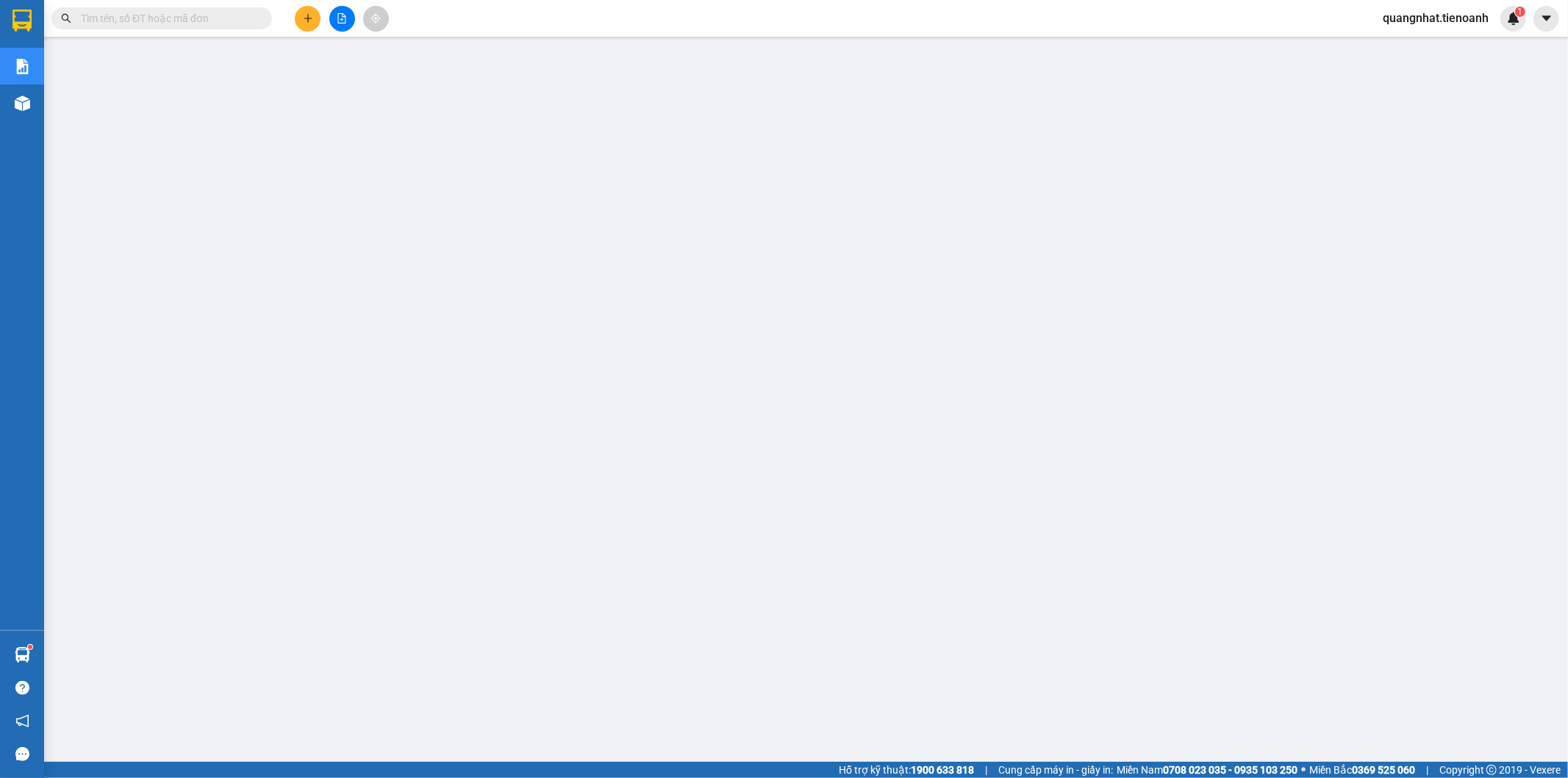
click at [463, 21] on div "Kết quả tìm kiếm ( 313 ) Bộ lọc Mã ĐH Trạng thái Món hàng Thu hộ Tổng cước Chưa…" at bounding box center [784, 18] width 1568 height 36
click at [304, 25] on button at bounding box center [308, 18] width 25 height 25
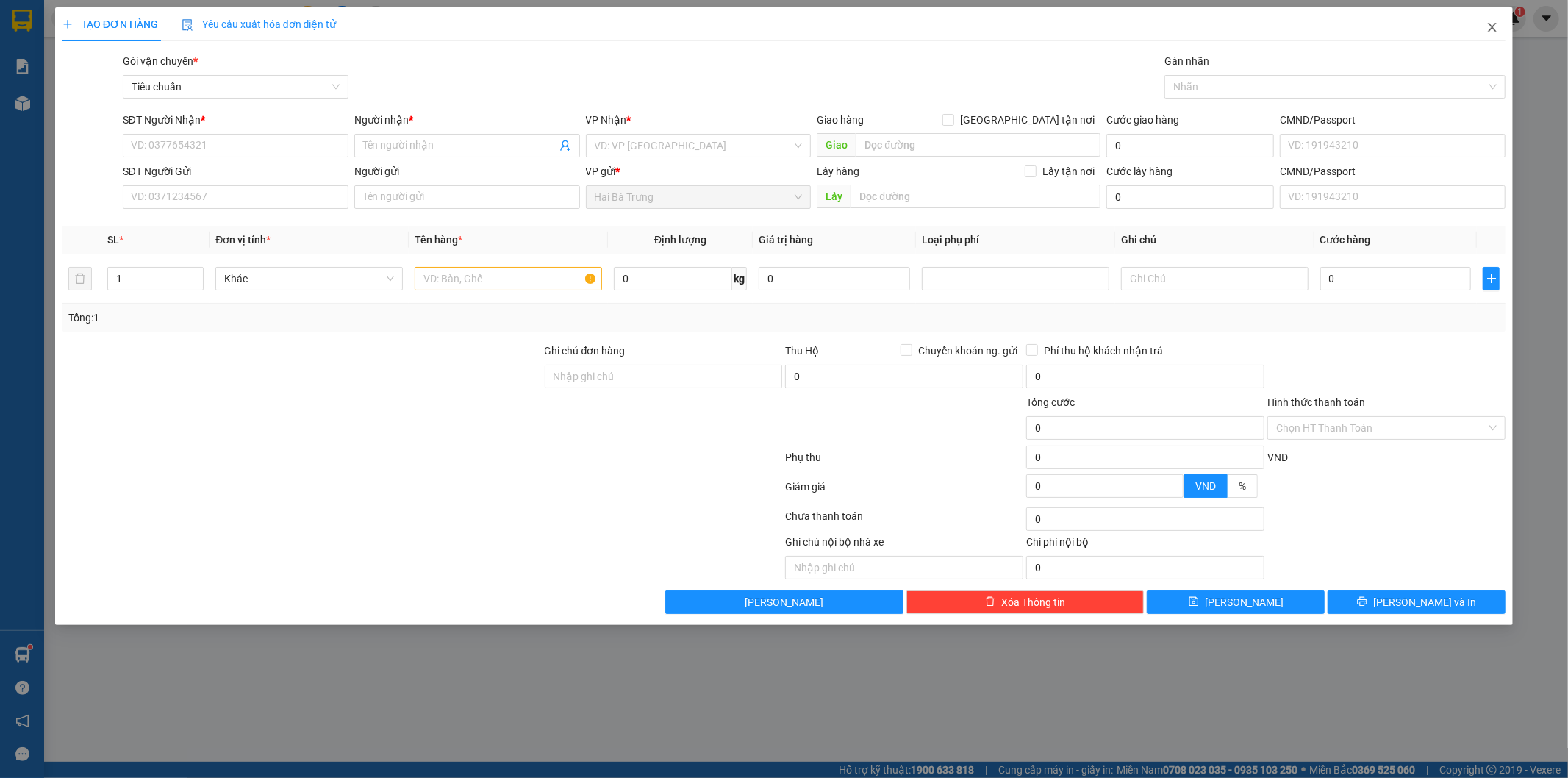
click at [1495, 23] on icon "close" at bounding box center [1492, 26] width 12 height 12
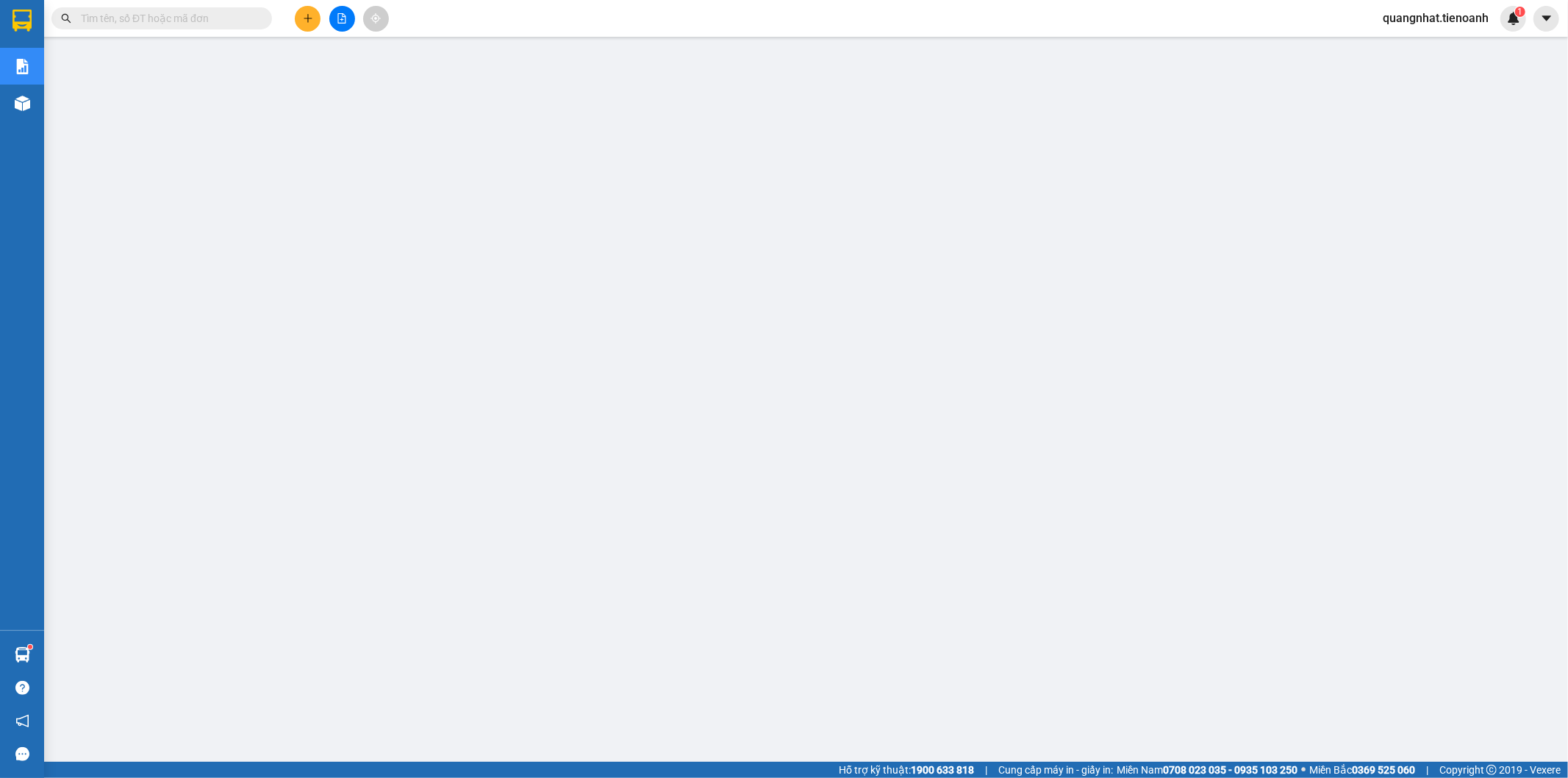
click at [1438, 17] on span "quangnhat.tienoanh" at bounding box center [1435, 18] width 130 height 18
click at [1145, 19] on div "Kết quả tìm kiếm ( 313 ) Bộ lọc Mã ĐH Trạng thái Món hàng Thu hộ Tổng cước Chưa…" at bounding box center [784, 18] width 1568 height 36
click at [1397, 18] on span "quangnhat.tienoanh" at bounding box center [1435, 18] width 130 height 18
click at [1224, 28] on div "Kết quả tìm kiếm ( 313 ) Bộ lọc Mã ĐH Trạng thái Món hàng Thu hộ Tổng cước Chưa…" at bounding box center [784, 18] width 1568 height 36
click at [1432, 17] on span "quangnhat.tienoanh" at bounding box center [1435, 18] width 130 height 18
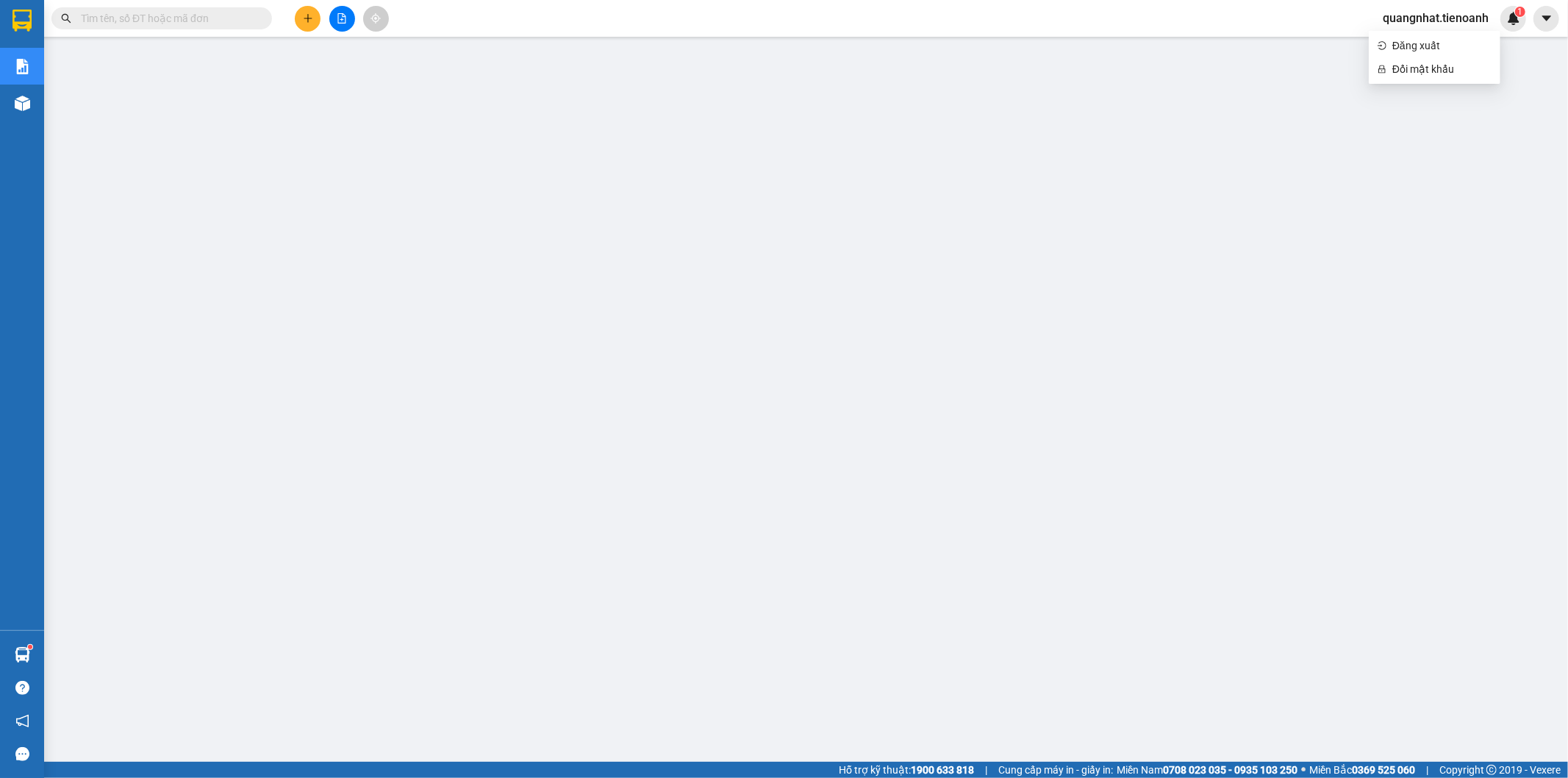
click at [1258, 25] on div "Kết quả tìm kiếm ( 313 ) Bộ lọc Mã ĐH Trạng thái Món hàng Thu hộ Tổng cước Chưa…" at bounding box center [784, 18] width 1568 height 36
click at [1419, 22] on span "quangnhat.tienoanh" at bounding box center [1435, 18] width 130 height 18
click at [311, 17] on icon "plus" at bounding box center [308, 18] width 10 height 10
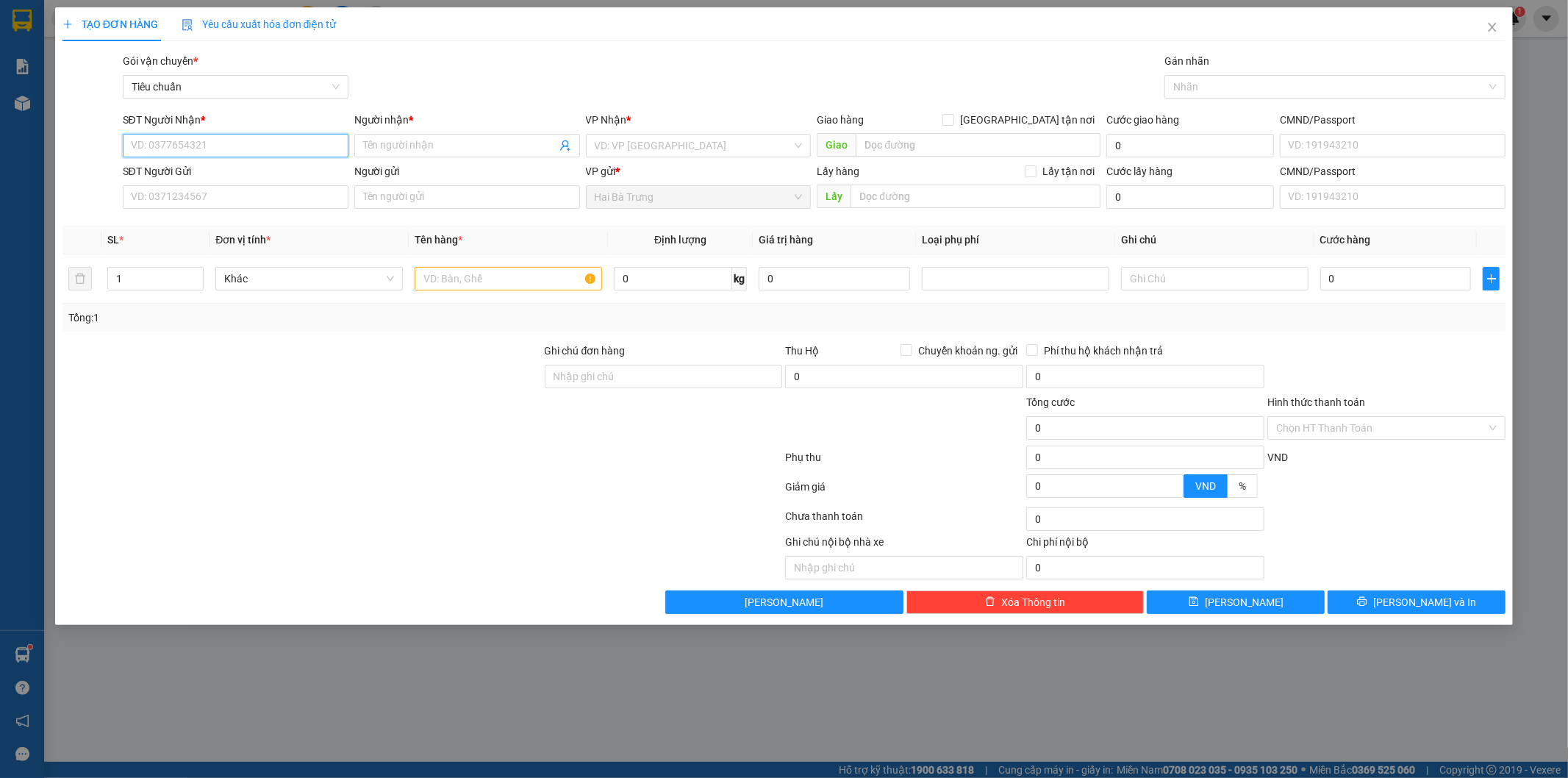
click at [201, 143] on input "SĐT Người Nhận *" at bounding box center [235, 145] width 226 height 24
click at [473, 142] on input "Người nhận *" at bounding box center [459, 145] width 193 height 16
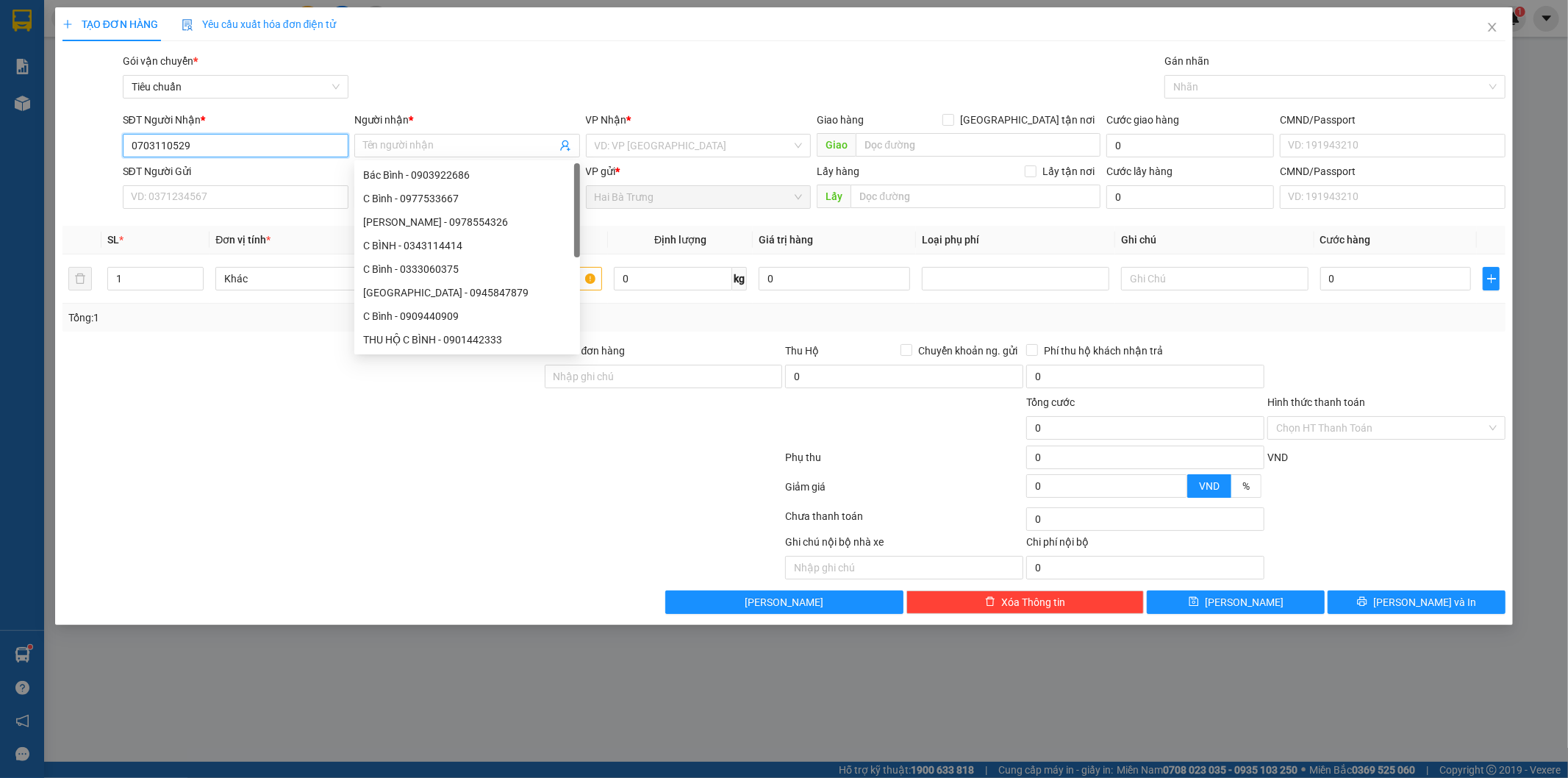
click at [225, 148] on input "0703110529" at bounding box center [235, 145] width 226 height 24
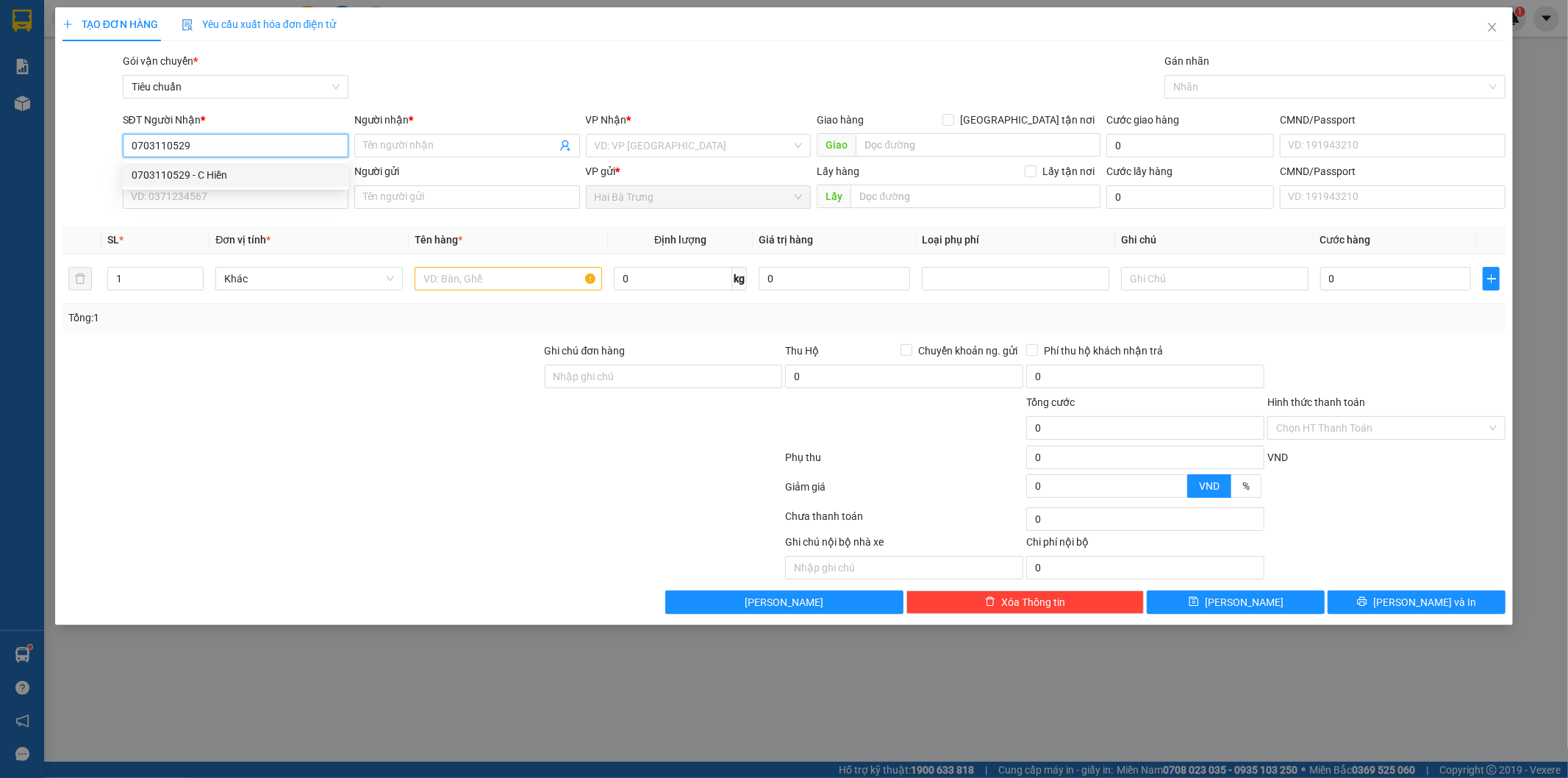
click at [216, 172] on div "0703110529 - C Hiền" at bounding box center [235, 175] width 208 height 16
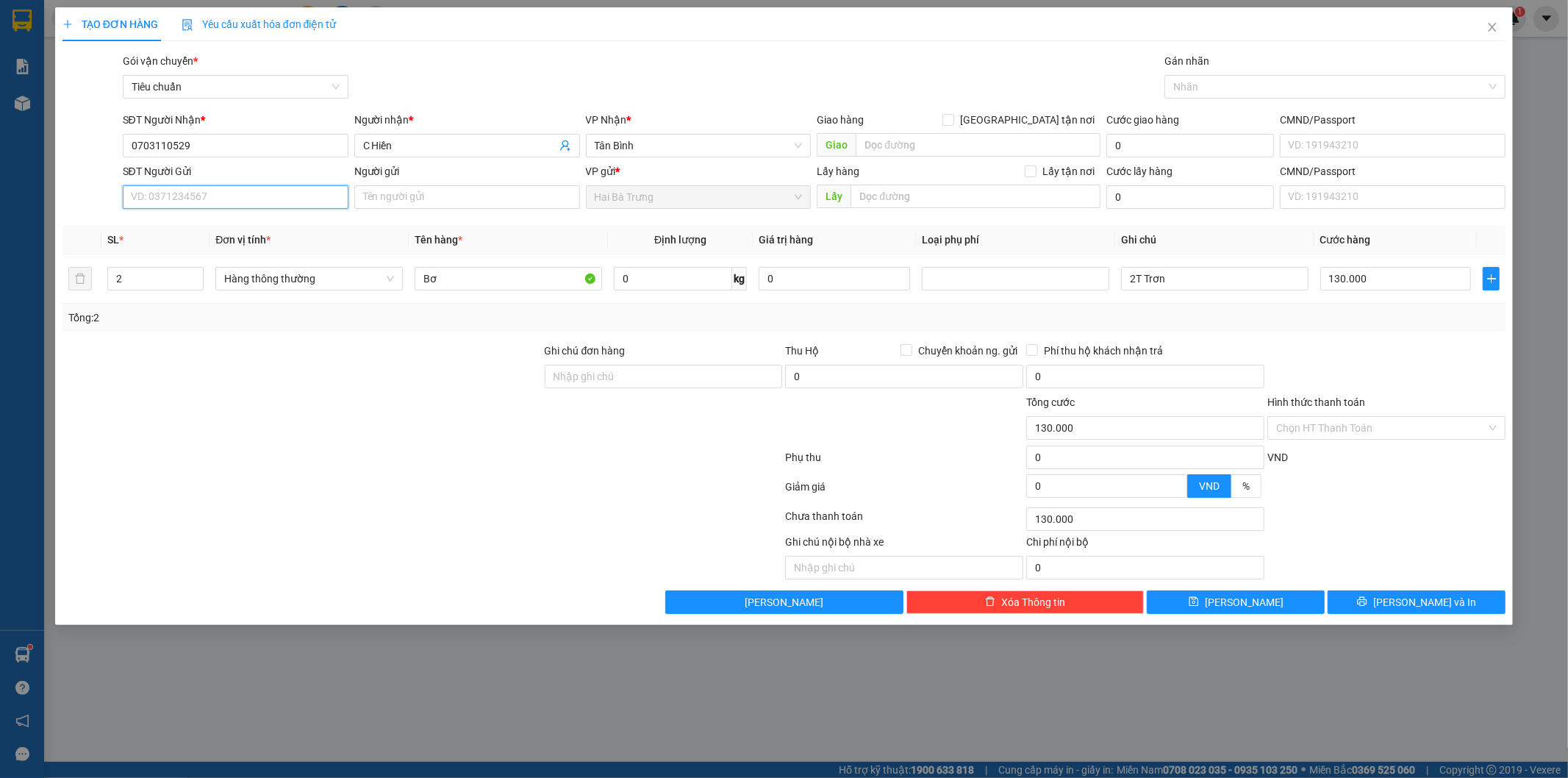
click at [199, 199] on input "SĐT Người Gửi" at bounding box center [235, 197] width 226 height 24
click at [187, 196] on input "SĐT Người Gửi" at bounding box center [235, 197] width 226 height 24
click at [178, 226] on div "0968117376 - A Luân" at bounding box center [235, 226] width 208 height 16
click at [458, 283] on input "Bơ" at bounding box center [508, 279] width 187 height 24
click at [655, 284] on input "0" at bounding box center [673, 279] width 118 height 24
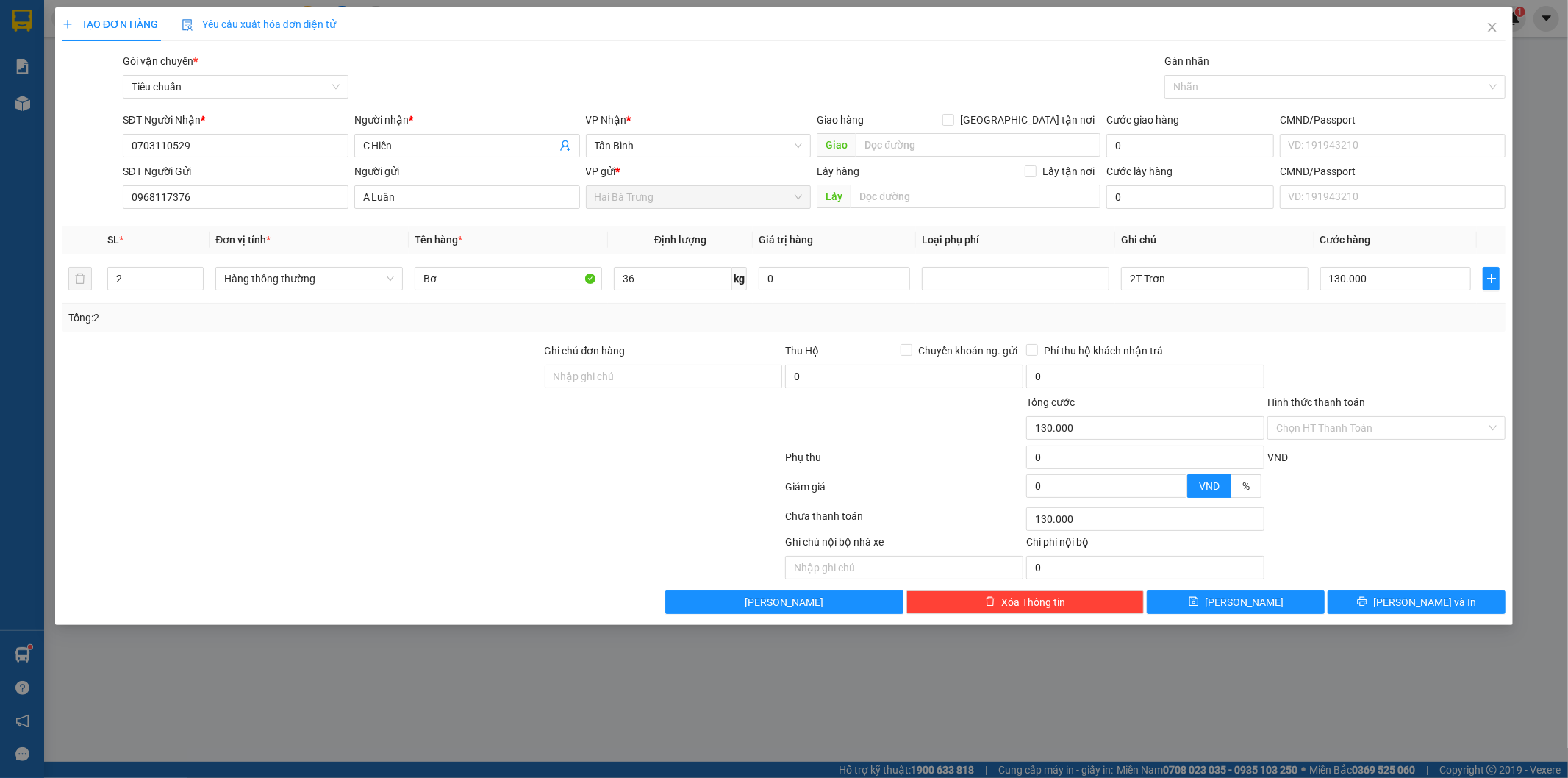
click at [524, 463] on div at bounding box center [422, 460] width 724 height 29
click at [1386, 282] on input "80.000" at bounding box center [1395, 279] width 152 height 24
click at [1357, 344] on div at bounding box center [1386, 368] width 242 height 52
click at [1180, 281] on input "2T Trơn" at bounding box center [1215, 279] width 187 height 24
click at [1350, 420] on input "Hình thức thanh toán" at bounding box center [1382, 428] width 211 height 22
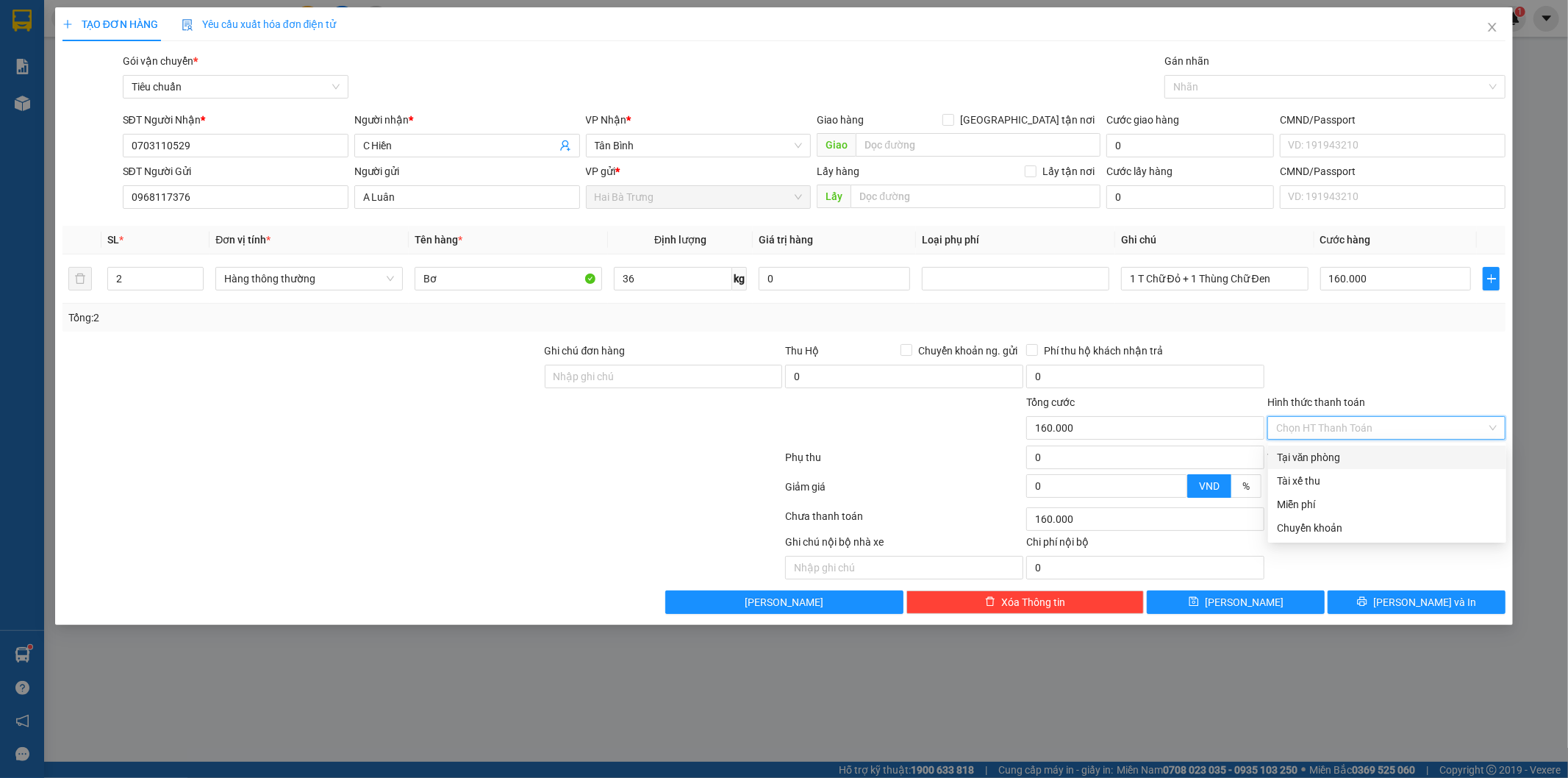
click at [1321, 458] on div "Tại văn phòng" at bounding box center [1387, 458] width 221 height 16
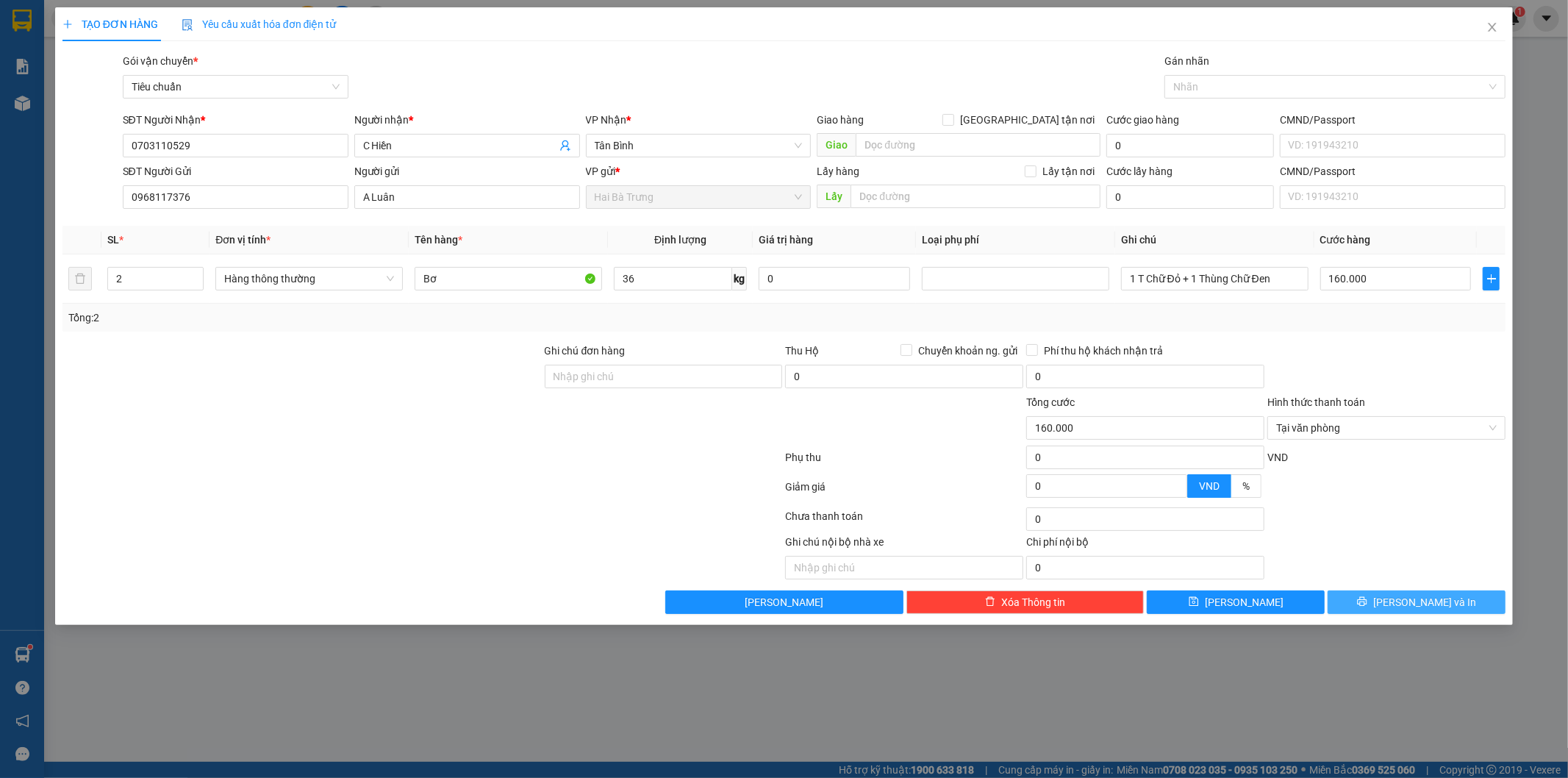
click at [1435, 601] on span "[PERSON_NAME] và In" at bounding box center [1425, 602] width 103 height 16
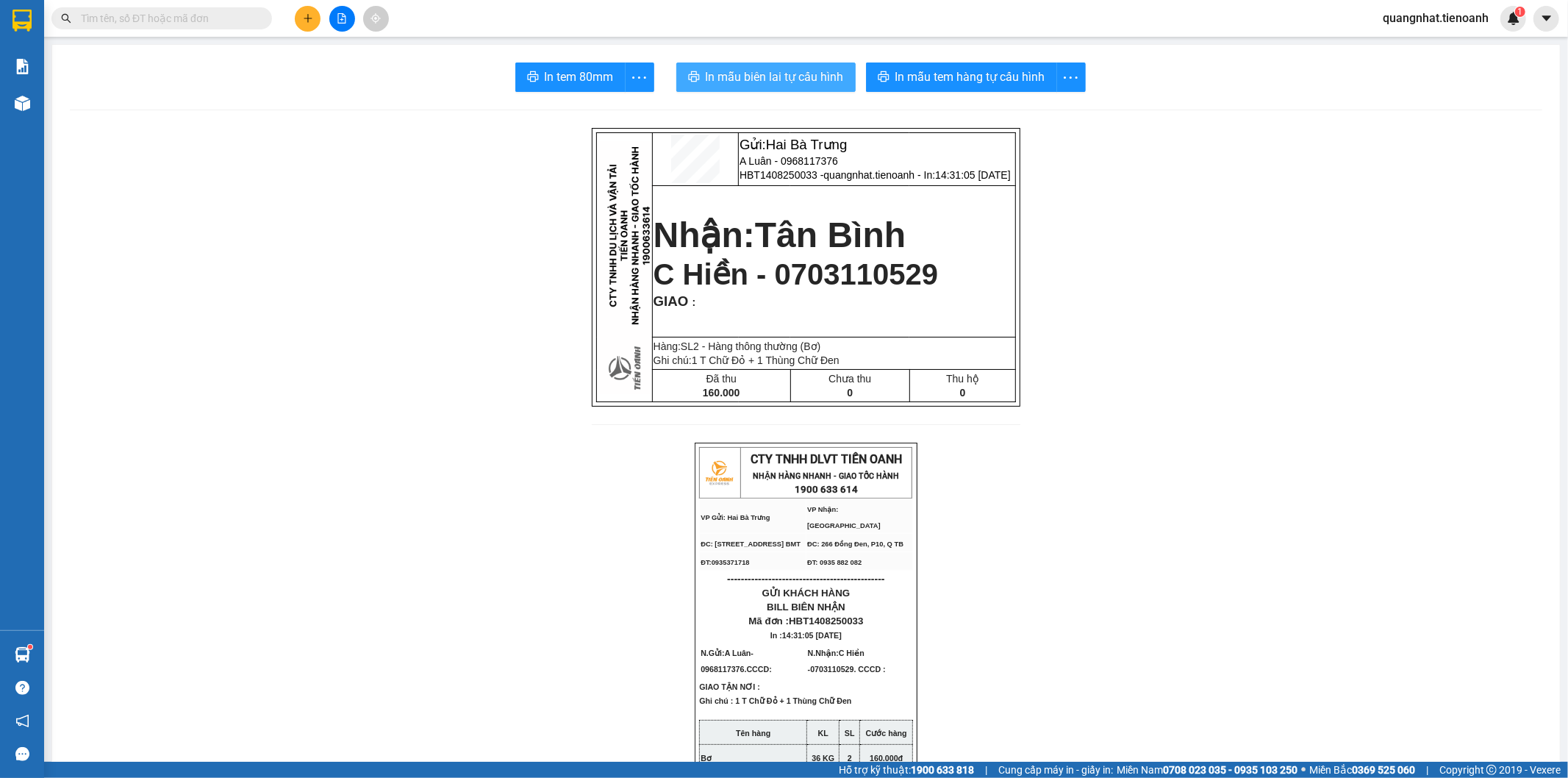
click at [772, 84] on span "In mẫu biên lai tự cấu hình" at bounding box center [774, 76] width 138 height 18
click at [995, 83] on span "In mẫu tem hàng tự cấu hình" at bounding box center [970, 76] width 150 height 18
click at [995, 84] on span "In mẫu tem hàng tự cấu hình" at bounding box center [970, 76] width 150 height 18
click at [209, 17] on input "text" at bounding box center [167, 18] width 173 height 16
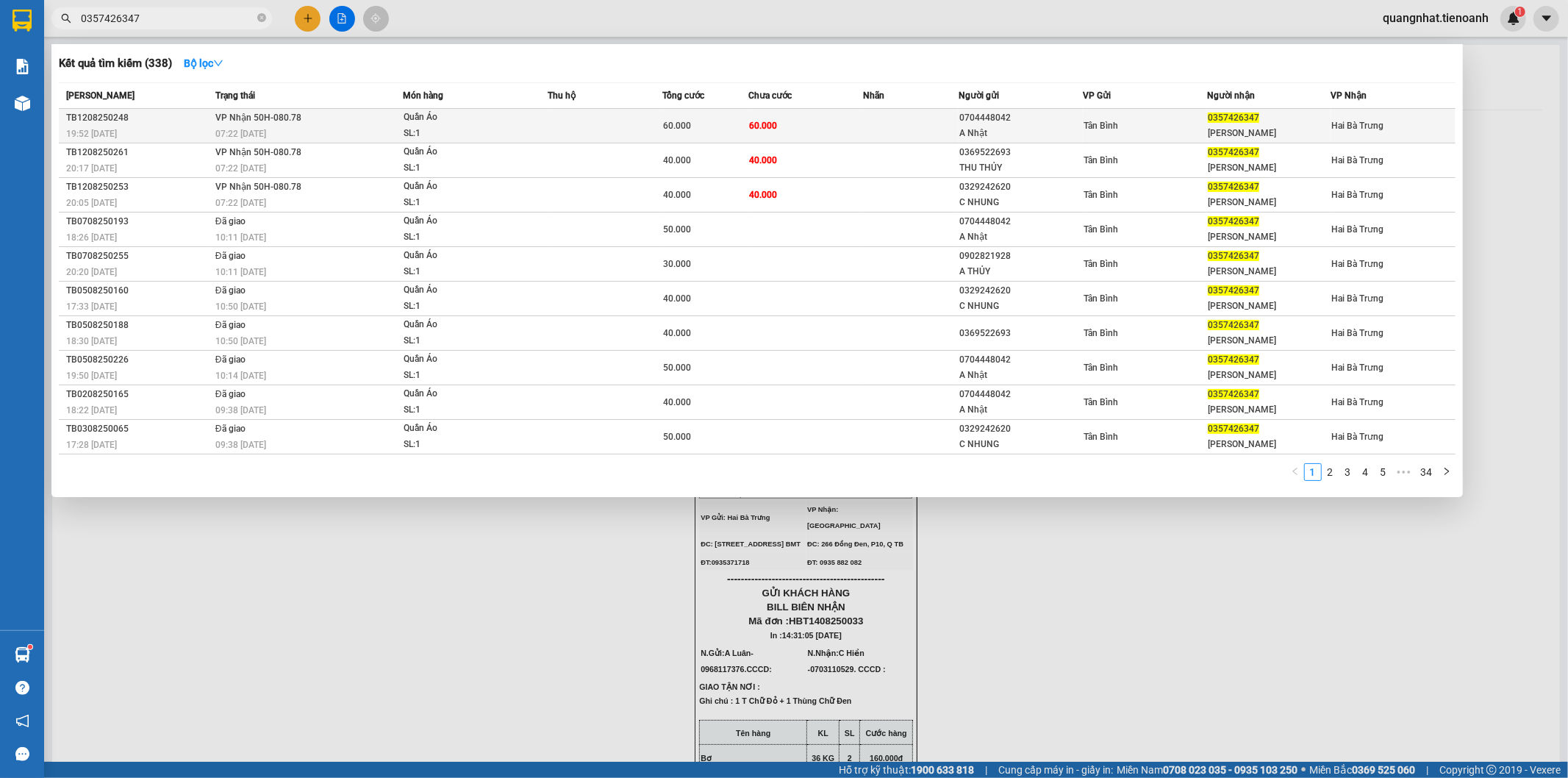
click at [1260, 118] on div "0357426347" at bounding box center [1268, 117] width 123 height 15
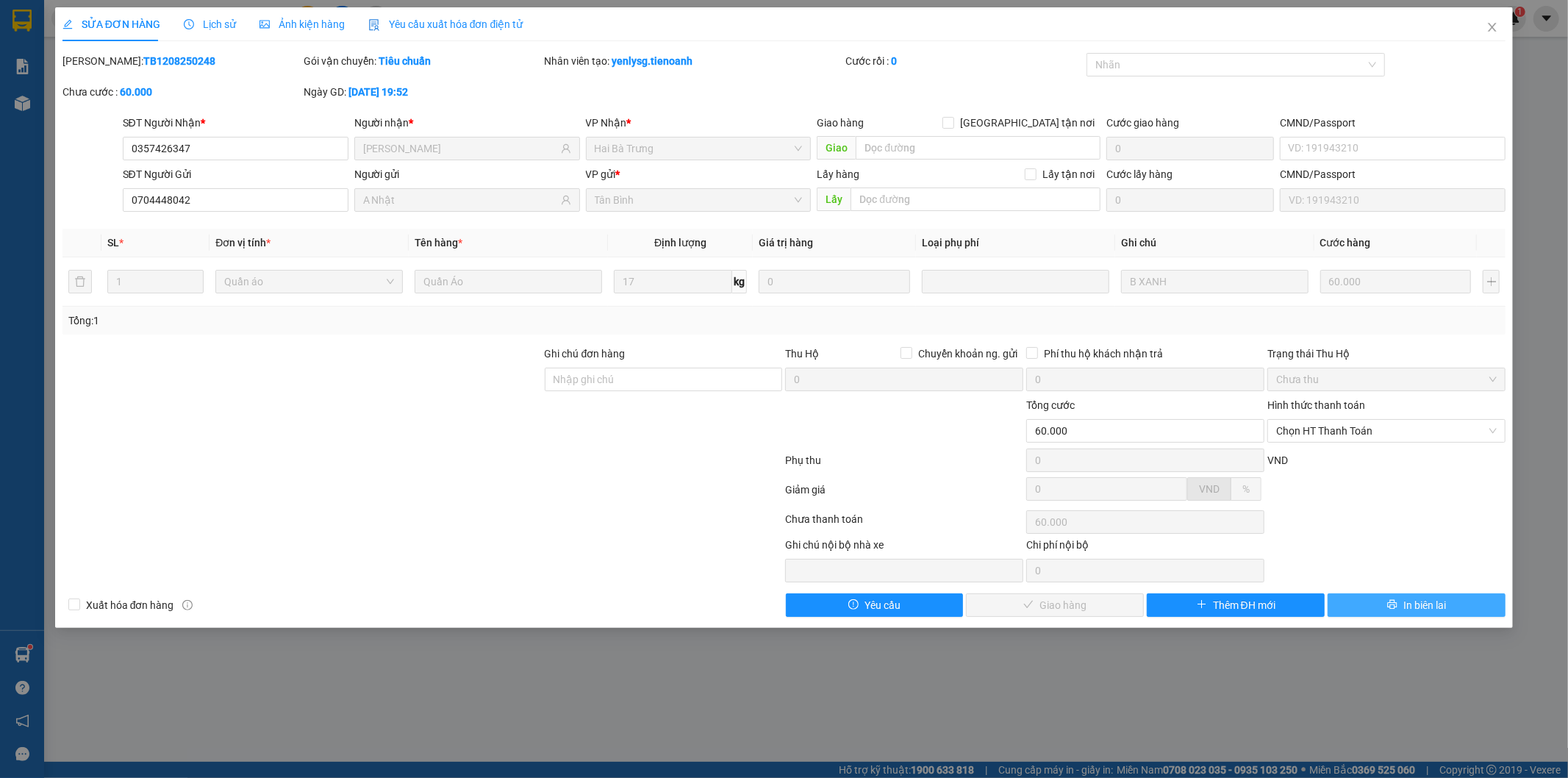
click at [1397, 606] on icon "printer" at bounding box center [1393, 605] width 10 height 10
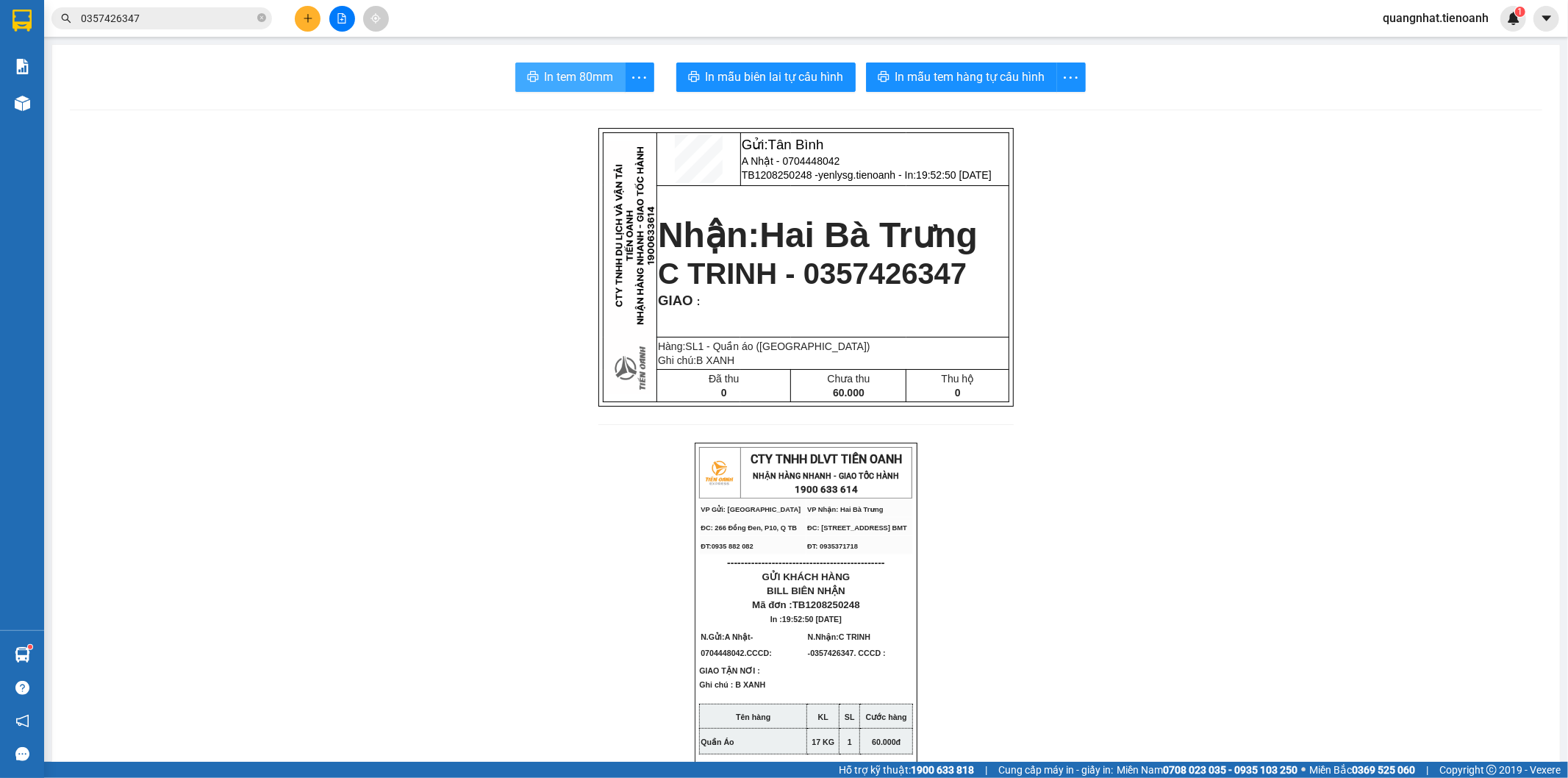
click at [551, 66] on button "In tem 80mm" at bounding box center [570, 77] width 110 height 29
click at [311, 21] on icon "plus" at bounding box center [308, 18] width 10 height 10
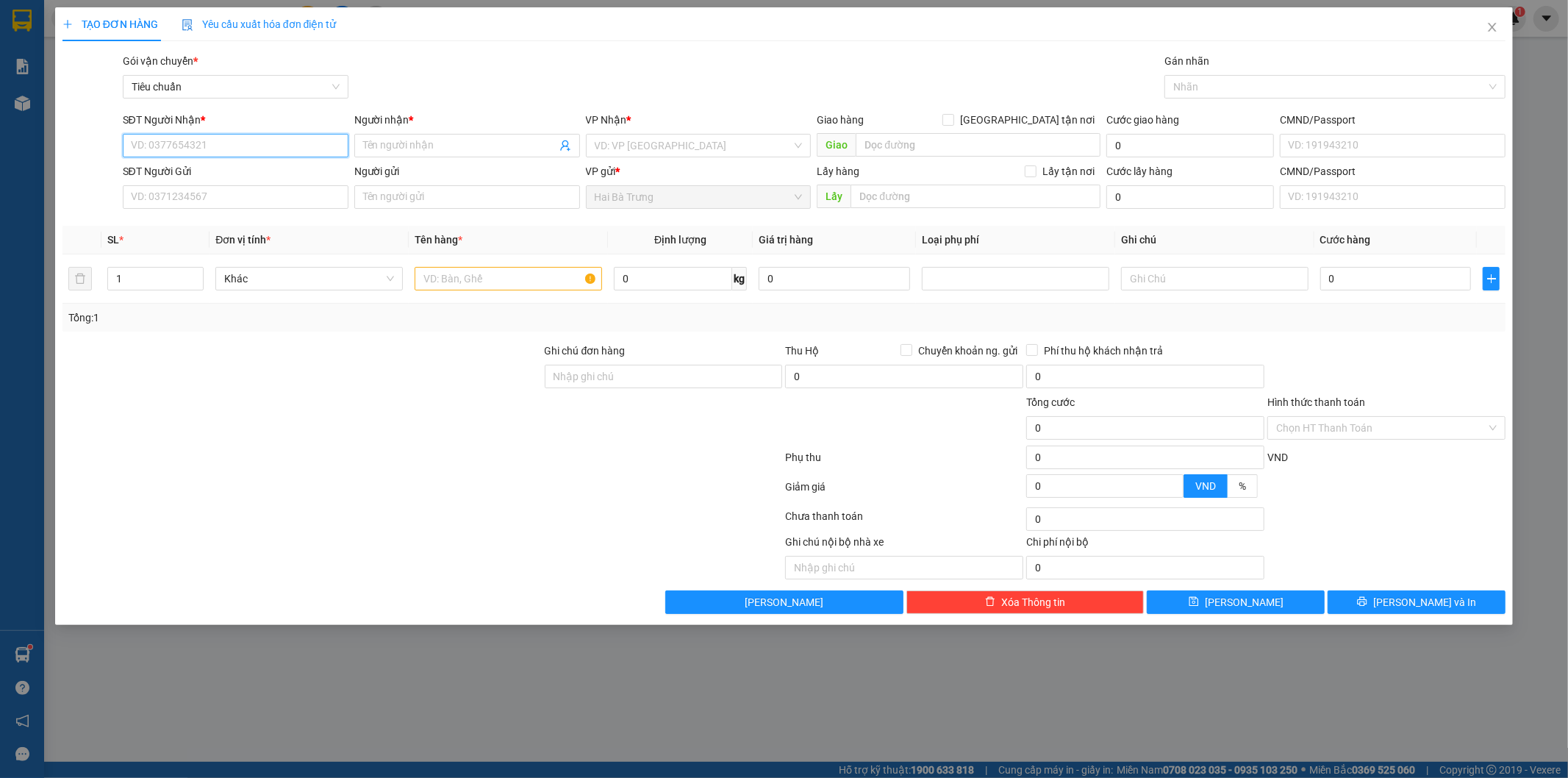
click at [212, 149] on input "SĐT Người Nhận *" at bounding box center [235, 145] width 226 height 24
click at [1487, 24] on icon "close" at bounding box center [1492, 26] width 12 height 12
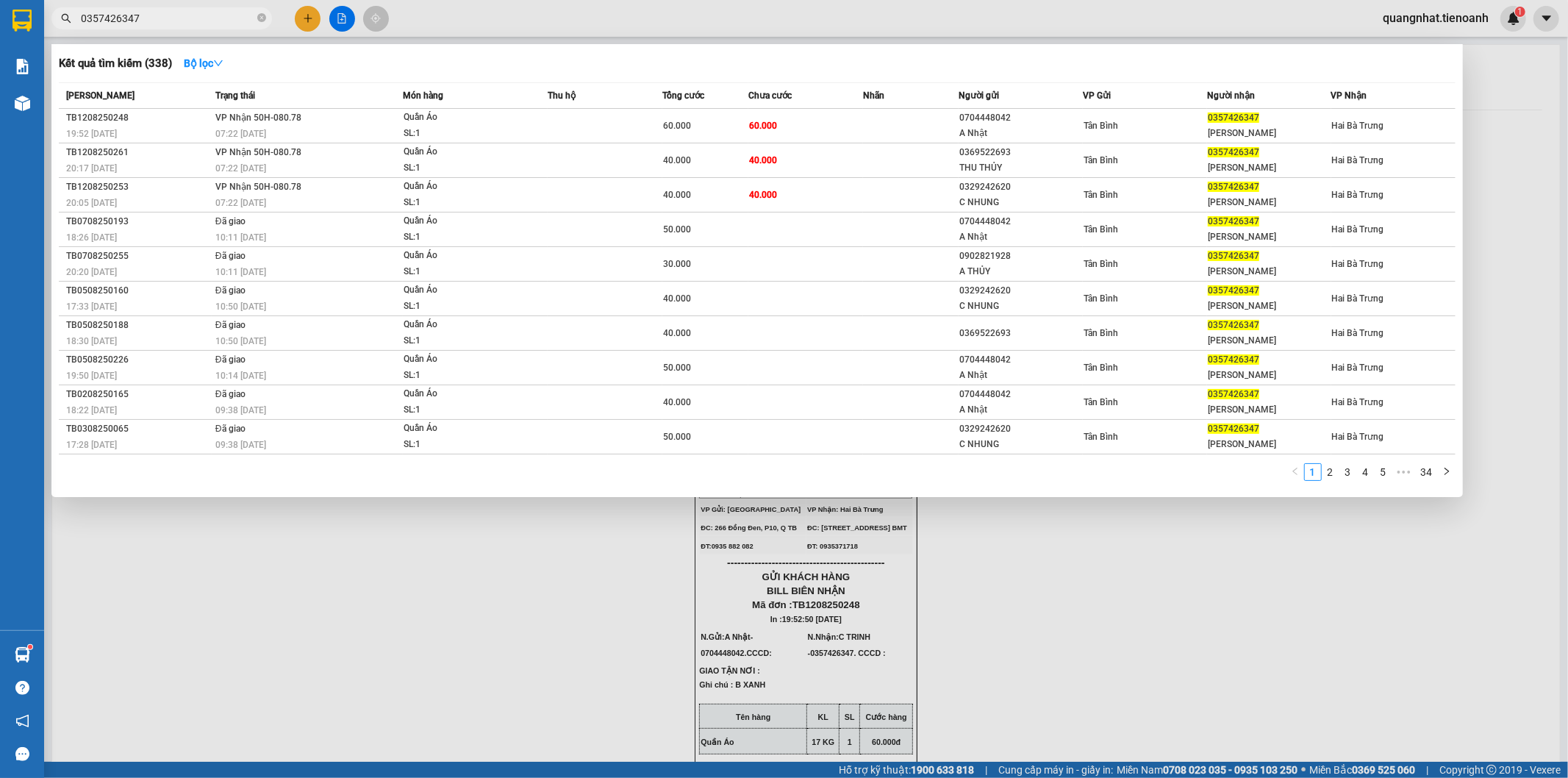
click at [180, 21] on input "0357426347" at bounding box center [167, 18] width 173 height 16
drag, startPoint x: 180, startPoint y: 21, endPoint x: 0, endPoint y: 2, distance: 181.0
click at [0, 2] on section "Kết quả tìm kiếm ( 338 ) Bộ lọc Mã ĐH Trạng thái Món hàng Thu hộ Tổng cước Chưa…" at bounding box center [784, 389] width 1568 height 778
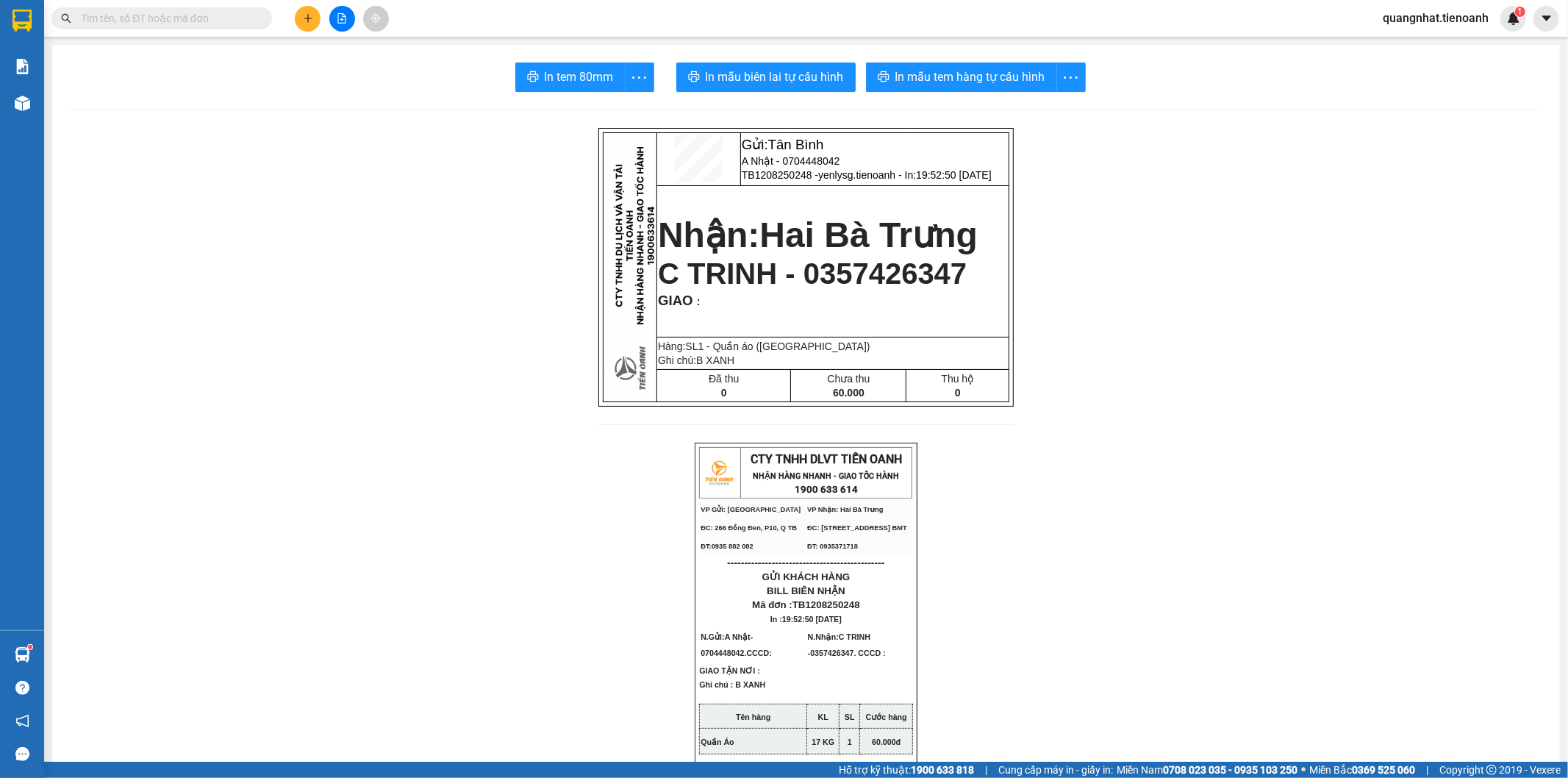
click at [127, 22] on input "text" at bounding box center [167, 18] width 173 height 16
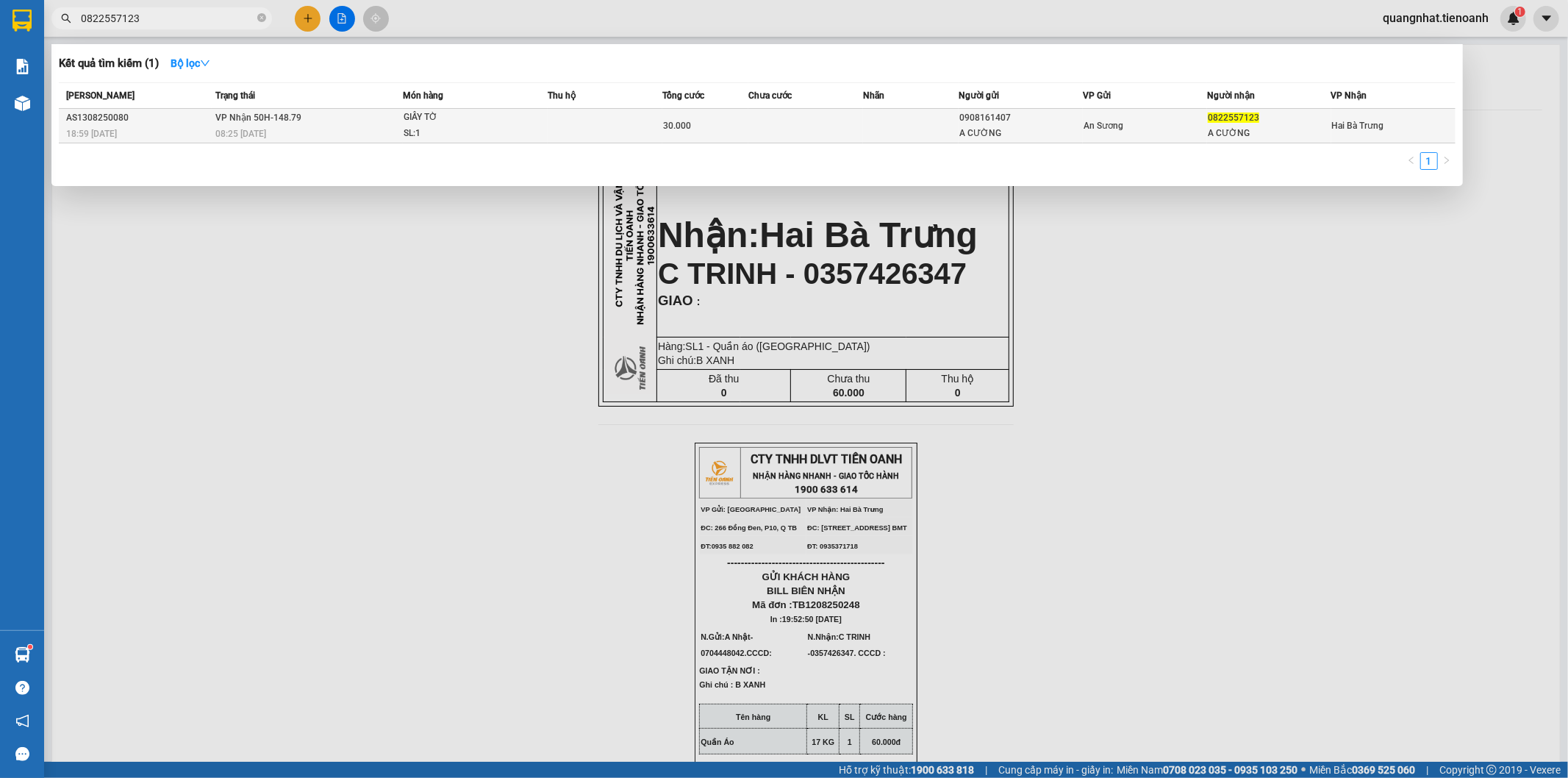
click at [1161, 131] on div "An Sương" at bounding box center [1145, 126] width 123 height 16
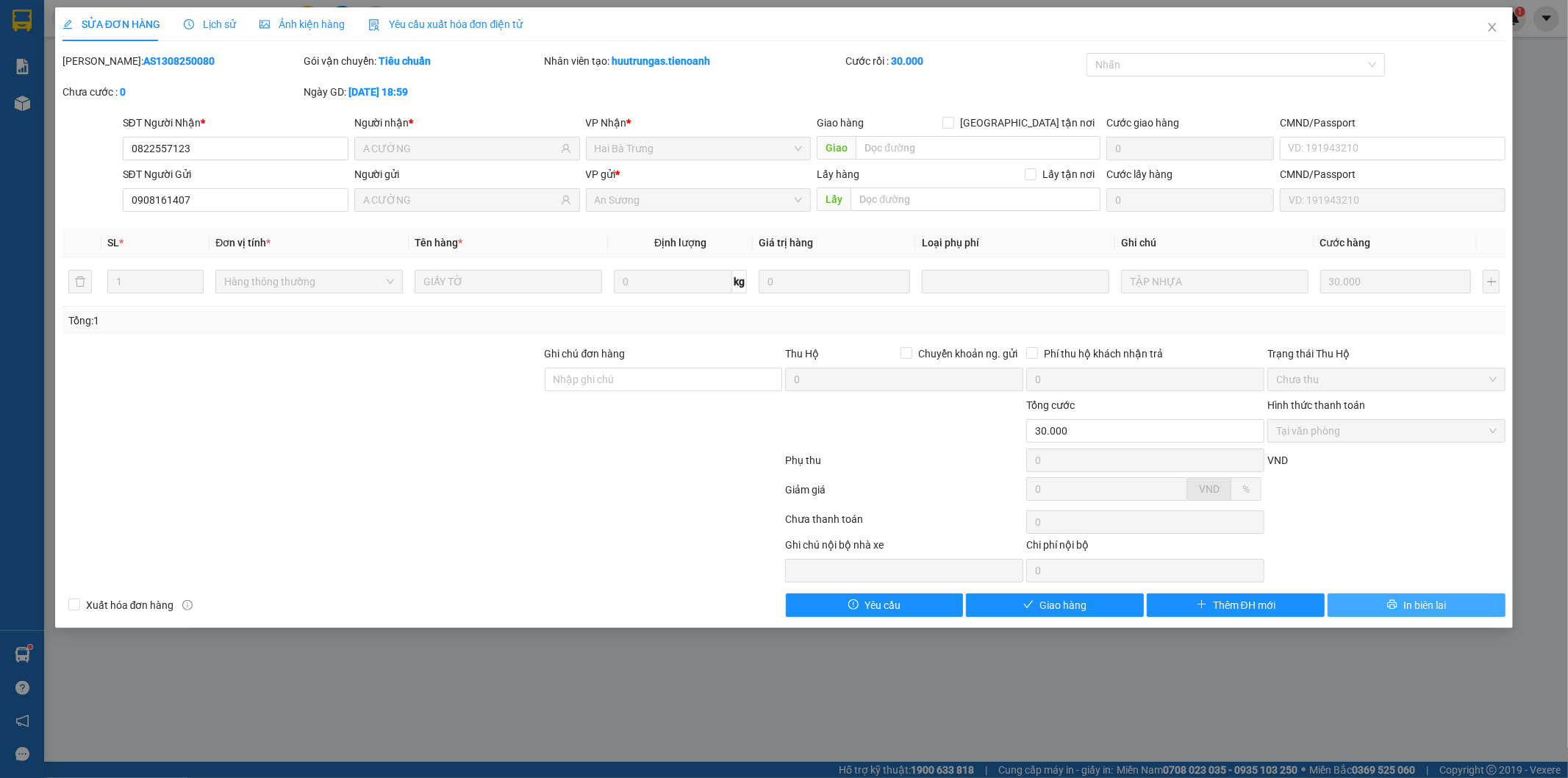
click at [1394, 598] on button "In biên lai" at bounding box center [1416, 605] width 178 height 24
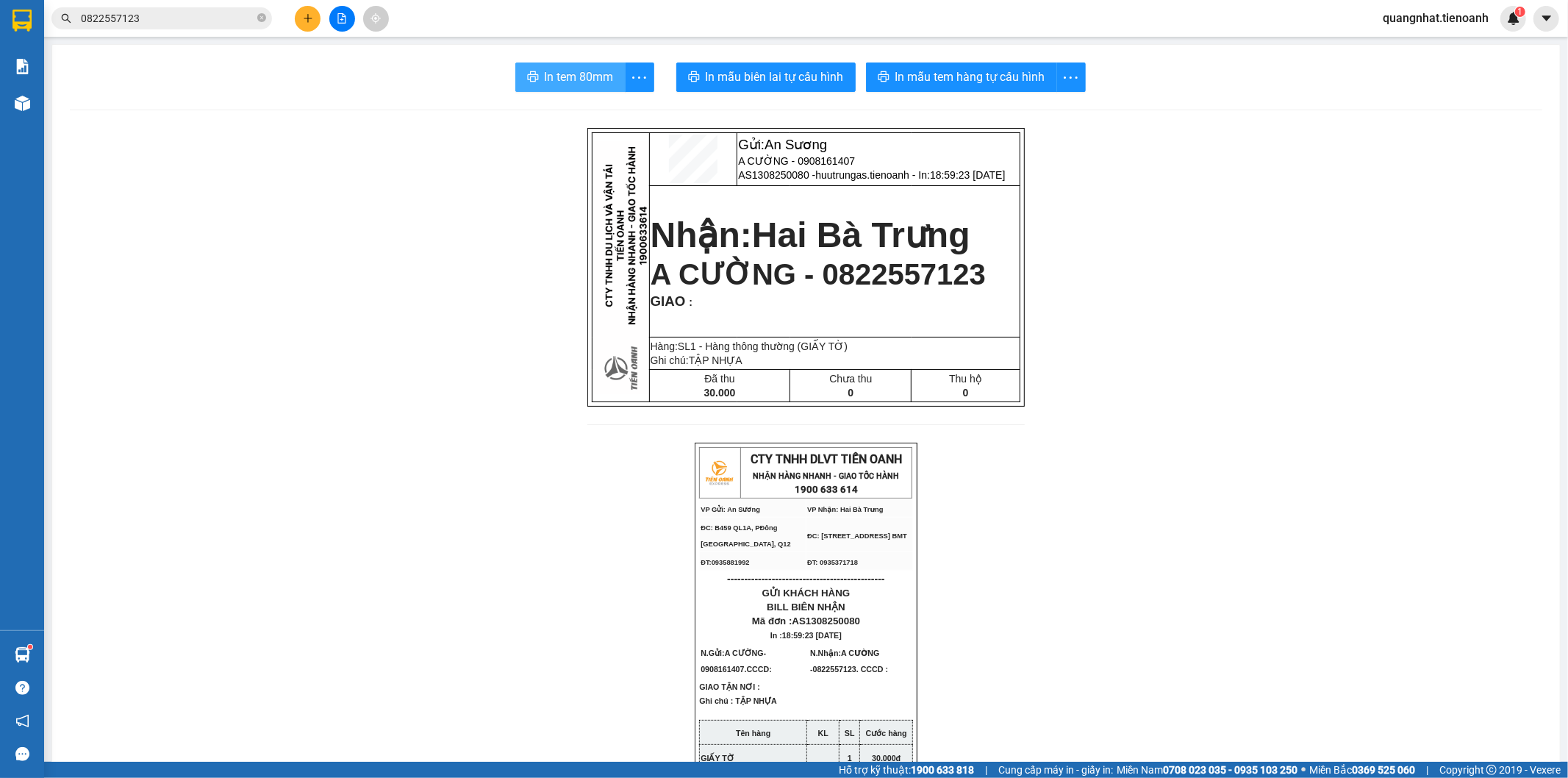
click at [576, 76] on span "In tem 80mm" at bounding box center [579, 76] width 69 height 18
click at [140, 15] on input "0822557123" at bounding box center [167, 18] width 173 height 16
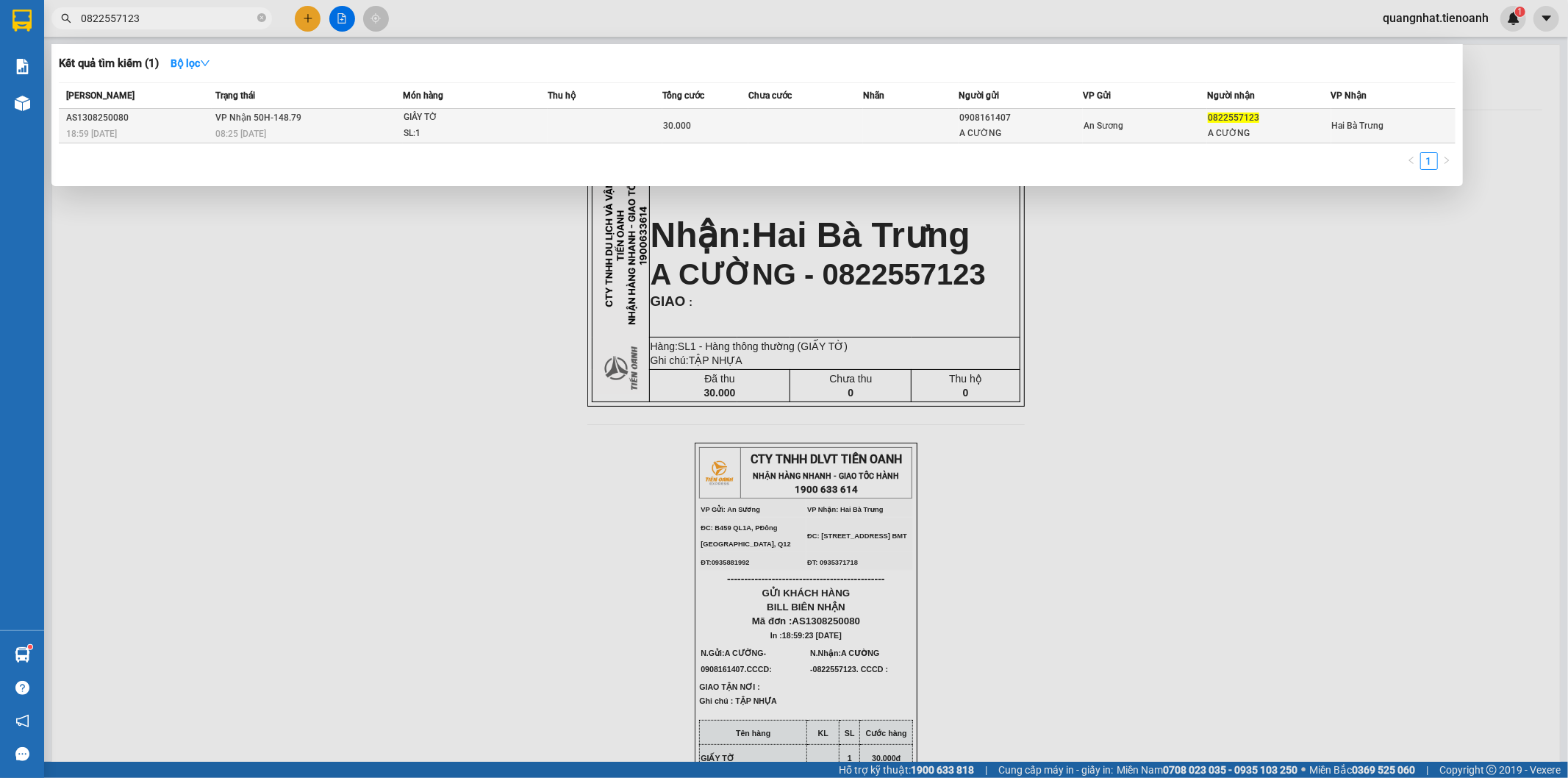
drag, startPoint x: 531, startPoint y: 134, endPoint x: 532, endPoint y: 126, distance: 8.1
click at [532, 126] on span "GIẤY TỜ SL: 1" at bounding box center [476, 125] width 144 height 32
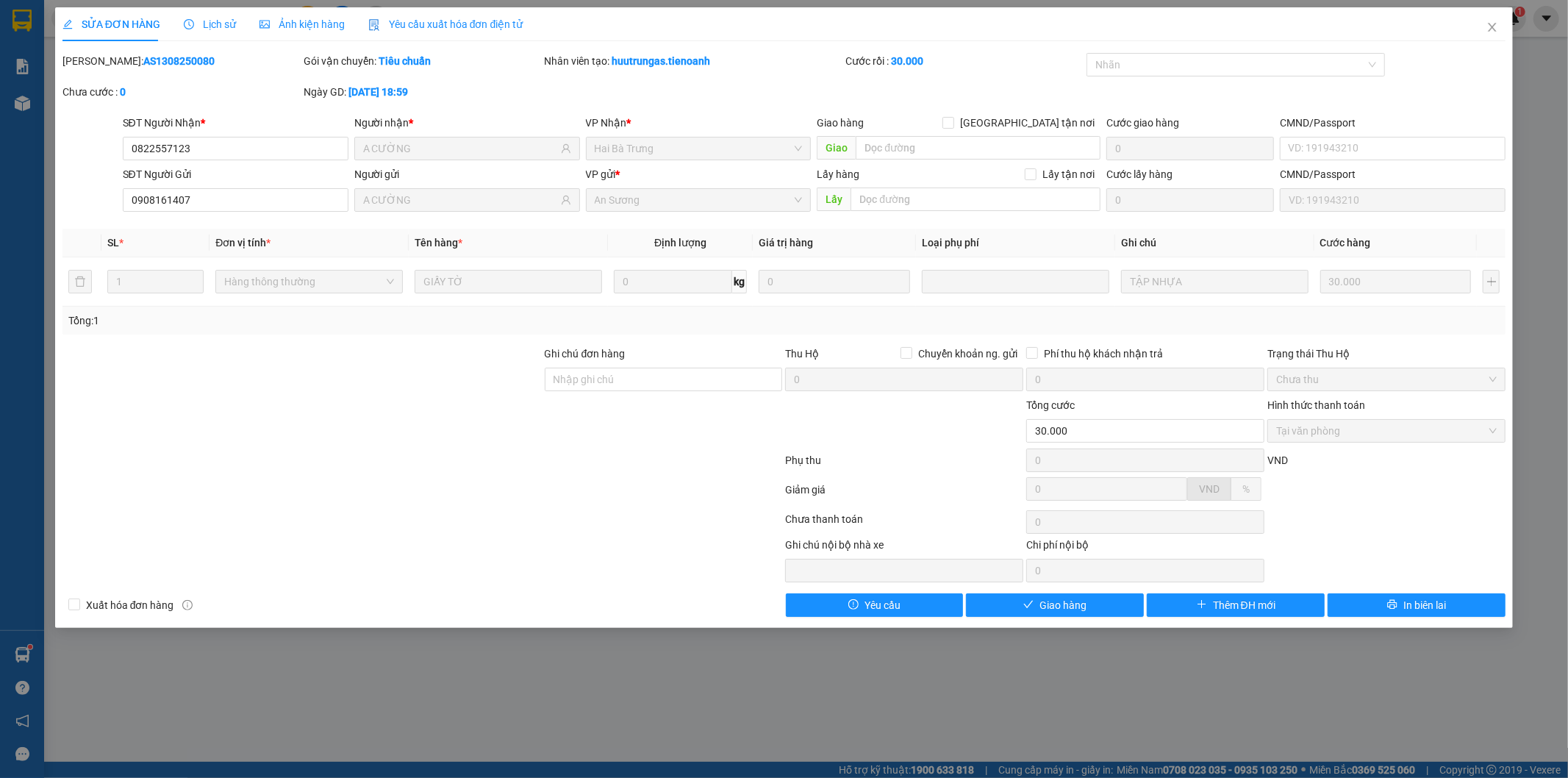
click at [493, 581] on div at bounding box center [634, 559] width 301 height 45
click at [1096, 607] on button "Giao hàng" at bounding box center [1055, 605] width 178 height 24
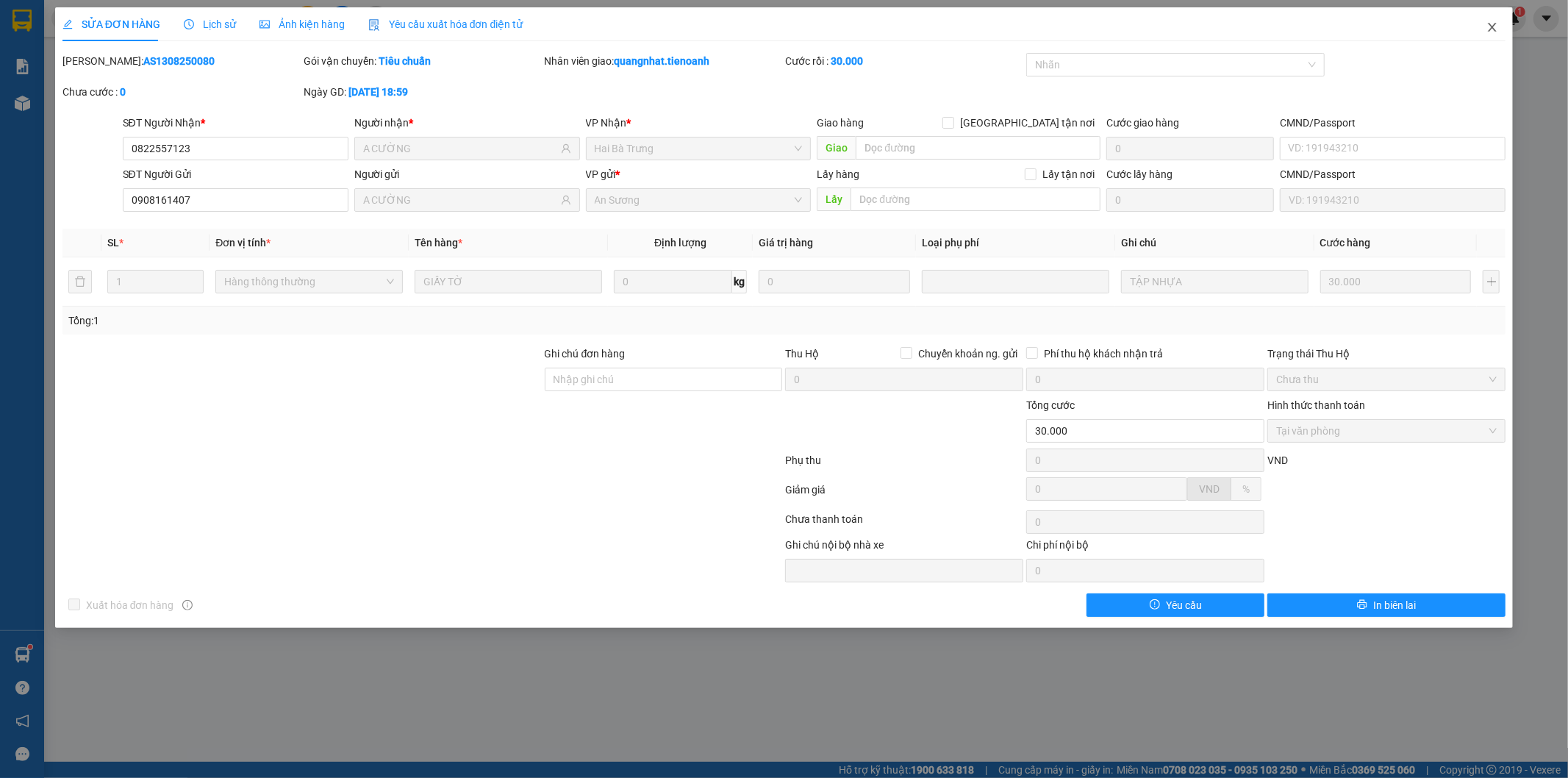
click at [1486, 31] on icon "close" at bounding box center [1492, 26] width 12 height 12
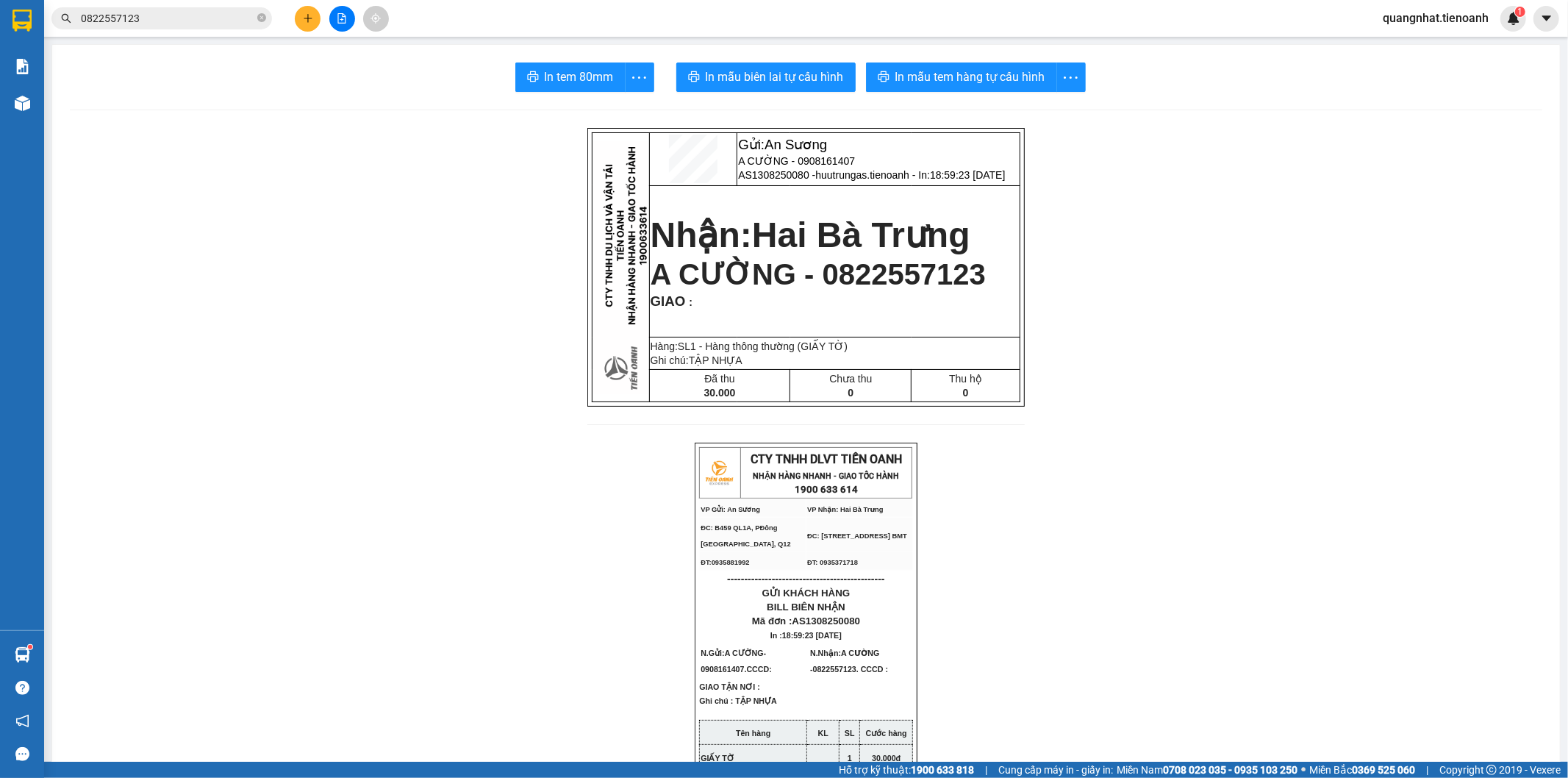
click at [226, 17] on input "0822557123" at bounding box center [167, 18] width 173 height 16
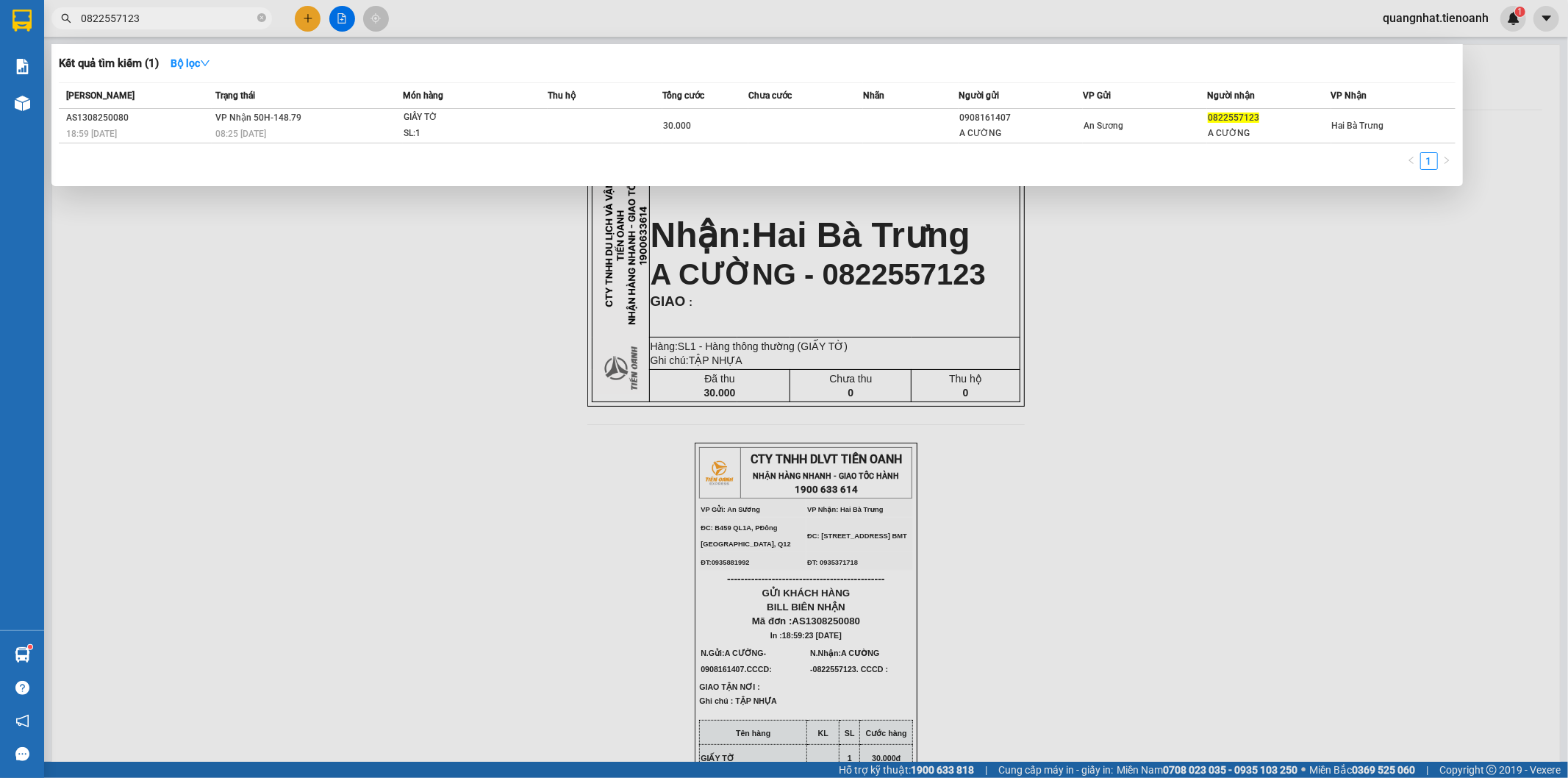
click at [226, 17] on input "0822557123" at bounding box center [167, 18] width 173 height 16
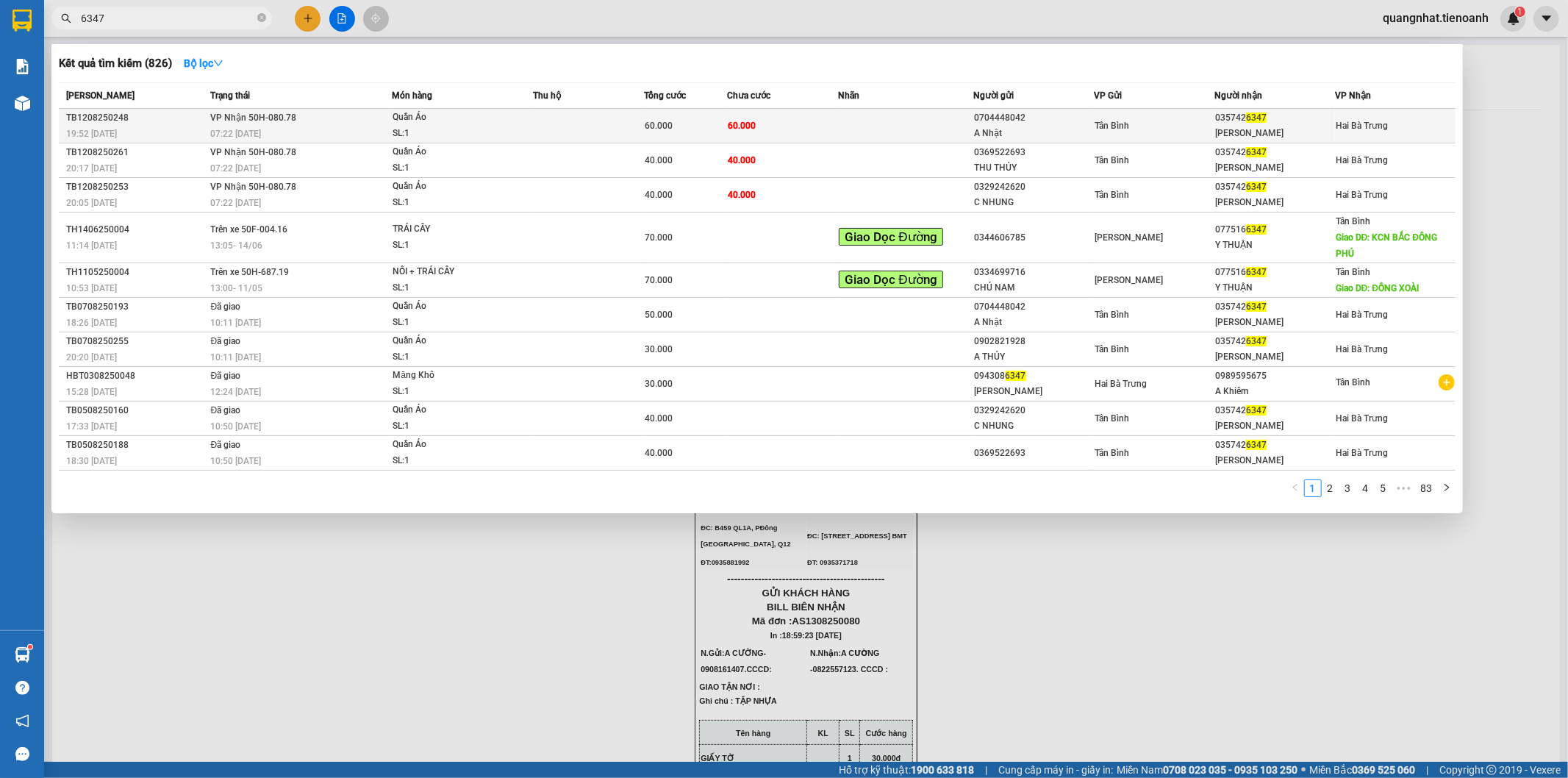
click at [604, 118] on td at bounding box center [588, 126] width 111 height 34
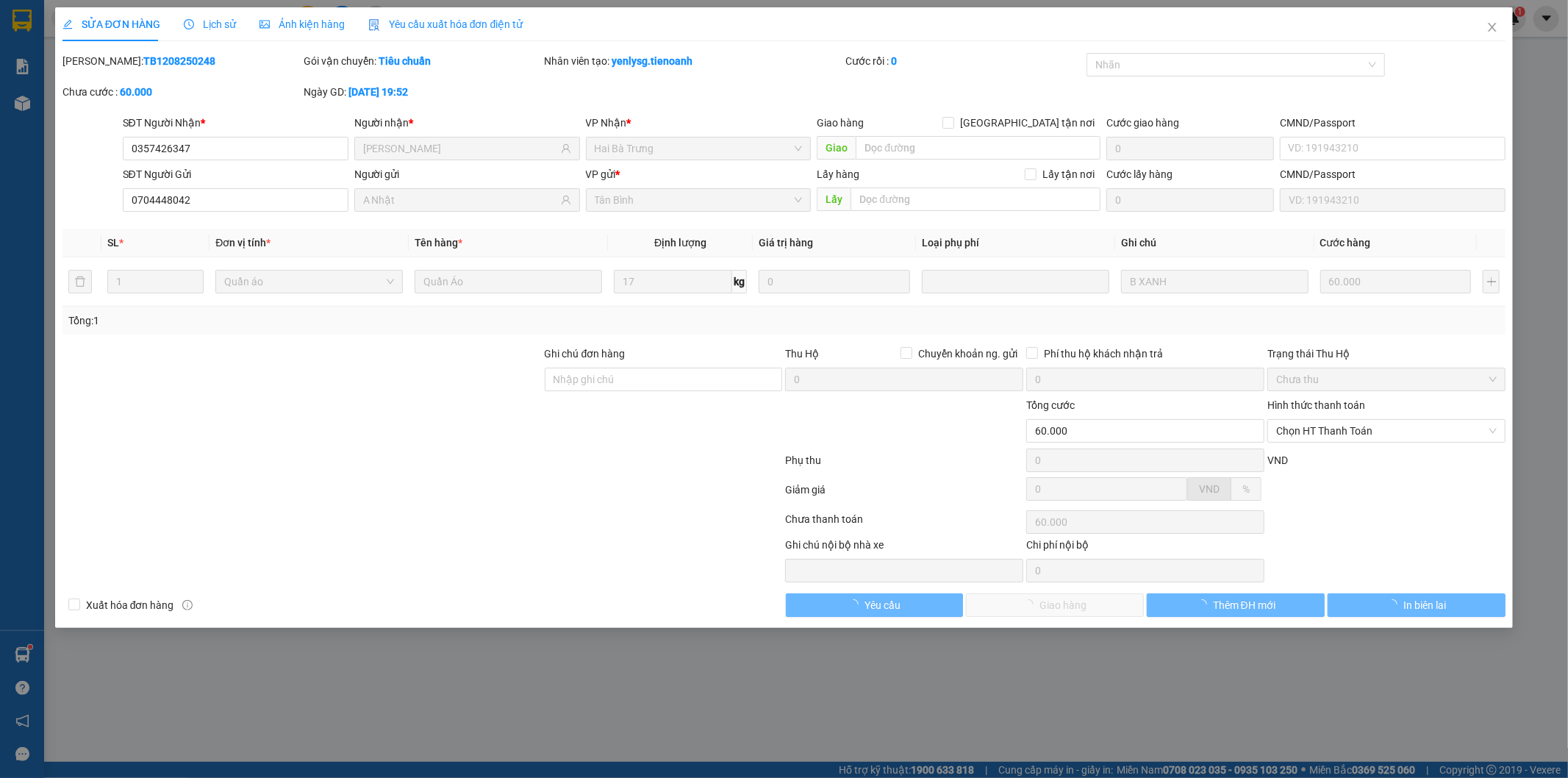
click at [207, 26] on span "Lịch sử" at bounding box center [209, 24] width 52 height 12
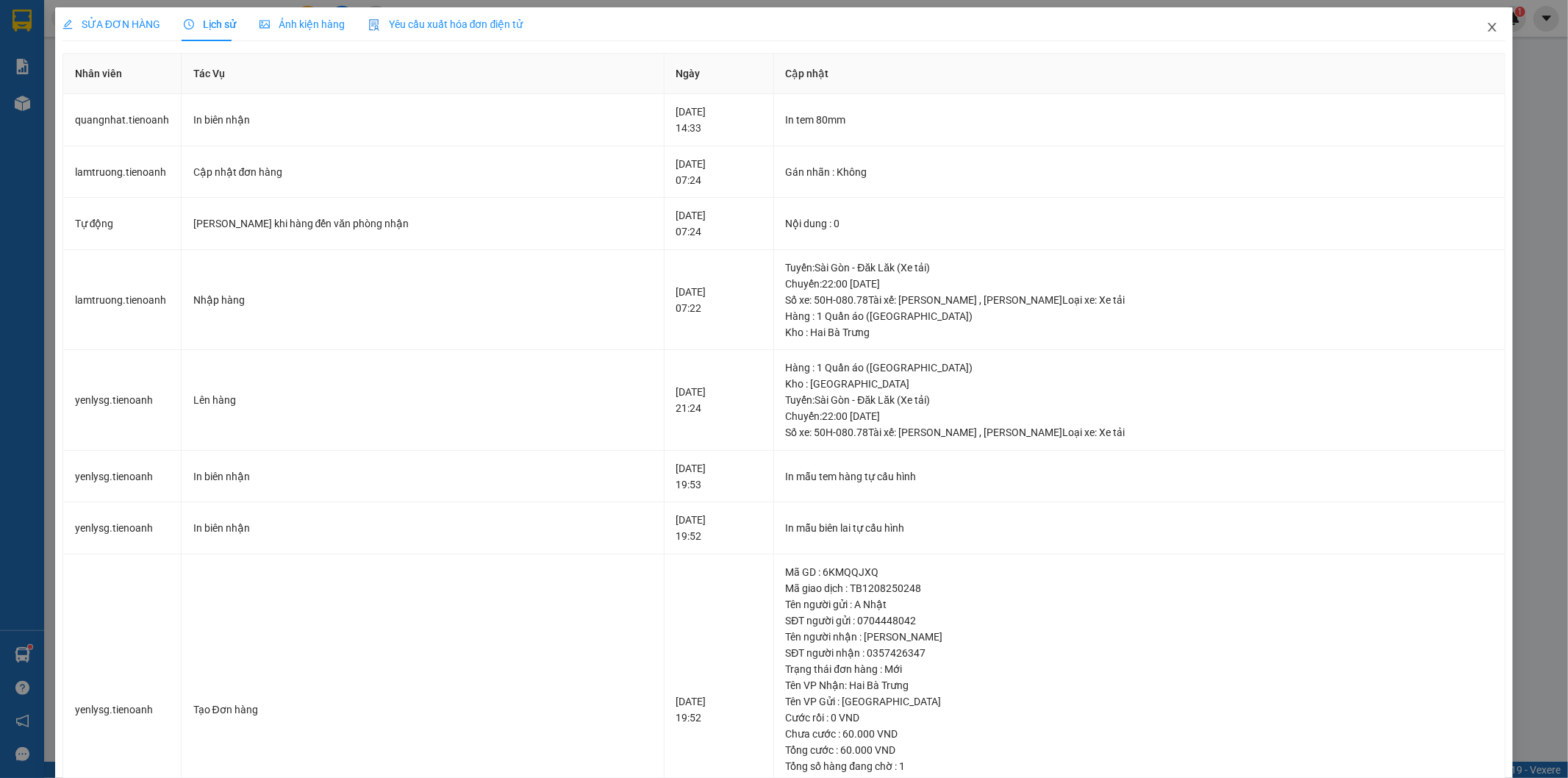
click at [1487, 33] on span "Close" at bounding box center [1492, 27] width 41 height 41
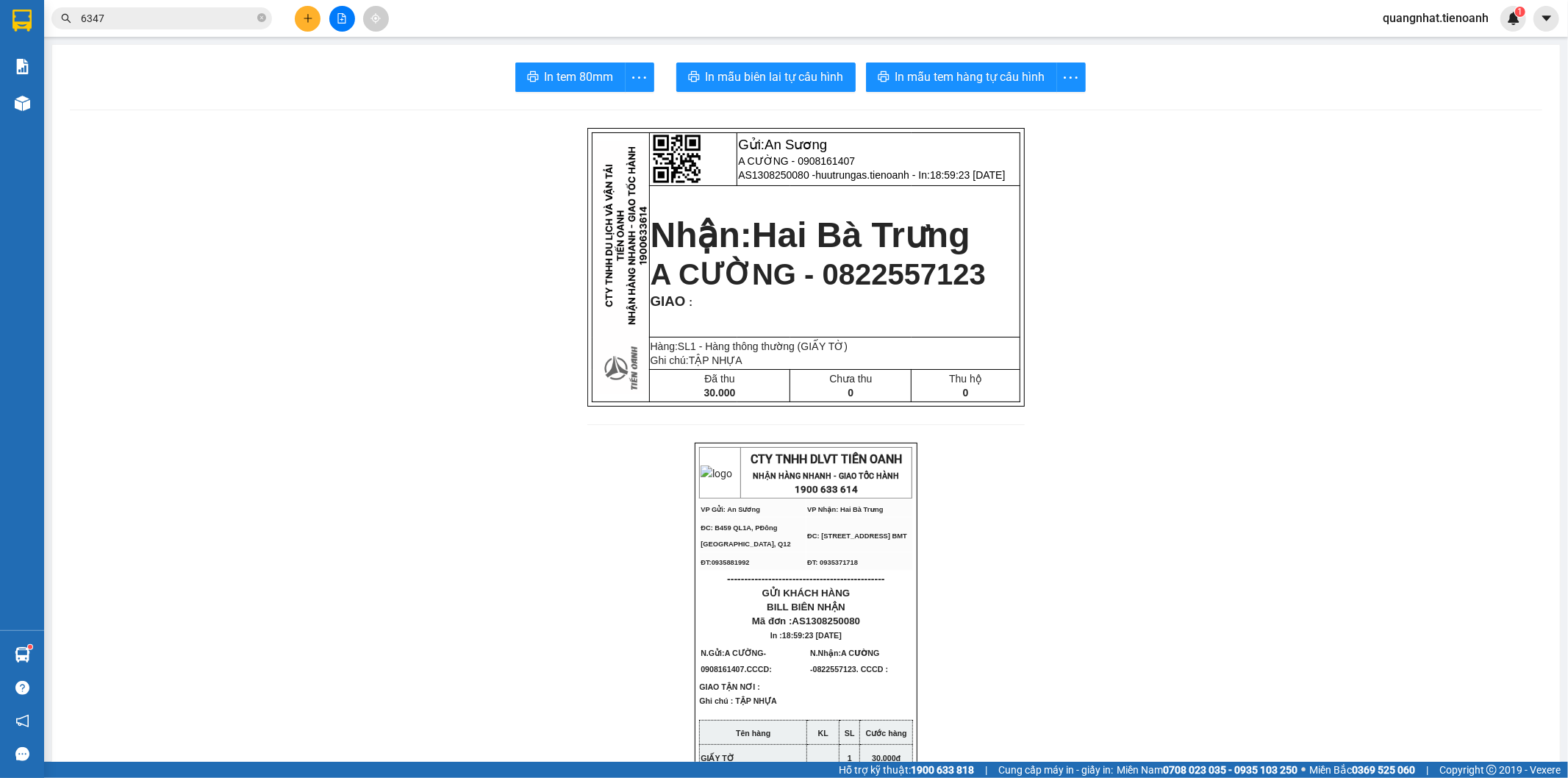
click at [177, 20] on input "6347" at bounding box center [167, 18] width 173 height 16
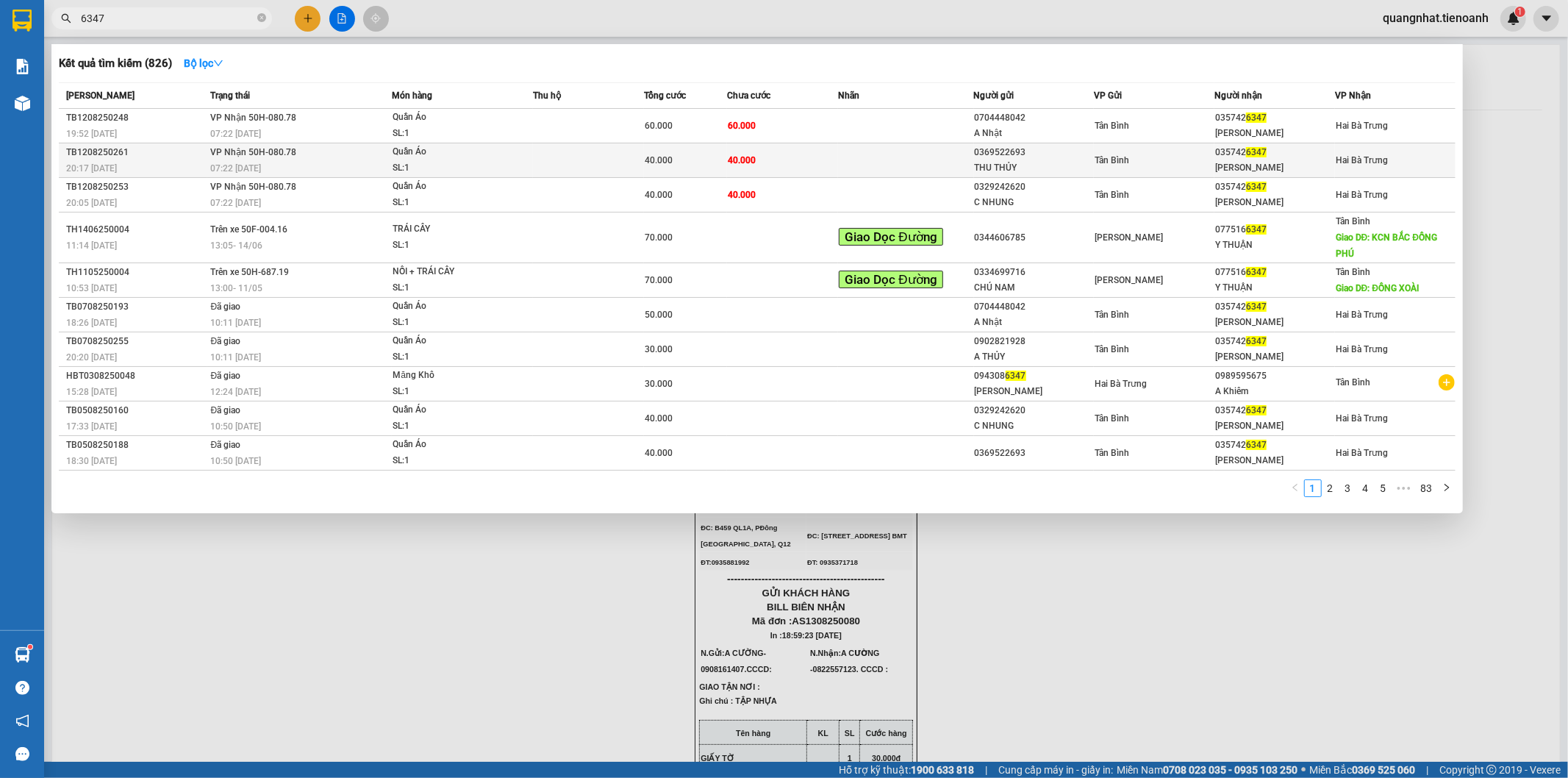
click at [365, 162] on div "07:22 [DATE]" at bounding box center [301, 169] width 181 height 16
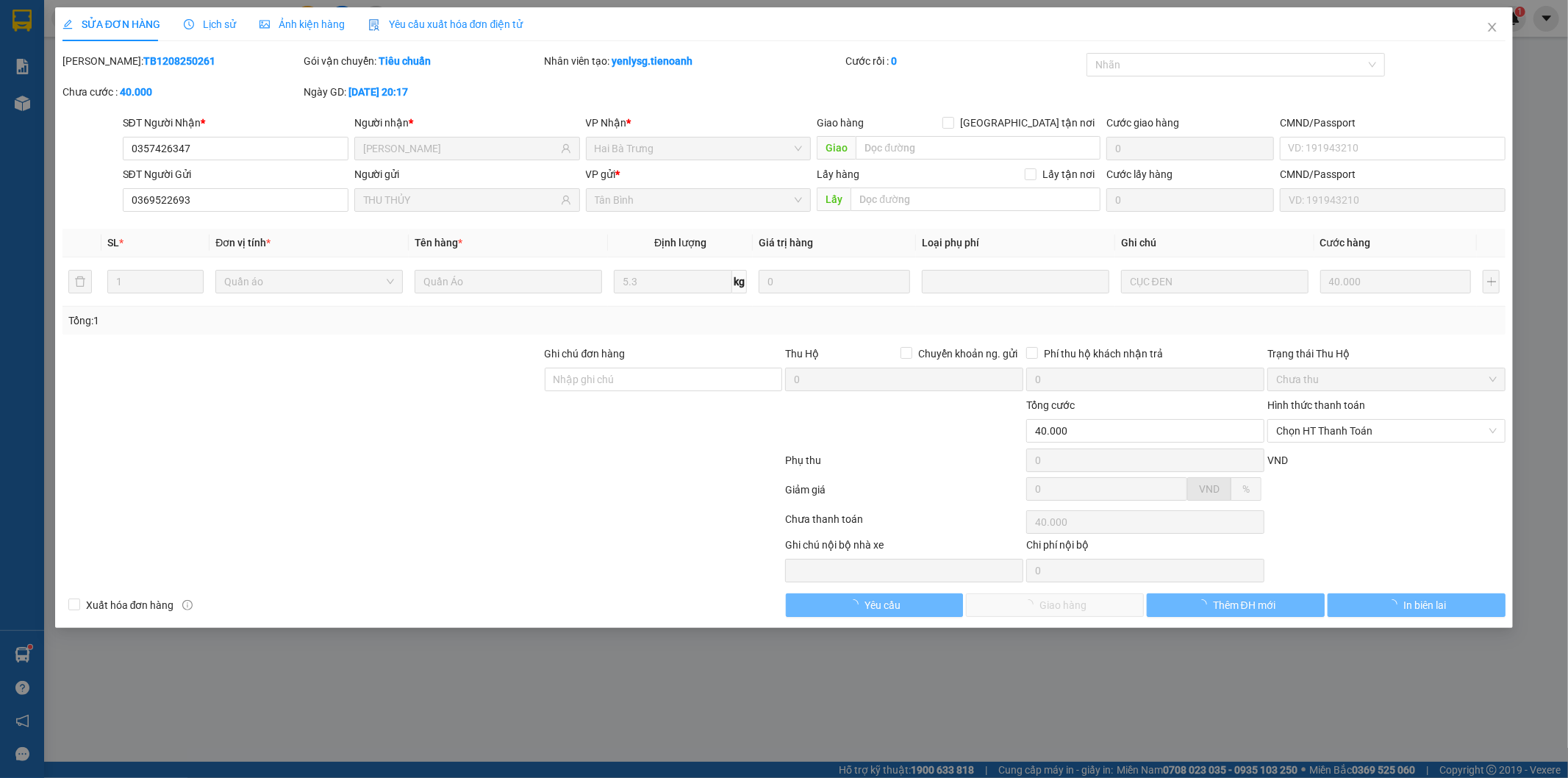
click at [219, 25] on span "Lịch sử" at bounding box center [209, 24] width 52 height 12
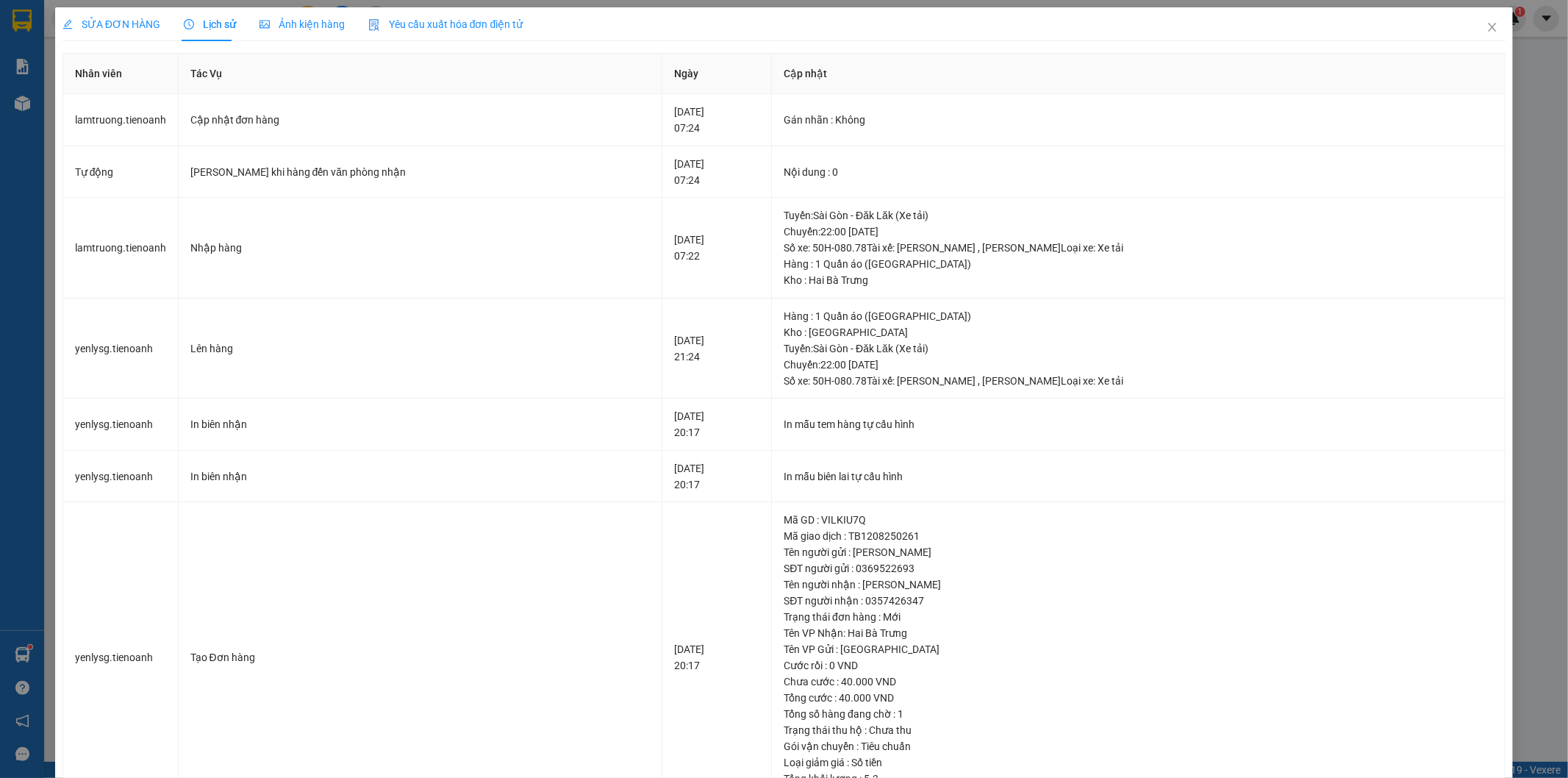
click at [110, 31] on div "SỬA ĐƠN HÀNG" at bounding box center [112, 25] width 98 height 16
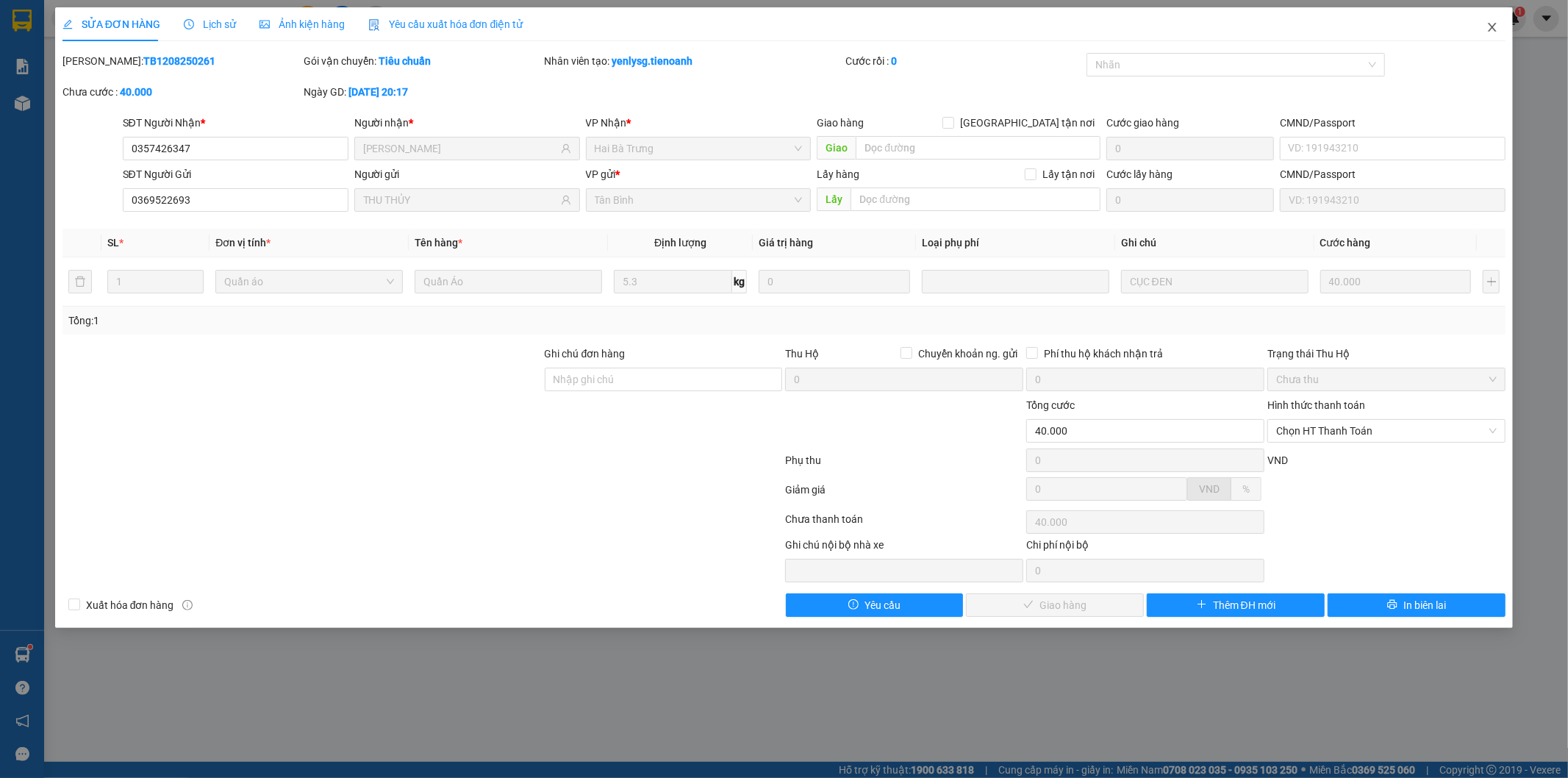
click at [1491, 28] on icon "close" at bounding box center [1492, 26] width 12 height 12
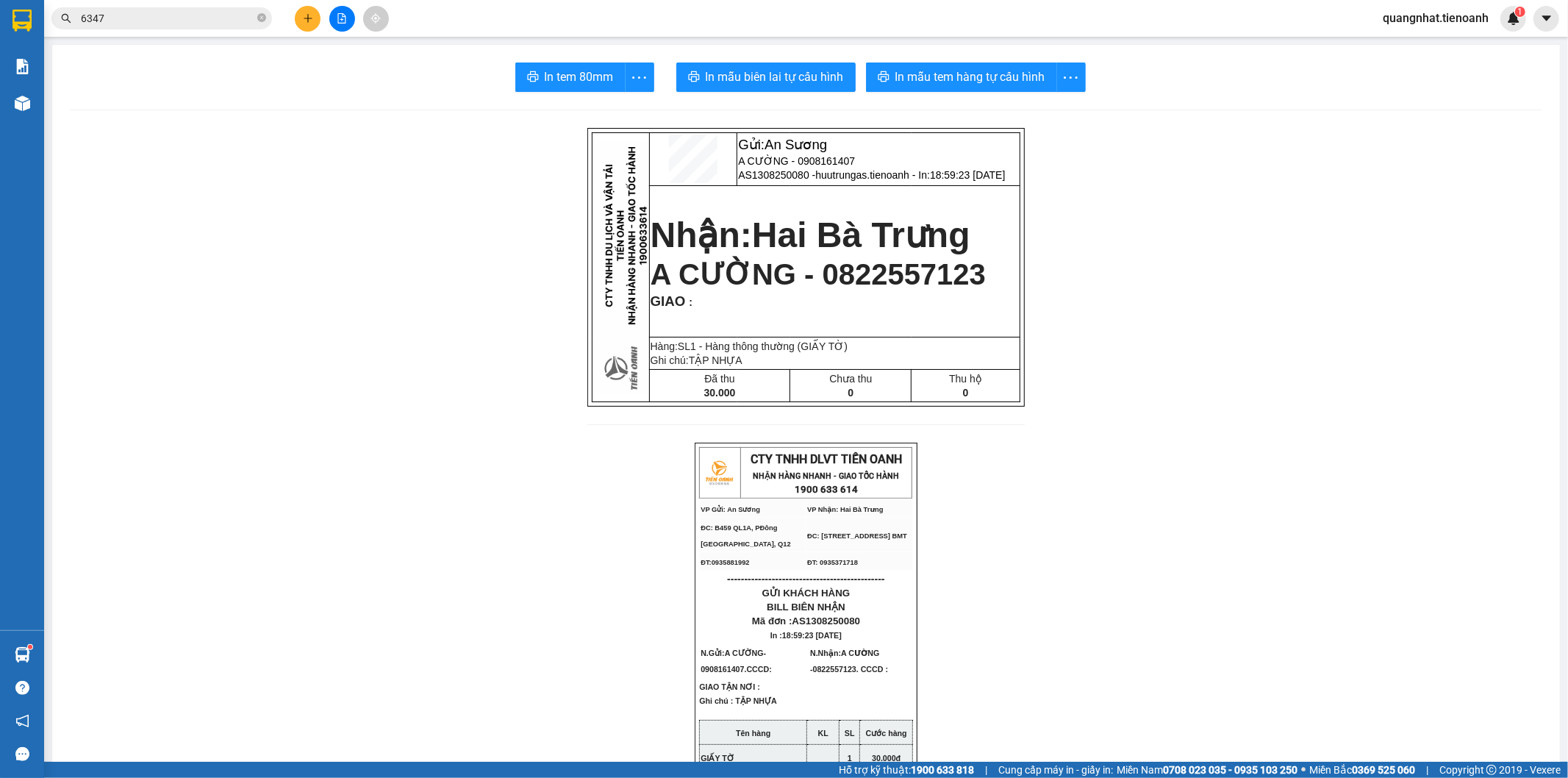
click at [190, 24] on input "6347" at bounding box center [167, 18] width 173 height 16
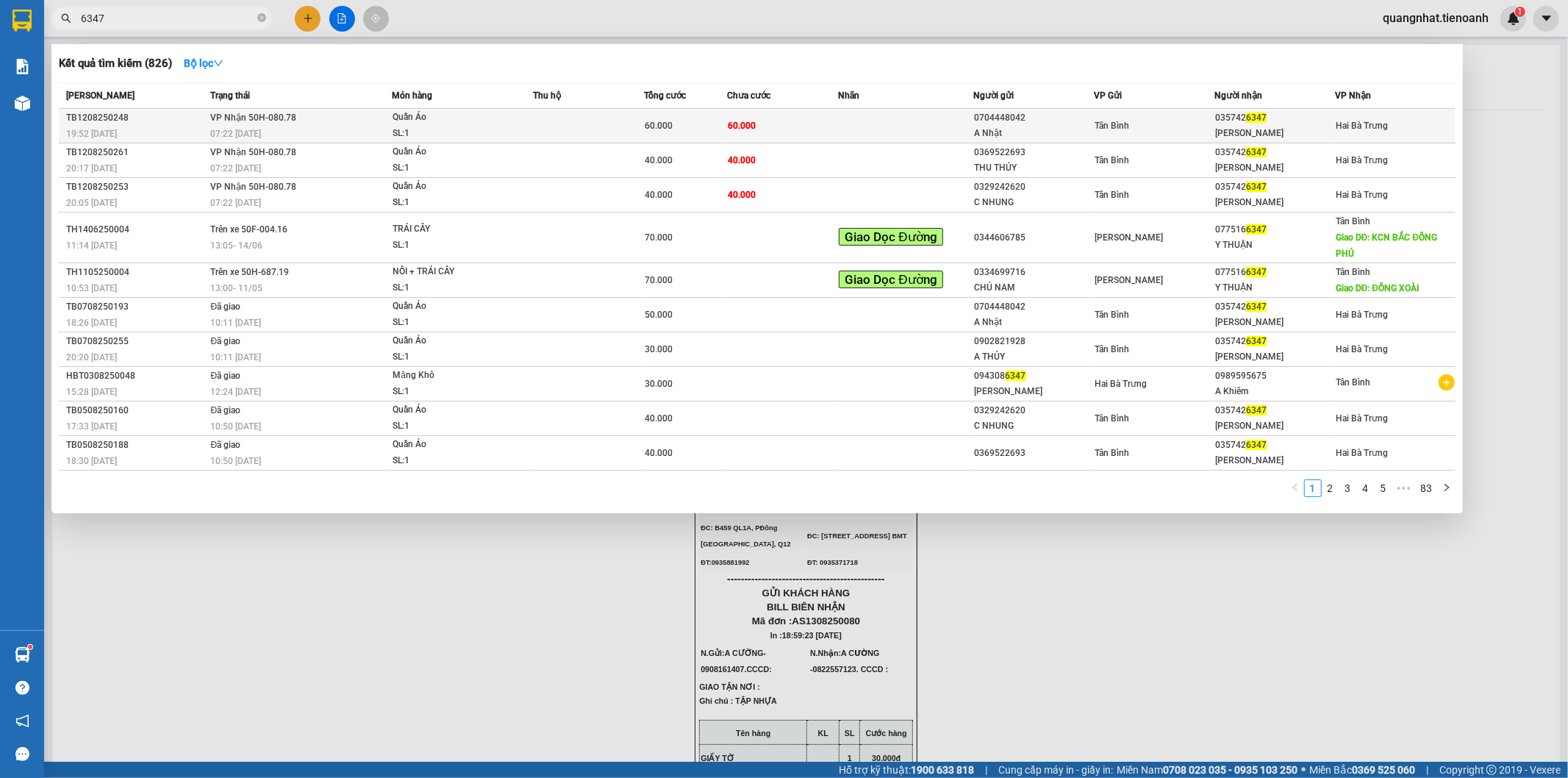
click at [754, 127] on td "60.000" at bounding box center [783, 126] width 111 height 34
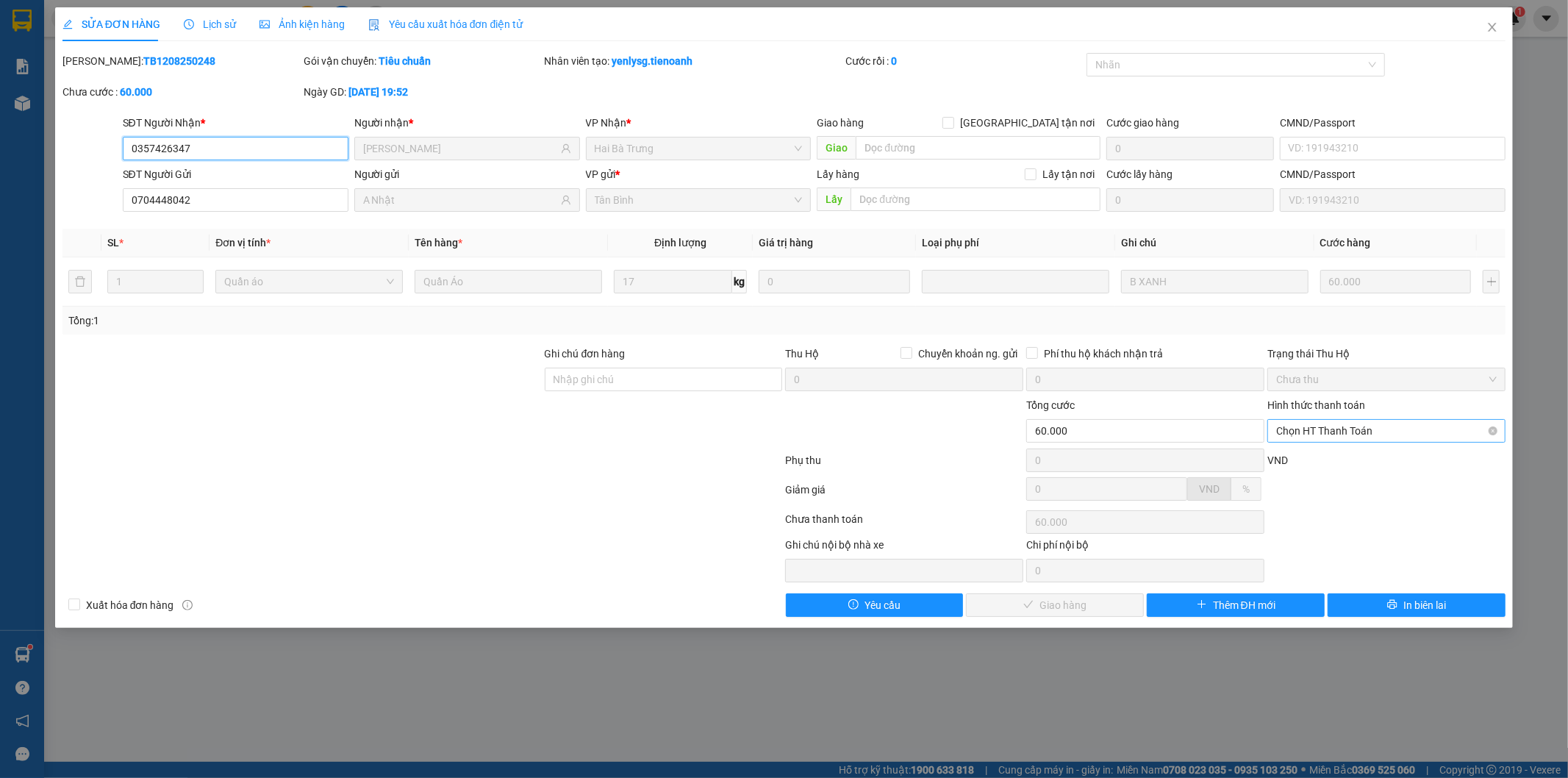
click at [1374, 434] on span "Chọn HT Thanh Toán" at bounding box center [1386, 430] width 221 height 22
click at [1350, 462] on div "Tại văn phòng" at bounding box center [1387, 460] width 221 height 16
click at [1063, 614] on button "Giao hàng" at bounding box center [1055, 605] width 178 height 24
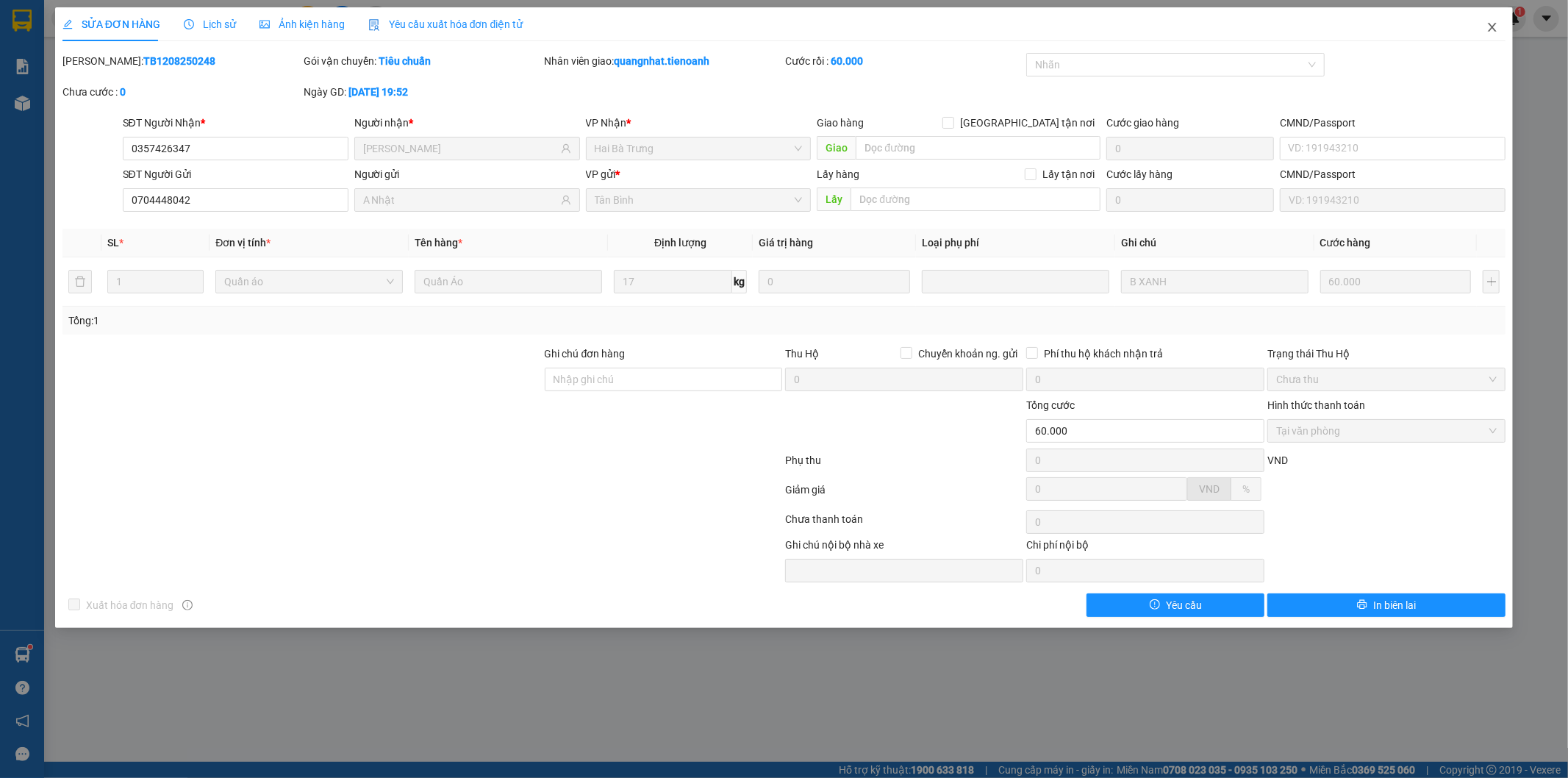
click at [1493, 32] on icon "close" at bounding box center [1492, 26] width 12 height 12
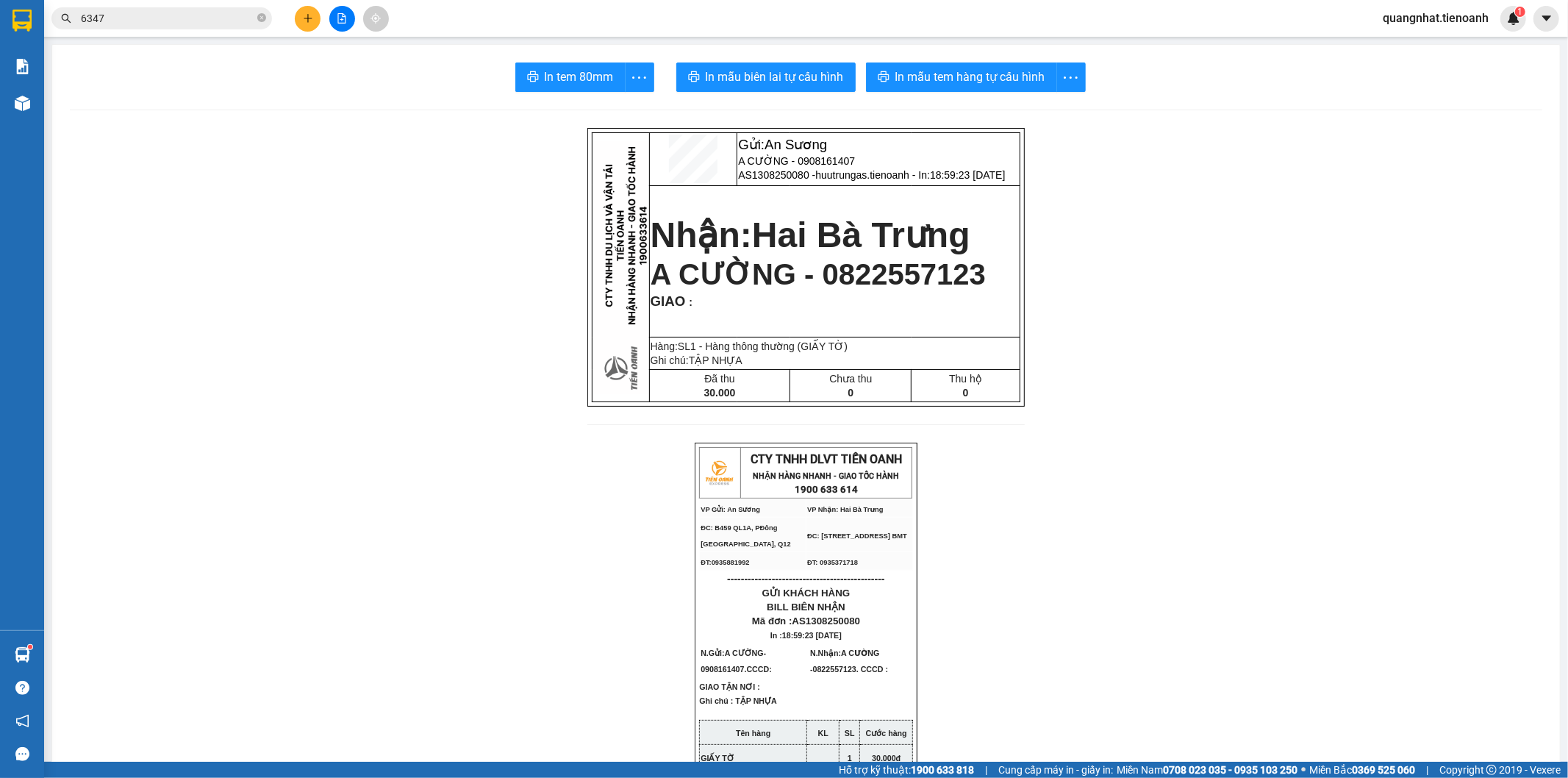
click at [167, 23] on input "6347" at bounding box center [167, 18] width 173 height 16
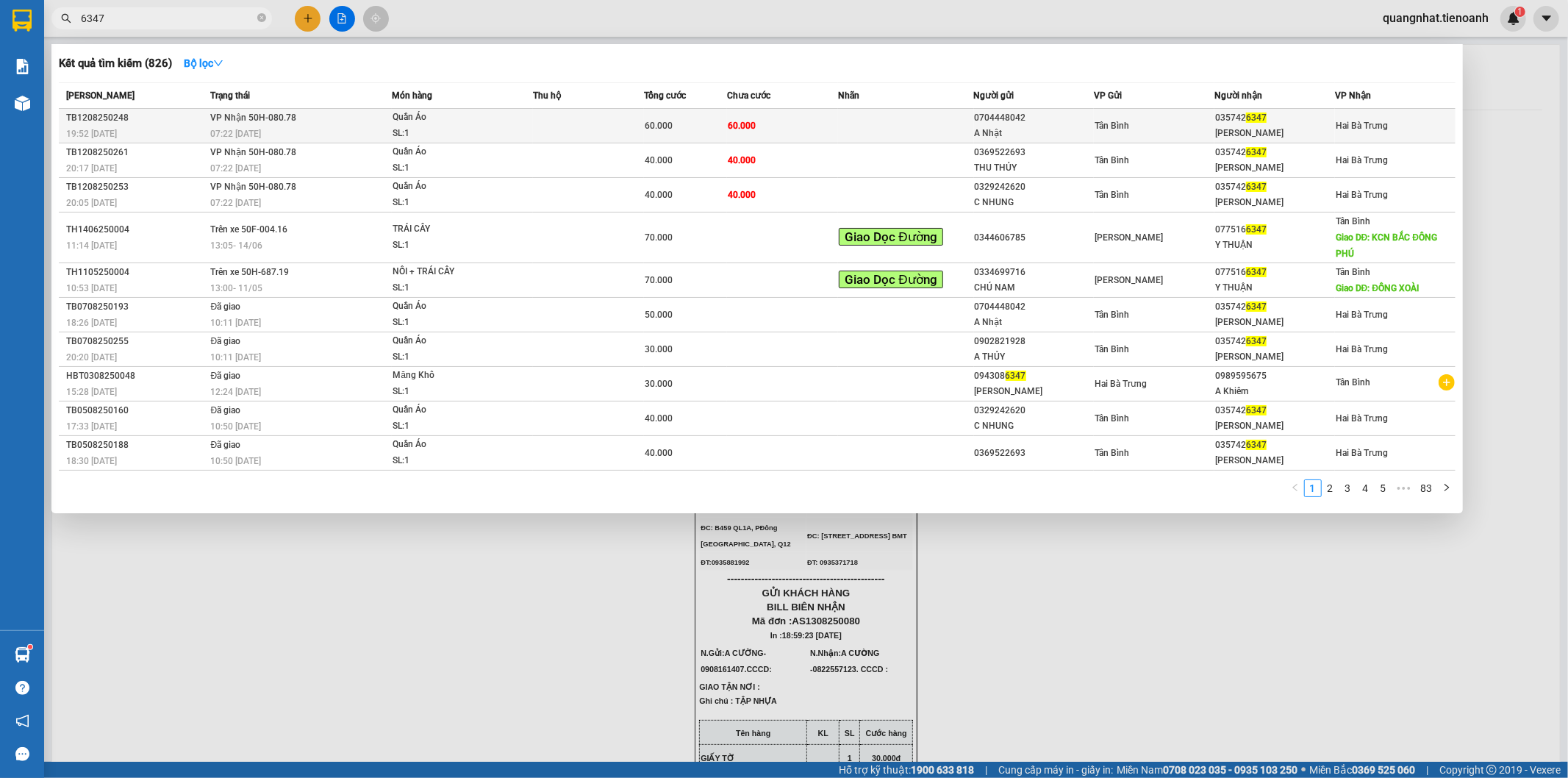
click at [728, 133] on td "60.000" at bounding box center [783, 126] width 111 height 34
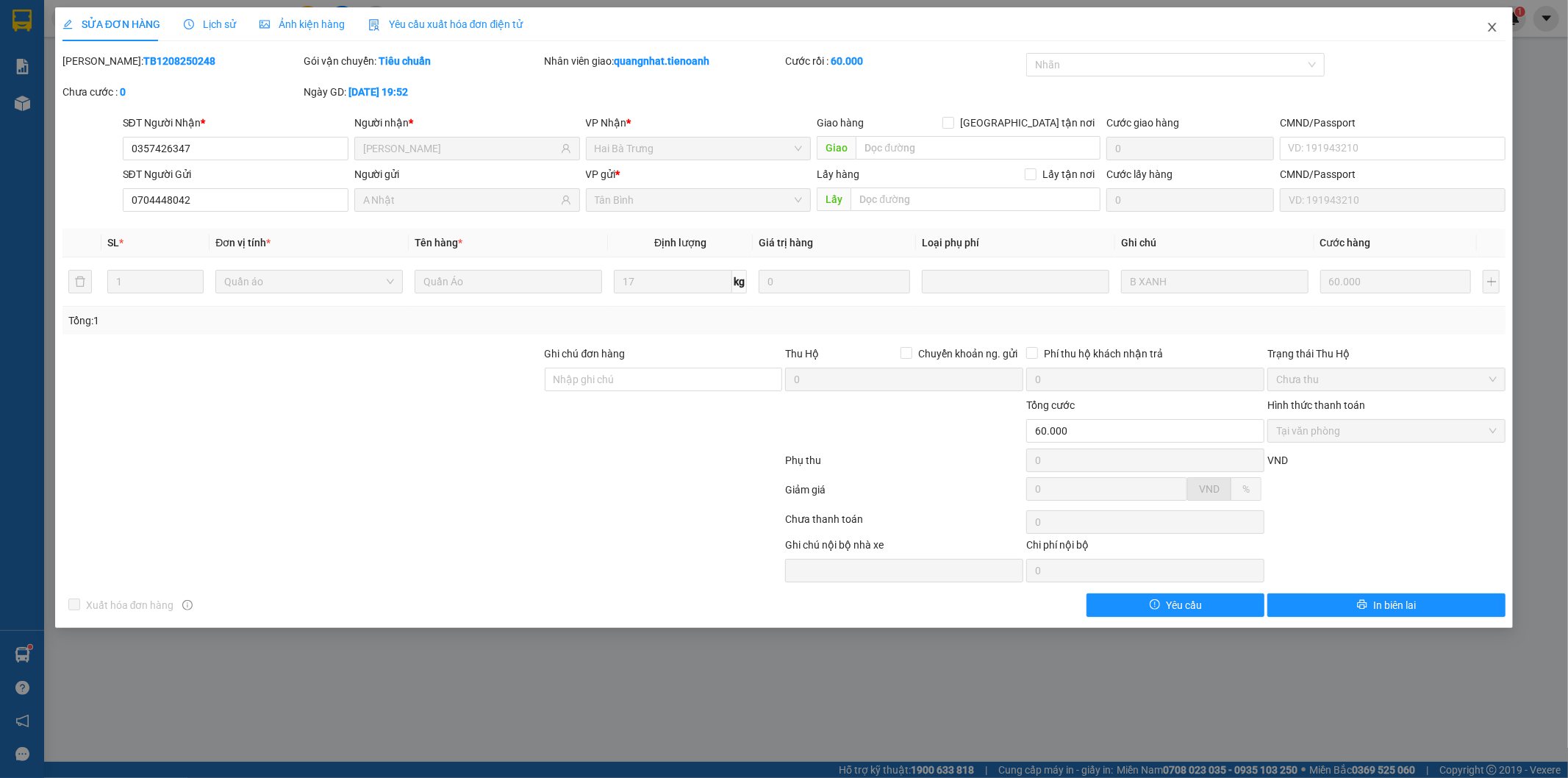
click at [1489, 28] on icon "close" at bounding box center [1492, 26] width 12 height 12
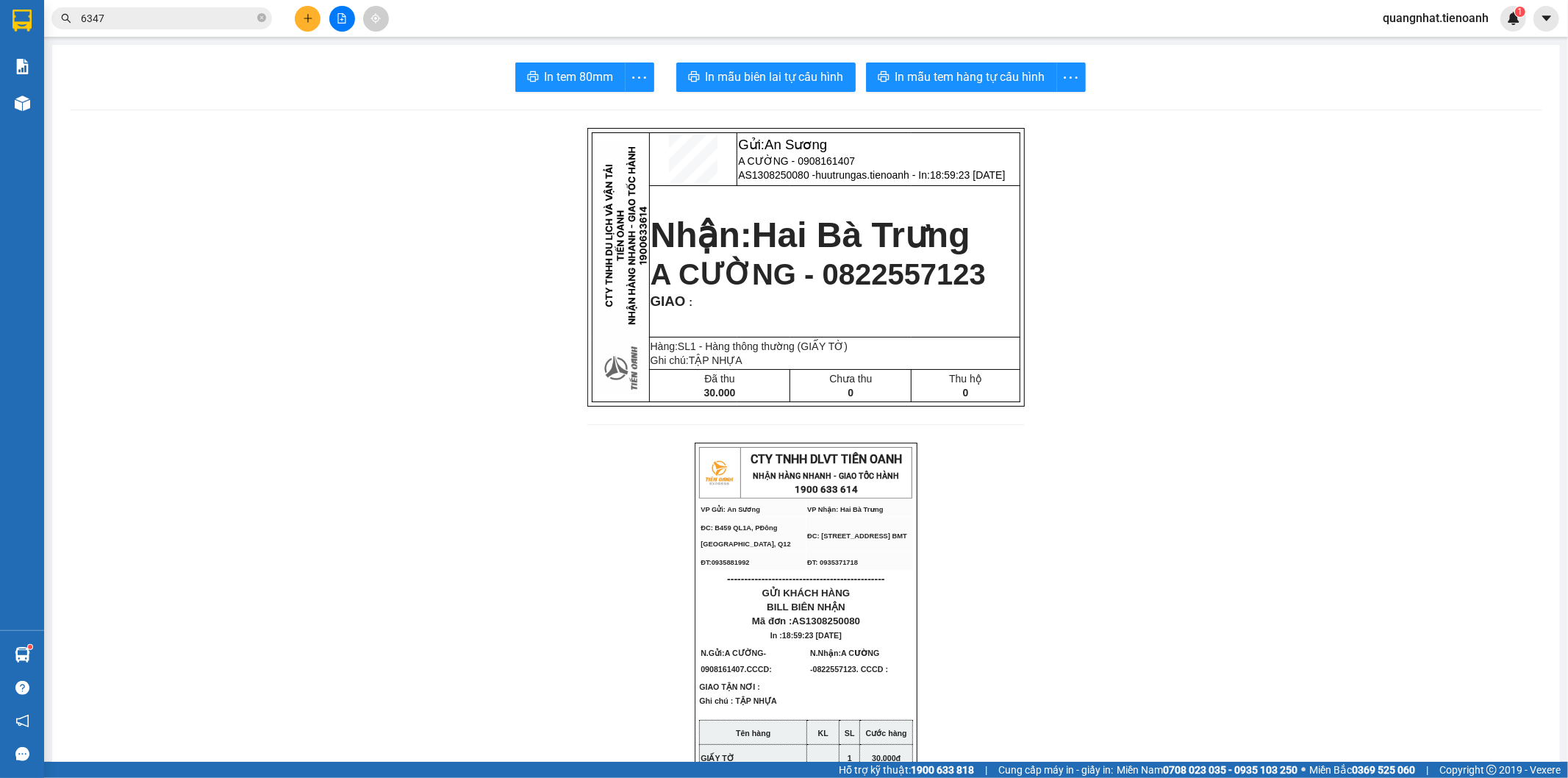
click at [165, 24] on input "6347" at bounding box center [167, 18] width 173 height 16
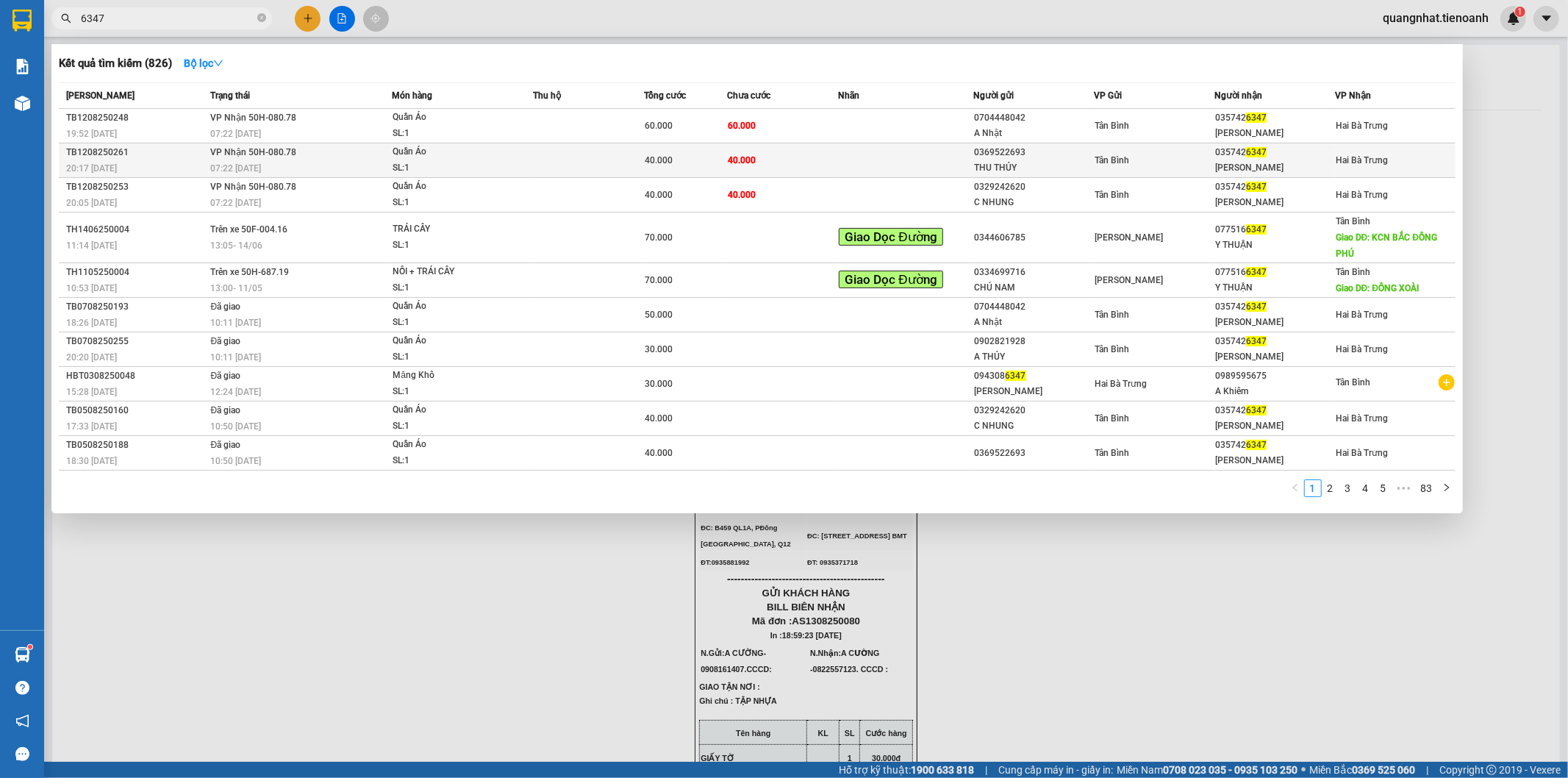
click at [783, 156] on td "40.000" at bounding box center [783, 161] width 111 height 34
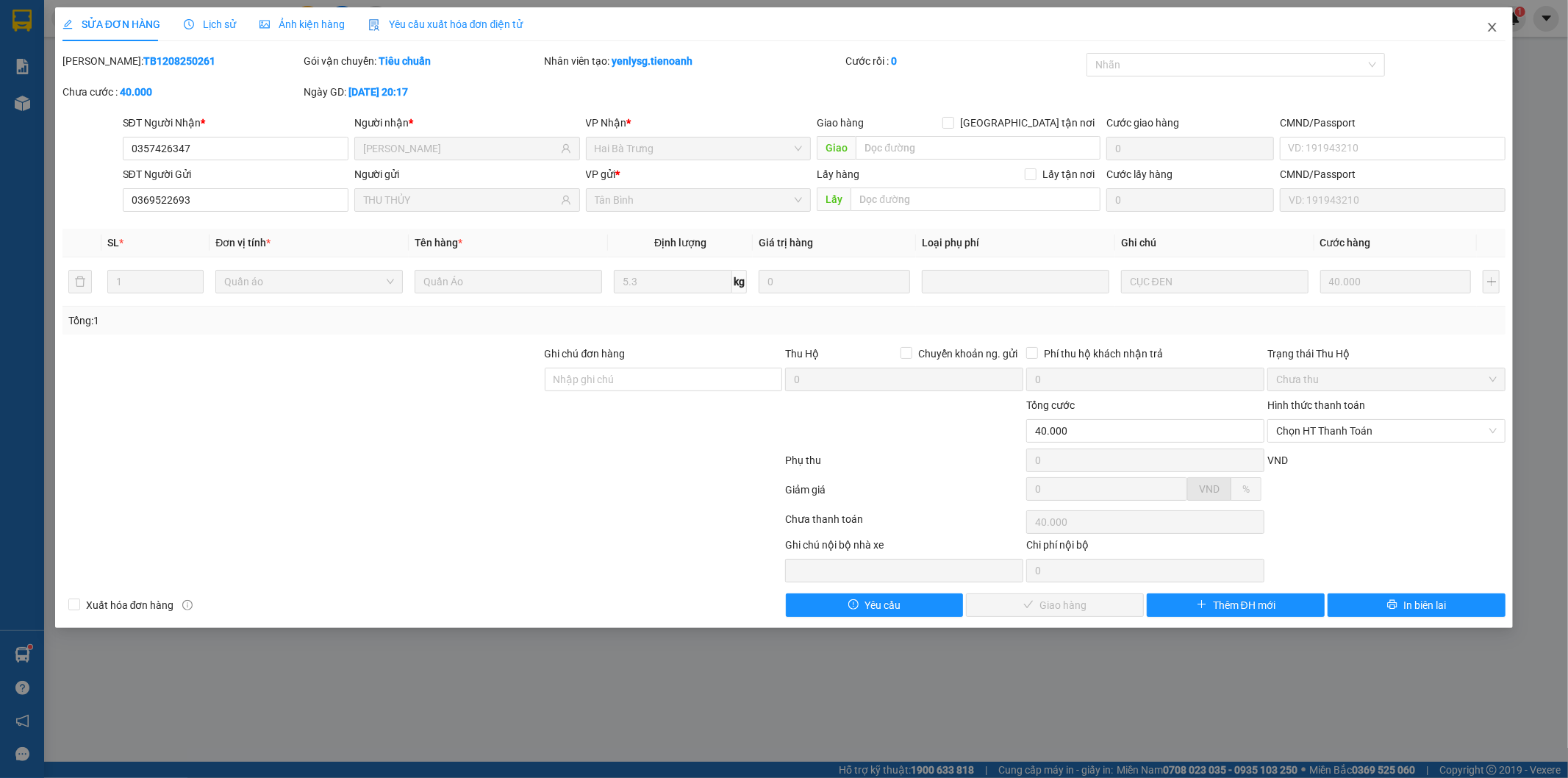
click at [1493, 38] on span "Close" at bounding box center [1492, 27] width 41 height 41
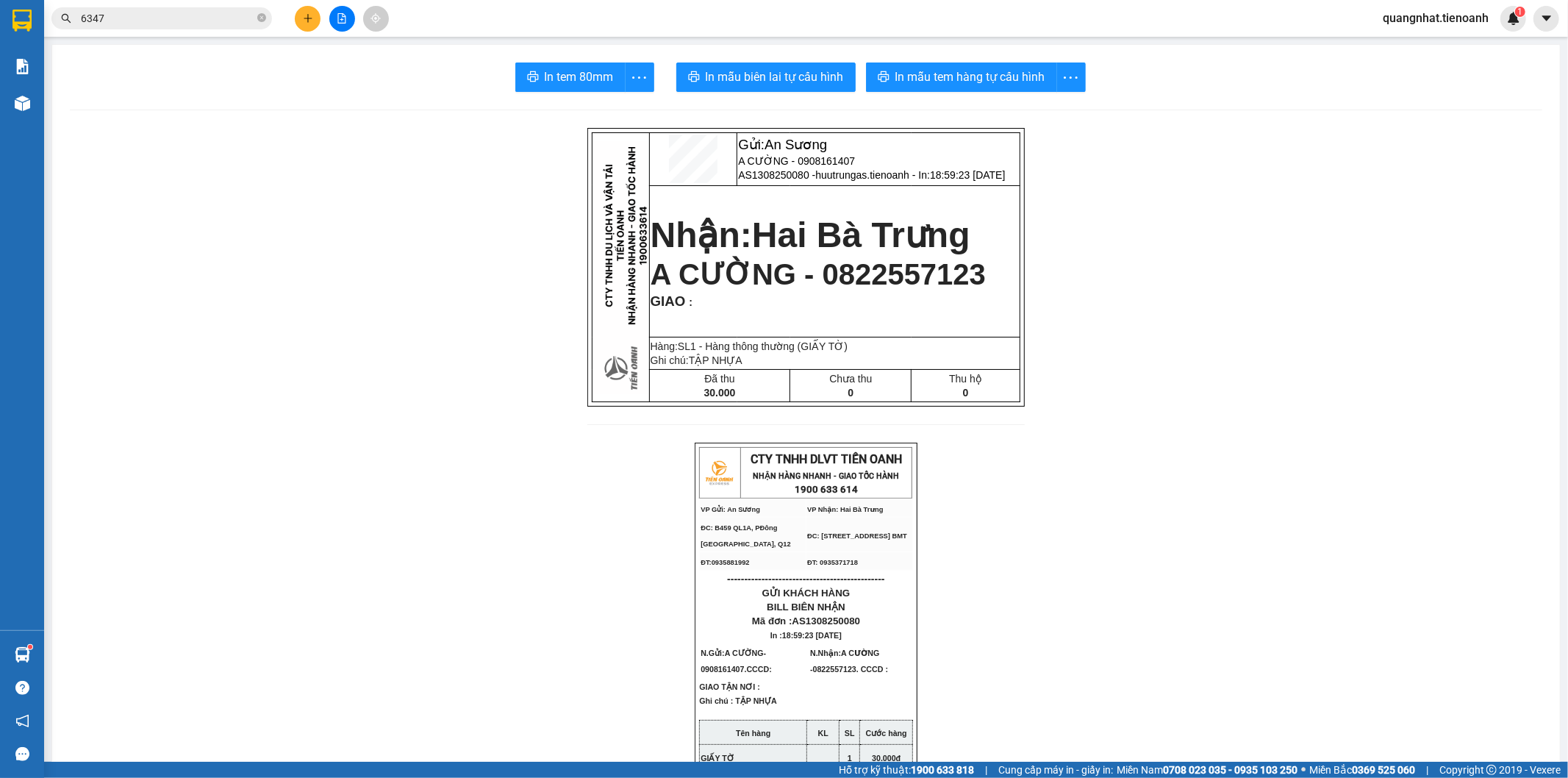
click at [145, 24] on input "6347" at bounding box center [167, 18] width 173 height 16
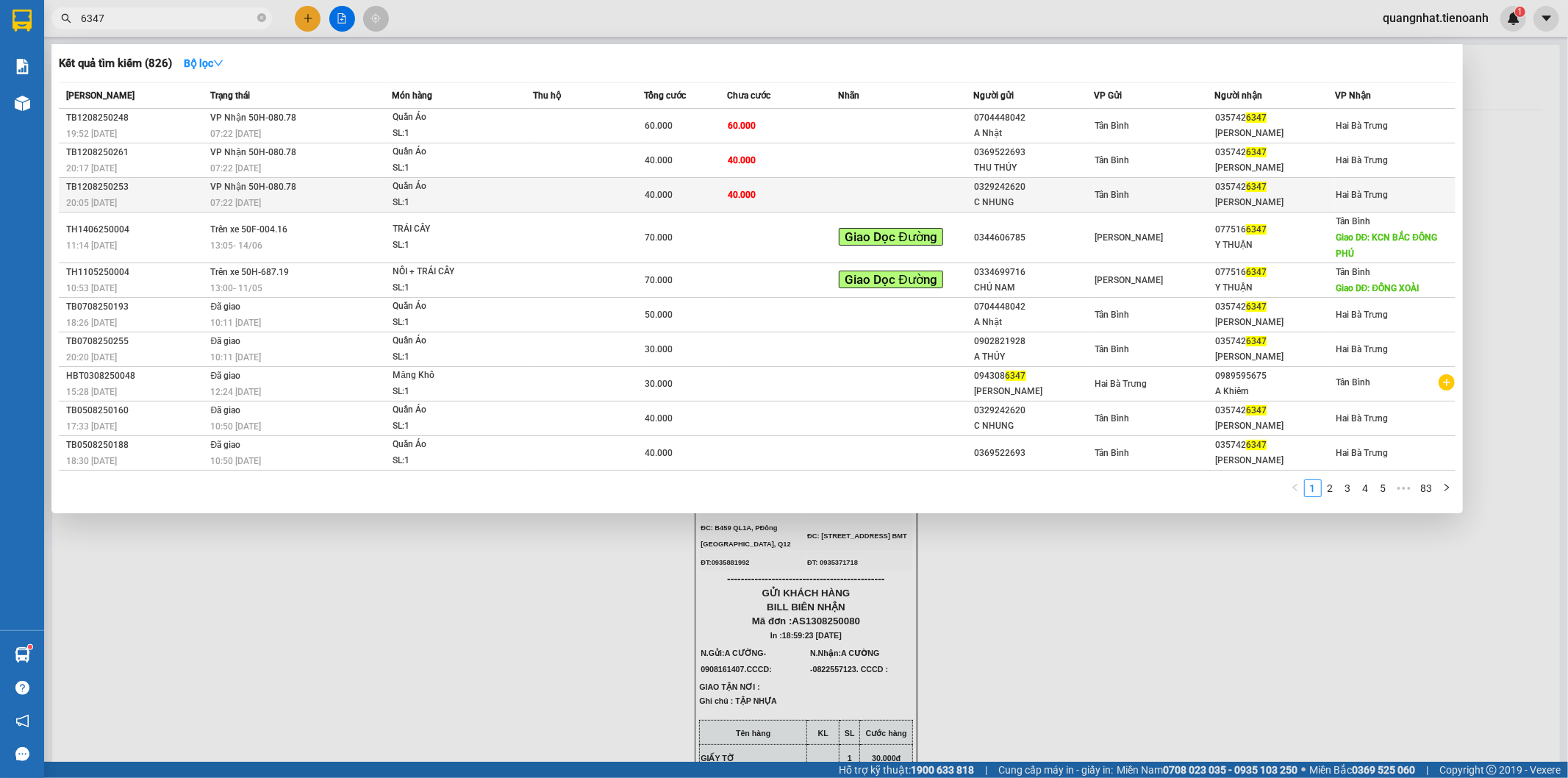
click at [259, 182] on span "VP Nhận 50H-080.78" at bounding box center [253, 186] width 86 height 10
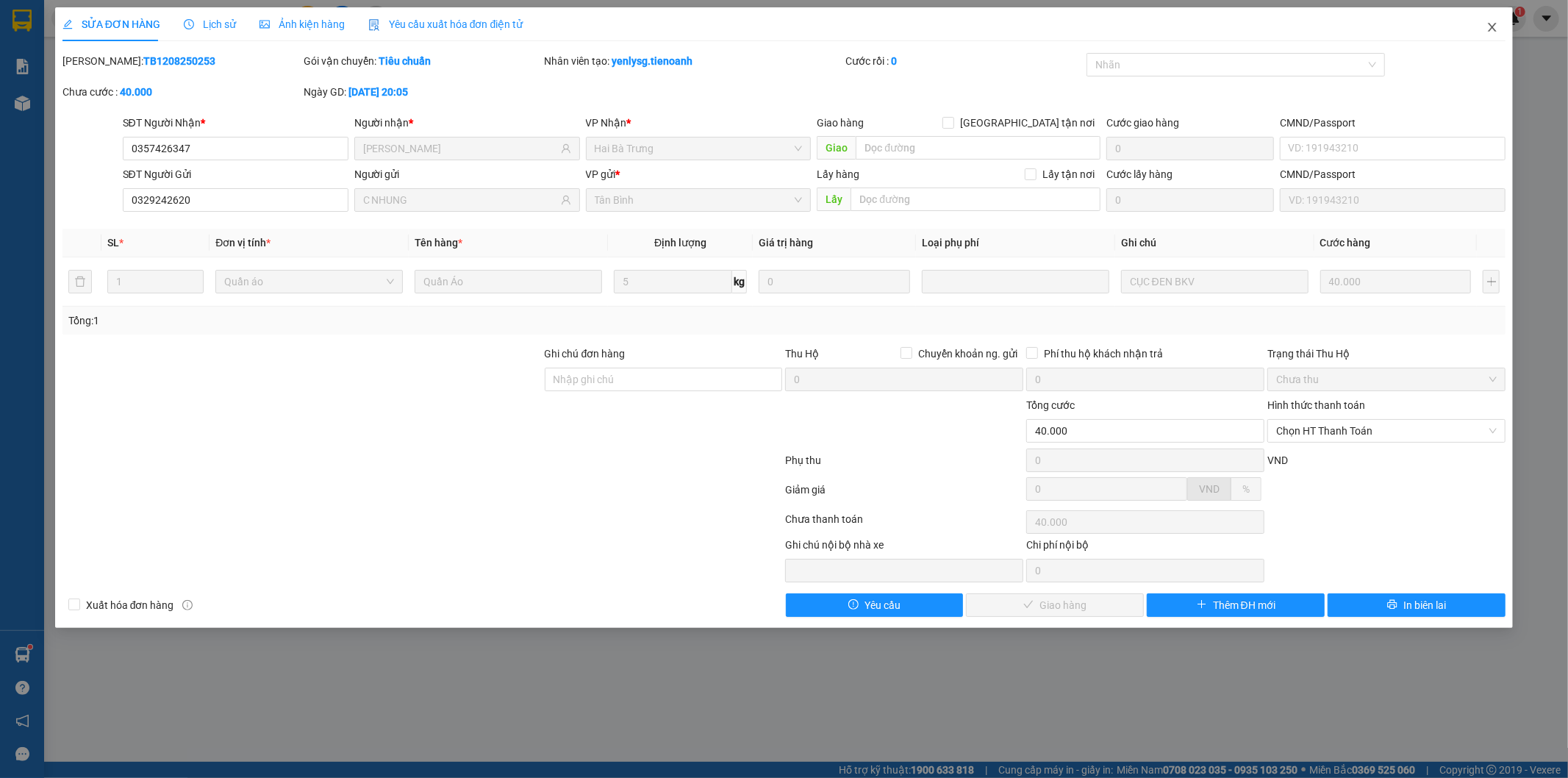
click at [1500, 33] on span "Close" at bounding box center [1492, 27] width 41 height 41
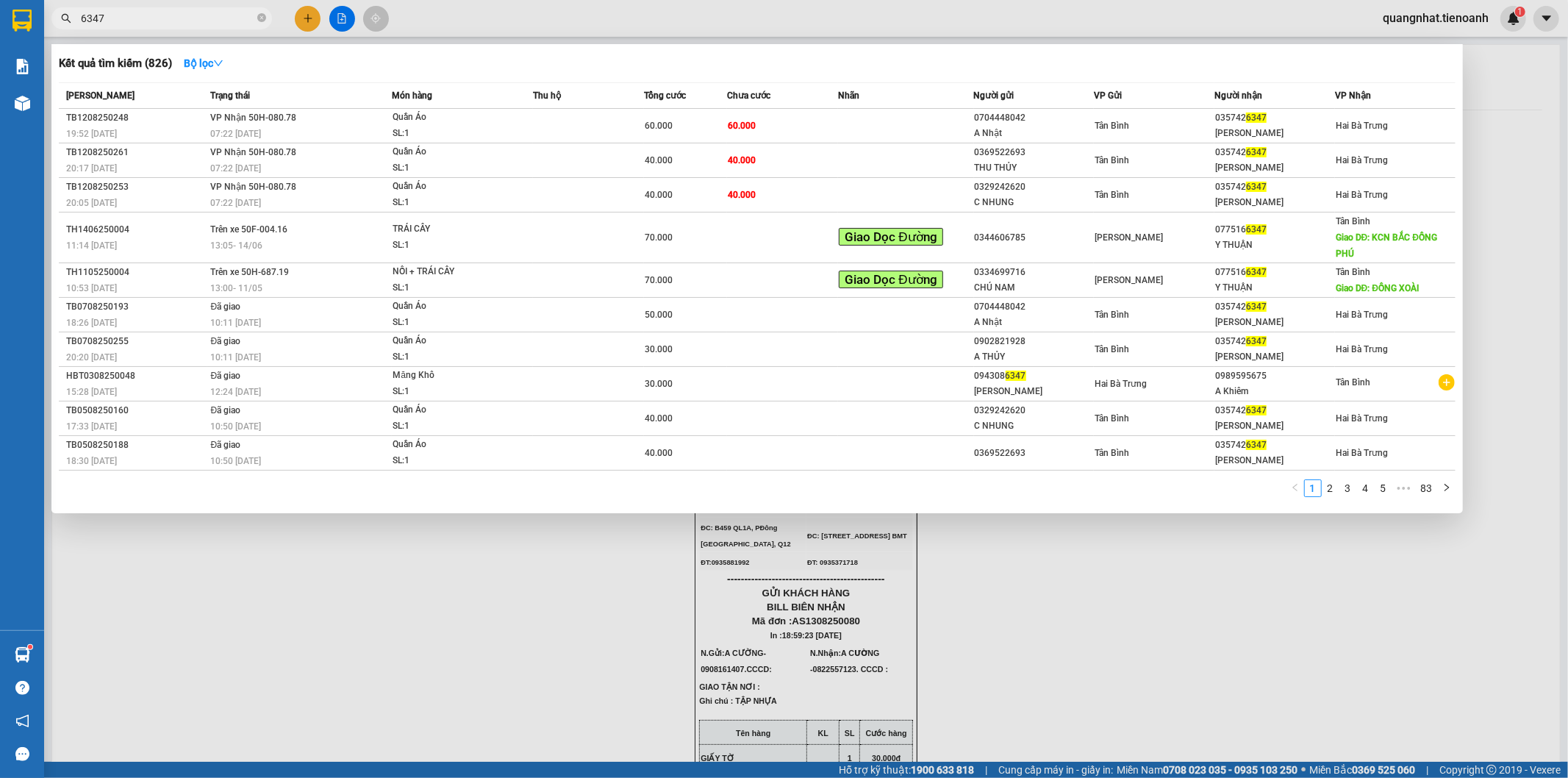
click at [169, 14] on input "6347" at bounding box center [167, 18] width 173 height 16
click at [386, 638] on div at bounding box center [784, 389] width 1568 height 778
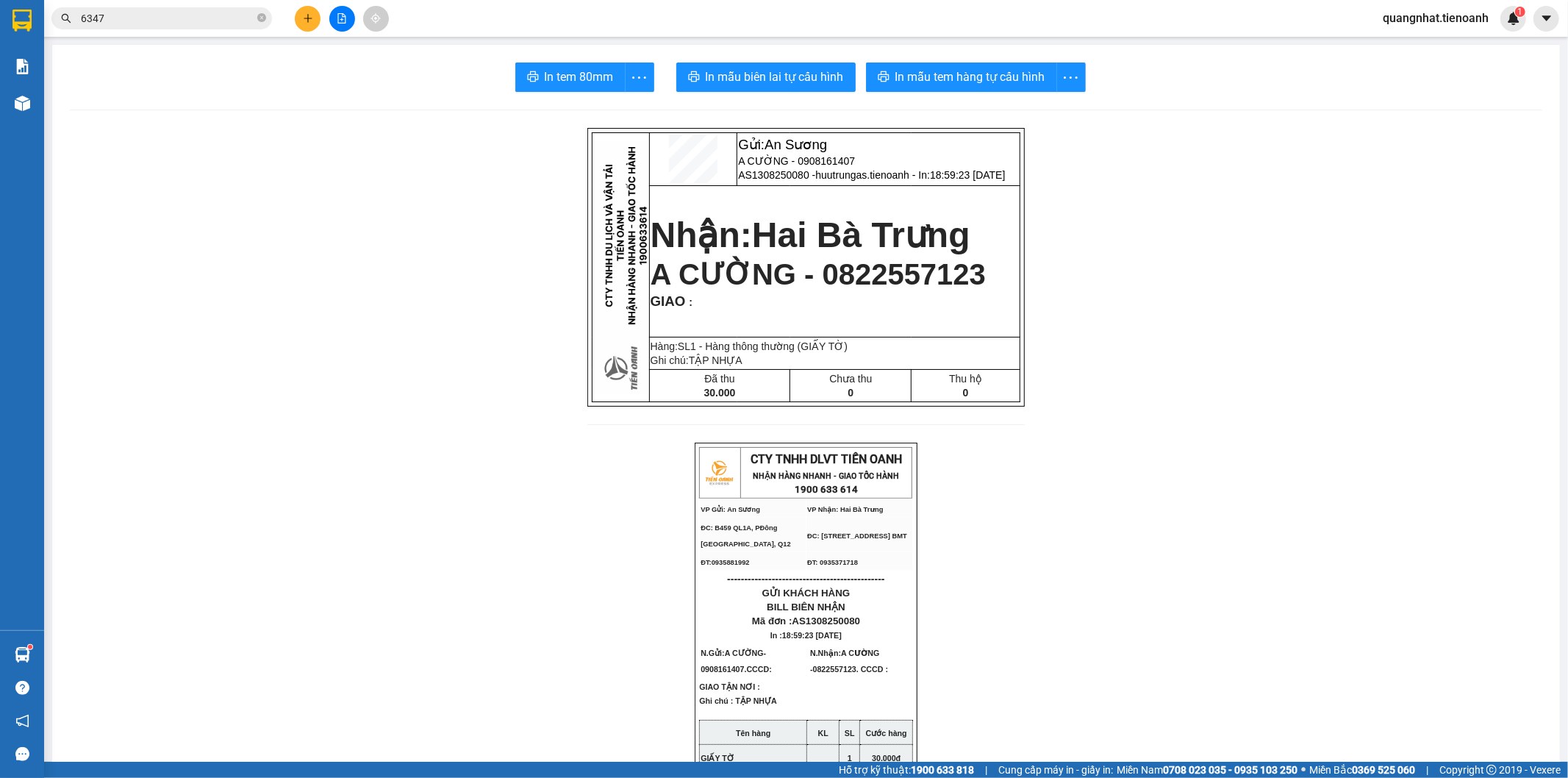
click at [887, 287] on span "A CƯỜNG - 0822557123" at bounding box center [818, 274] width 335 height 33
copy span "0822557123"
click at [173, 10] on input "6347" at bounding box center [167, 18] width 173 height 16
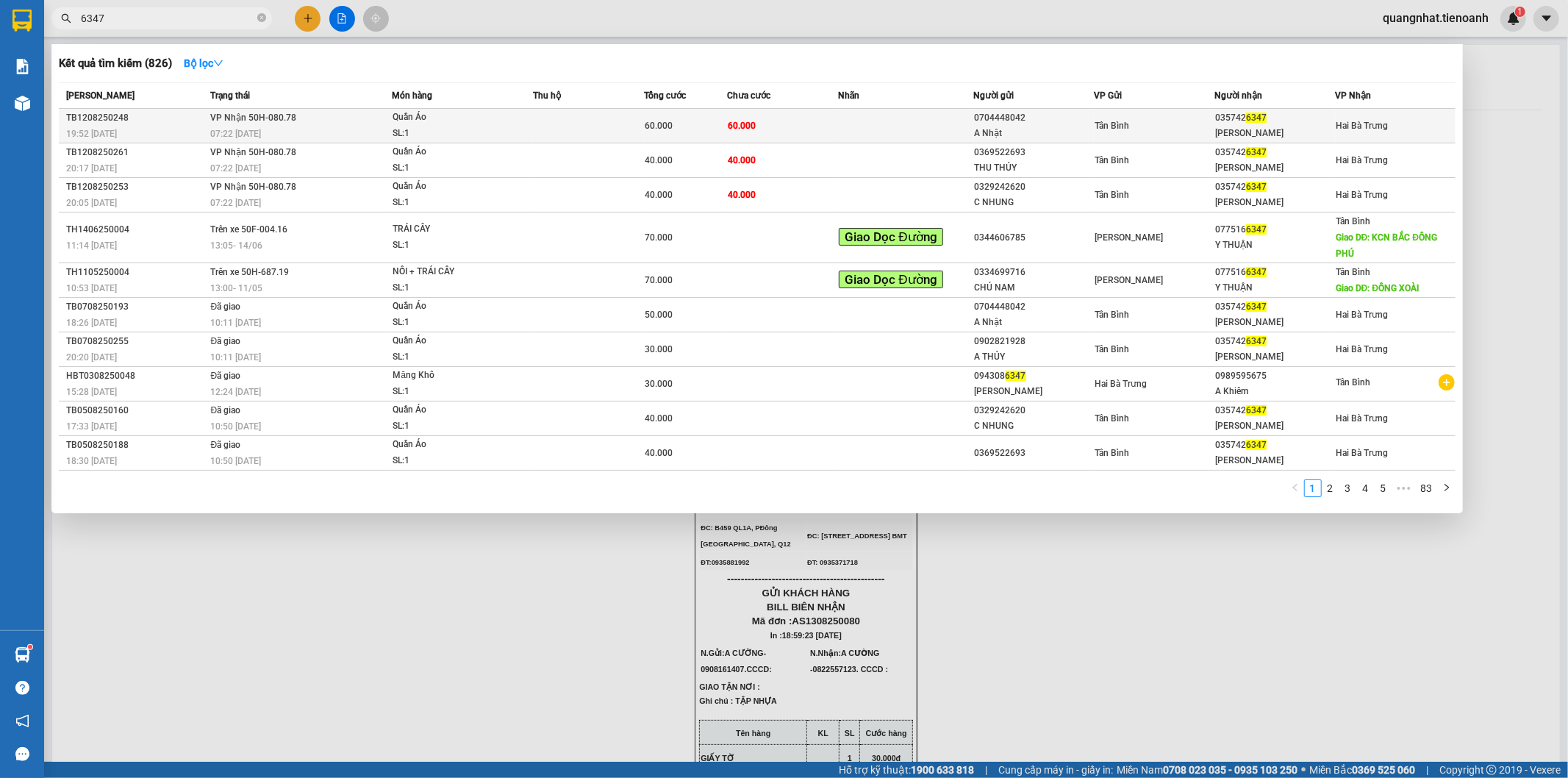
click at [1059, 123] on div "0704448042" at bounding box center [1034, 117] width 119 height 15
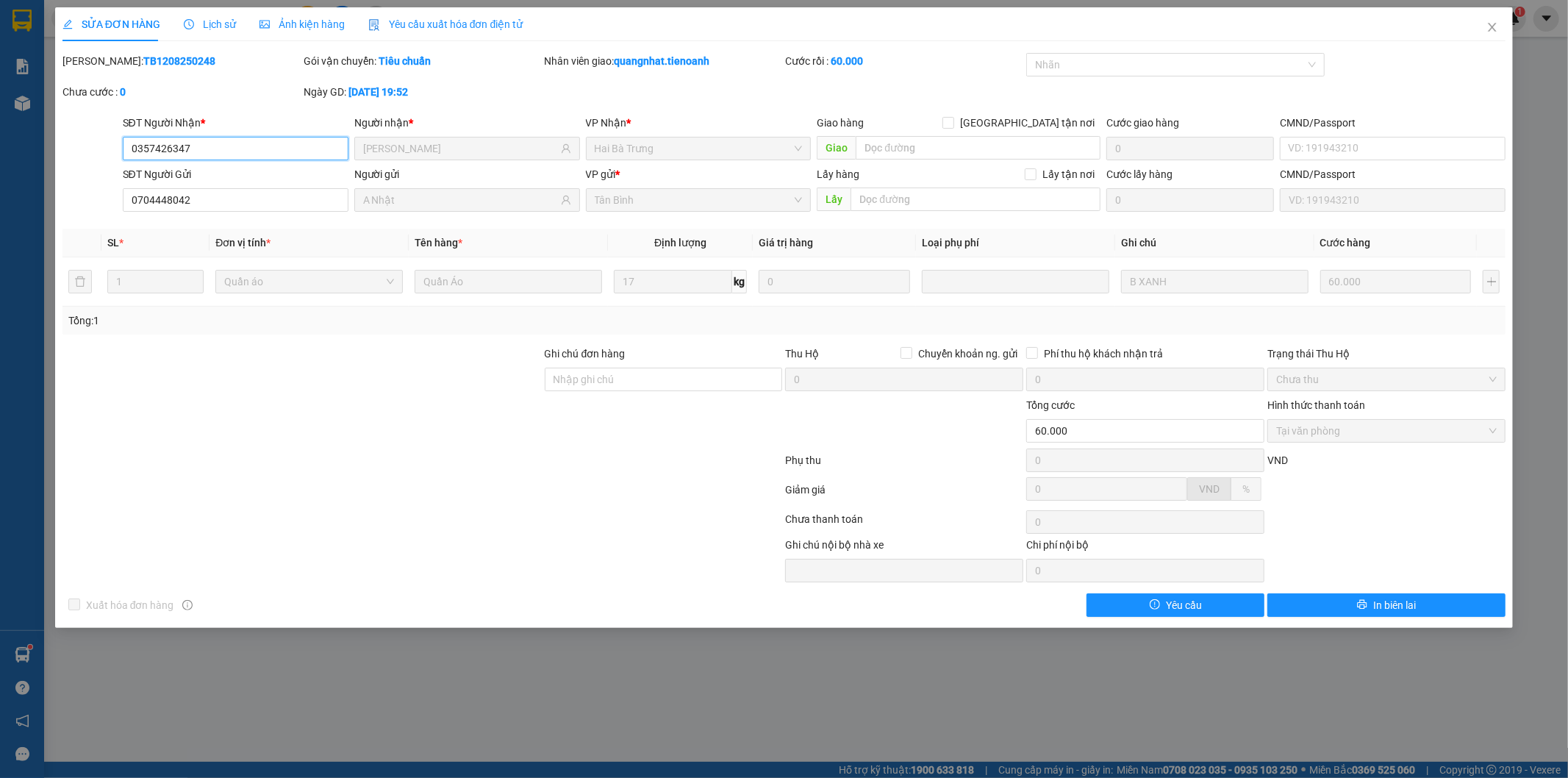
click at [239, 158] on input "0357426347" at bounding box center [235, 149] width 226 height 24
click at [1494, 29] on icon "close" at bounding box center [1493, 27] width 8 height 9
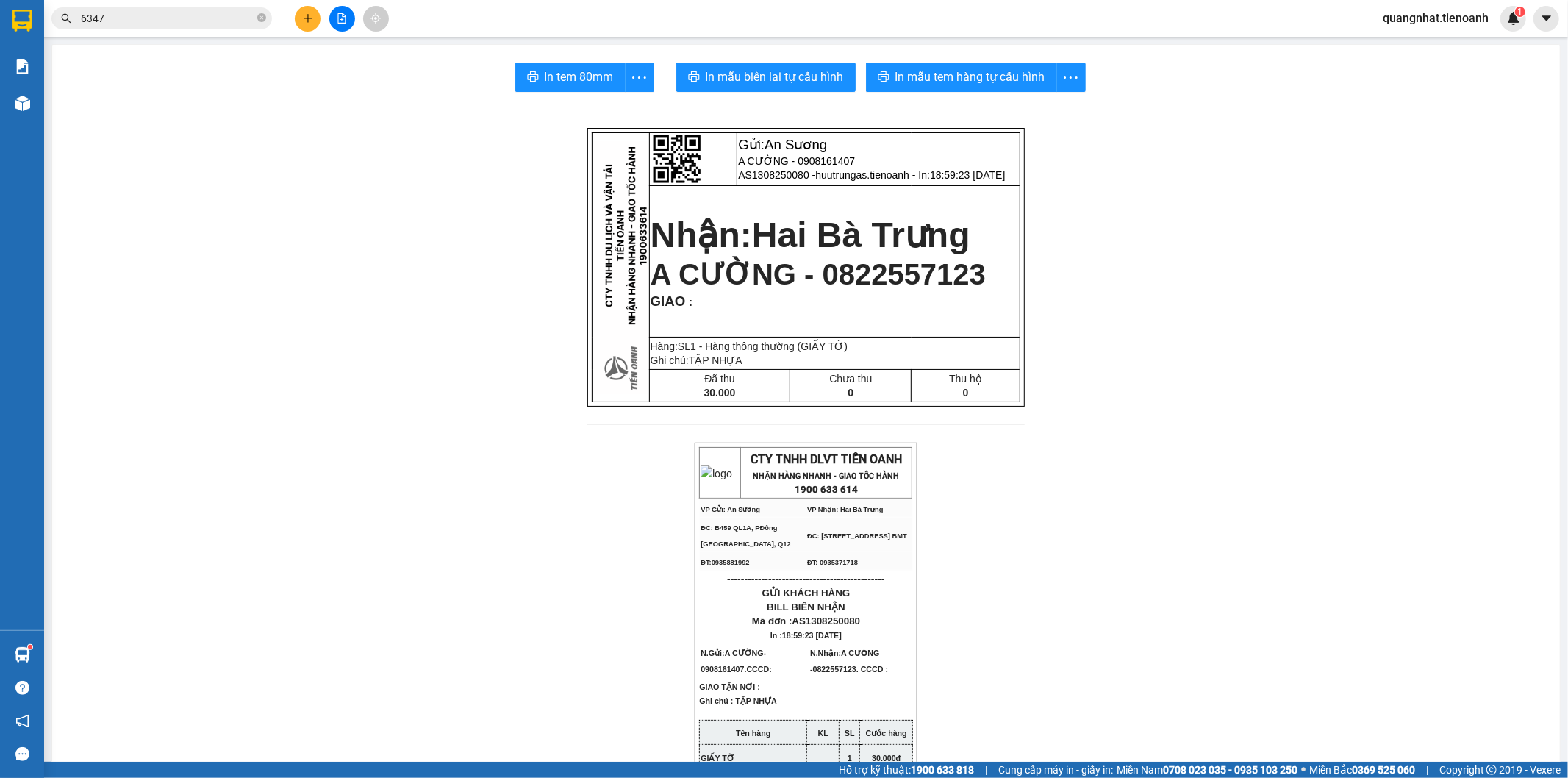
click at [144, 8] on span "6347" at bounding box center [162, 18] width 221 height 22
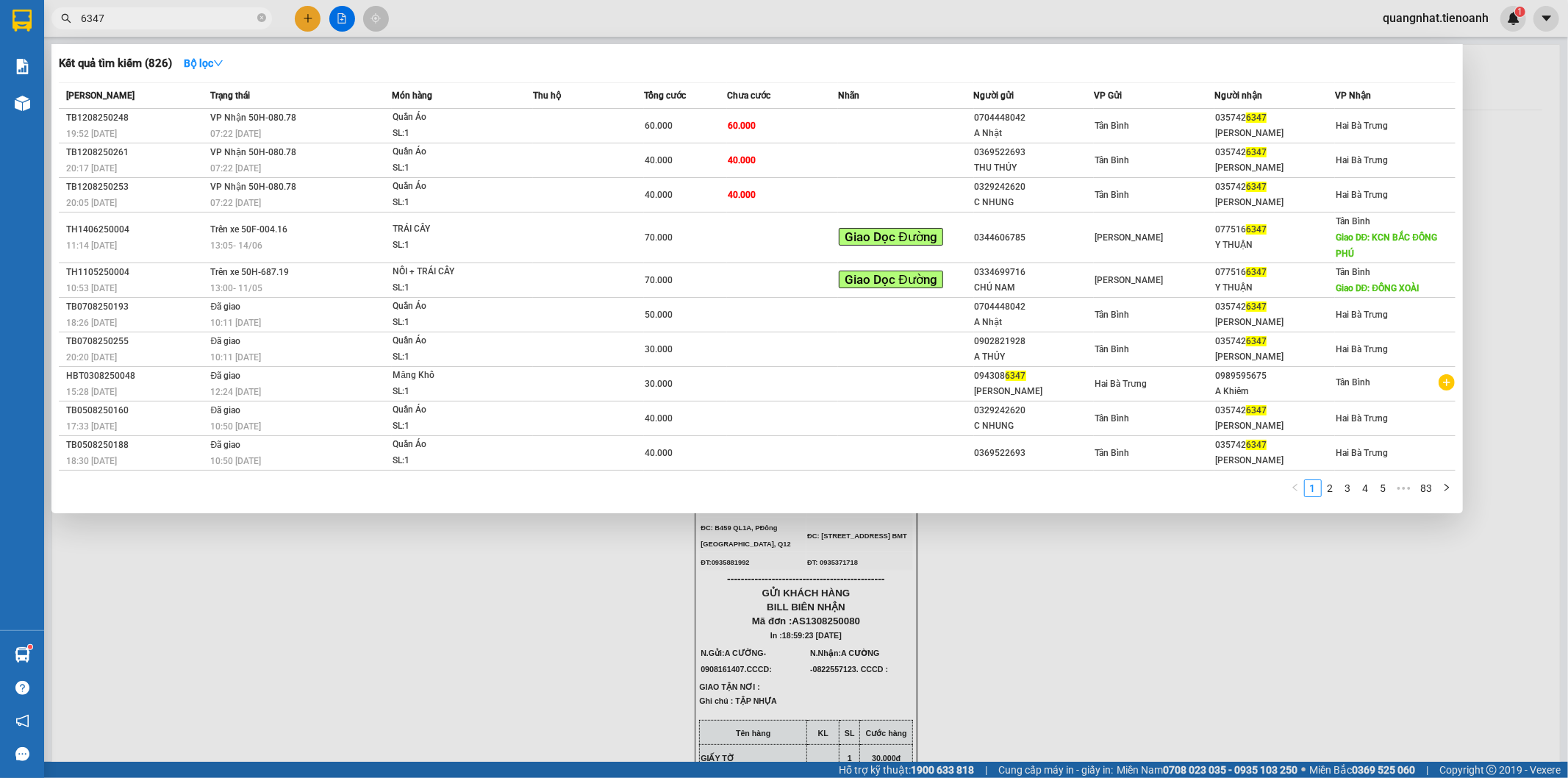
click at [144, 8] on span "6347" at bounding box center [162, 18] width 221 height 22
click at [147, 19] on input "6347" at bounding box center [167, 18] width 173 height 16
paste input "035742"
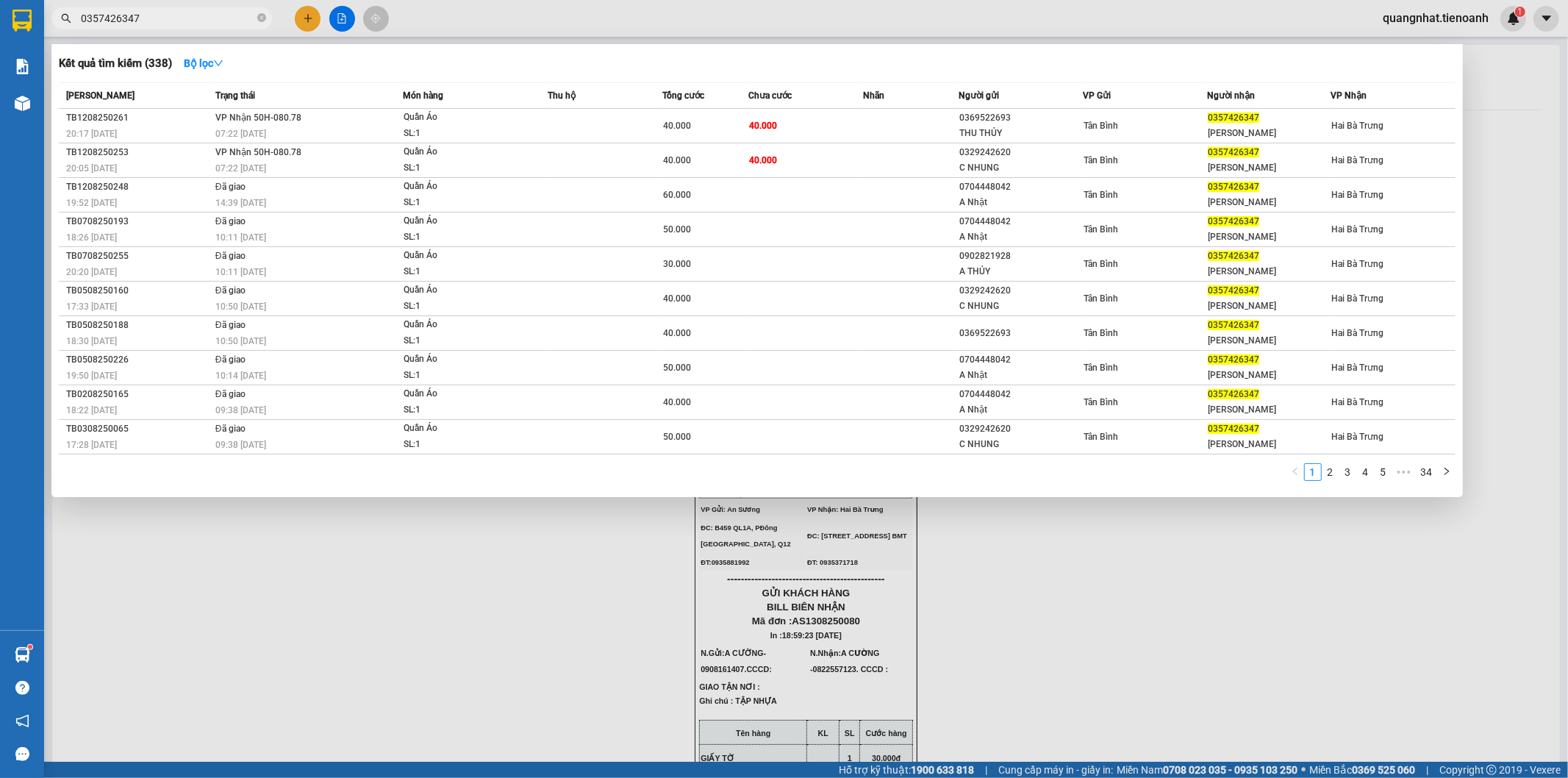
click at [565, 64] on div "Kết quả tìm kiếm ( 338 ) Bộ lọc" at bounding box center [757, 64] width 1397 height 24
click at [999, 597] on div at bounding box center [784, 389] width 1568 height 778
click at [166, 20] on input "0357426347" at bounding box center [167, 18] width 173 height 16
click at [314, 694] on div at bounding box center [784, 389] width 1568 height 778
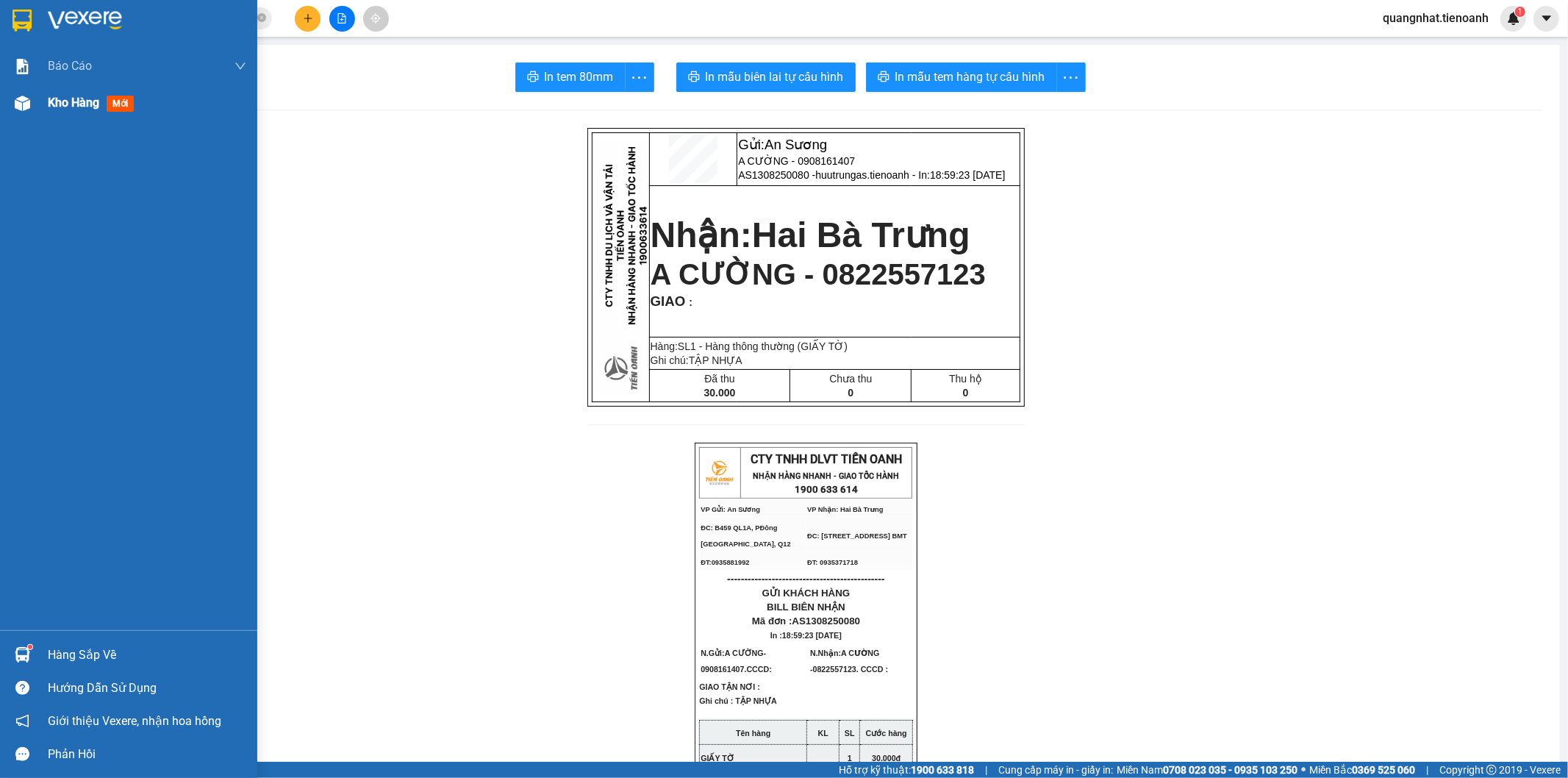
click at [84, 106] on span "Kho hàng" at bounding box center [74, 102] width 52 height 14
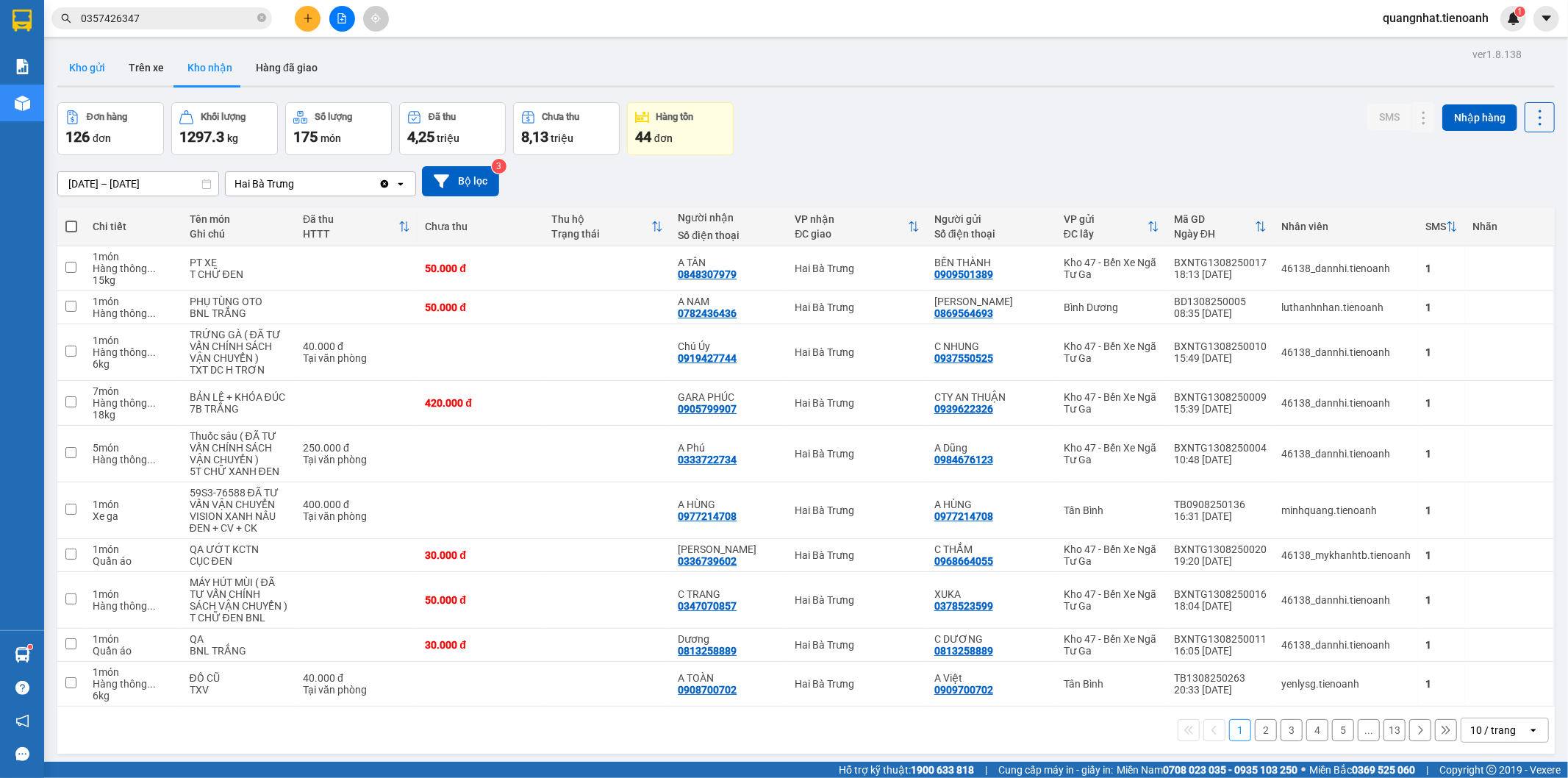
click at [86, 64] on button "Kho gửi" at bounding box center [87, 67] width 60 height 35
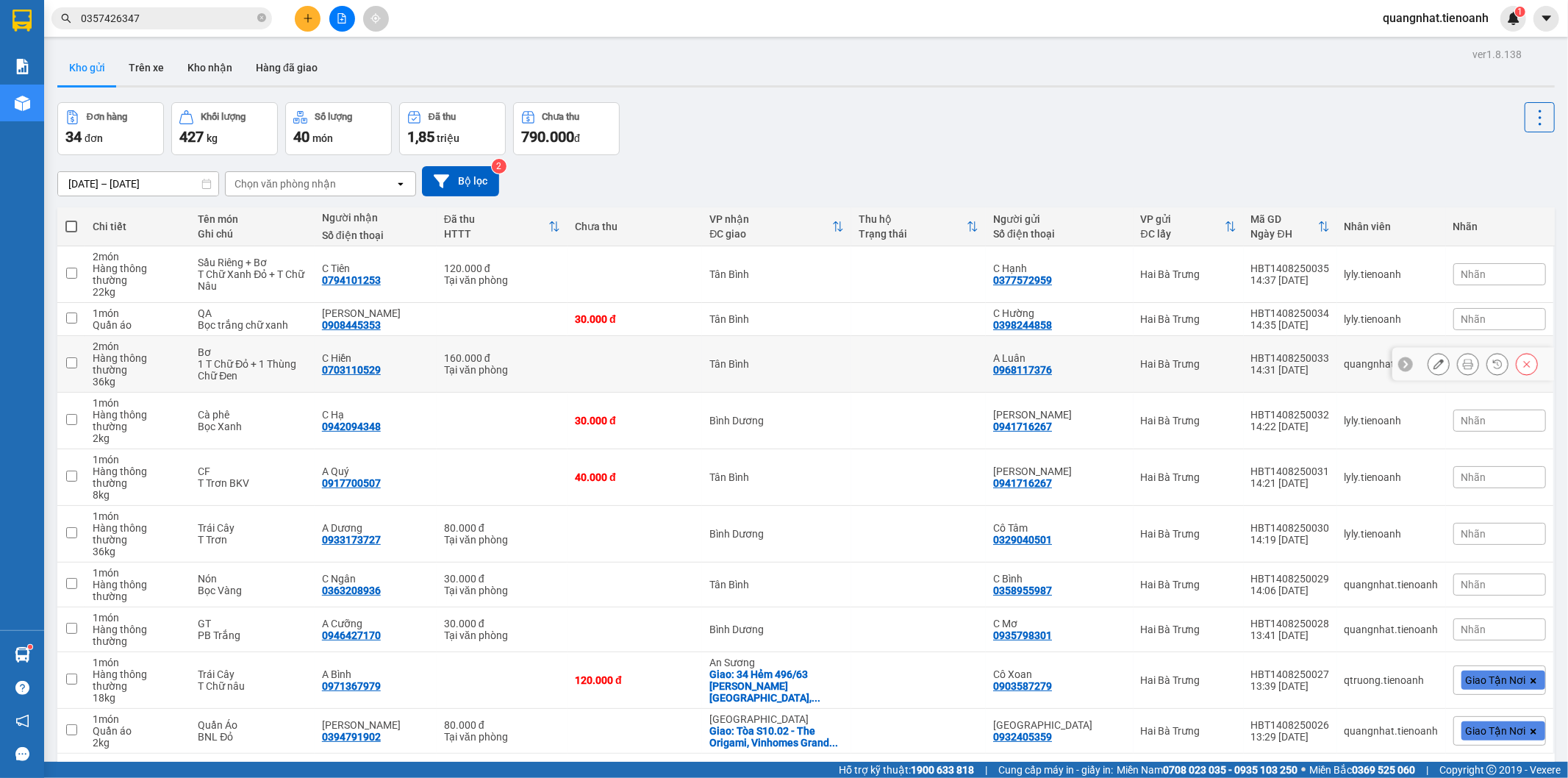
click at [153, 352] on div "Hàng thông thường" at bounding box center [138, 364] width 91 height 24
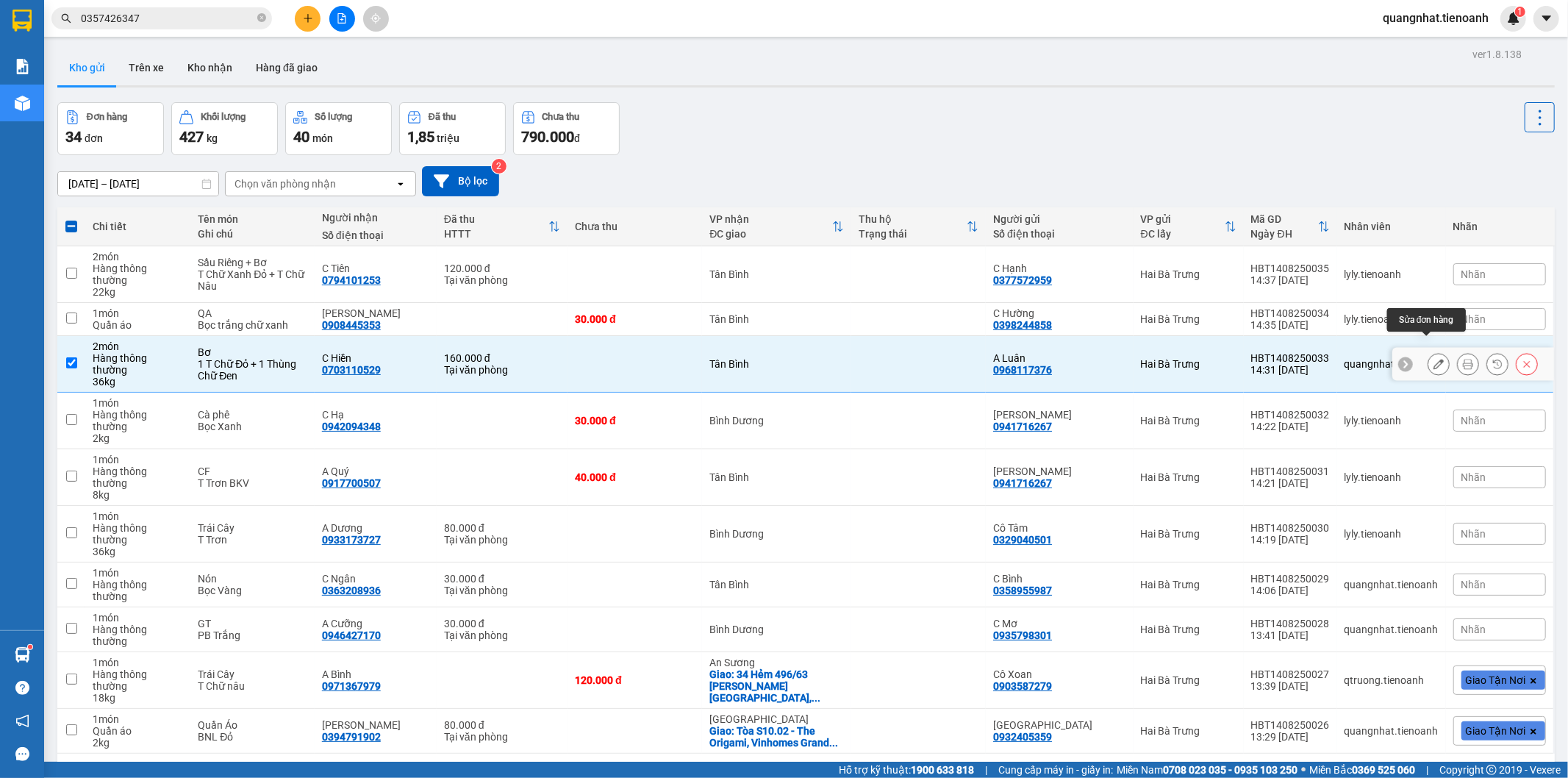
click at [1434, 359] on icon at bounding box center [1438, 363] width 10 height 10
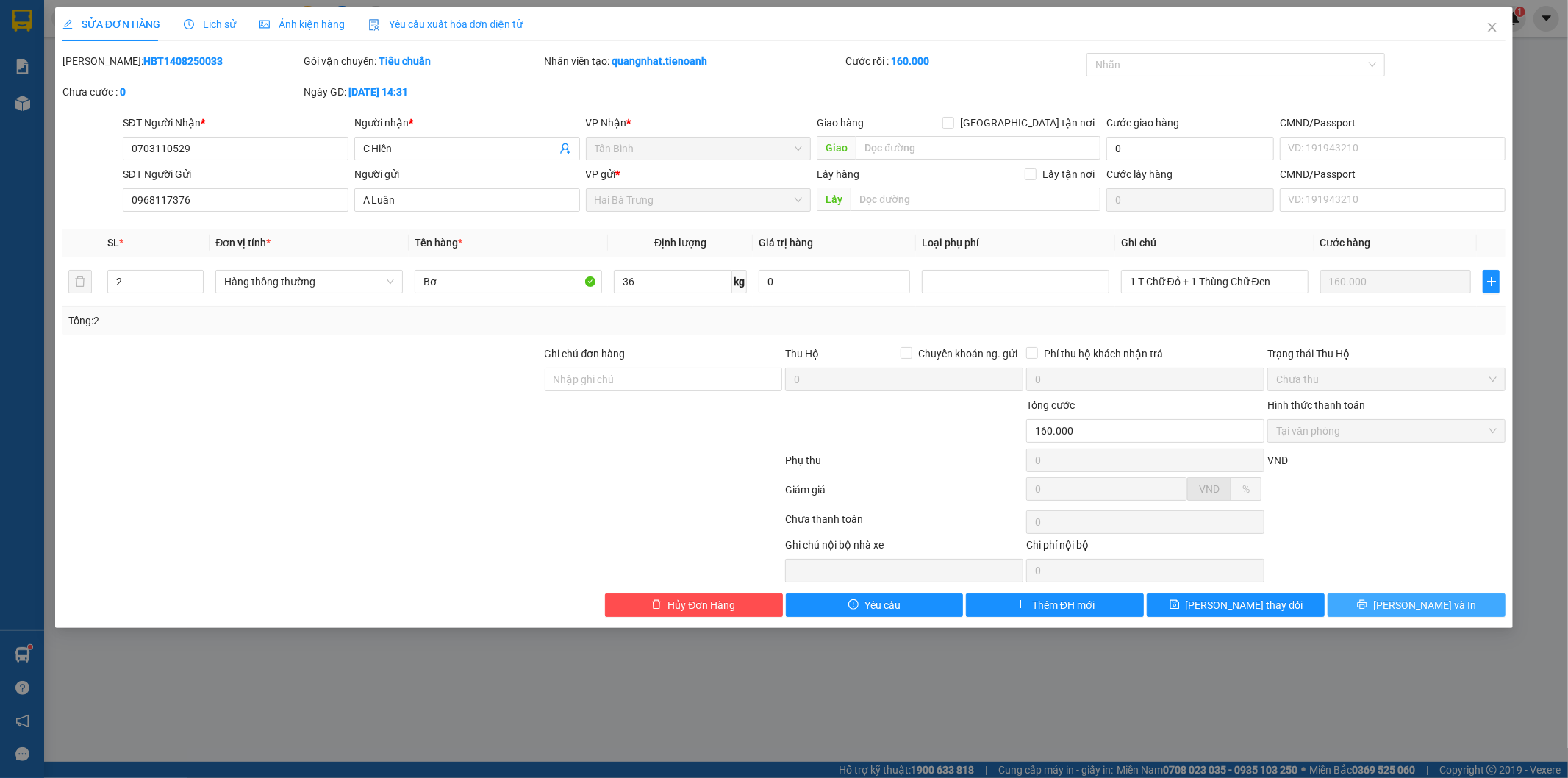
click at [1450, 611] on button "[PERSON_NAME] và In" at bounding box center [1416, 605] width 178 height 24
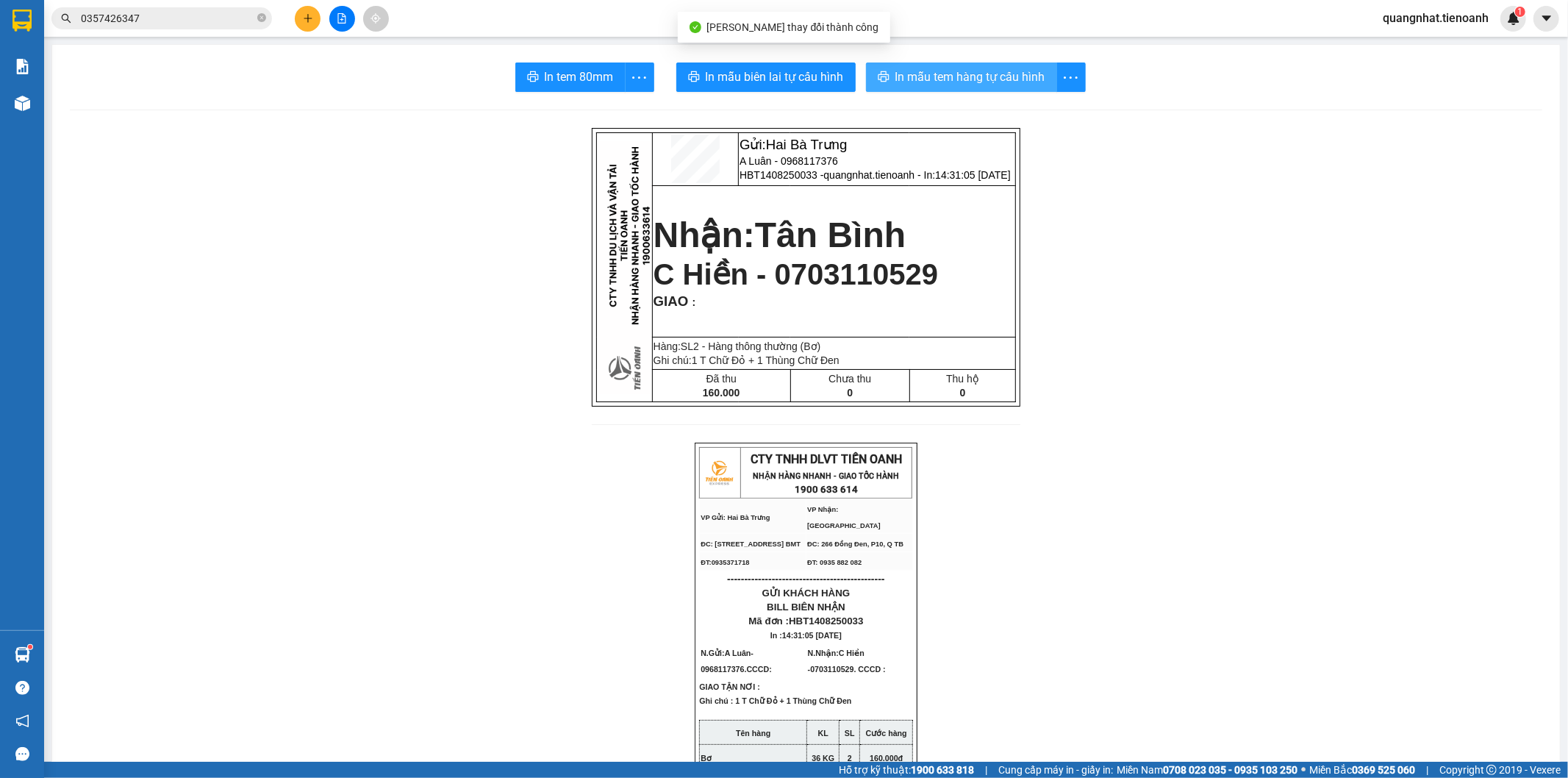
click at [976, 71] on span "In mẫu tem hàng tự cấu hình" at bounding box center [970, 76] width 150 height 18
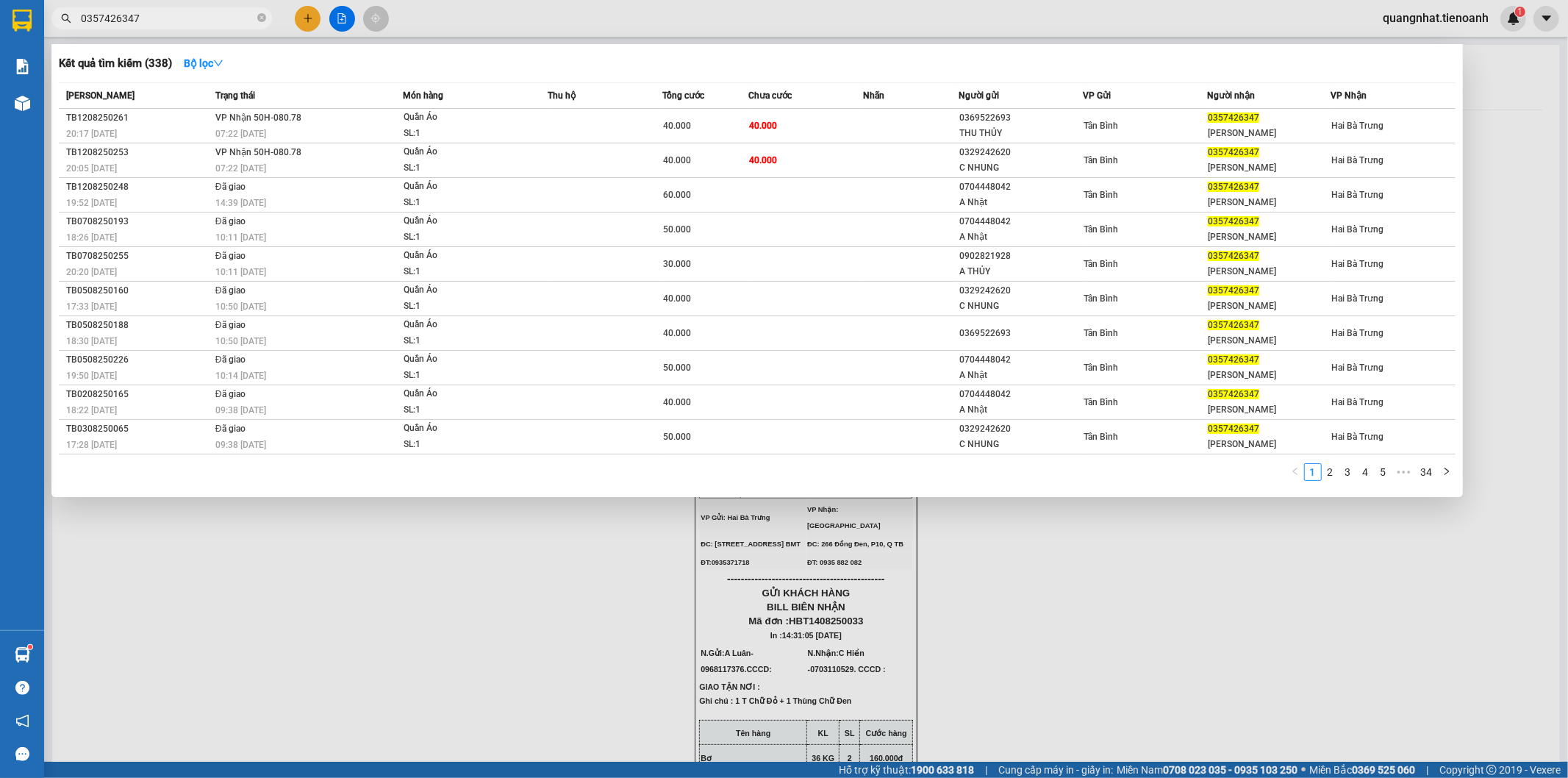
drag, startPoint x: 149, startPoint y: 23, endPoint x: 0, endPoint y: 55, distance: 152.4
click at [0, 55] on section "Kết quả tìm kiếm ( 338 ) Bộ lọc Mã ĐH Trạng thái Món hàng Thu hộ Tổng cước Chưa…" at bounding box center [784, 389] width 1568 height 778
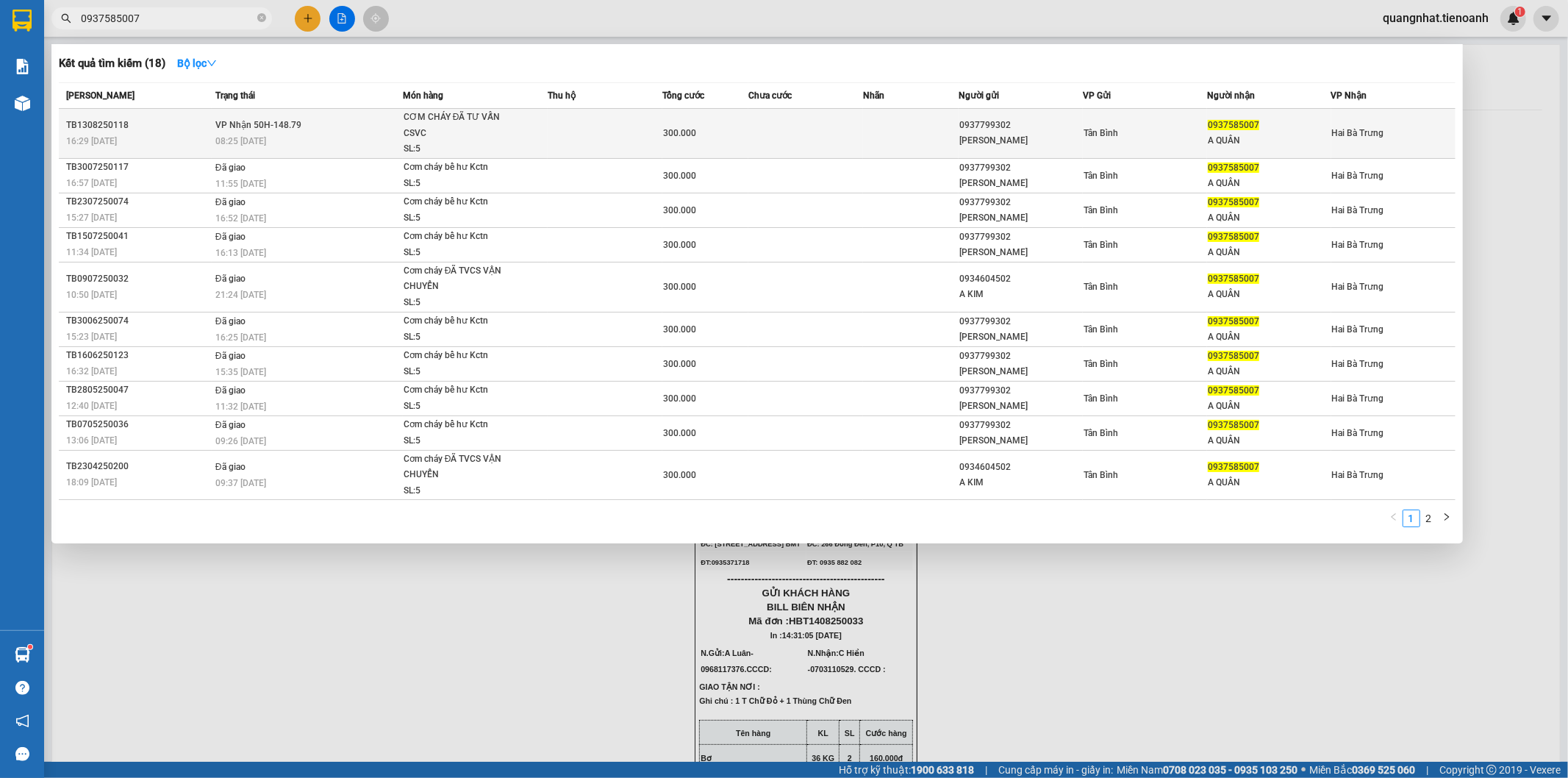
click at [1188, 140] on div "Tân Bình" at bounding box center [1145, 133] width 123 height 16
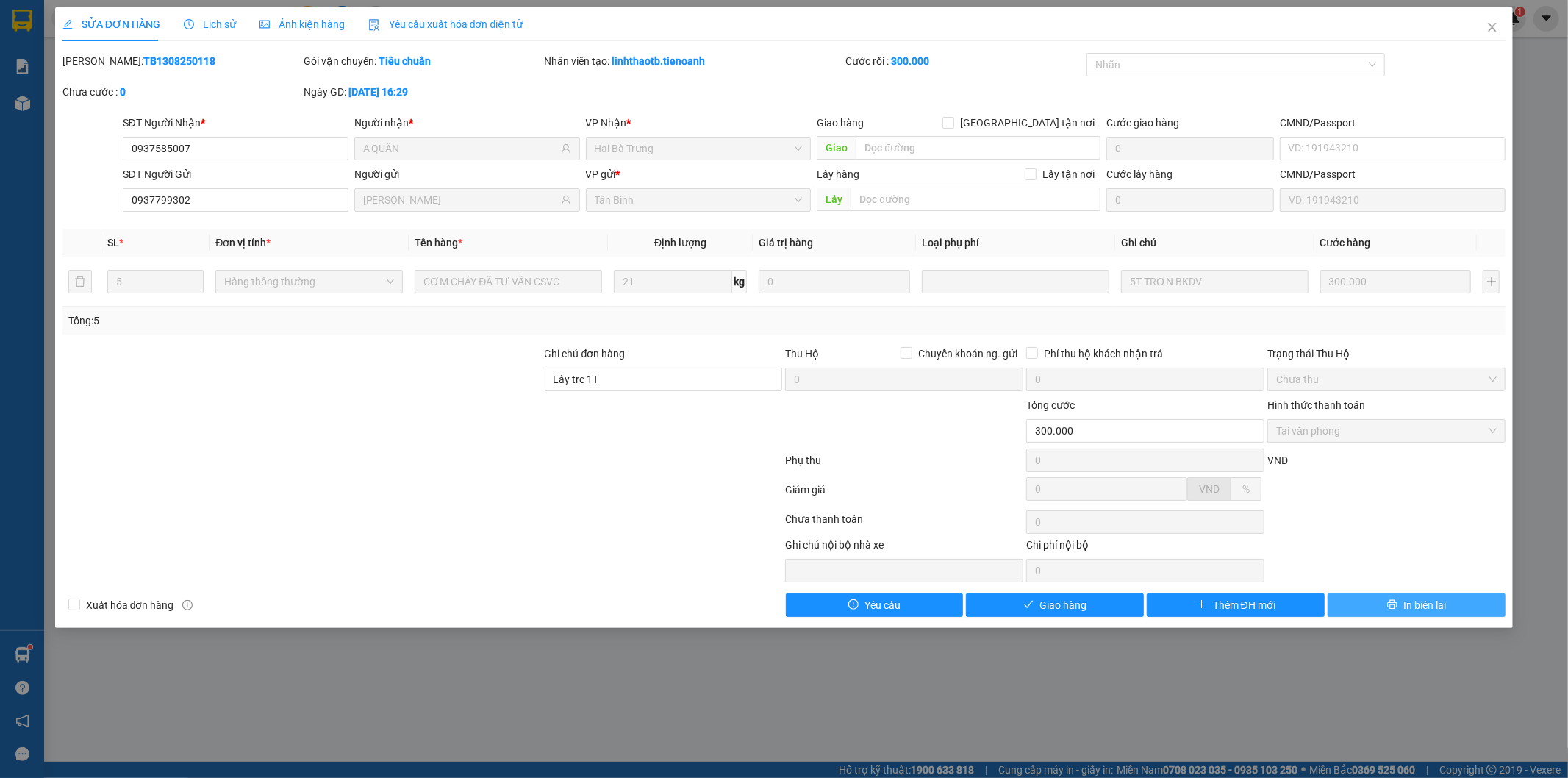
click at [1405, 598] on span "In biên lai" at bounding box center [1425, 606] width 43 height 16
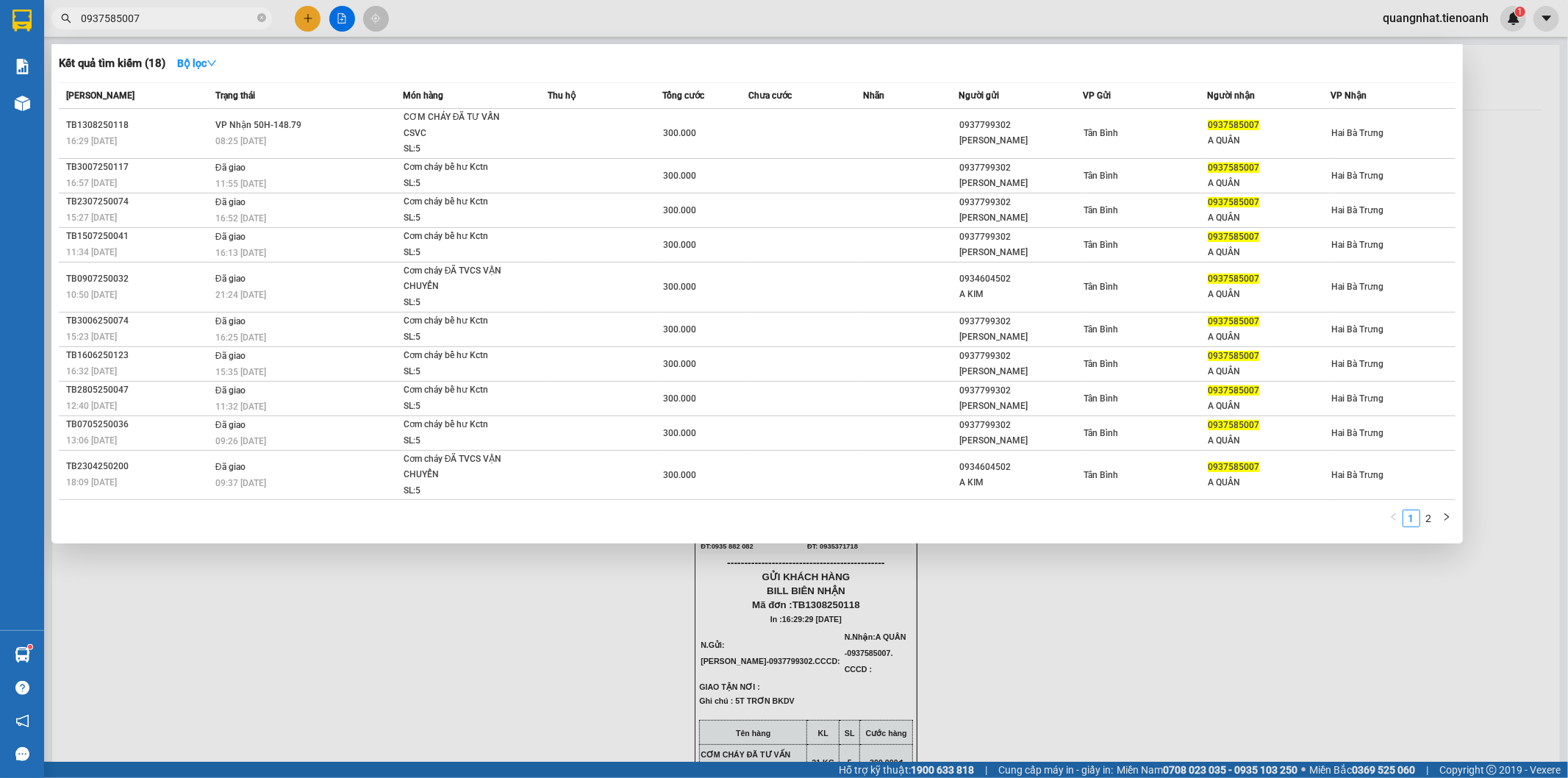
click at [159, 20] on input "0937585007" at bounding box center [167, 18] width 173 height 16
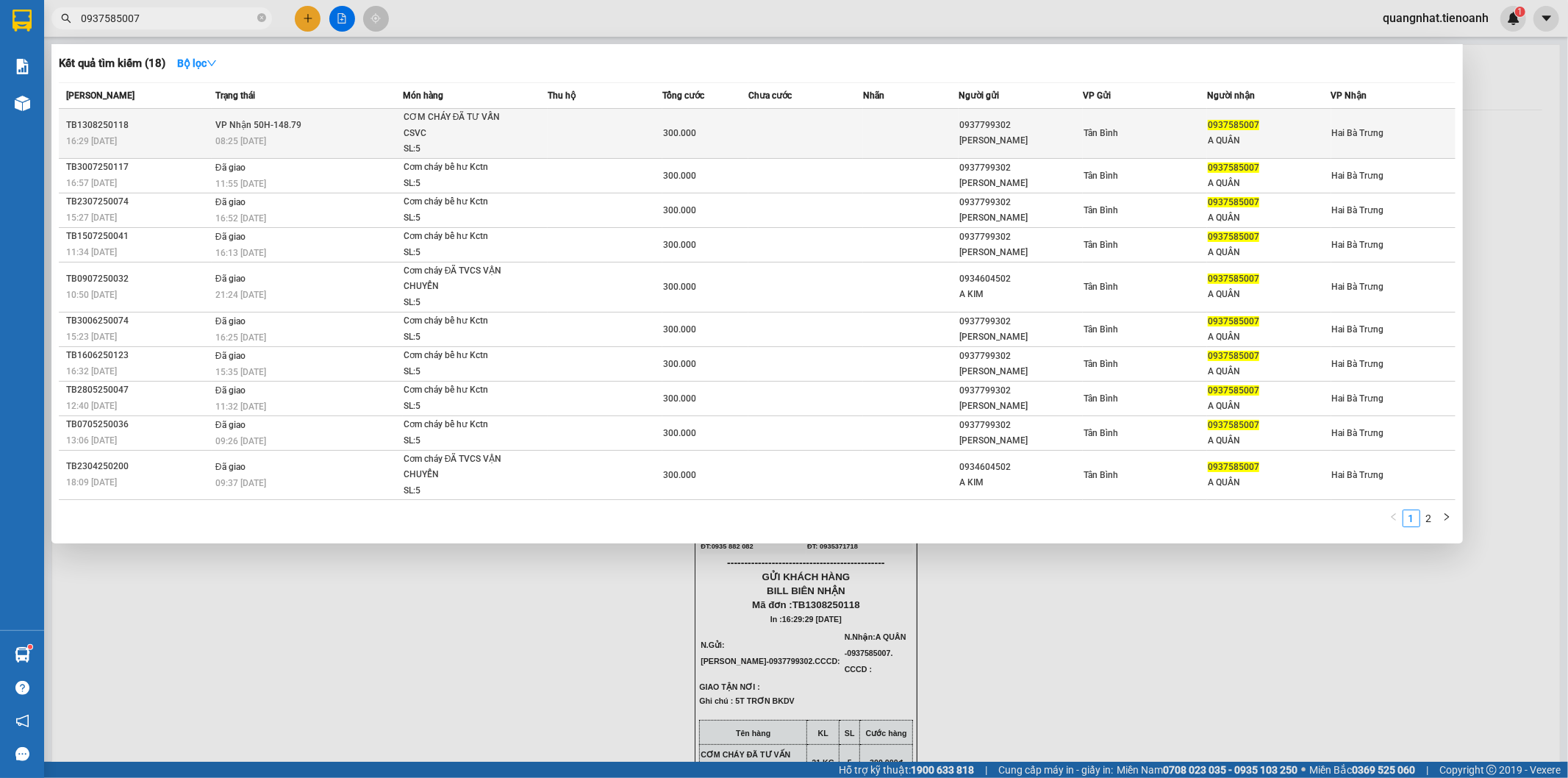
click at [233, 118] on span "VP Nhận 50H-148.79" at bounding box center [258, 123] width 86 height 12
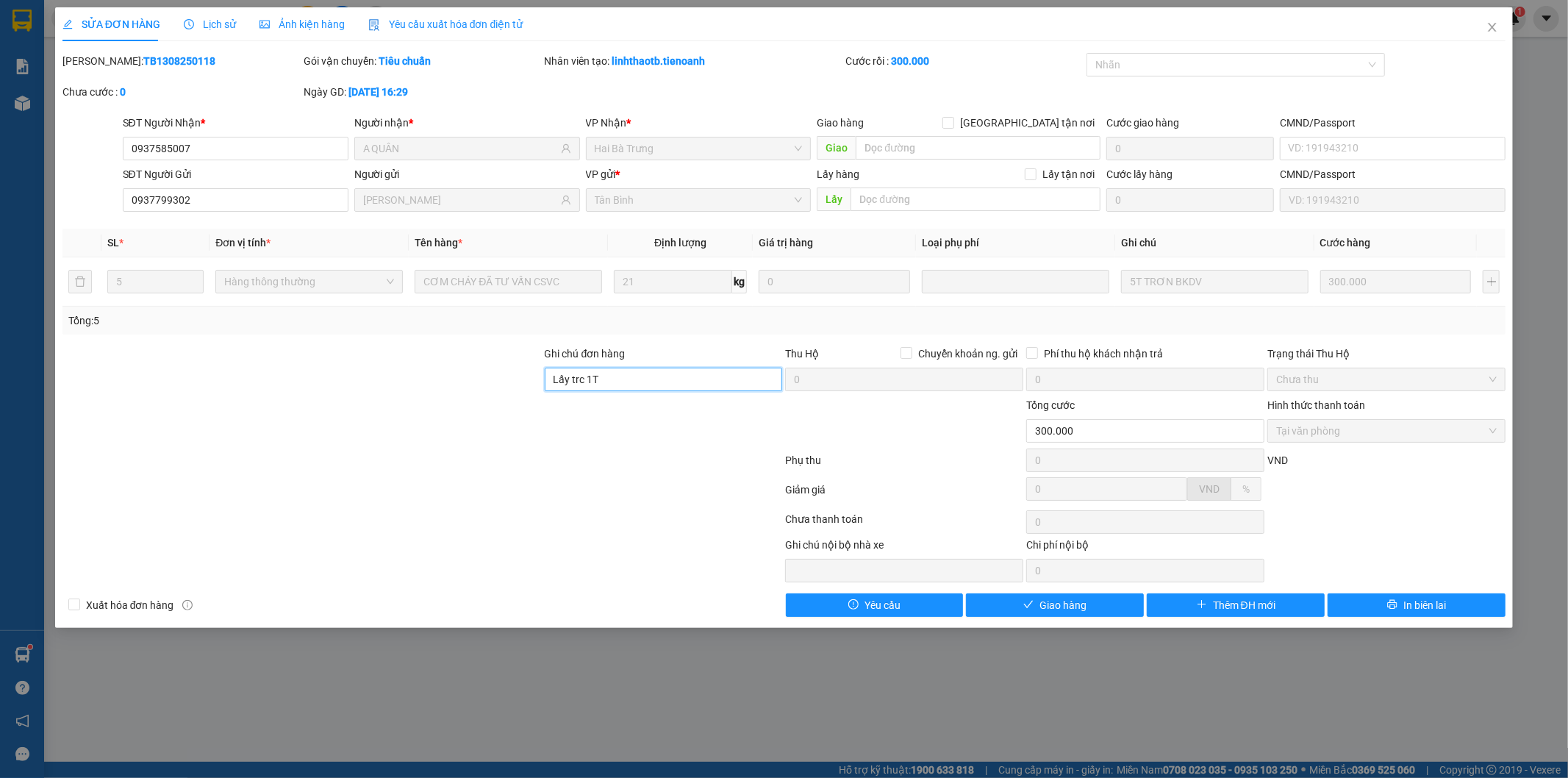
click at [634, 378] on input "Lấy trc 1T" at bounding box center [664, 379] width 238 height 24
click at [1494, 32] on icon "close" at bounding box center [1492, 26] width 12 height 12
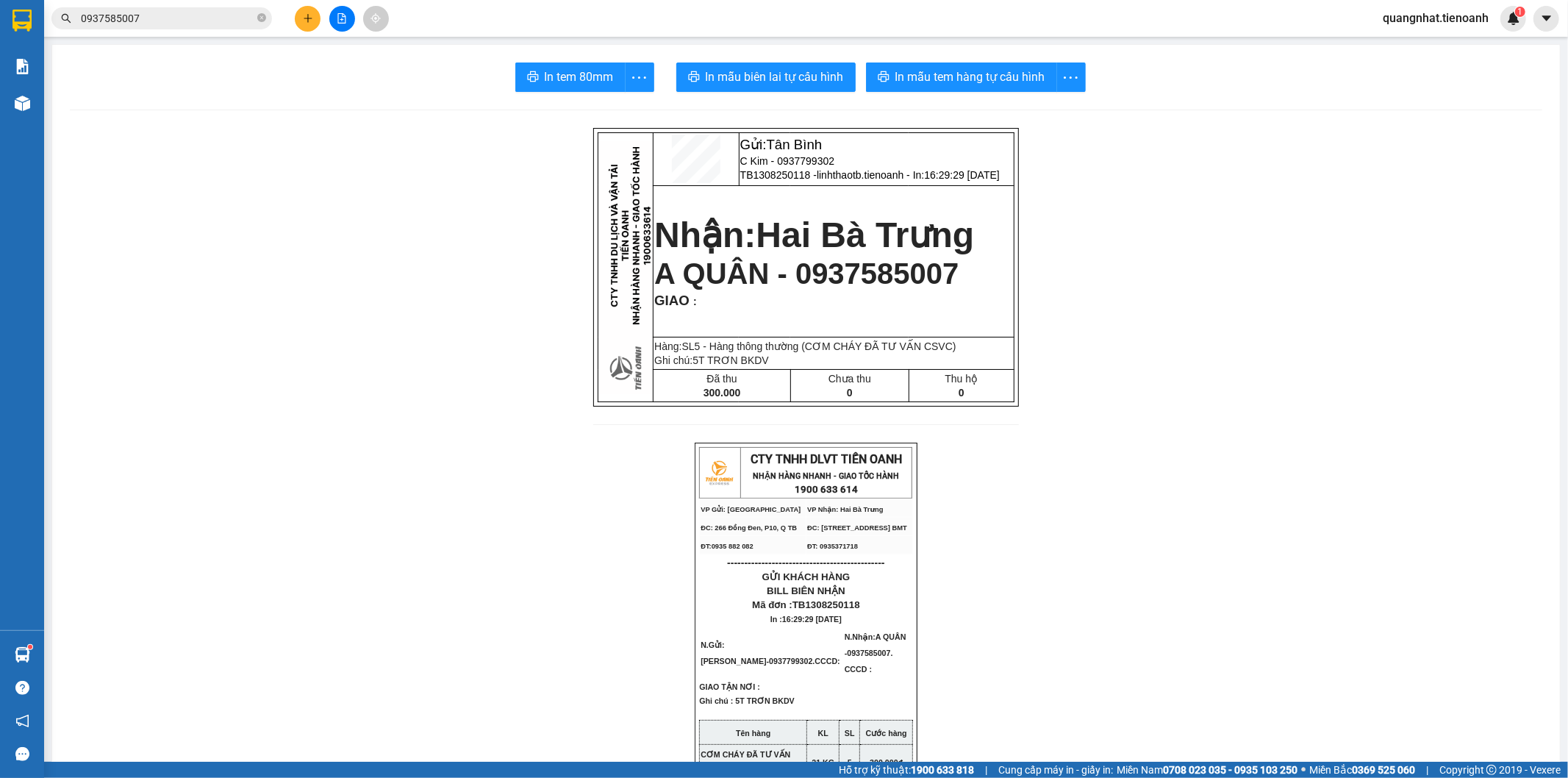
click at [163, 17] on input "0937585007" at bounding box center [167, 18] width 173 height 16
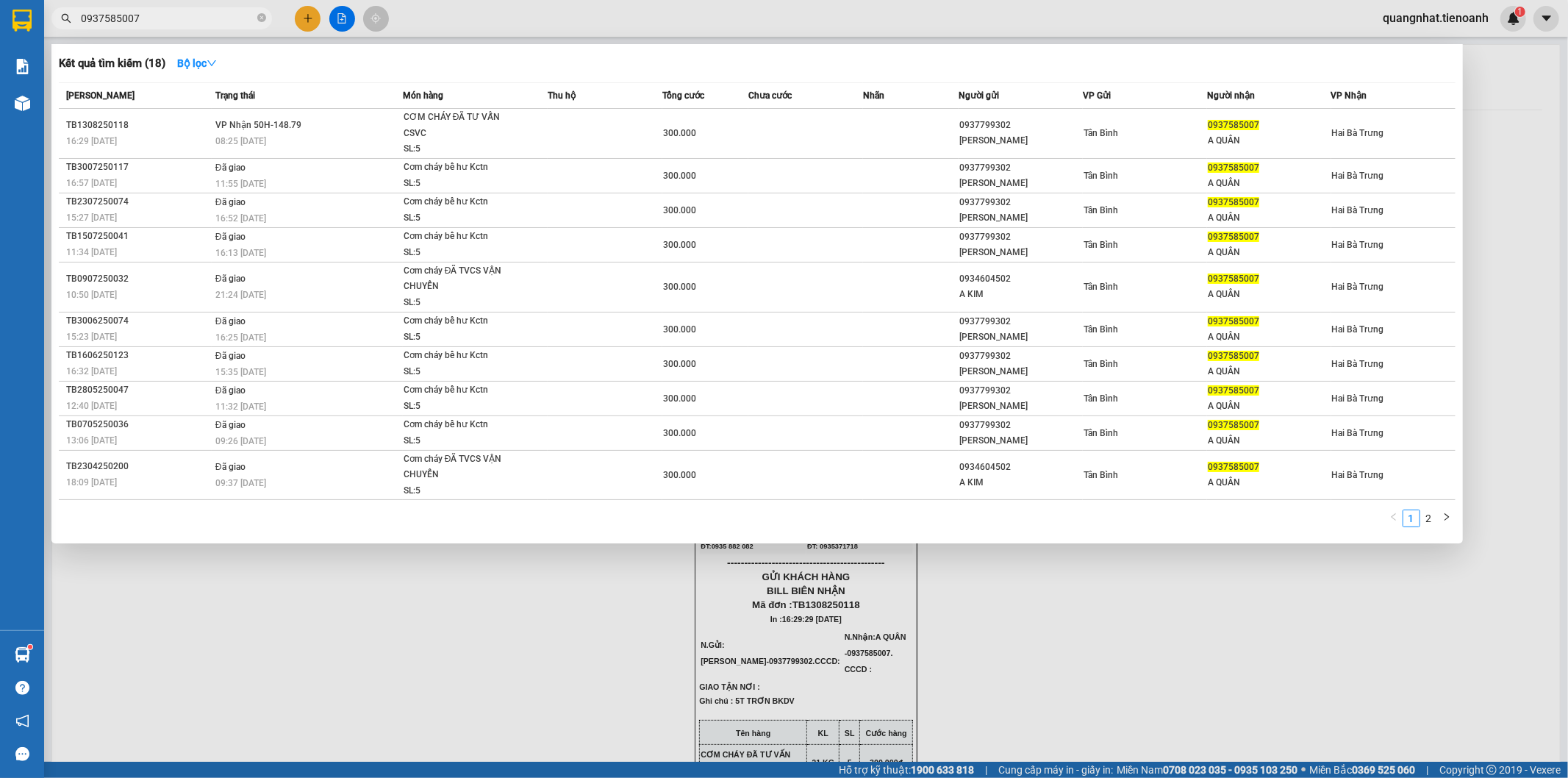
click at [443, 626] on div at bounding box center [784, 389] width 1568 height 778
click at [163, 16] on input "0937585007" at bounding box center [167, 18] width 173 height 16
drag, startPoint x: 163, startPoint y: 15, endPoint x: 64, endPoint y: 21, distance: 99.2
click at [64, 21] on div "0937585007" at bounding box center [143, 18] width 287 height 22
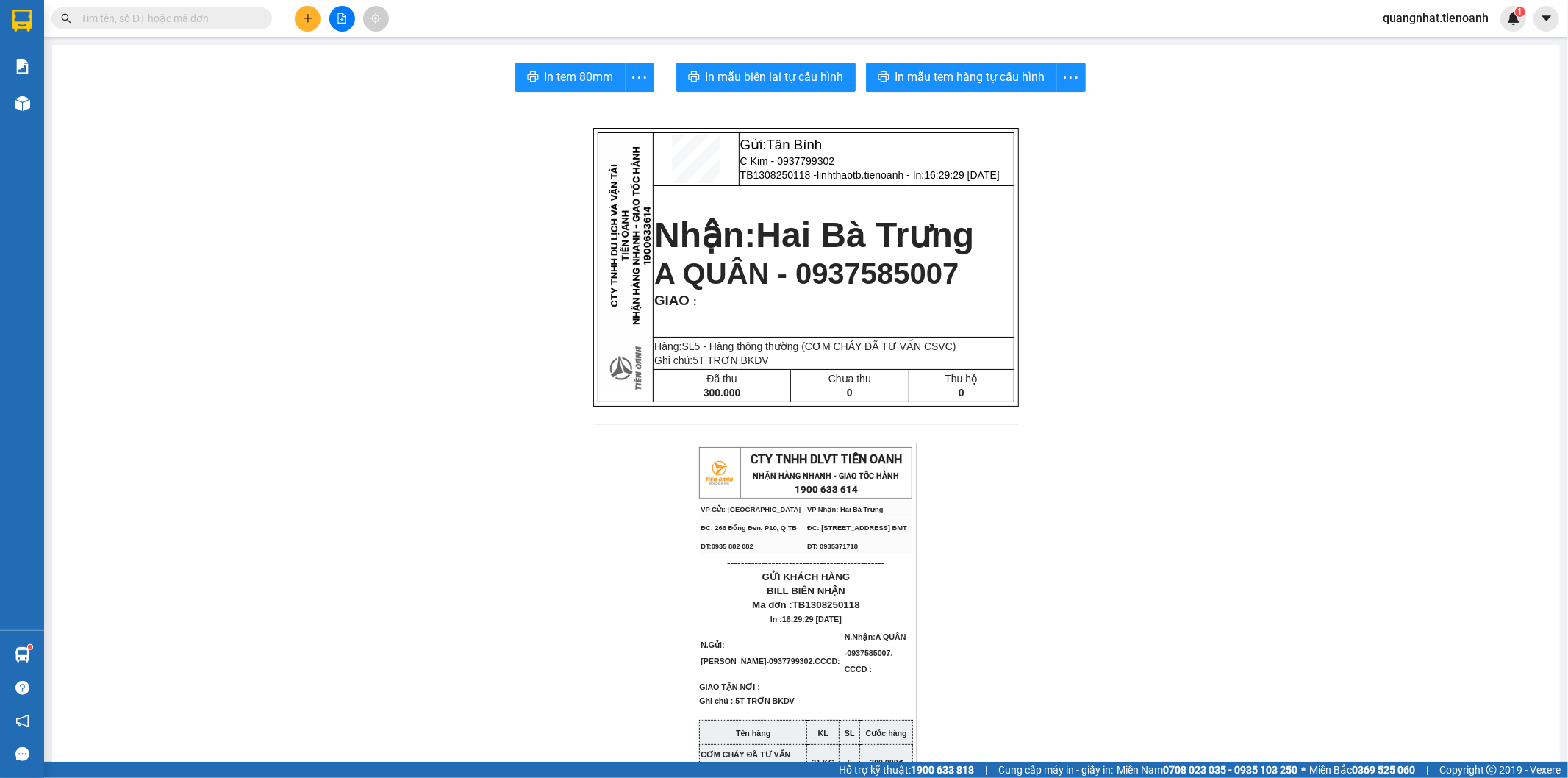
click at [167, 22] on input "text" at bounding box center [167, 18] width 173 height 16
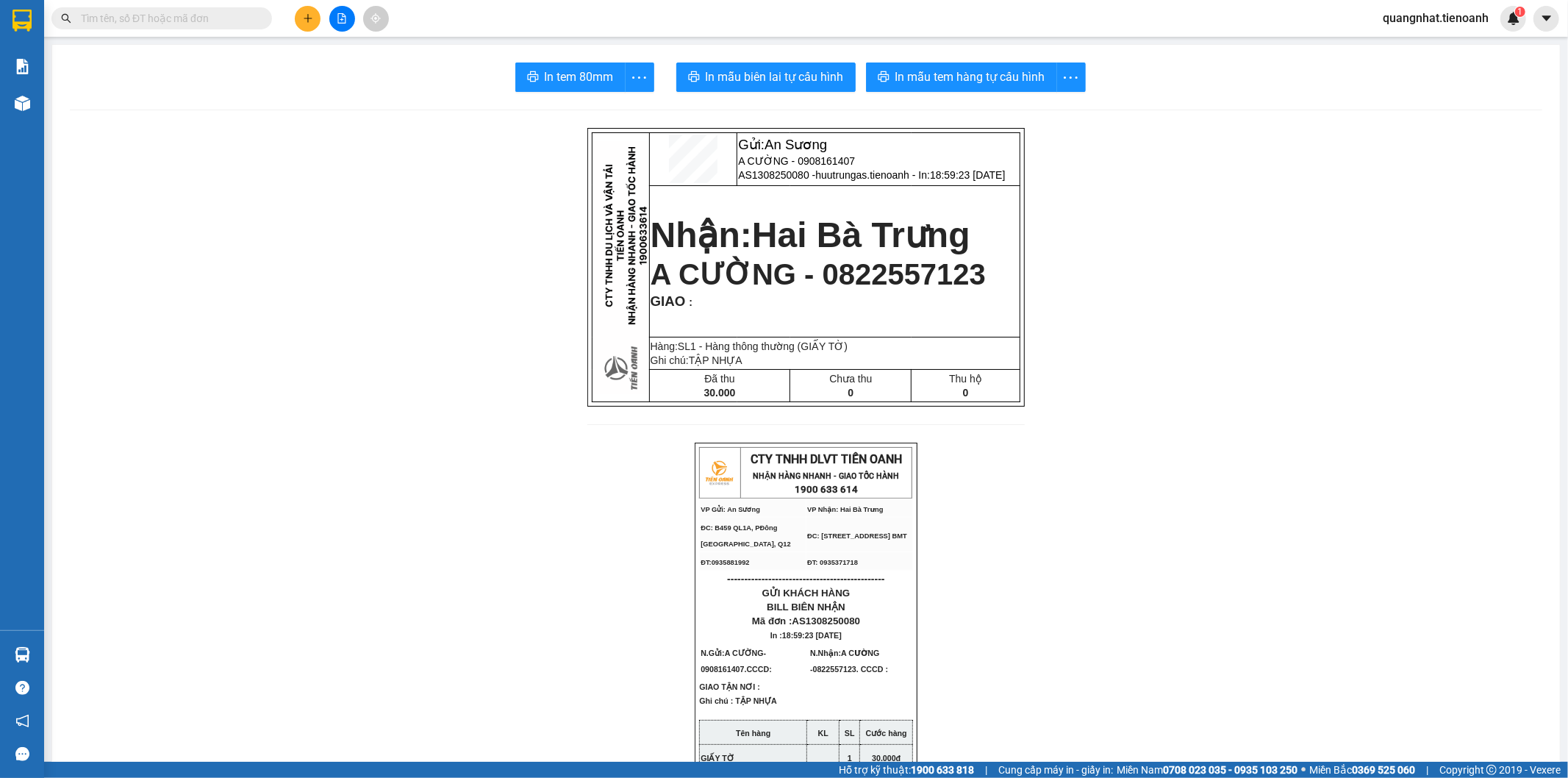
paste input "0822557123"
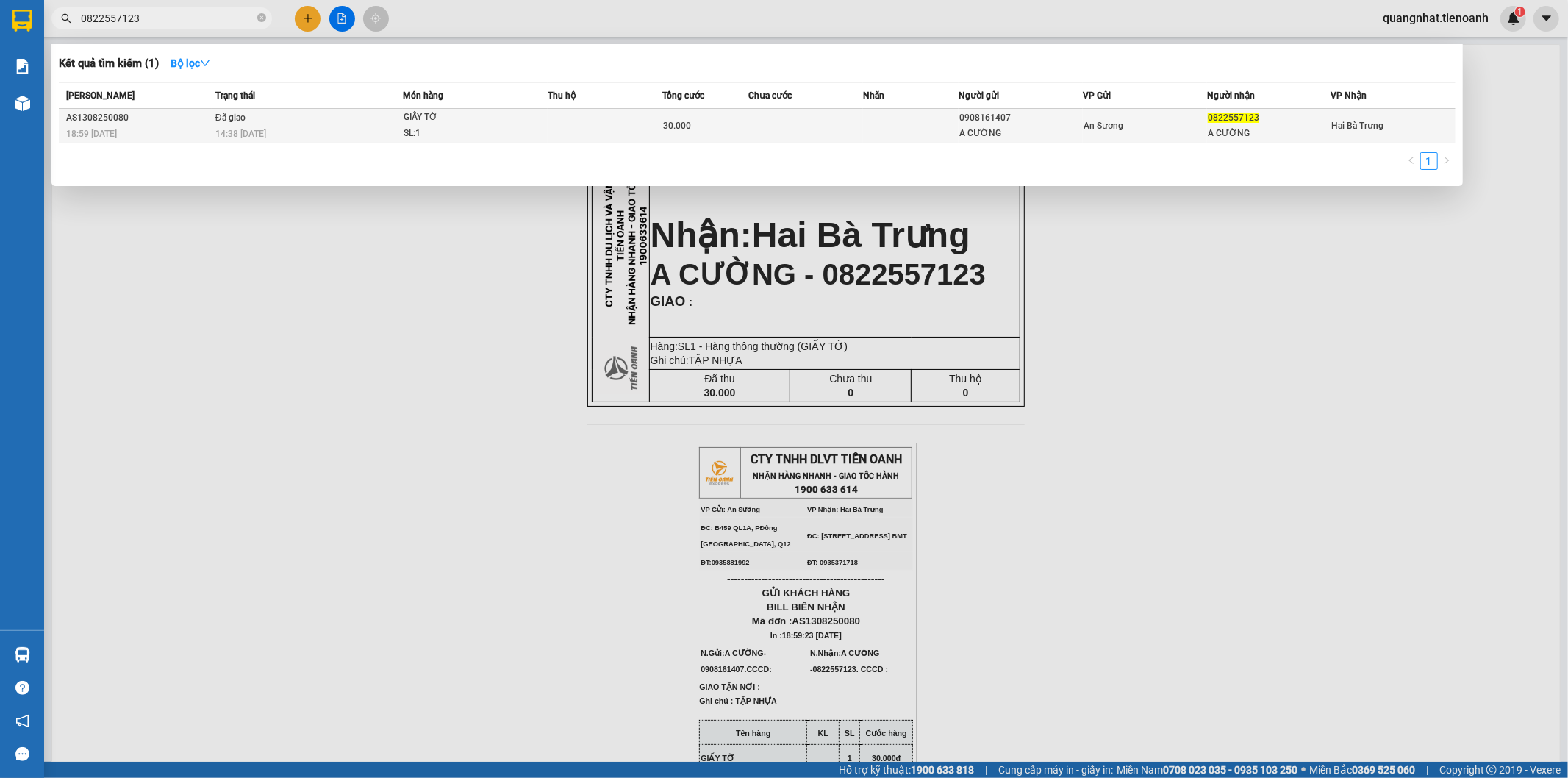
type input "0822557123"
click at [257, 114] on td "Đã giao 14:38 - 14/08" at bounding box center [307, 126] width 192 height 34
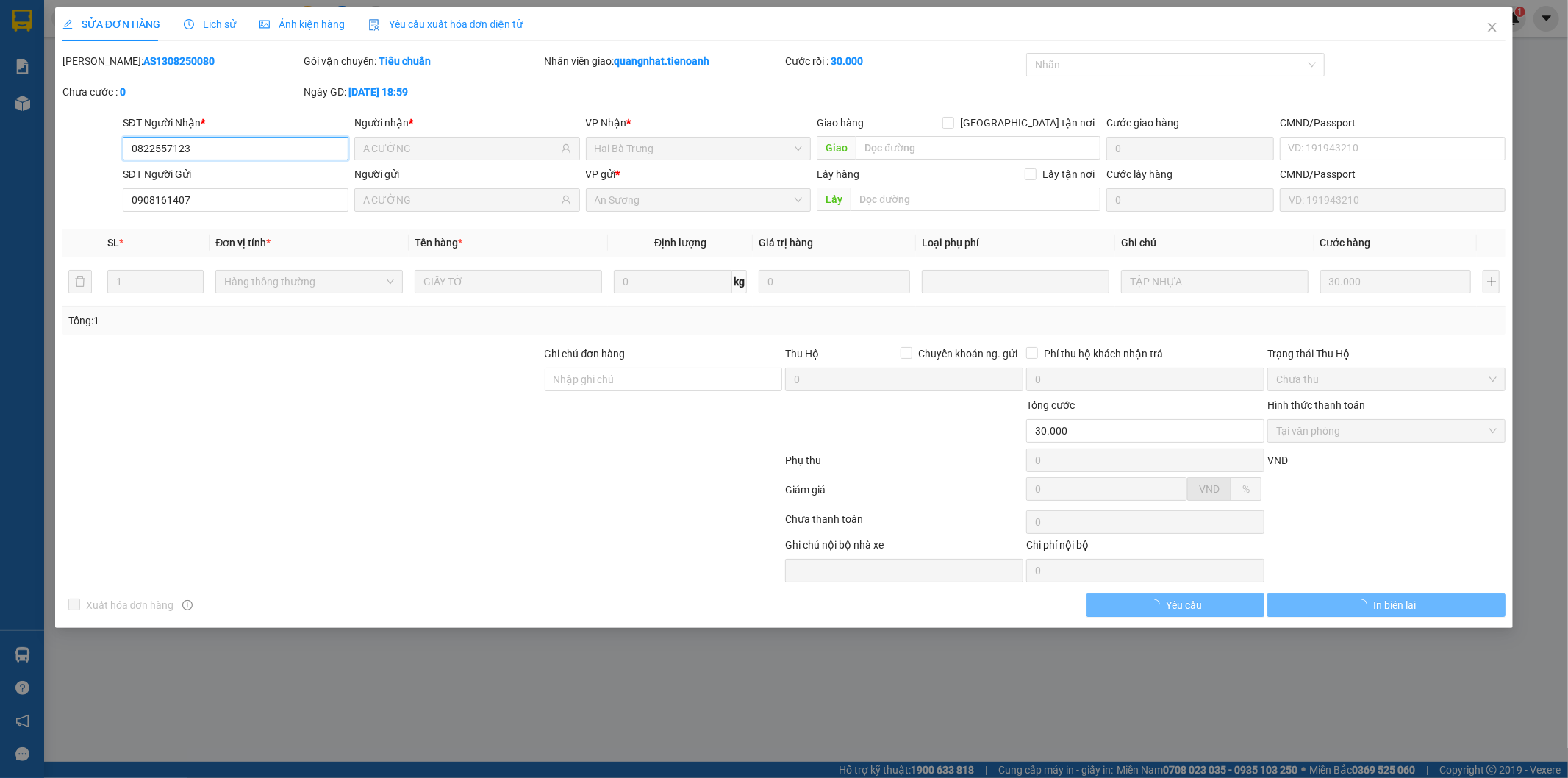
click at [186, 30] on span "Lịch sử" at bounding box center [209, 24] width 52 height 12
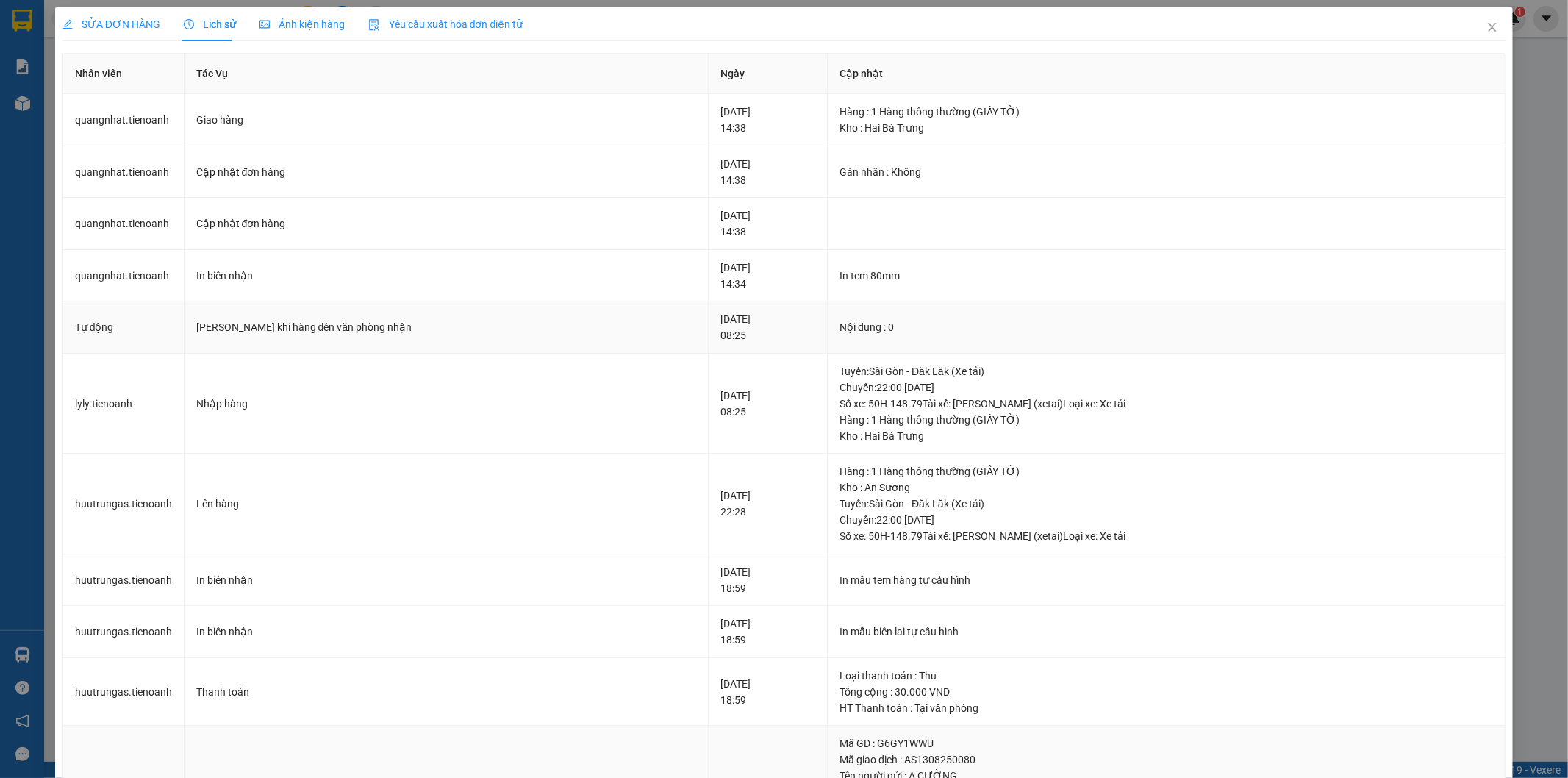
scroll to position [303, 0]
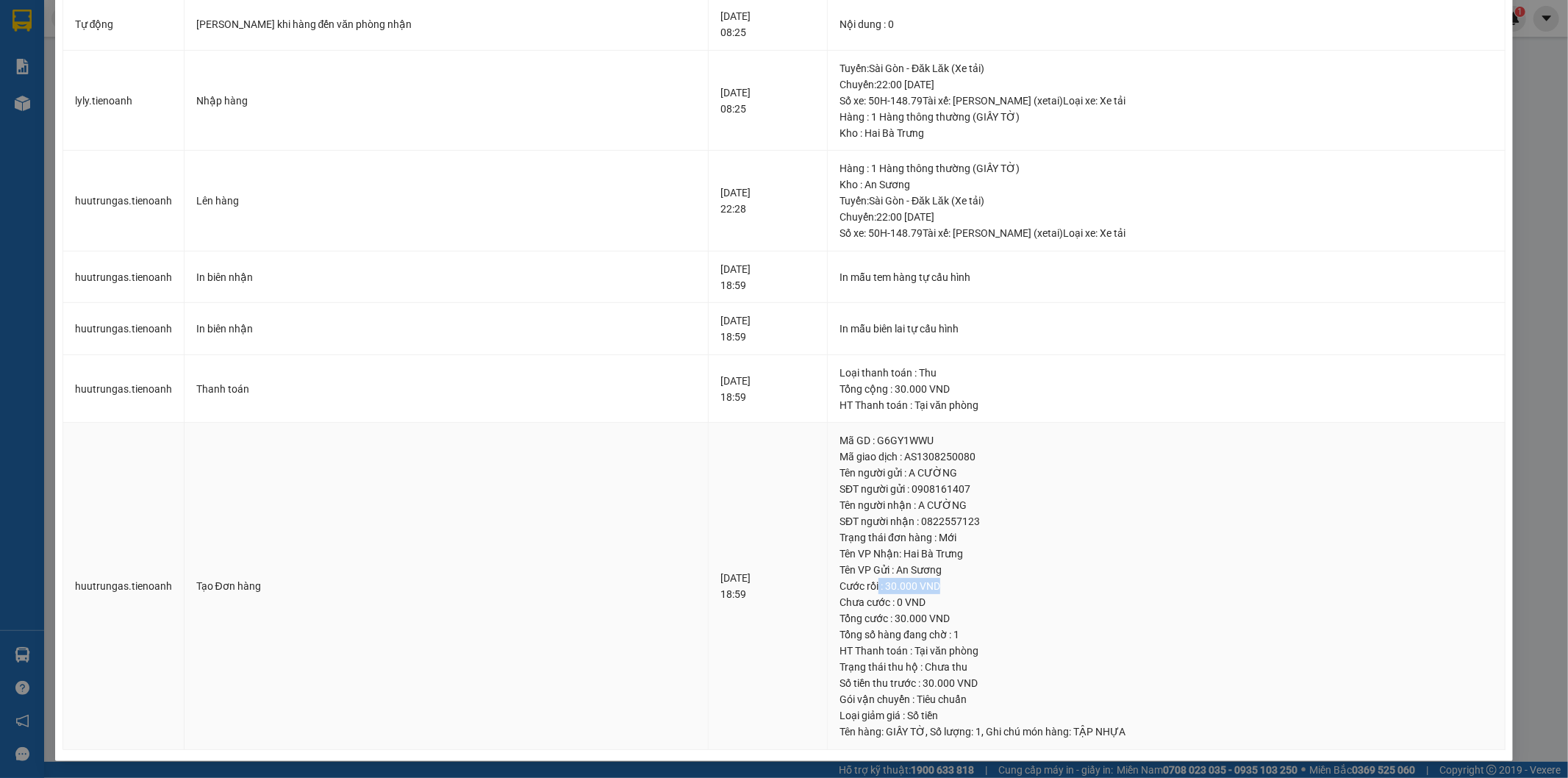
drag, startPoint x: 845, startPoint y: 588, endPoint x: 914, endPoint y: 584, distance: 69.1
click at [914, 584] on div "Cước rồi : 30.000 VND" at bounding box center [1167, 586] width 654 height 16
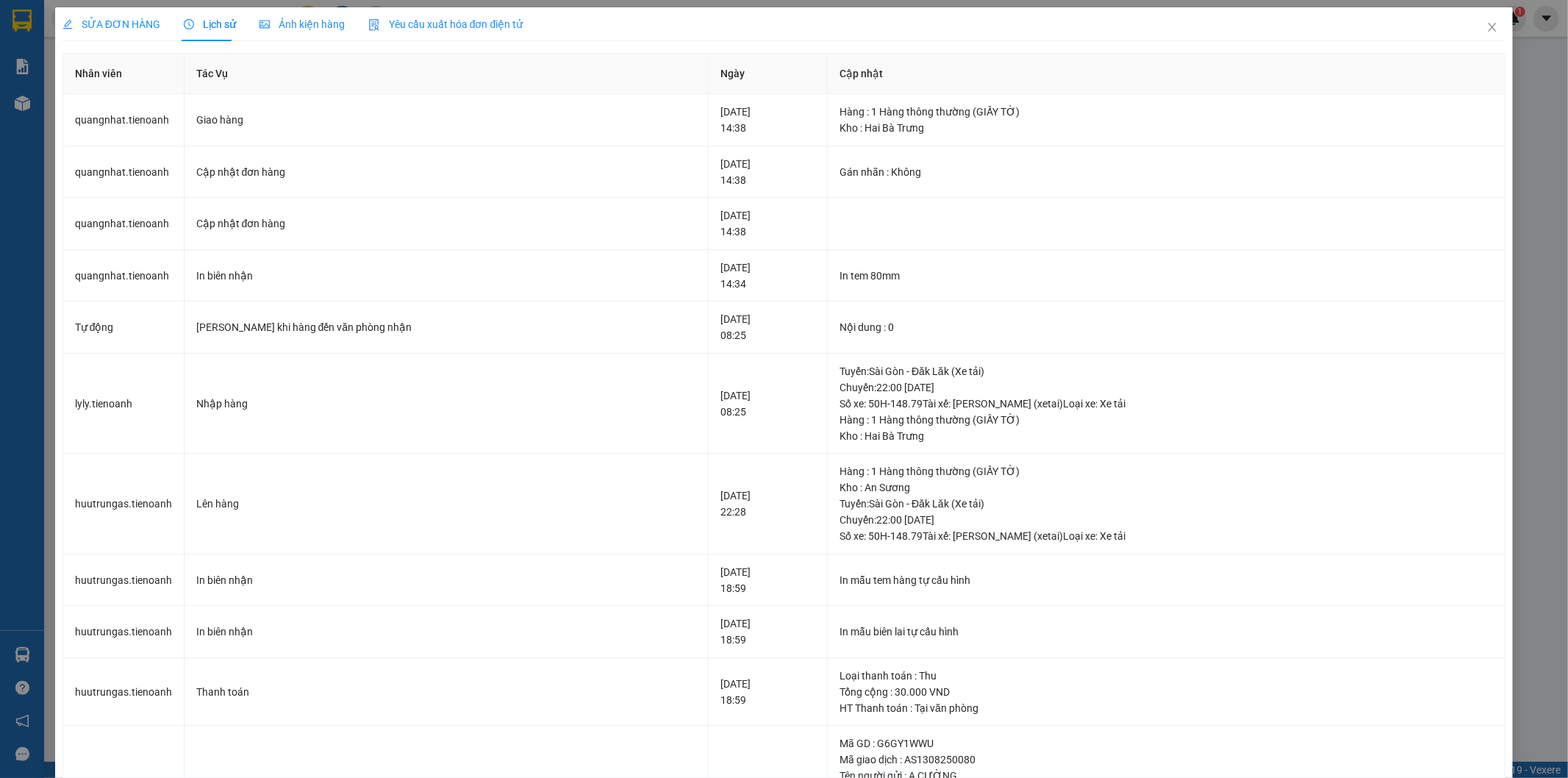
click at [103, 15] on div "SỬA ĐƠN HÀNG" at bounding box center [112, 24] width 98 height 34
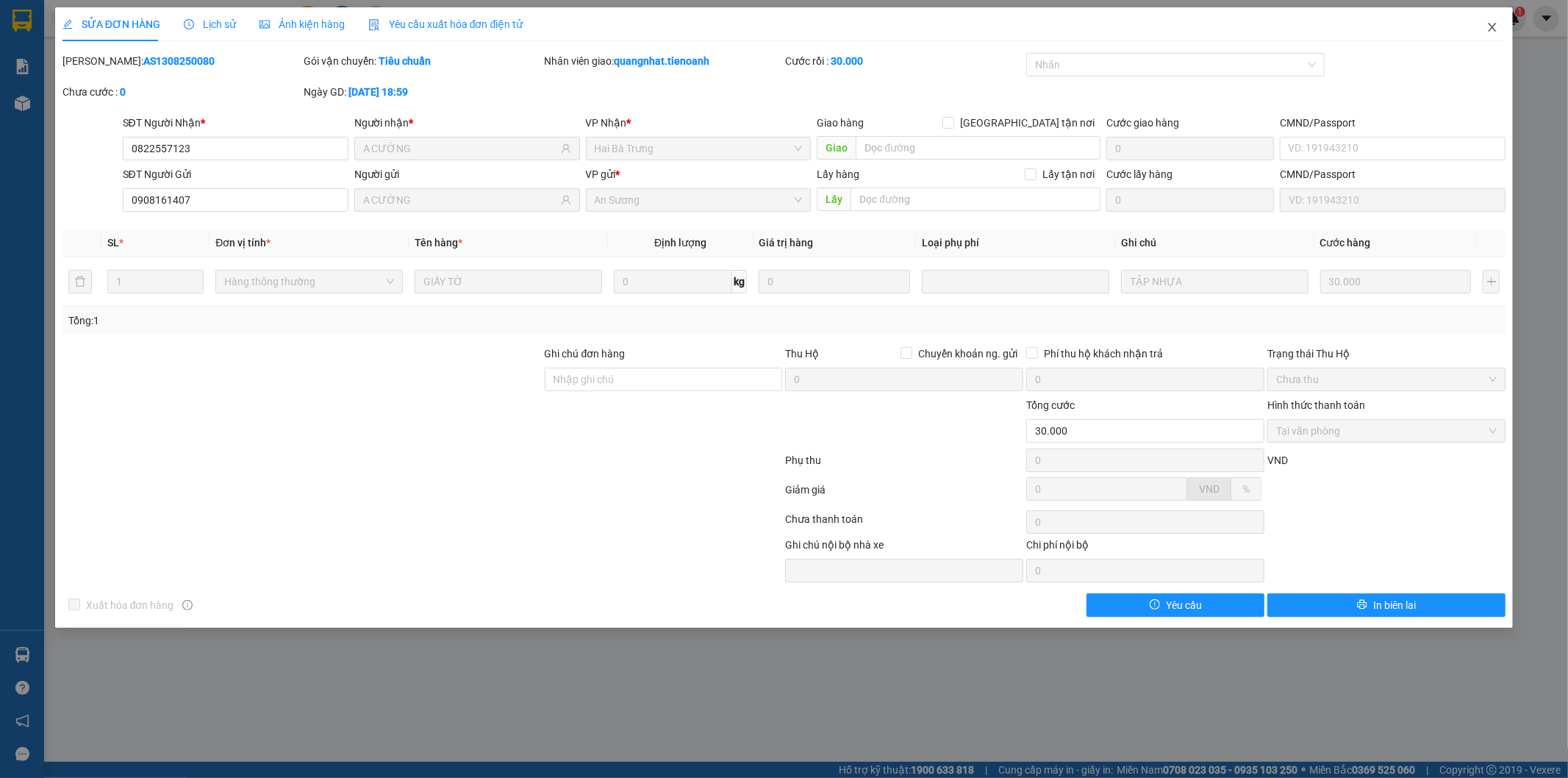
click at [1497, 34] on span "Close" at bounding box center [1492, 27] width 41 height 41
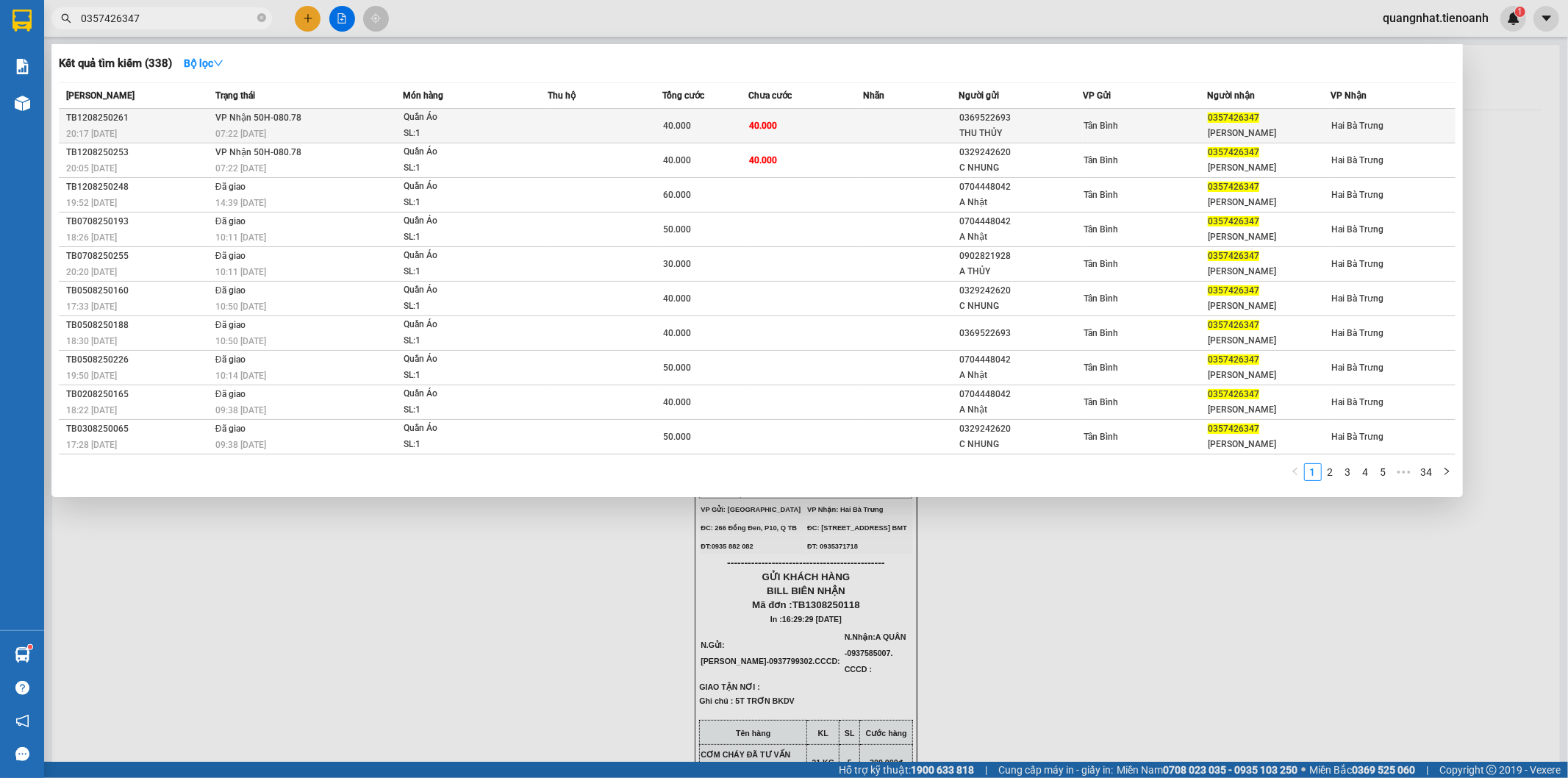
type input "0357426347"
click at [918, 121] on td at bounding box center [911, 126] width 95 height 34
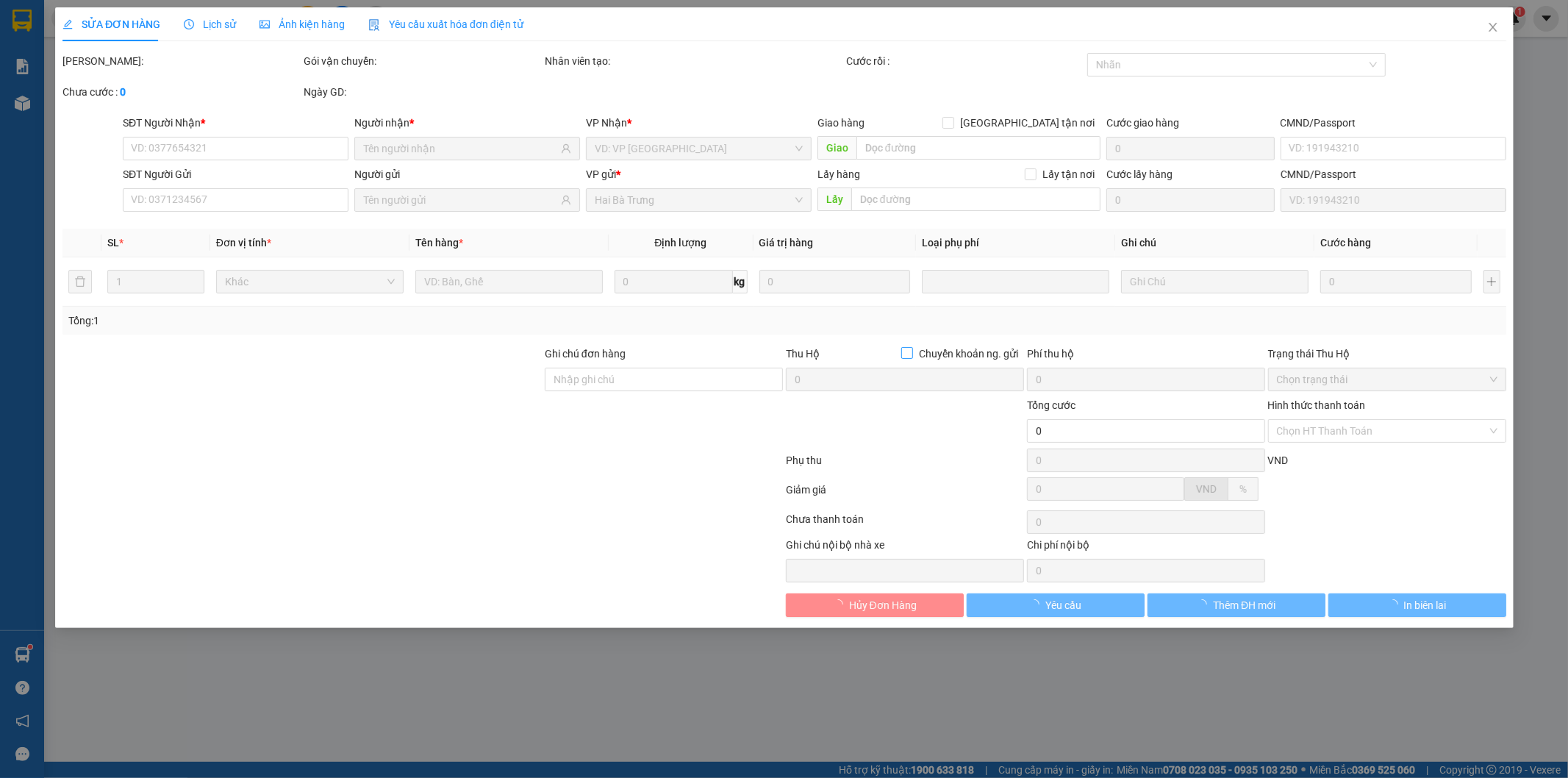
type input "0357426347"
type input "C TRINH"
type input "0369522693"
type input "THU THỦY"
type input "40.000"
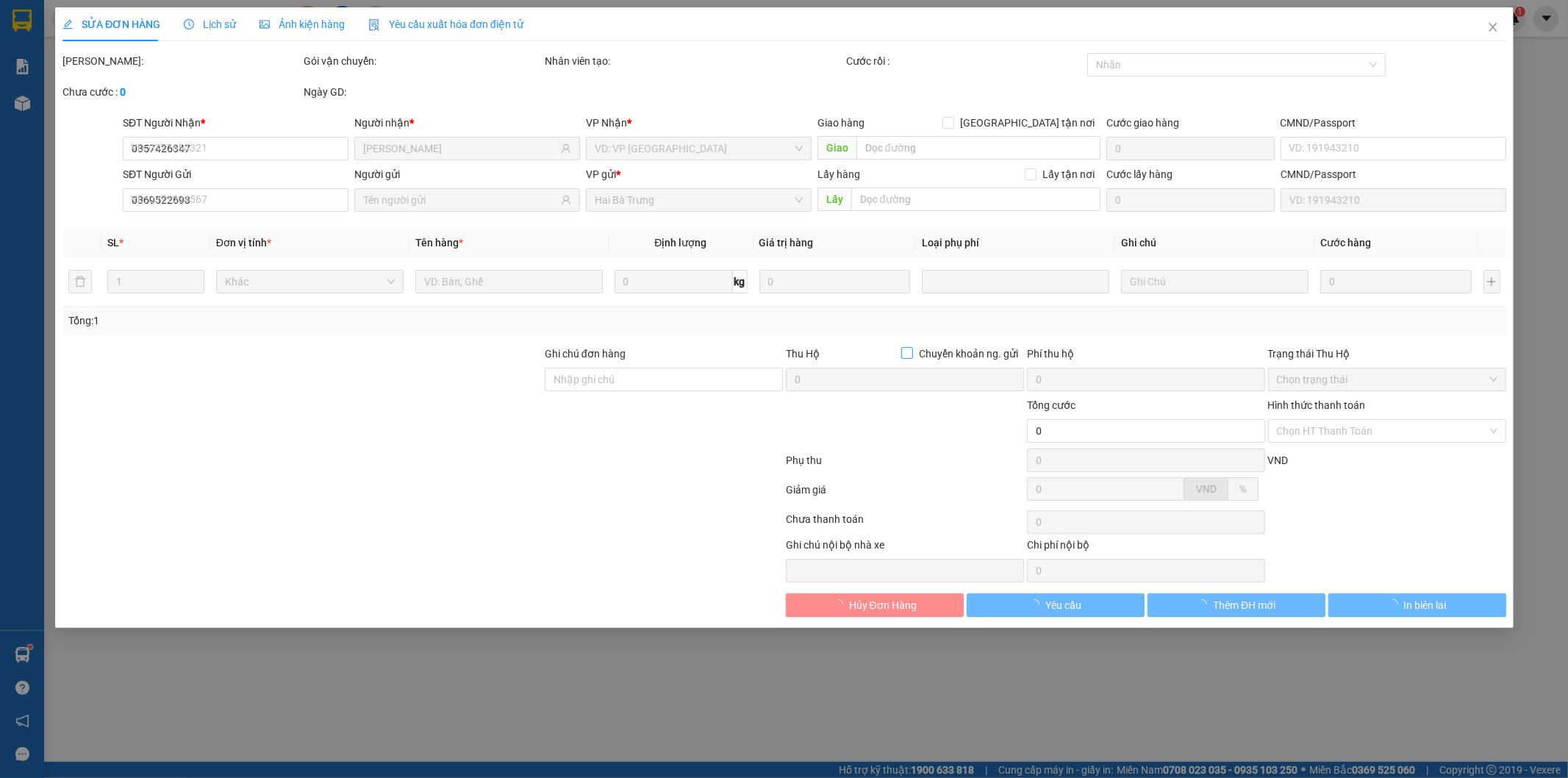
type input "40.000"
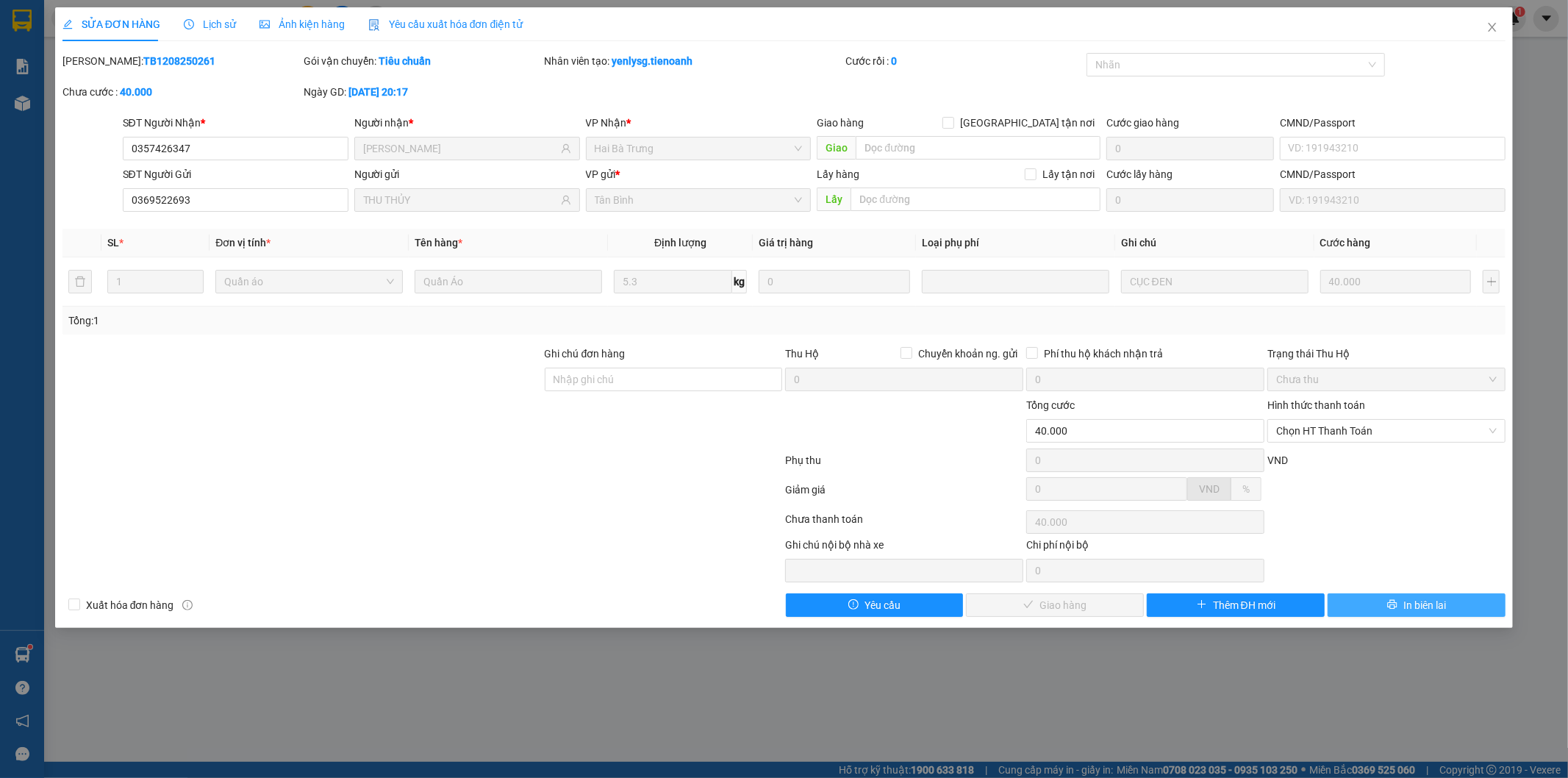
click at [1420, 612] on span "In biên lai" at bounding box center [1425, 606] width 43 height 16
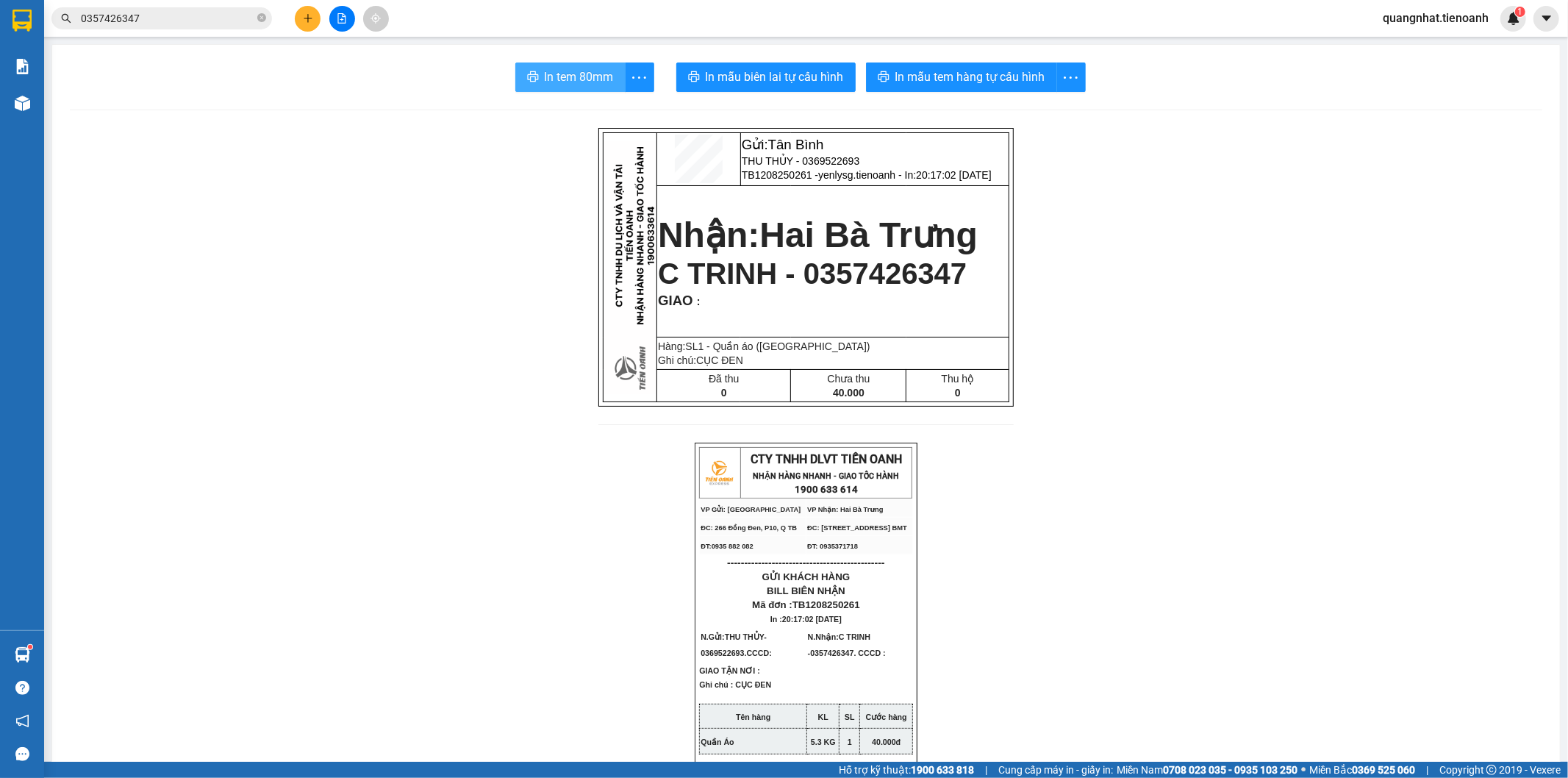
click at [588, 79] on span "In tem 80mm" at bounding box center [579, 76] width 69 height 18
click at [156, 23] on input "0357426347" at bounding box center [167, 18] width 173 height 16
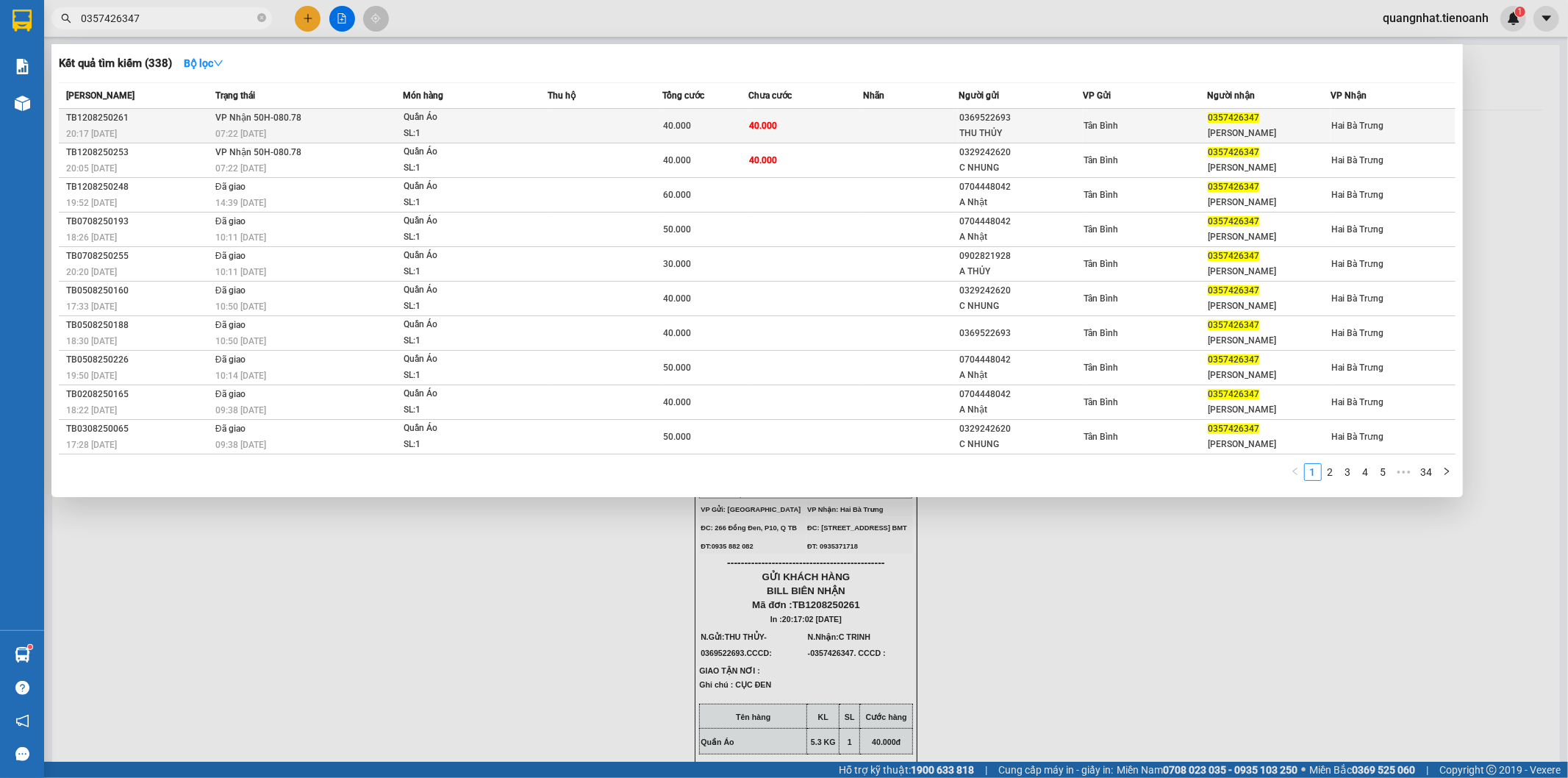
click at [798, 123] on td "40.000" at bounding box center [805, 126] width 114 height 34
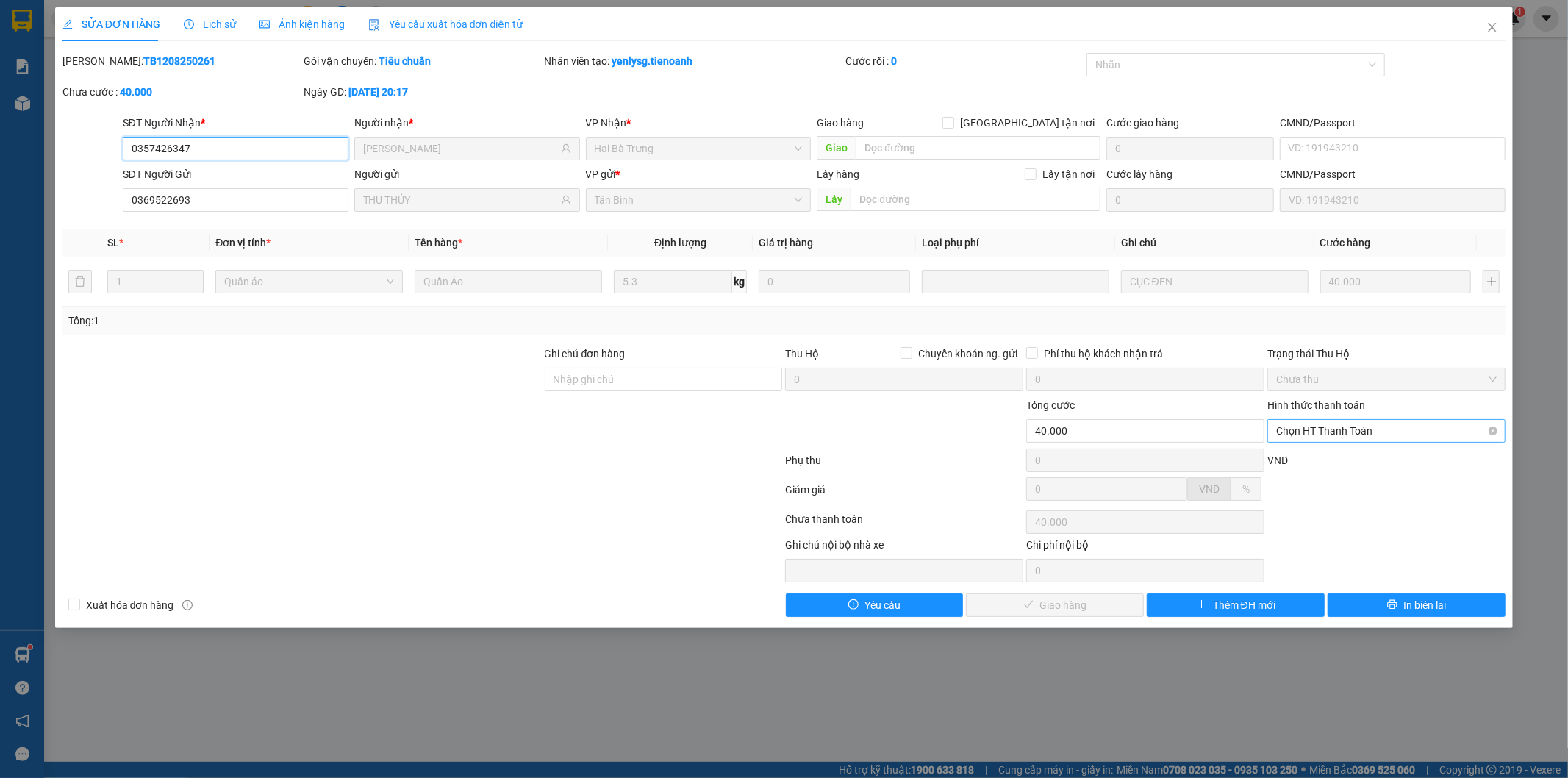
click at [1332, 429] on span "Chọn HT Thanh Toán" at bounding box center [1386, 430] width 221 height 22
click at [1318, 452] on div "Tại văn phòng" at bounding box center [1387, 460] width 221 height 16
type input "0"
click at [1059, 606] on span "Giao hàng" at bounding box center [1063, 606] width 47 height 16
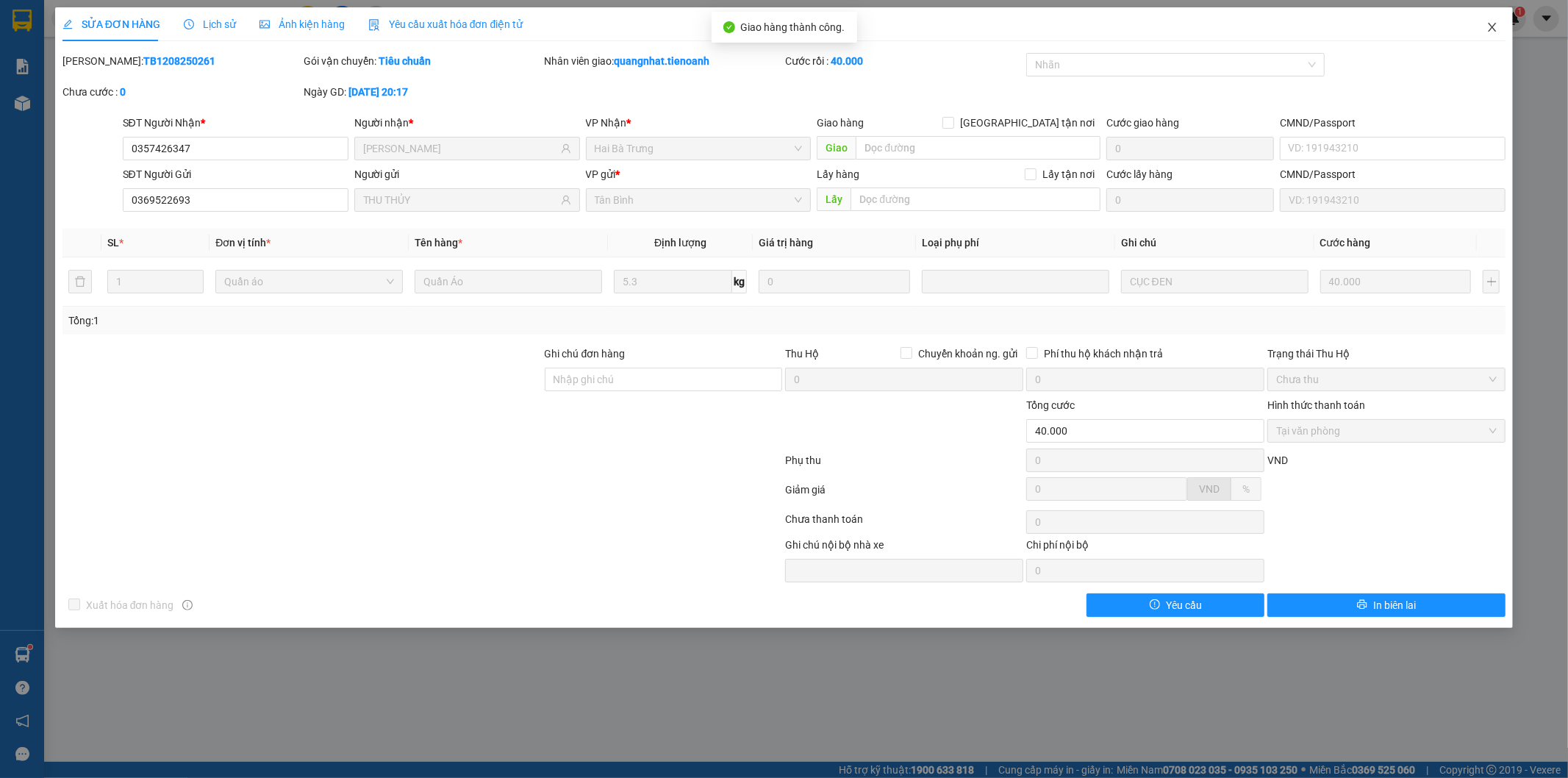
click at [1488, 28] on icon "close" at bounding box center [1492, 26] width 12 height 12
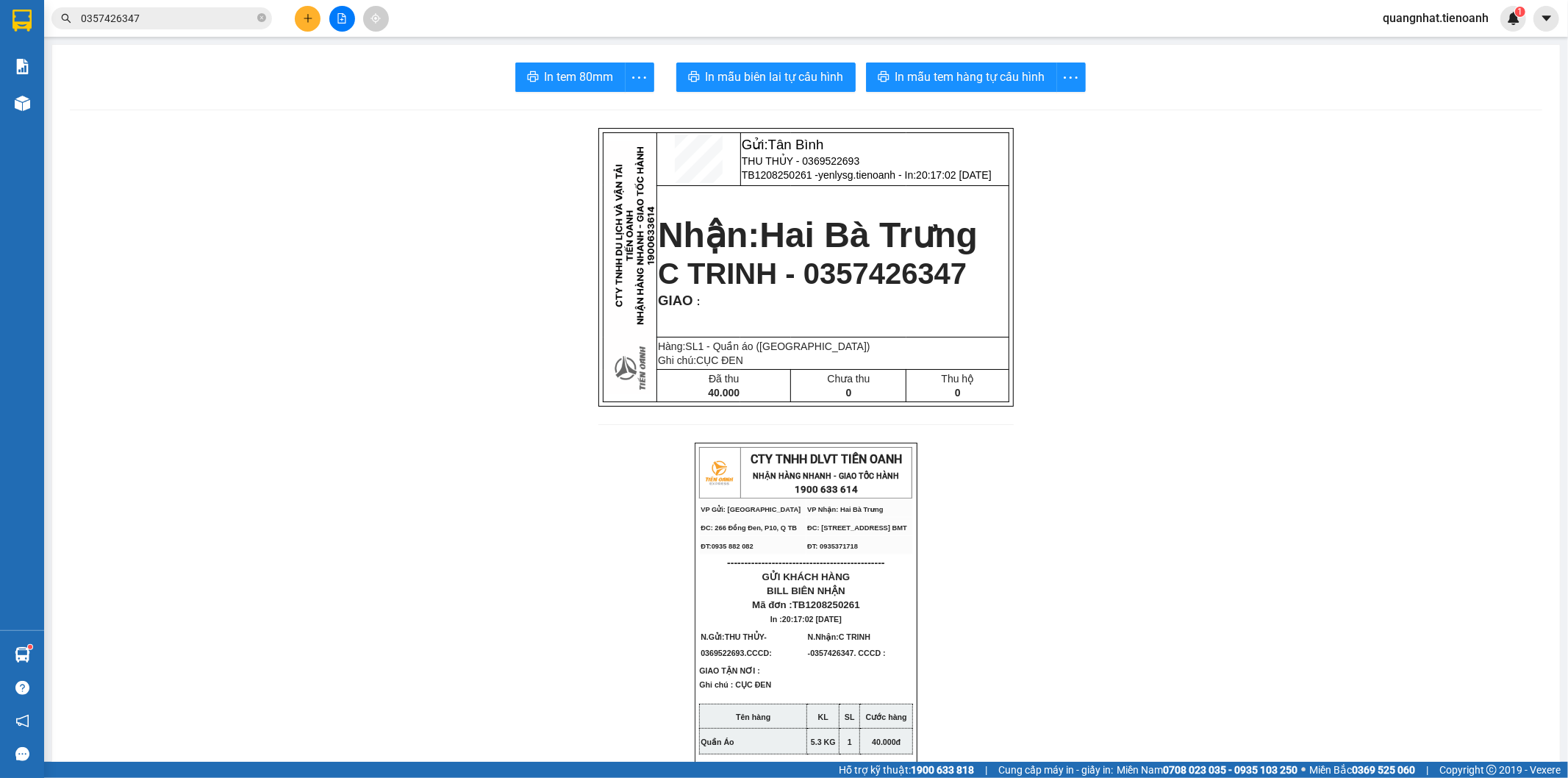
click at [172, 10] on input "0357426347" at bounding box center [167, 18] width 173 height 16
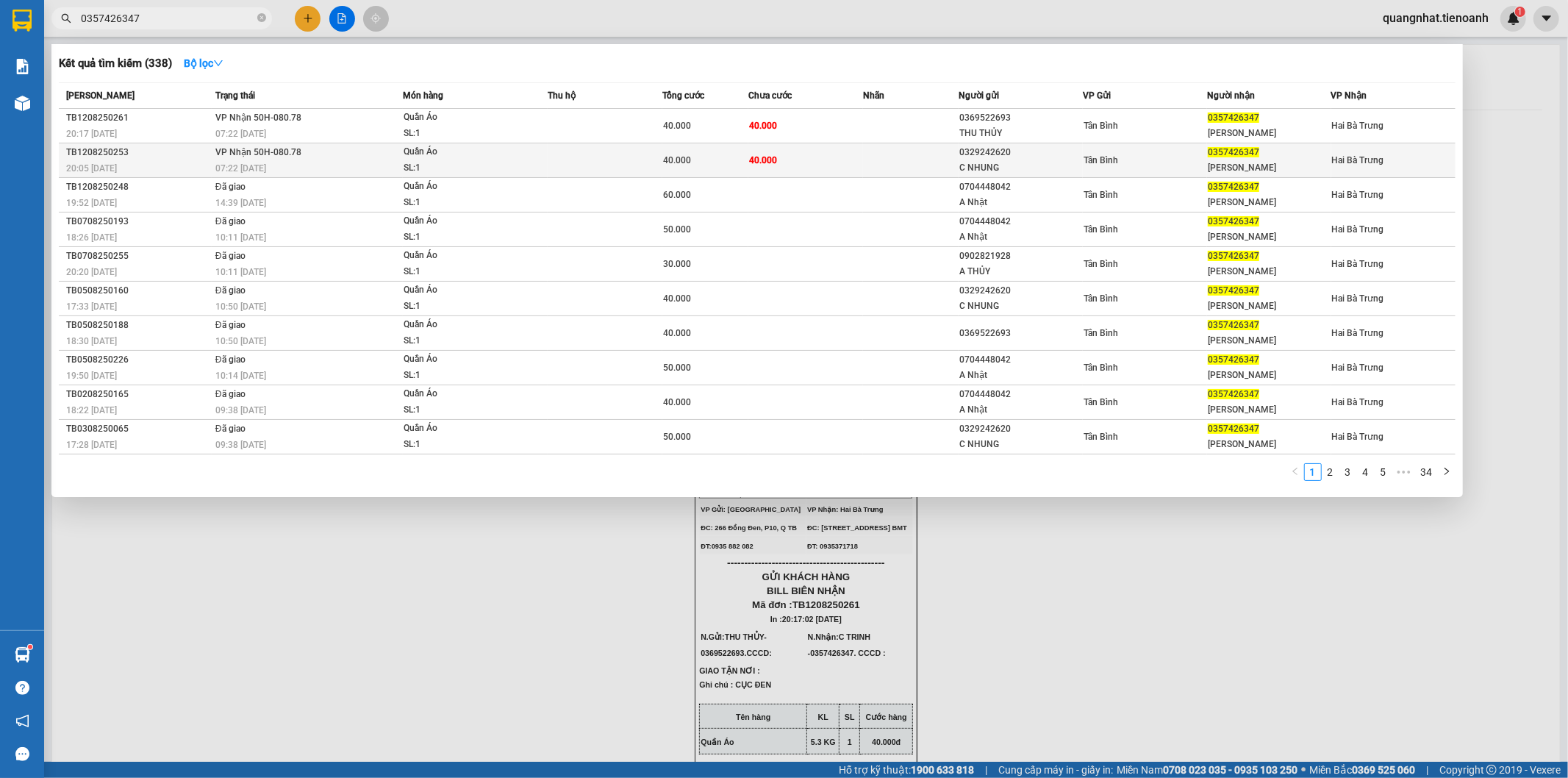
click at [774, 159] on span "40.000" at bounding box center [763, 160] width 28 height 10
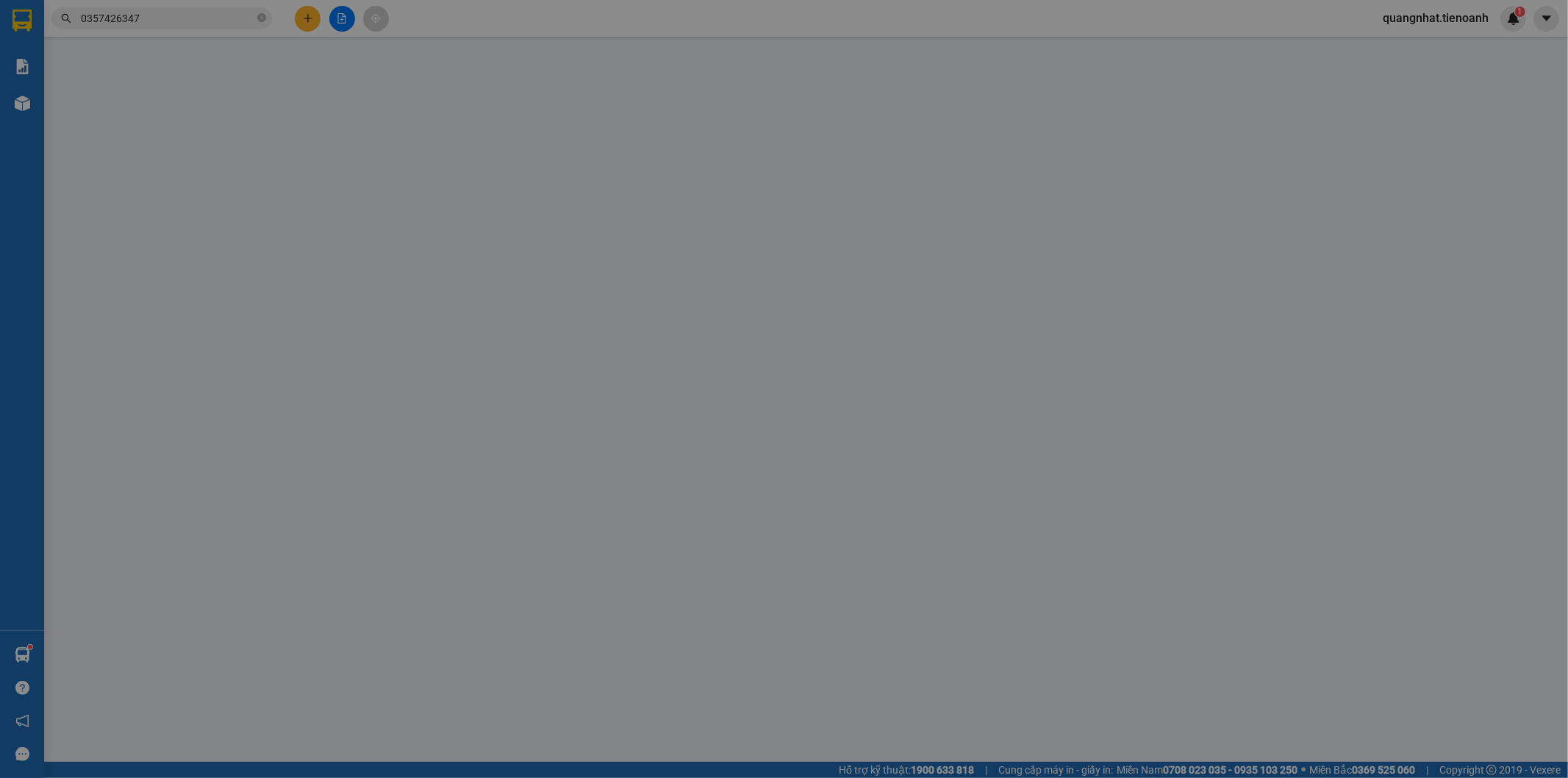
type input "0357426347"
type input "[PERSON_NAME]"
type input "0329242620"
type input "C NHUNG"
type input "40.000"
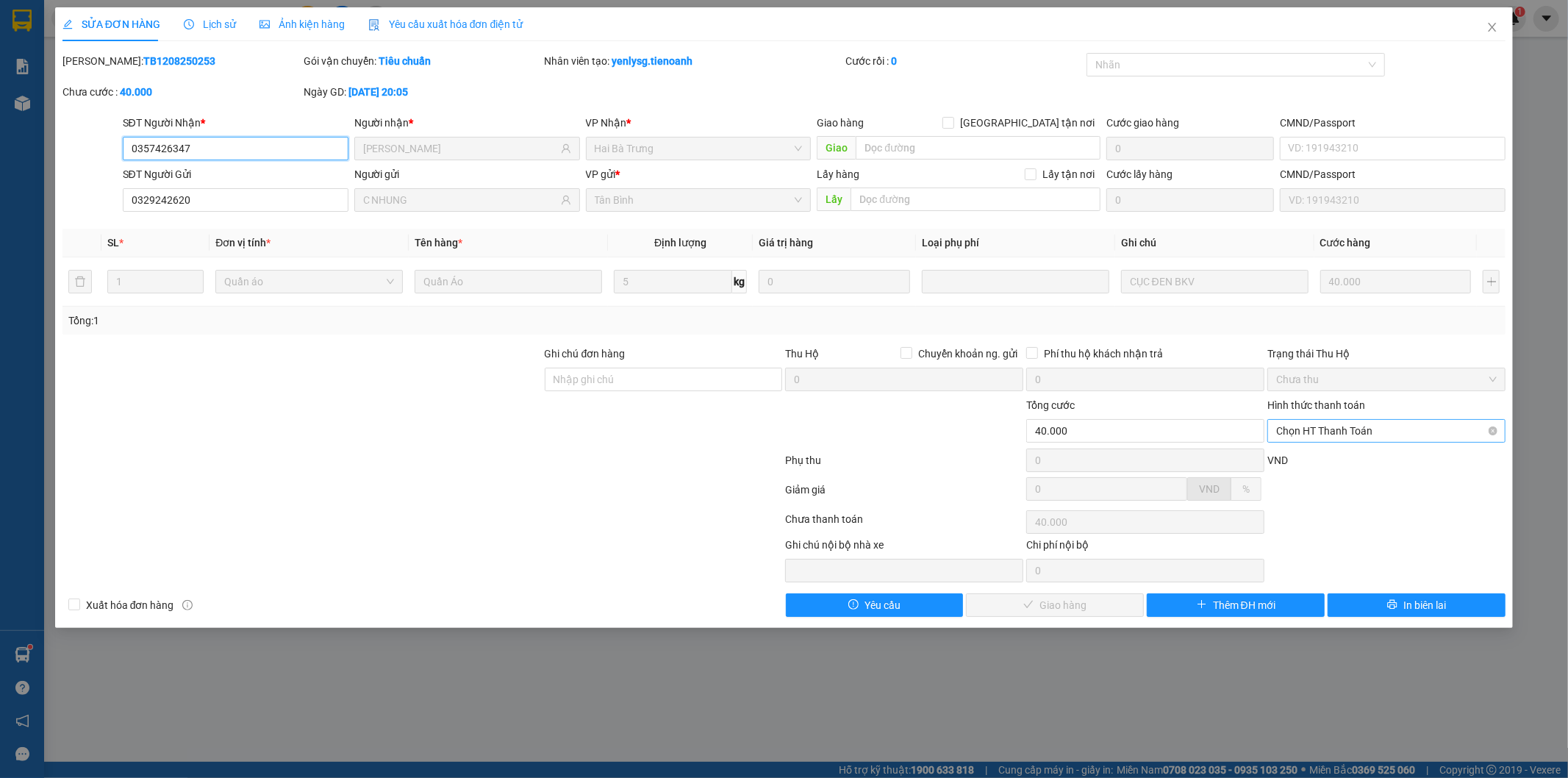
click at [1356, 431] on span "Chọn HT Thanh Toán" at bounding box center [1386, 430] width 221 height 22
click at [1353, 454] on div "Tại văn phòng" at bounding box center [1387, 460] width 221 height 16
type input "0"
click at [1072, 610] on span "Giao hàng" at bounding box center [1063, 606] width 47 height 16
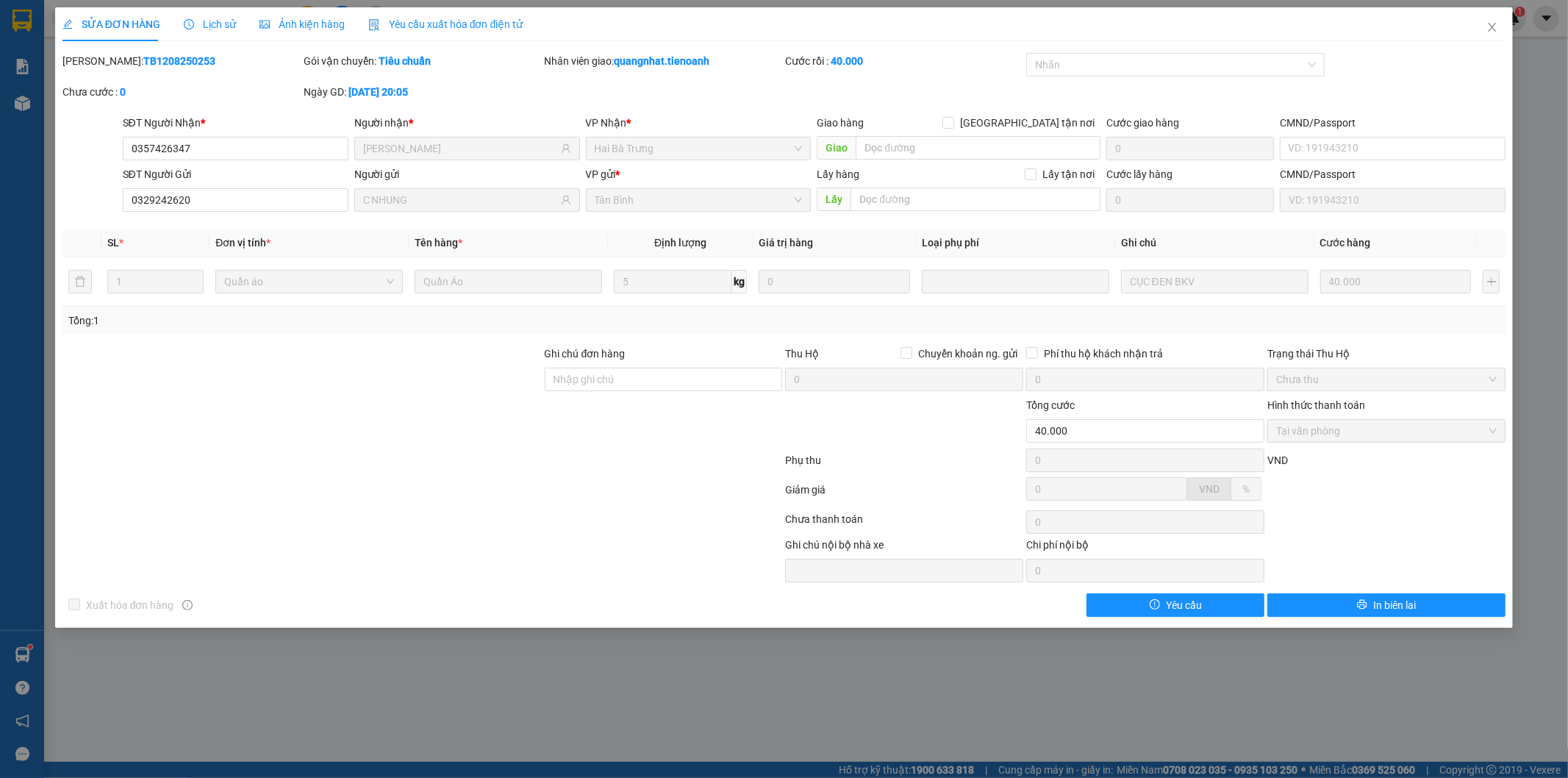
click at [809, 663] on div "SỬA ĐƠN HÀNG Lịch sử Ảnh kiện hàng Yêu cầu xuất hóa đơn điện tử Total Paid Fee …" at bounding box center [784, 389] width 1568 height 778
click at [1495, 27] on icon "close" at bounding box center [1492, 26] width 12 height 12
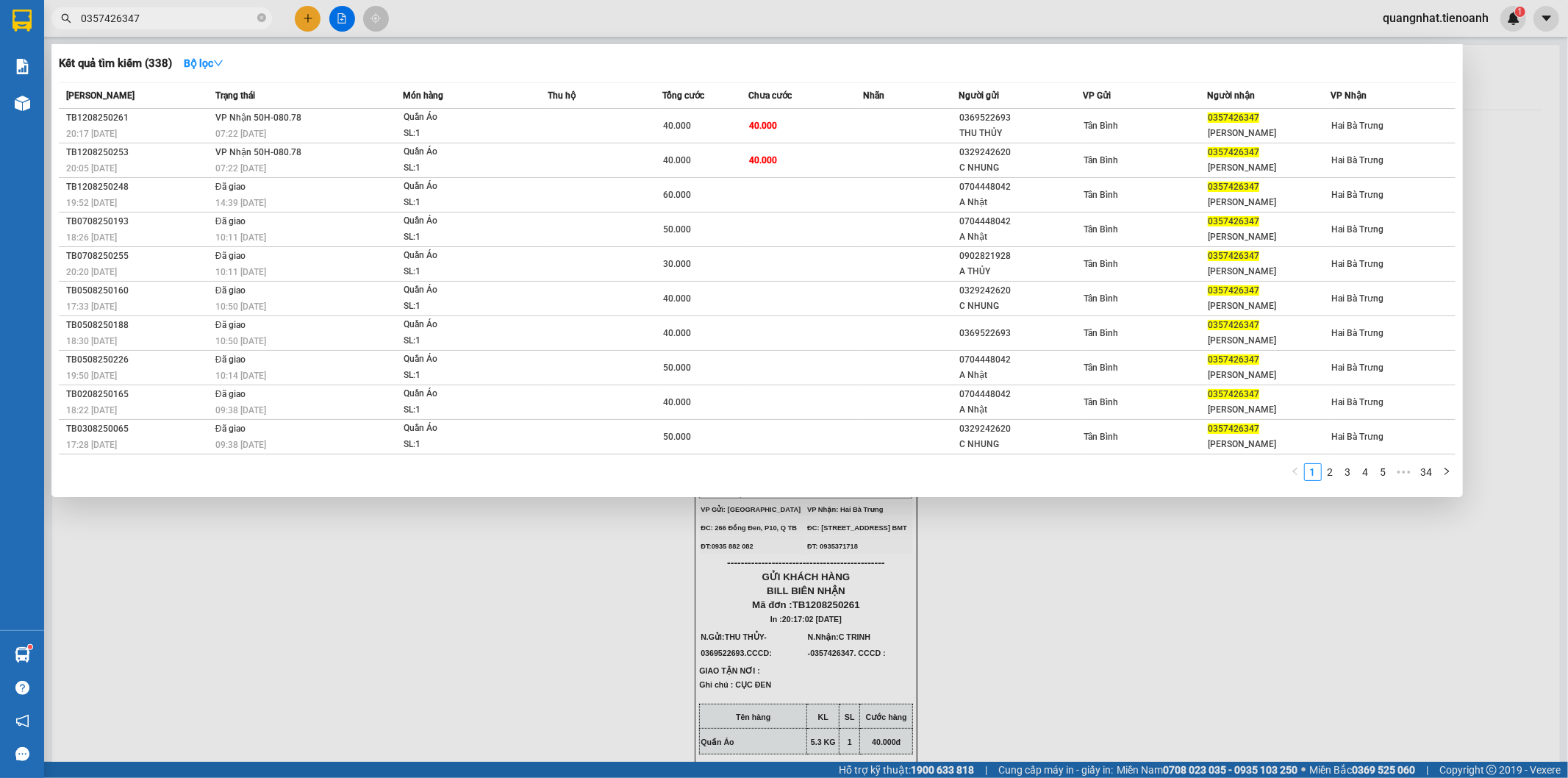
drag, startPoint x: 157, startPoint y: 18, endPoint x: 37, endPoint y: 14, distance: 120.1
click at [37, 14] on section "Kết quả tìm kiếm ( 338 ) Bộ lọc Mã ĐH Trạng thái Món hàng Thu hộ Tổng cước Chưa…" at bounding box center [784, 389] width 1568 height 778
click at [505, 633] on div at bounding box center [784, 389] width 1568 height 778
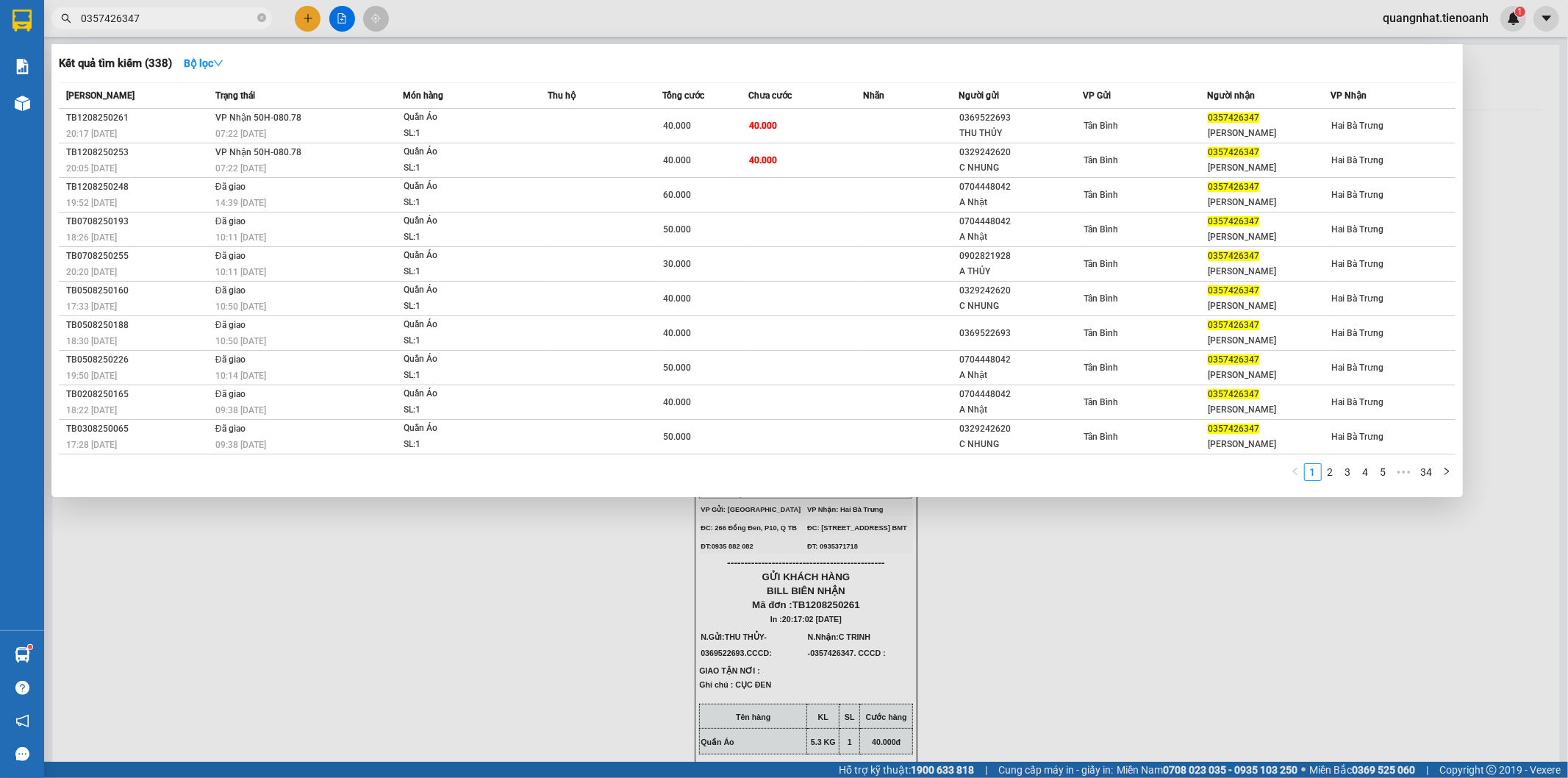
click at [145, 21] on input "0357426347" at bounding box center [167, 18] width 173 height 16
drag, startPoint x: 142, startPoint y: 23, endPoint x: 79, endPoint y: 21, distance: 63.0
click at [79, 21] on span "0357426347" at bounding box center [162, 18] width 221 height 22
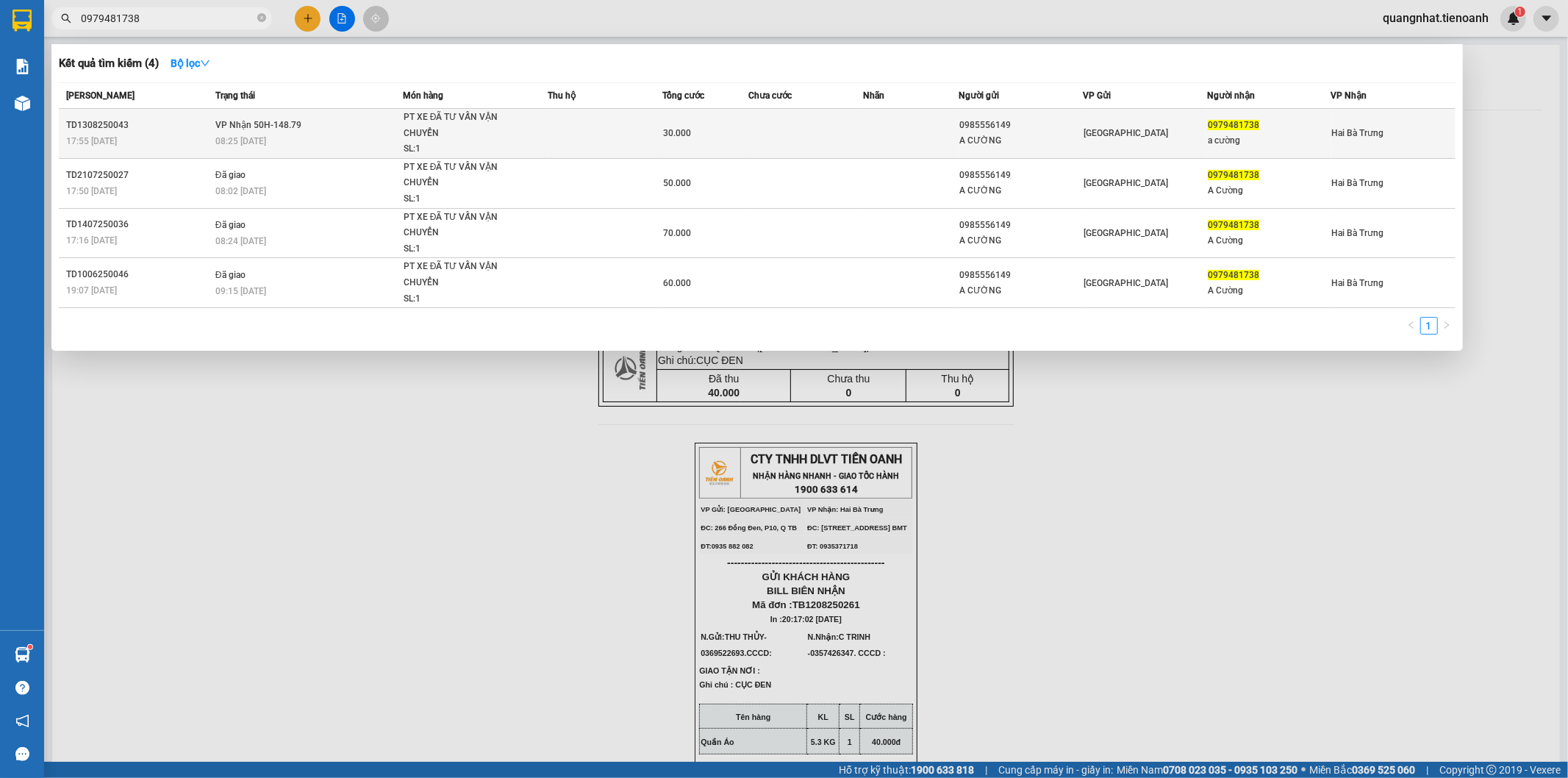
type input "0979481738"
click at [1238, 130] on div "0979481738" at bounding box center [1268, 125] width 123 height 15
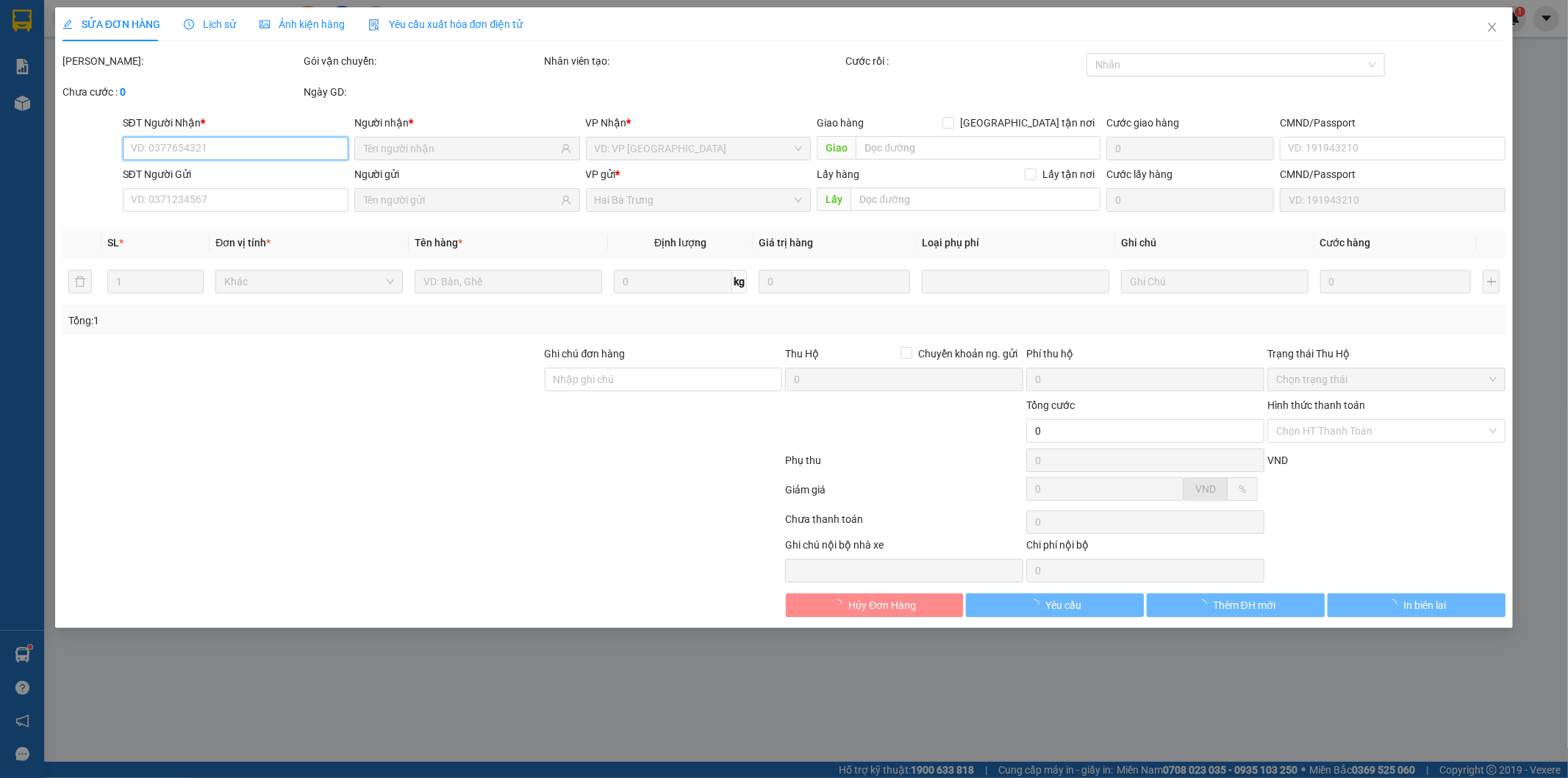
type input "0979481738"
type input "a cường"
type input "0985556149"
type input "A CƯỜNG"
type input "30.000"
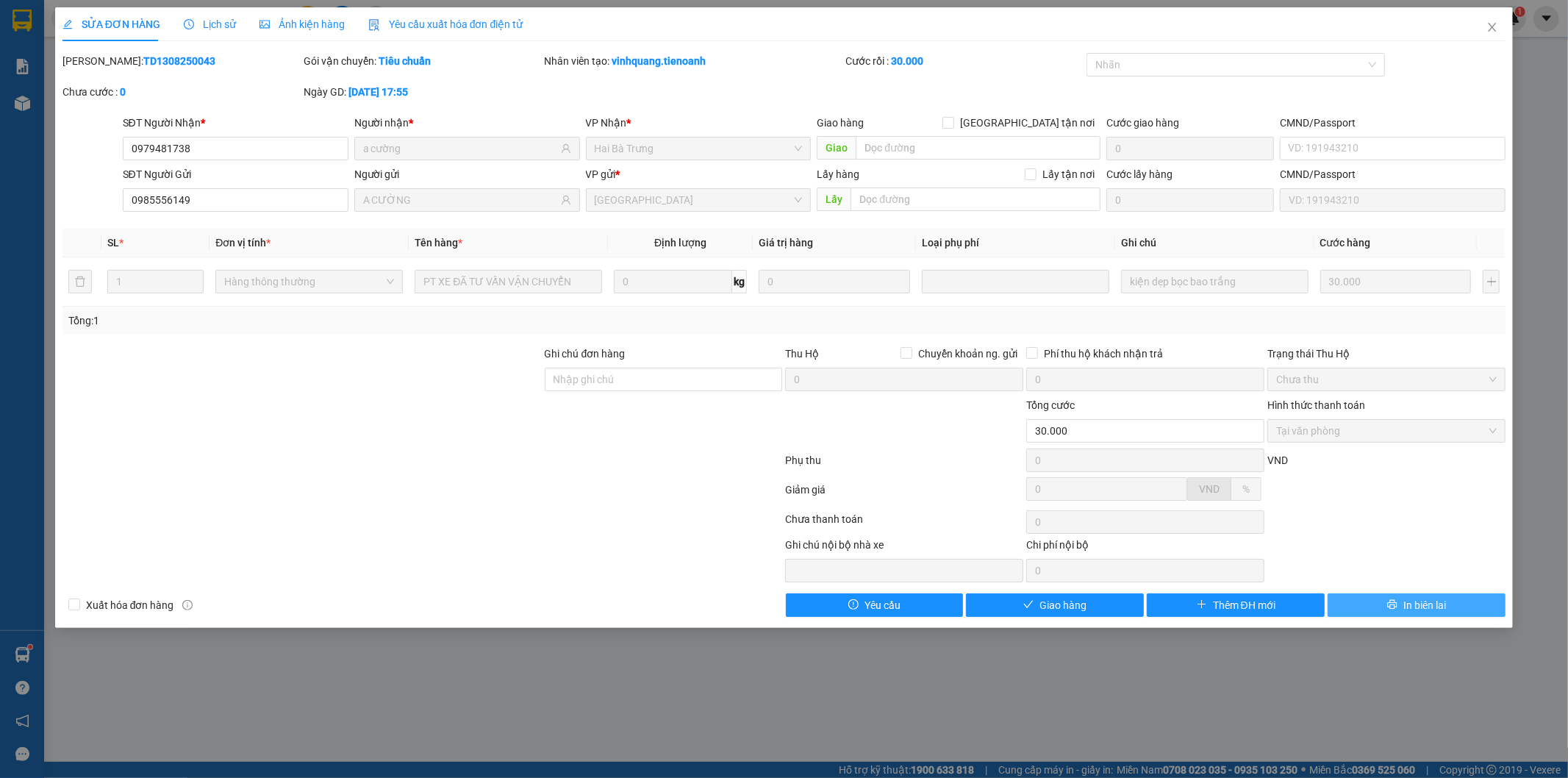
click at [1454, 611] on button "In biên lai" at bounding box center [1416, 605] width 178 height 24
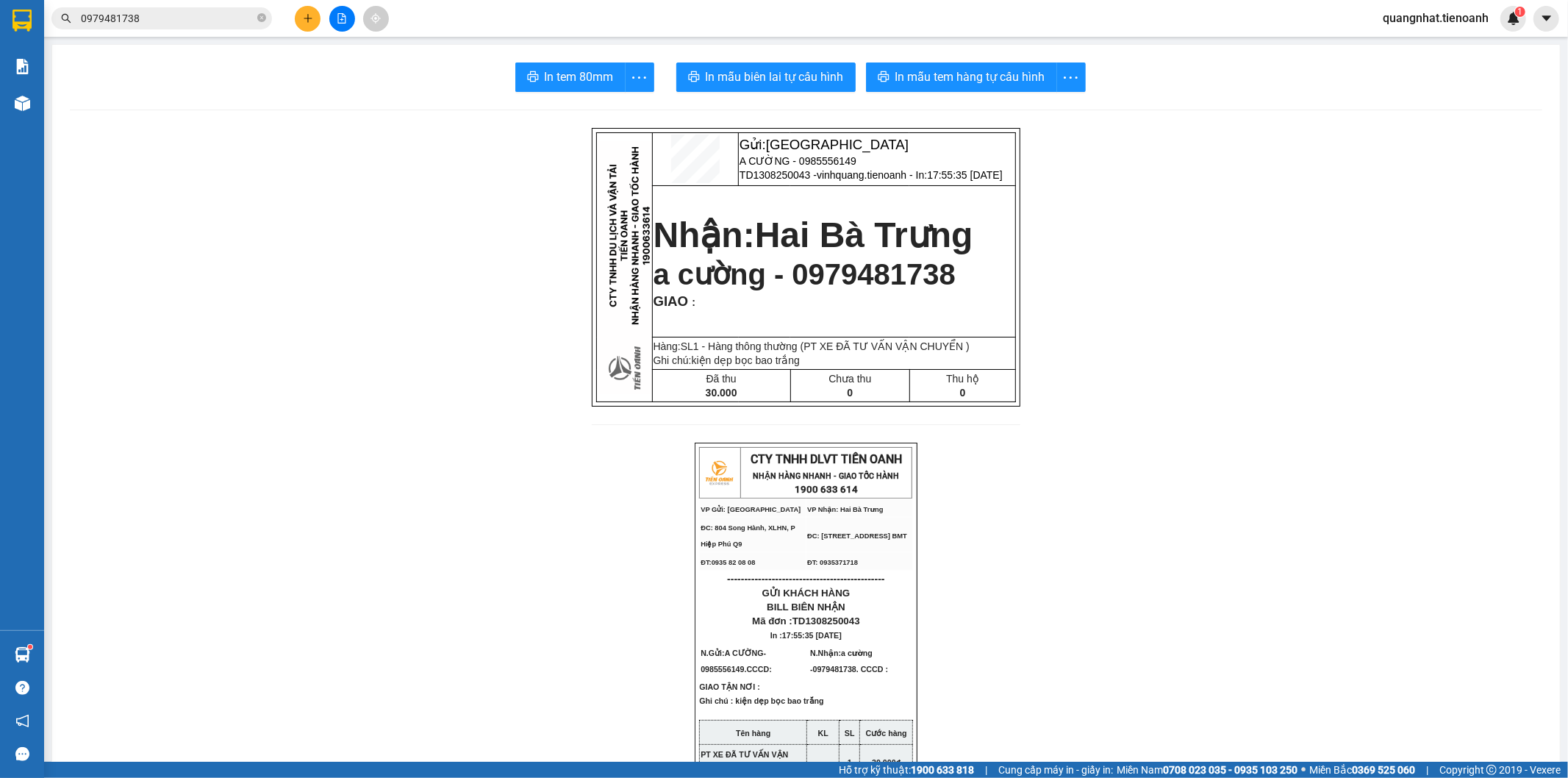
click at [787, 281] on span "a cường - 0979481738" at bounding box center [804, 274] width 302 height 33
copy span "0979481738"
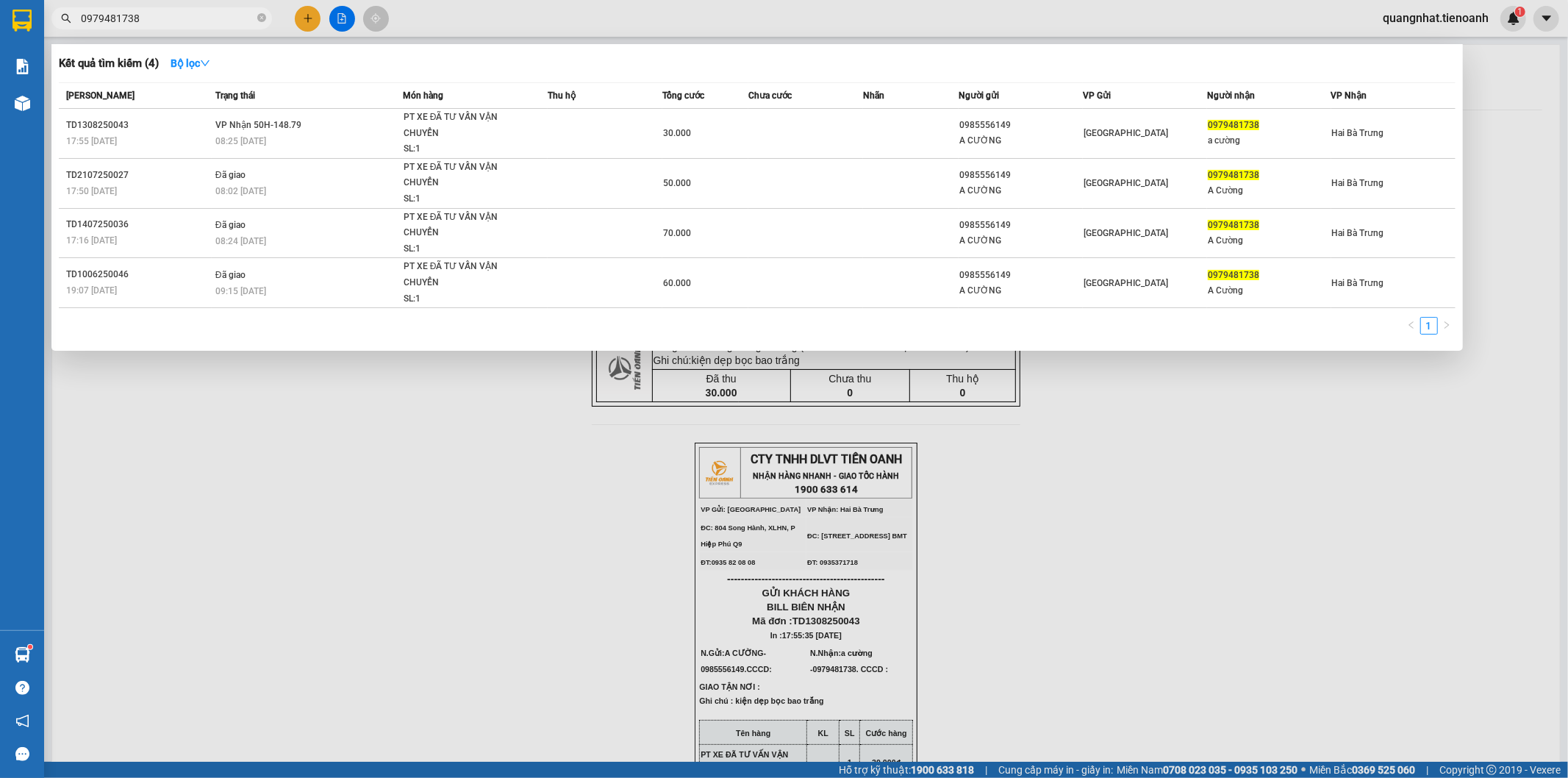
click at [145, 17] on input "0979481738" at bounding box center [167, 18] width 173 height 16
paste input "0979481738"
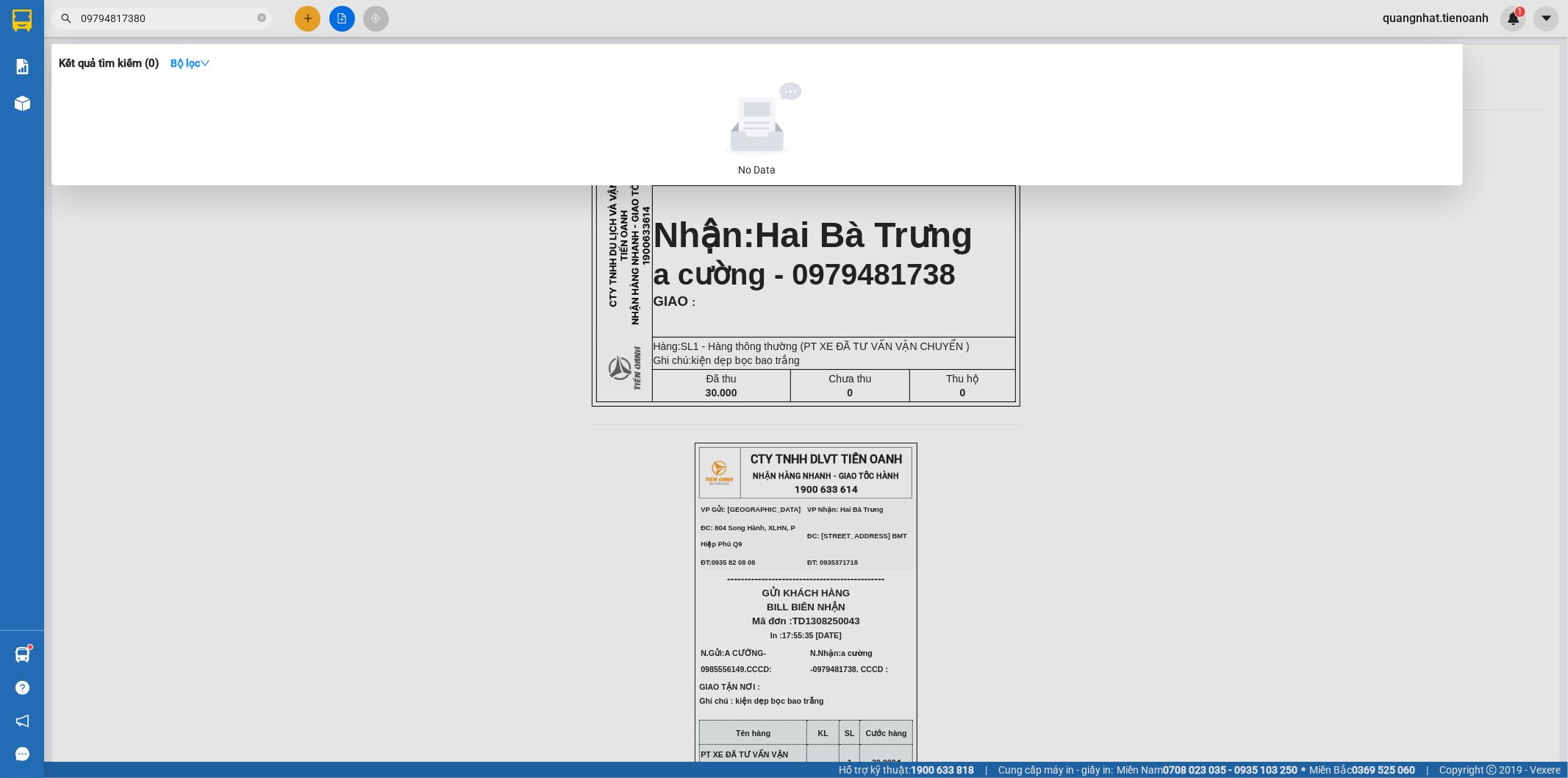
click at [162, 19] on input "09794817380" at bounding box center [167, 18] width 173 height 16
type input "0979481738"
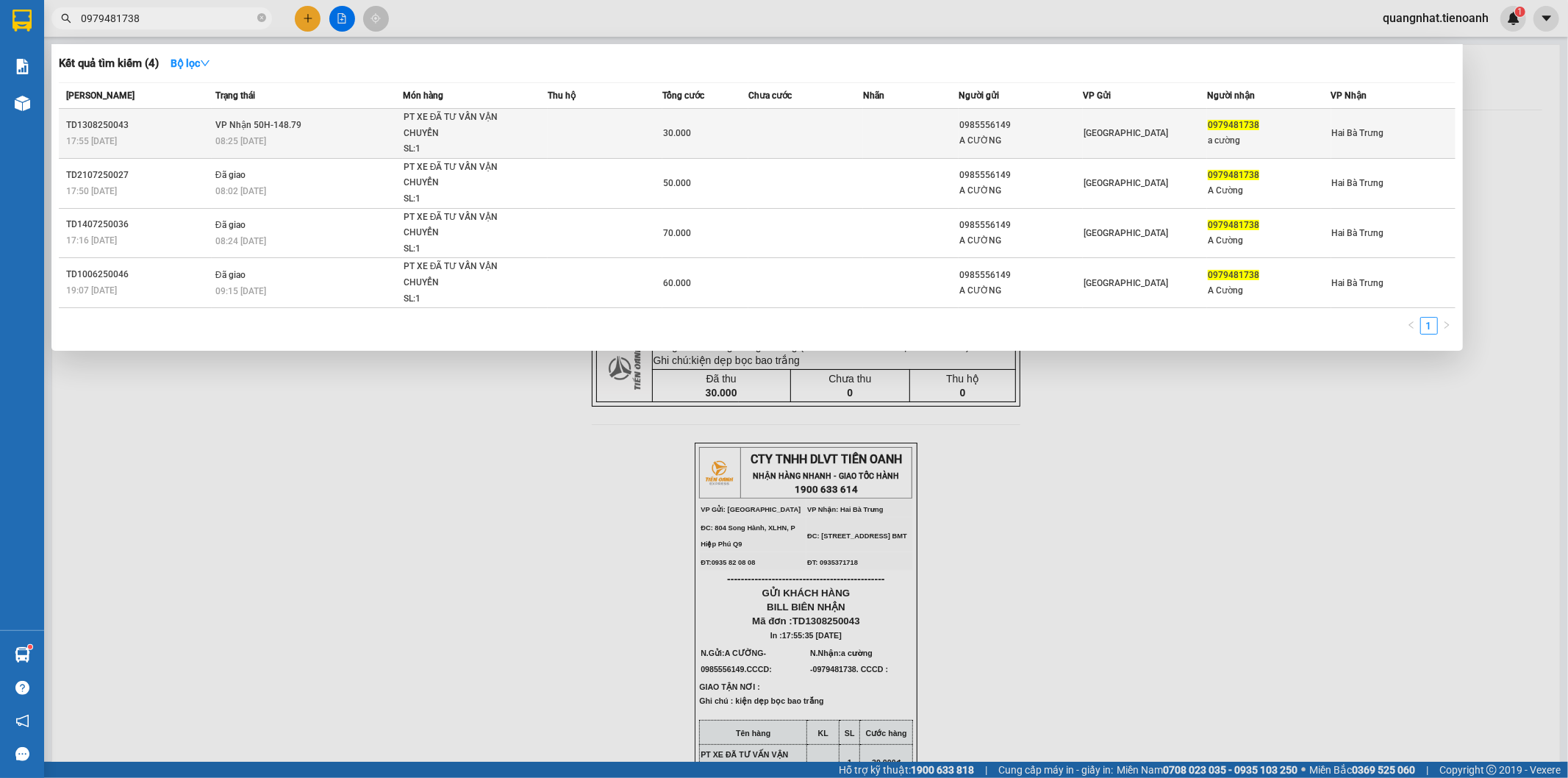
click at [106, 127] on div "TD1308250043" at bounding box center [139, 125] width 145 height 15
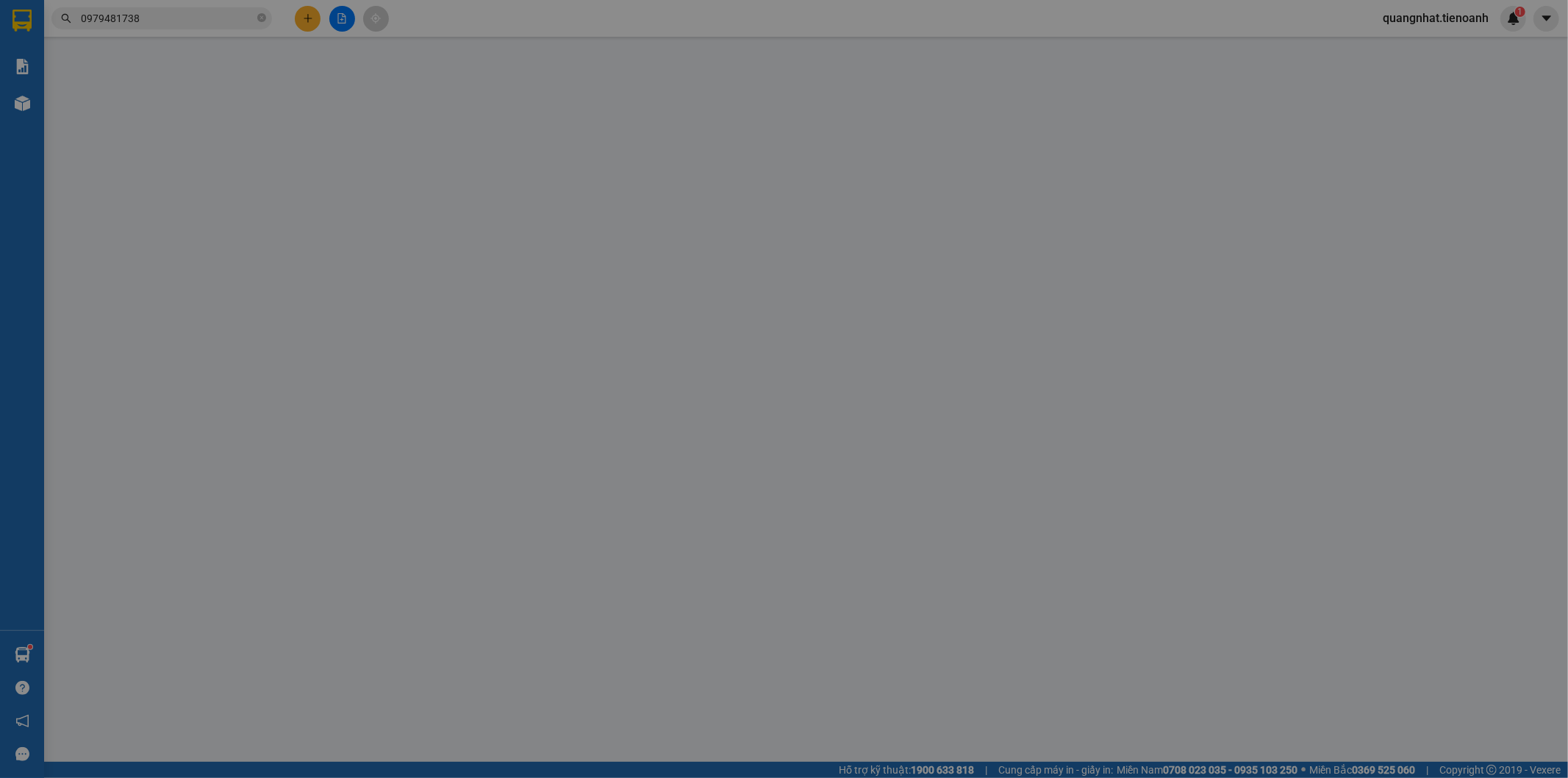
type input "0979481738"
type input "a cường"
type input "0985556149"
type input "A CƯỜNG"
type input "30.000"
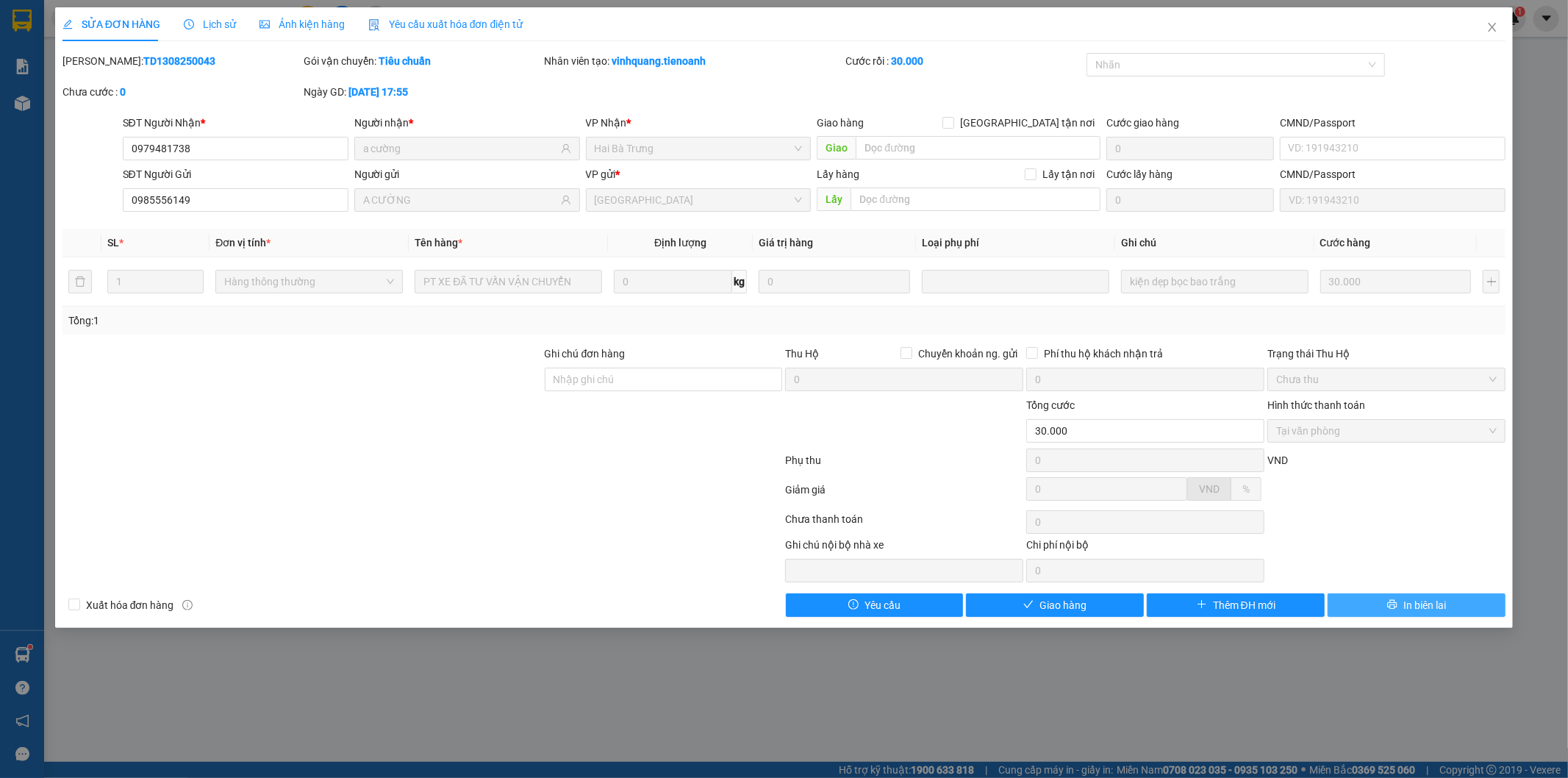
click at [1416, 600] on span "In biên lai" at bounding box center [1425, 606] width 43 height 16
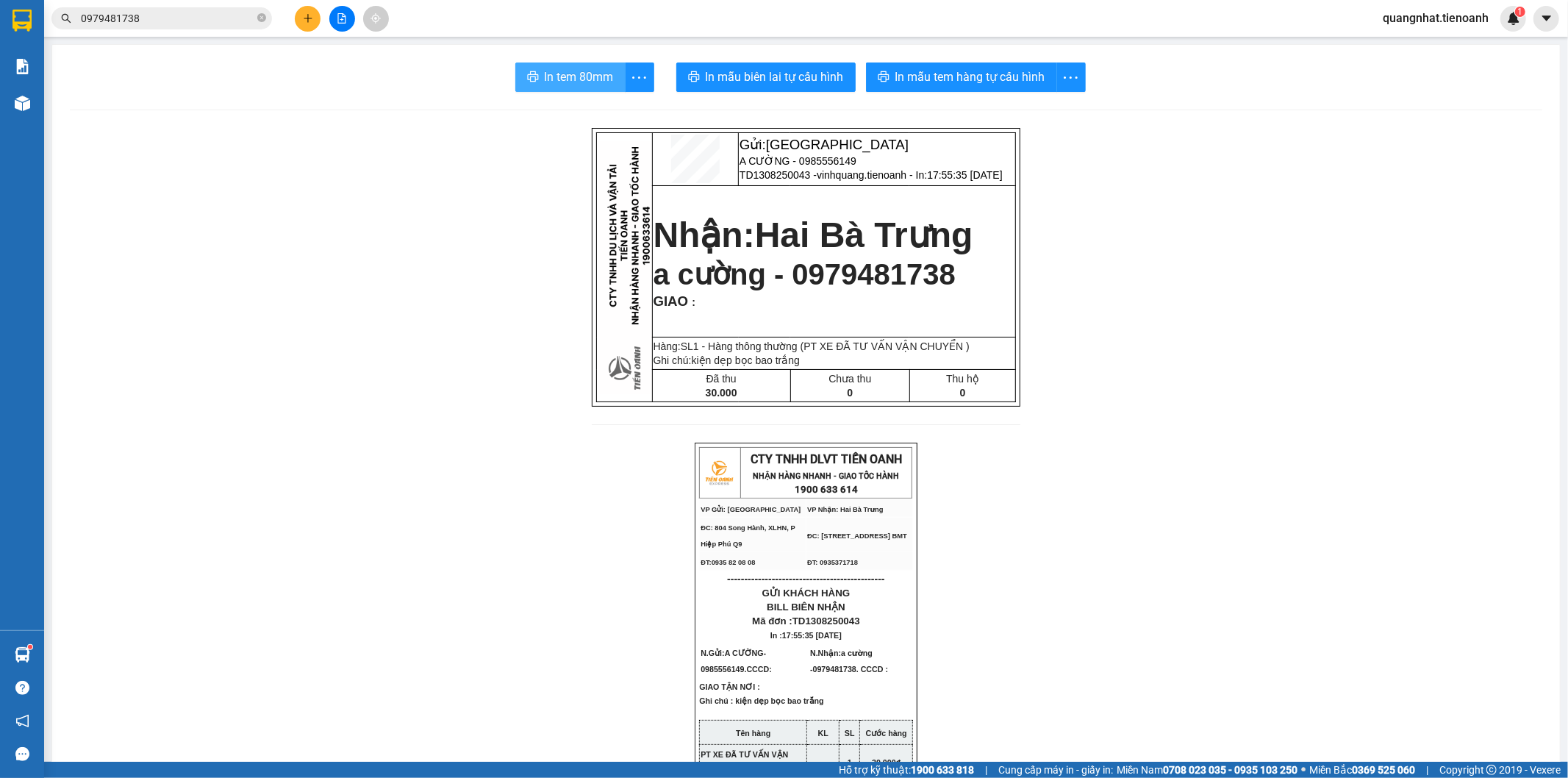
click at [586, 84] on span "In tem 80mm" at bounding box center [579, 76] width 69 height 18
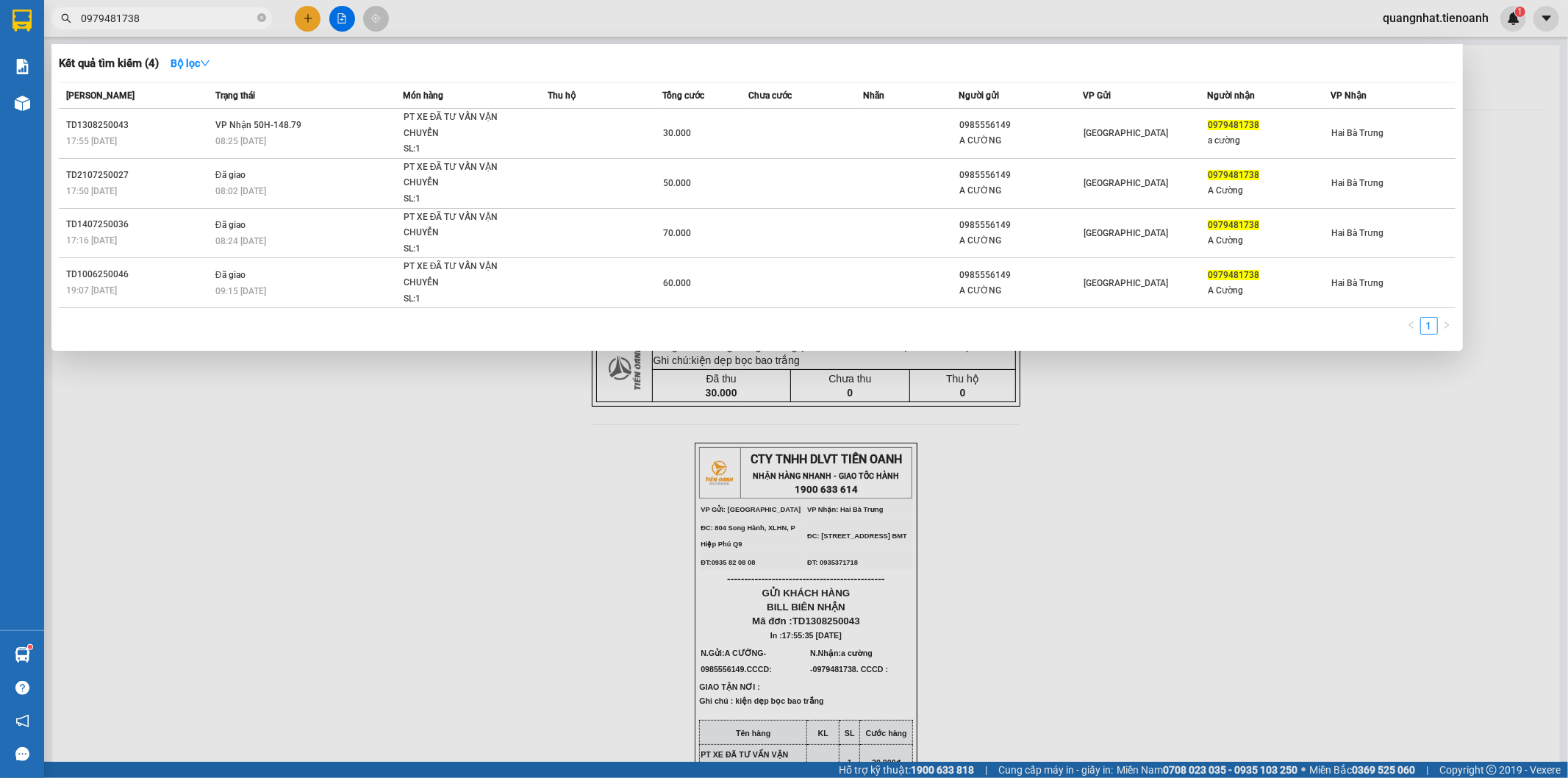
click at [160, 21] on input "0979481738" at bounding box center [167, 18] width 173 height 16
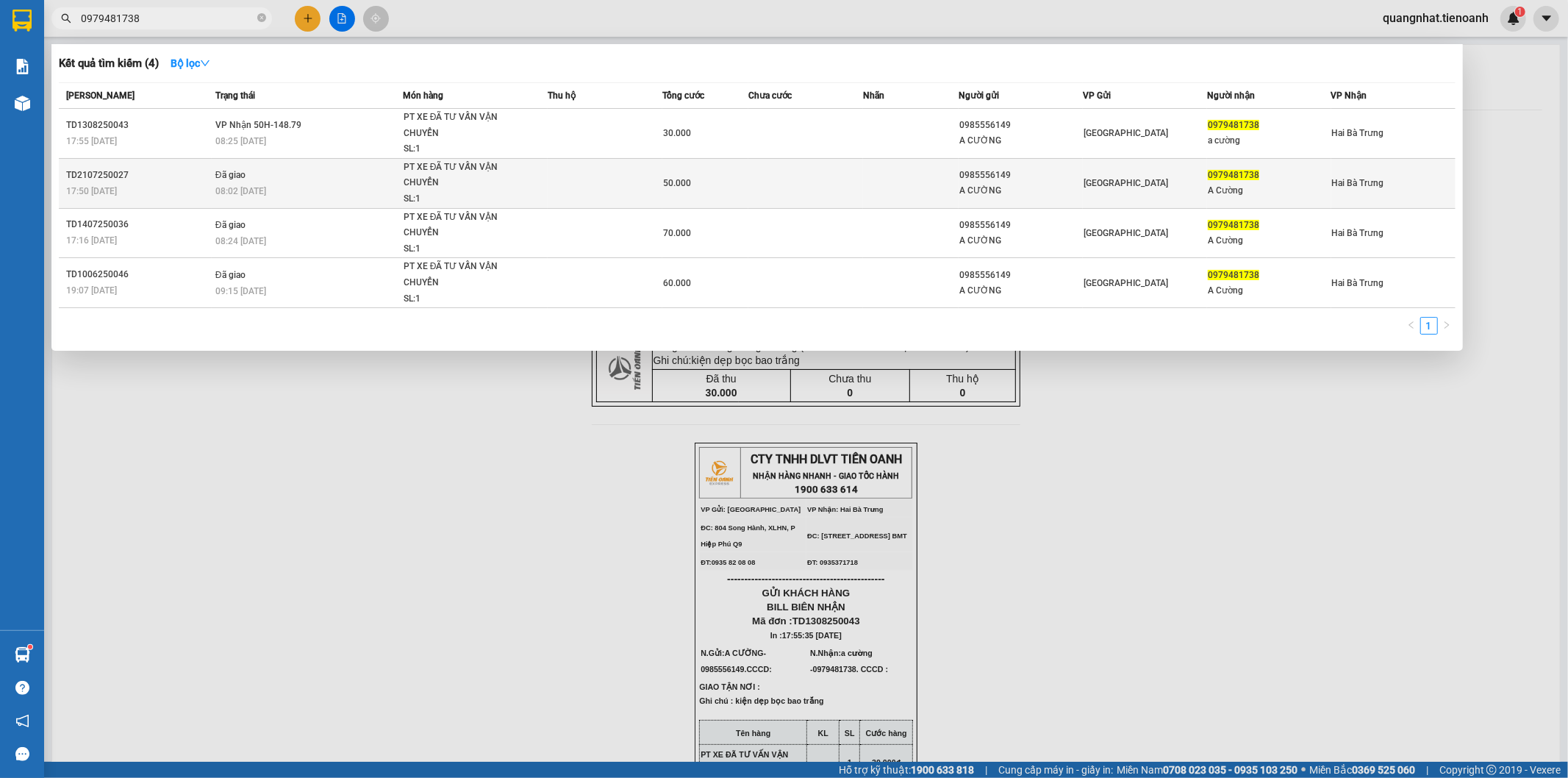
click at [547, 186] on td at bounding box center [605, 182] width 114 height 50
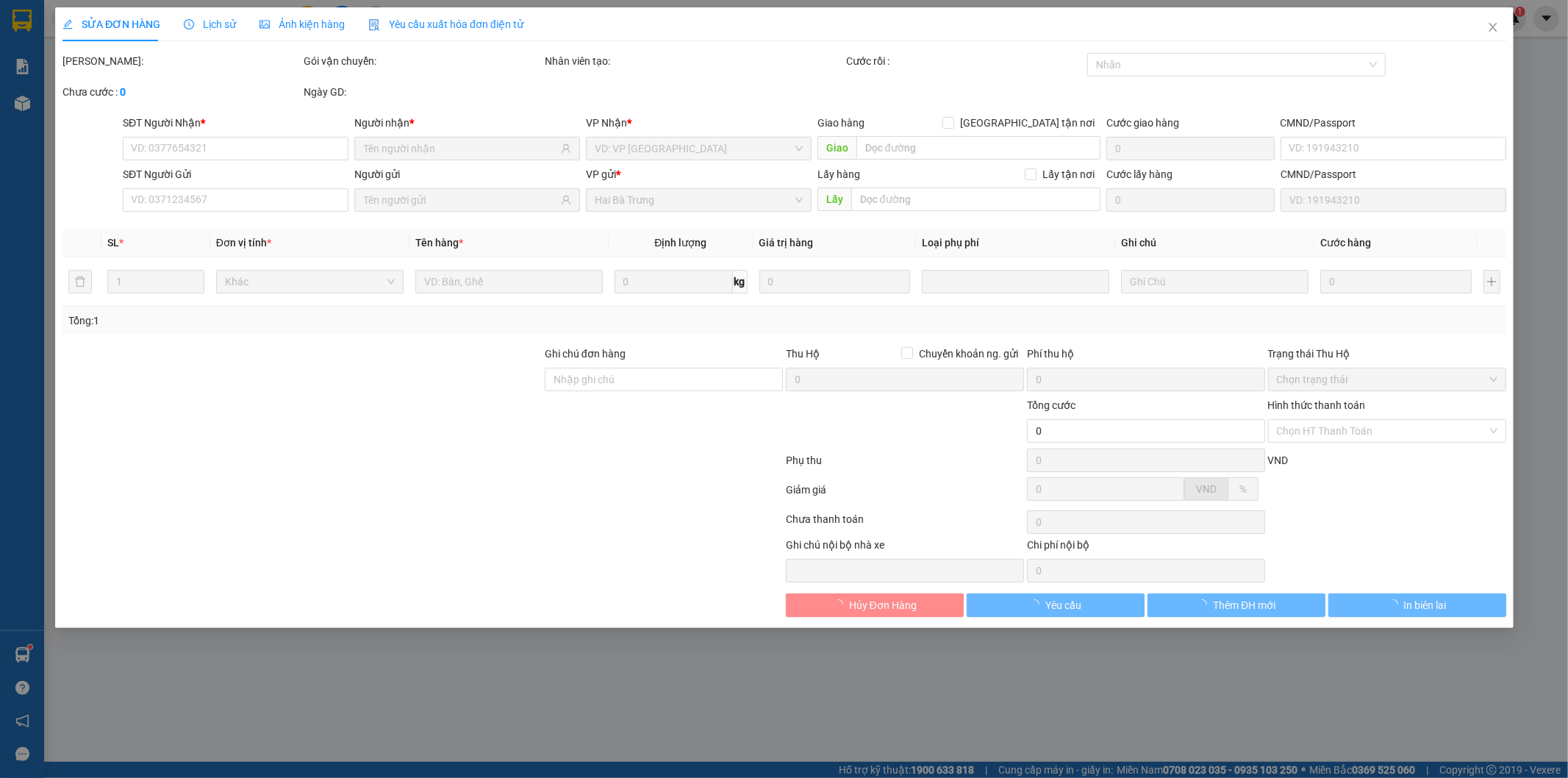
type input "0979481738"
type input "A Cường"
type input "0985556149"
type input "A CƯỜNG"
type input "50.000"
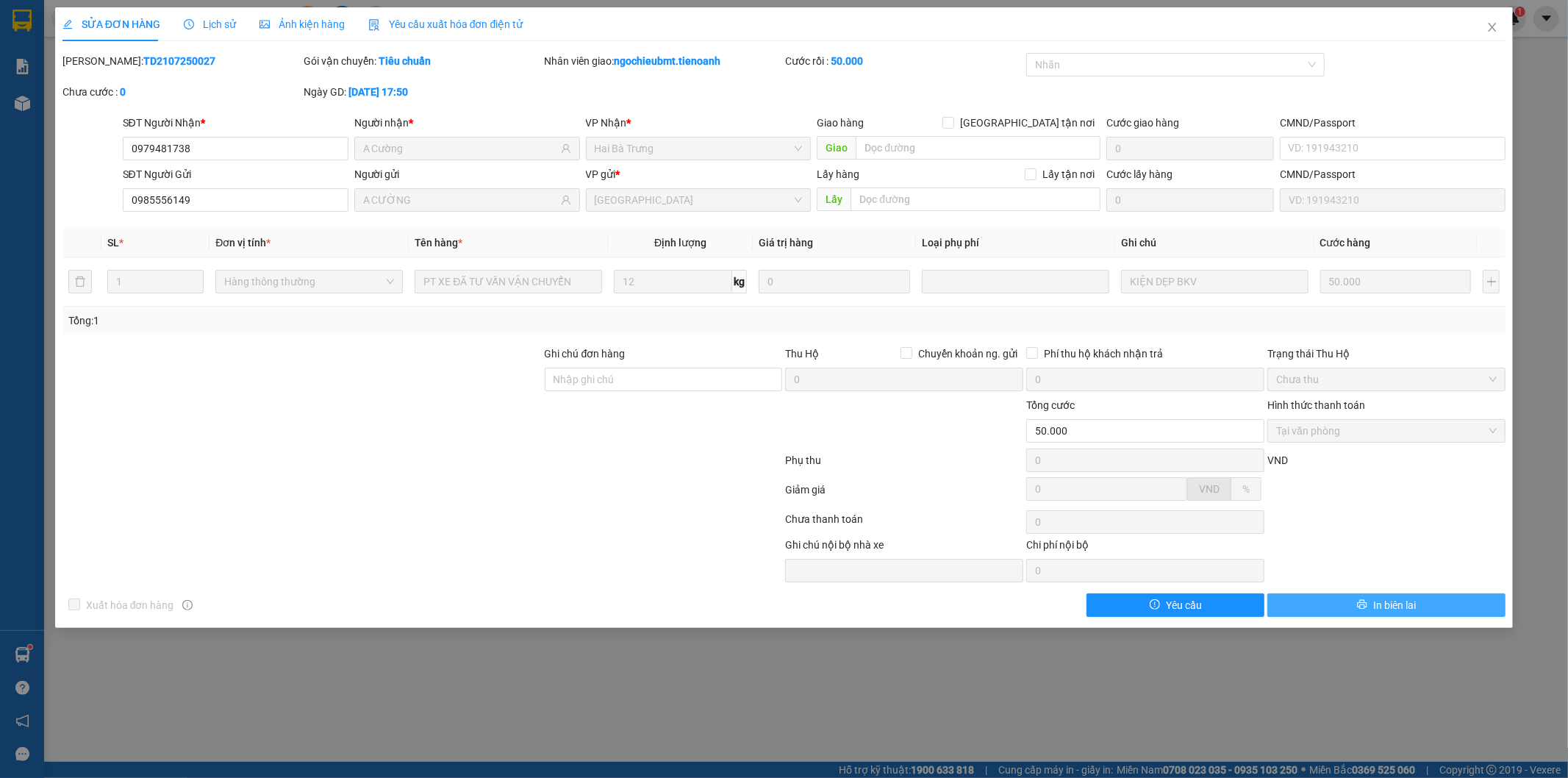
click at [1371, 612] on button "In biên lai" at bounding box center [1386, 605] width 238 height 24
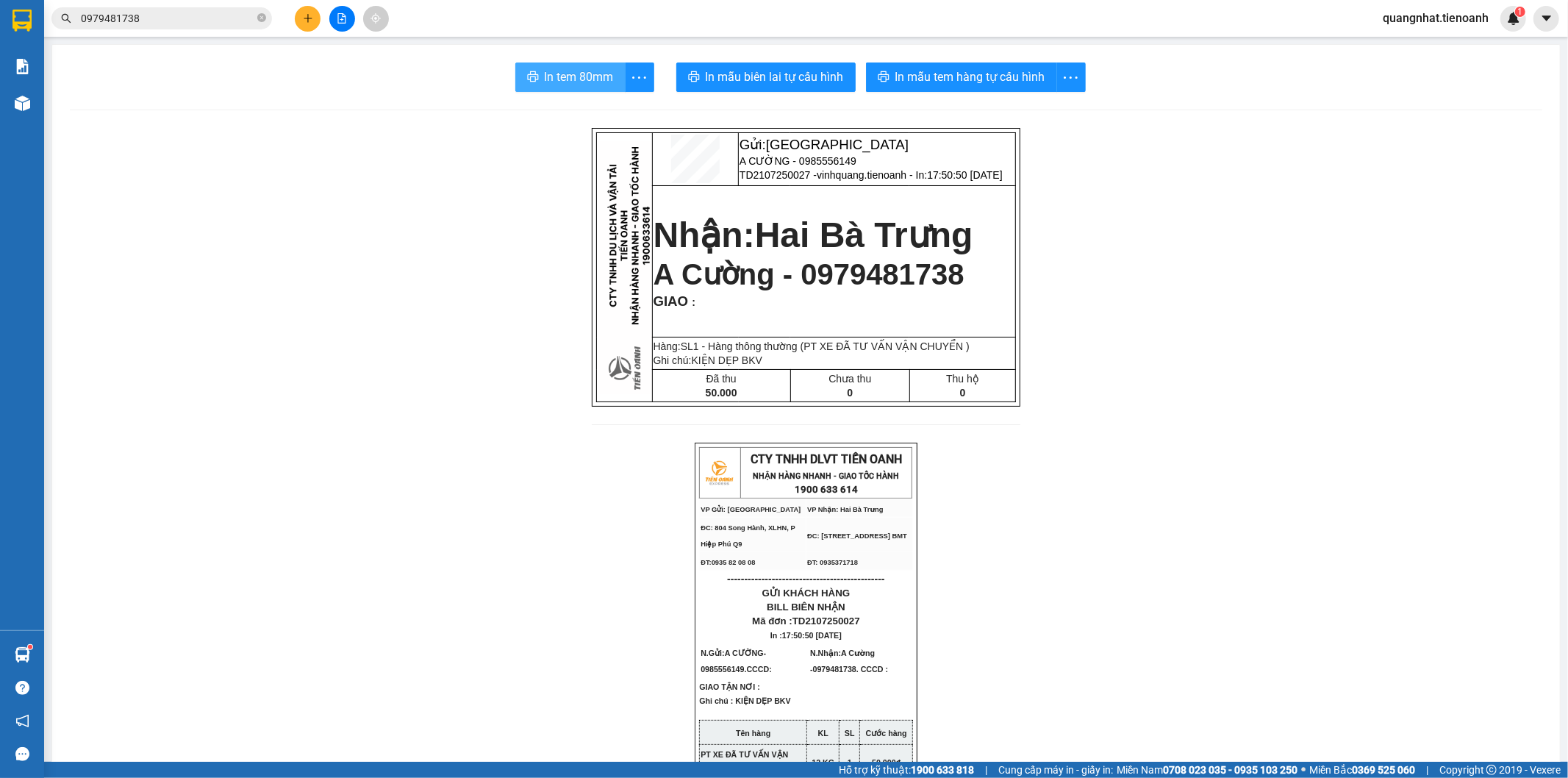
click at [555, 67] on span "In tem 80mm" at bounding box center [579, 76] width 69 height 18
click at [163, 17] on input "0979481738" at bounding box center [167, 18] width 173 height 16
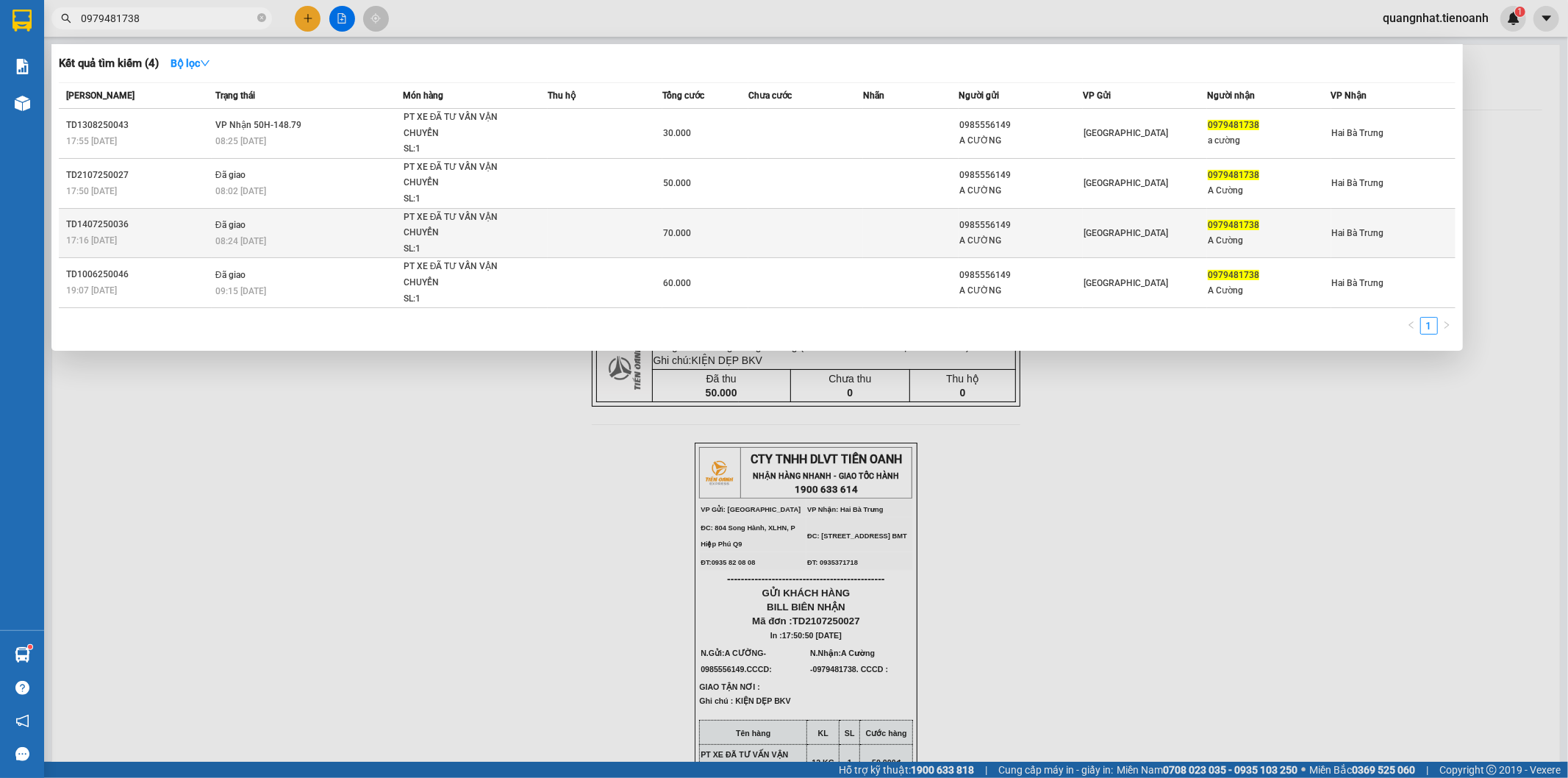
click at [954, 230] on td at bounding box center [911, 232] width 95 height 50
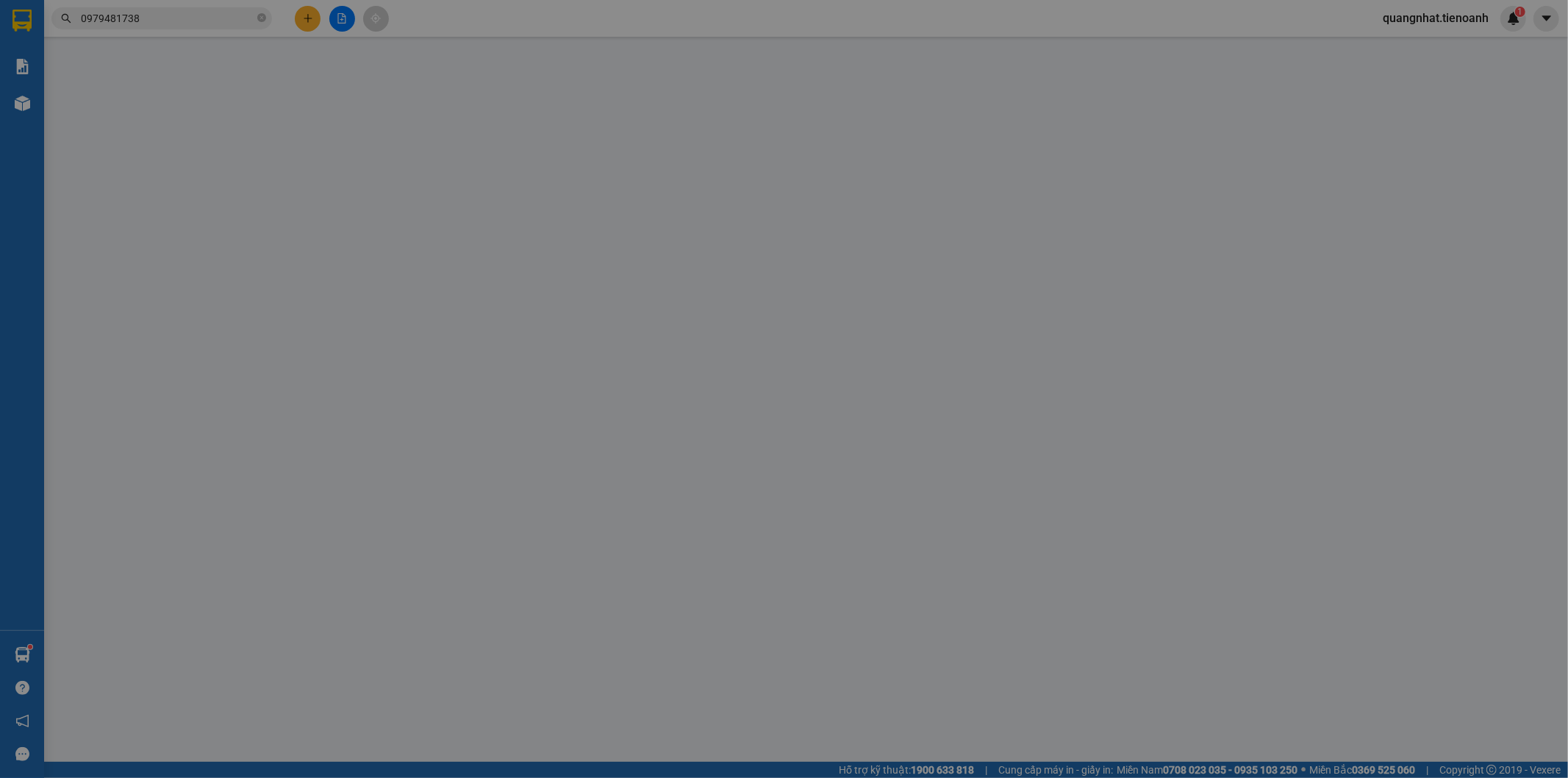
type input "0979481738"
type input "A Cường"
type input "0985556149"
type input "A CƯỜNG"
type input "70.000"
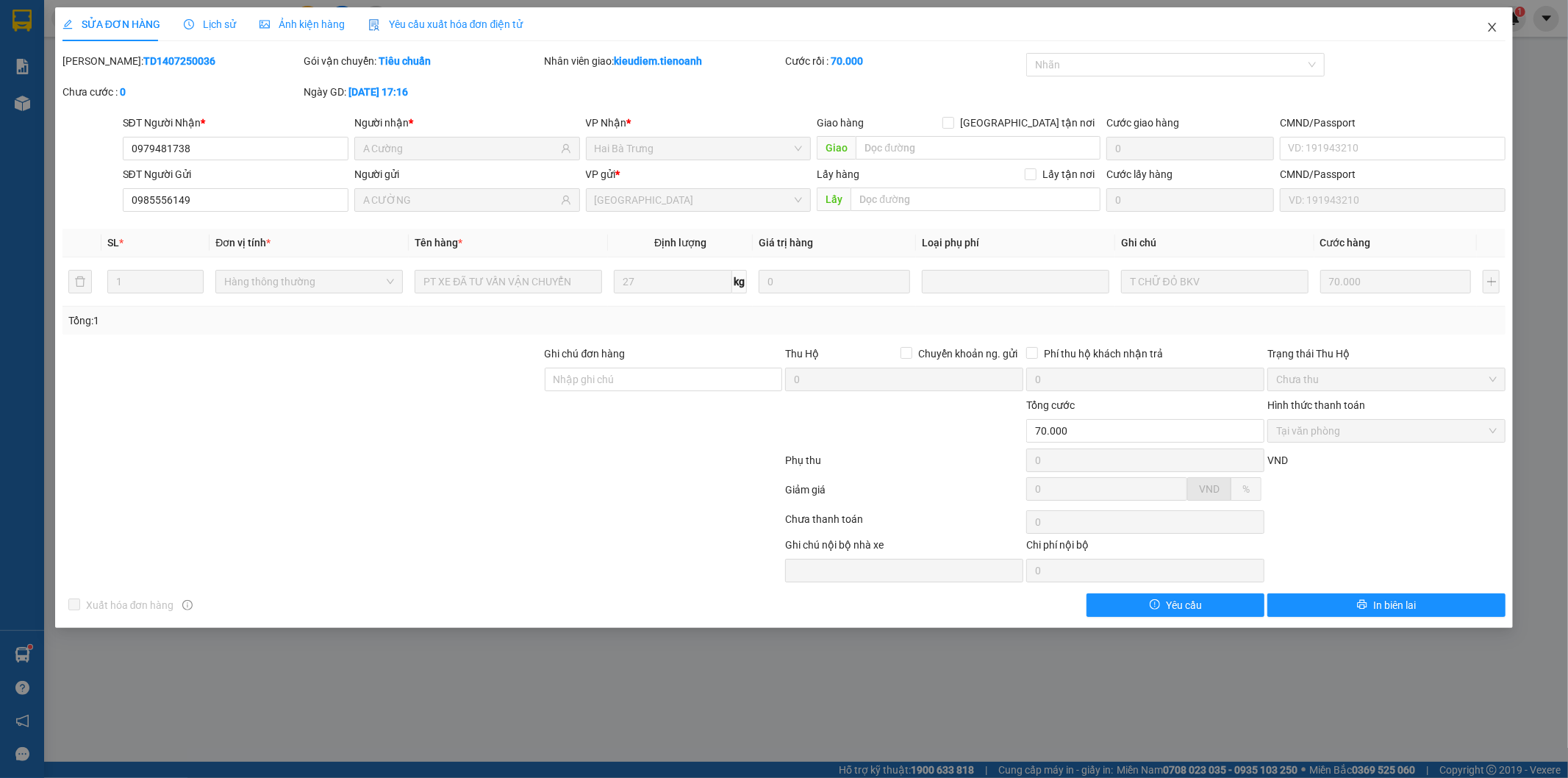
drag, startPoint x: 1493, startPoint y: 31, endPoint x: 1181, endPoint y: 24, distance: 312.1
click at [1489, 32] on icon "close" at bounding box center [1492, 26] width 12 height 12
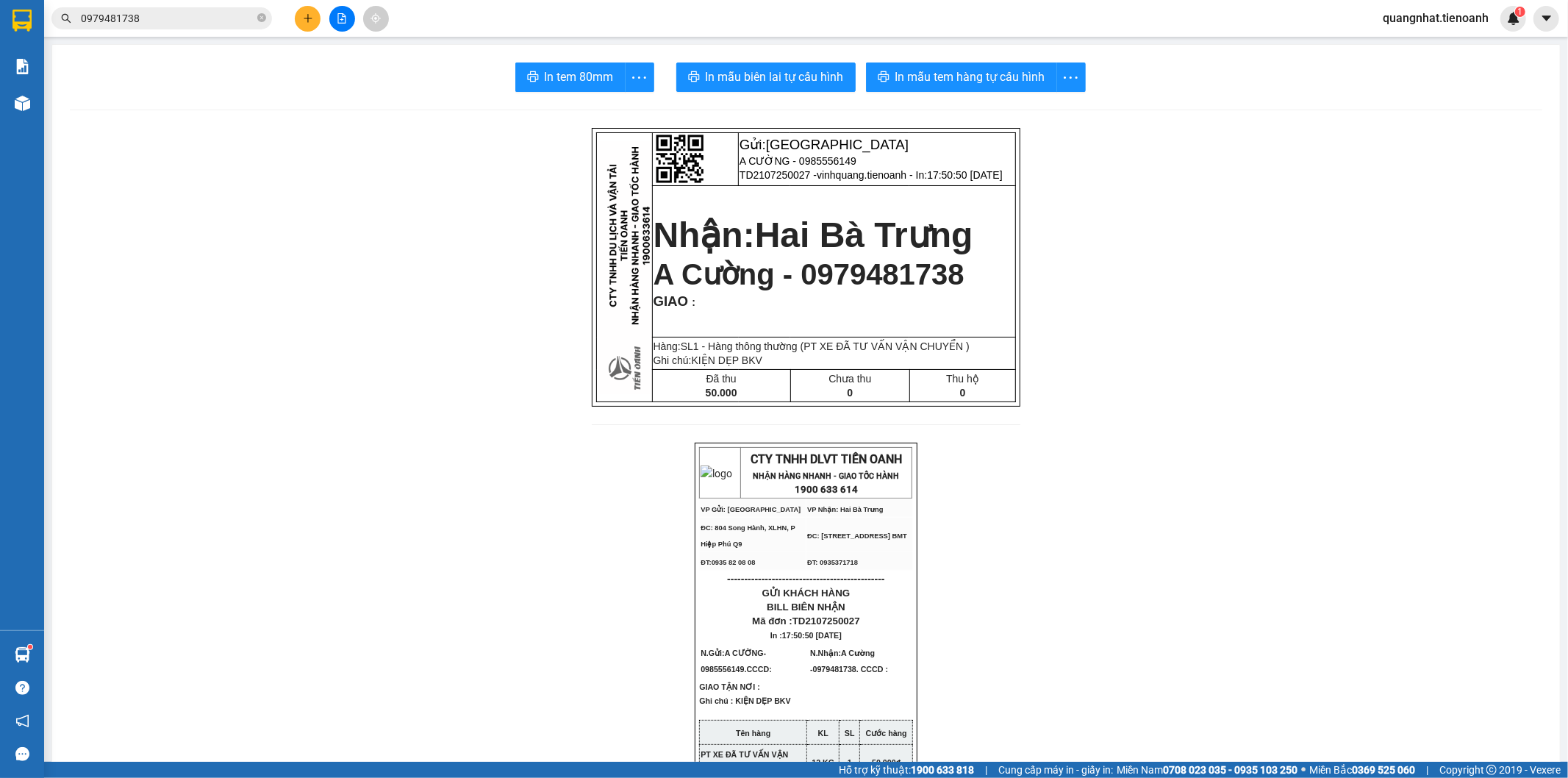
click at [144, 28] on span "0979481738" at bounding box center [162, 18] width 221 height 22
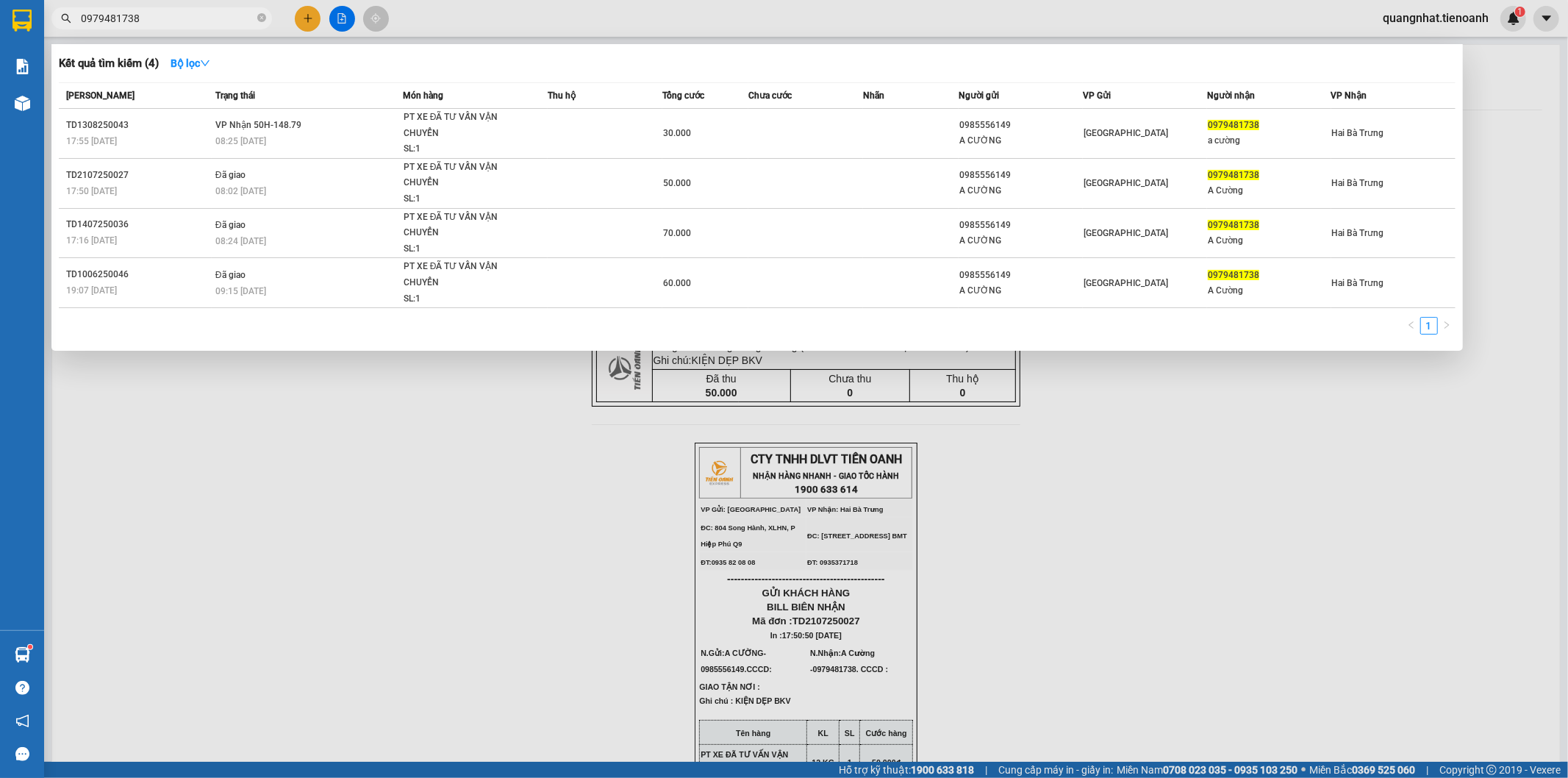
click at [152, 16] on input "0979481738" at bounding box center [167, 18] width 173 height 16
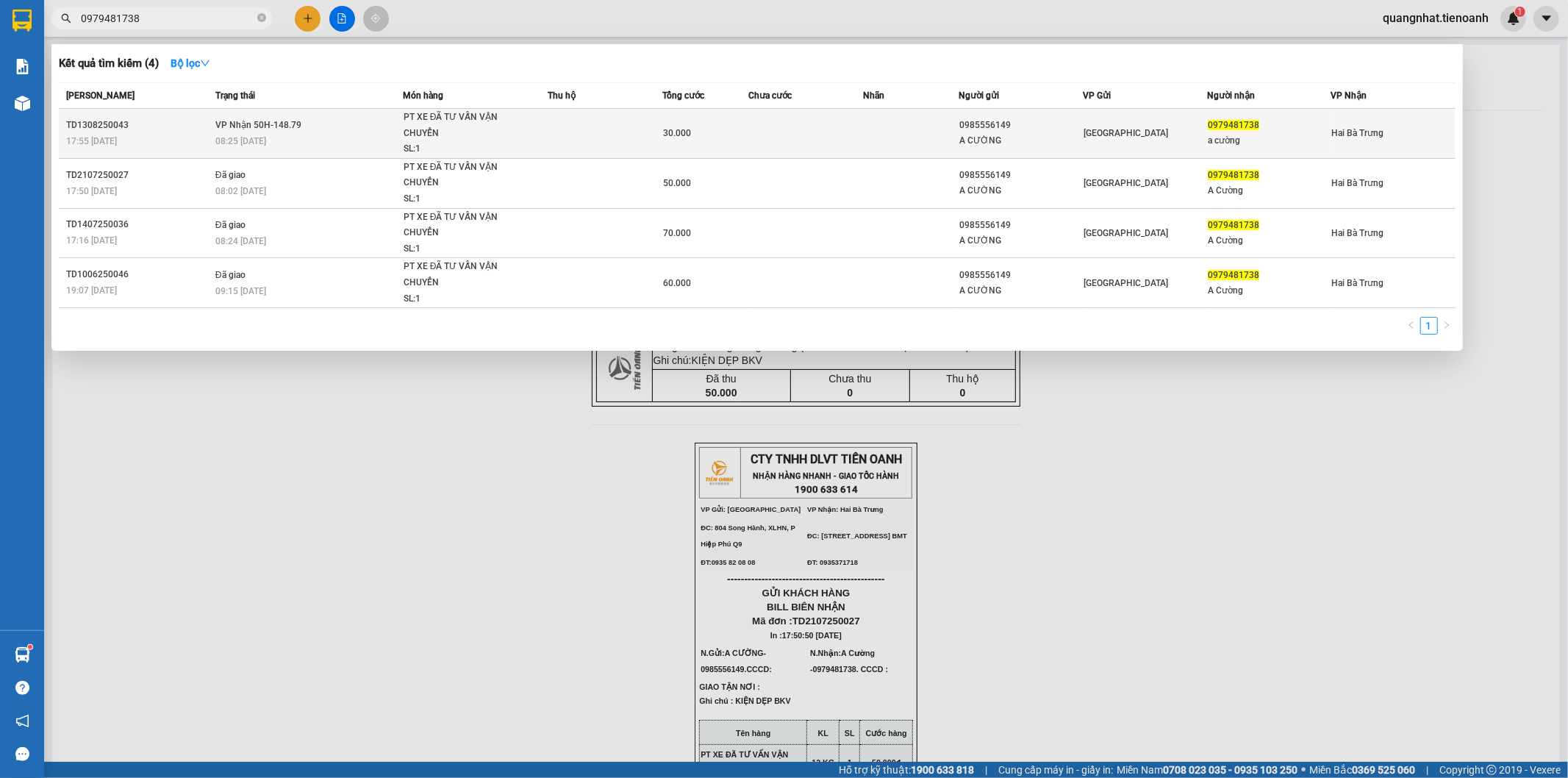
click at [300, 126] on td "VP Nhận 50H-148.79 08:25 - 14/08" at bounding box center [307, 133] width 192 height 50
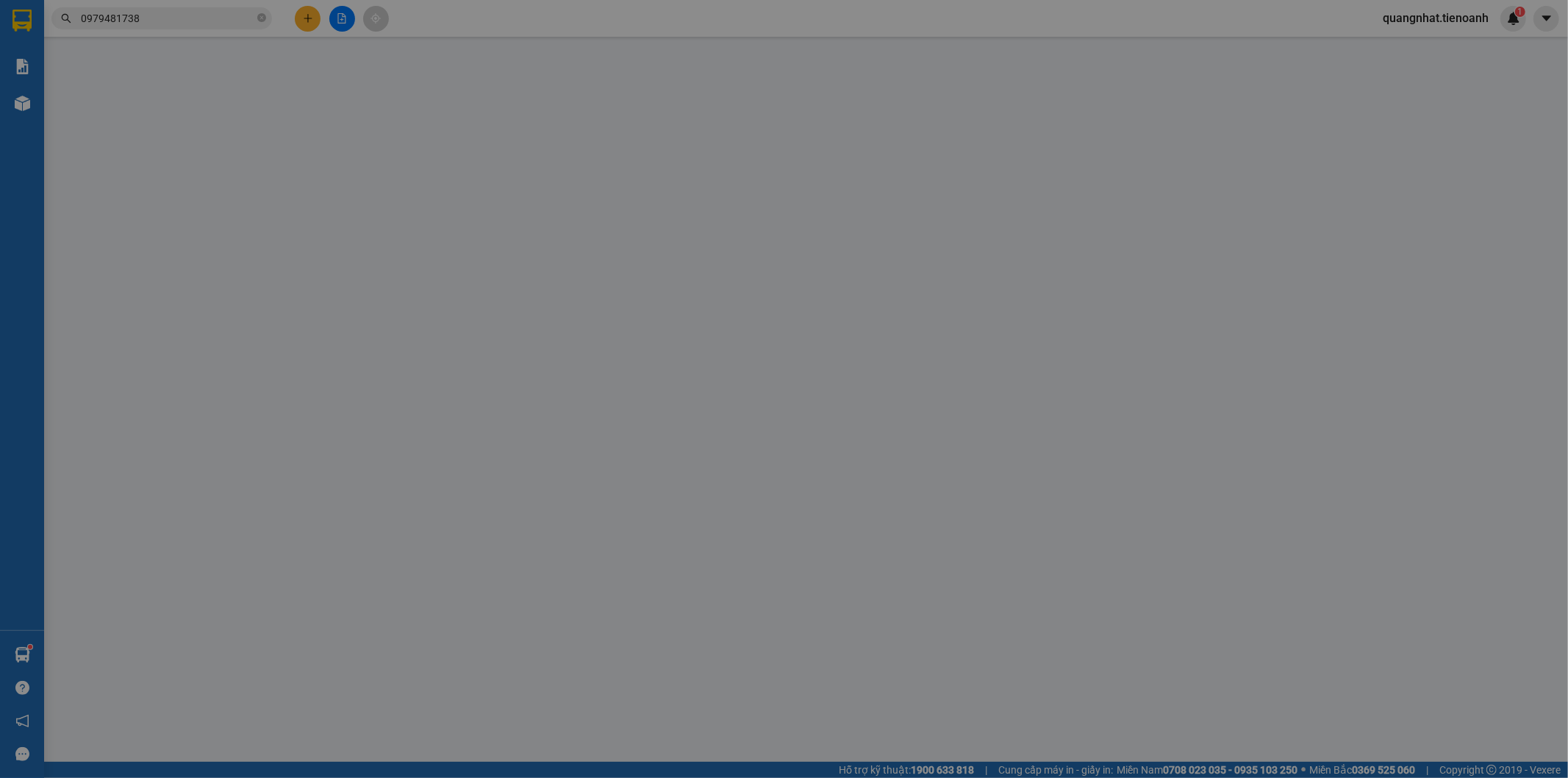
type input "0979481738"
type input "a cường"
type input "0985556149"
type input "A CƯỜNG"
type input "30.000"
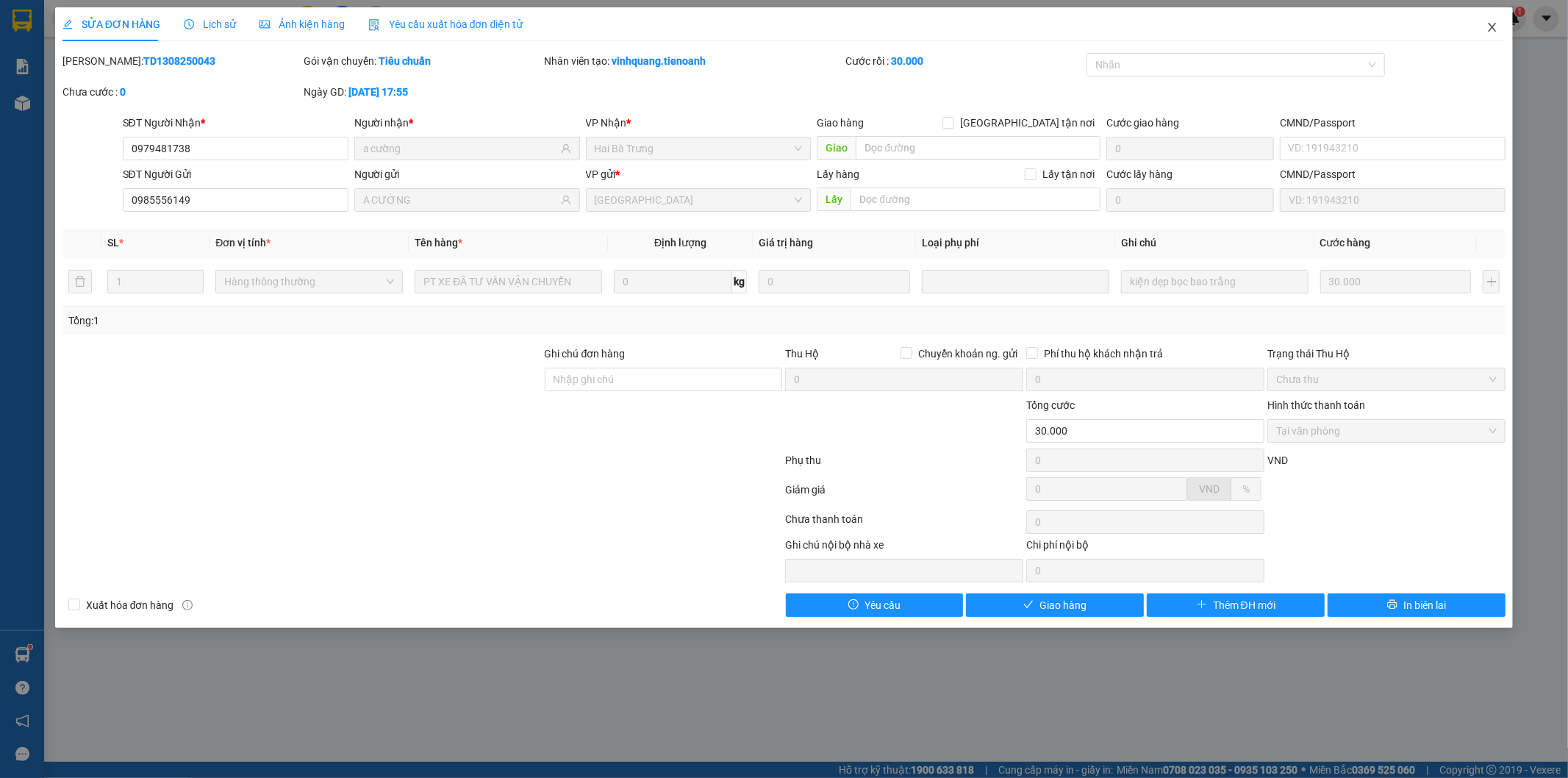
click at [1489, 25] on icon "close" at bounding box center [1492, 26] width 12 height 12
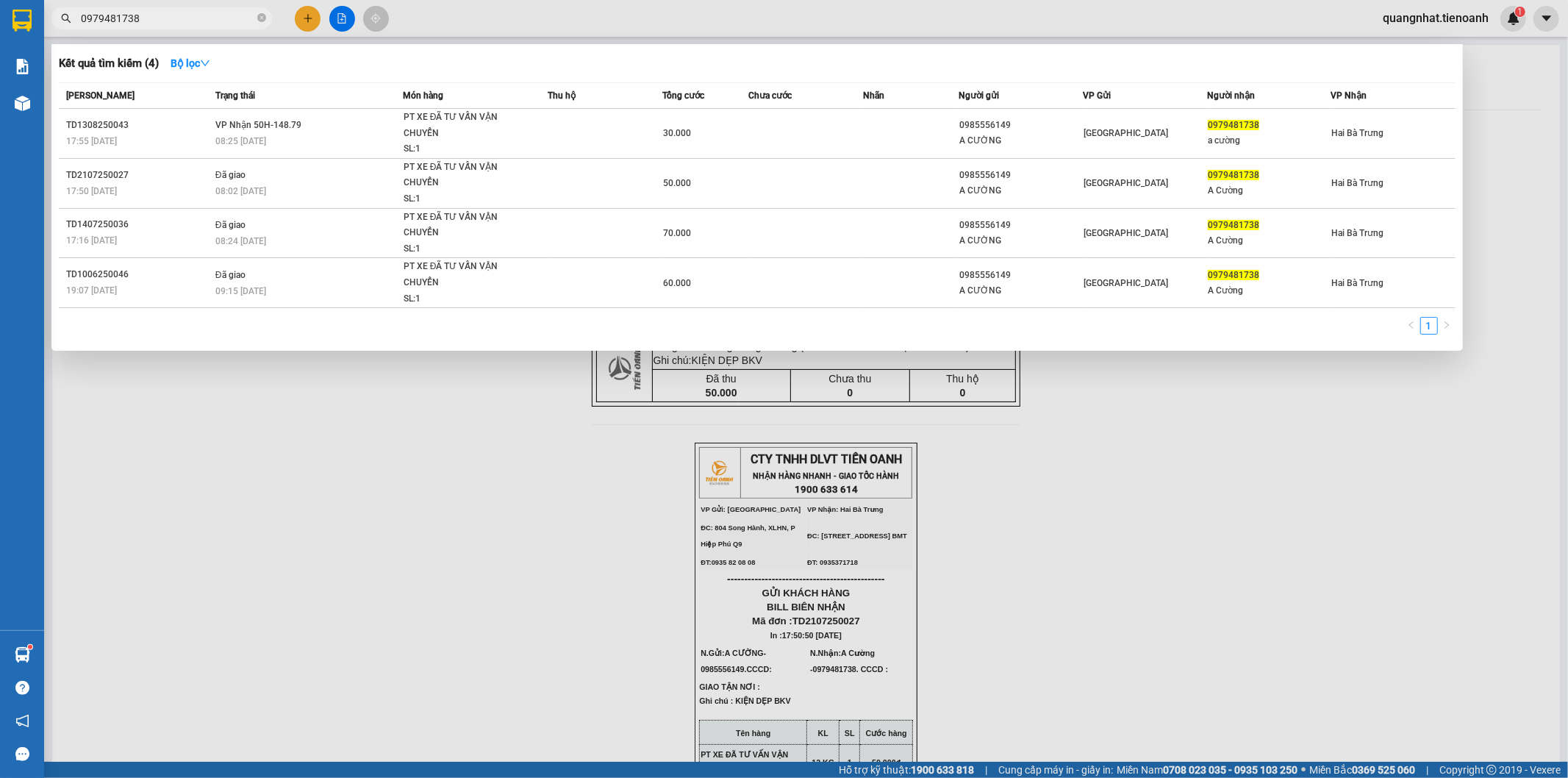
click at [176, 19] on input "0979481738" at bounding box center [167, 18] width 173 height 16
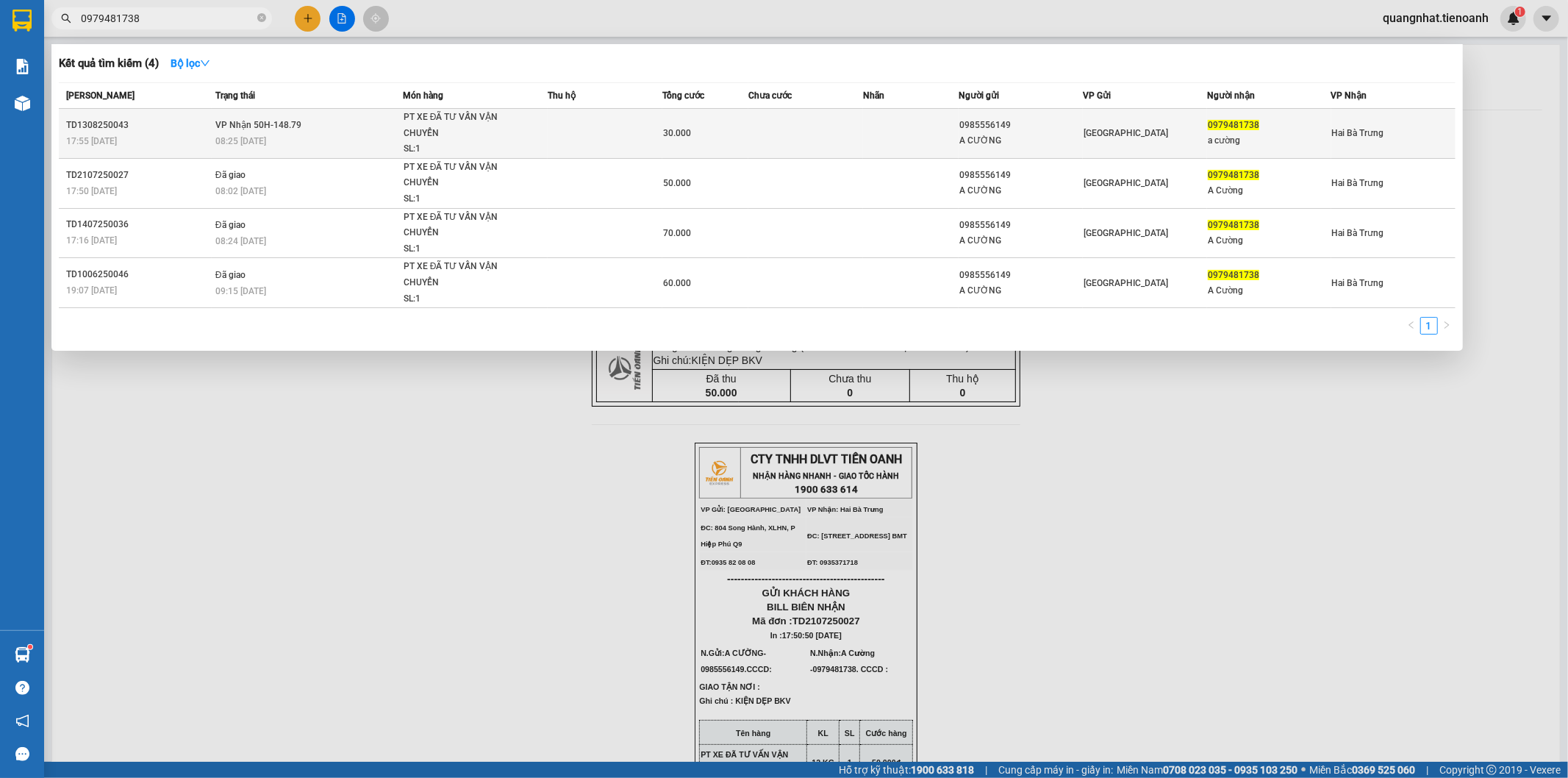
click at [427, 129] on div "PT XE ĐÃ TƯ VẤN VẬN CHUYỂN" at bounding box center [459, 125] width 110 height 32
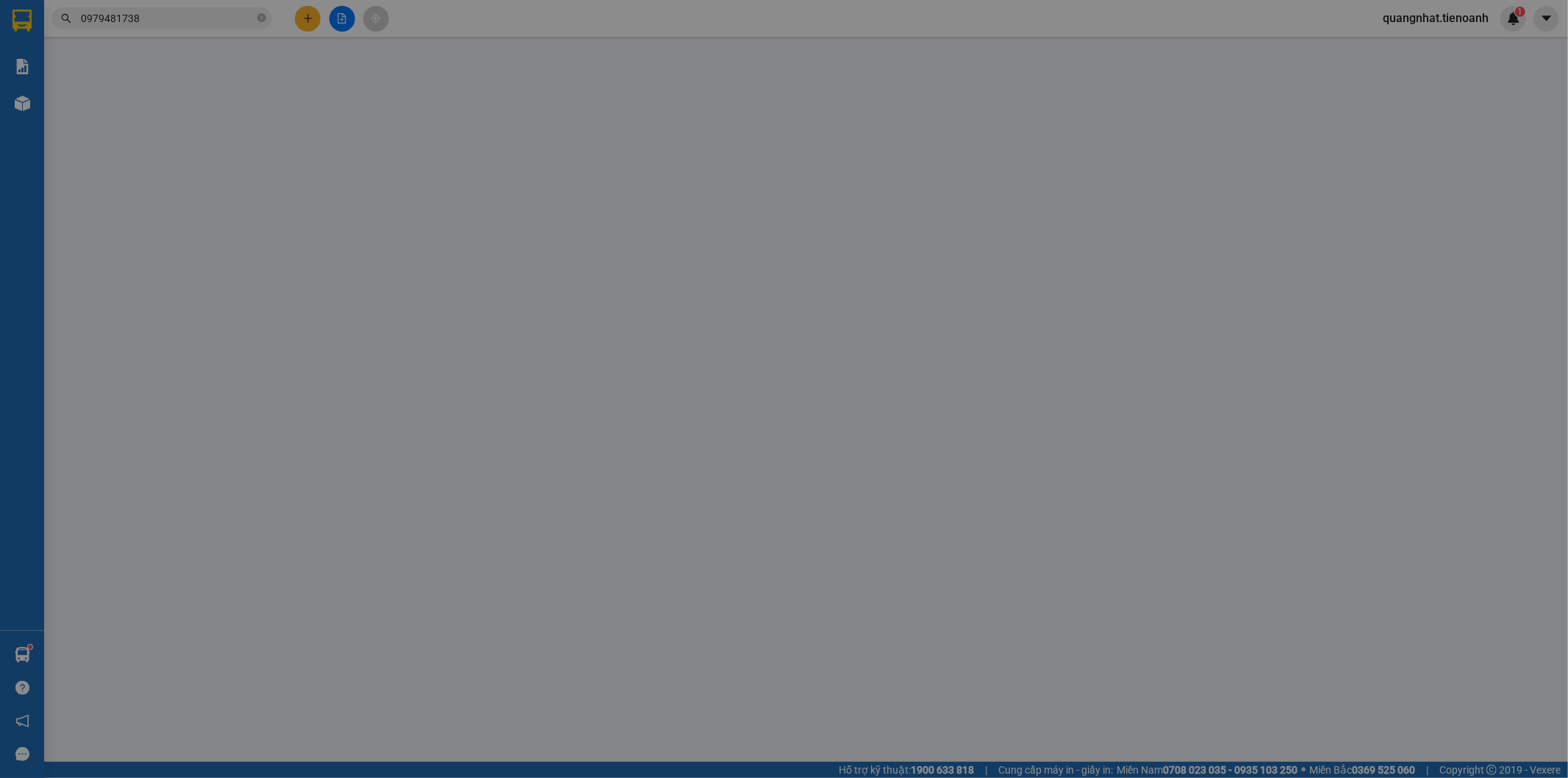
type input "0979481738"
type input "a cường"
type input "0985556149"
type input "A CƯỜNG"
type input "30.000"
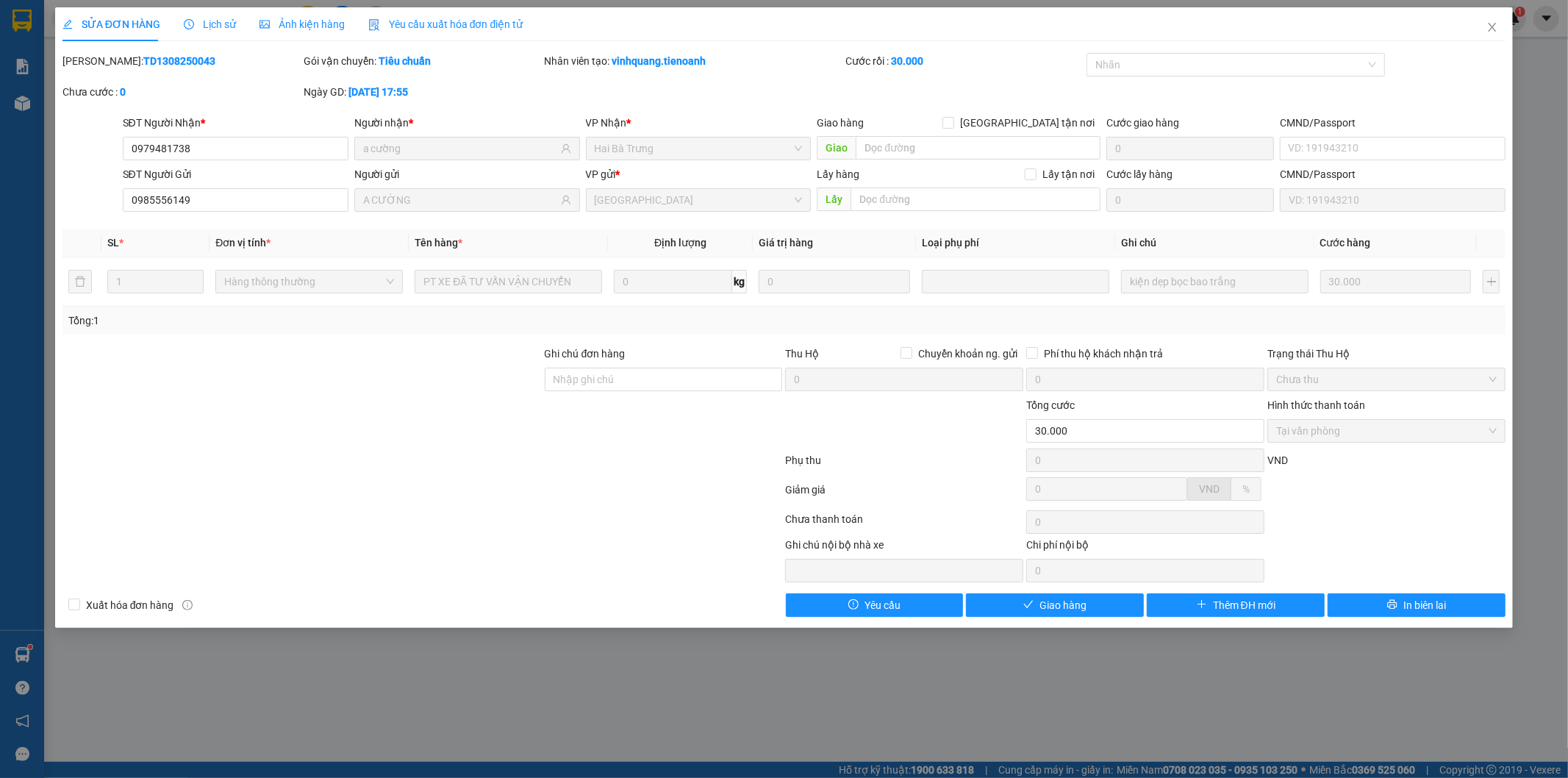
drag, startPoint x: 568, startPoint y: 450, endPoint x: 577, endPoint y: 452, distance: 9.2
click at [571, 450] on div at bounding box center [422, 463] width 724 height 29
drag, startPoint x: 1075, startPoint y: 601, endPoint x: 1082, endPoint y: 608, distance: 9.9
click at [1075, 599] on span "Giao hàng" at bounding box center [1063, 606] width 47 height 16
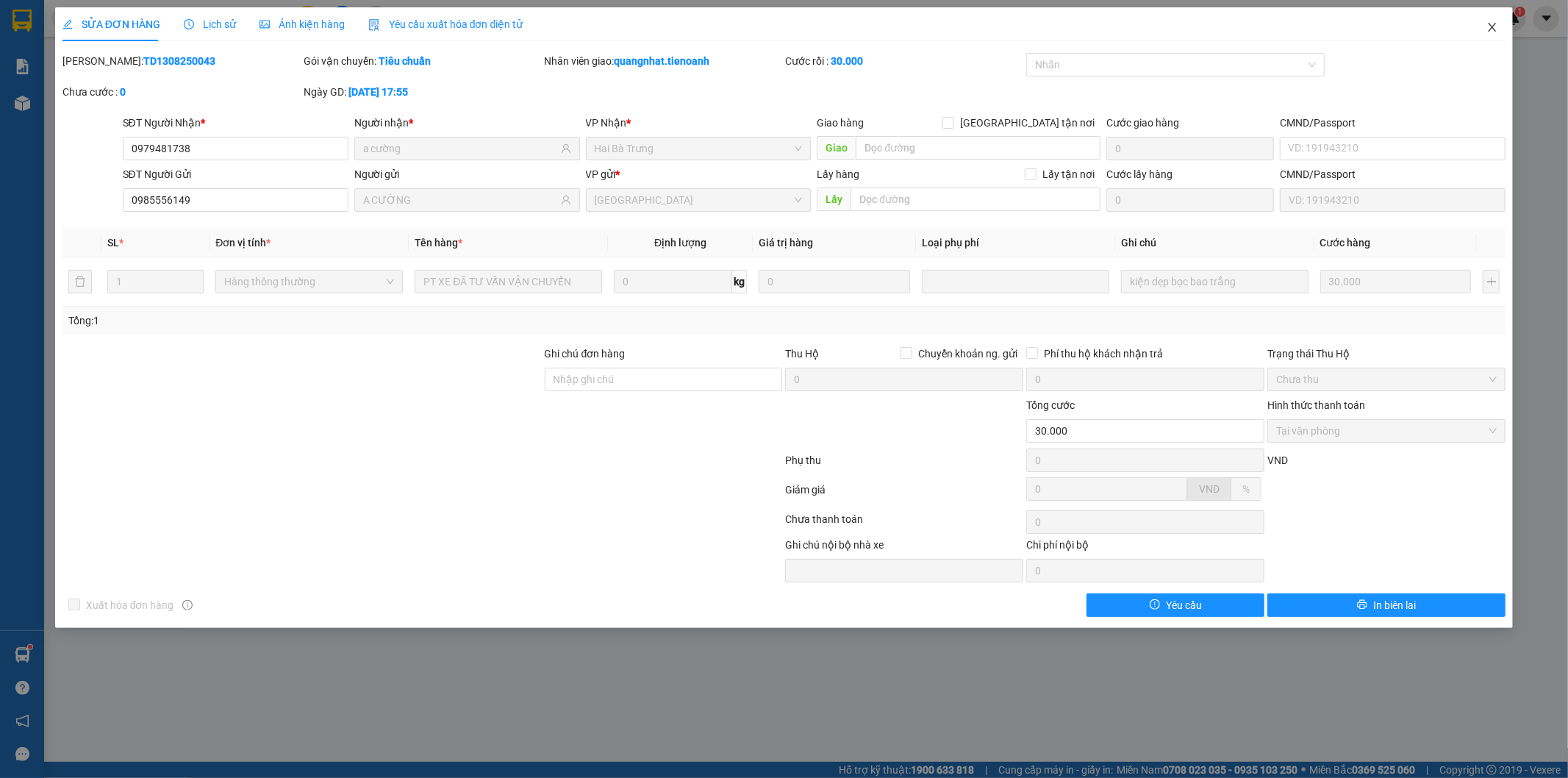
click at [1490, 29] on icon "close" at bounding box center [1492, 26] width 12 height 12
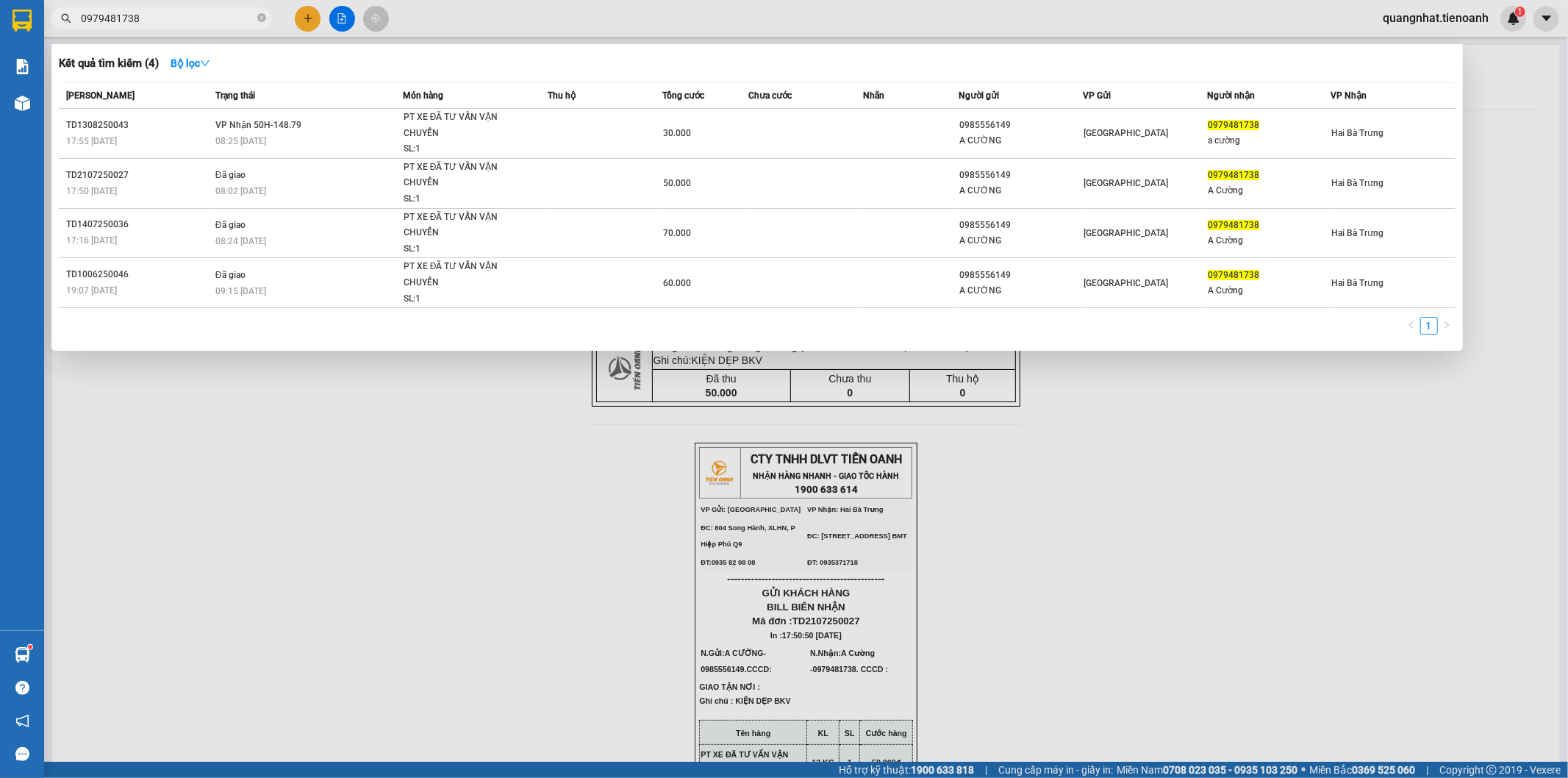
click at [163, 18] on input "0979481738" at bounding box center [167, 18] width 173 height 16
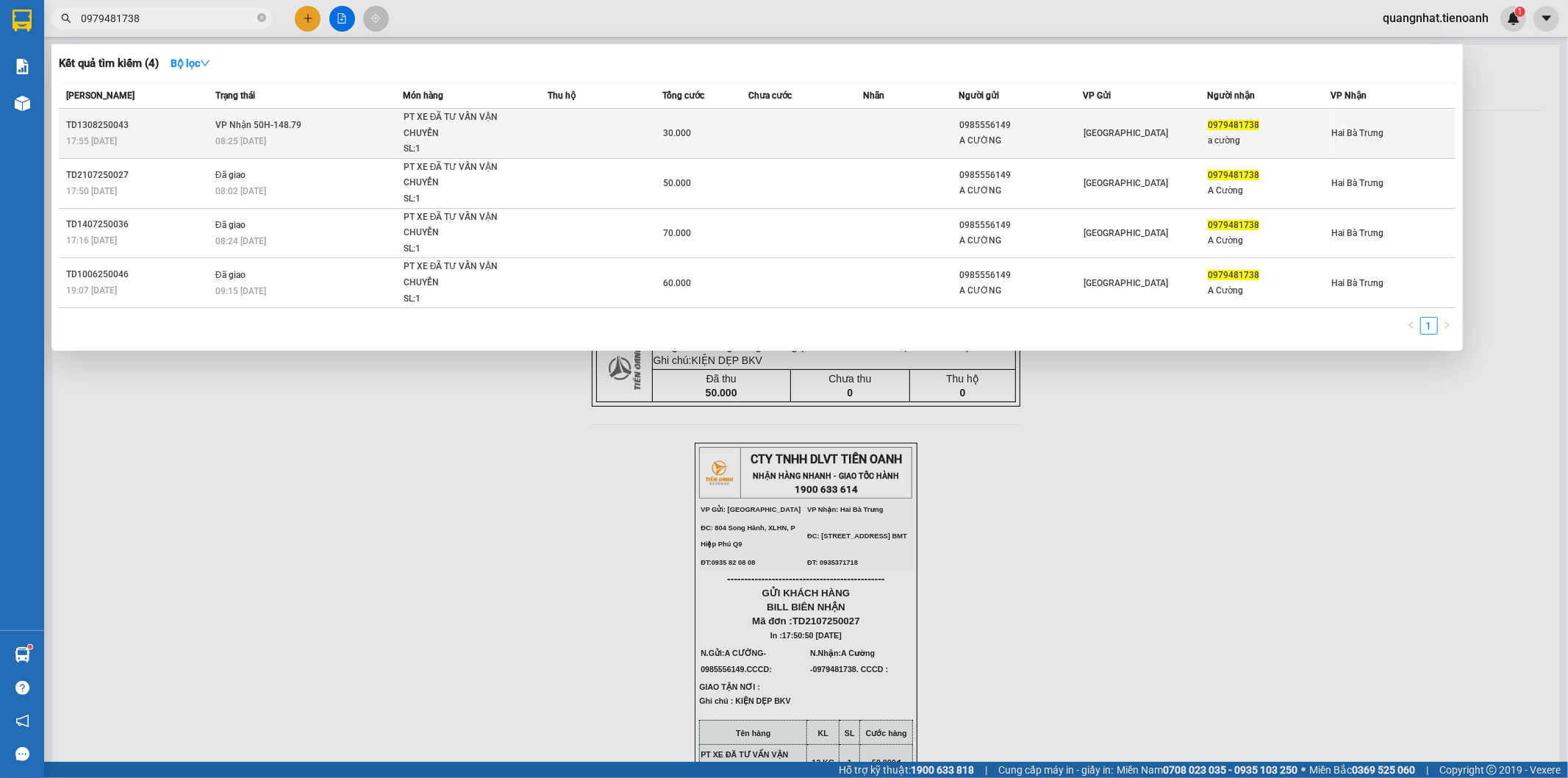
click at [866, 138] on td at bounding box center [911, 133] width 95 height 50
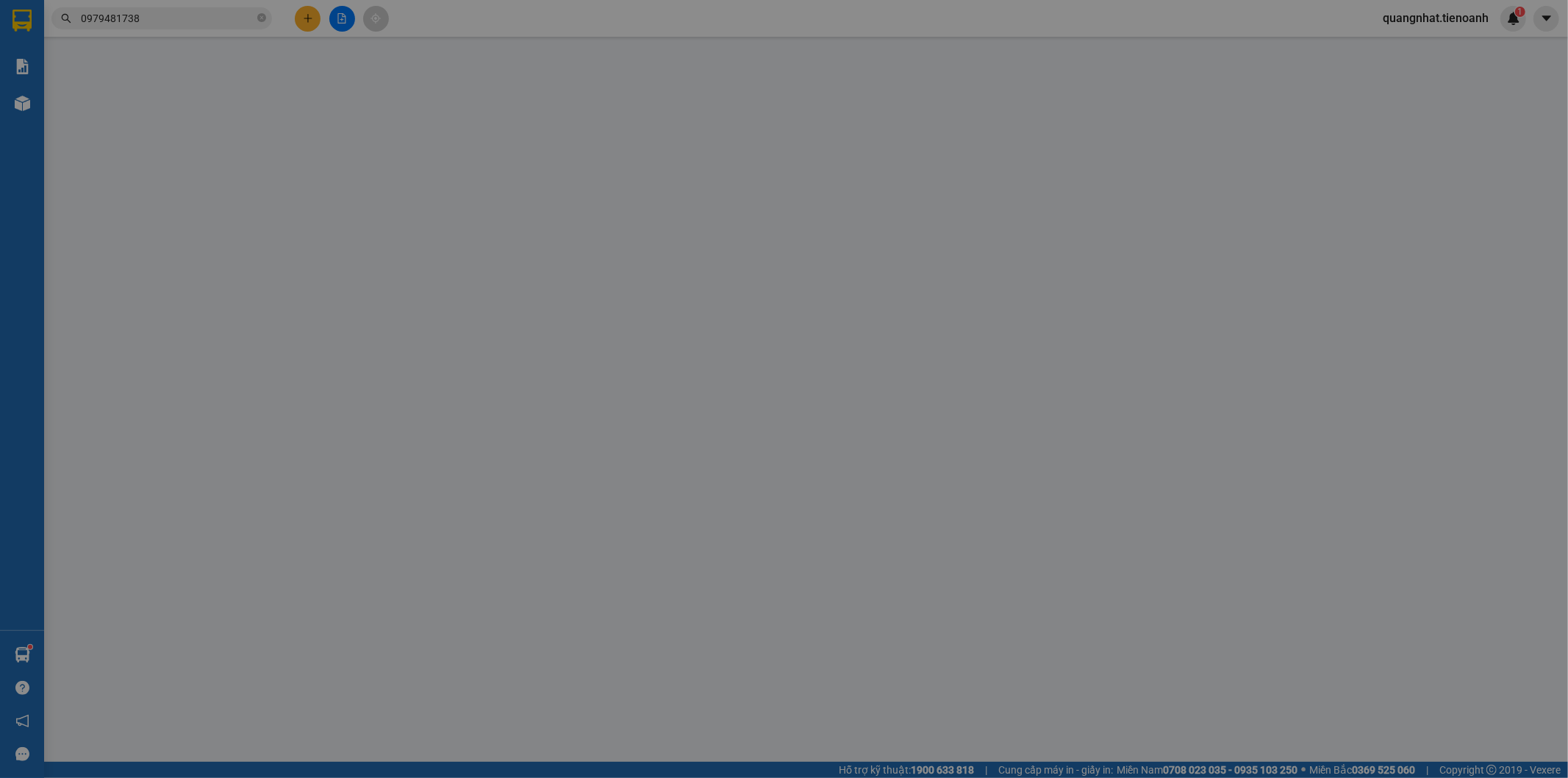
type input "0979481738"
type input "a cường"
type input "0985556149"
type input "A CƯỜNG"
type input "30.000"
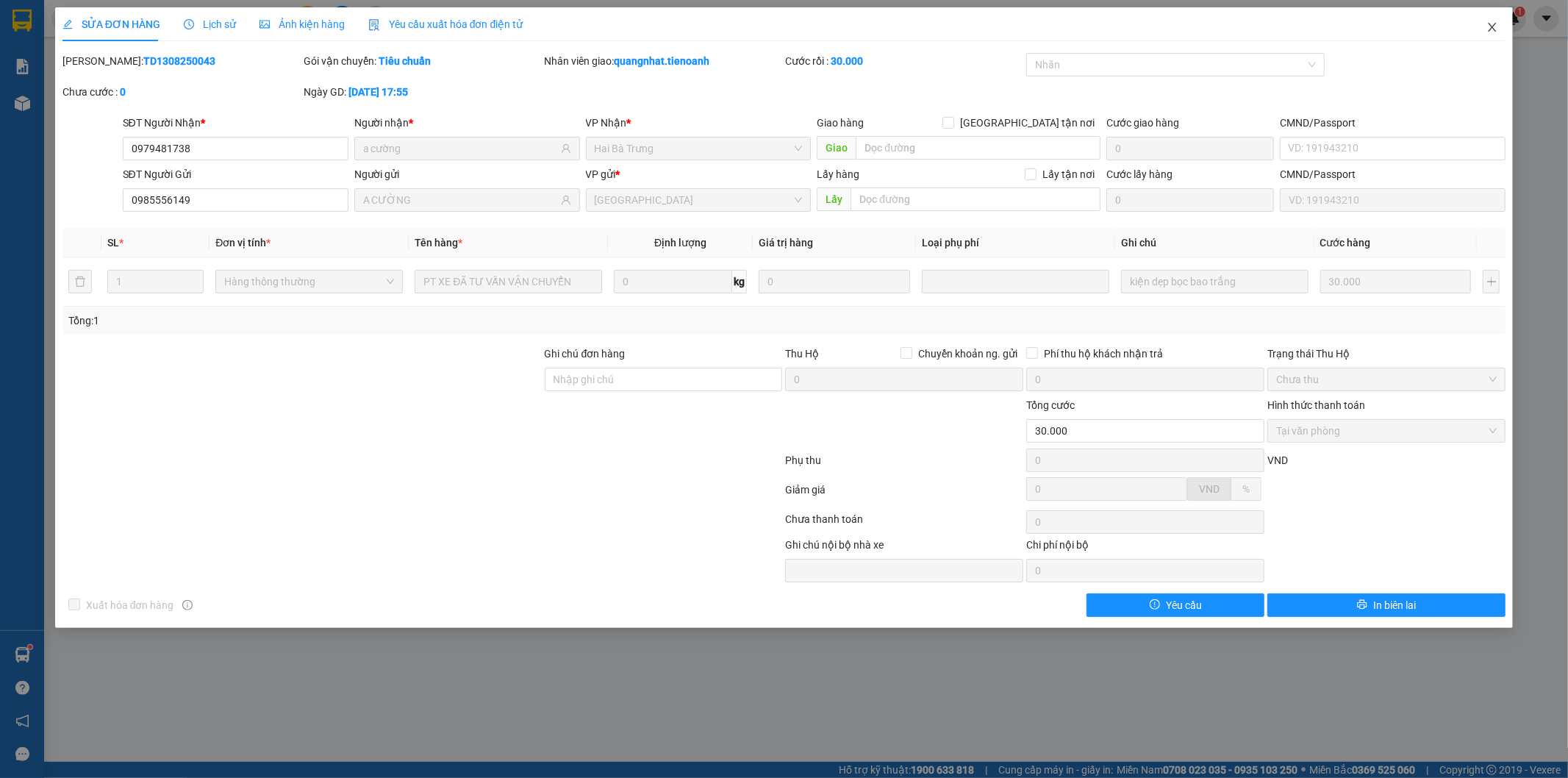
click at [1490, 26] on icon "close" at bounding box center [1492, 26] width 12 height 12
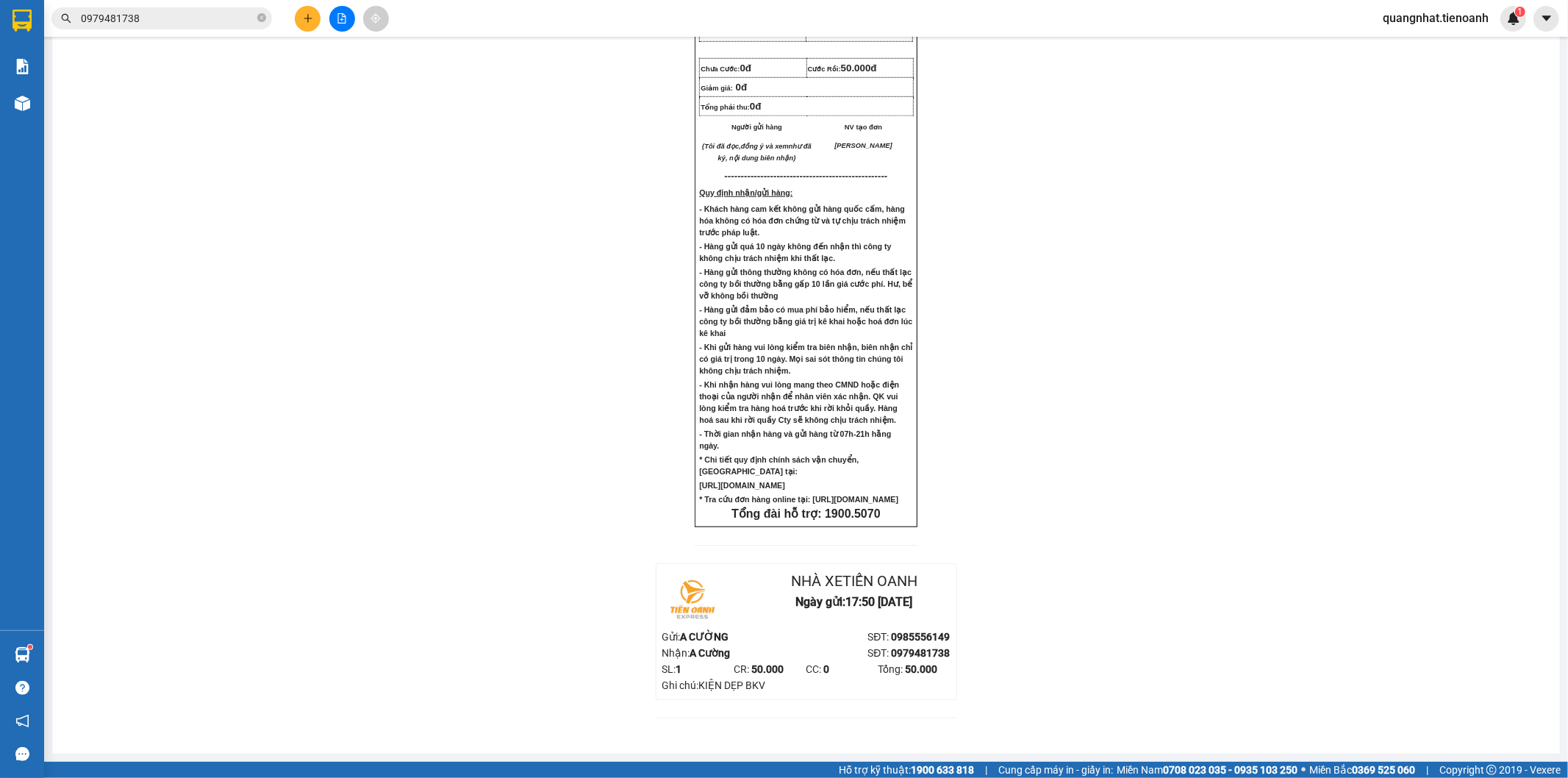
scroll to position [947, 0]
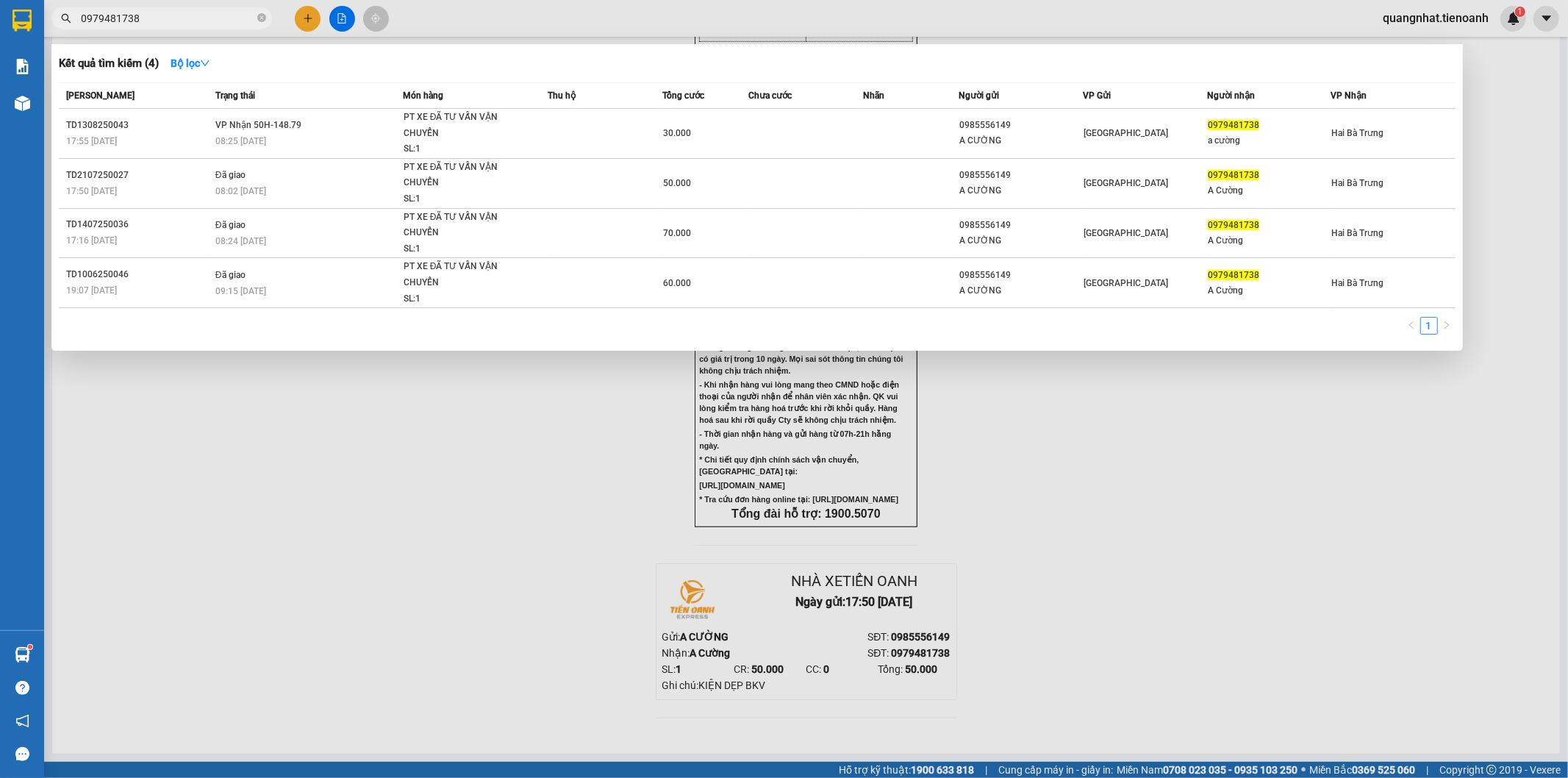
click at [162, 22] on input "0979481738" at bounding box center [167, 18] width 173 height 16
click at [260, 17] on icon "close-circle" at bounding box center [261, 18] width 9 height 9
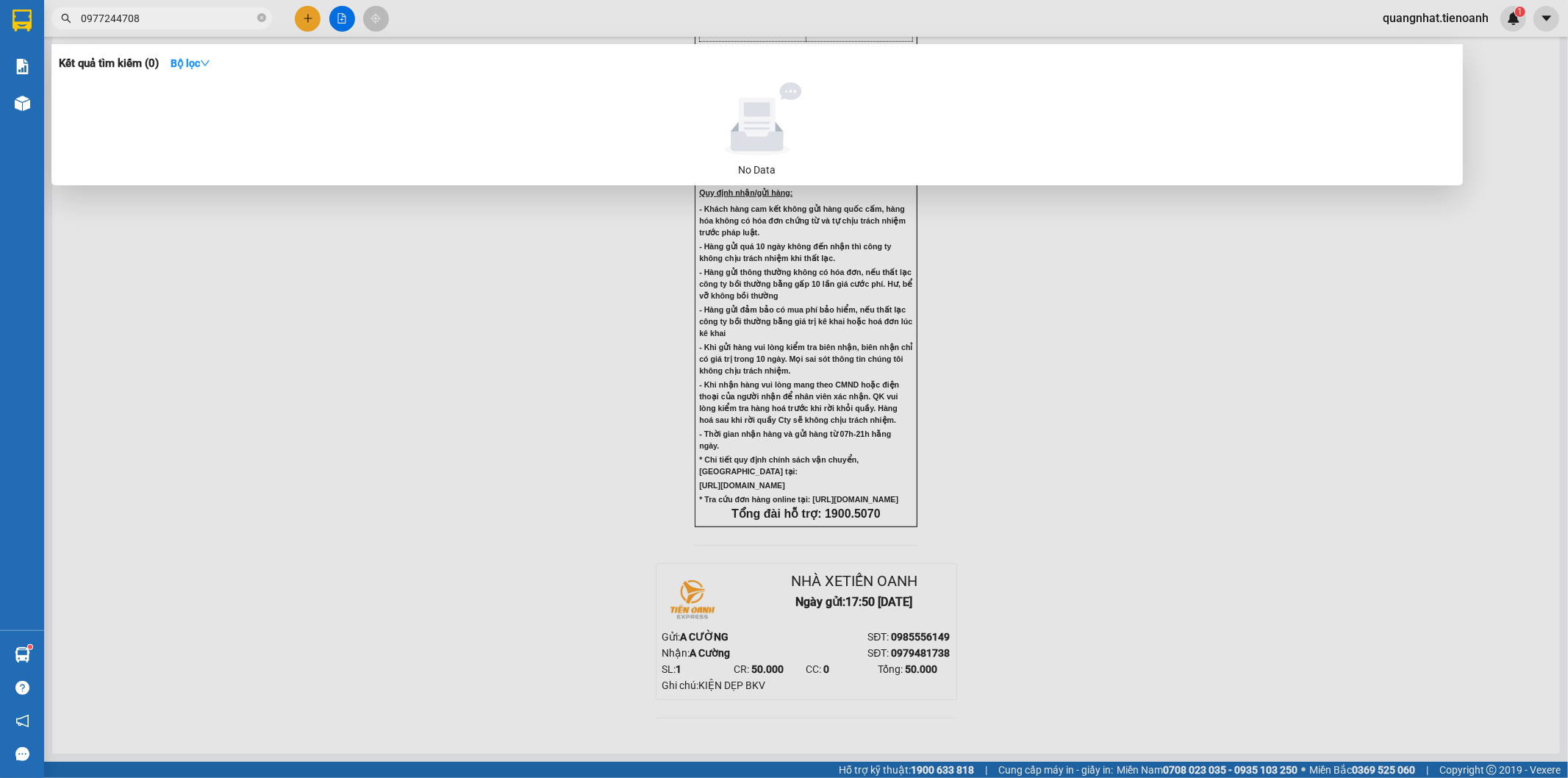
click at [115, 19] on input "0977244708" at bounding box center [167, 18] width 173 height 16
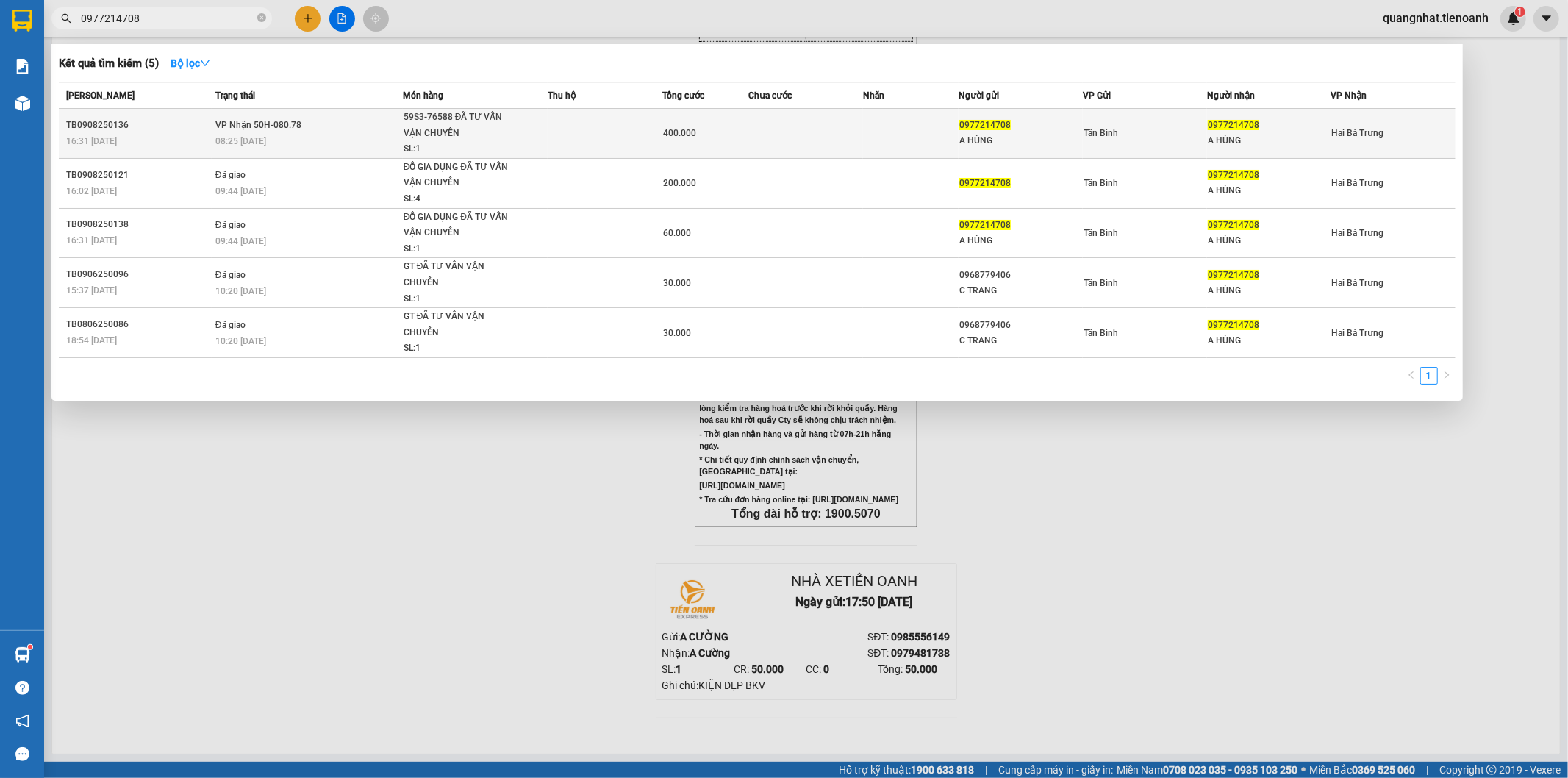
type input "0977214708"
click at [1204, 128] on div "Tân Bình" at bounding box center [1145, 133] width 123 height 16
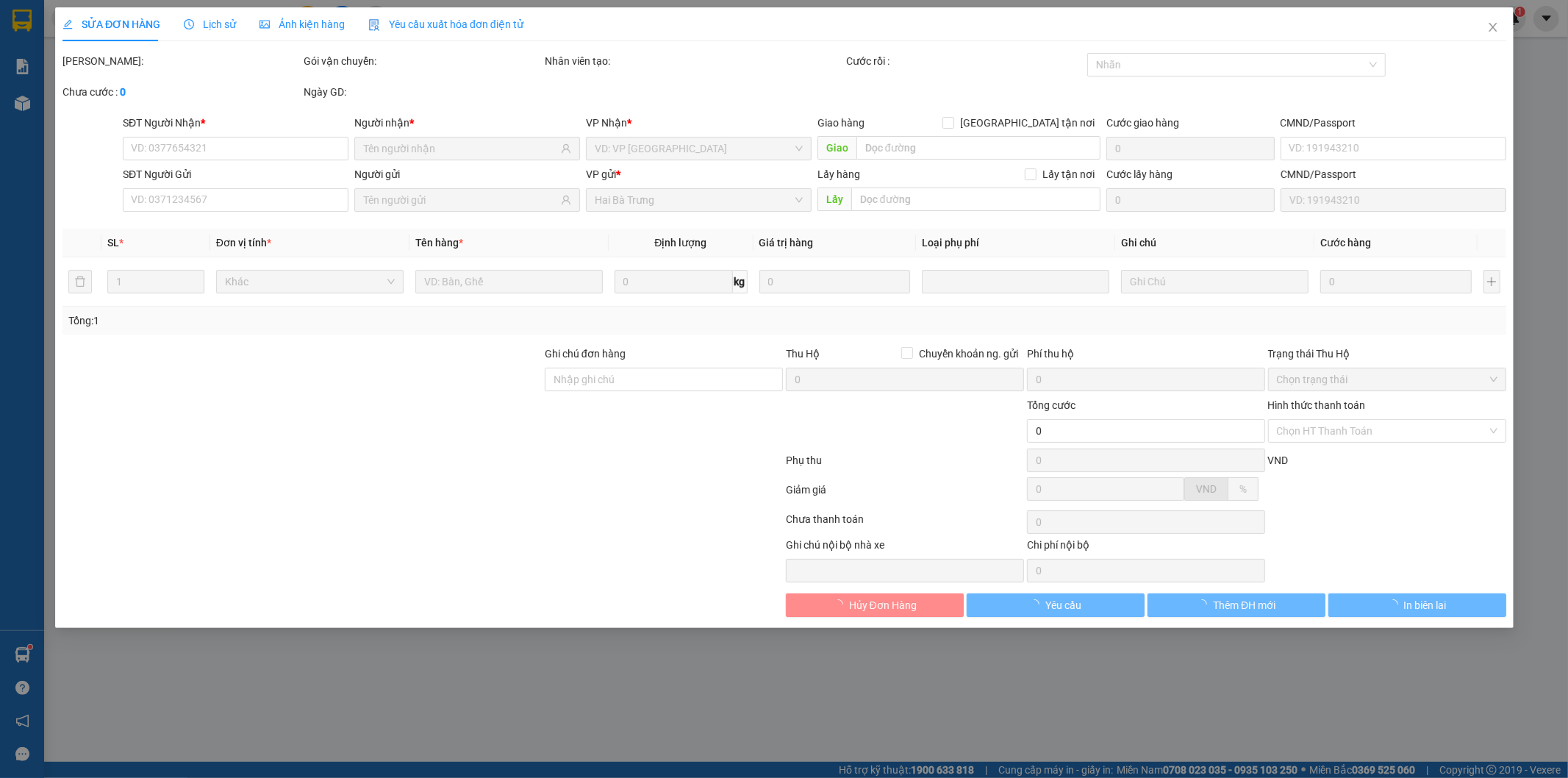
type input "0977214708"
type input "A HÙNG"
type input "0977214708"
type input "A HÙNG"
type input "400.000"
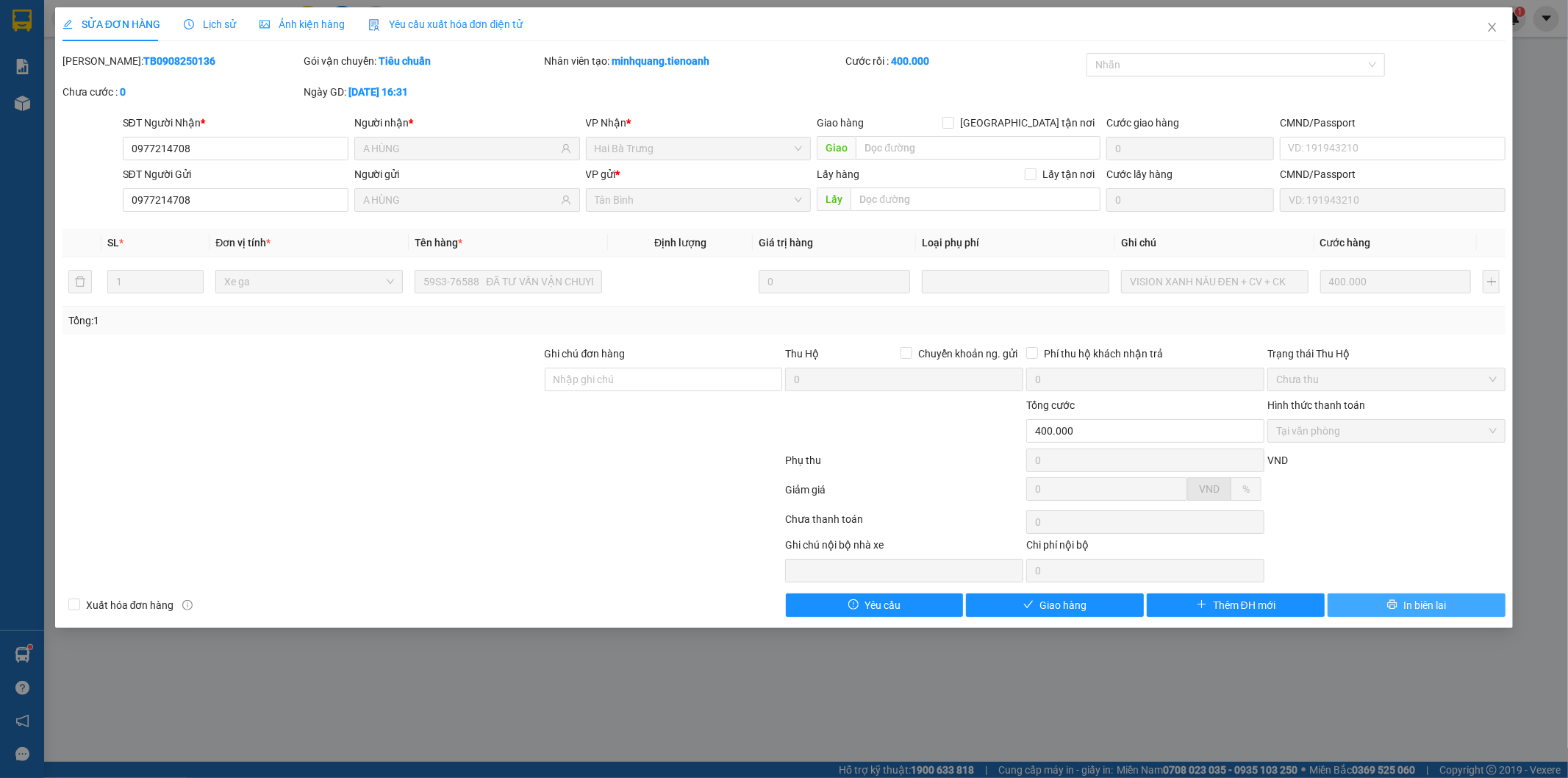
click at [1435, 608] on span "In biên lai" at bounding box center [1425, 606] width 43 height 16
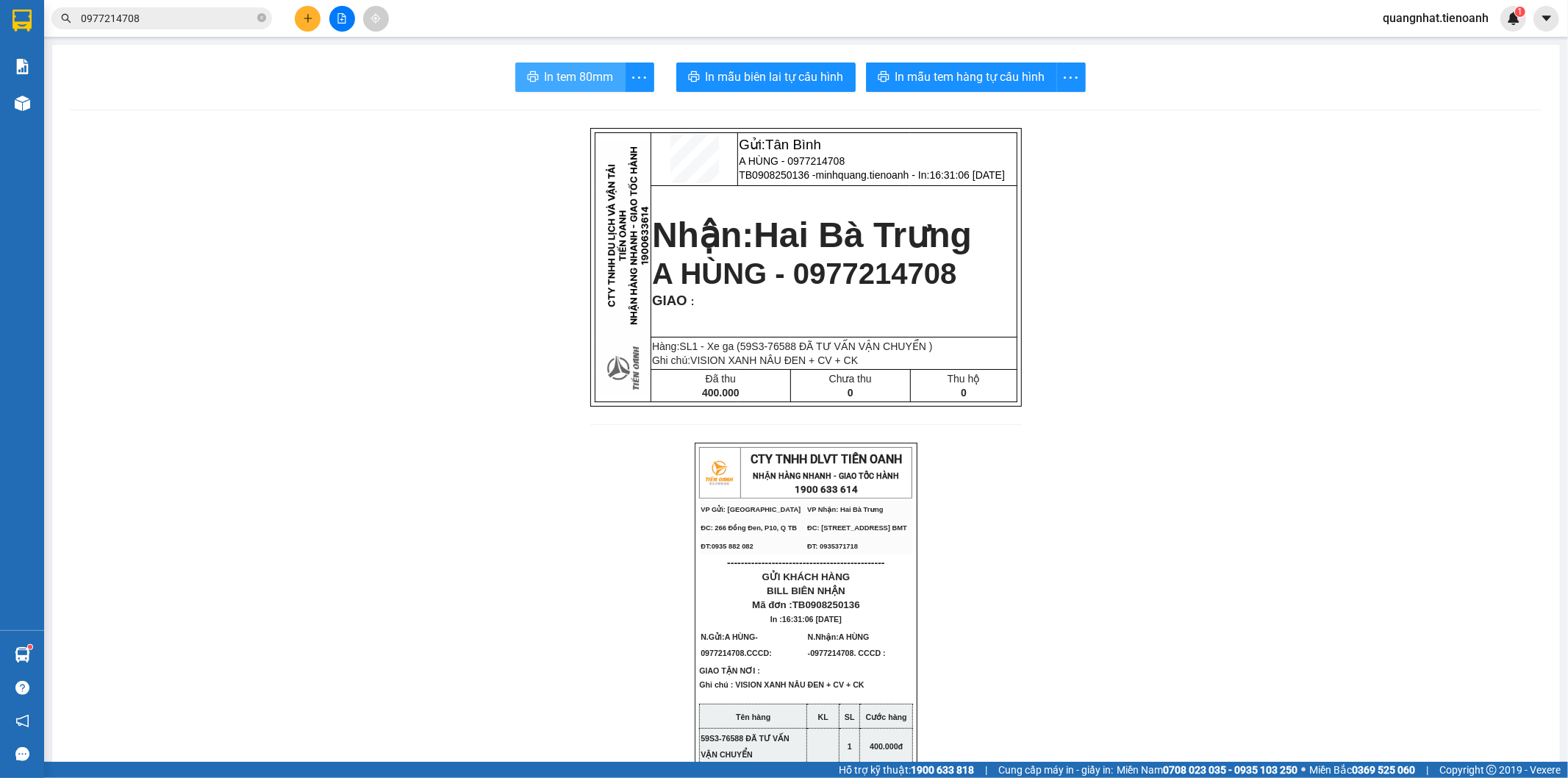
click at [588, 75] on span "In tem 80mm" at bounding box center [579, 76] width 69 height 18
click at [144, 15] on input "0977214708" at bounding box center [167, 18] width 173 height 16
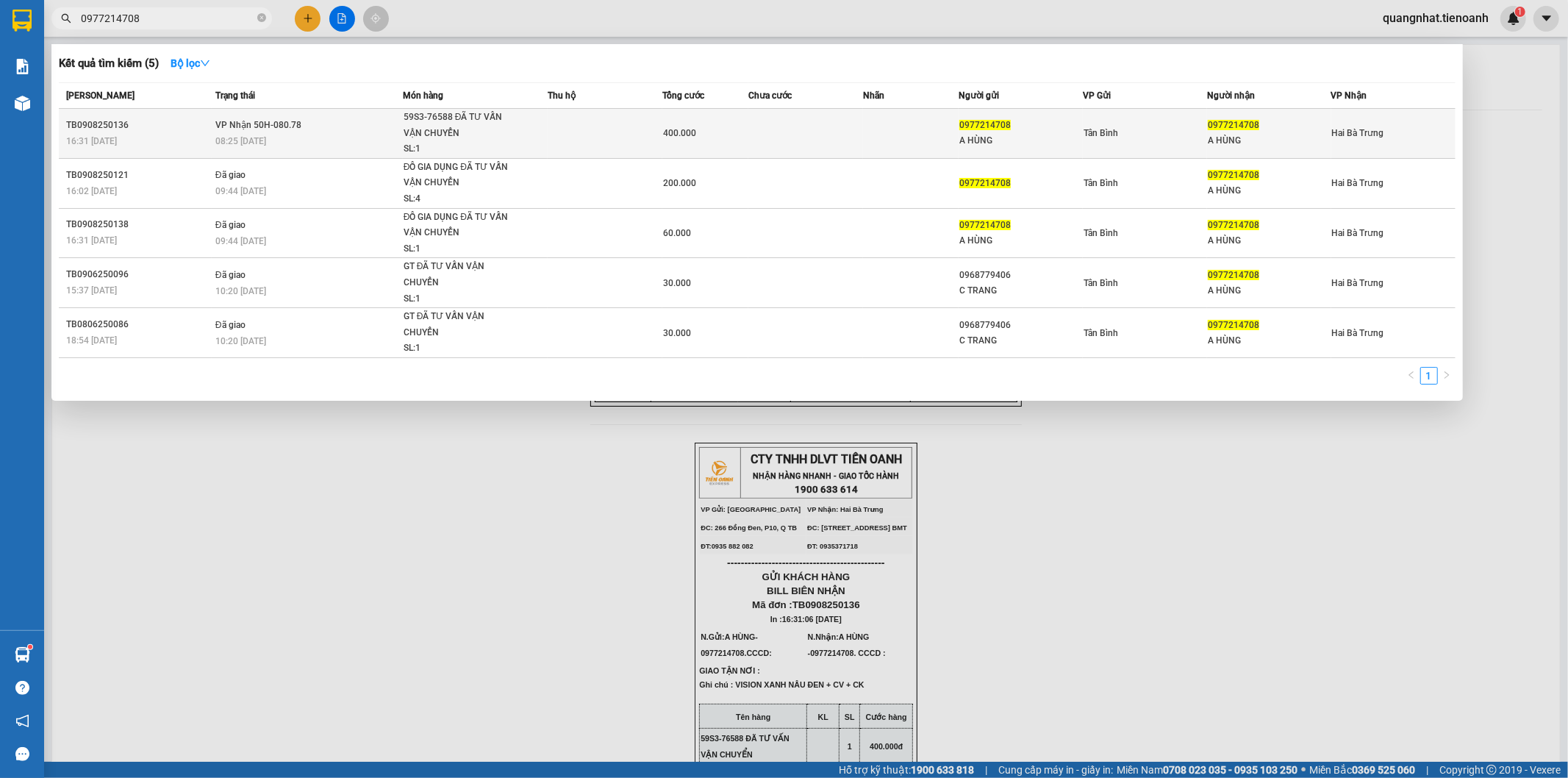
click at [486, 133] on div "59S3-76588 ĐÃ TƯ VẤN VẬN CHUYỂN" at bounding box center [459, 125] width 110 height 32
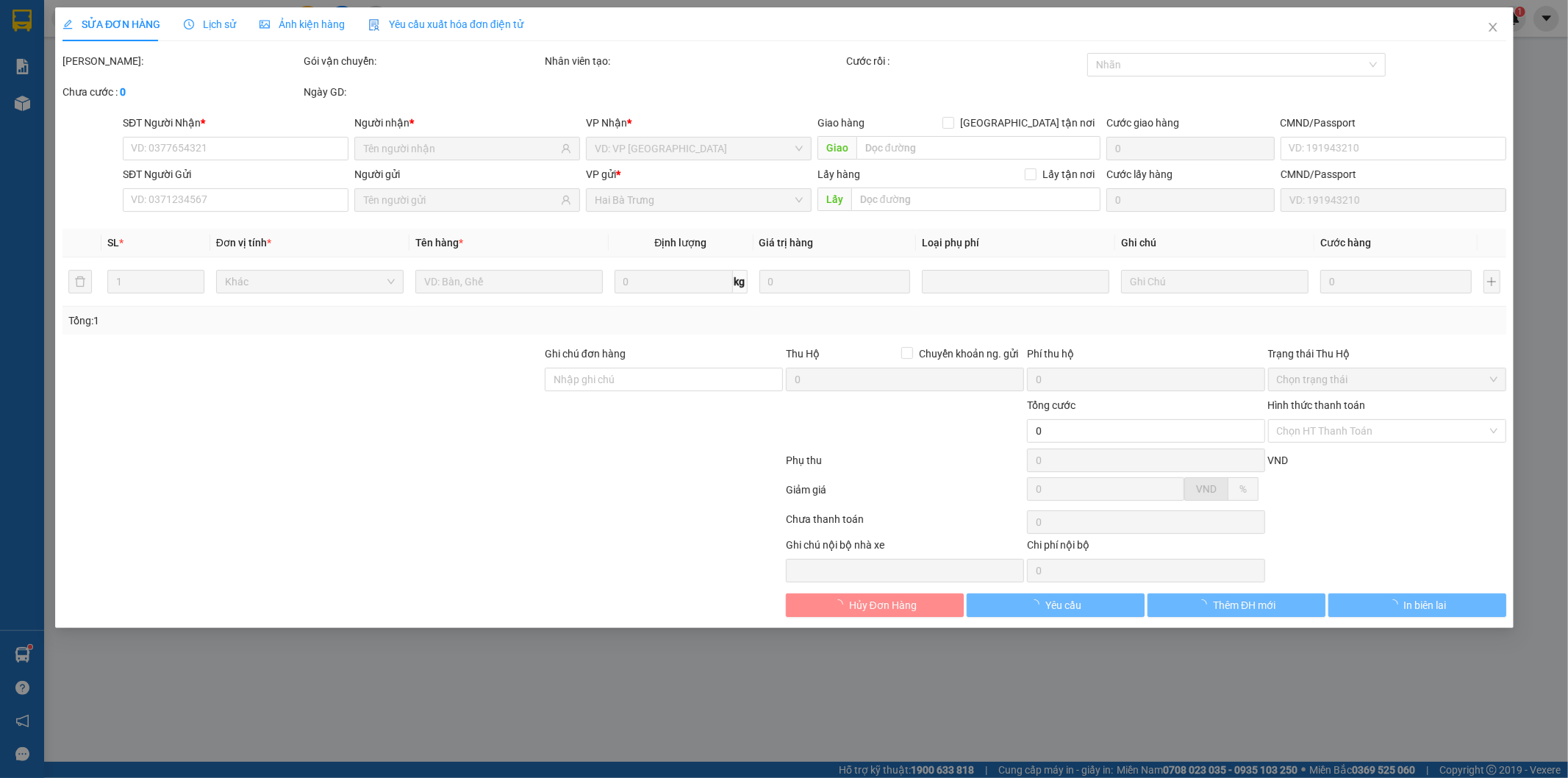
type input "0977214708"
type input "A HÙNG"
type input "0977214708"
type input "A HÙNG"
type input "400.000"
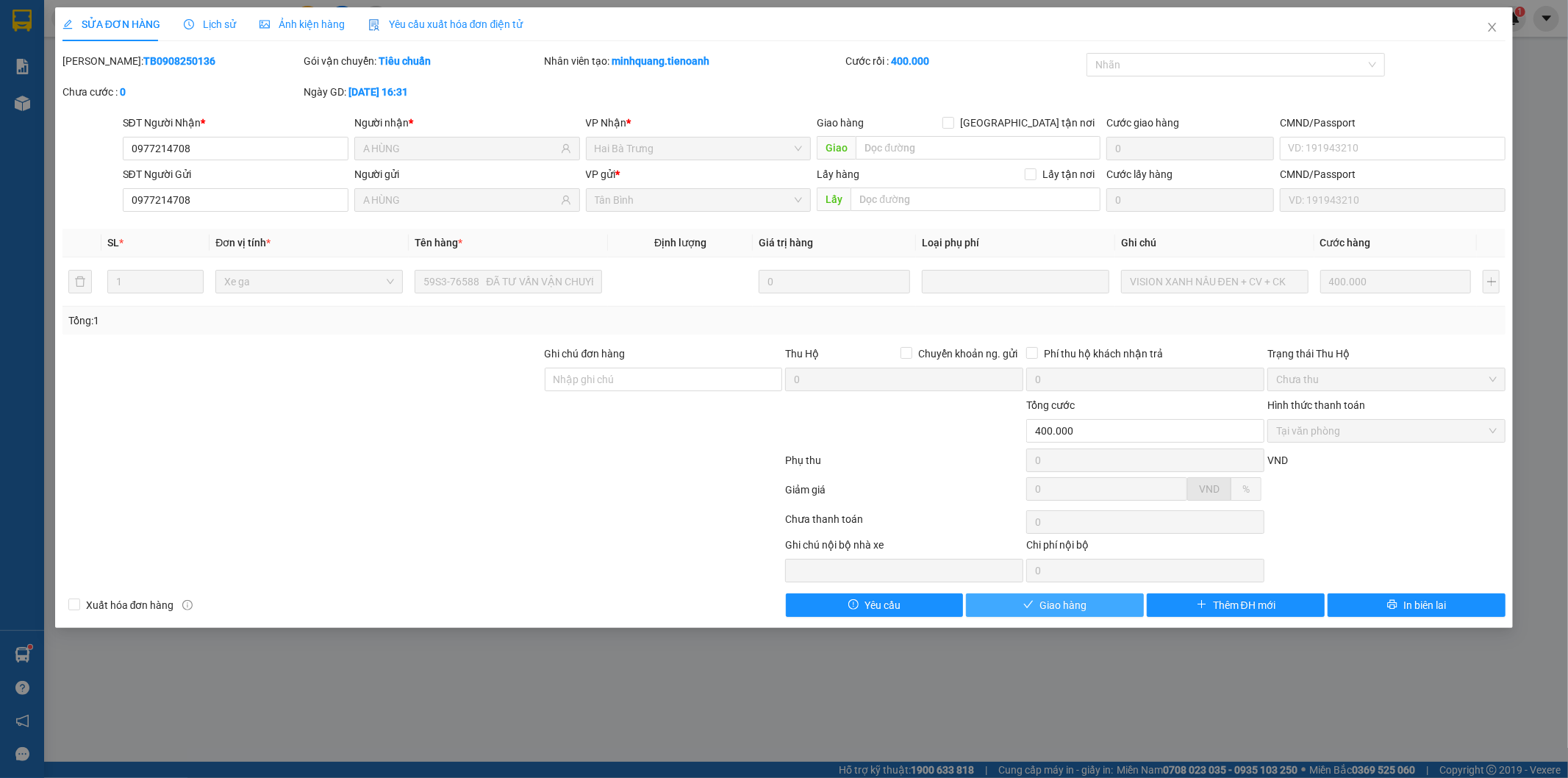
click at [1077, 605] on span "Giao hàng" at bounding box center [1063, 606] width 47 height 16
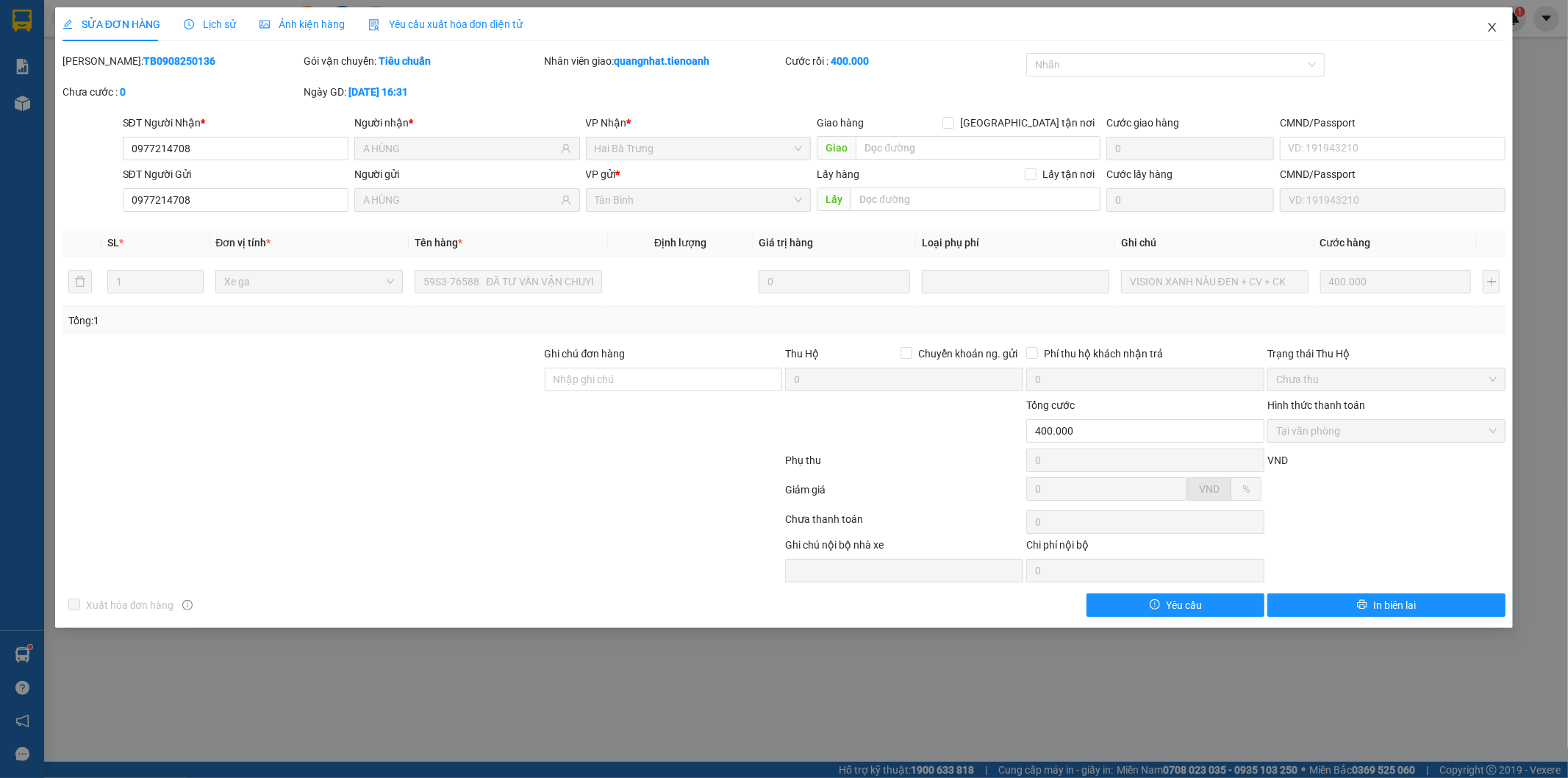
click at [1493, 30] on icon "close" at bounding box center [1492, 26] width 12 height 12
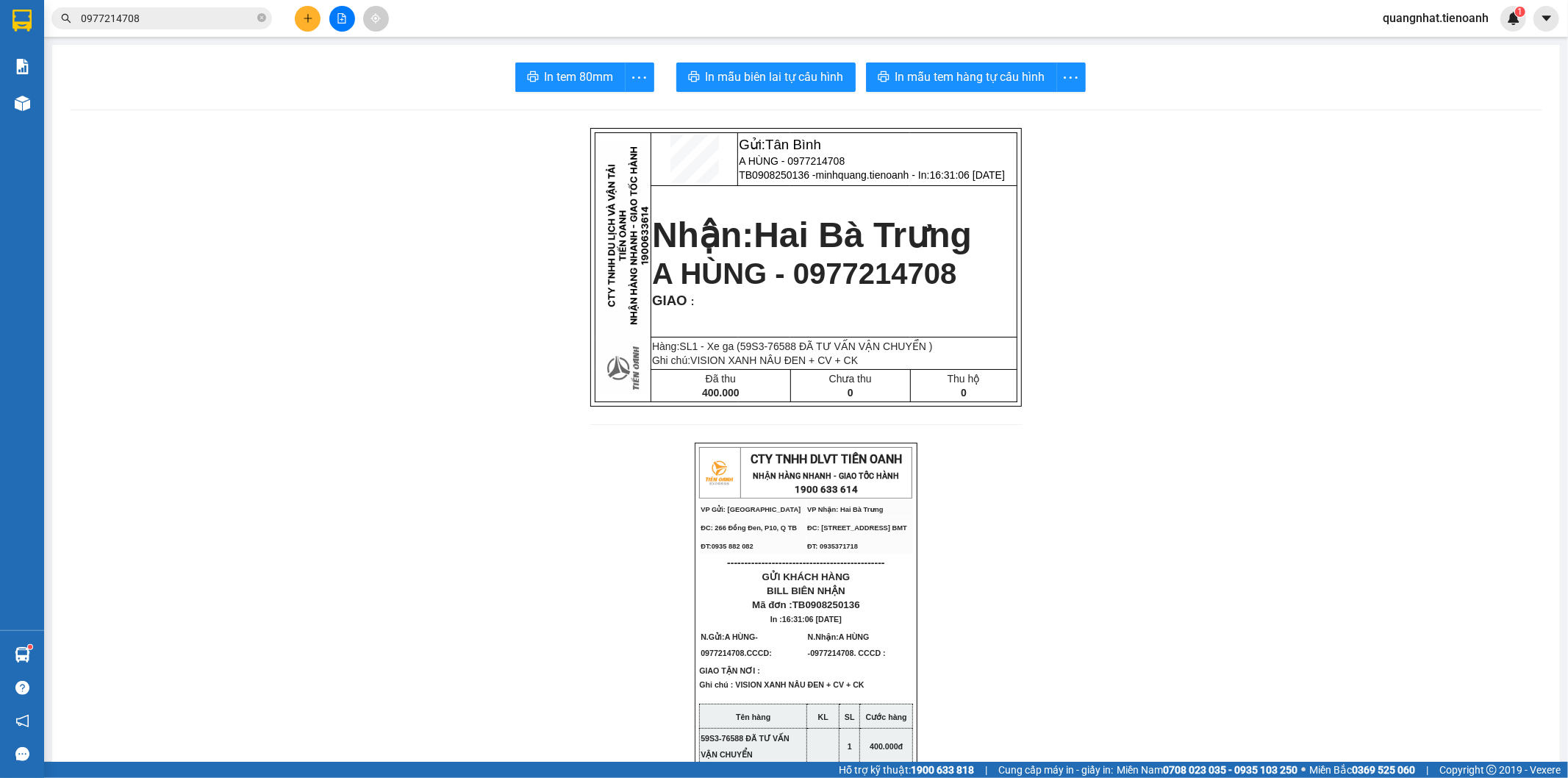
click at [189, 22] on input "0977214708" at bounding box center [167, 18] width 173 height 16
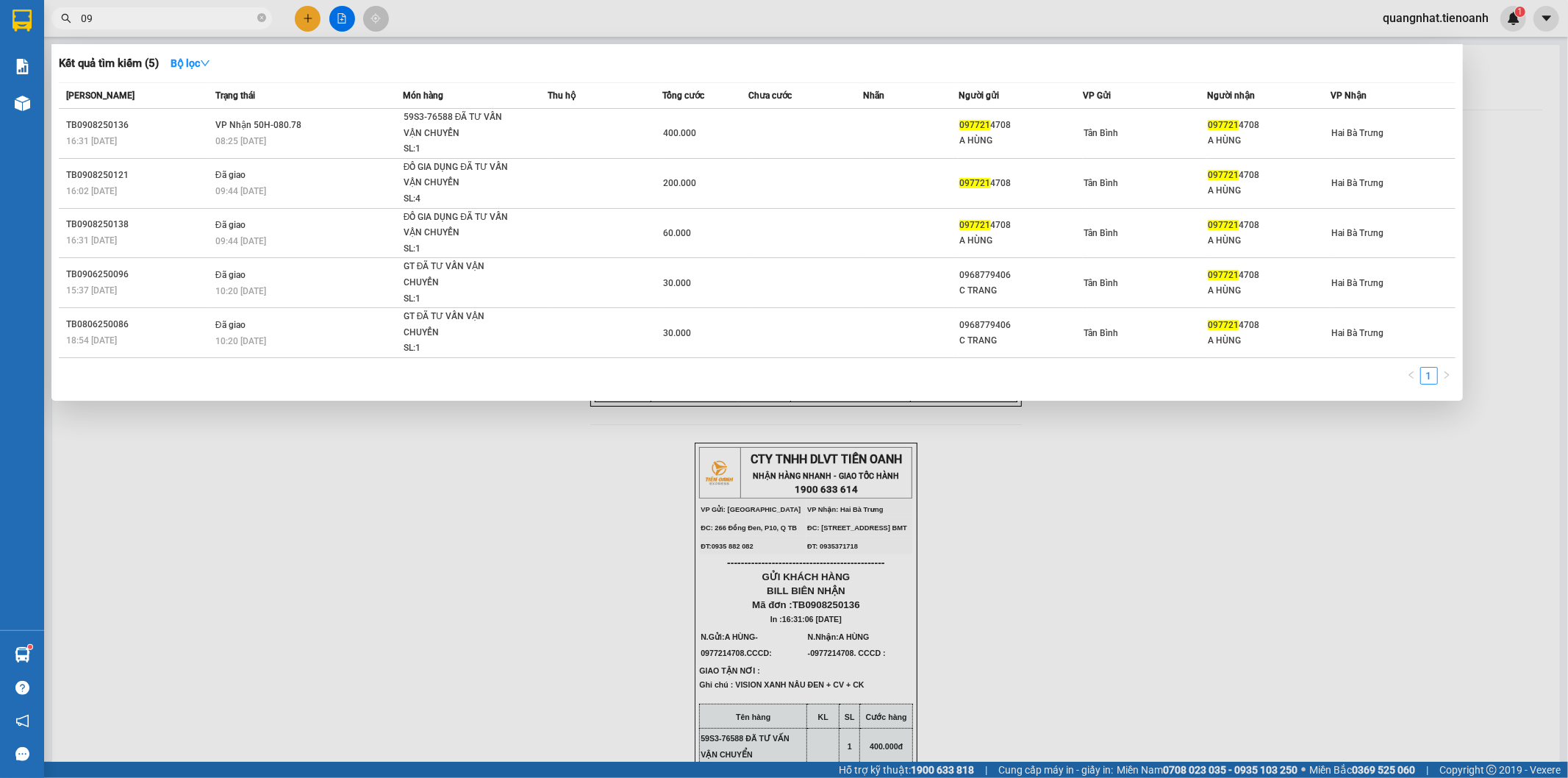
type input "0"
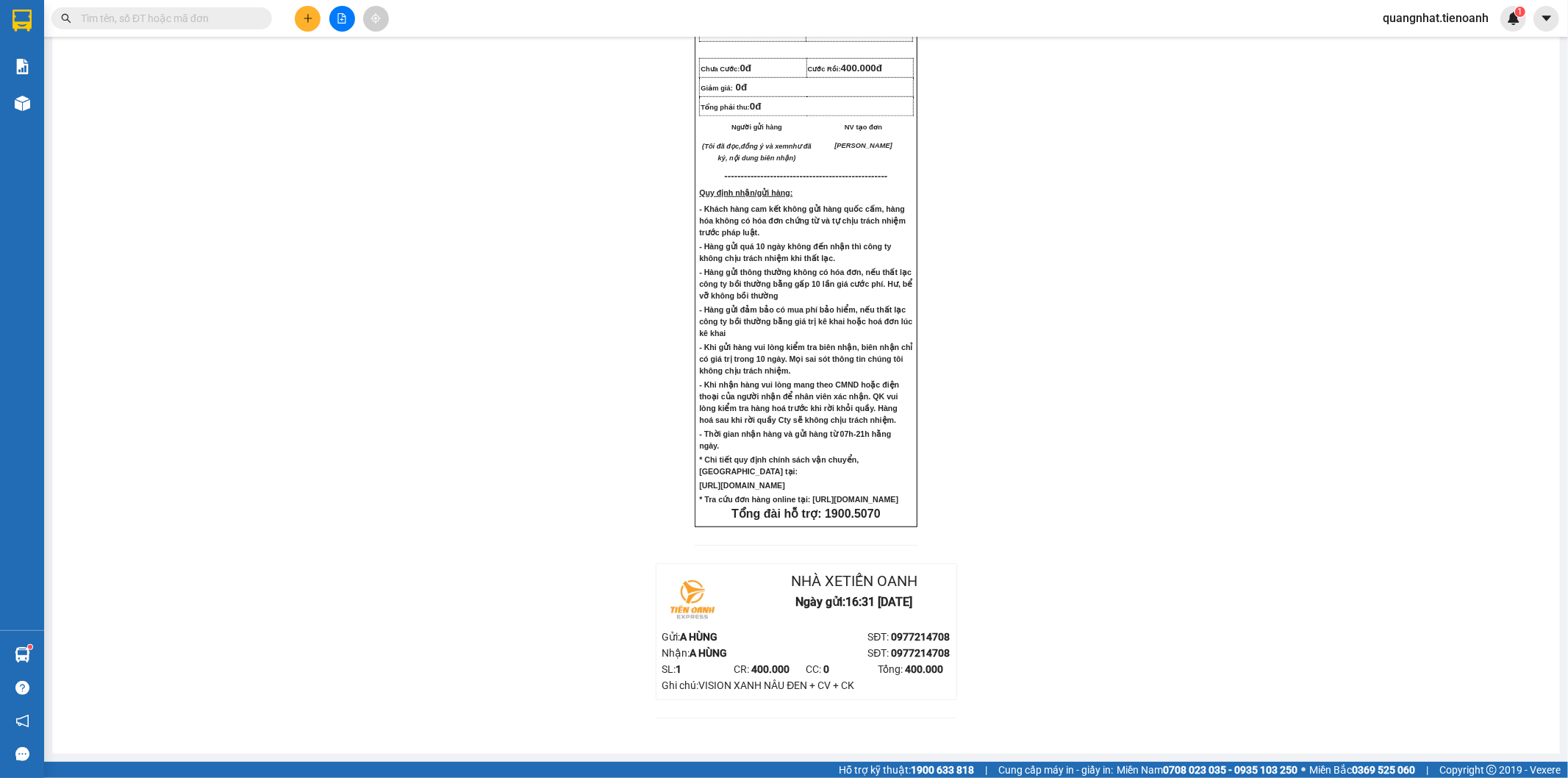
scroll to position [931, 0]
click at [212, 20] on input "text" at bounding box center [167, 18] width 173 height 16
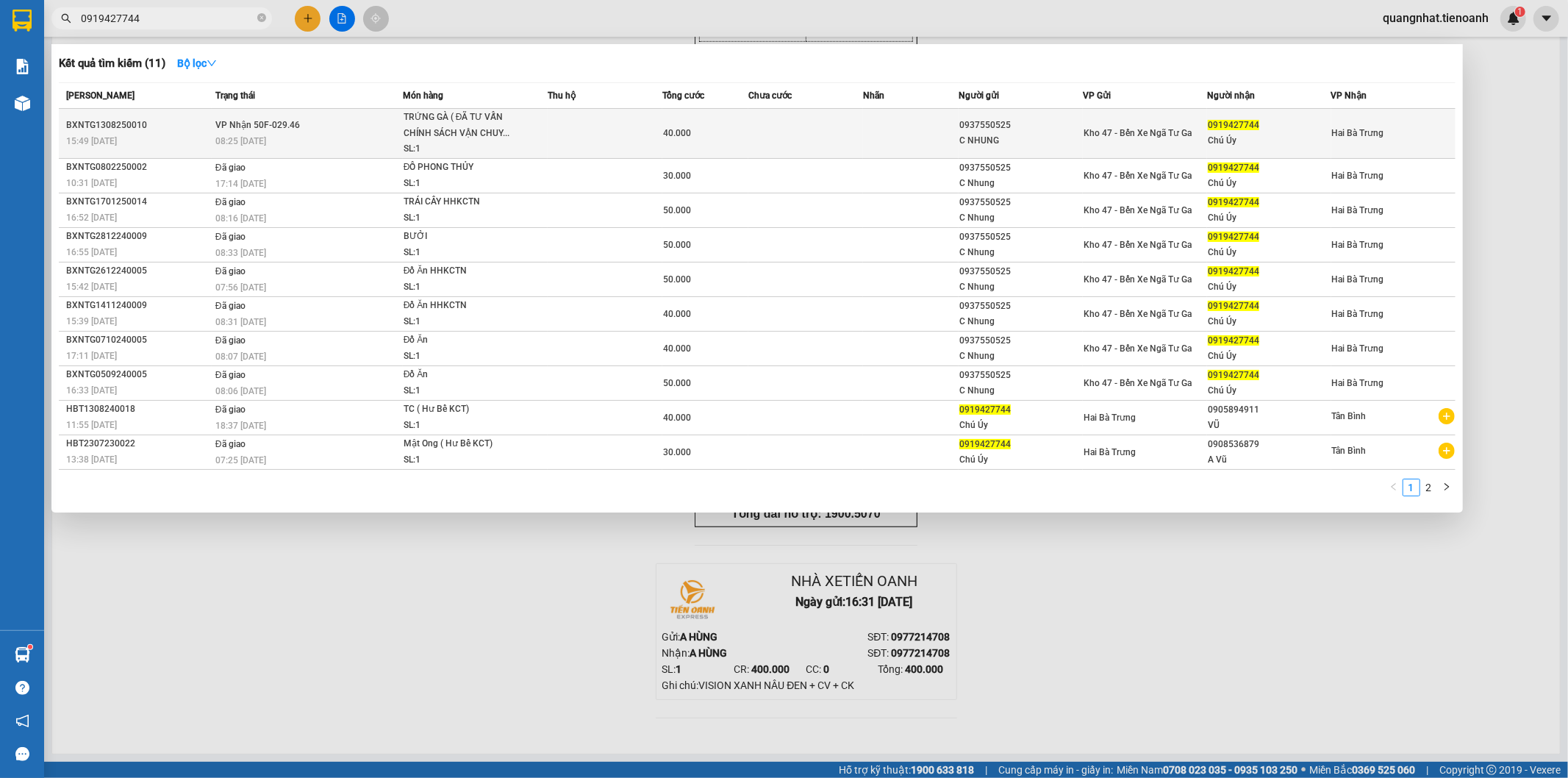
type input "0919427744"
click at [1059, 130] on div "0937550525" at bounding box center [1021, 125] width 123 height 15
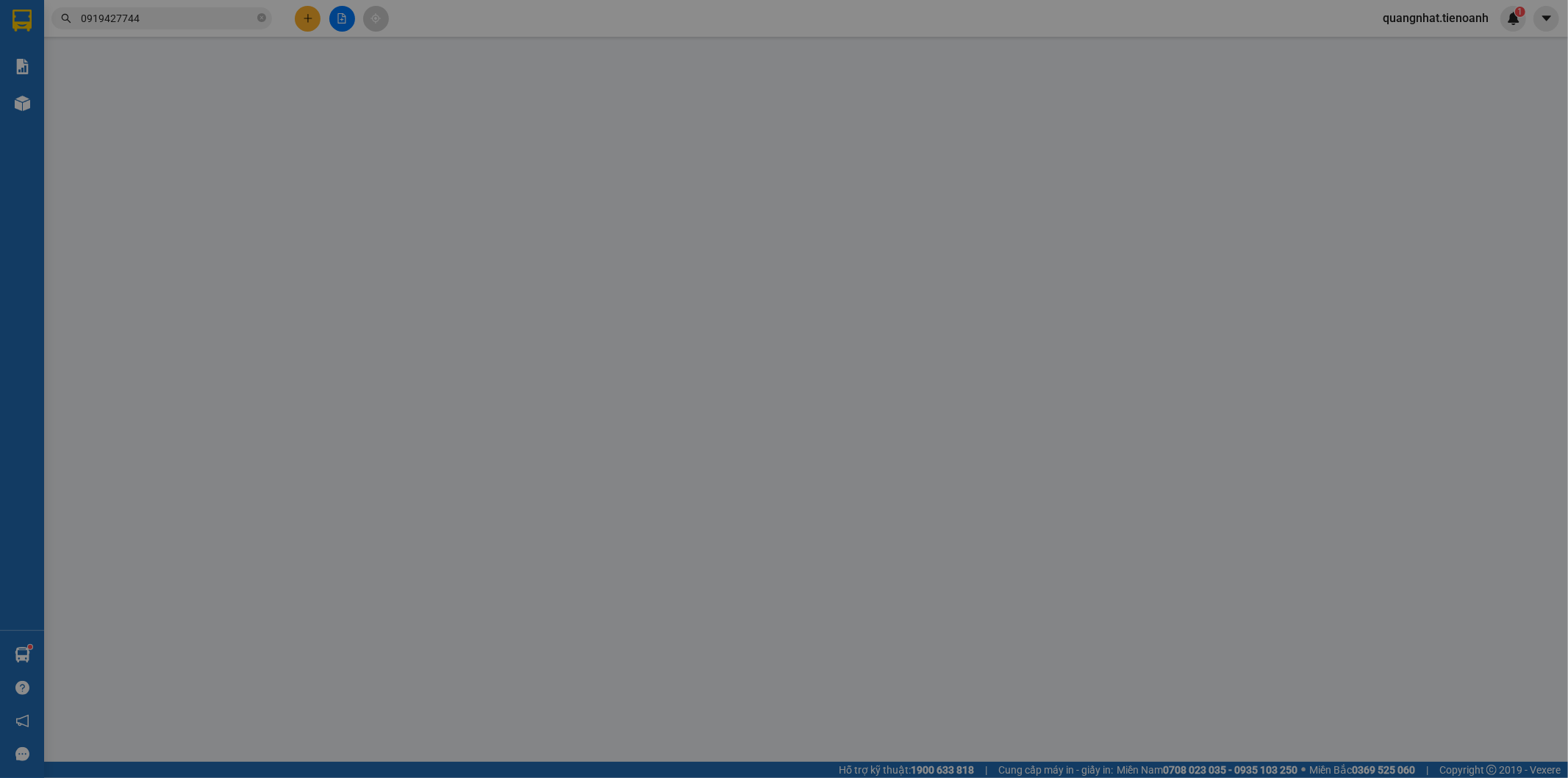
type input "0919427744"
type input "Chú Úy"
type input "0937550525"
type input "C NHUNG"
type input "40.000"
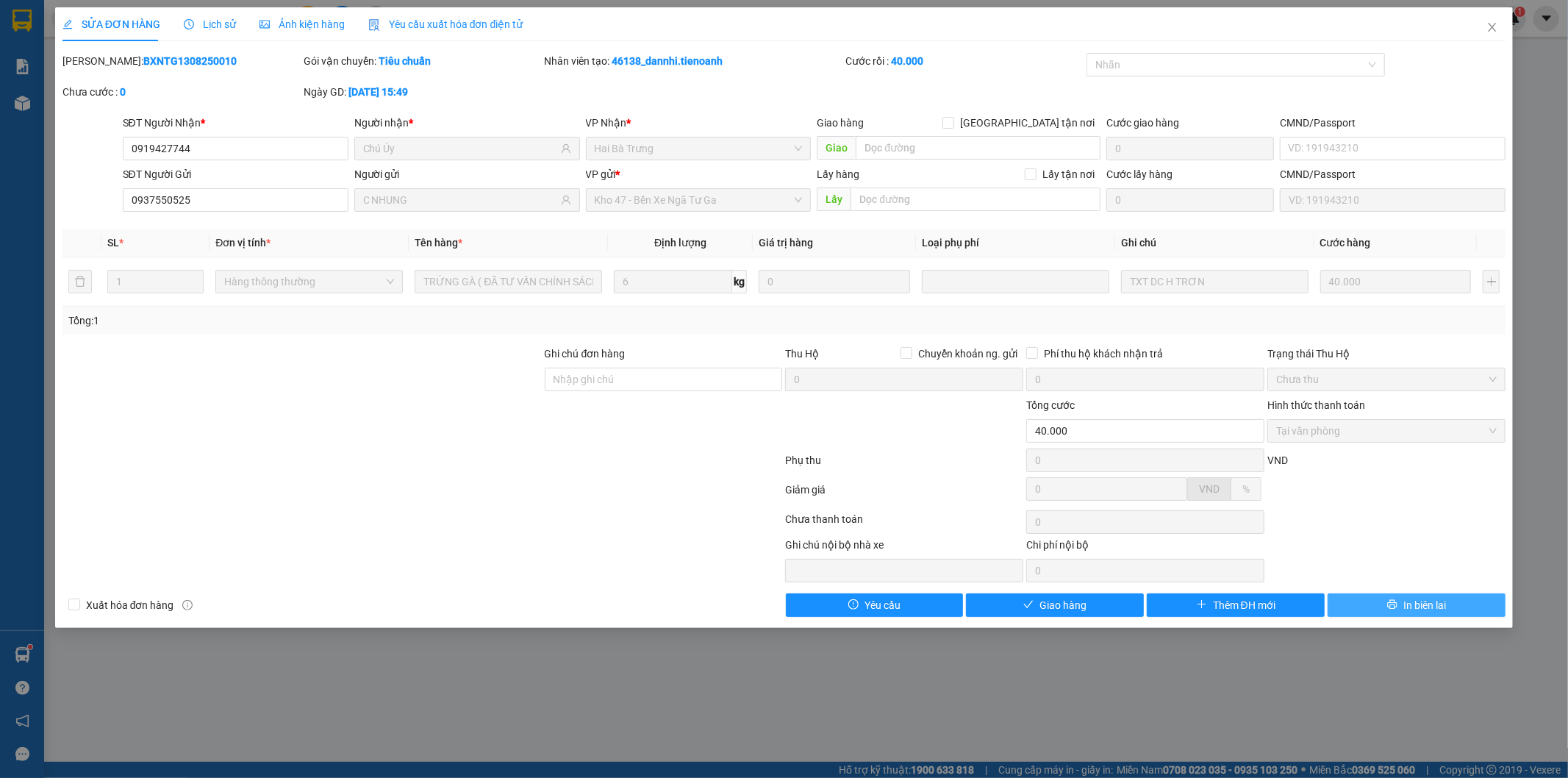
click at [1443, 601] on span "In biên lai" at bounding box center [1425, 606] width 43 height 16
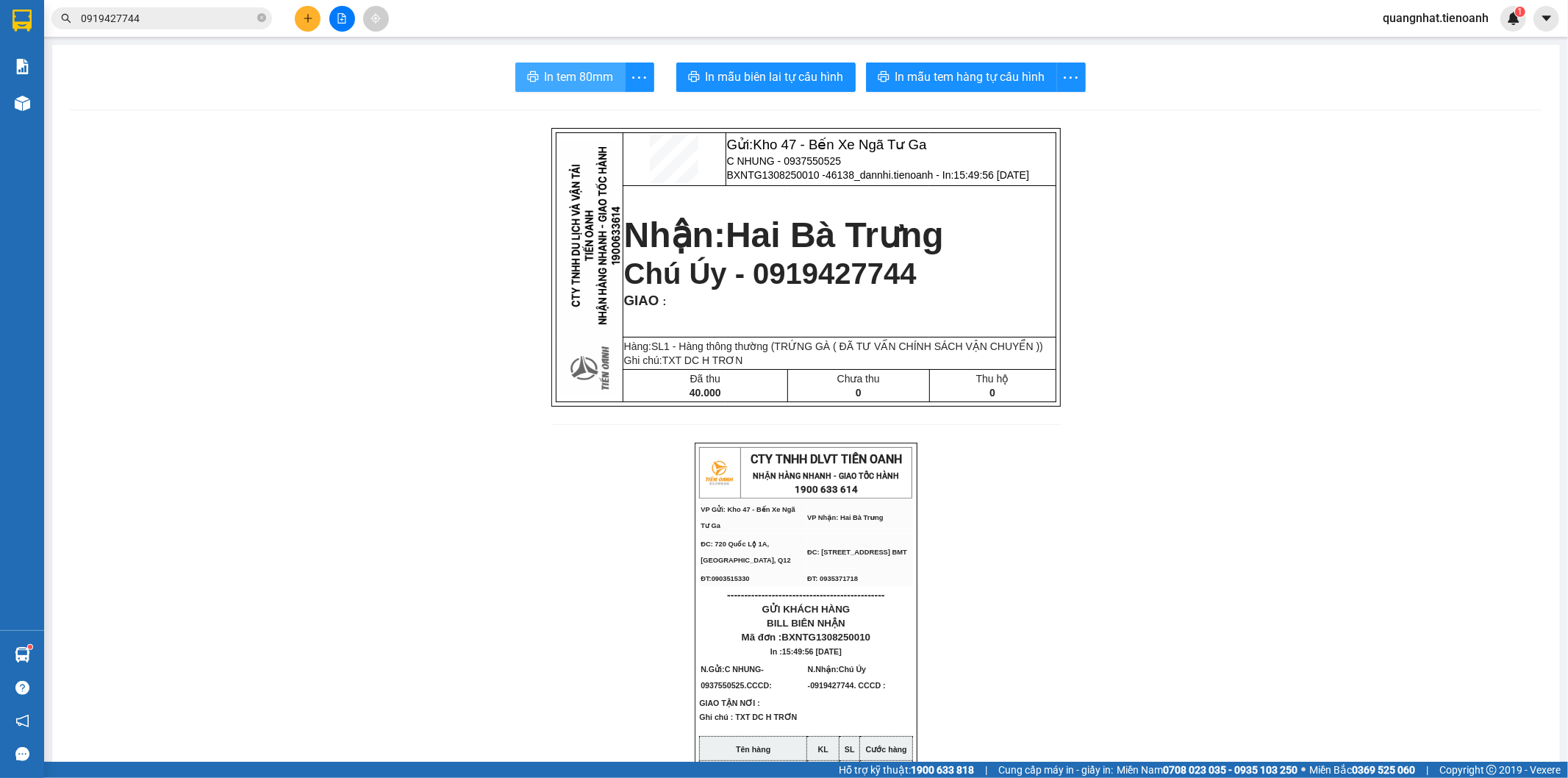
click at [571, 77] on span "In tem 80mm" at bounding box center [579, 76] width 69 height 18
click at [155, 17] on input "0919427744" at bounding box center [167, 18] width 173 height 16
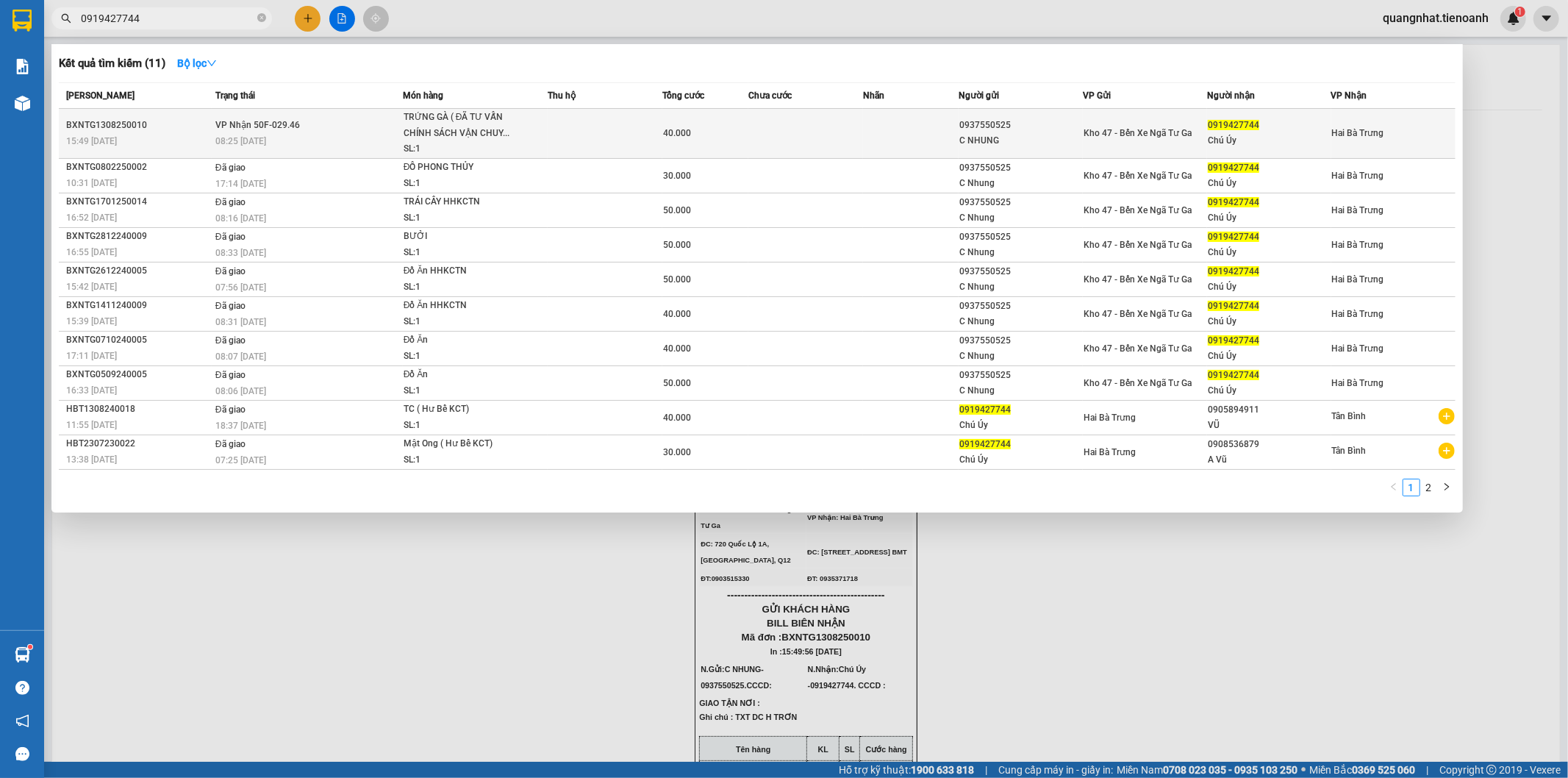
click at [427, 129] on div "TRỨNG GÀ ( ĐÃ TƯ VẤN CHÍNH SÁCH VẬN CHUY..." at bounding box center [459, 125] width 110 height 32
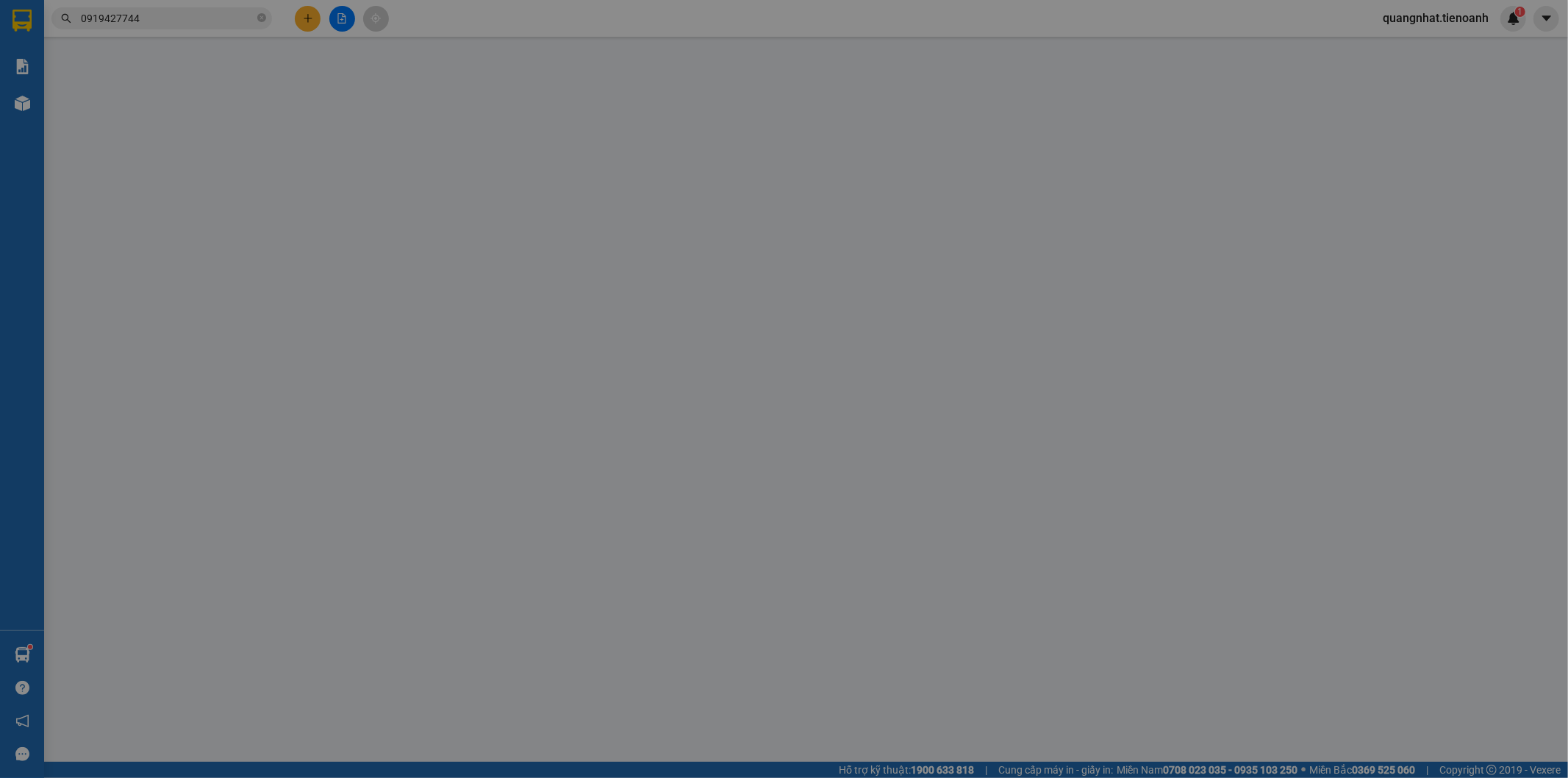
type input "0919427744"
type input "Chú Úy"
type input "0937550525"
type input "C NHUNG"
type input "40.000"
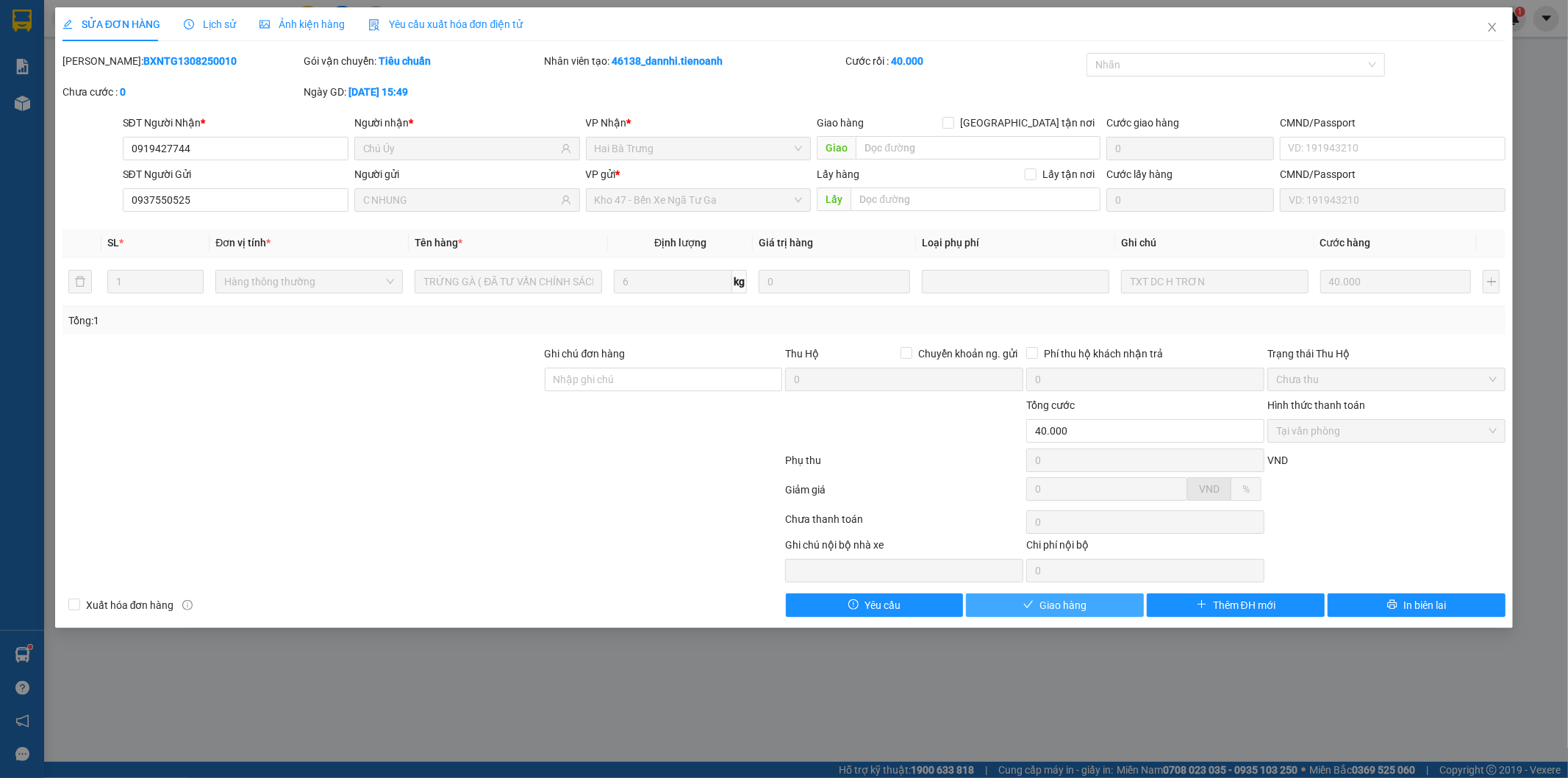
click at [1110, 605] on button "Giao hàng" at bounding box center [1055, 605] width 178 height 24
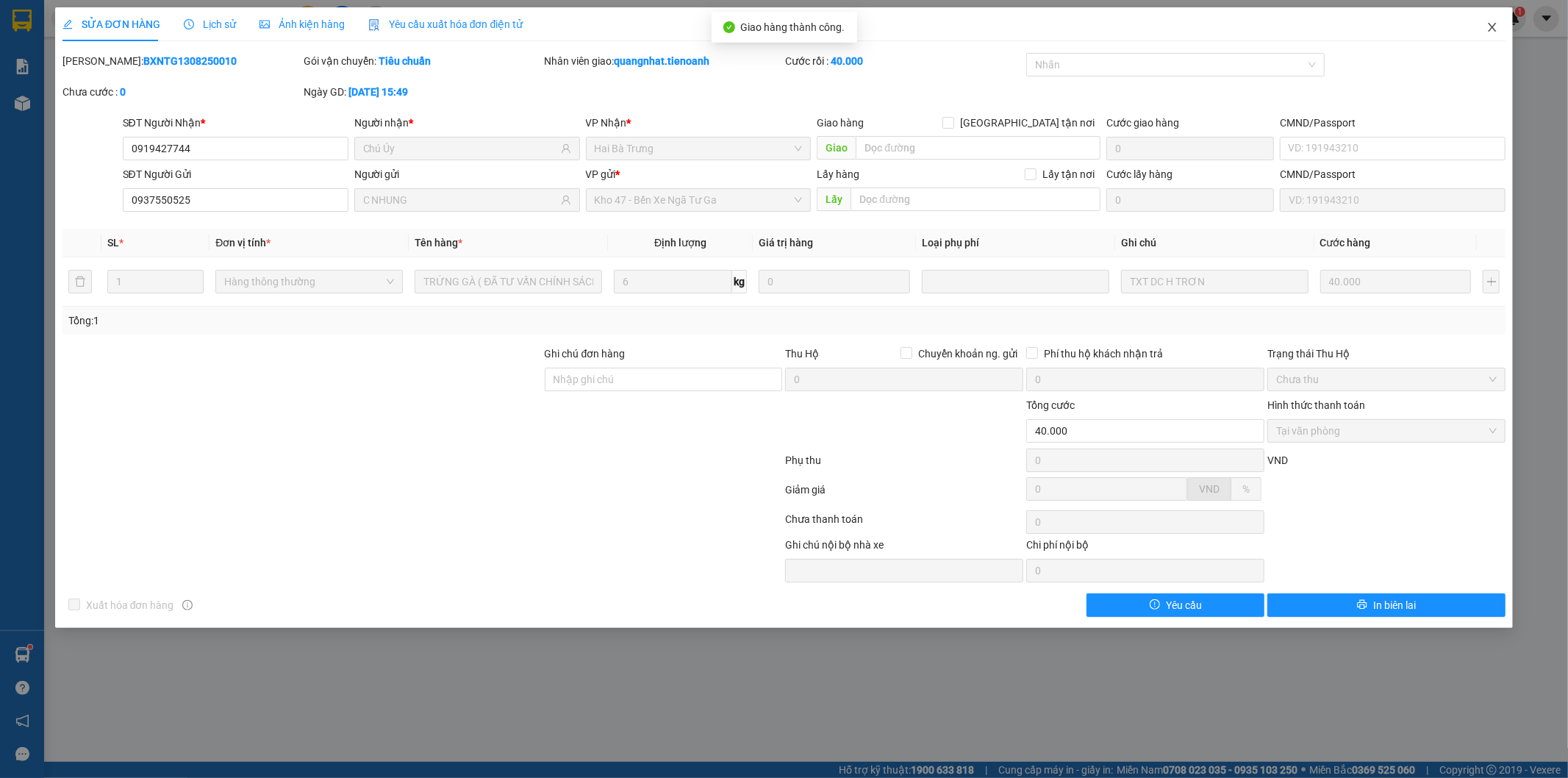
click at [1486, 29] on icon "close" at bounding box center [1492, 26] width 12 height 12
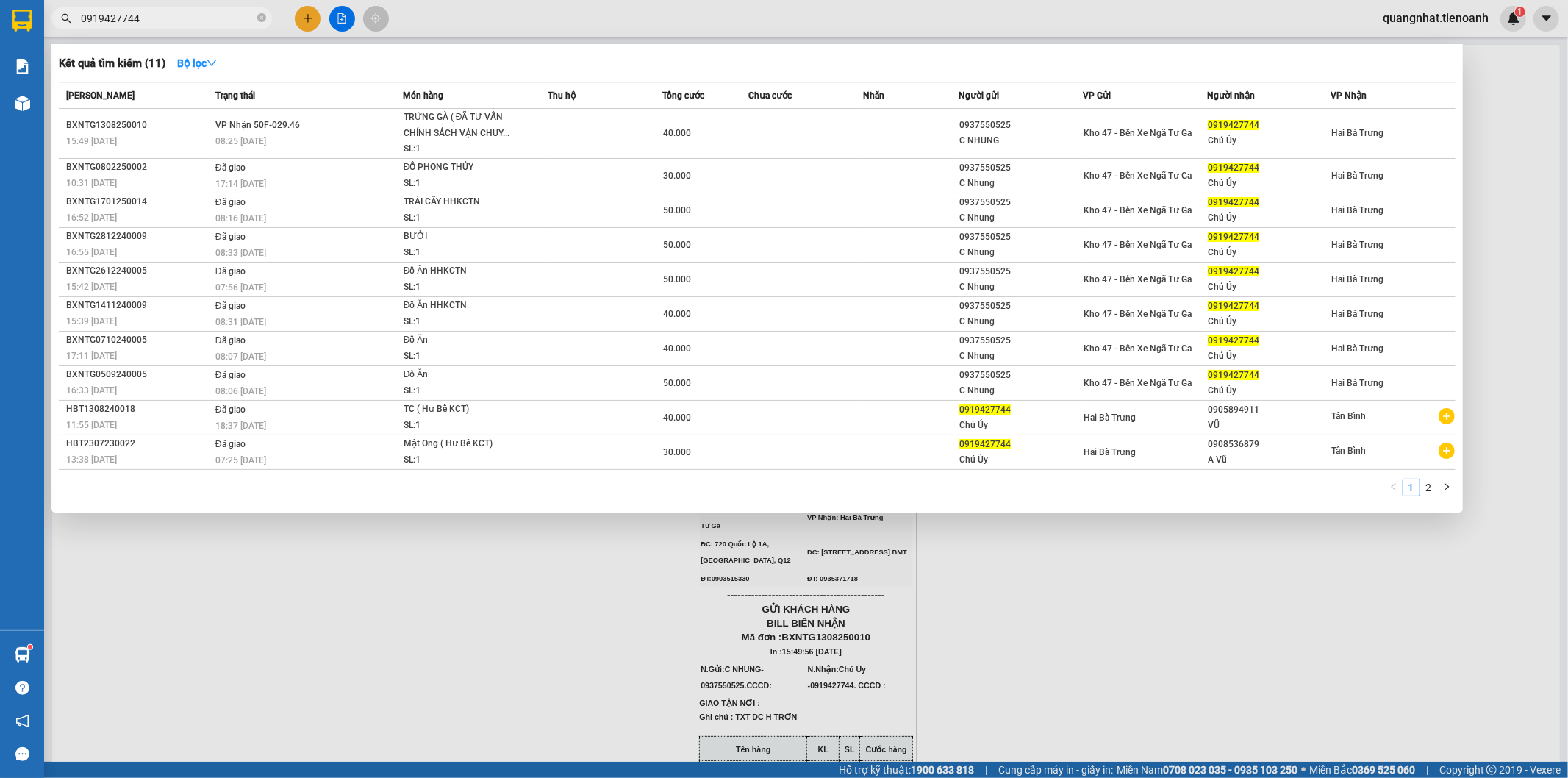
click at [154, 21] on input "0919427744" at bounding box center [167, 18] width 173 height 16
type input "091942774"
click at [418, 702] on div at bounding box center [784, 389] width 1568 height 778
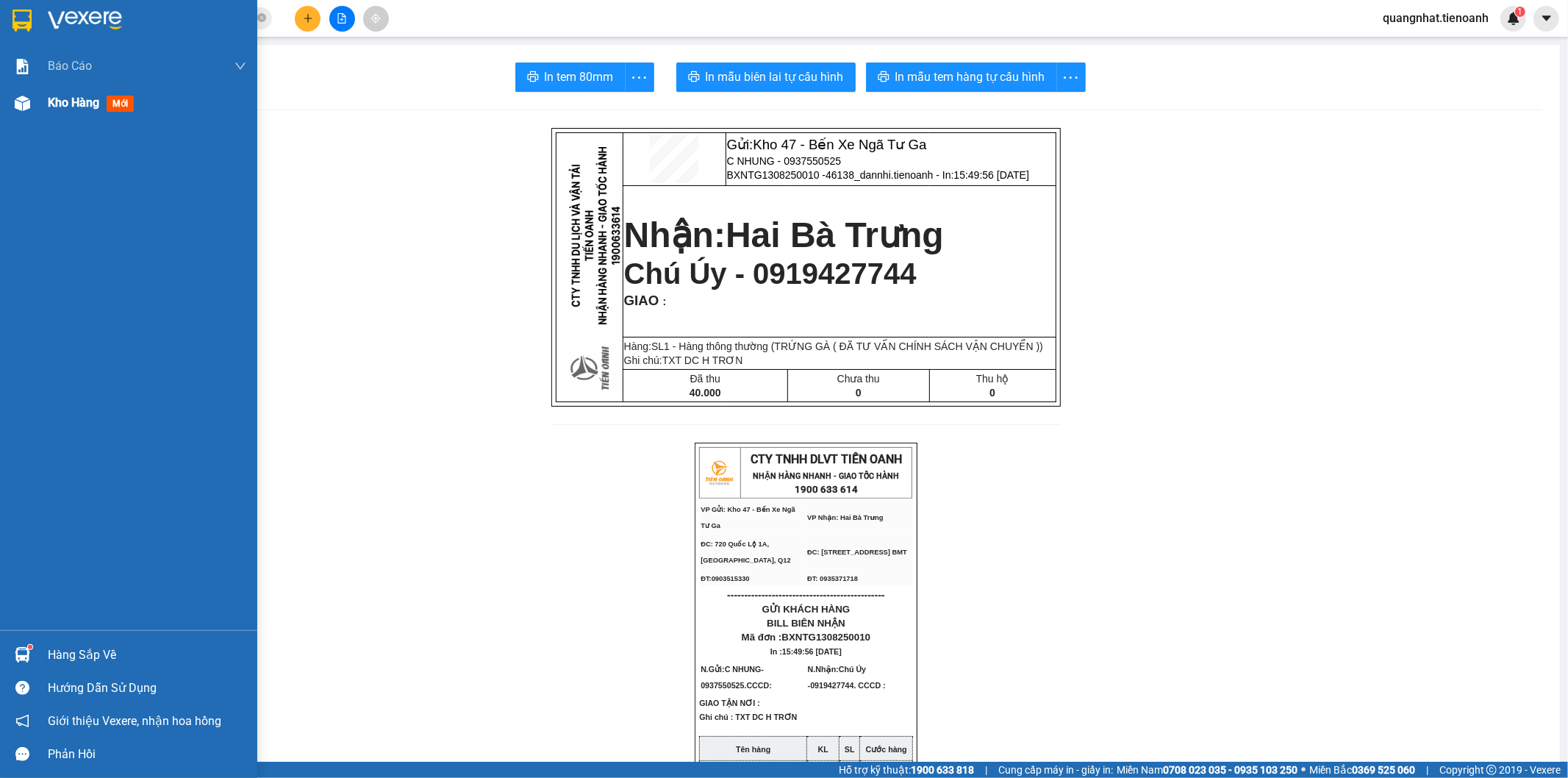
drag, startPoint x: 77, startPoint y: 108, endPoint x: 77, endPoint y: 116, distance: 8.0
click at [77, 116] on div "Kho hàng mới" at bounding box center [147, 103] width 199 height 36
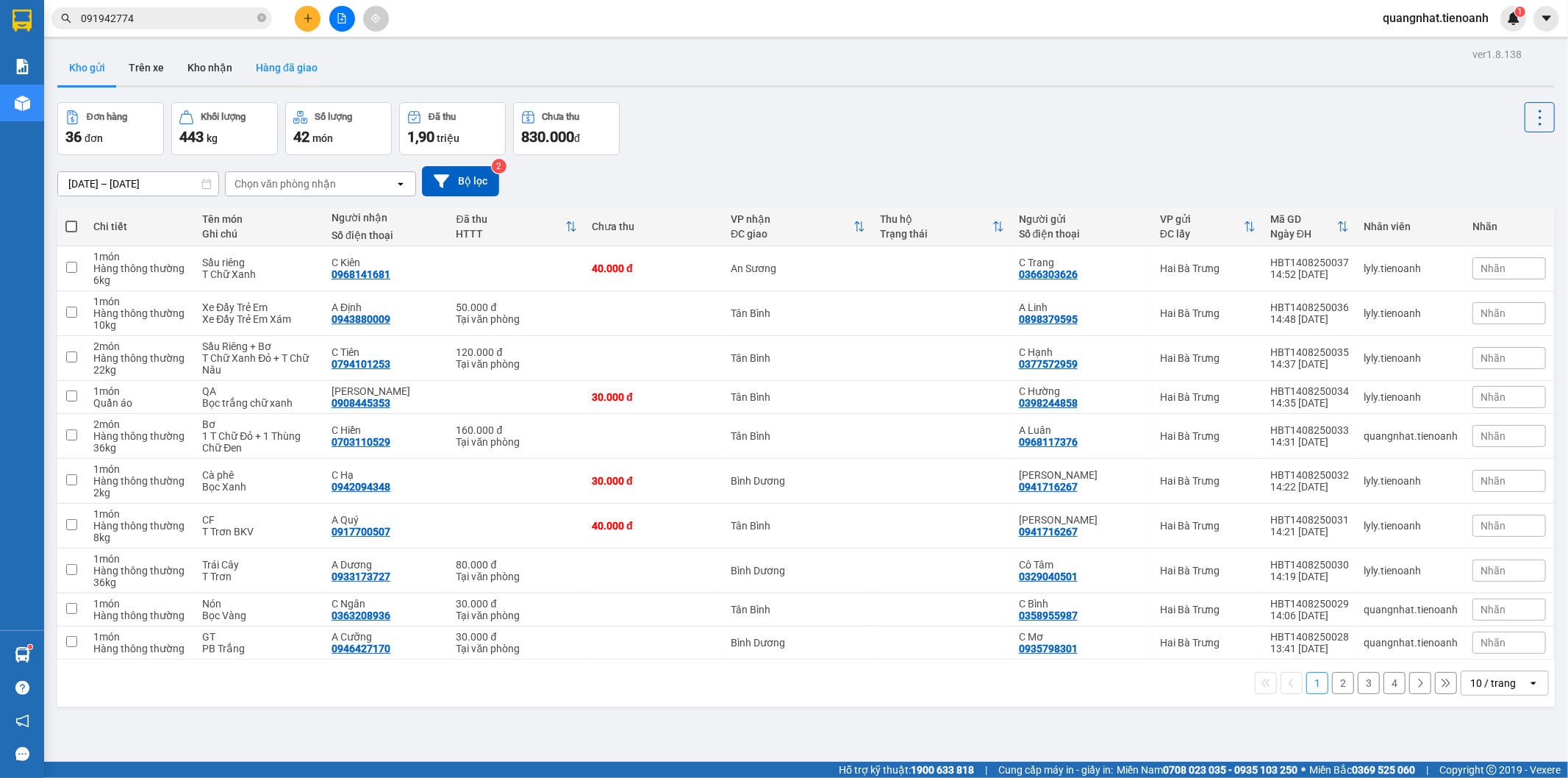
click at [290, 60] on button "Hàng đã giao" at bounding box center [287, 67] width 85 height 35
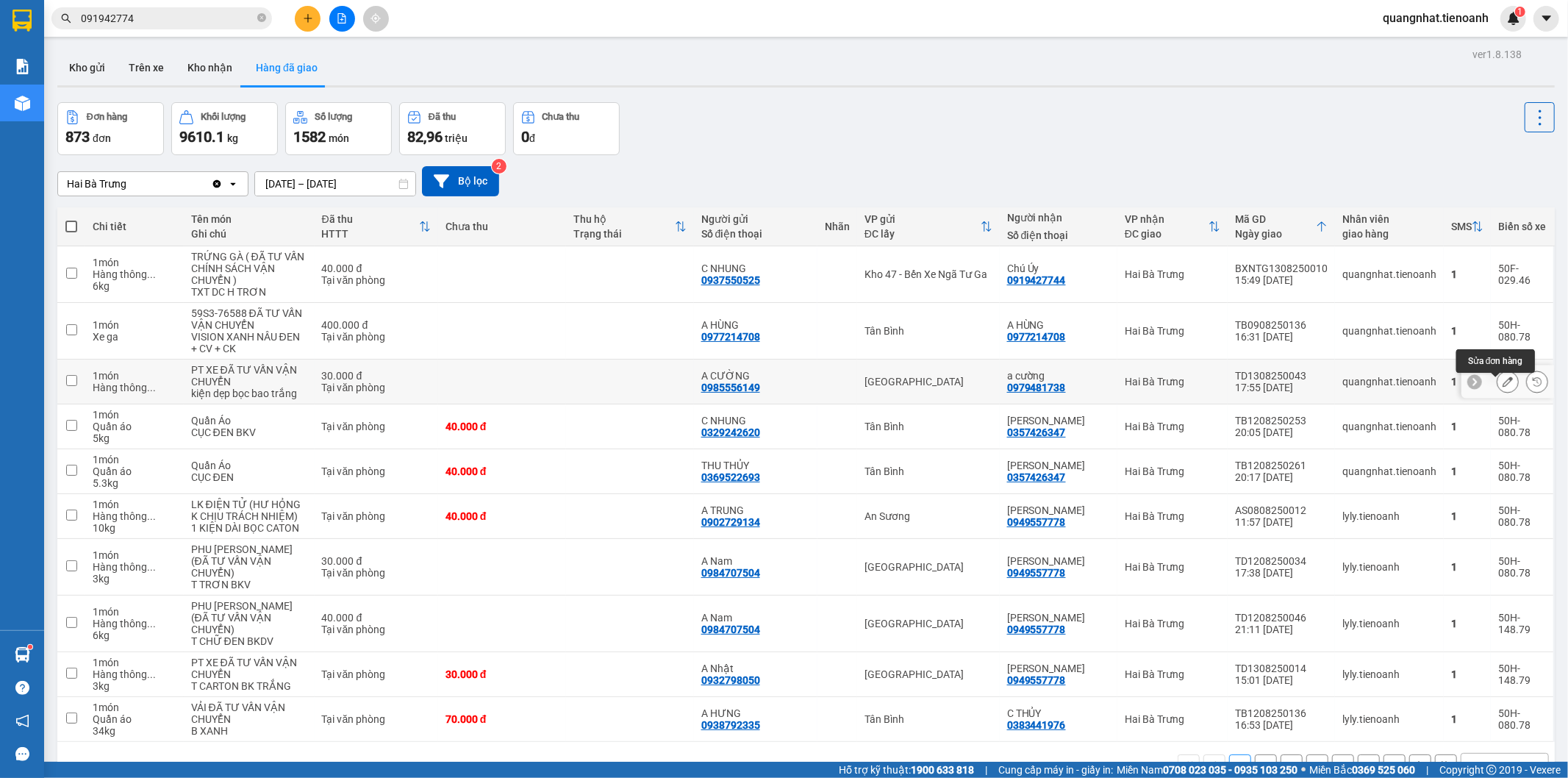
click at [1497, 389] on button at bounding box center [1507, 382] width 21 height 25
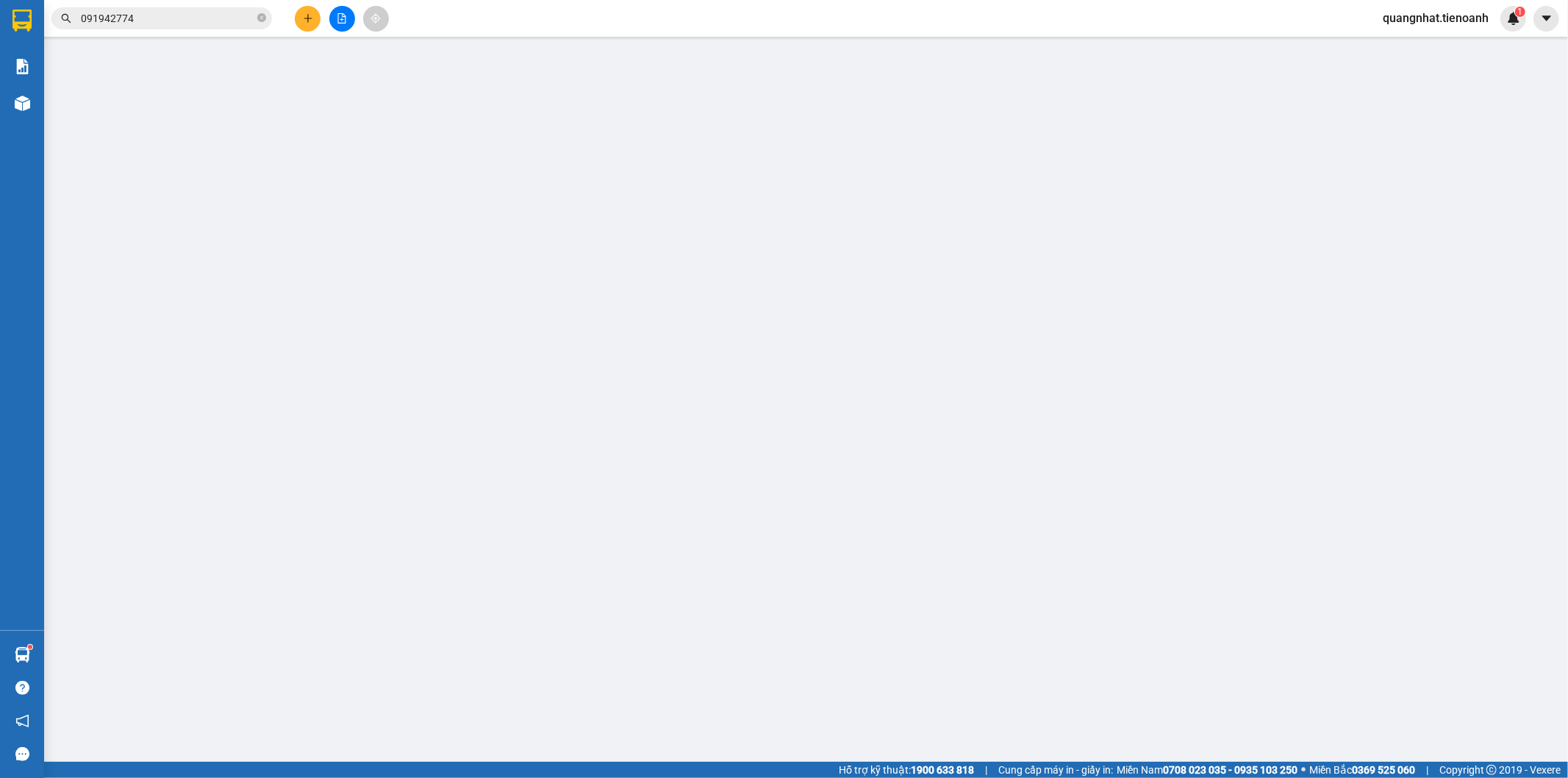
type input "0979481738"
type input "a cường"
type input "0985556149"
type input "A CƯỜNG"
type input "30.000"
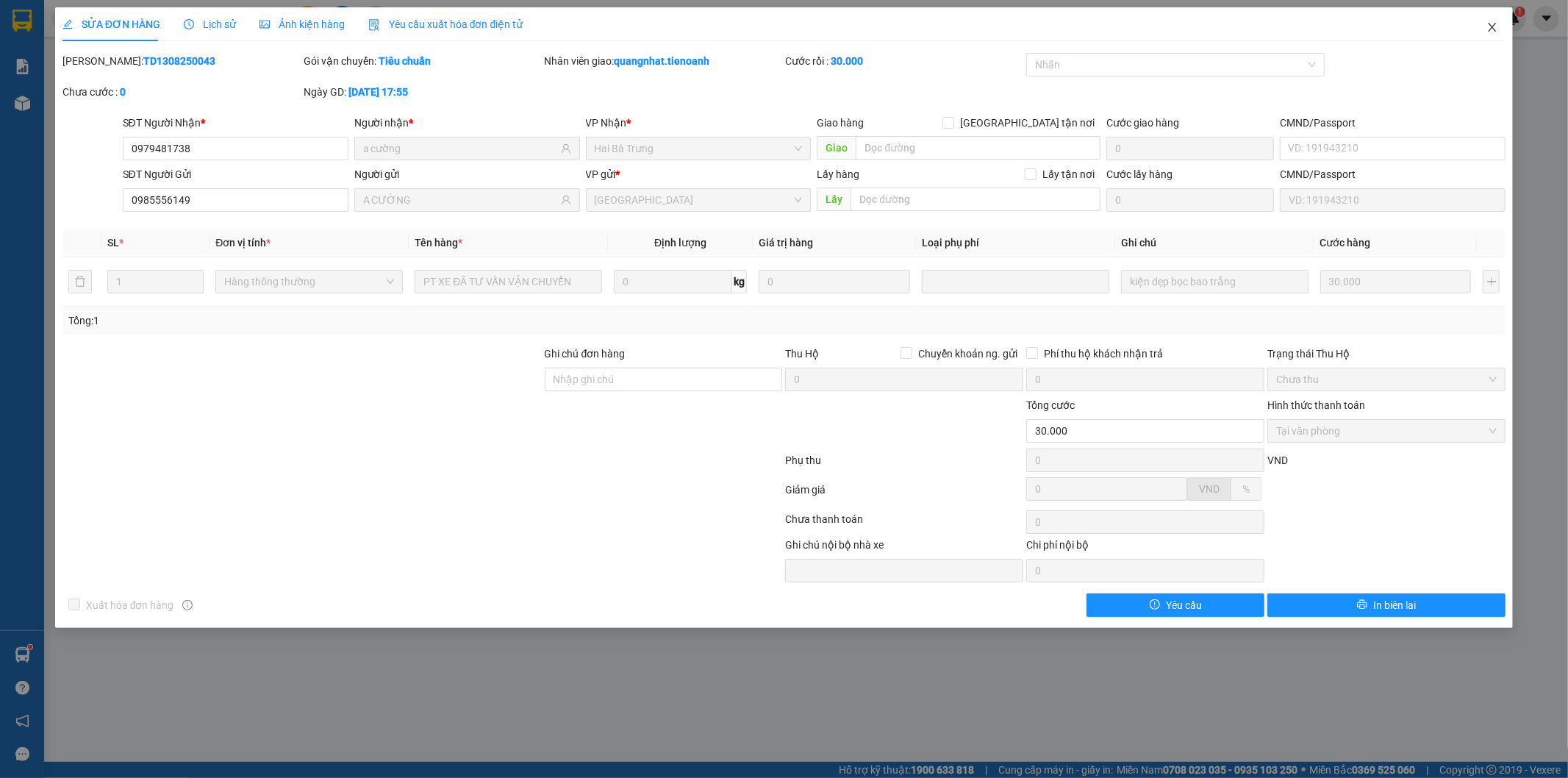
click at [1498, 26] on span "Close" at bounding box center [1492, 27] width 41 height 41
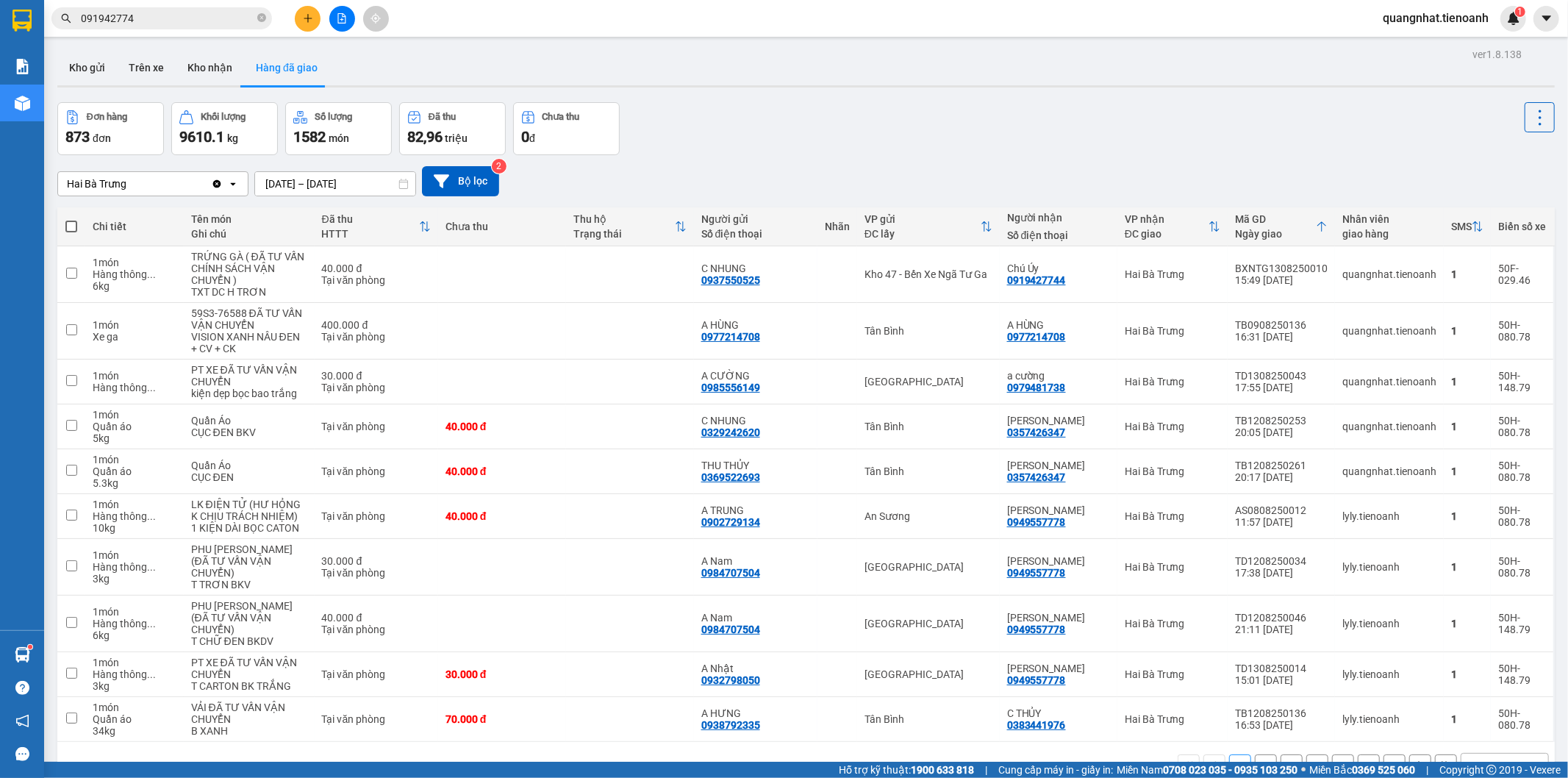
click at [724, 109] on div "Đơn hàng 873 đơn Khối lượng 9610.1 kg Số lượng 1582 món Đã thu 82,96 triệu Chưa…" at bounding box center [805, 129] width 1497 height 53
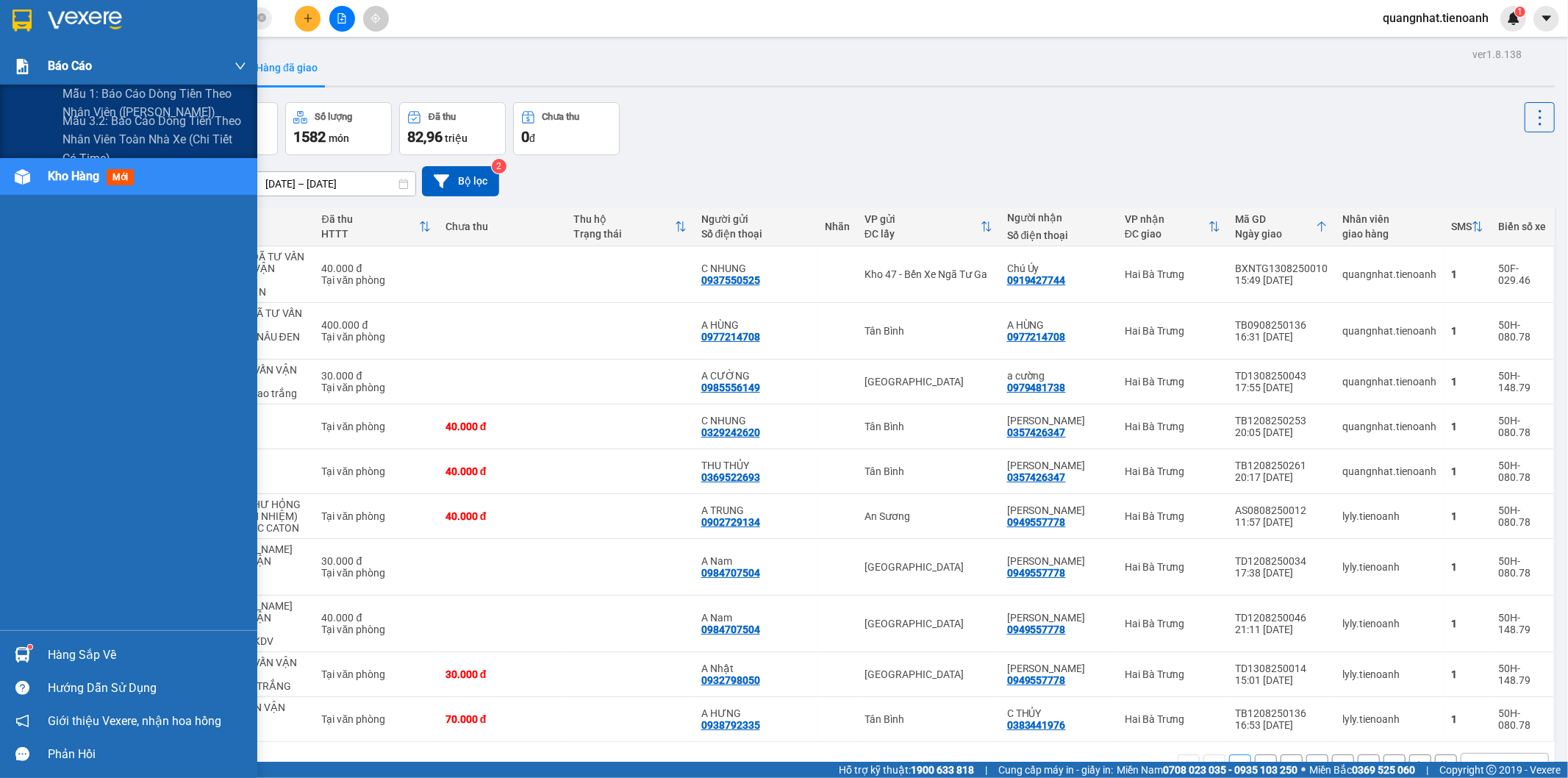
click at [16, 67] on img at bounding box center [22, 66] width 15 height 15
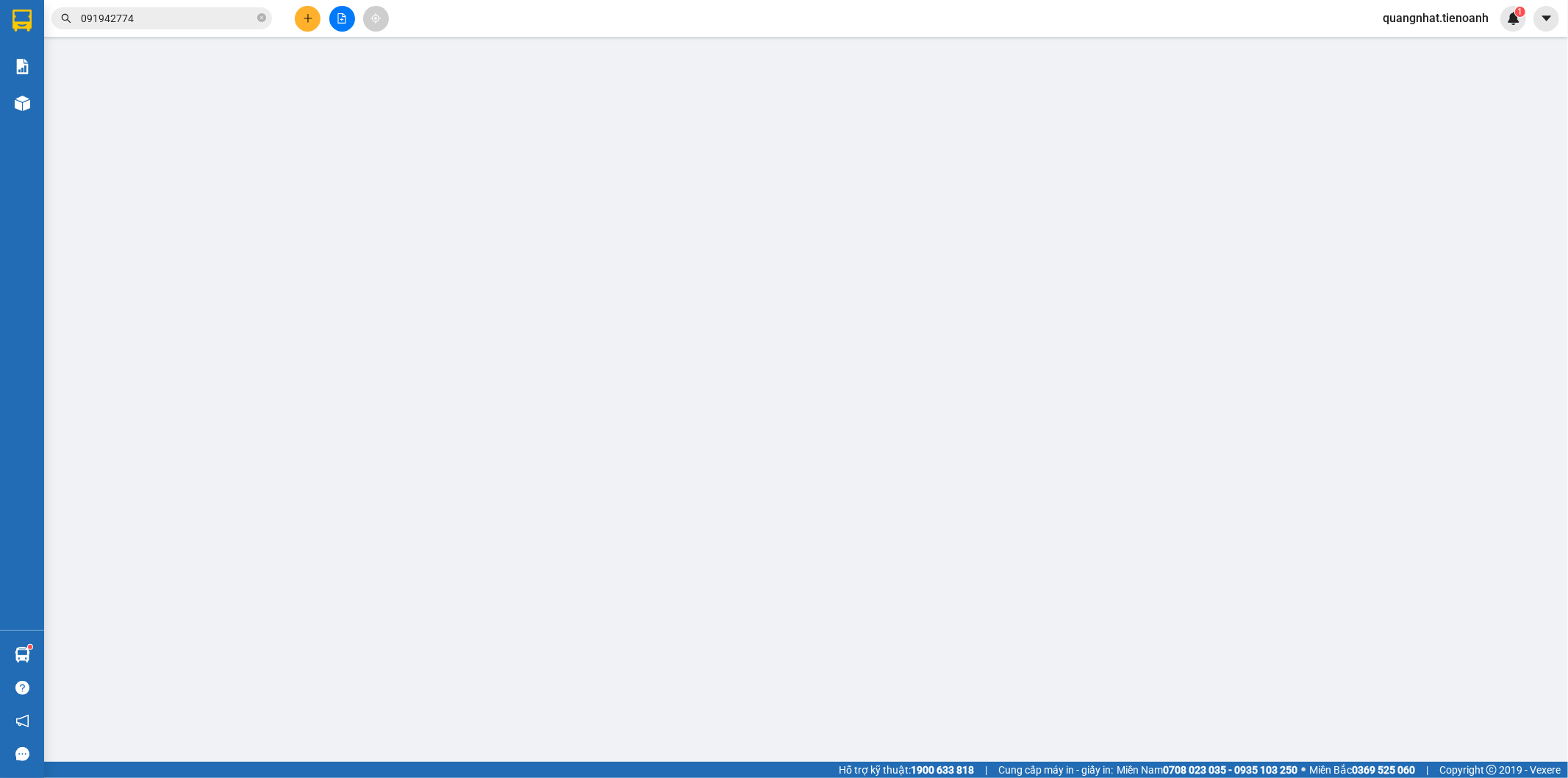
click at [1447, 20] on span "quangnhat.tienoanh" at bounding box center [1435, 18] width 130 height 18
click at [1405, 45] on span "Đăng xuất" at bounding box center [1442, 45] width 99 height 16
